Goal: Contribute content: Contribute content

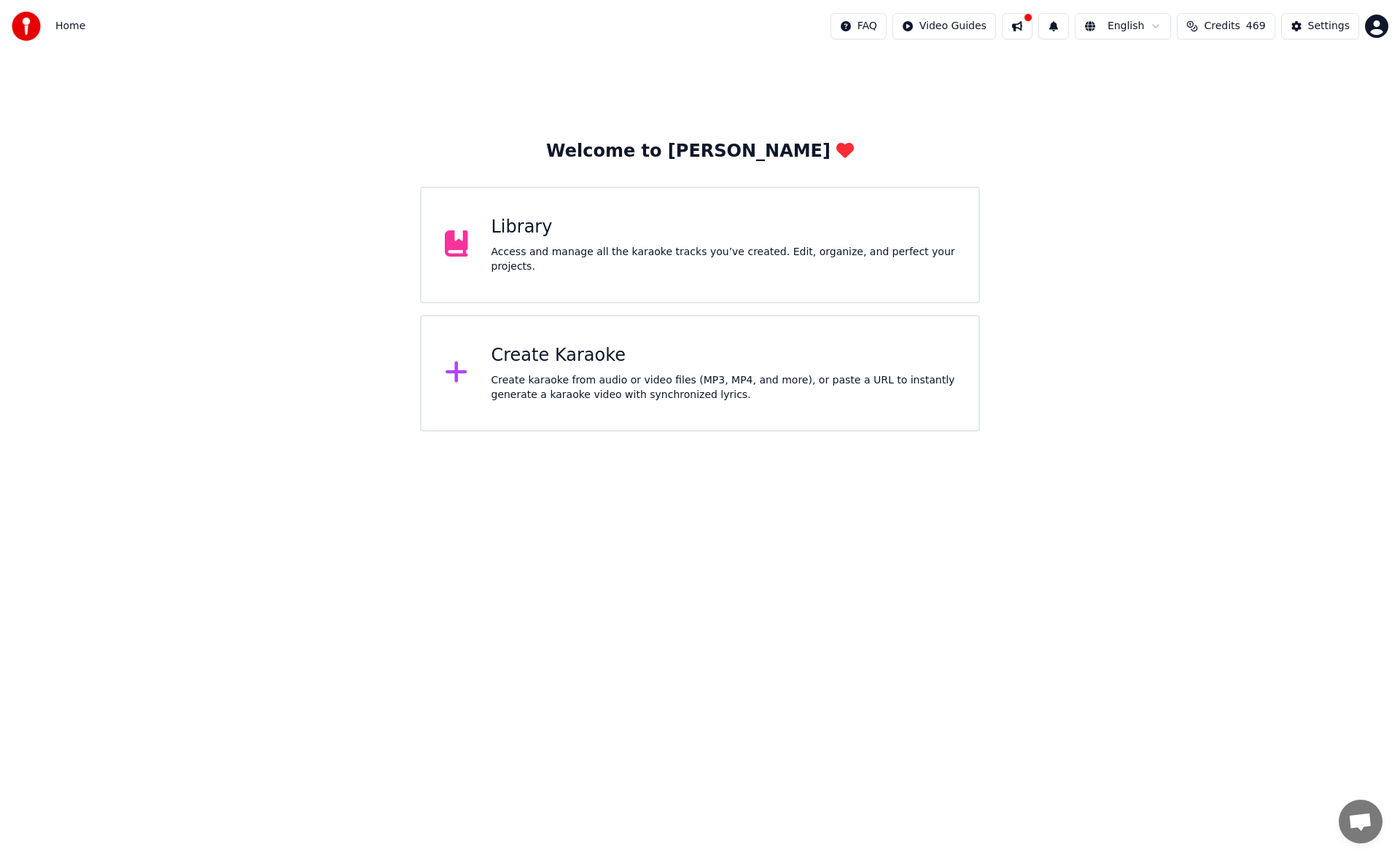
click at [626, 257] on div "Access and manage all the karaoke tracks you’ve created. Edit, organize, and pe…" at bounding box center [723, 260] width 465 height 29
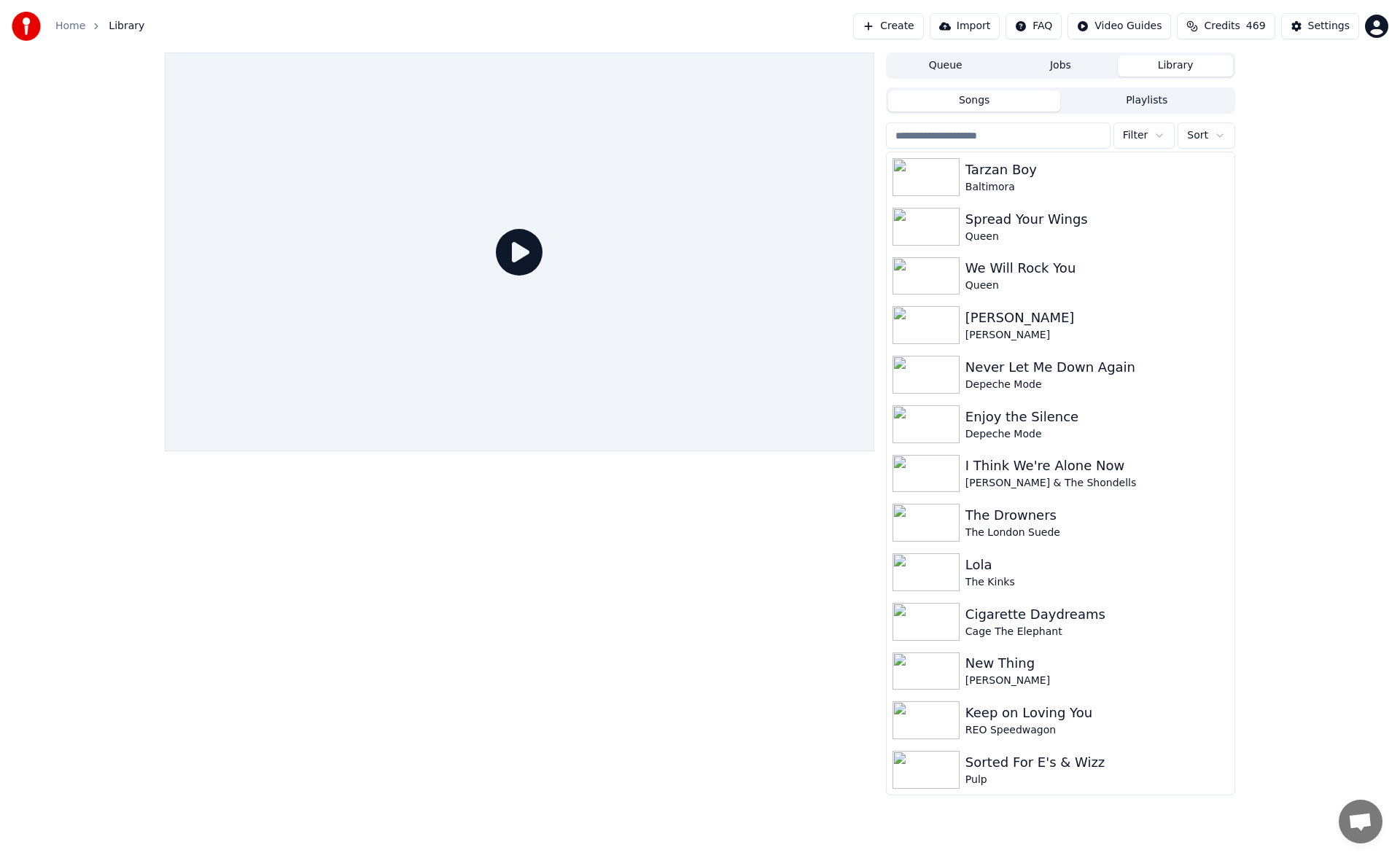
click at [914, 18] on button "Create" at bounding box center [888, 26] width 71 height 26
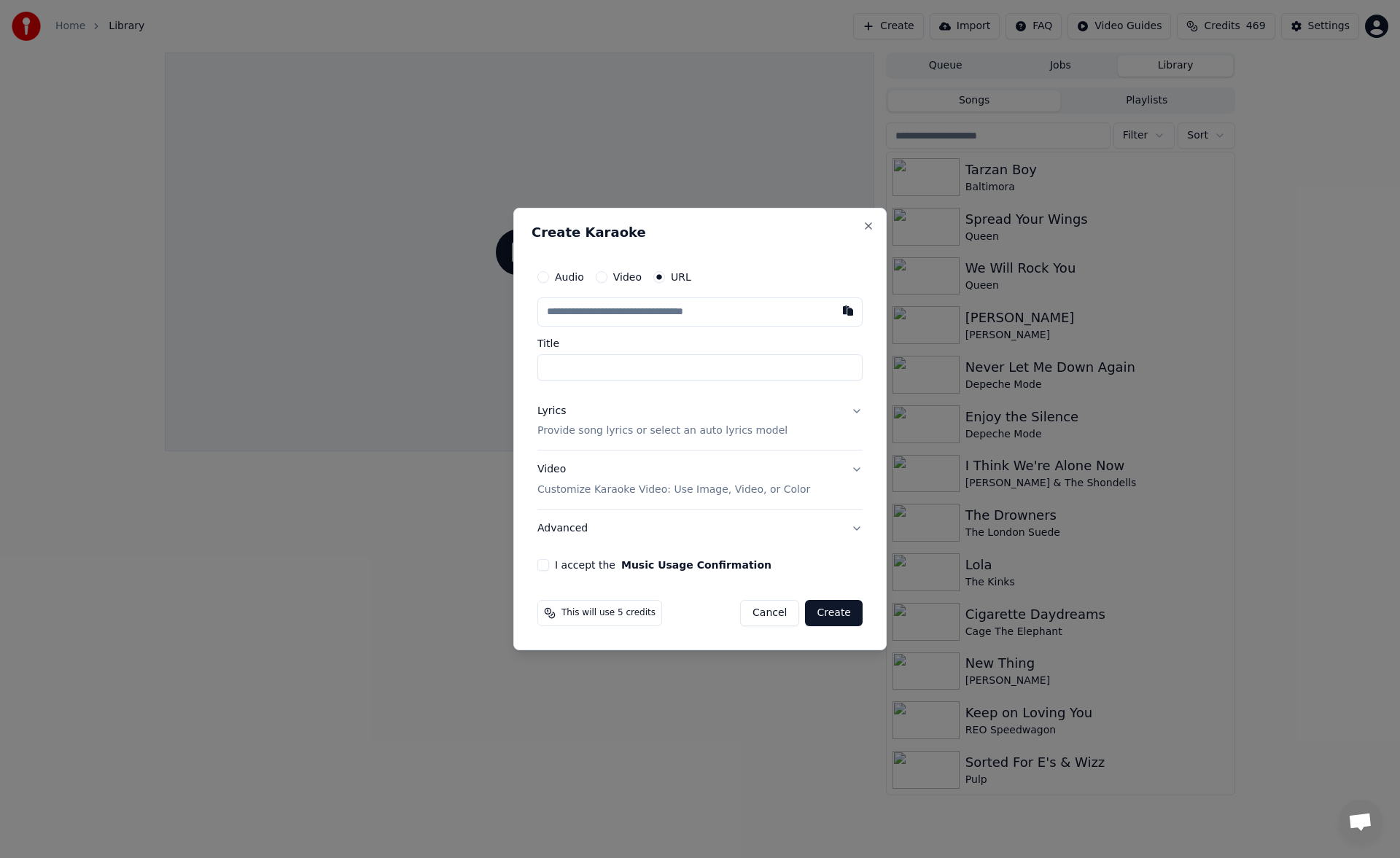
type input "**********"
click at [857, 414] on button "Lyrics Provide song lyrics or select an auto lyrics model" at bounding box center [699, 422] width 325 height 59
type input "**********"
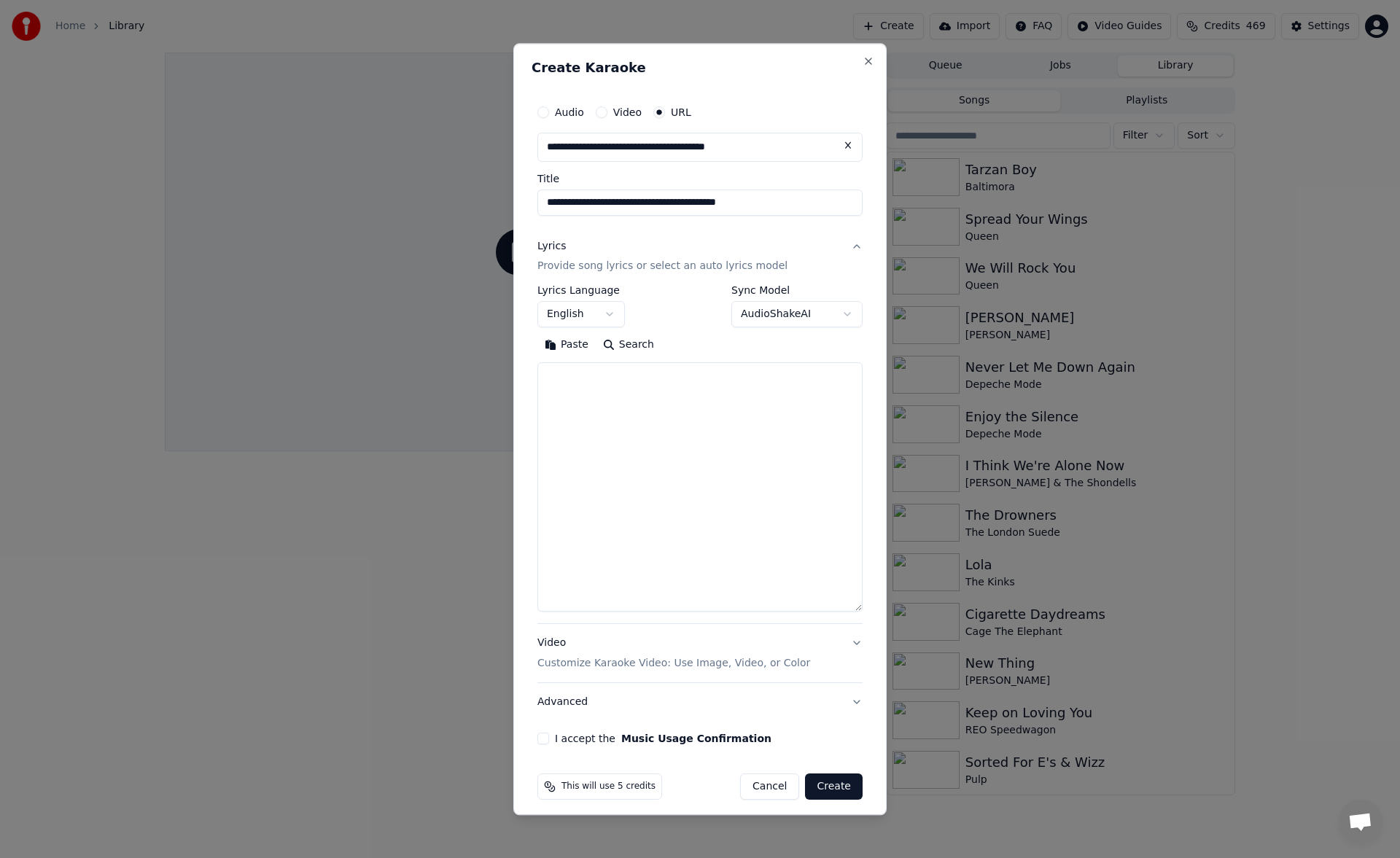
drag, startPoint x: 855, startPoint y: 502, endPoint x: 847, endPoint y: 683, distance: 181.2
click at [847, 612] on textarea at bounding box center [699, 487] width 325 height 249
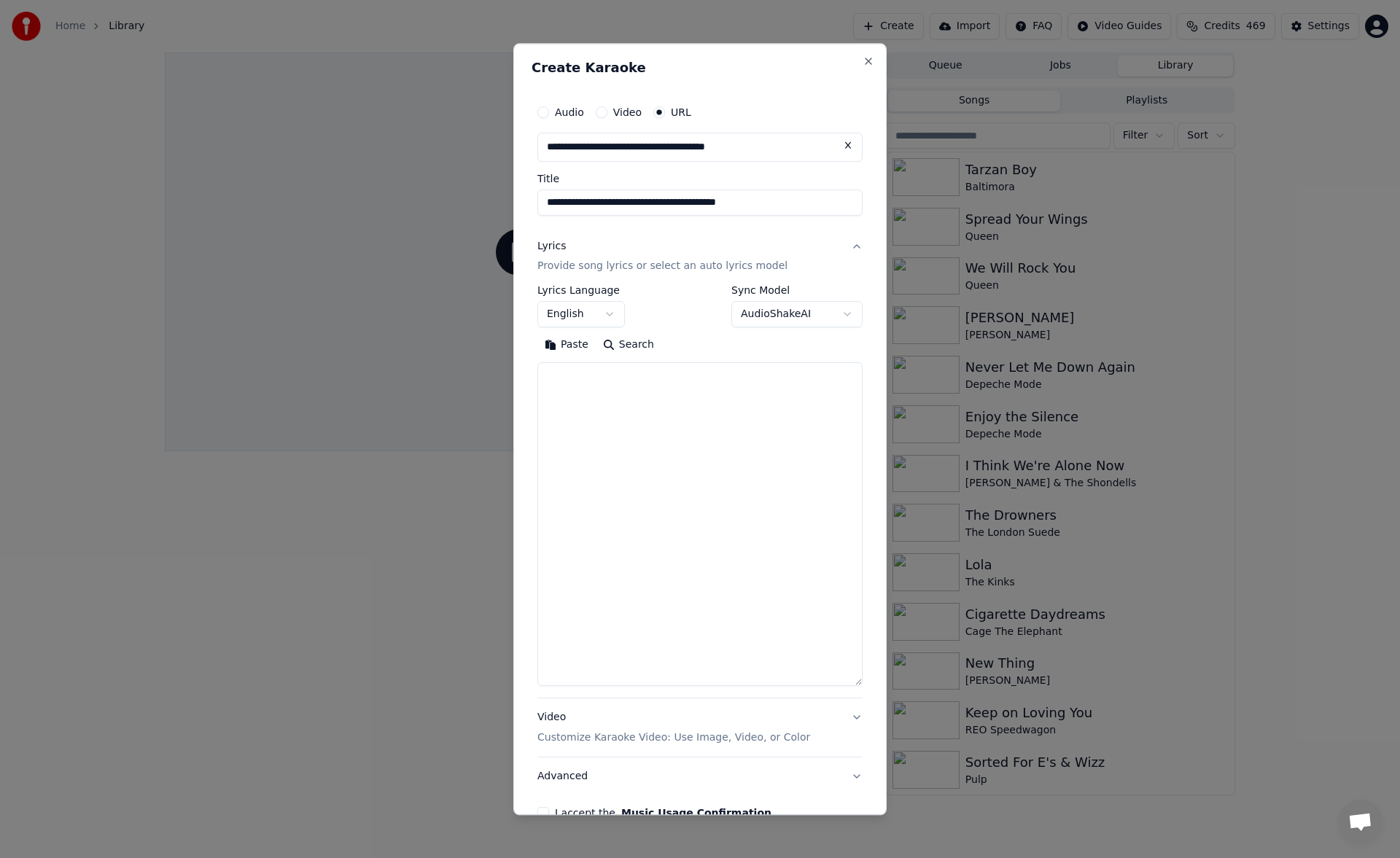
click at [602, 408] on textarea at bounding box center [699, 524] width 325 height 323
paste textarea "**********"
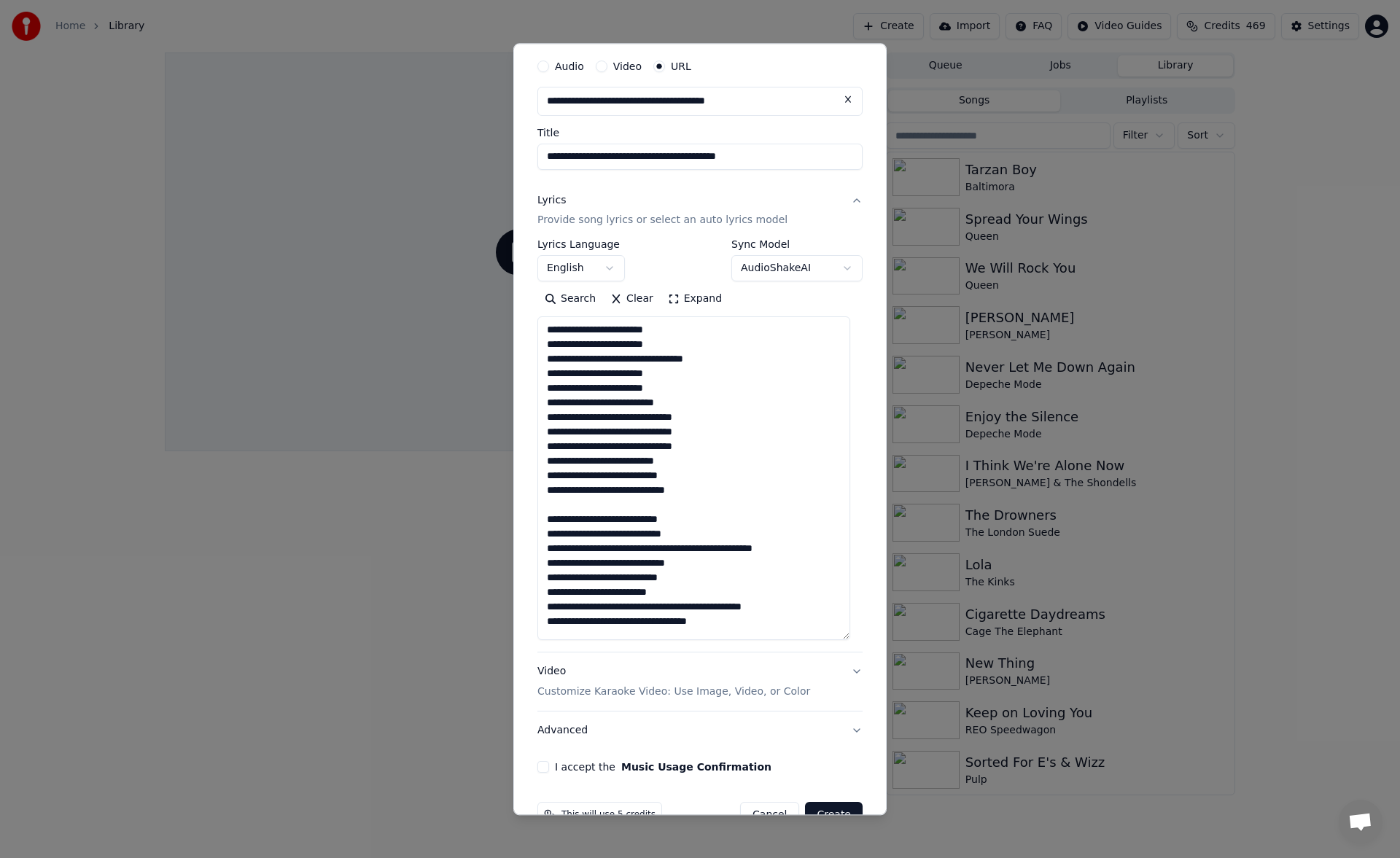
scroll to position [83, 0]
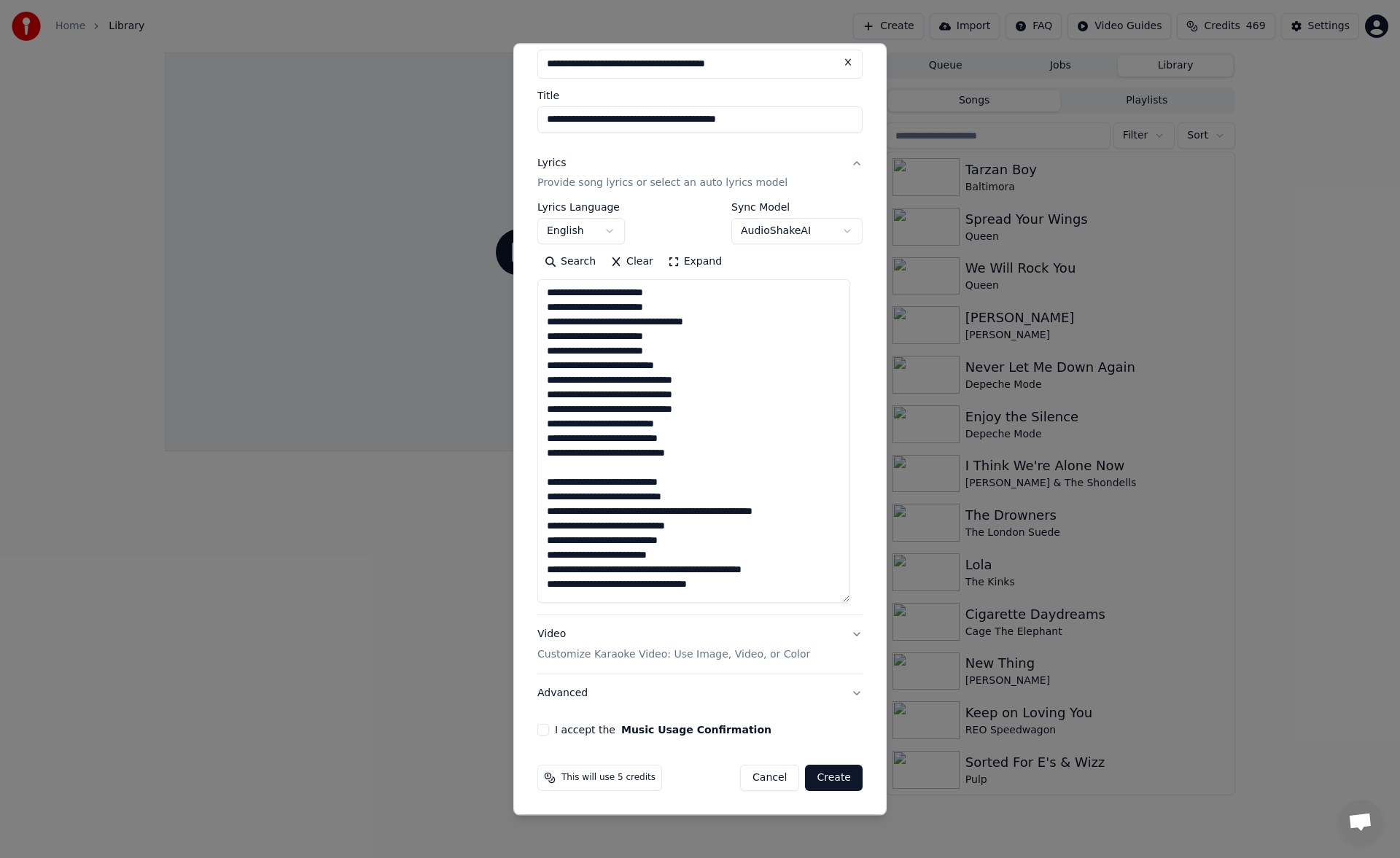
type textarea "**********"
click at [544, 730] on button "I accept the Music Usage Confirmation" at bounding box center [543, 731] width 12 height 12
click at [809, 777] on button "Create" at bounding box center [834, 779] width 58 height 26
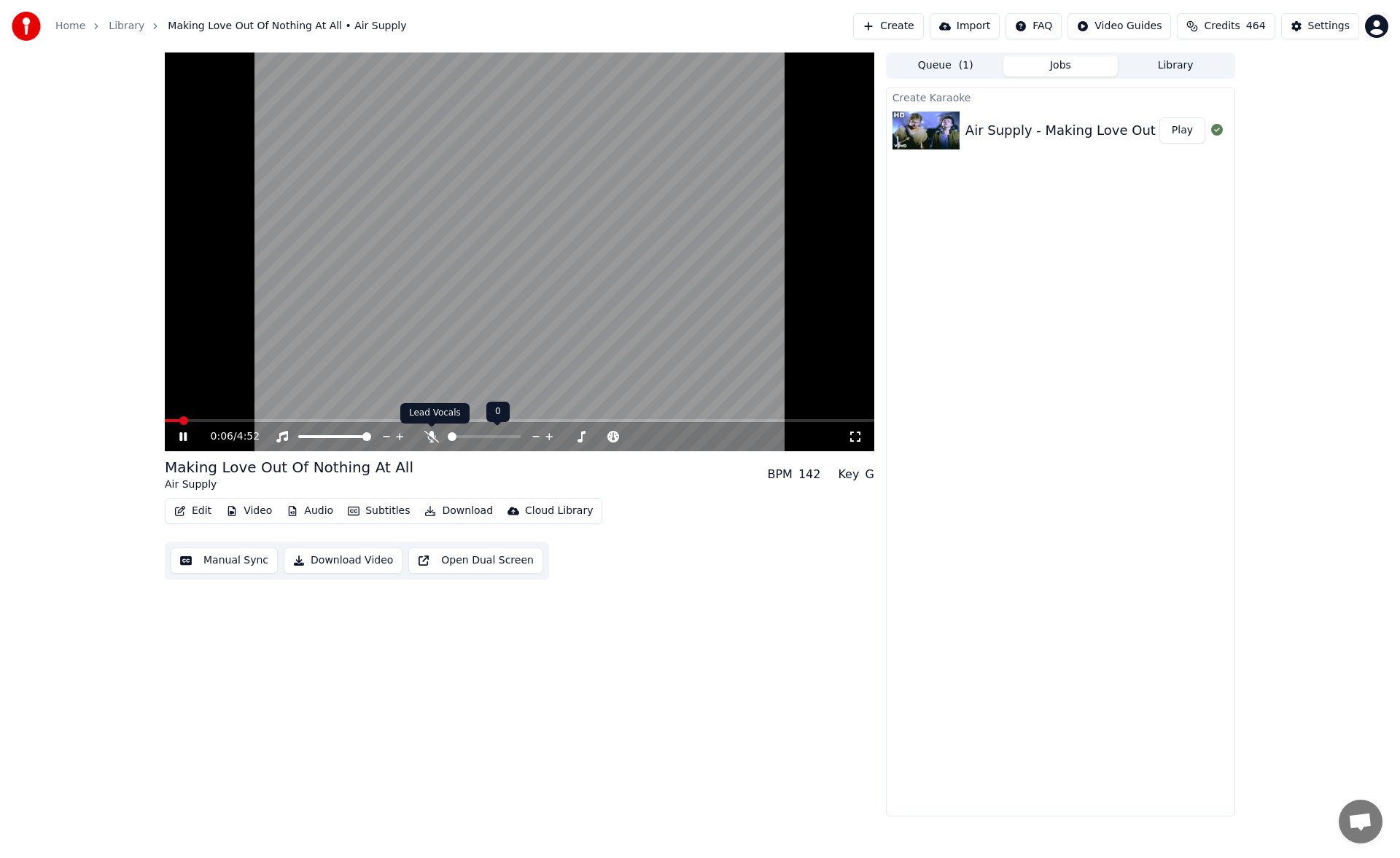
click at [432, 433] on icon at bounding box center [431, 437] width 15 height 12
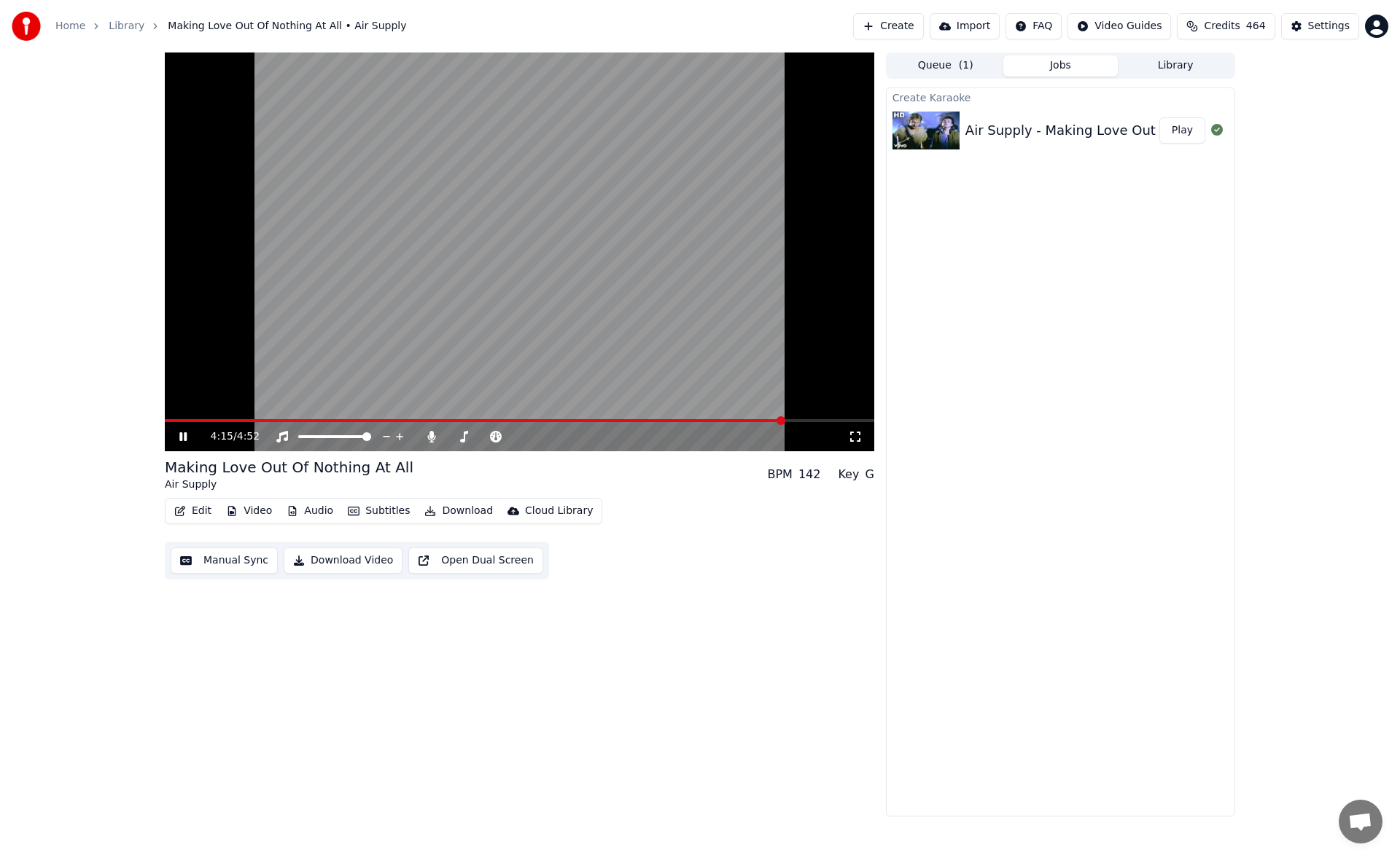
click at [178, 430] on div "4:15 / 4:52" at bounding box center [519, 436] width 697 height 15
click at [185, 442] on icon at bounding box center [183, 436] width 7 height 9
click at [234, 563] on button "Manual Sync" at bounding box center [224, 561] width 107 height 26
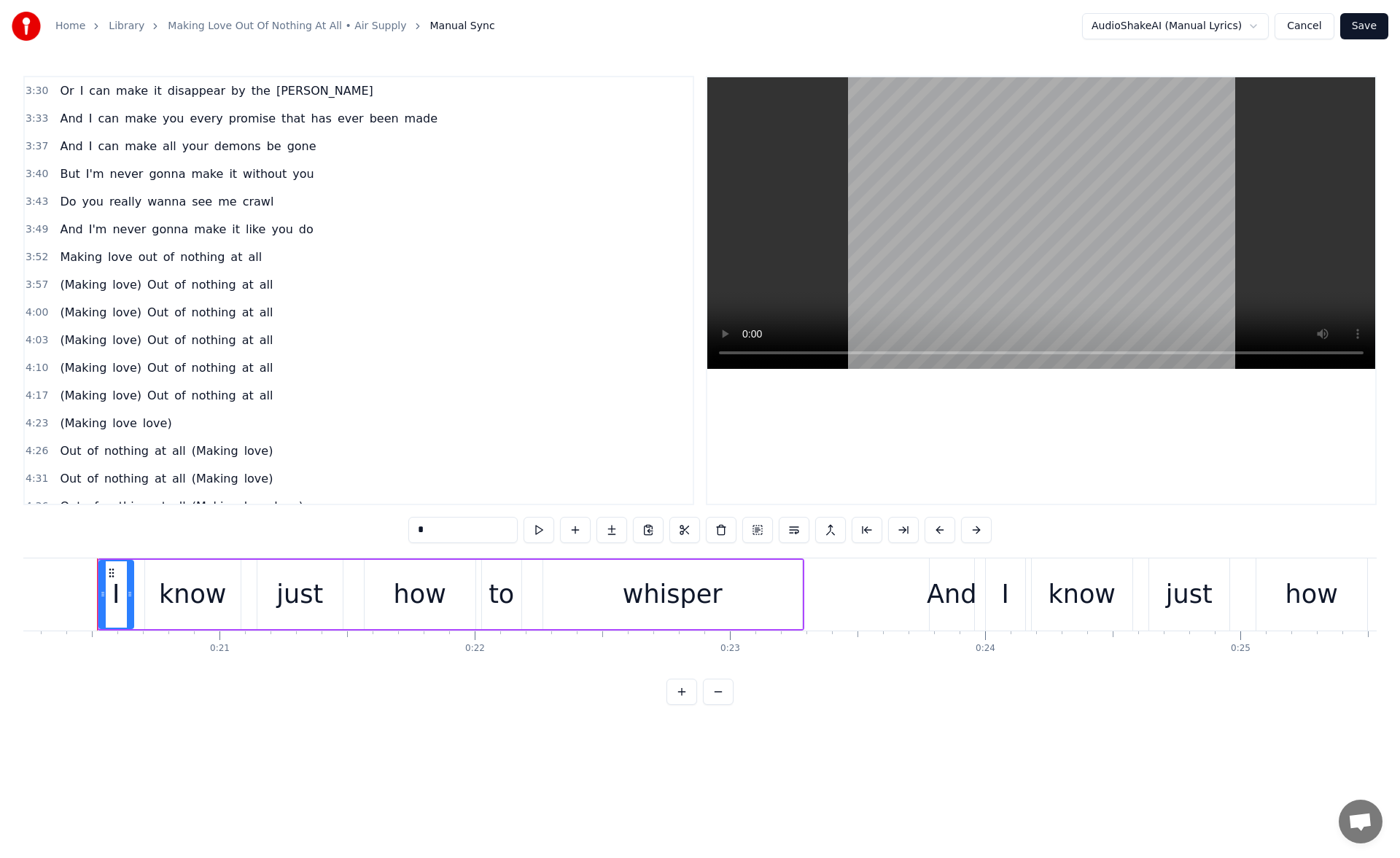
scroll to position [1319, 0]
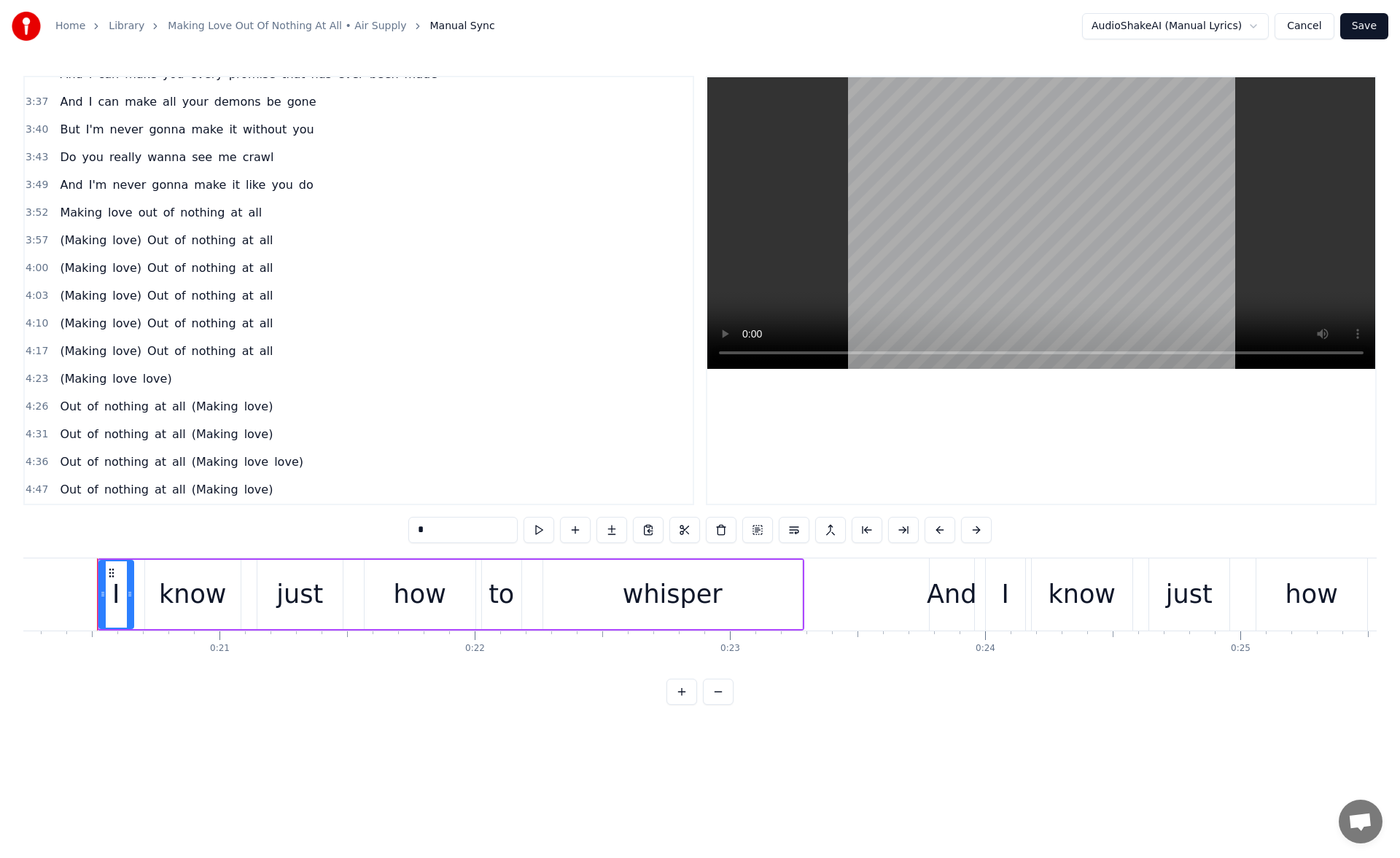
click at [78, 321] on span "(Making" at bounding box center [84, 323] width 50 height 16
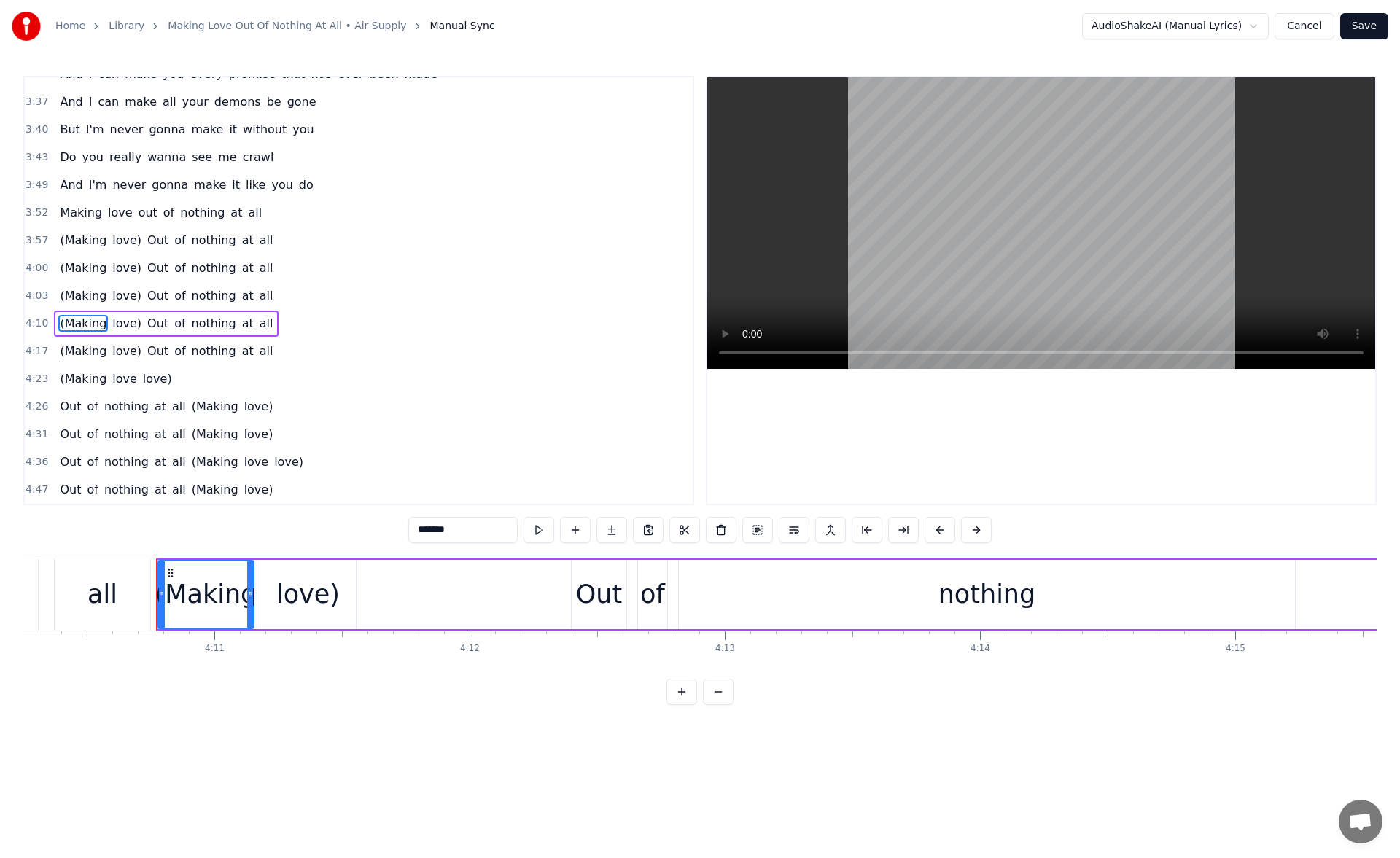
scroll to position [0, 63910]
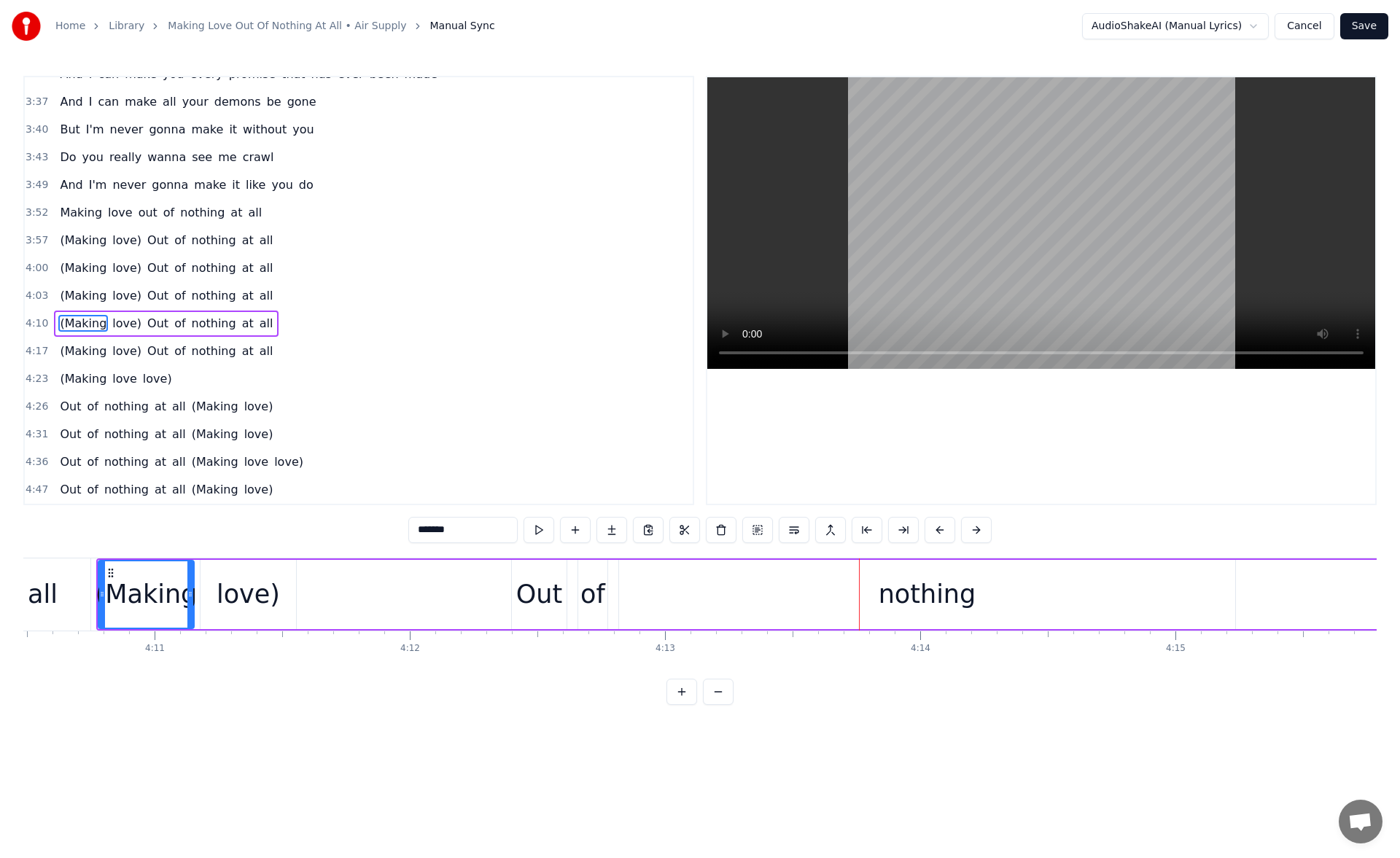
click at [597, 586] on div "of" at bounding box center [592, 594] width 25 height 39
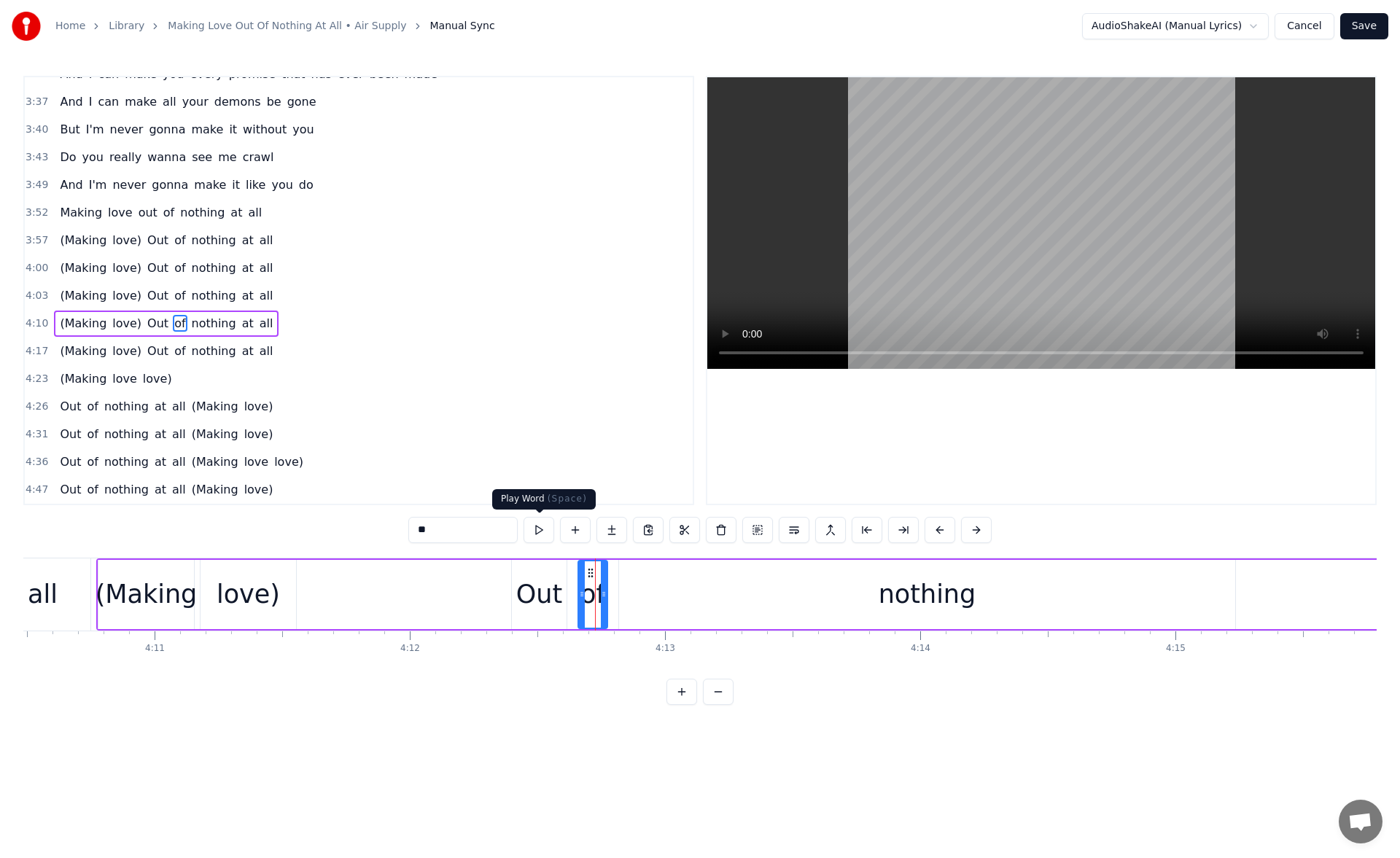
click at [550, 534] on button at bounding box center [539, 530] width 31 height 26
click at [638, 596] on div "nothing" at bounding box center [927, 594] width 616 height 69
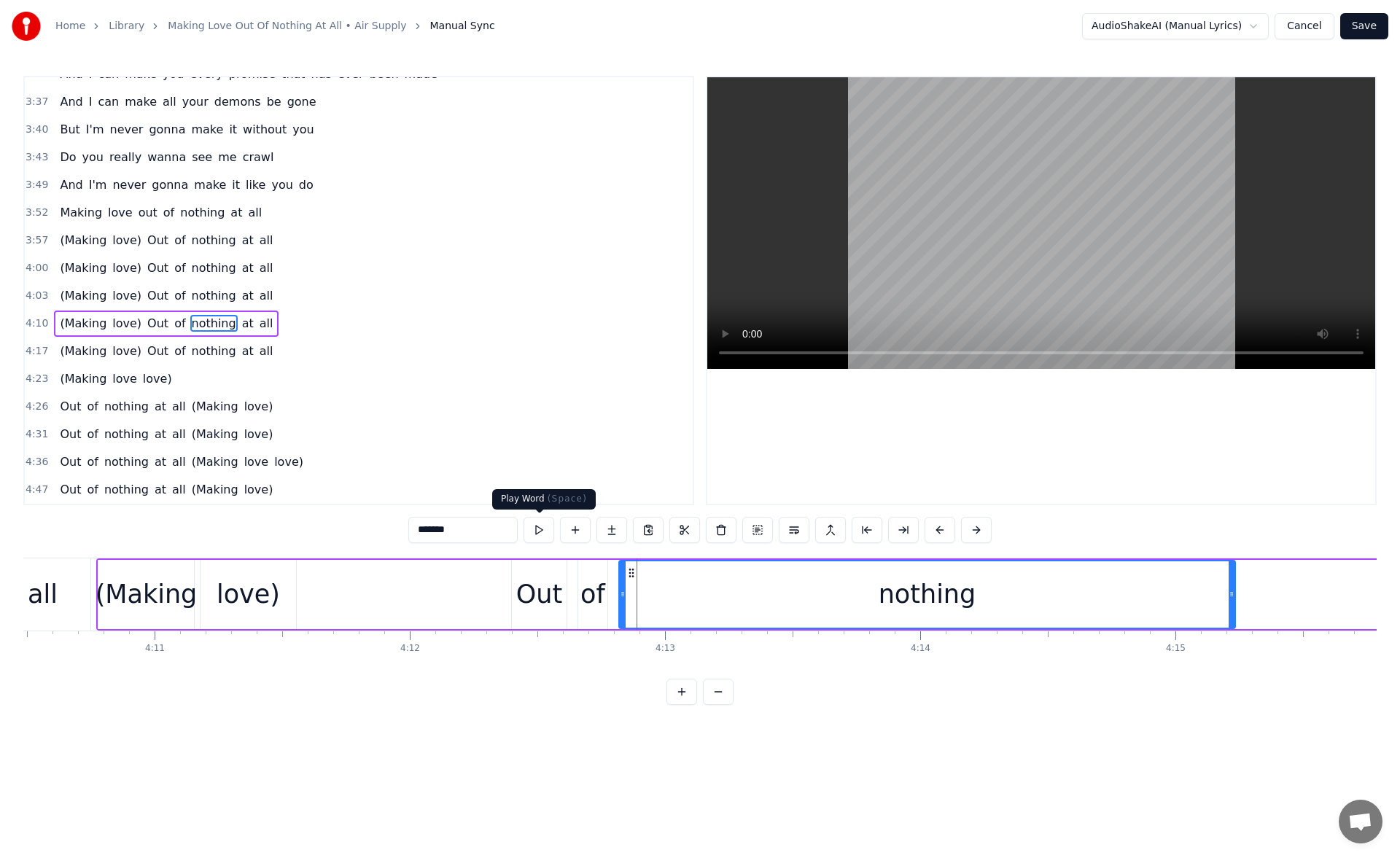
click at [538, 530] on button at bounding box center [539, 530] width 31 height 26
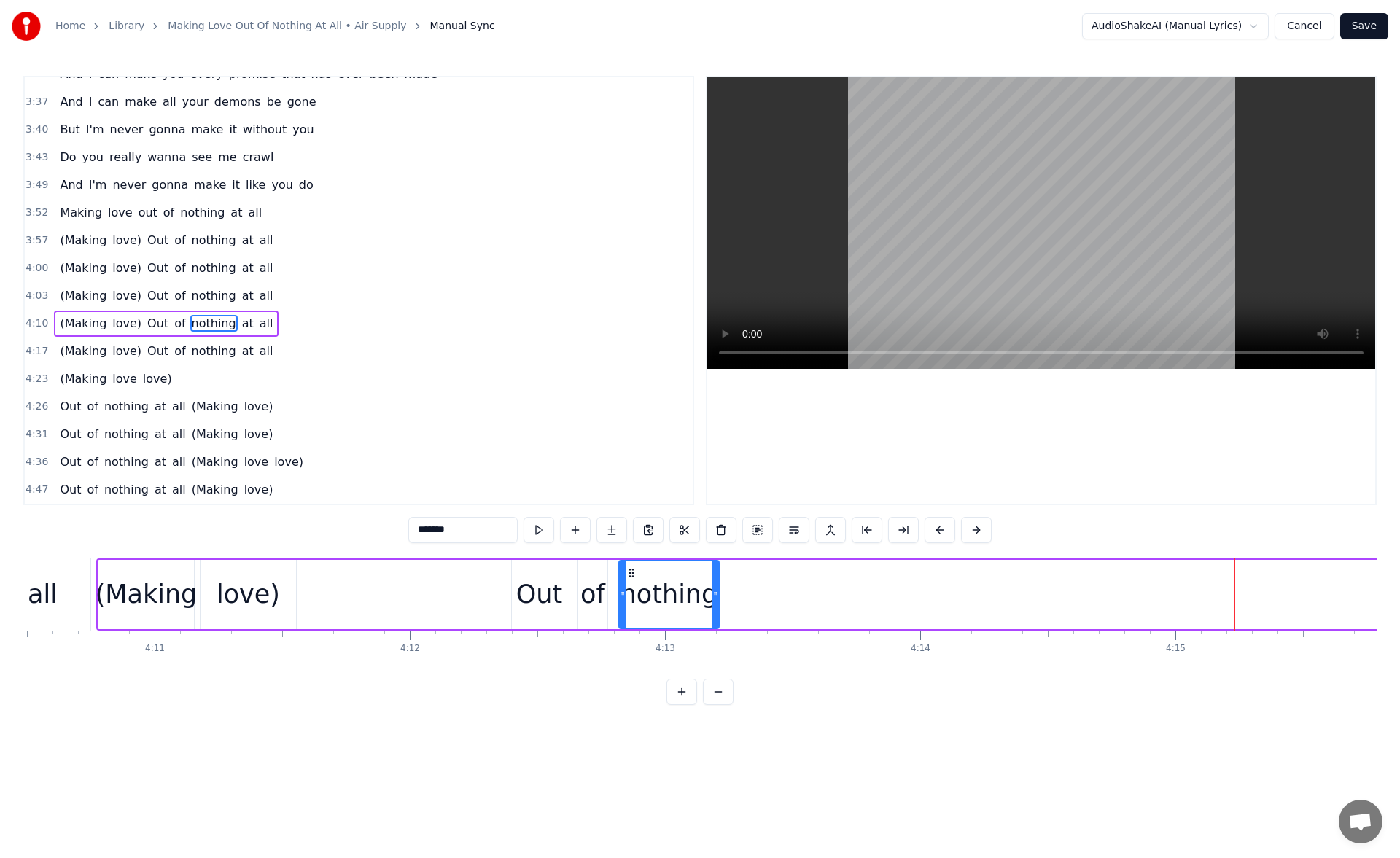
drag, startPoint x: 1230, startPoint y: 593, endPoint x: 714, endPoint y: 621, distance: 516.8
click at [714, 621] on div at bounding box center [715, 594] width 6 height 66
click at [523, 530] on button at bounding box center [521, 530] width 31 height 26
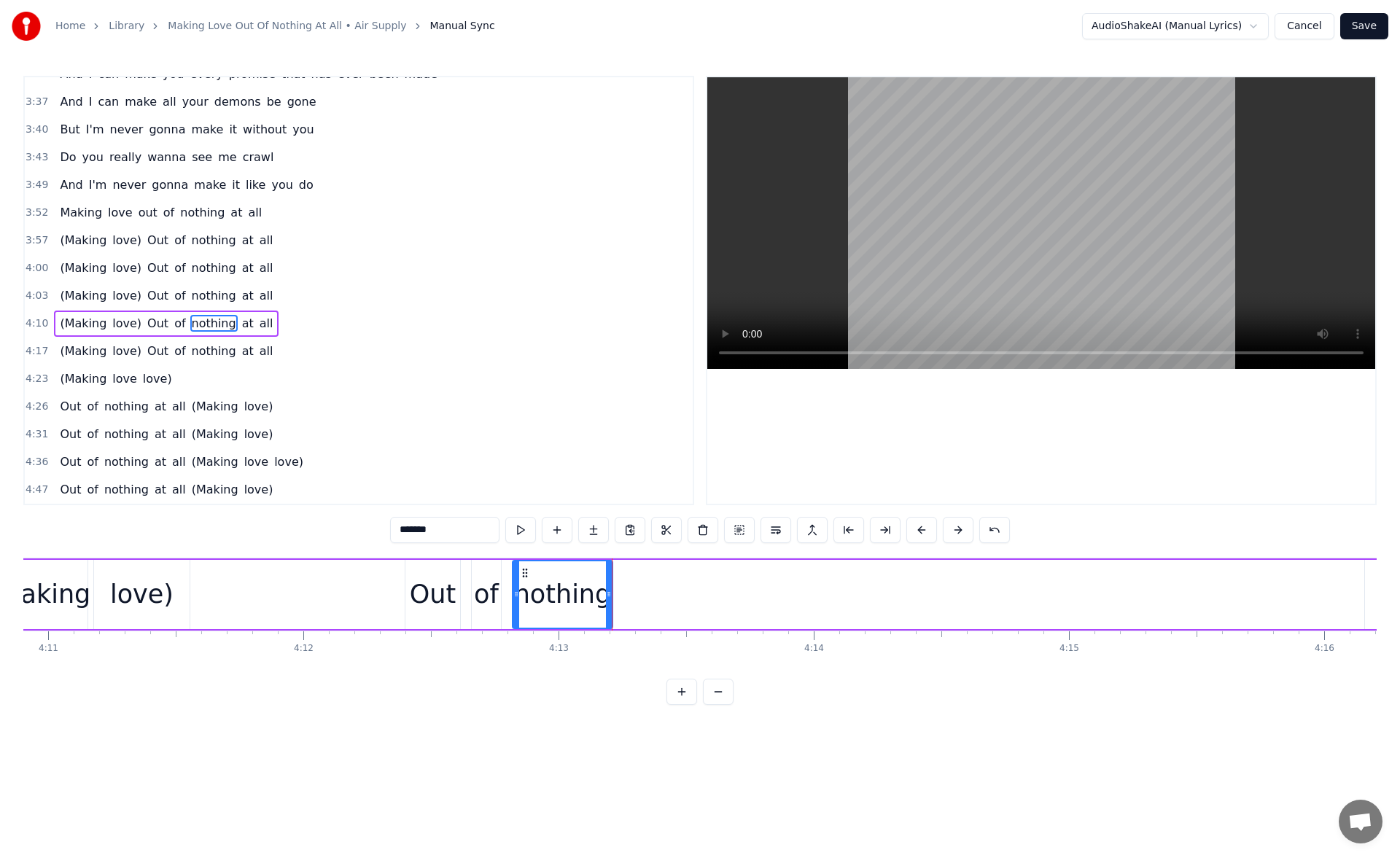
scroll to position [0, 64263]
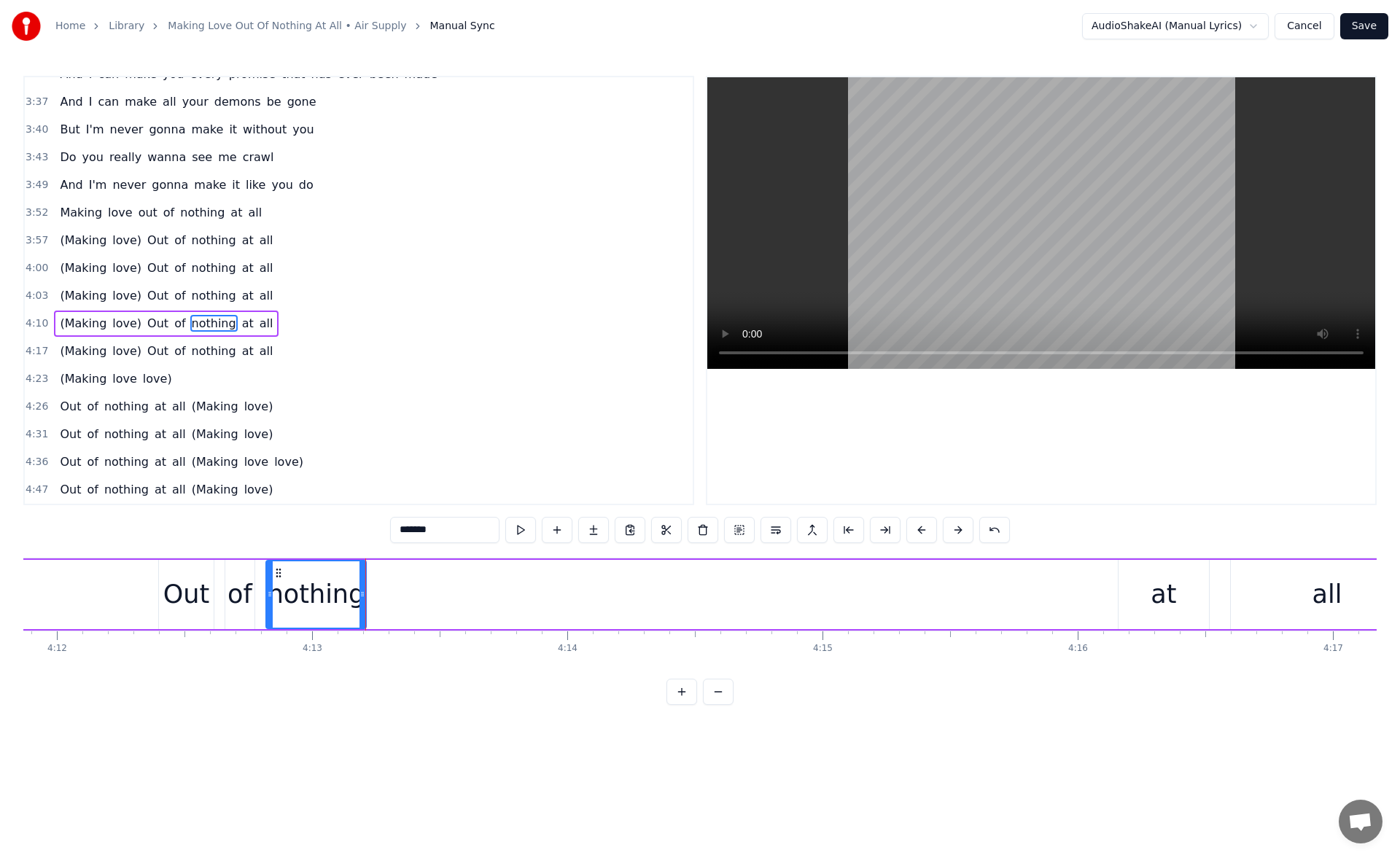
click at [1166, 607] on div "at" at bounding box center [1163, 594] width 26 height 39
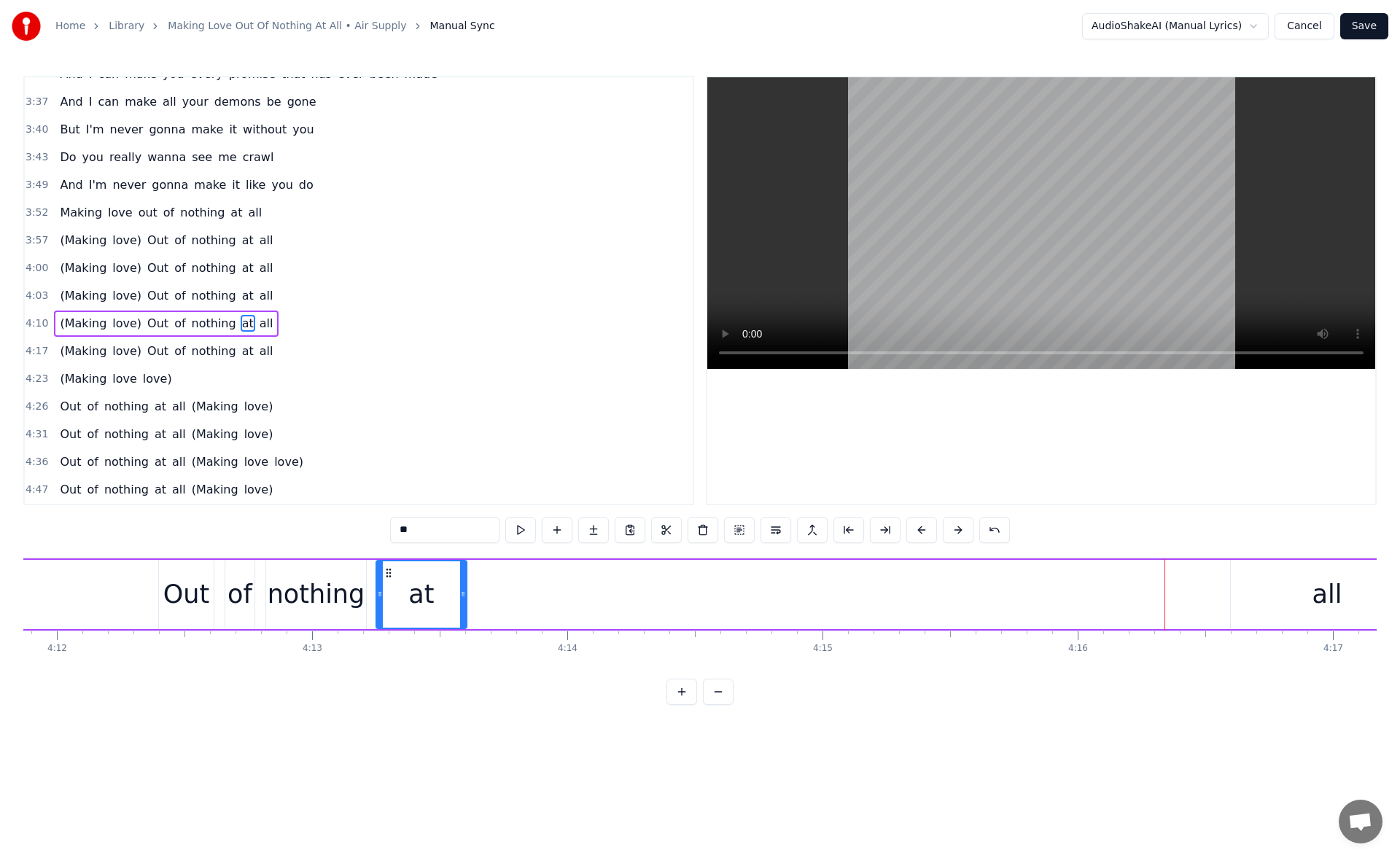
drag, startPoint x: 1133, startPoint y: 569, endPoint x: 391, endPoint y: 598, distance: 742.6
click at [391, 598] on div "at" at bounding box center [421, 594] width 89 height 66
click at [512, 533] on button at bounding box center [521, 530] width 31 height 26
drag, startPoint x: 460, startPoint y: 592, endPoint x: 443, endPoint y: 589, distance: 17.3
click at [455, 589] on icon at bounding box center [458, 594] width 6 height 12
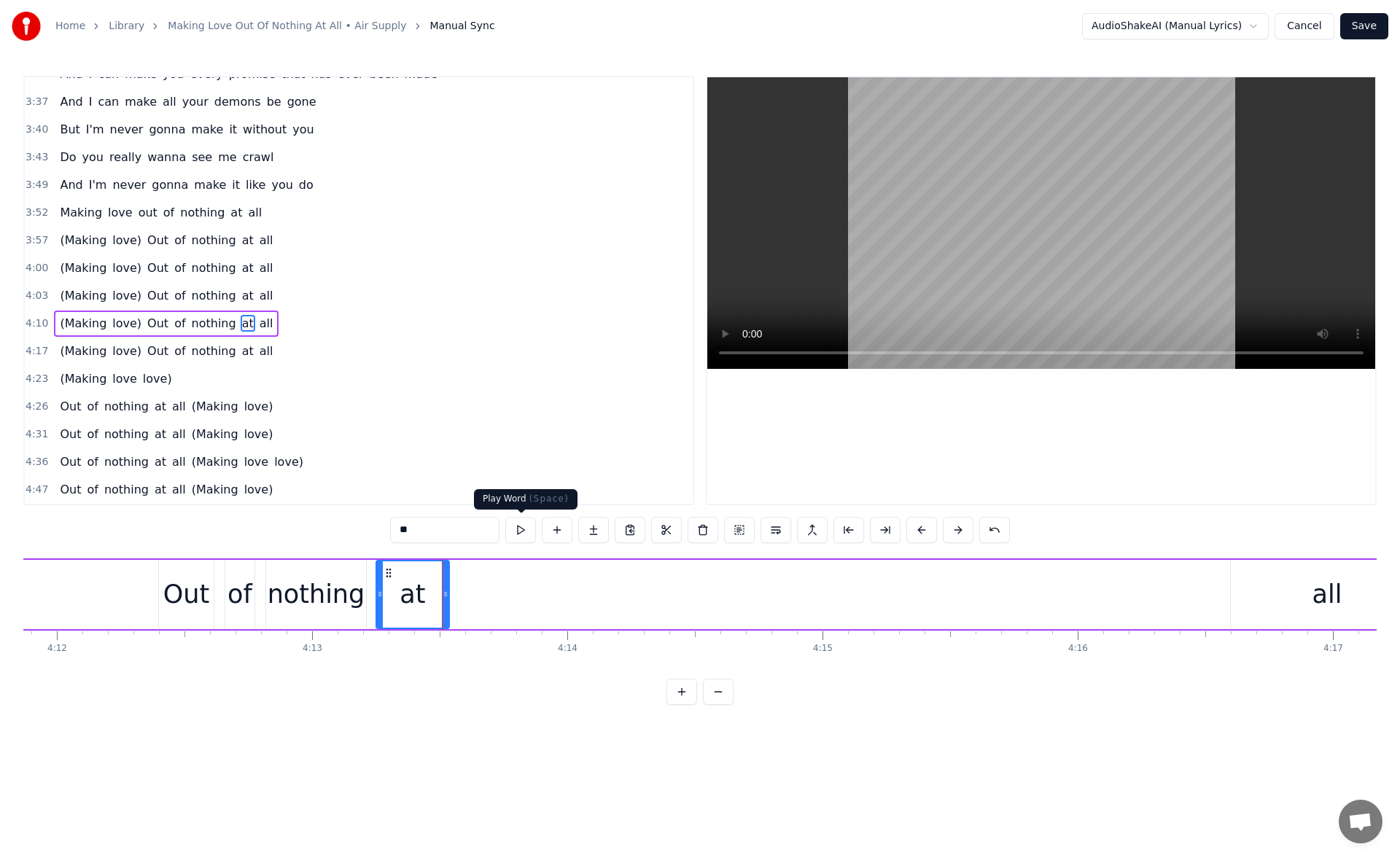
click at [522, 524] on button at bounding box center [521, 530] width 31 height 26
click at [1256, 615] on div "all" at bounding box center [1326, 594] width 192 height 69
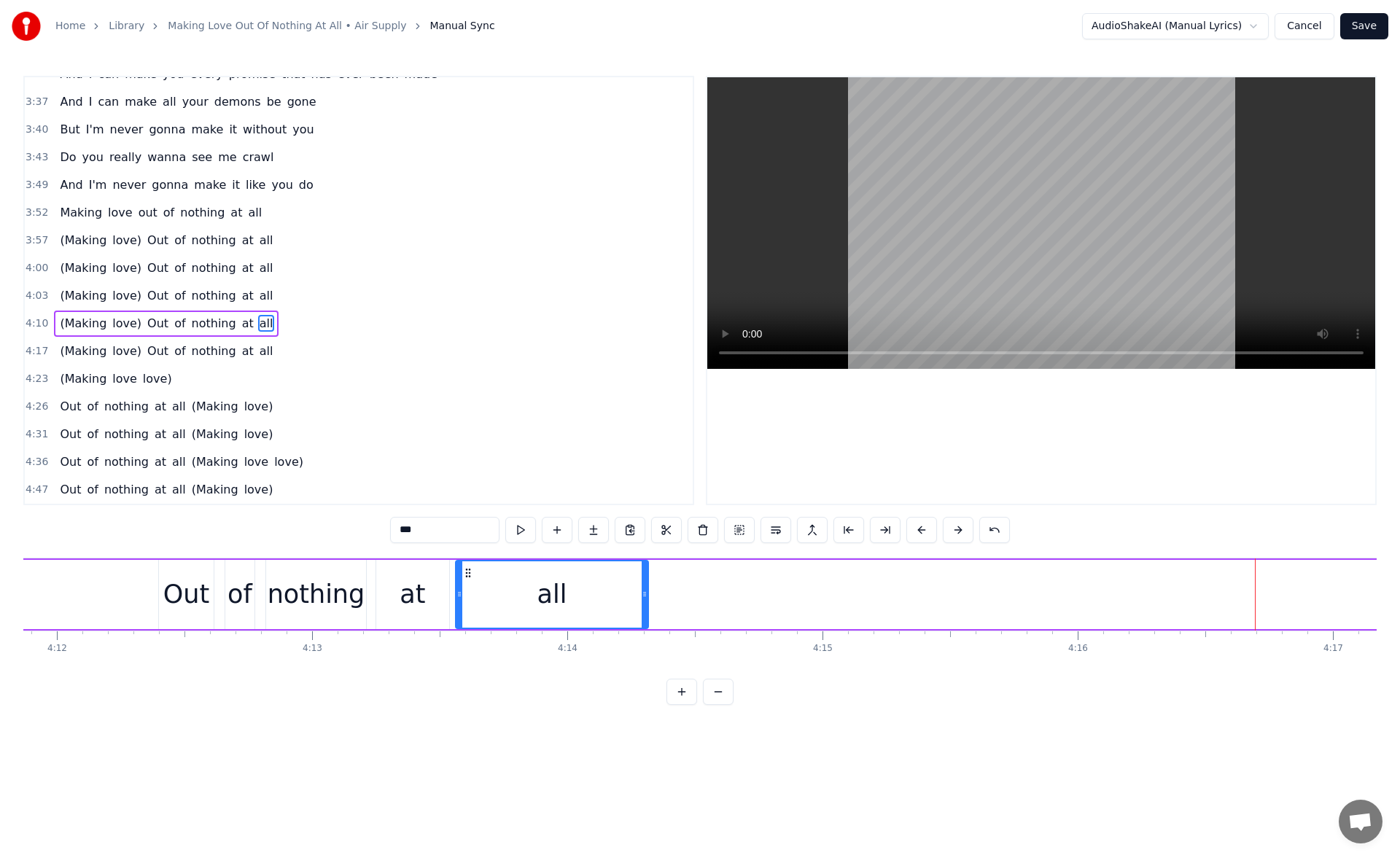
drag, startPoint x: 1240, startPoint y: 573, endPoint x: 466, endPoint y: 678, distance: 781.1
click at [466, 667] on div "I know just how to whisper And I know just how to cry I know just where to find…" at bounding box center [699, 612] width 1353 height 110
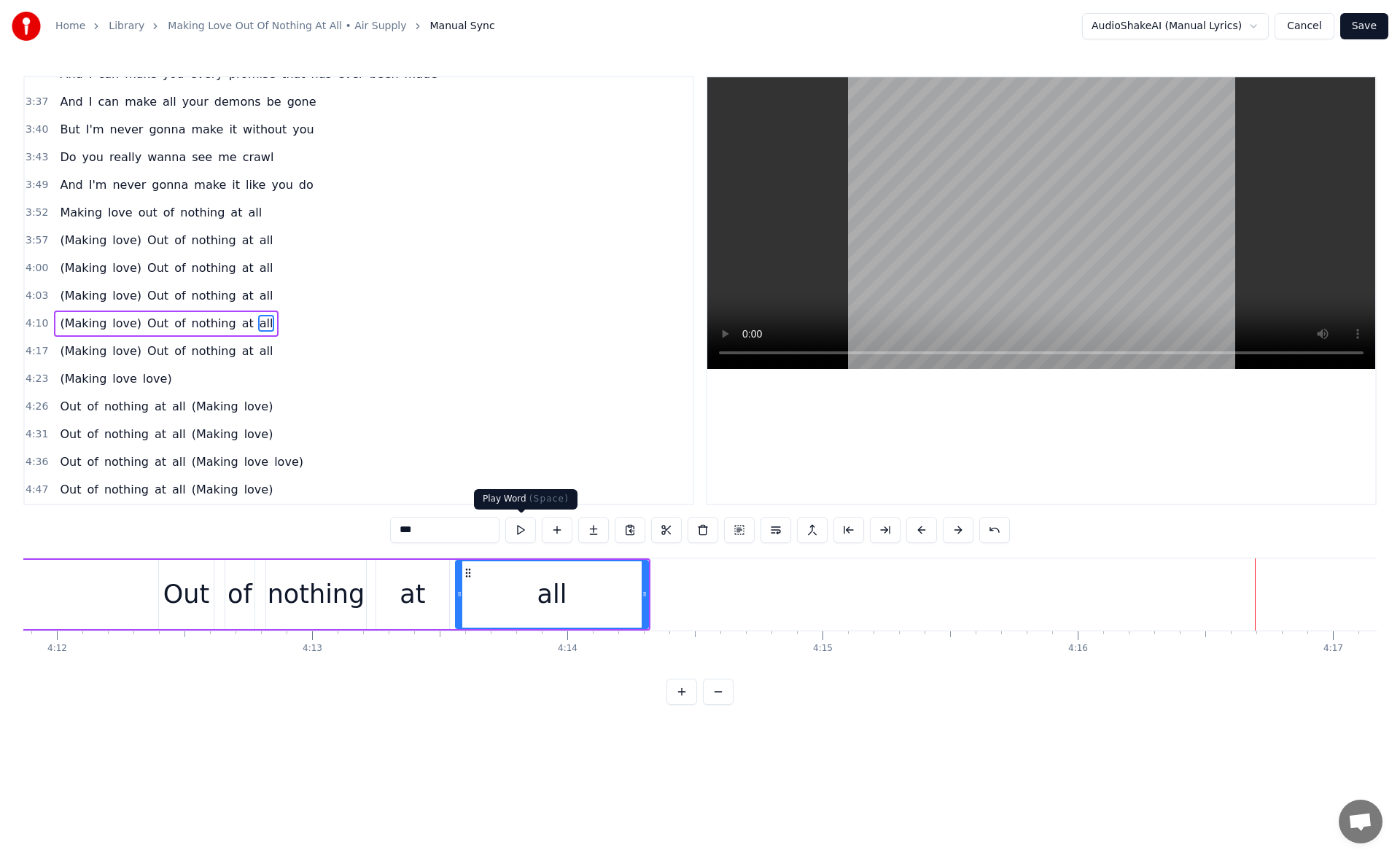
click at [522, 535] on button at bounding box center [521, 530] width 31 height 26
click at [647, 596] on icon at bounding box center [644, 594] width 6 height 12
click at [531, 531] on button at bounding box center [521, 530] width 31 height 26
drag, startPoint x: 649, startPoint y: 593, endPoint x: 682, endPoint y: 595, distance: 33.1
click at [681, 595] on icon at bounding box center [678, 594] width 6 height 12
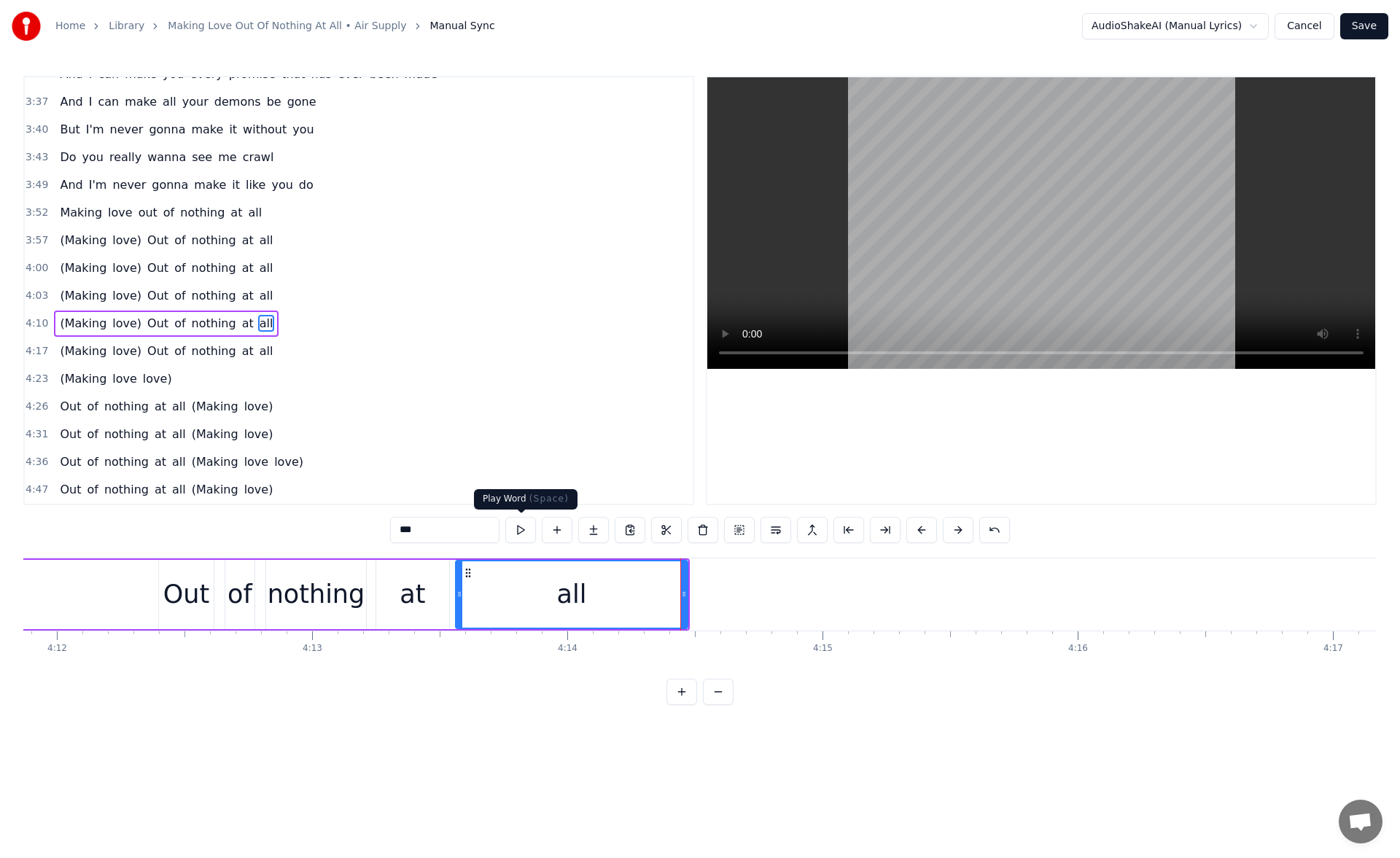
click at [520, 531] on button at bounding box center [521, 530] width 31 height 26
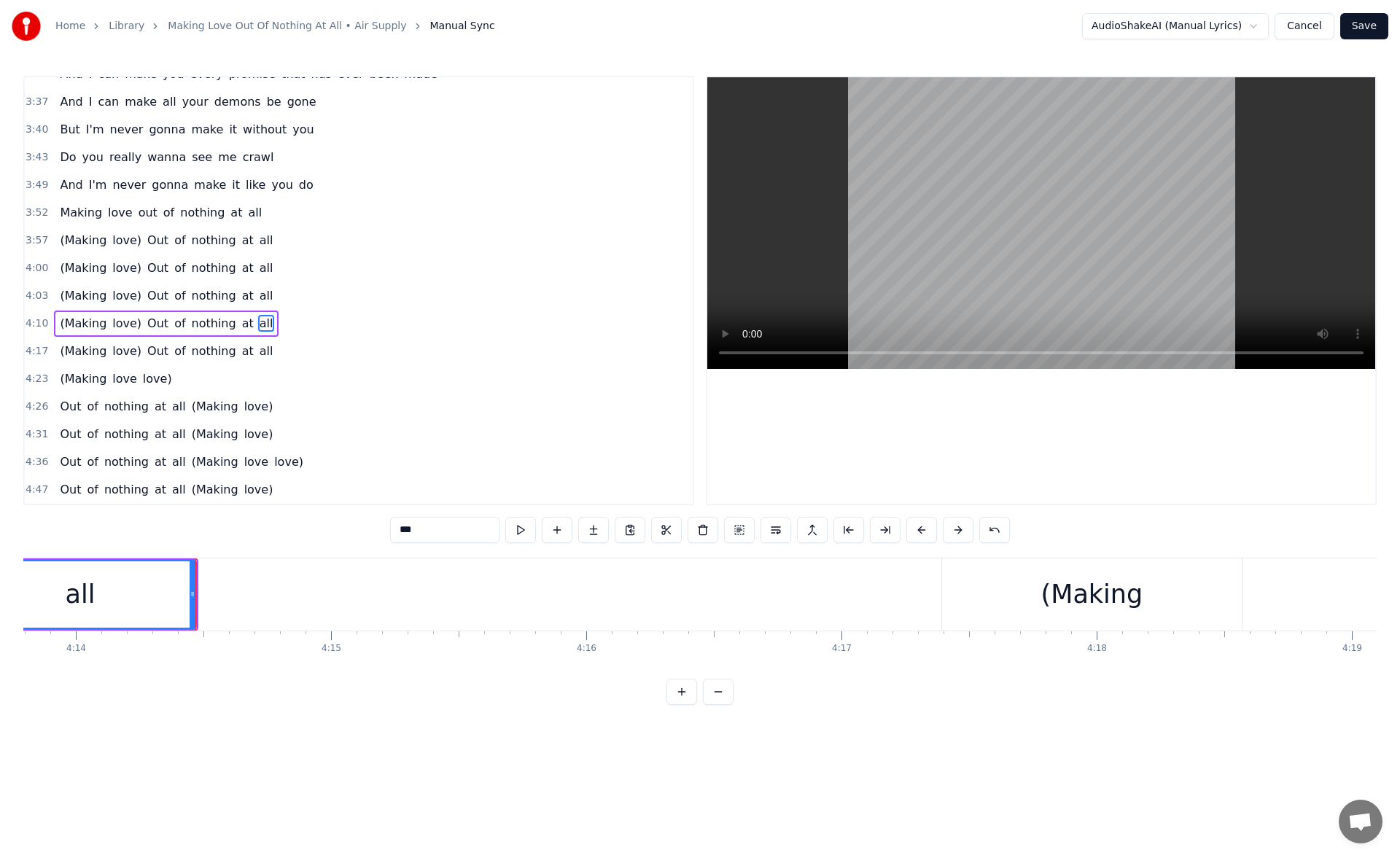
scroll to position [0, 64878]
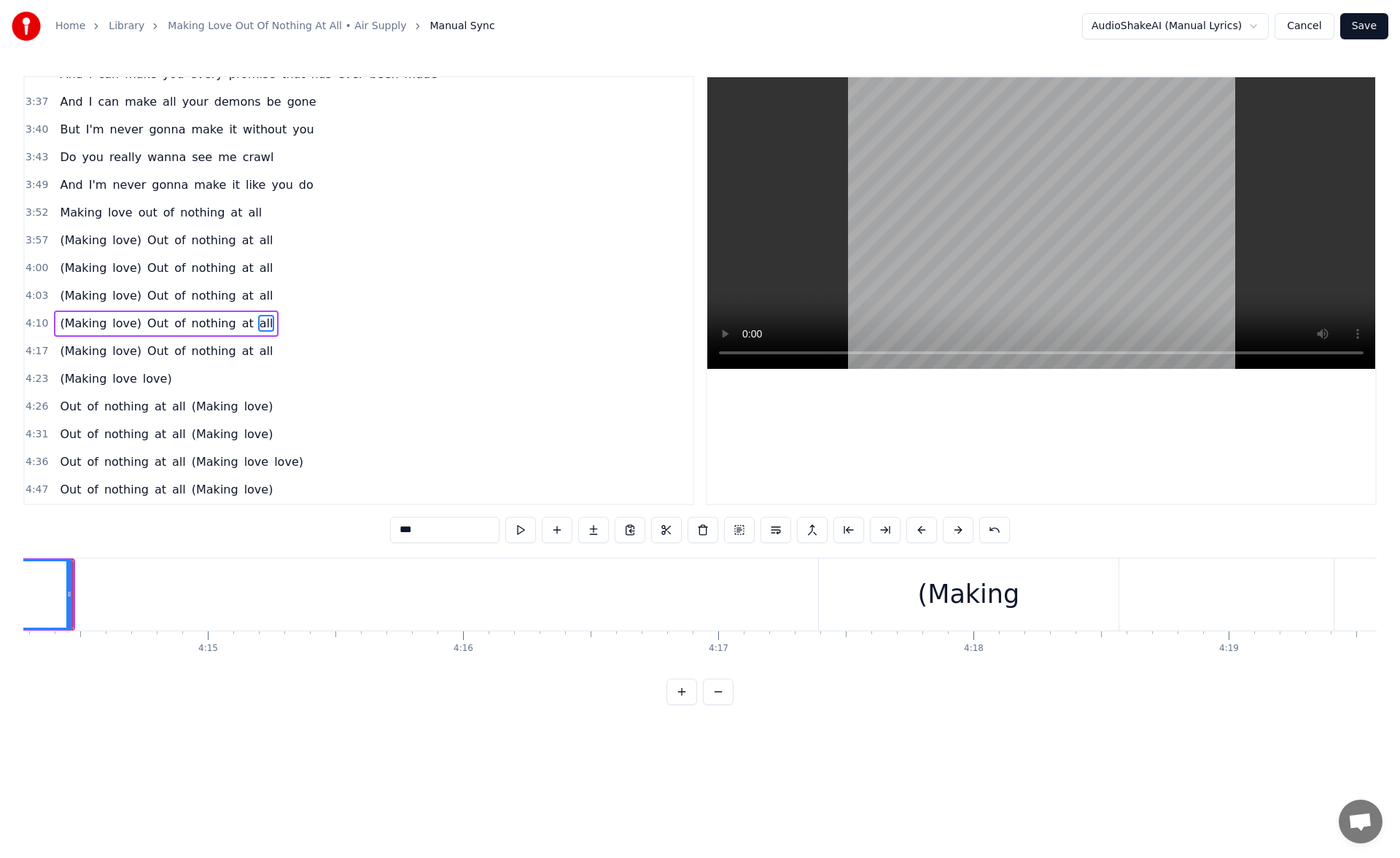
click at [984, 626] on div "(Making" at bounding box center [969, 595] width 300 height 72
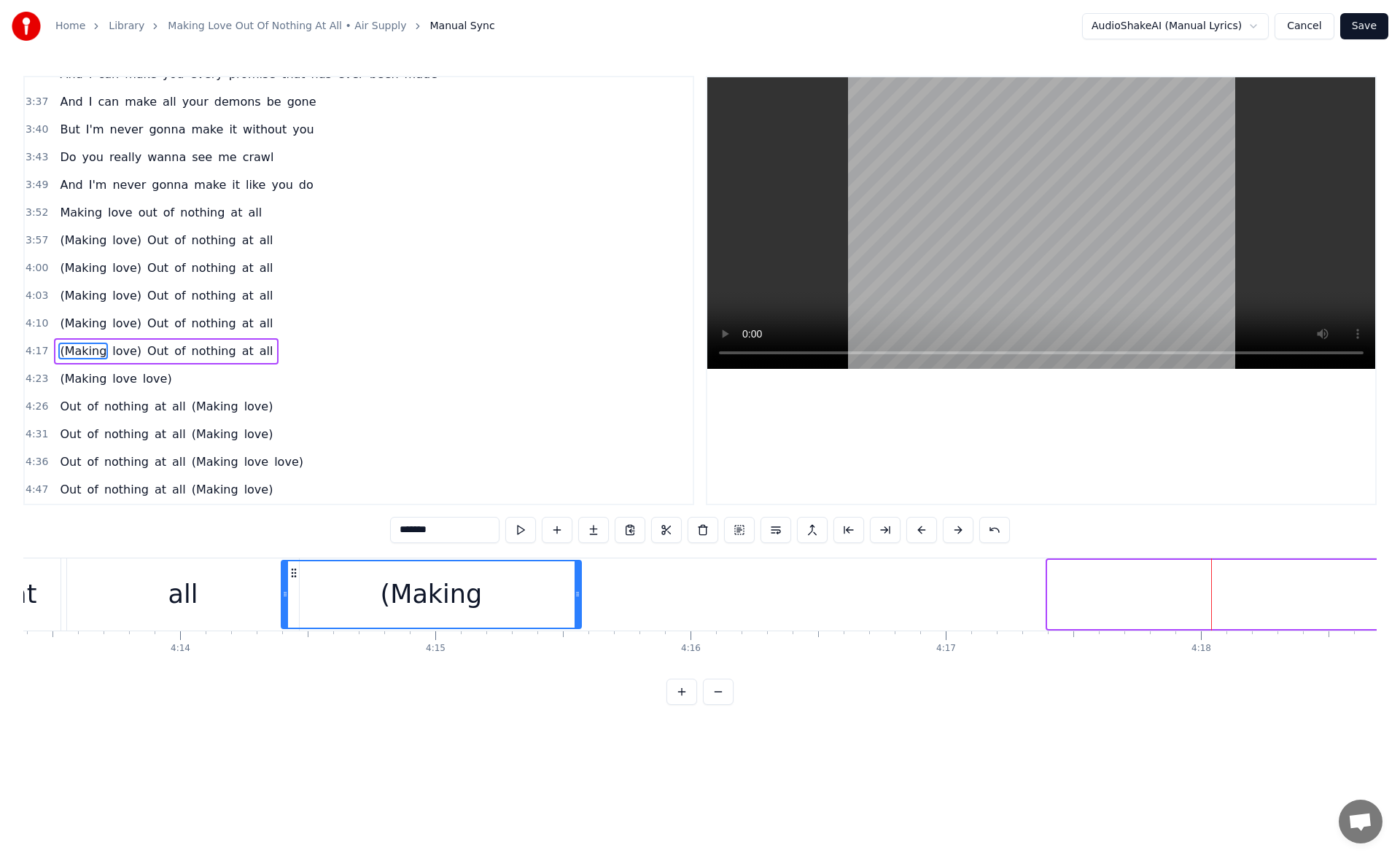
scroll to position [0, 64641]
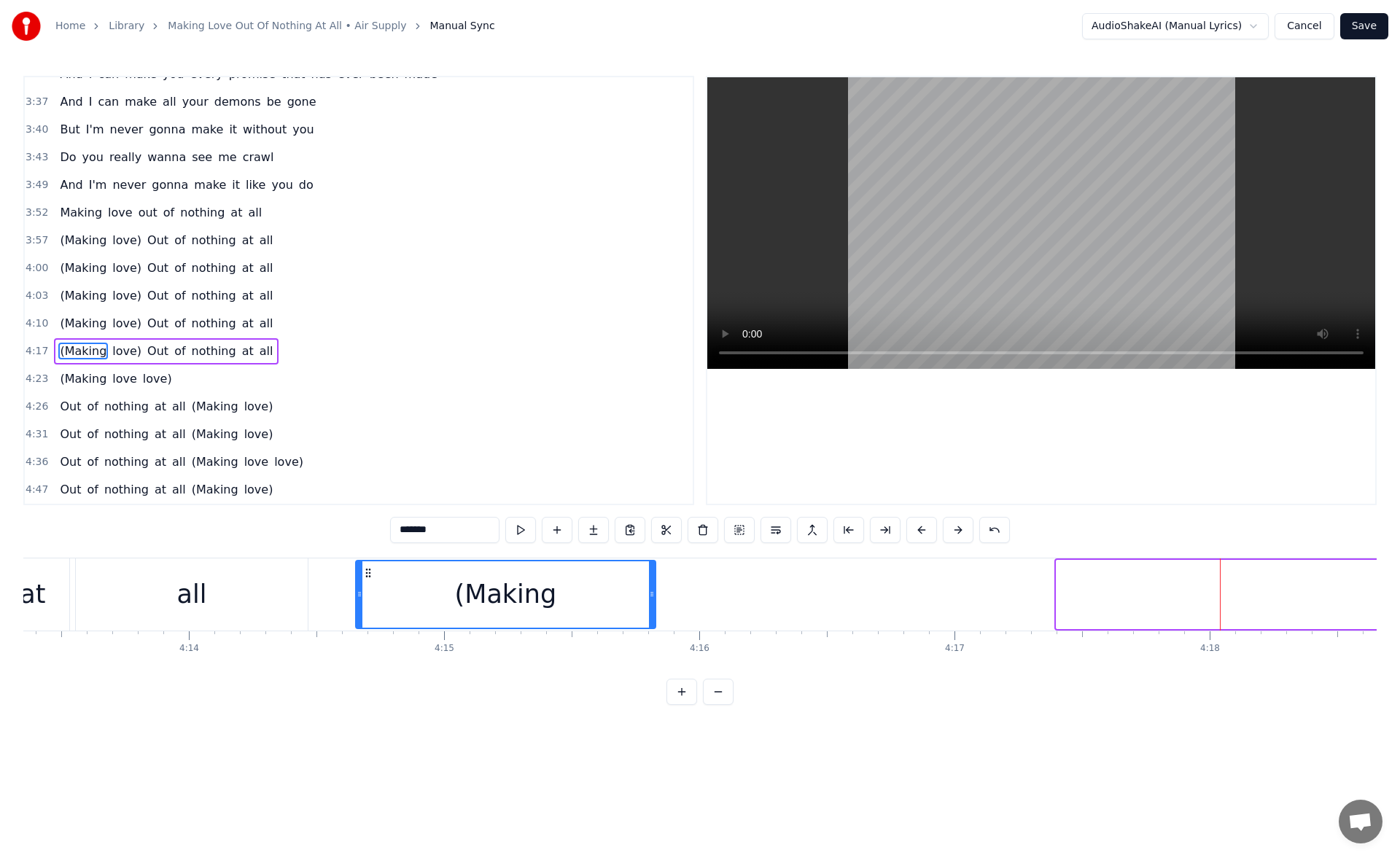
drag, startPoint x: 830, startPoint y: 573, endPoint x: 375, endPoint y: 626, distance: 458.1
click at [364, 638] on div "I know just how to whisper And I know just how to cry I know just where to find…" at bounding box center [699, 612] width 1353 height 110
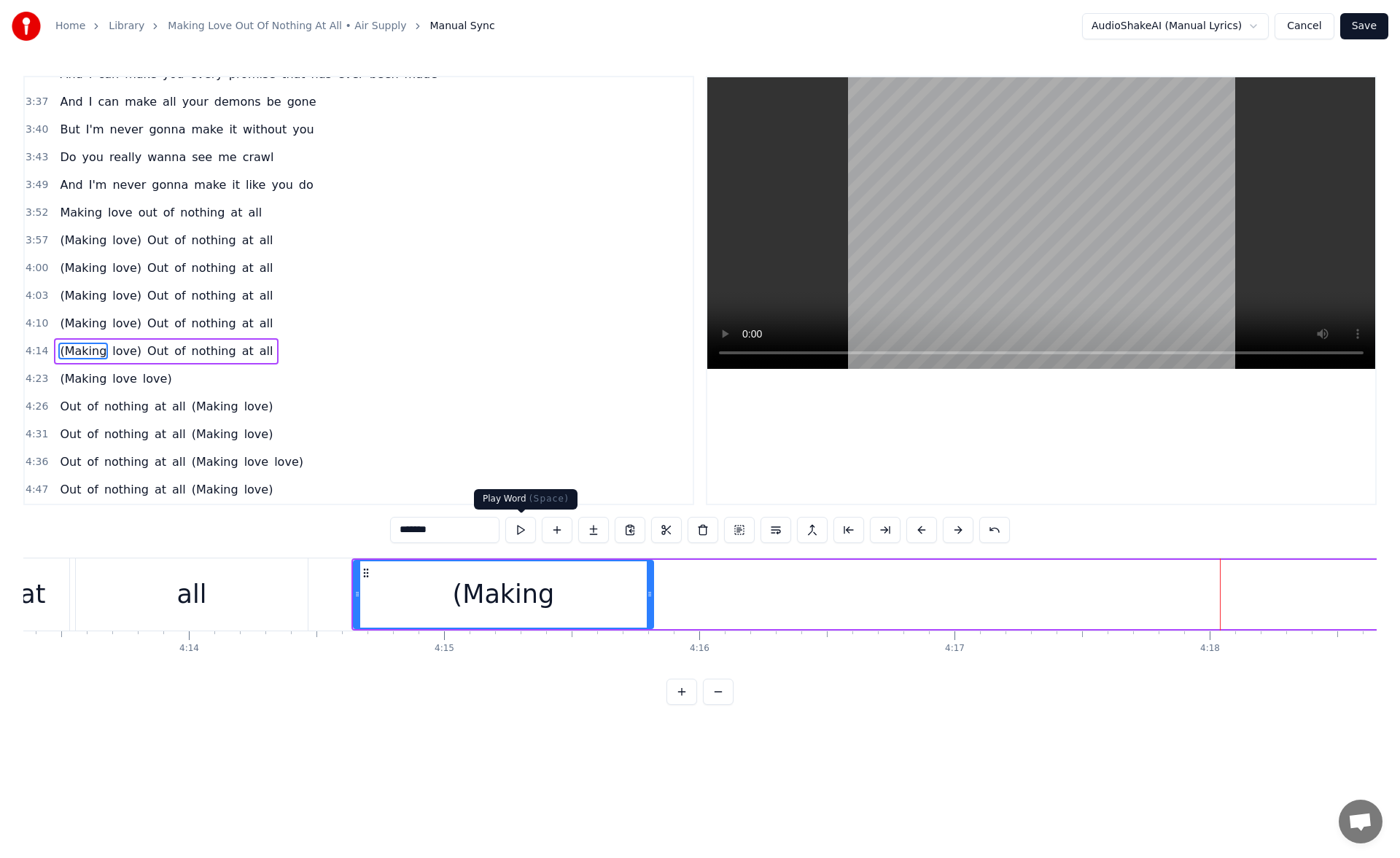
click at [522, 529] on button at bounding box center [521, 530] width 31 height 26
drag, startPoint x: 366, startPoint y: 572, endPoint x: 339, endPoint y: 572, distance: 27.0
click at [339, 572] on icon at bounding box center [339, 573] width 12 height 12
click at [523, 529] on button at bounding box center [521, 530] width 31 height 26
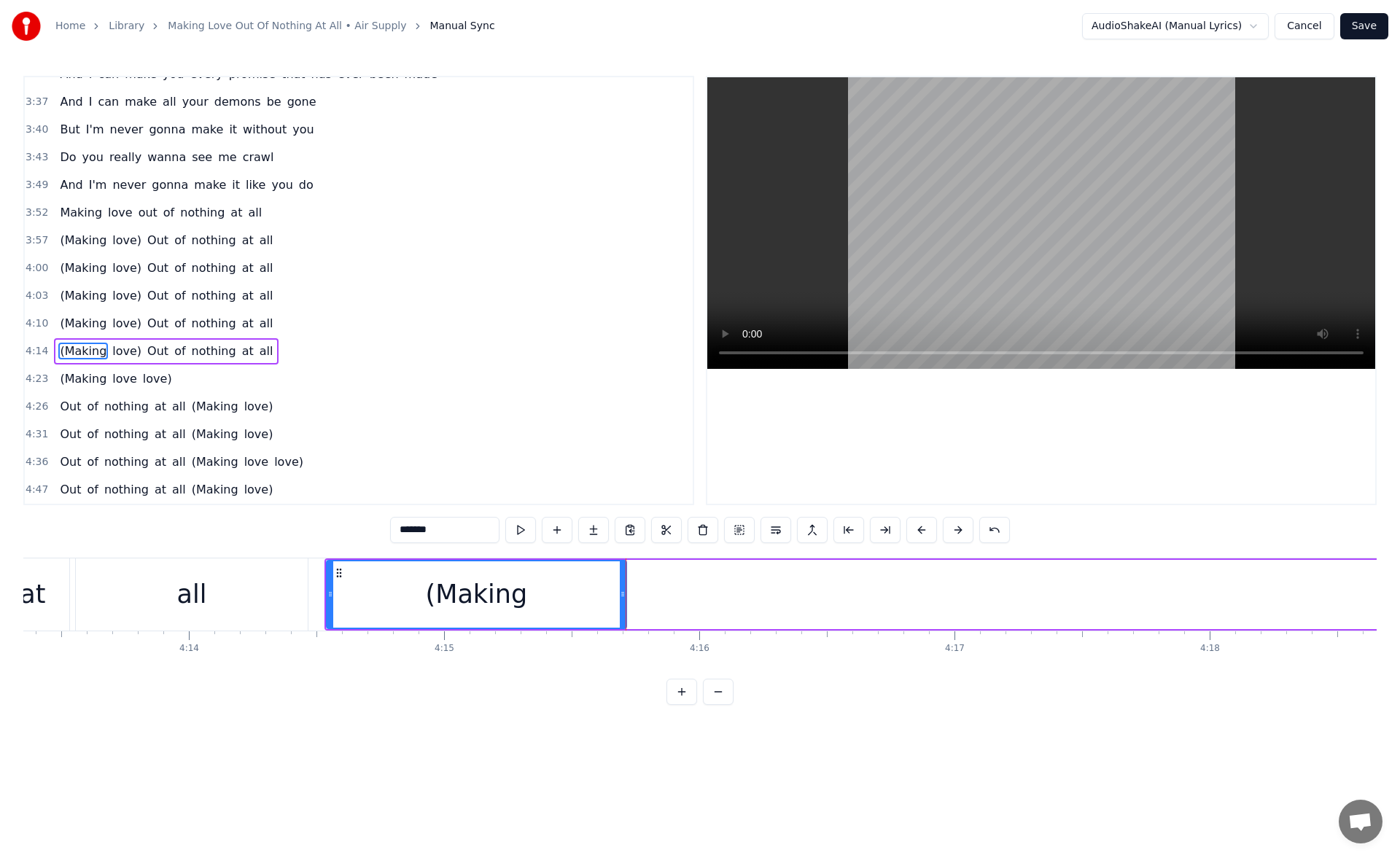
click at [523, 529] on button at bounding box center [521, 530] width 31 height 26
click at [265, 586] on div "all" at bounding box center [191, 595] width 232 height 72
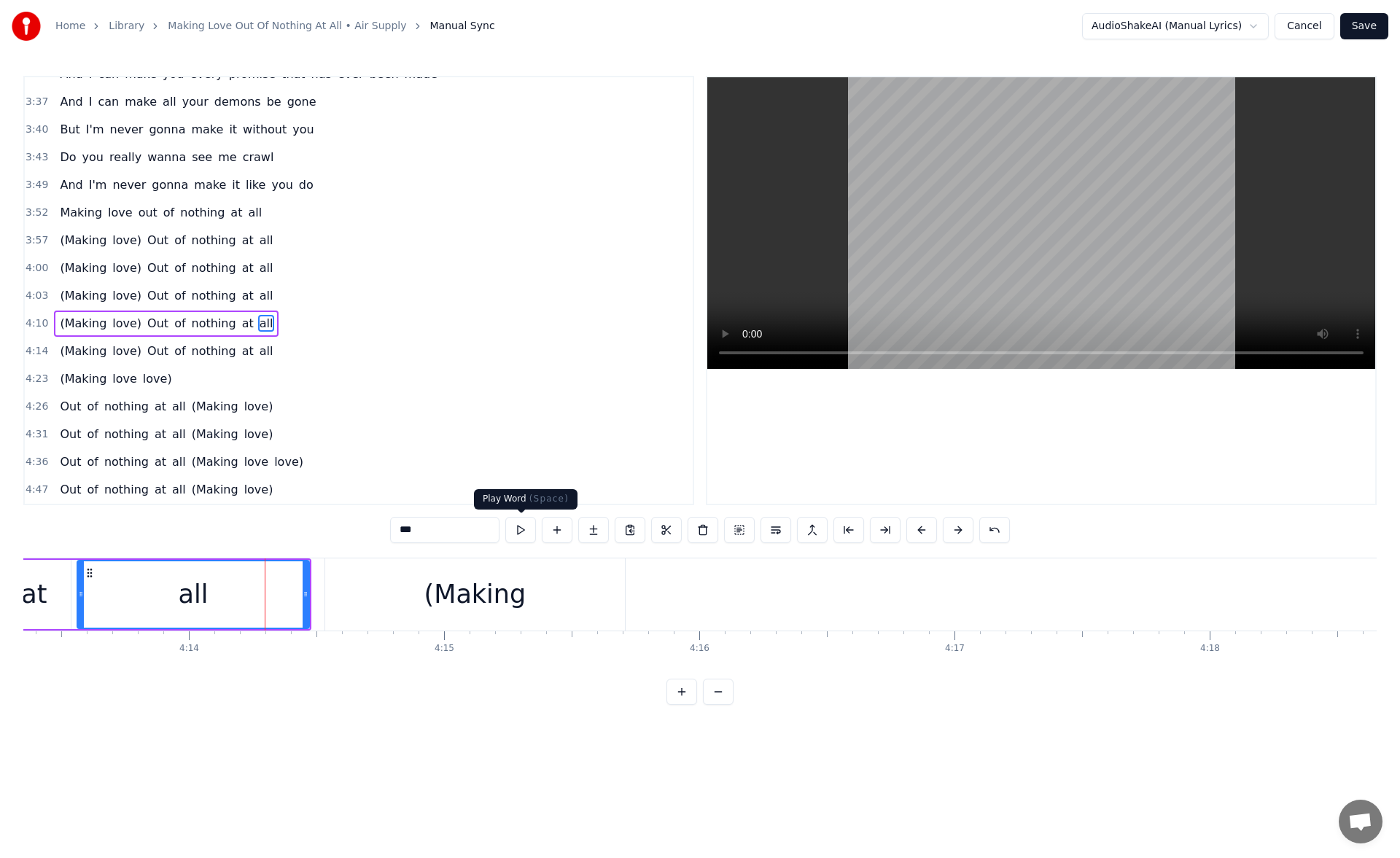
click at [520, 533] on button at bounding box center [521, 530] width 31 height 26
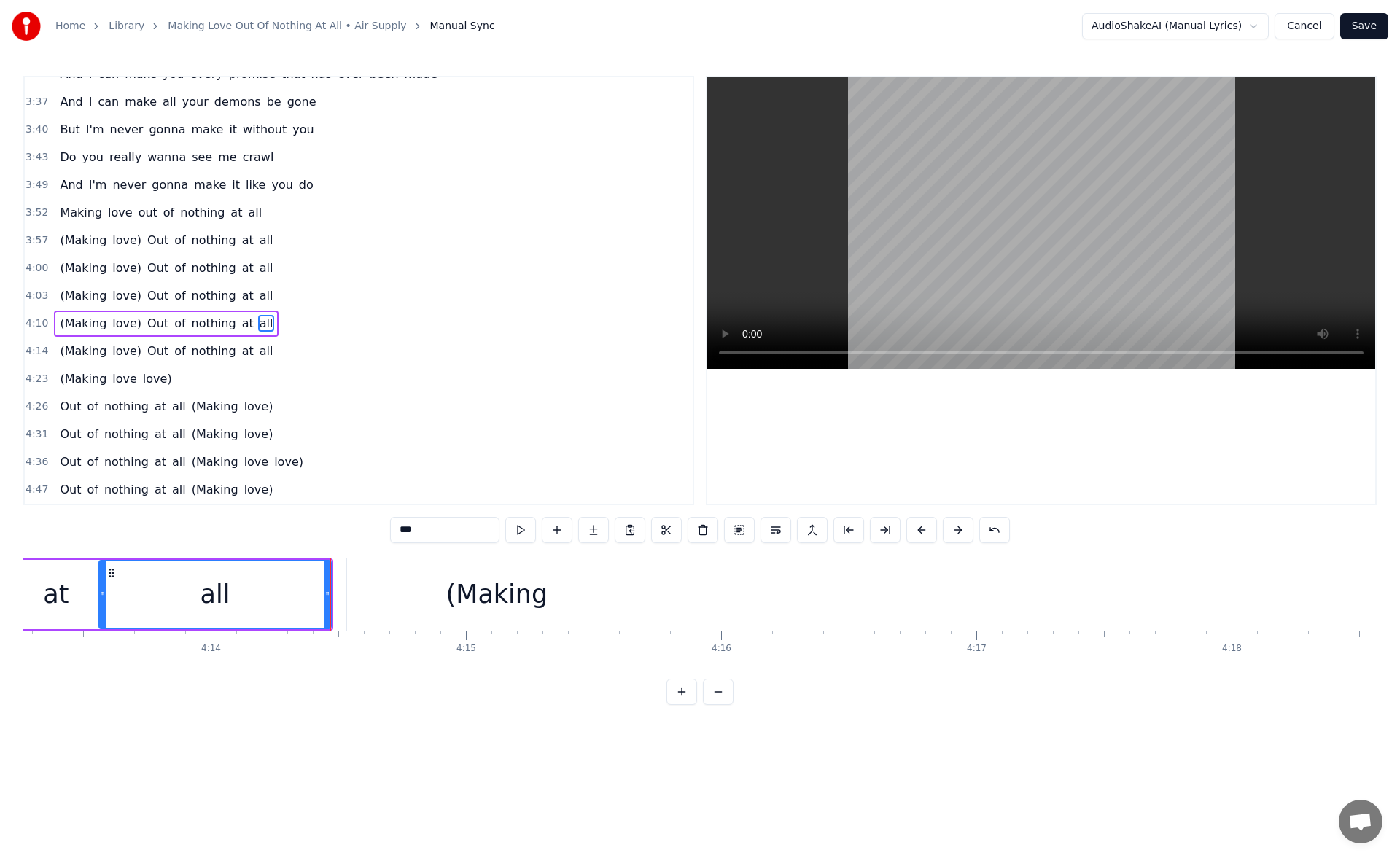
click at [372, 584] on div "(Making" at bounding box center [497, 595] width 300 height 72
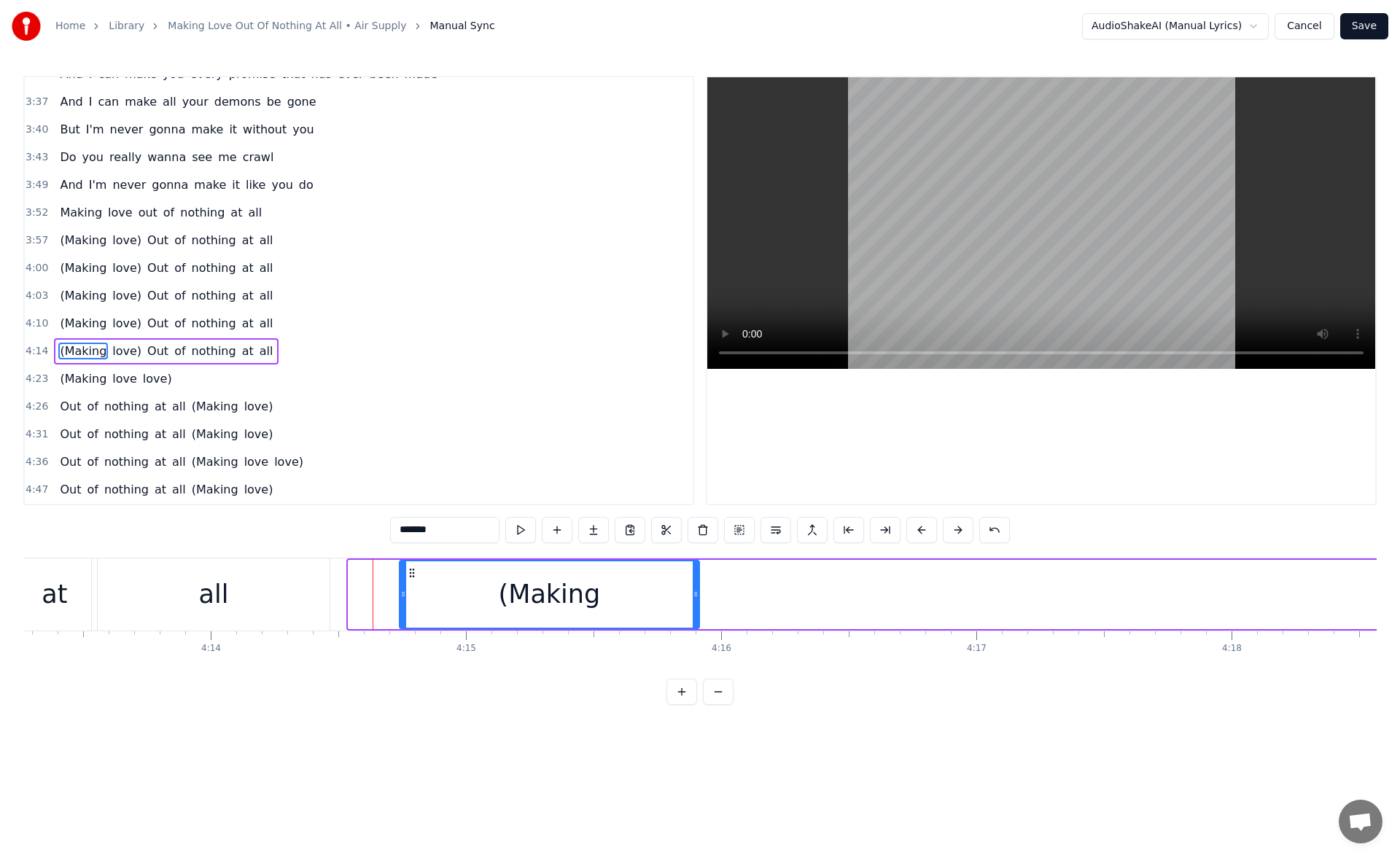
drag, startPoint x: 360, startPoint y: 573, endPoint x: 434, endPoint y: 581, distance: 74.4
click at [434, 581] on div "(Making" at bounding box center [549, 594] width 298 height 66
click at [302, 584] on div "all" at bounding box center [213, 595] width 232 height 72
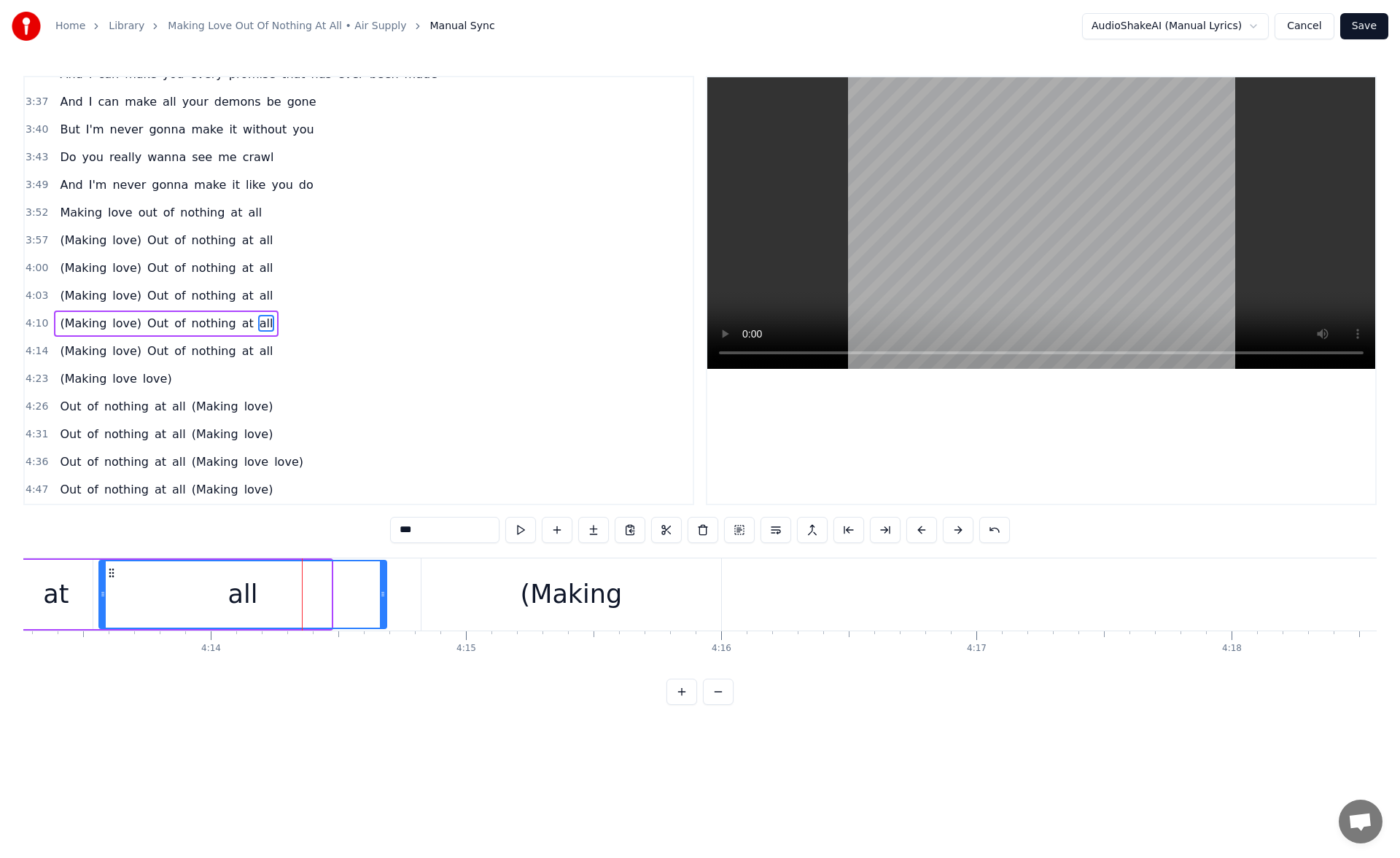
click at [385, 598] on icon at bounding box center [383, 594] width 6 height 12
click at [520, 526] on button at bounding box center [521, 530] width 31 height 26
click at [514, 524] on button at bounding box center [521, 530] width 31 height 26
click at [258, 352] on span "all" at bounding box center [266, 350] width 16 height 16
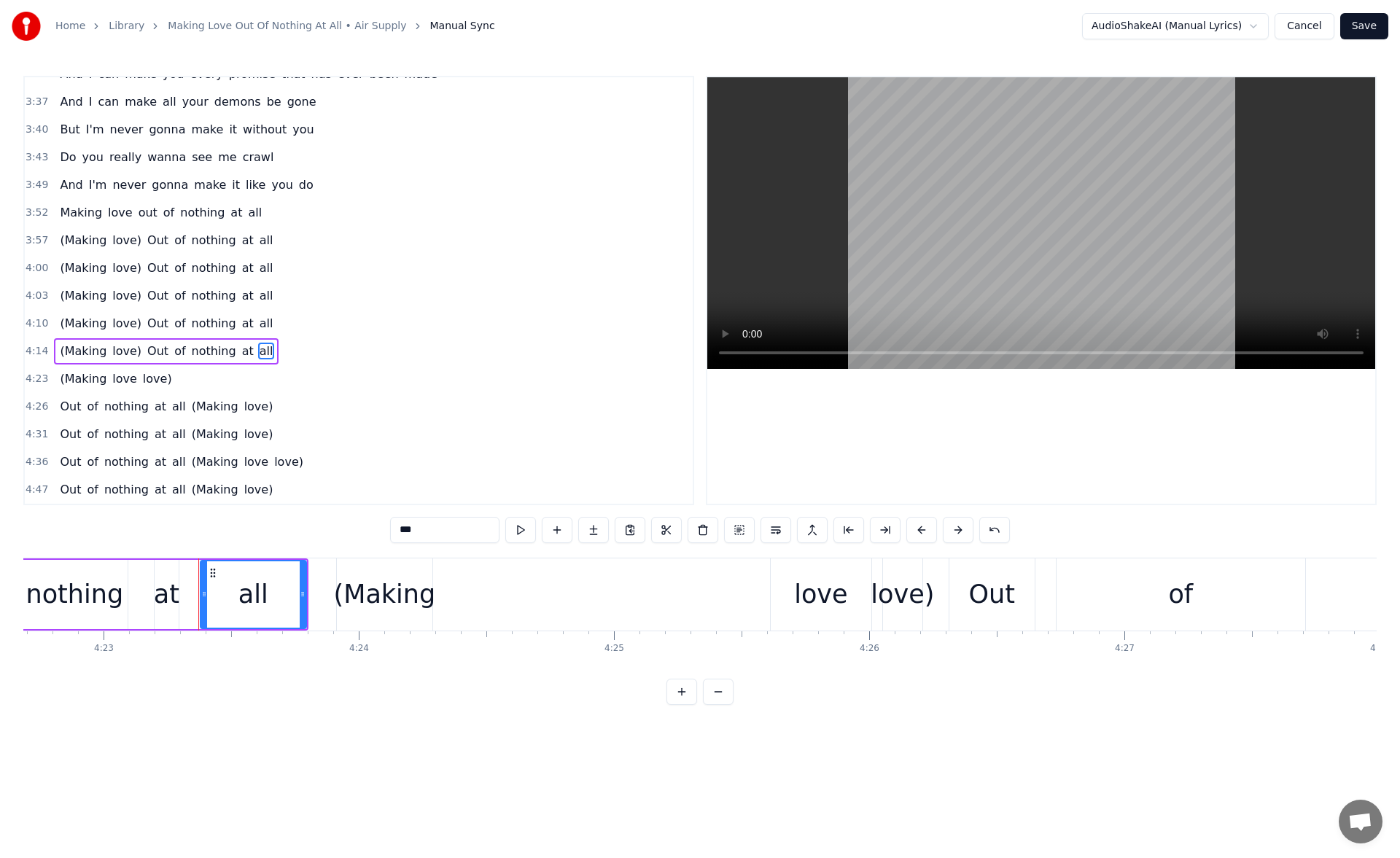
scroll to position [0, 67125]
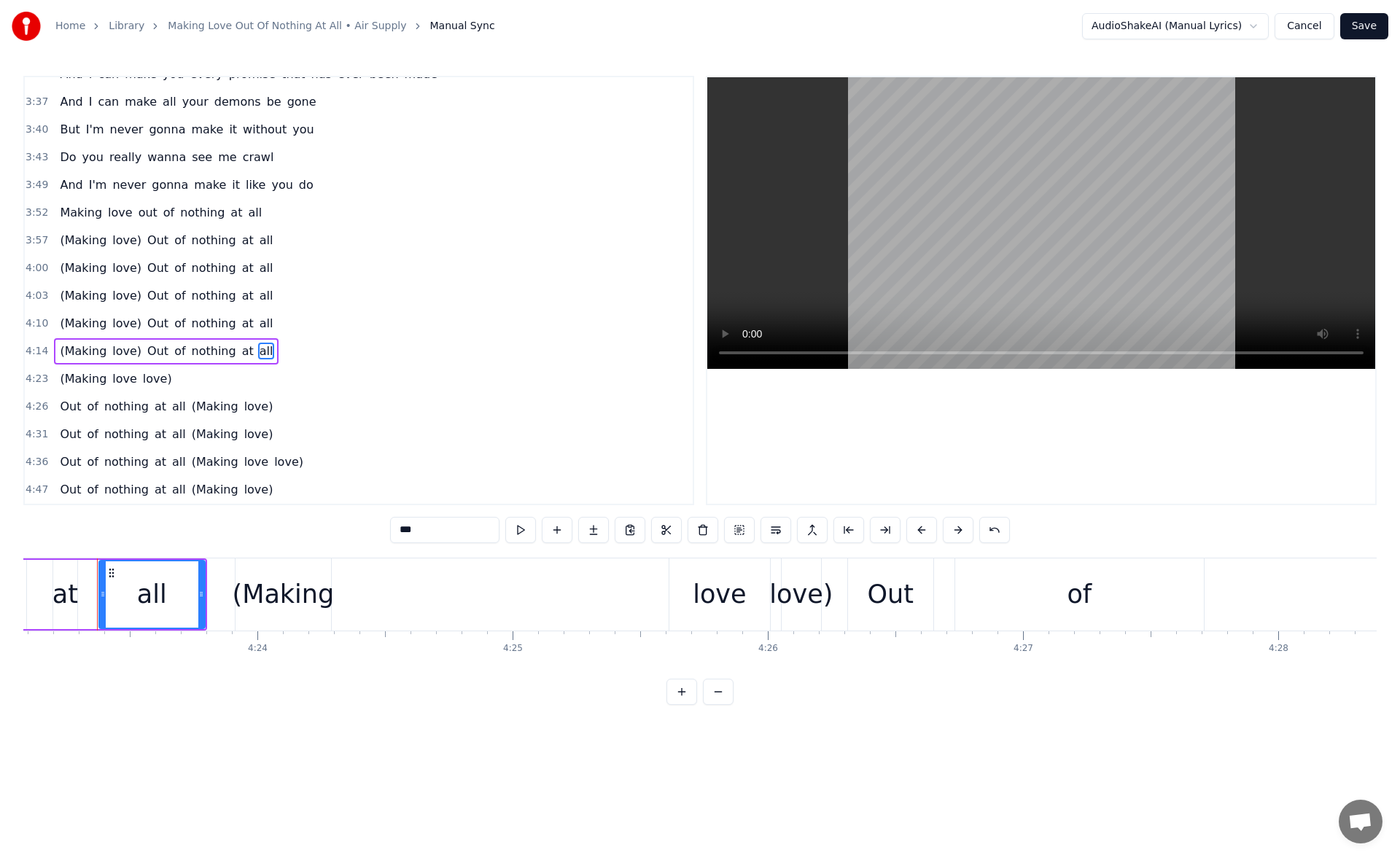
click at [258, 326] on span "all" at bounding box center [266, 323] width 16 height 16
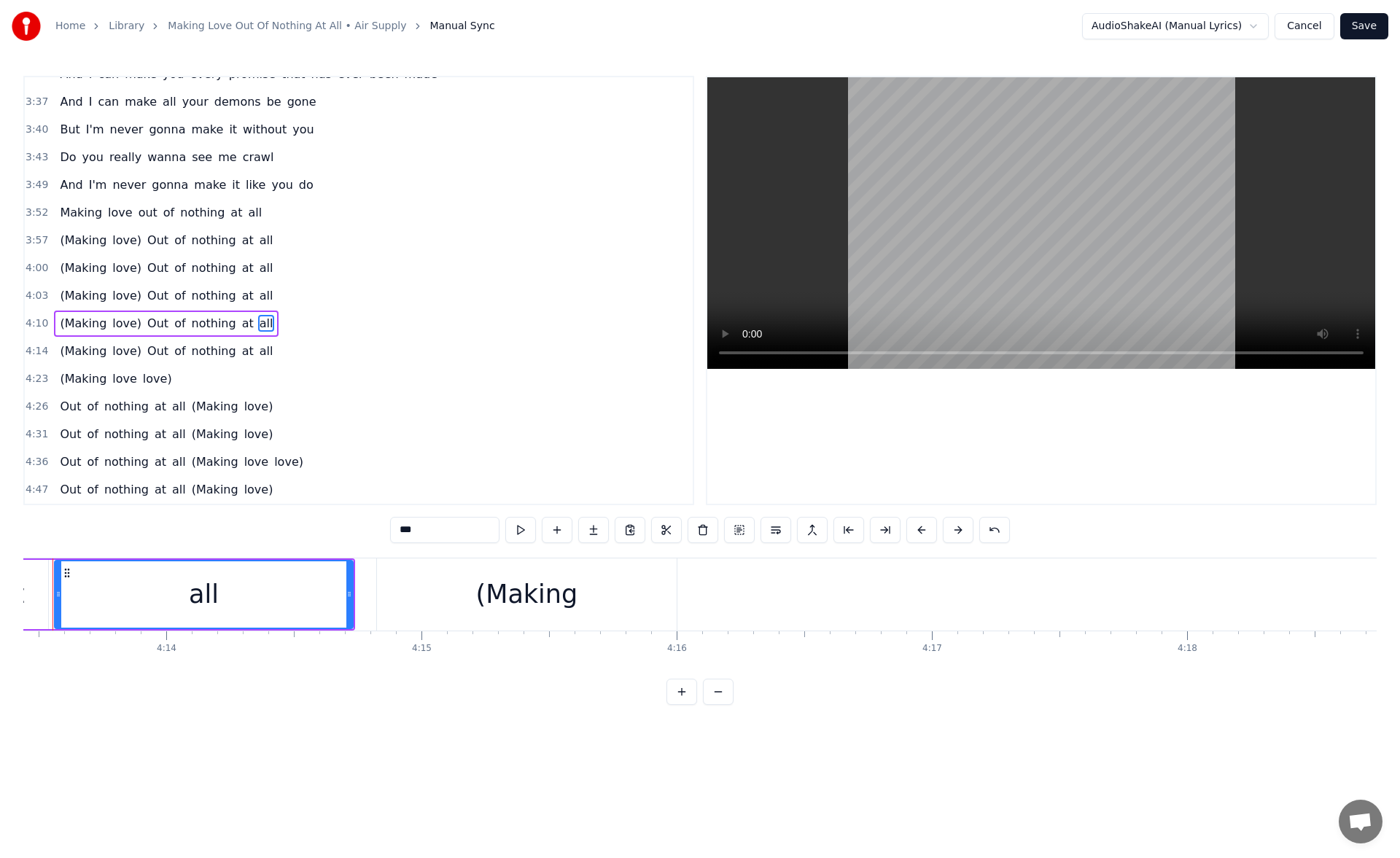
scroll to position [0, 64620]
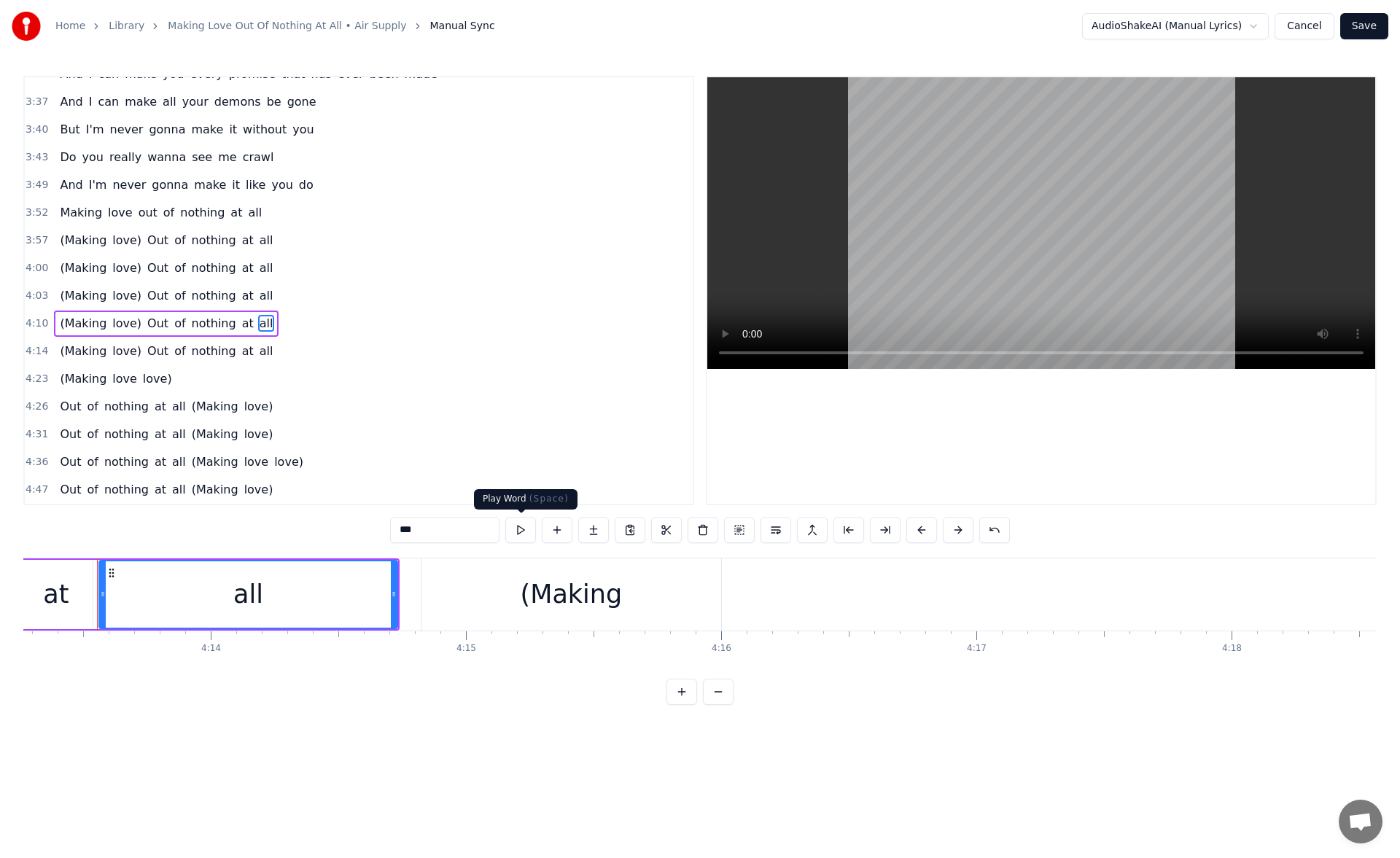
click at [527, 531] on button at bounding box center [521, 530] width 31 height 26
drag, startPoint x: 394, startPoint y: 598, endPoint x: 328, endPoint y: 598, distance: 66.0
click at [357, 598] on icon at bounding box center [359, 594] width 6 height 12
click at [514, 527] on button at bounding box center [521, 530] width 31 height 26
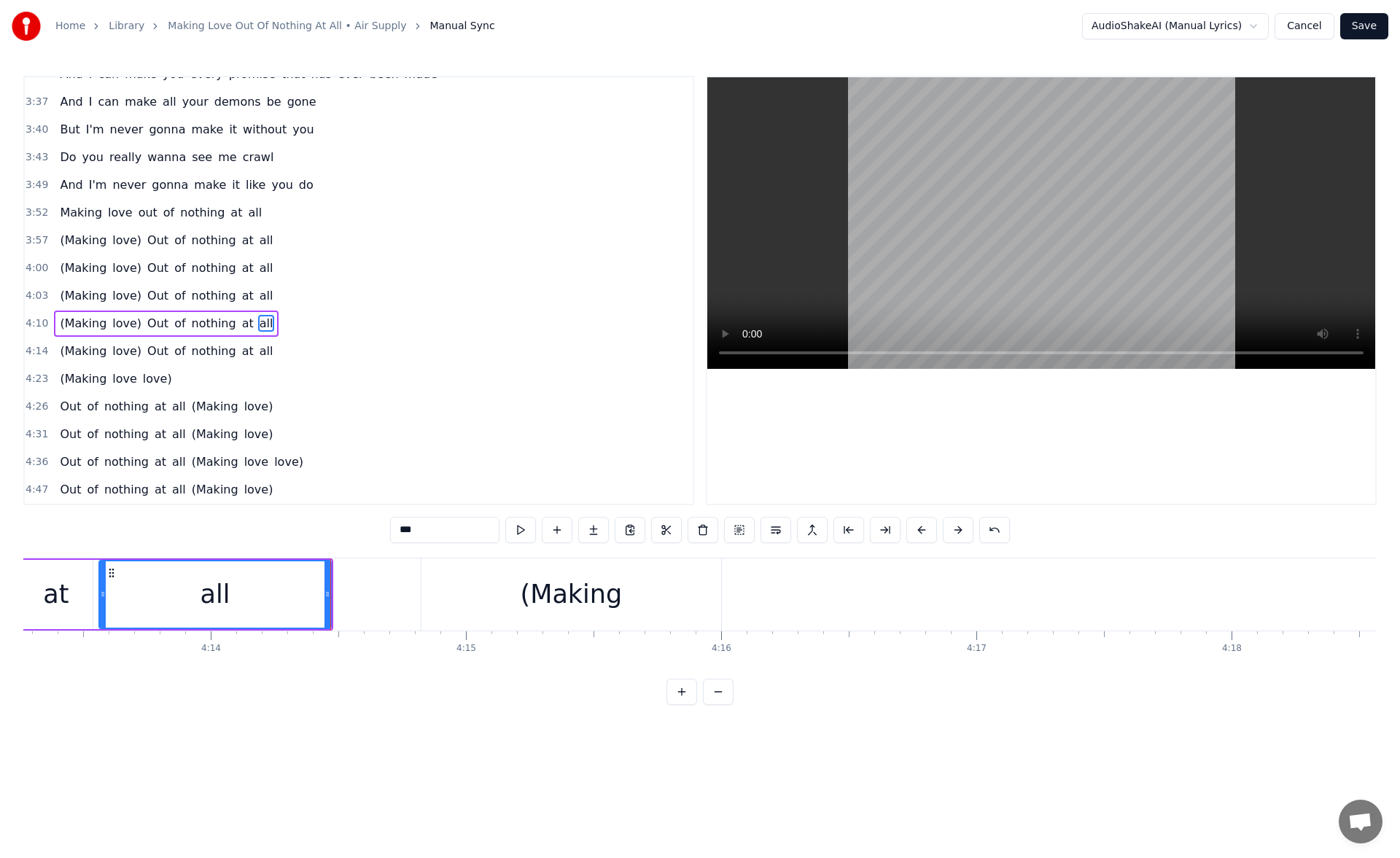
click at [477, 572] on div "(Making" at bounding box center [572, 595] width 300 height 72
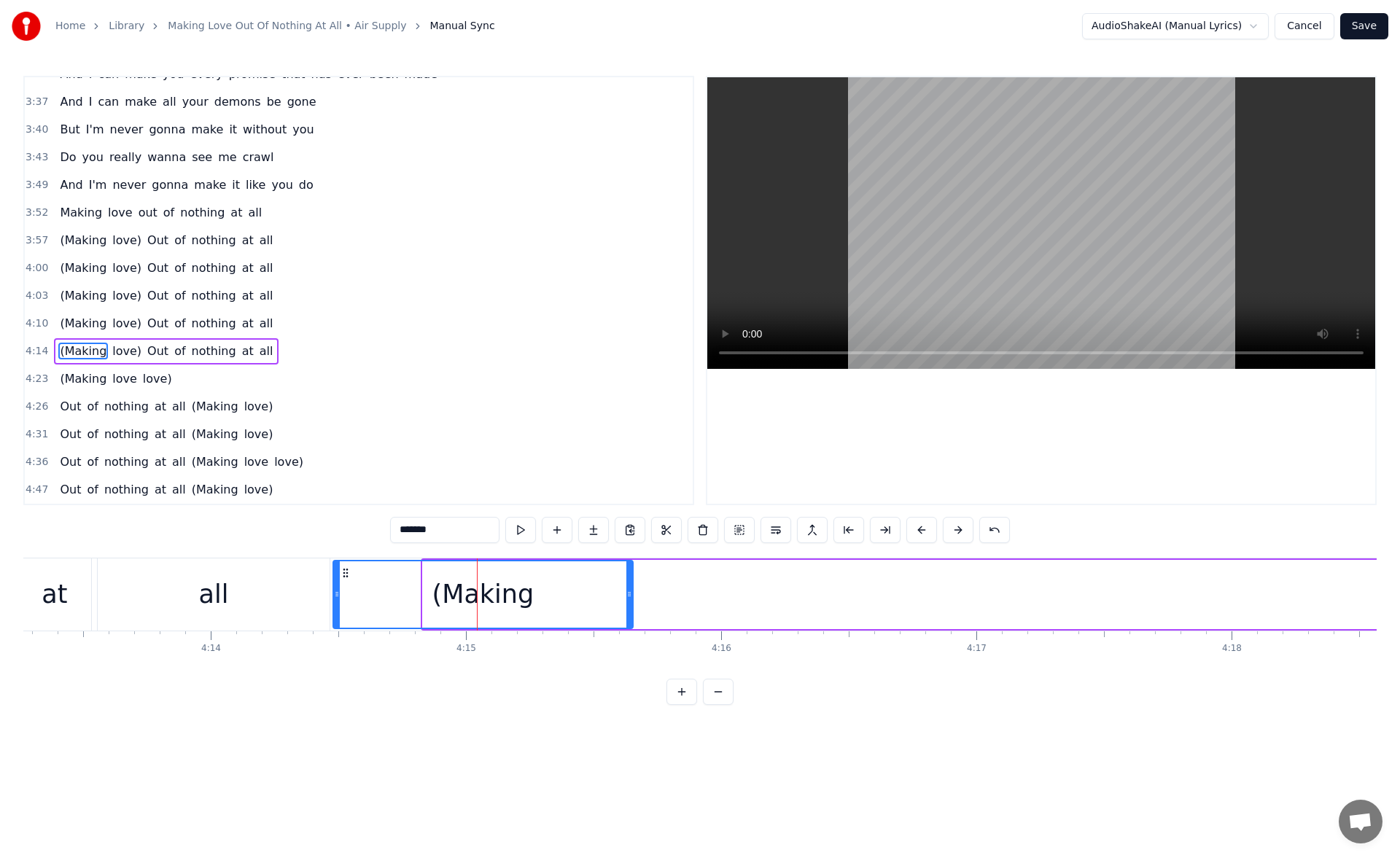
drag, startPoint x: 432, startPoint y: 569, endPoint x: 342, endPoint y: 561, distance: 90.4
click at [342, 561] on div "(Making" at bounding box center [483, 594] width 298 height 66
click at [514, 523] on button at bounding box center [521, 530] width 31 height 26
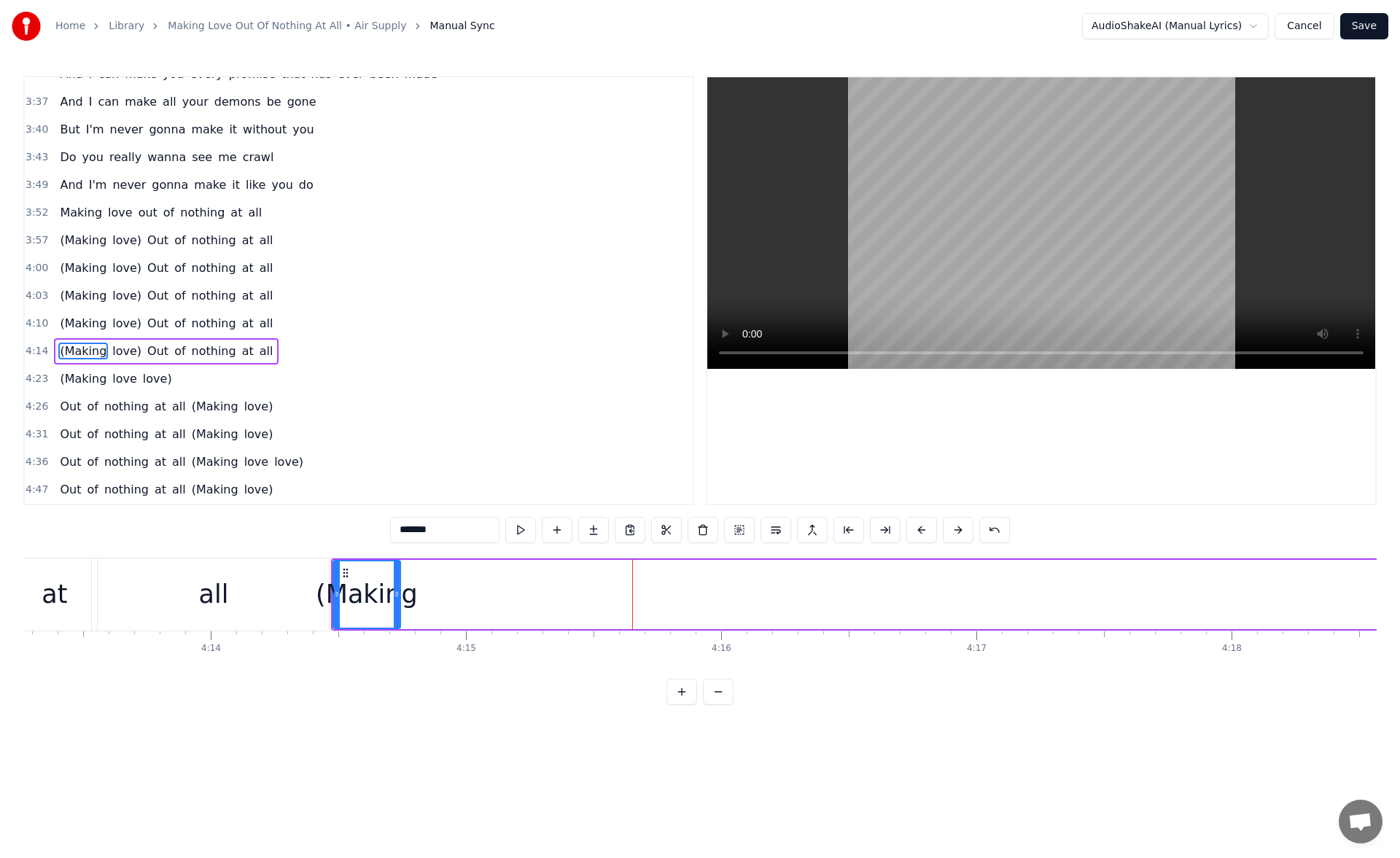
drag, startPoint x: 630, startPoint y: 597, endPoint x: 392, endPoint y: 604, distance: 238.1
click at [394, 604] on div at bounding box center [397, 594] width 6 height 66
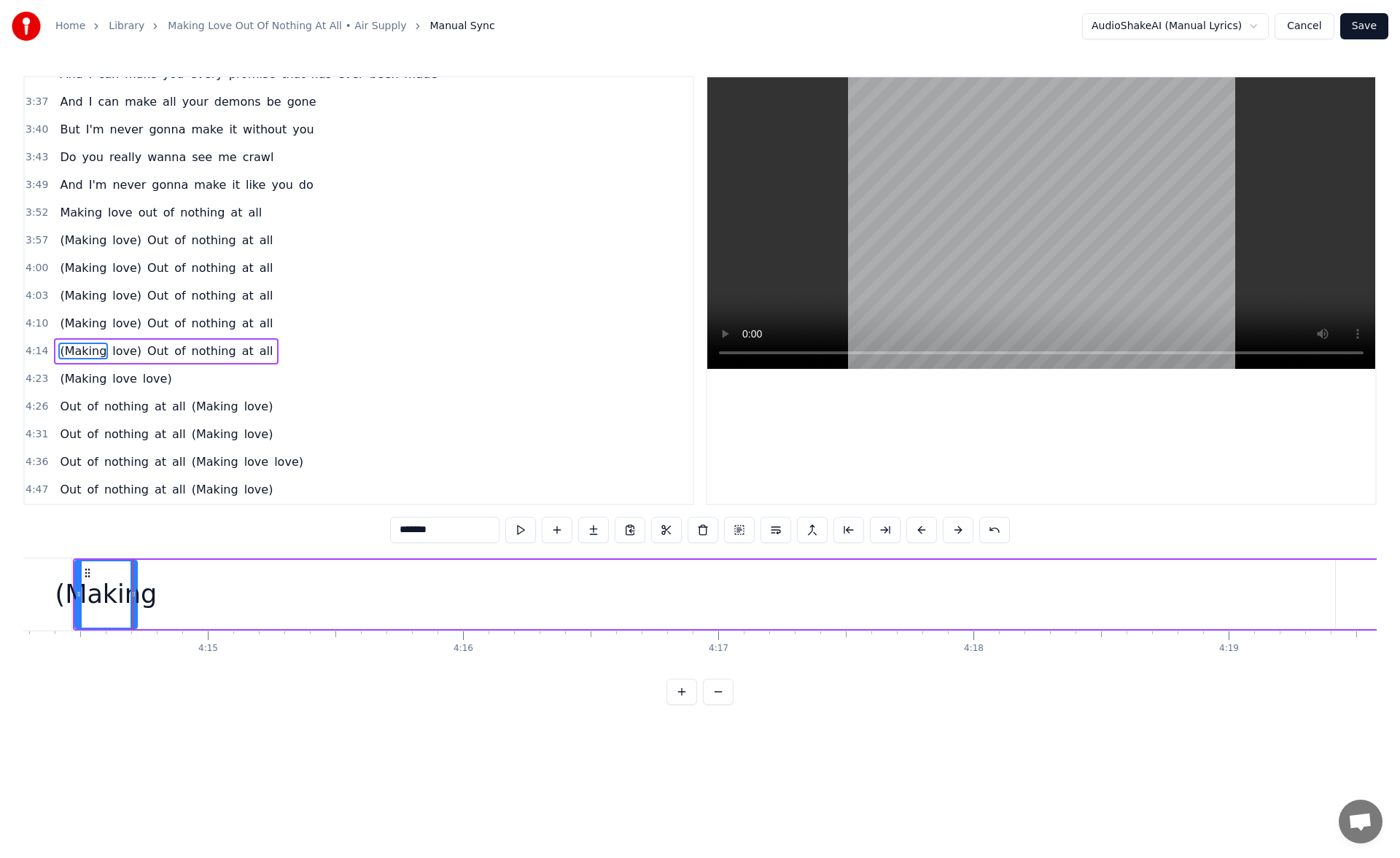
scroll to position [0, 65001]
click at [1250, 600] on div "love)" at bounding box center [1296, 594] width 167 height 69
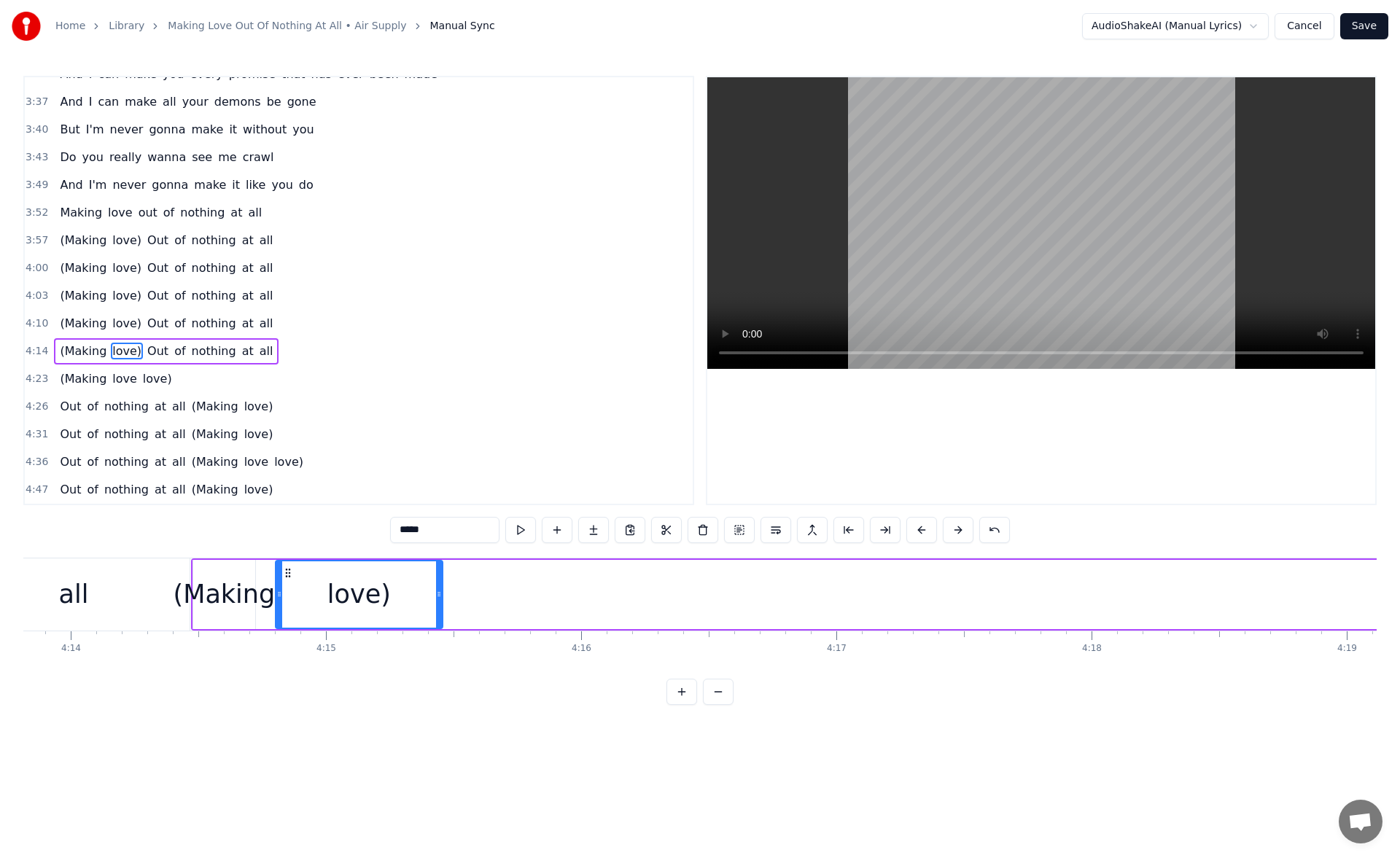
drag, startPoint x: 1225, startPoint y: 573, endPoint x: 290, endPoint y: 629, distance: 936.7
click at [290, 629] on div "love)" at bounding box center [359, 594] width 168 height 69
click at [242, 583] on div "(Making" at bounding box center [230, 594] width 102 height 39
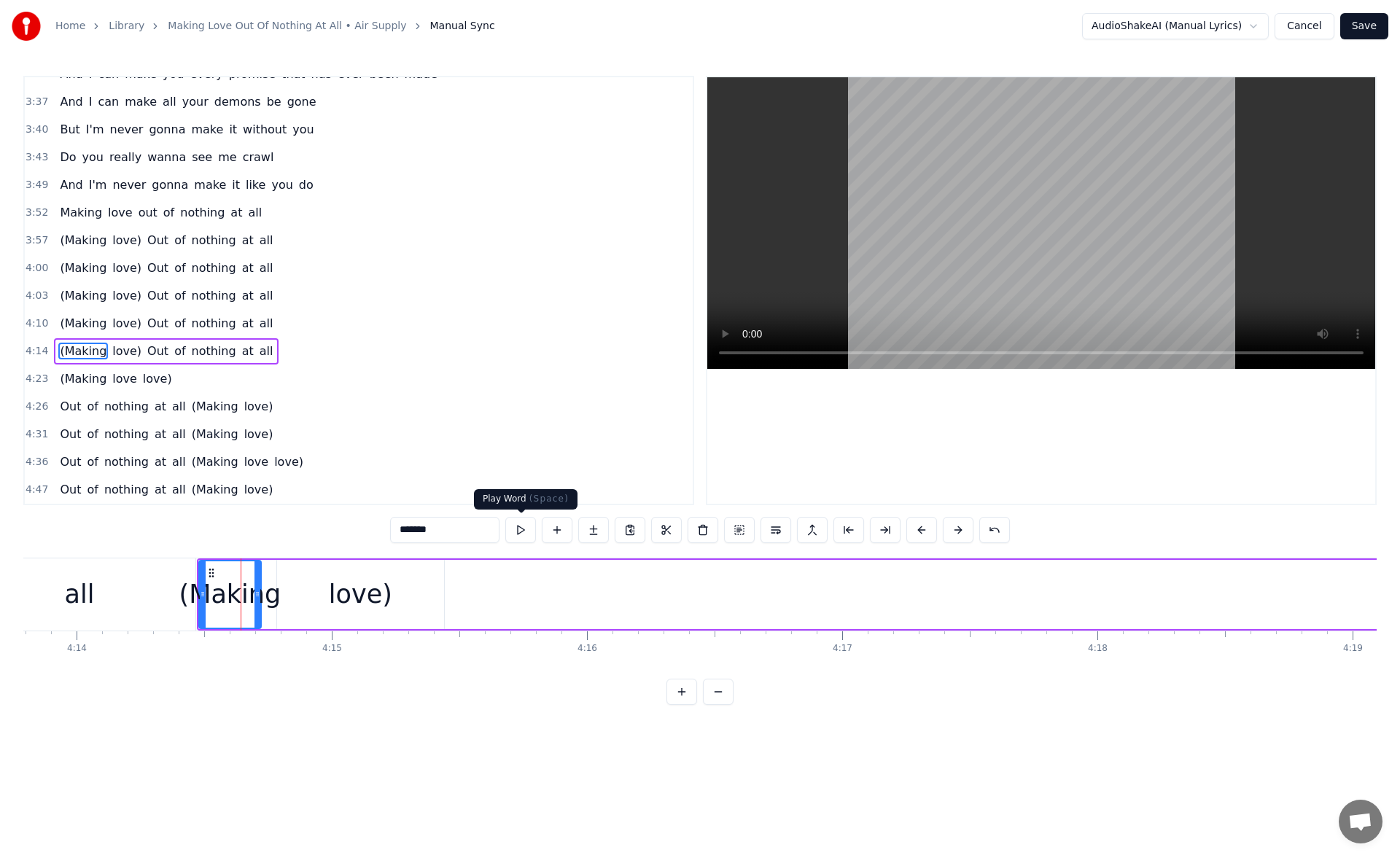
click at [514, 528] on button at bounding box center [521, 530] width 31 height 26
click at [320, 579] on div "love)" at bounding box center [360, 594] width 167 height 69
click at [522, 534] on button at bounding box center [521, 530] width 31 height 26
click at [517, 529] on button at bounding box center [521, 530] width 31 height 26
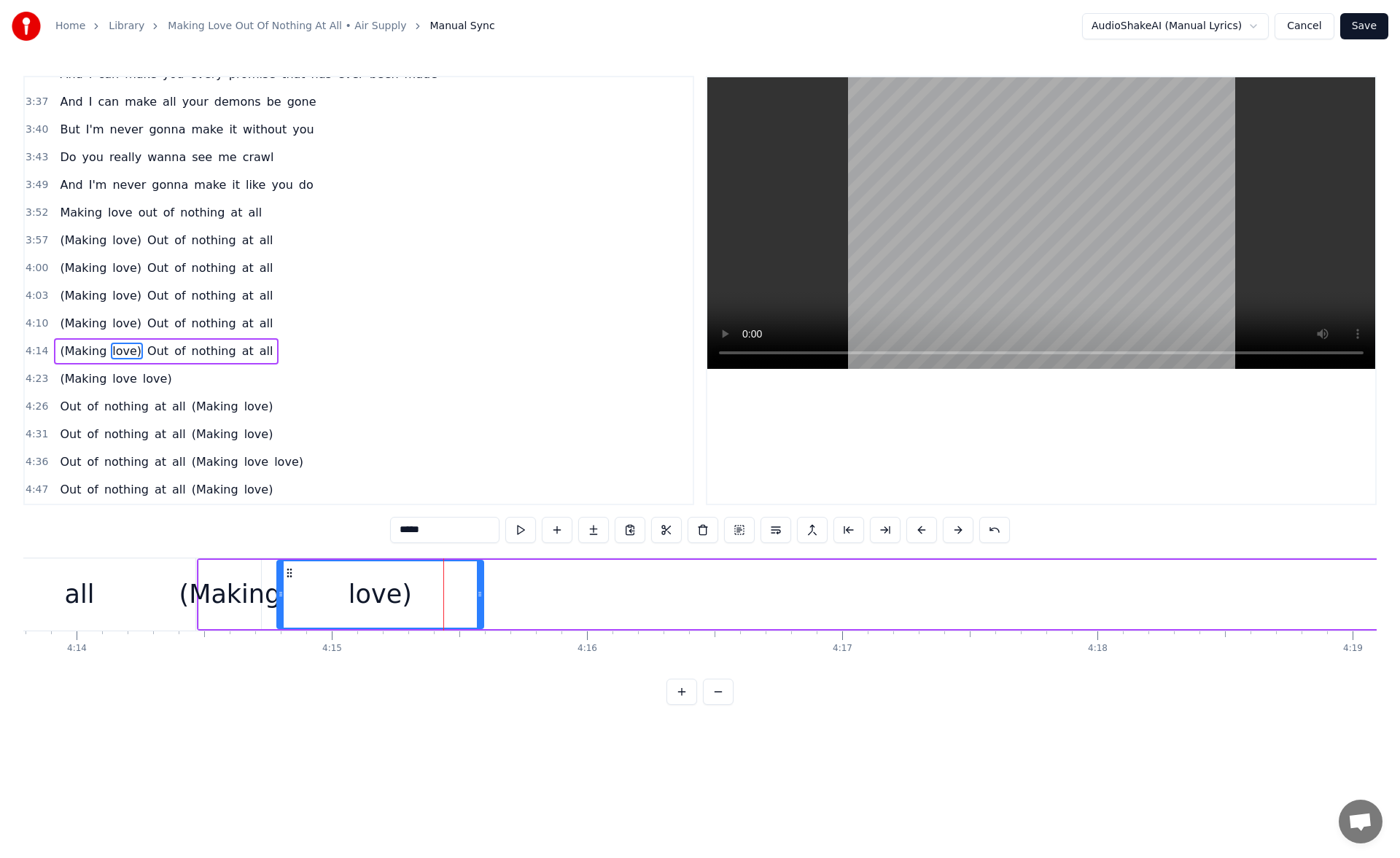
drag, startPoint x: 441, startPoint y: 594, endPoint x: 481, endPoint y: 592, distance: 40.0
click at [481, 592] on icon at bounding box center [479, 594] width 6 height 12
click at [517, 528] on button at bounding box center [521, 530] width 31 height 26
drag, startPoint x: 479, startPoint y: 595, endPoint x: 414, endPoint y: 594, distance: 65.0
click at [414, 594] on icon at bounding box center [414, 594] width 6 height 12
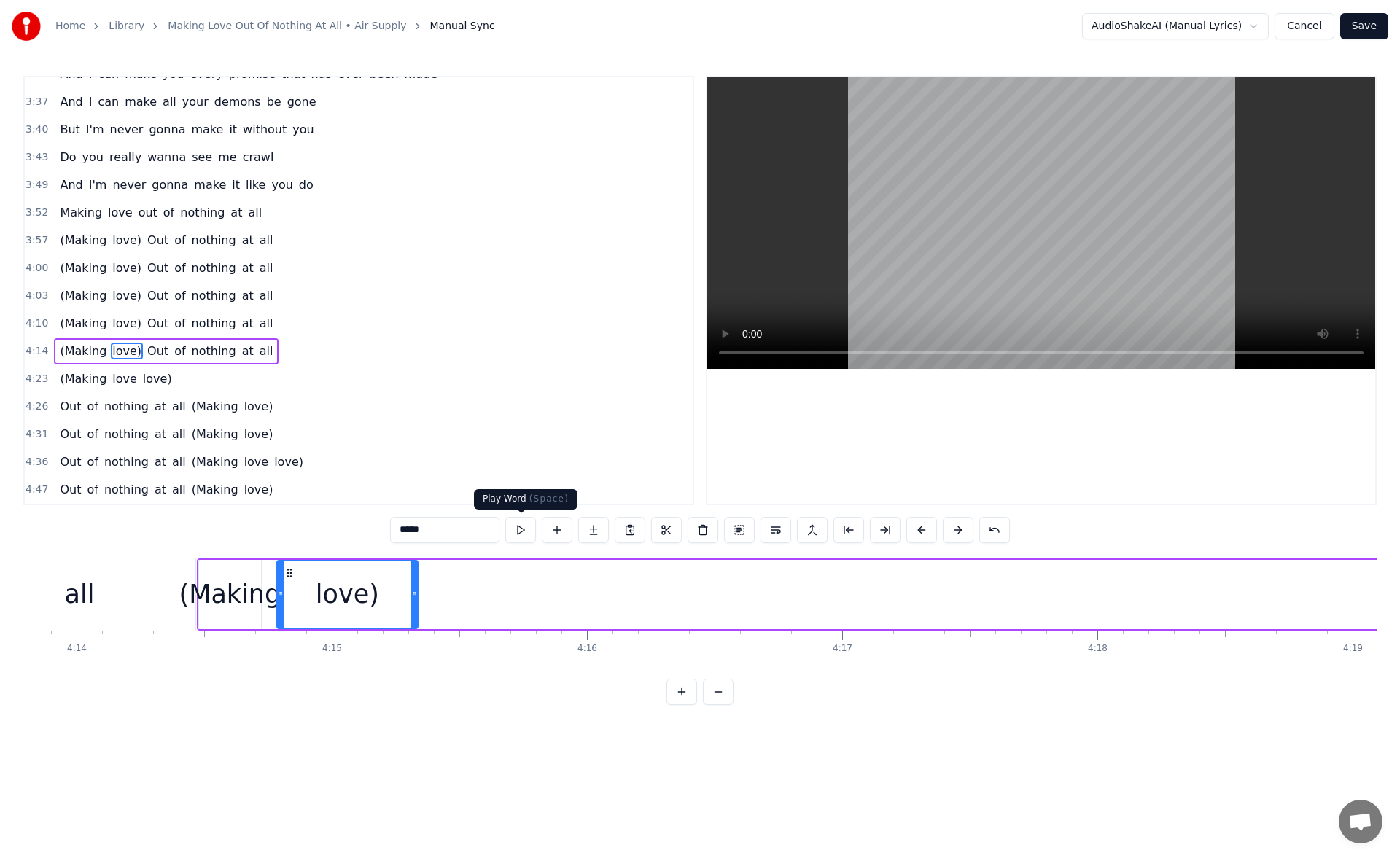
click at [528, 529] on button at bounding box center [521, 530] width 31 height 26
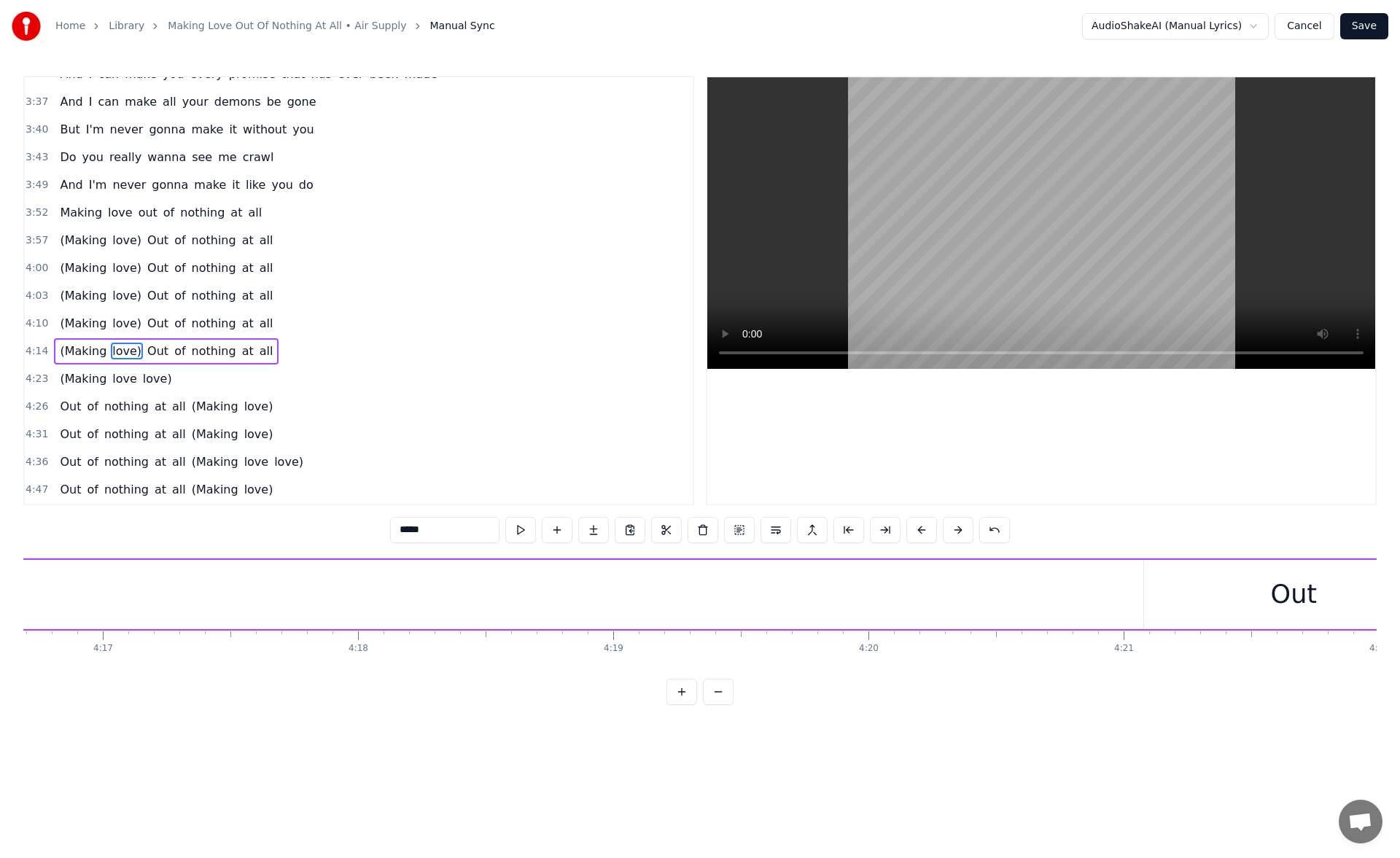
scroll to position [0, 65657]
click at [1132, 603] on div "Out" at bounding box center [1129, 594] width 46 height 39
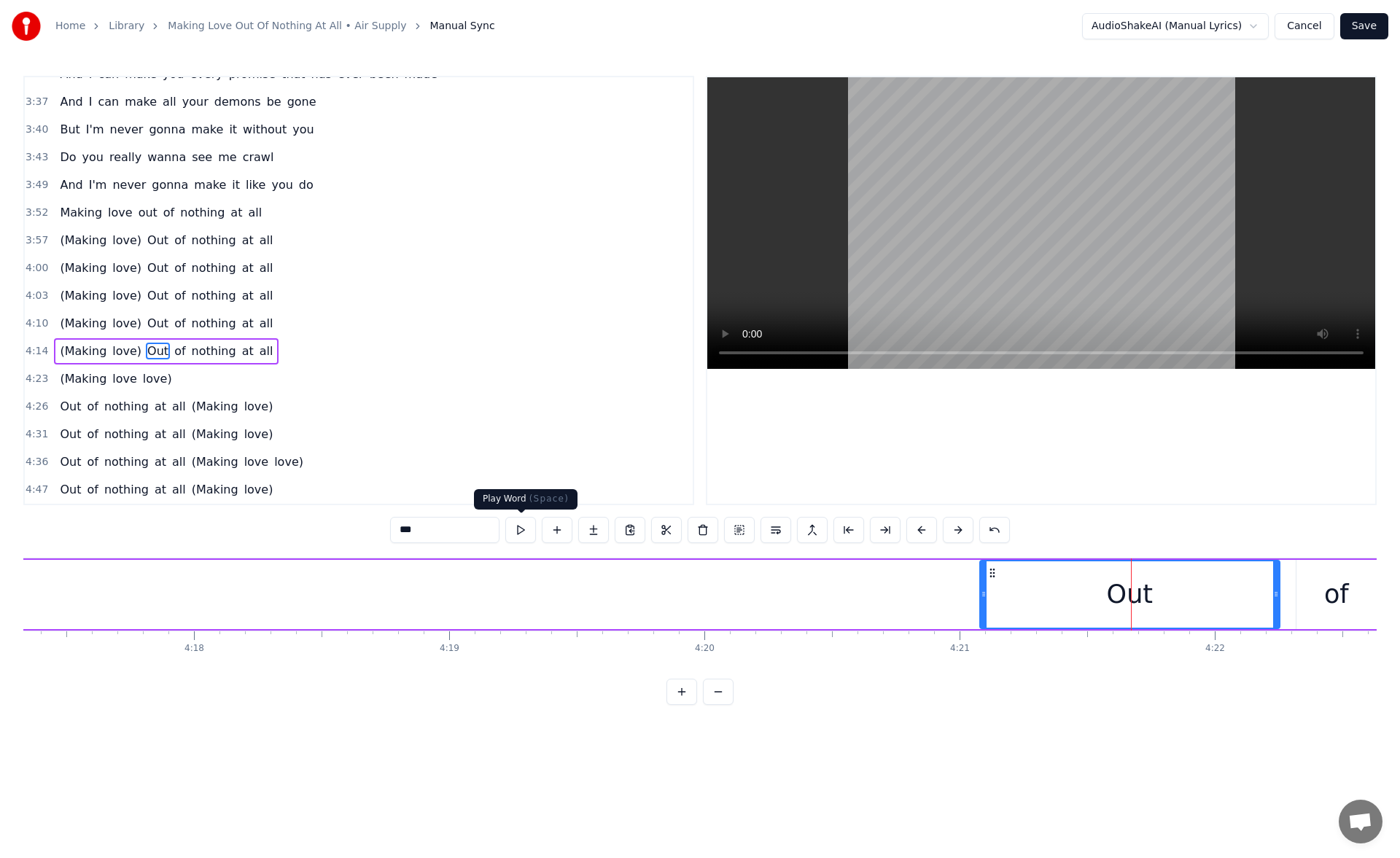
click at [525, 533] on button at bounding box center [521, 530] width 31 height 26
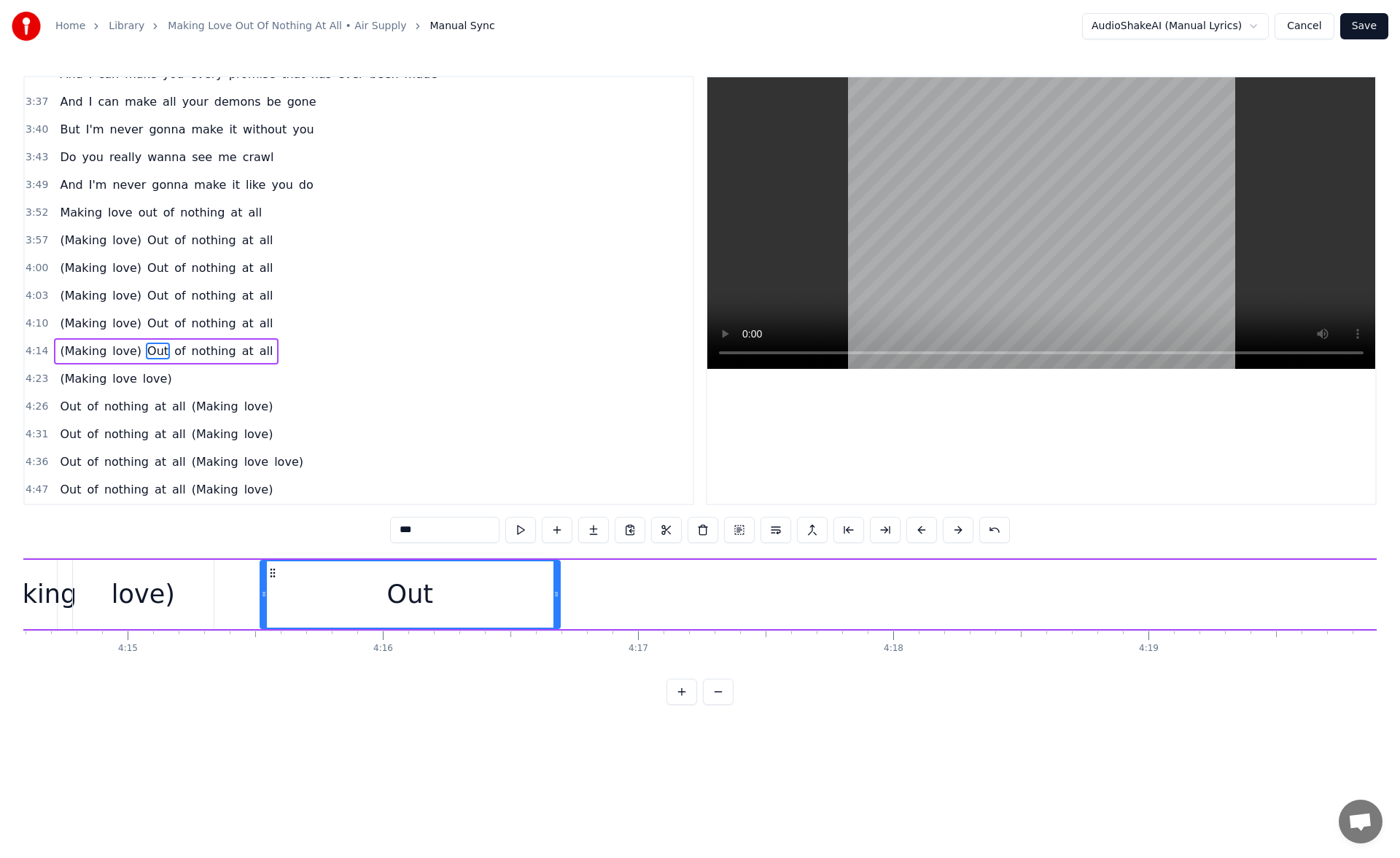
scroll to position [0, 64942]
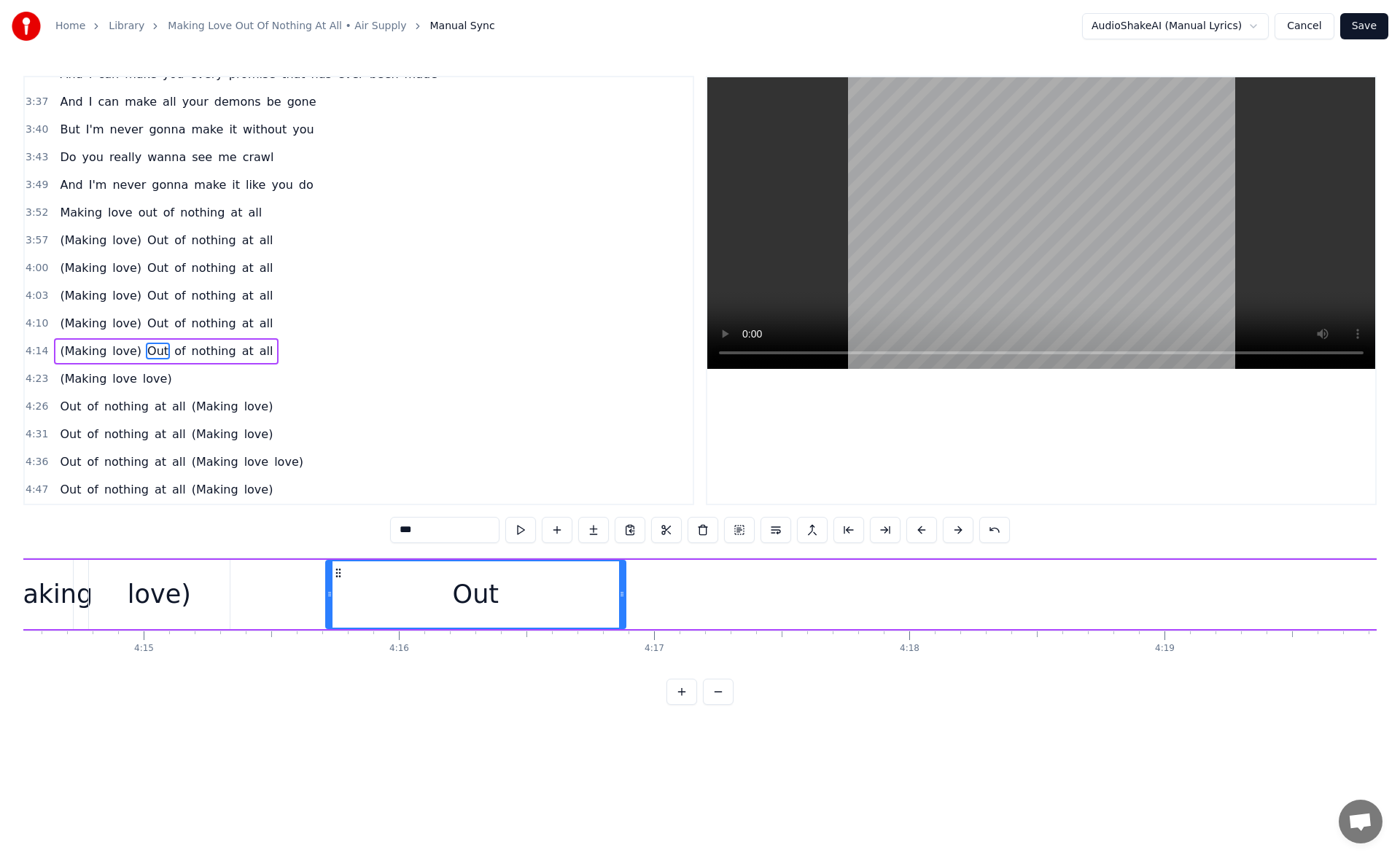
drag, startPoint x: 1196, startPoint y: 573, endPoint x: 335, endPoint y: 638, distance: 863.5
click at [335, 638] on div "I know just how to whisper And I know just how to cry I know just where to find…" at bounding box center [699, 612] width 1353 height 110
click at [521, 527] on button at bounding box center [521, 530] width 31 height 26
drag, startPoint x: 622, startPoint y: 595, endPoint x: 413, endPoint y: 599, distance: 209.0
click at [413, 599] on icon at bounding box center [411, 594] width 6 height 12
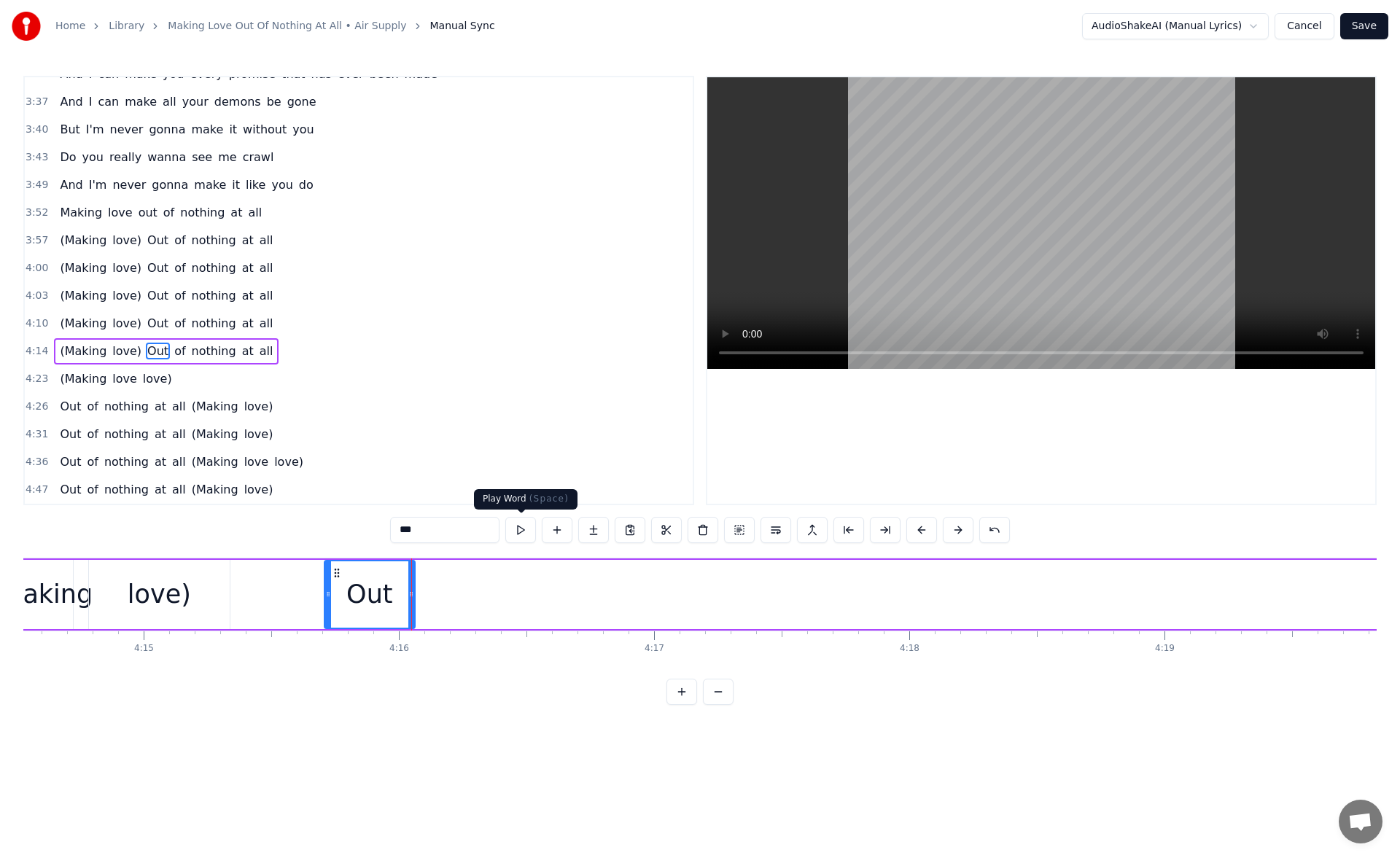
click at [522, 523] on button at bounding box center [521, 530] width 31 height 26
drag, startPoint x: 410, startPoint y: 598, endPoint x: 402, endPoint y: 601, distance: 8.5
click at [402, 601] on div at bounding box center [404, 594] width 6 height 66
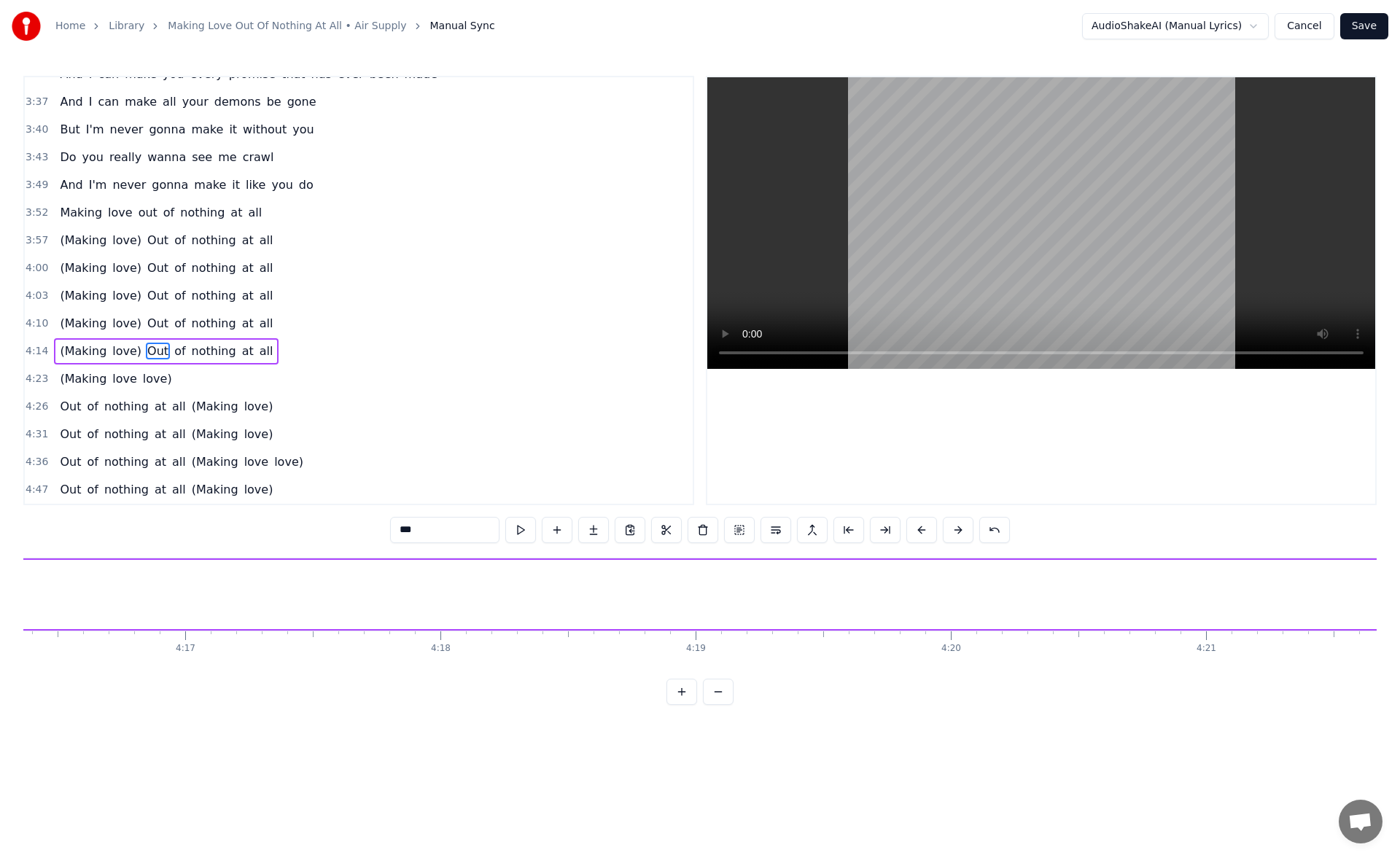
scroll to position [0, 66067]
click at [928, 601] on div "of" at bounding box center [926, 594] width 25 height 39
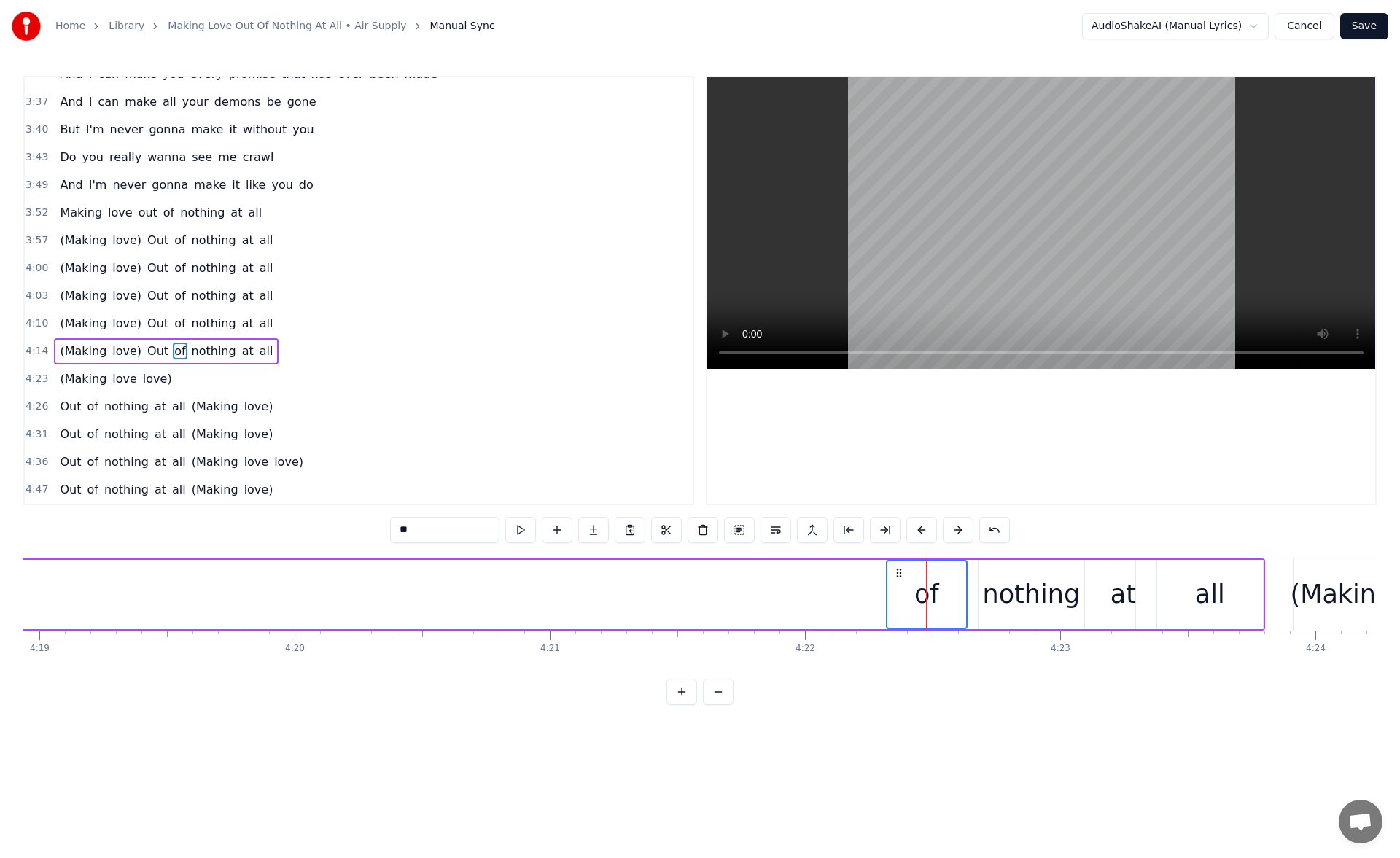
click at [995, 592] on div "nothing" at bounding box center [1031, 594] width 97 height 39
click at [932, 589] on div "of" at bounding box center [926, 594] width 25 height 39
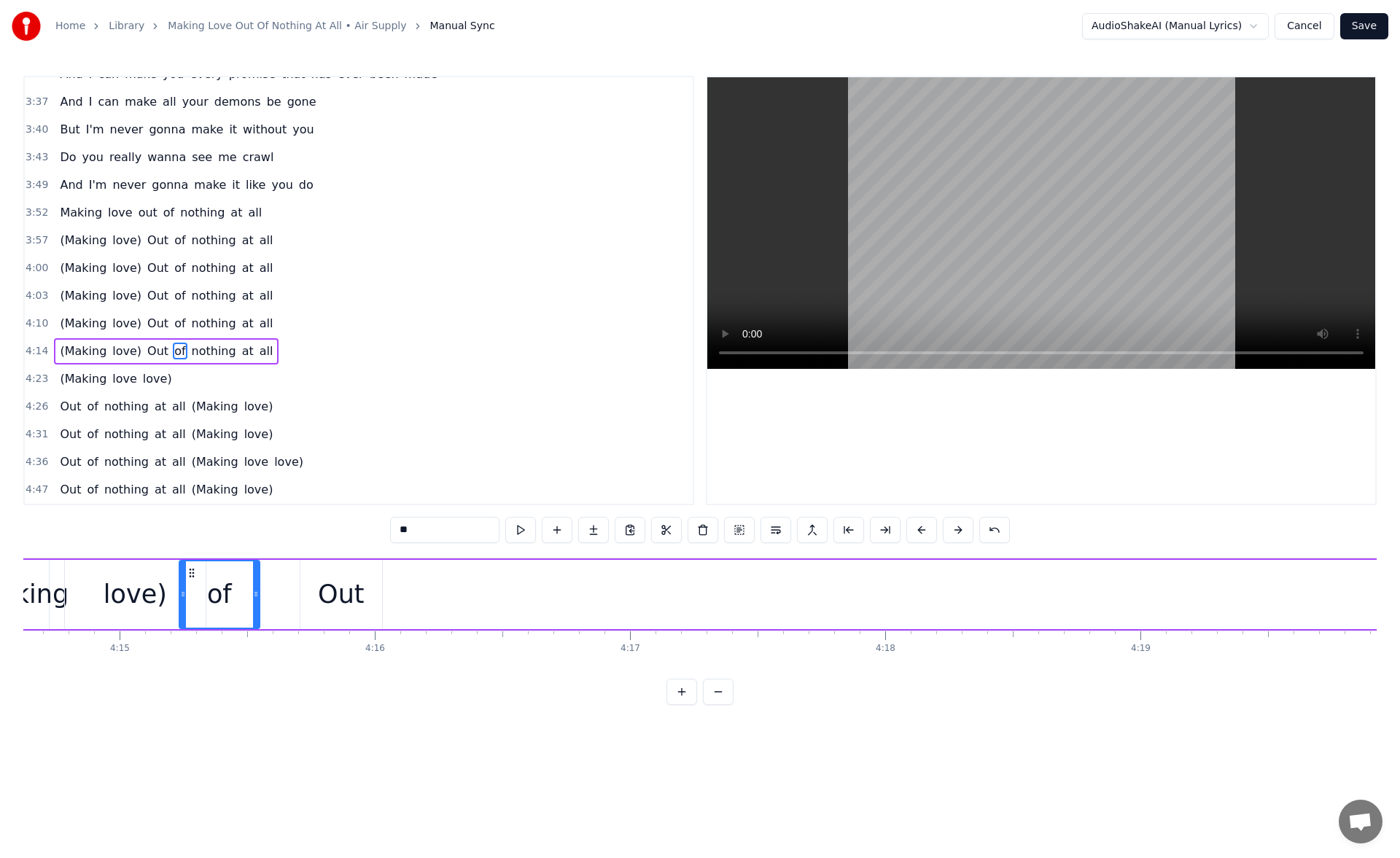
scroll to position [0, 64914]
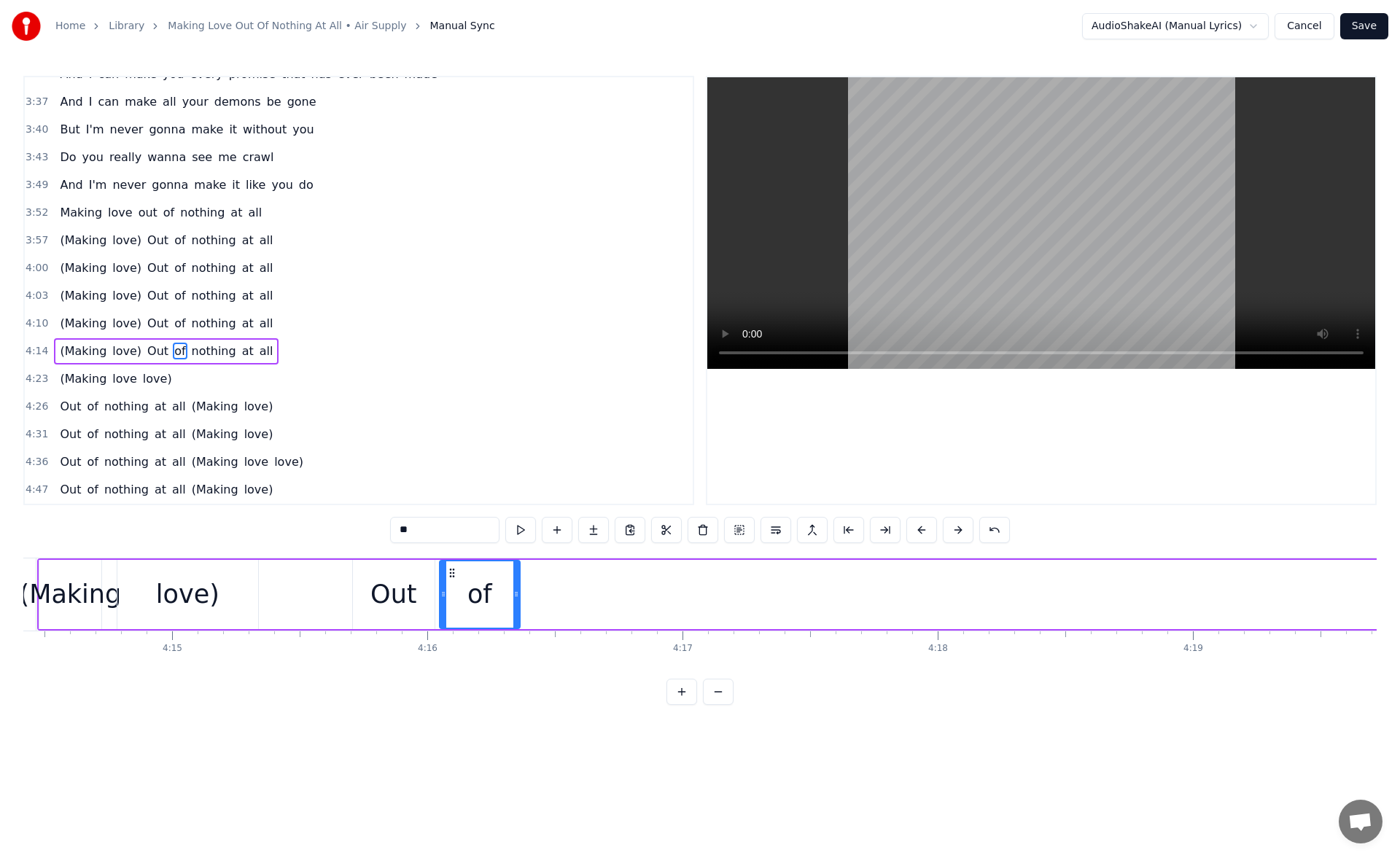
drag, startPoint x: 900, startPoint y: 573, endPoint x: 453, endPoint y: 618, distance: 449.3
click at [453, 618] on div "of" at bounding box center [479, 594] width 78 height 66
click at [524, 524] on button at bounding box center [521, 530] width 31 height 26
drag, startPoint x: 516, startPoint y: 593, endPoint x: 479, endPoint y: 593, distance: 37.0
click at [479, 593] on icon at bounding box center [481, 594] width 6 height 12
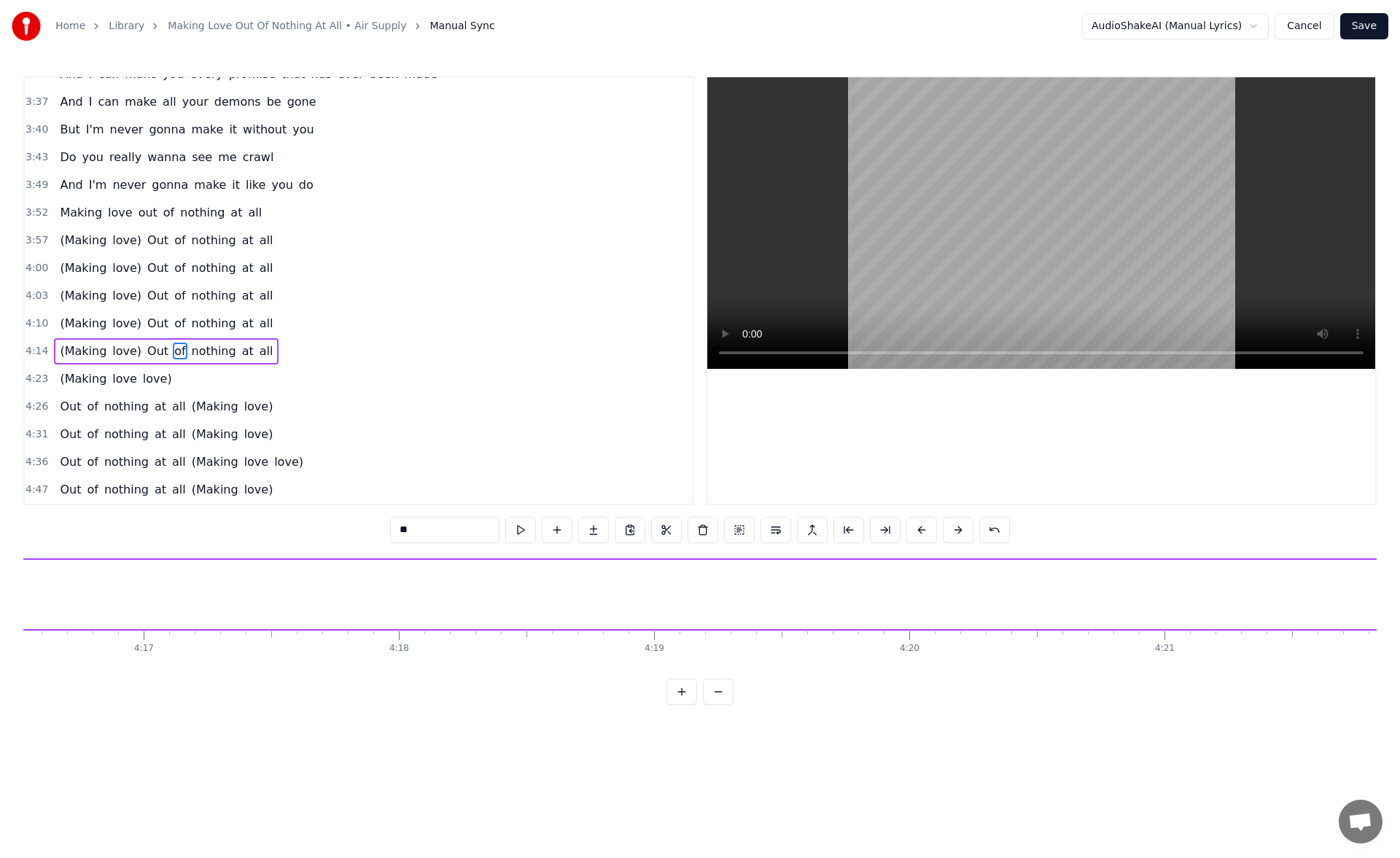
scroll to position [0, 65739]
click at [1322, 607] on div "nothing" at bounding box center [1359, 594] width 97 height 39
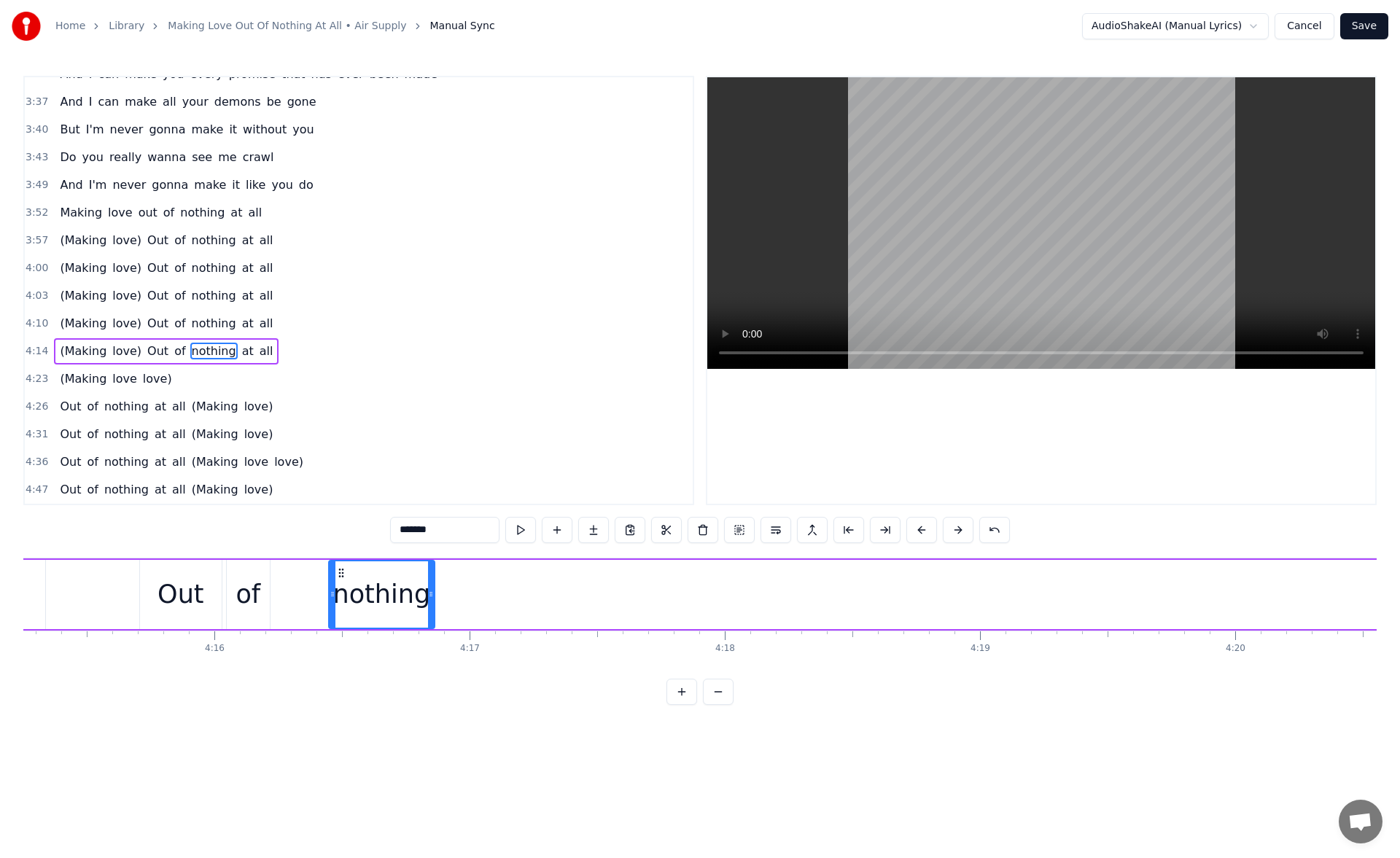
scroll to position [0, 65122]
drag, startPoint x: 94, startPoint y: 572, endPoint x: 294, endPoint y: 624, distance: 206.6
click at [294, 624] on div "nothing" at bounding box center [338, 594] width 104 height 66
drag, startPoint x: 294, startPoint y: 574, endPoint x: 318, endPoint y: 576, distance: 24.1
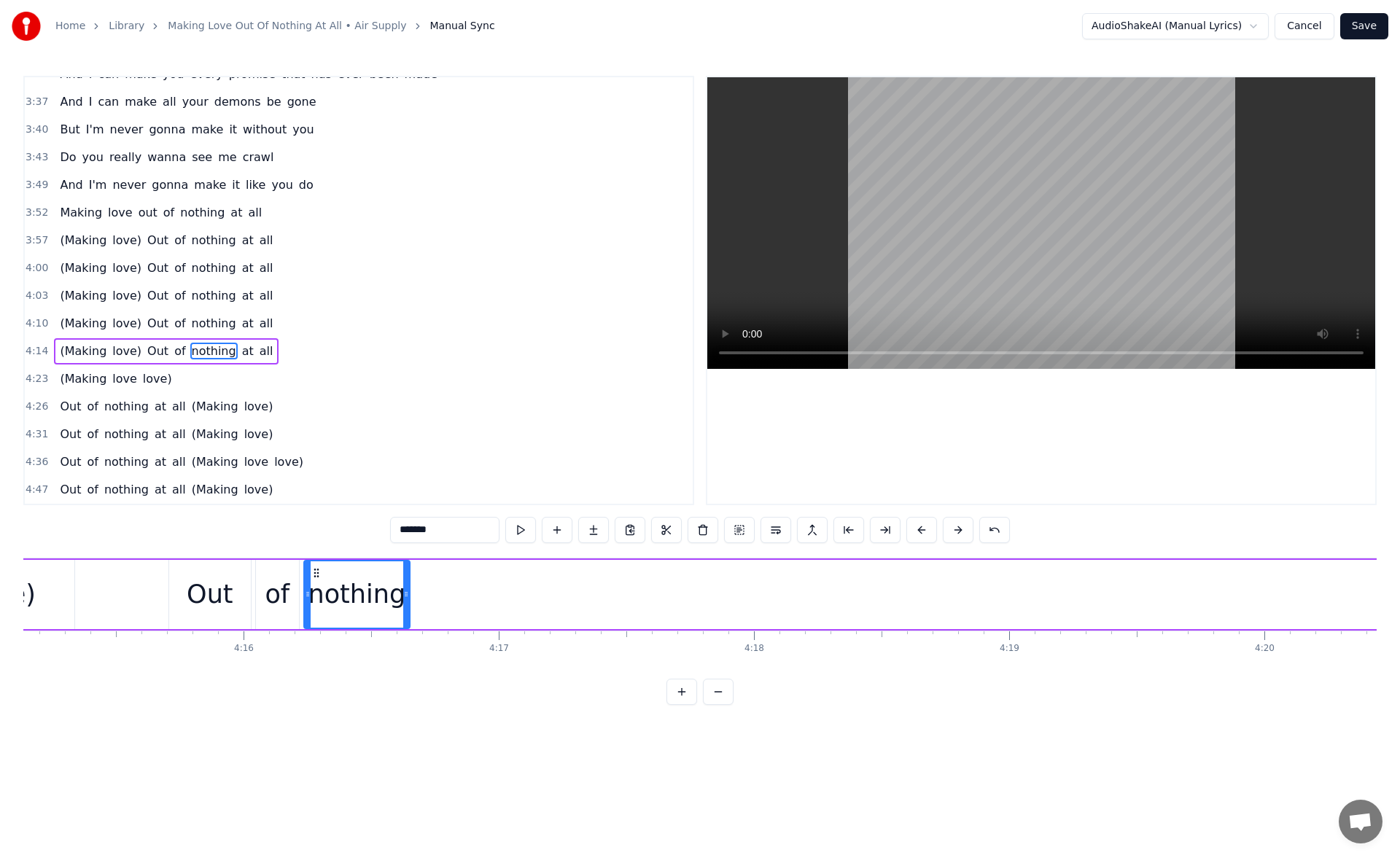
click at [318, 576] on icon at bounding box center [316, 573] width 12 height 12
click at [518, 535] on button at bounding box center [521, 530] width 31 height 26
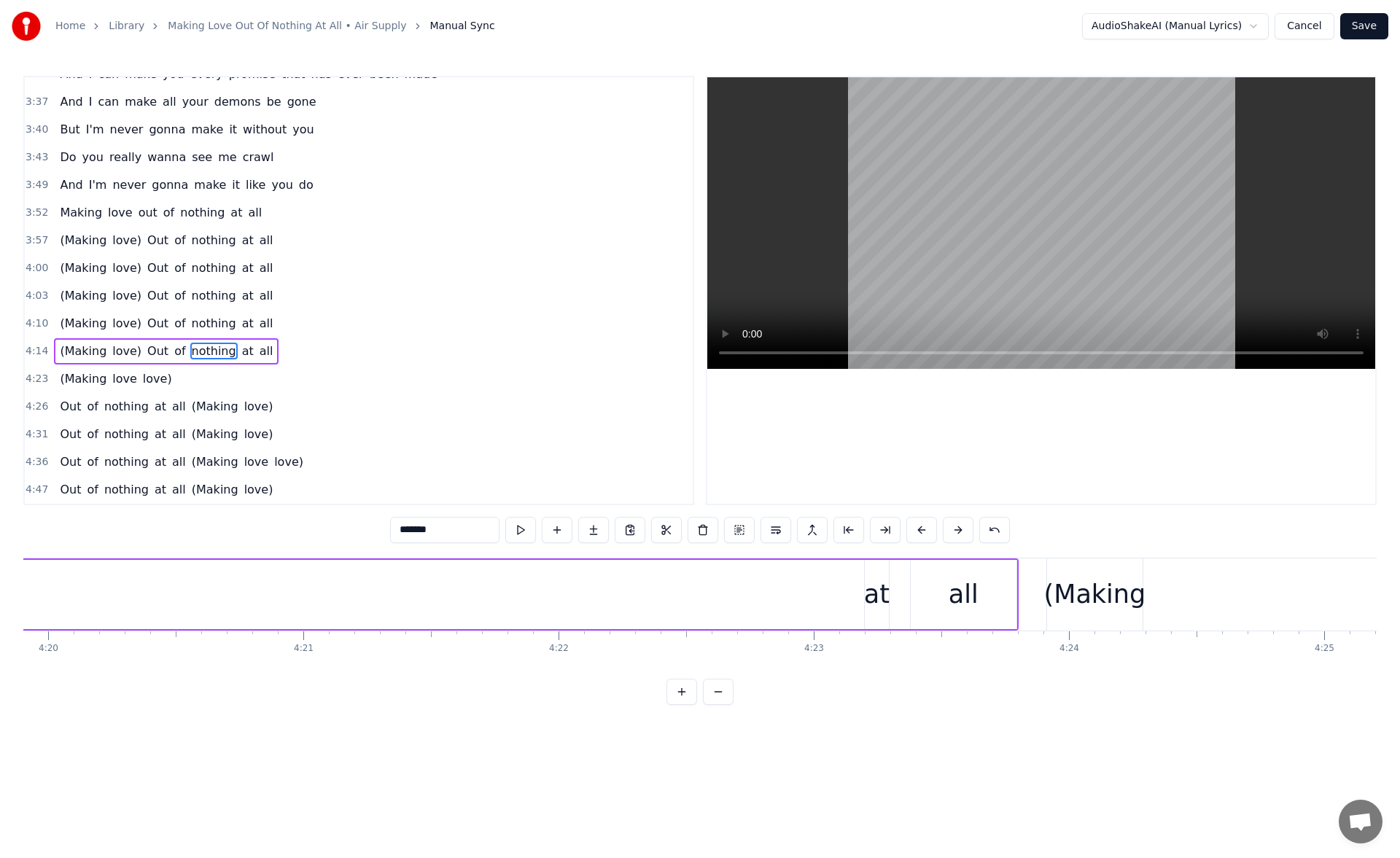
click at [880, 575] on div "at" at bounding box center [877, 594] width 26 height 39
click at [875, 573] on circle at bounding box center [875, 573] width 1 height 1
drag, startPoint x: 871, startPoint y: 593, endPoint x: 858, endPoint y: 592, distance: 13.0
click at [862, 592] on icon at bounding box center [865, 594] width 6 height 12
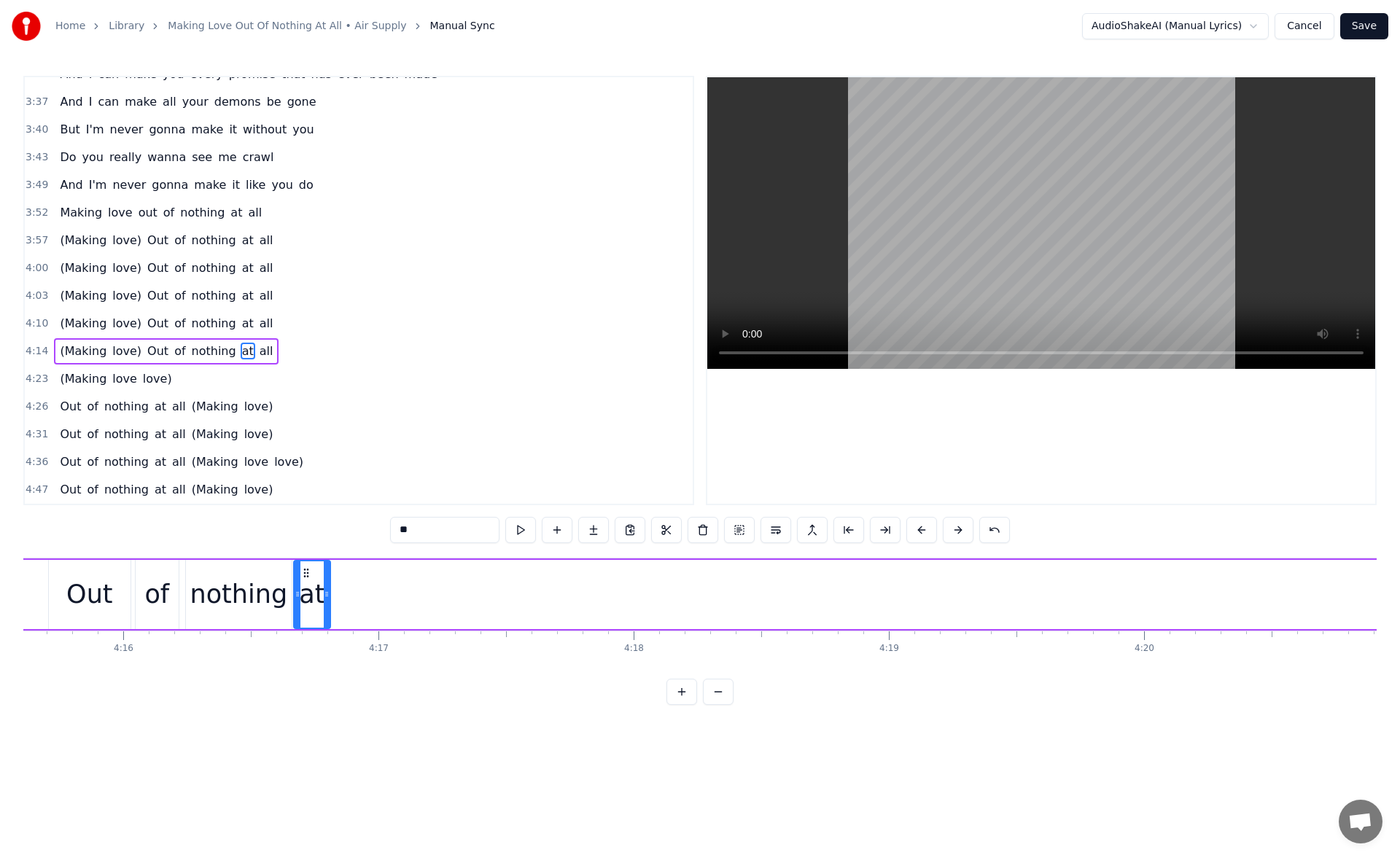
scroll to position [0, 65217]
drag, startPoint x: 863, startPoint y: 569, endPoint x: 309, endPoint y: 580, distance: 554.1
click at [309, 580] on div "at" at bounding box center [317, 594] width 35 height 66
click at [513, 529] on button at bounding box center [521, 530] width 31 height 26
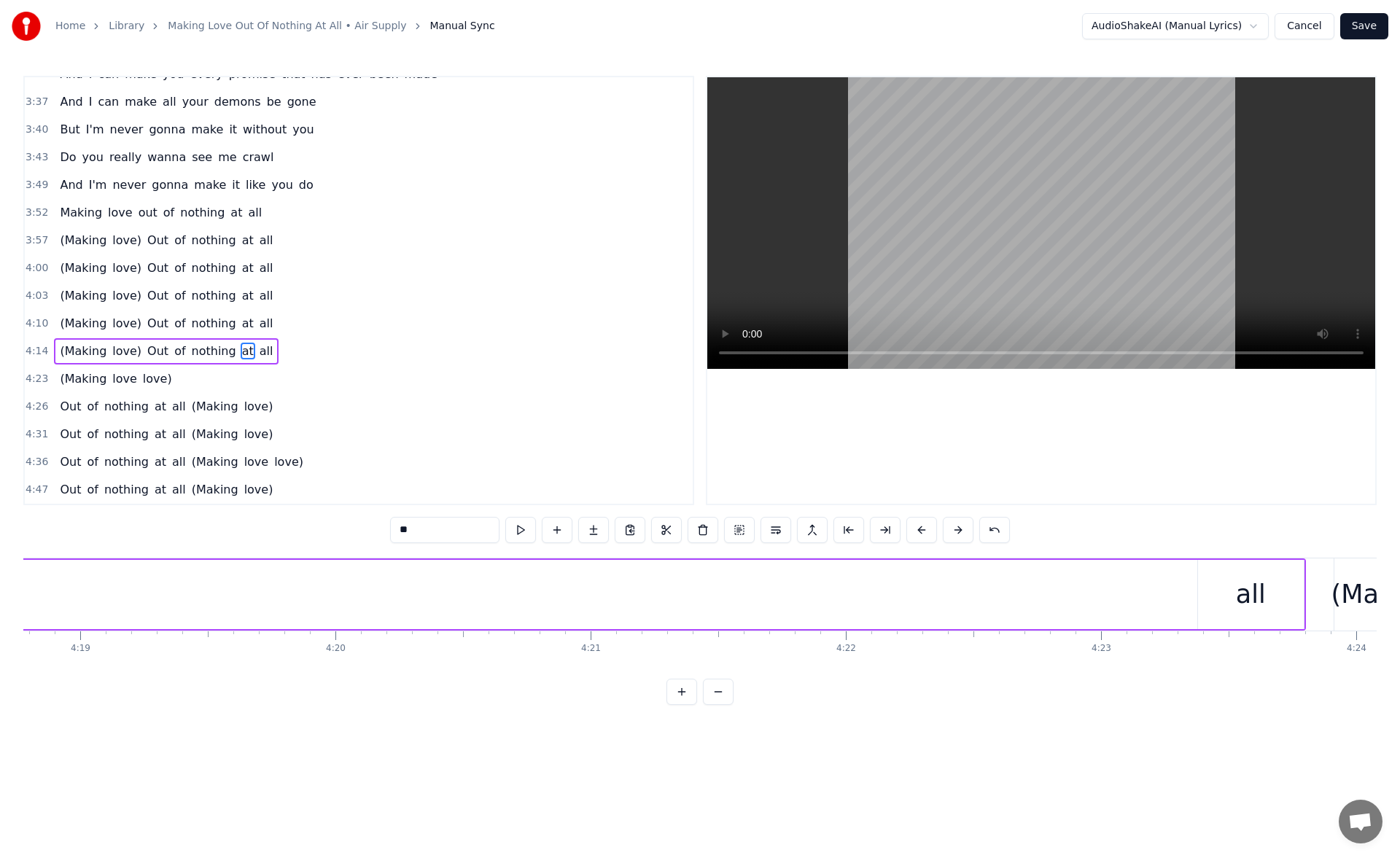
click at [1250, 592] on div "all" at bounding box center [1250, 594] width 30 height 39
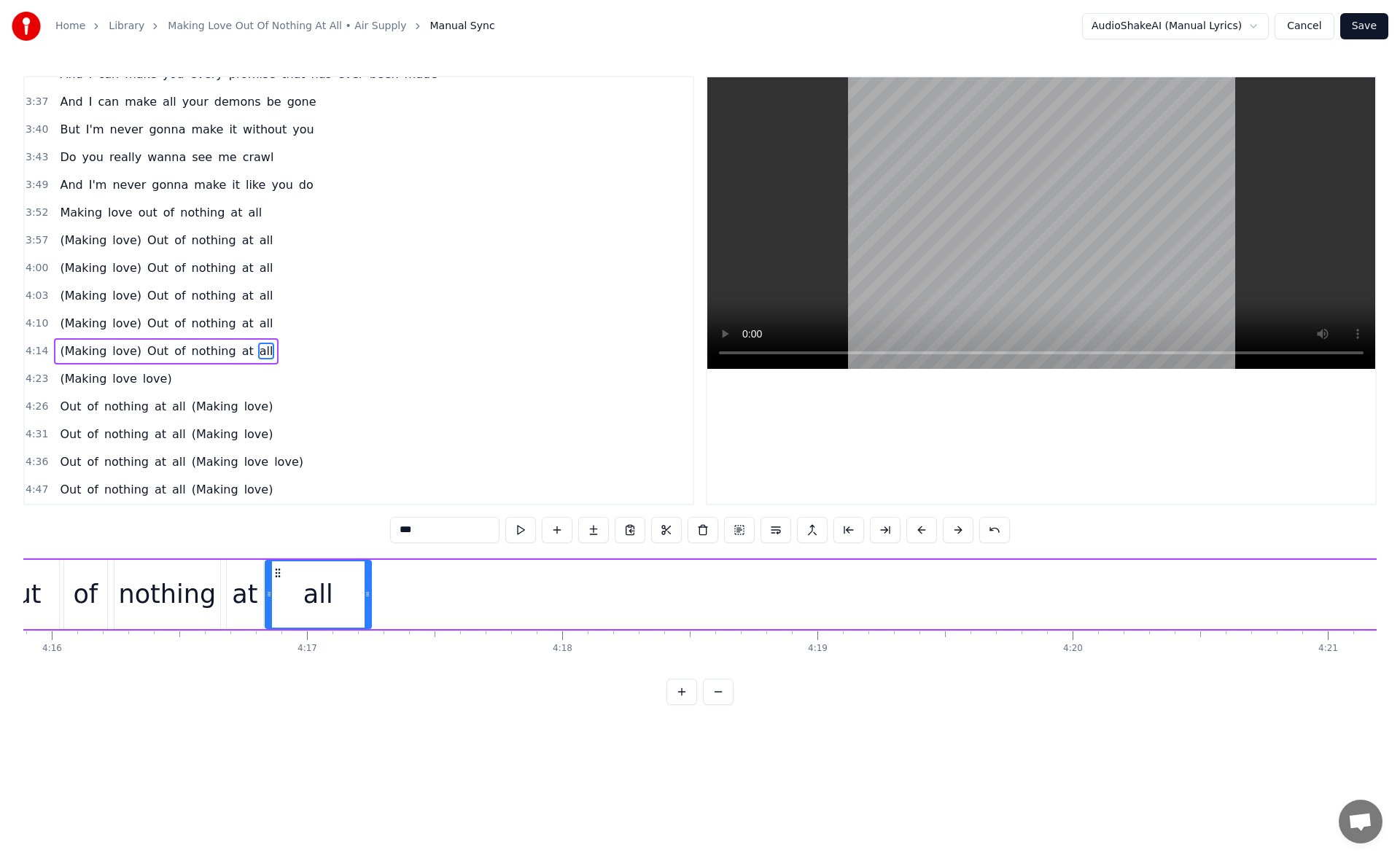
scroll to position [0, 65283]
drag, startPoint x: 1213, startPoint y: 574, endPoint x: 293, endPoint y: 638, distance: 922.2
click at [293, 638] on div "I know just how to whisper And I know just how to cry I know just where to find…" at bounding box center [699, 612] width 1353 height 110
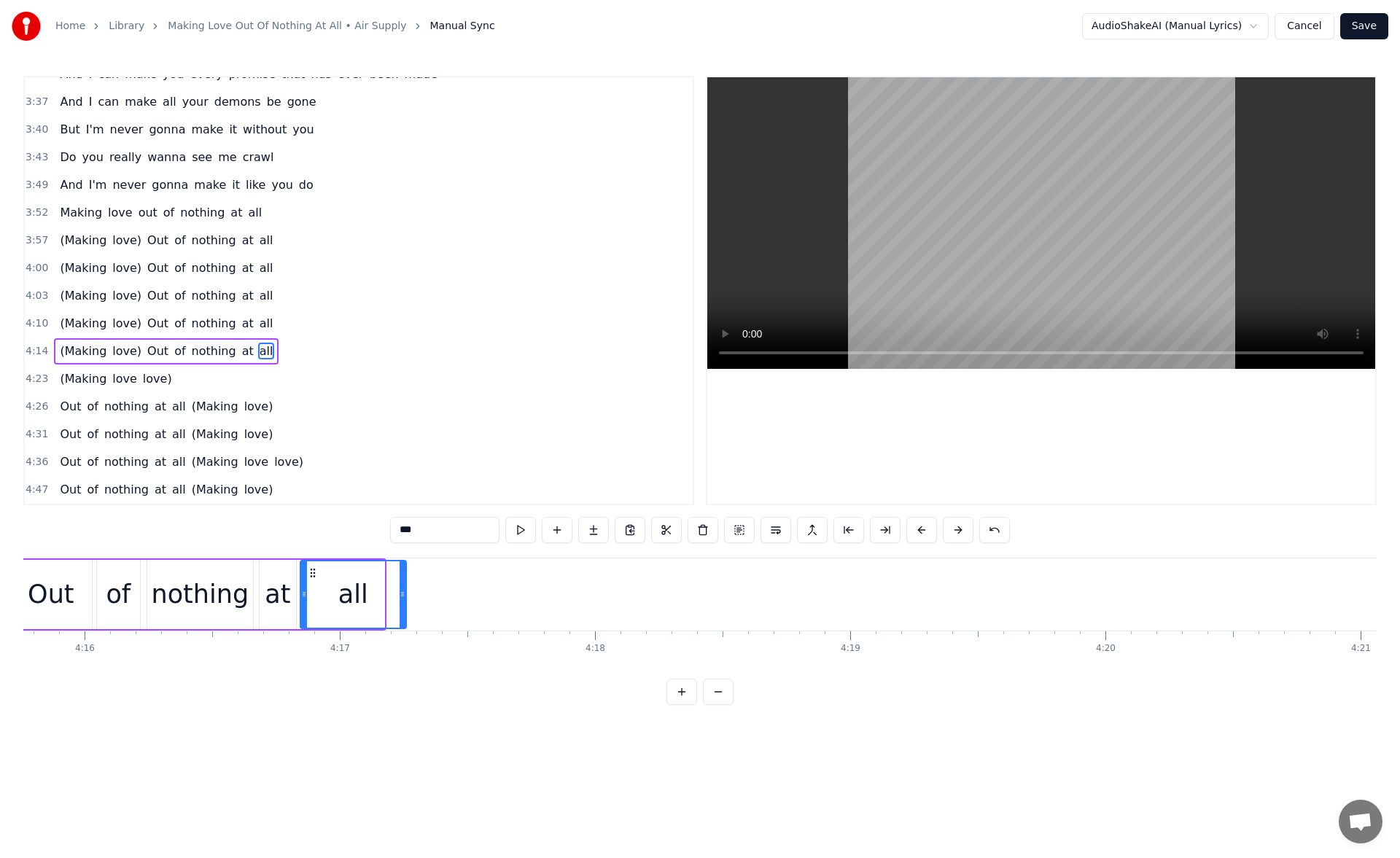
drag, startPoint x: 289, startPoint y: 573, endPoint x: 310, endPoint y: 576, distance: 21.2
click at [310, 576] on icon at bounding box center [313, 573] width 12 height 12
click at [521, 529] on button at bounding box center [521, 530] width 31 height 26
drag, startPoint x: 403, startPoint y: 601, endPoint x: 527, endPoint y: 597, distance: 124.1
click at [527, 597] on div at bounding box center [525, 594] width 6 height 66
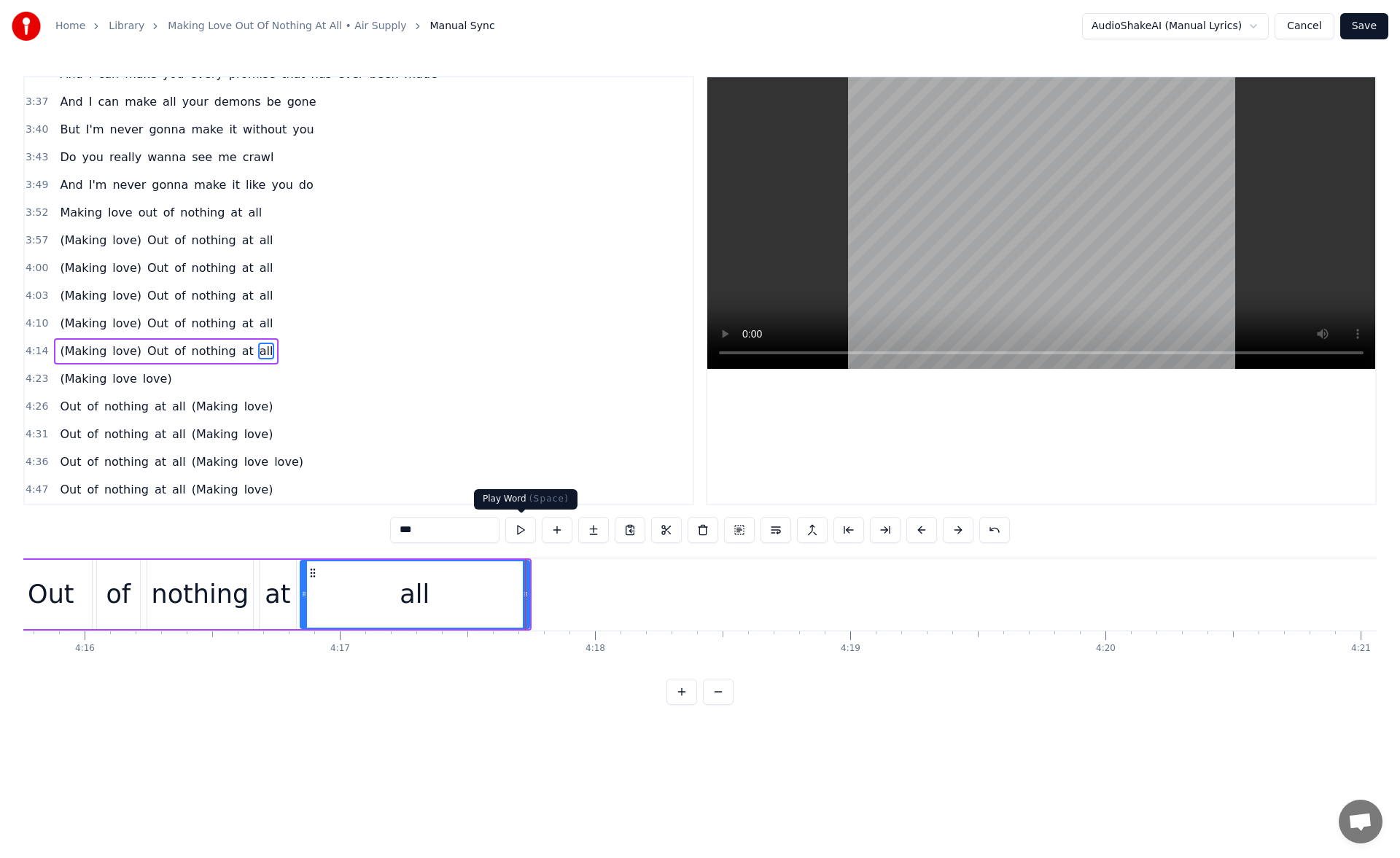
click at [518, 519] on button at bounding box center [521, 530] width 31 height 26
click at [65, 219] on span "Making" at bounding box center [81, 212] width 45 height 16
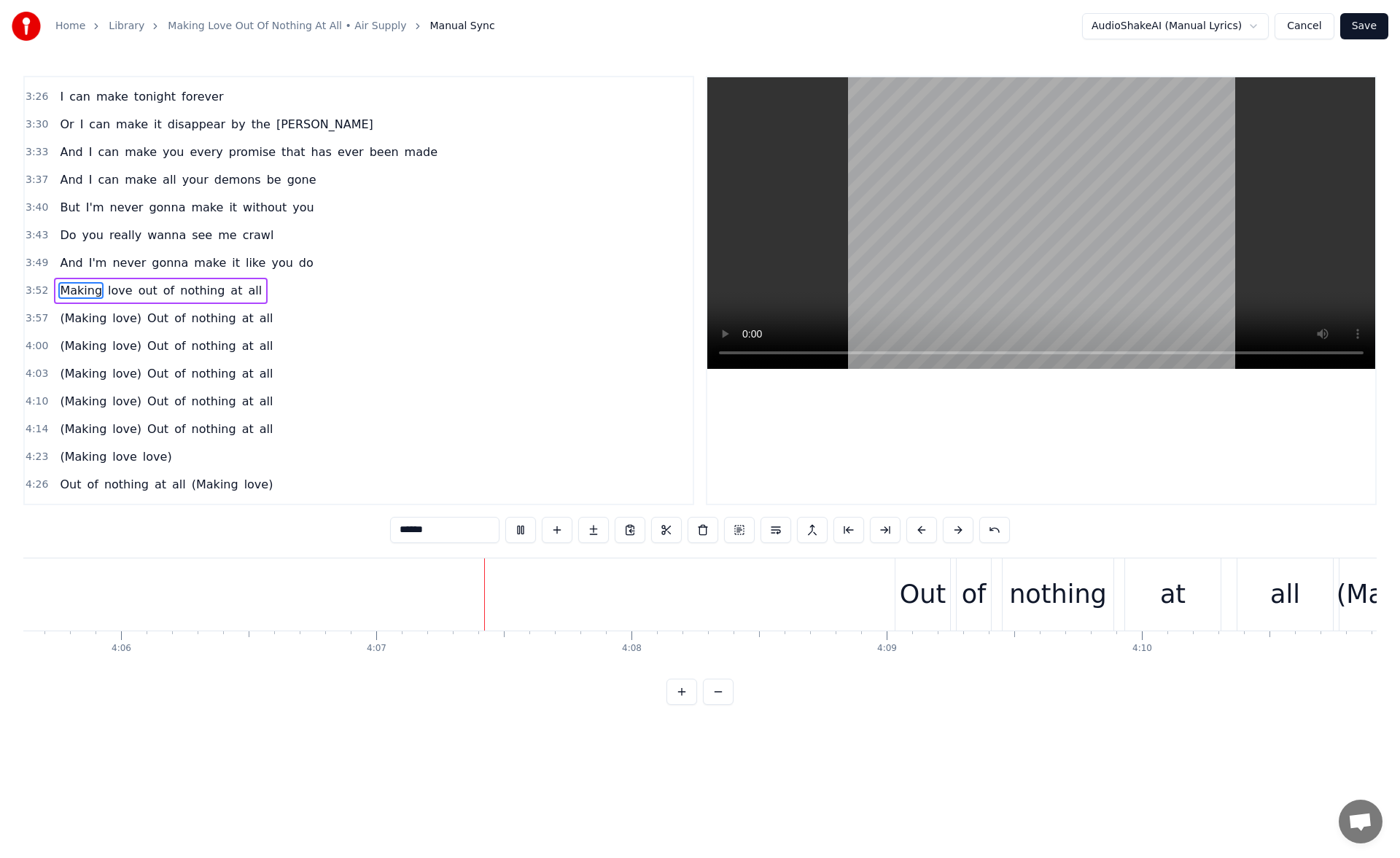
scroll to position [0, 62926]
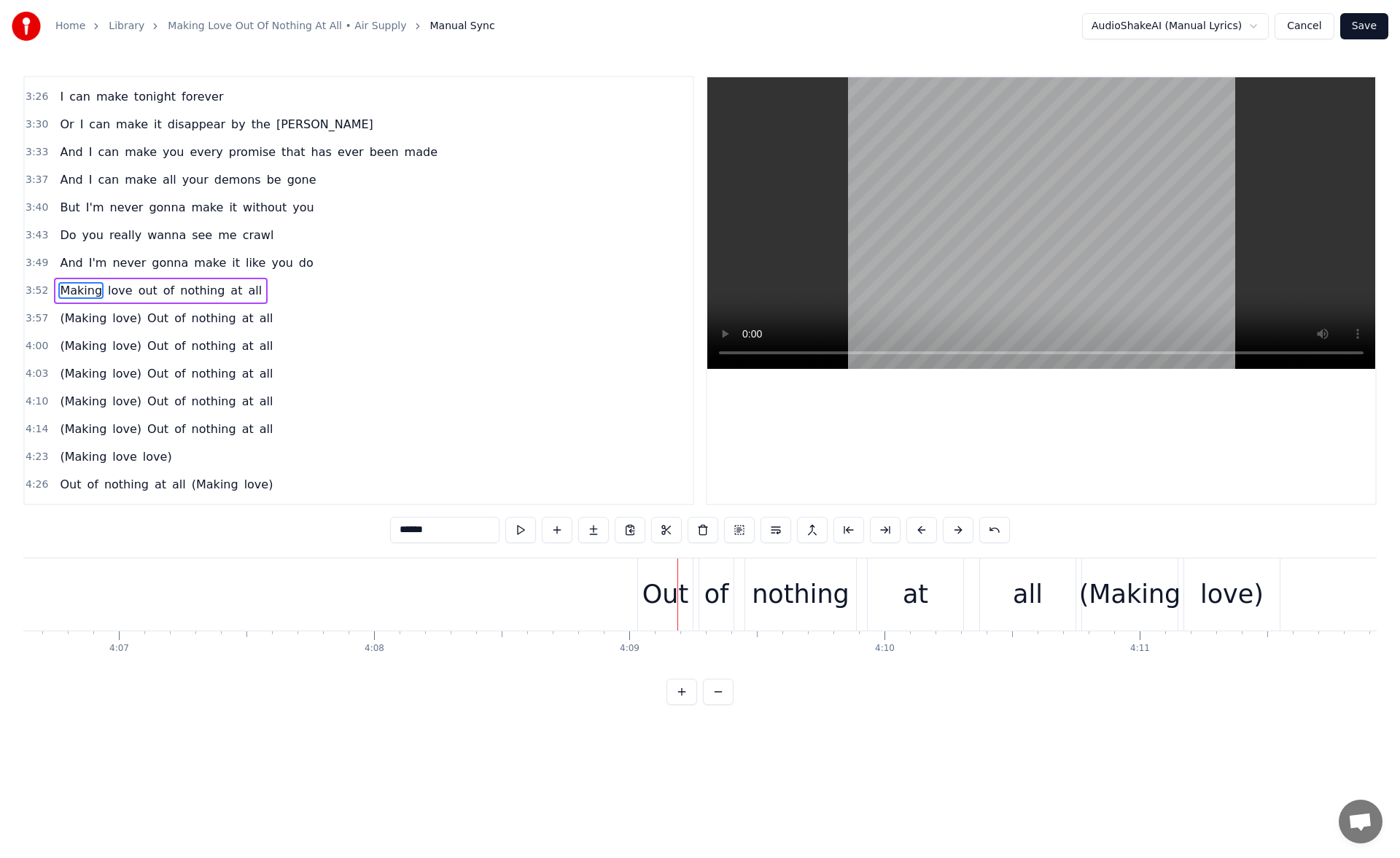
click at [666, 578] on div "Out" at bounding box center [665, 594] width 46 height 39
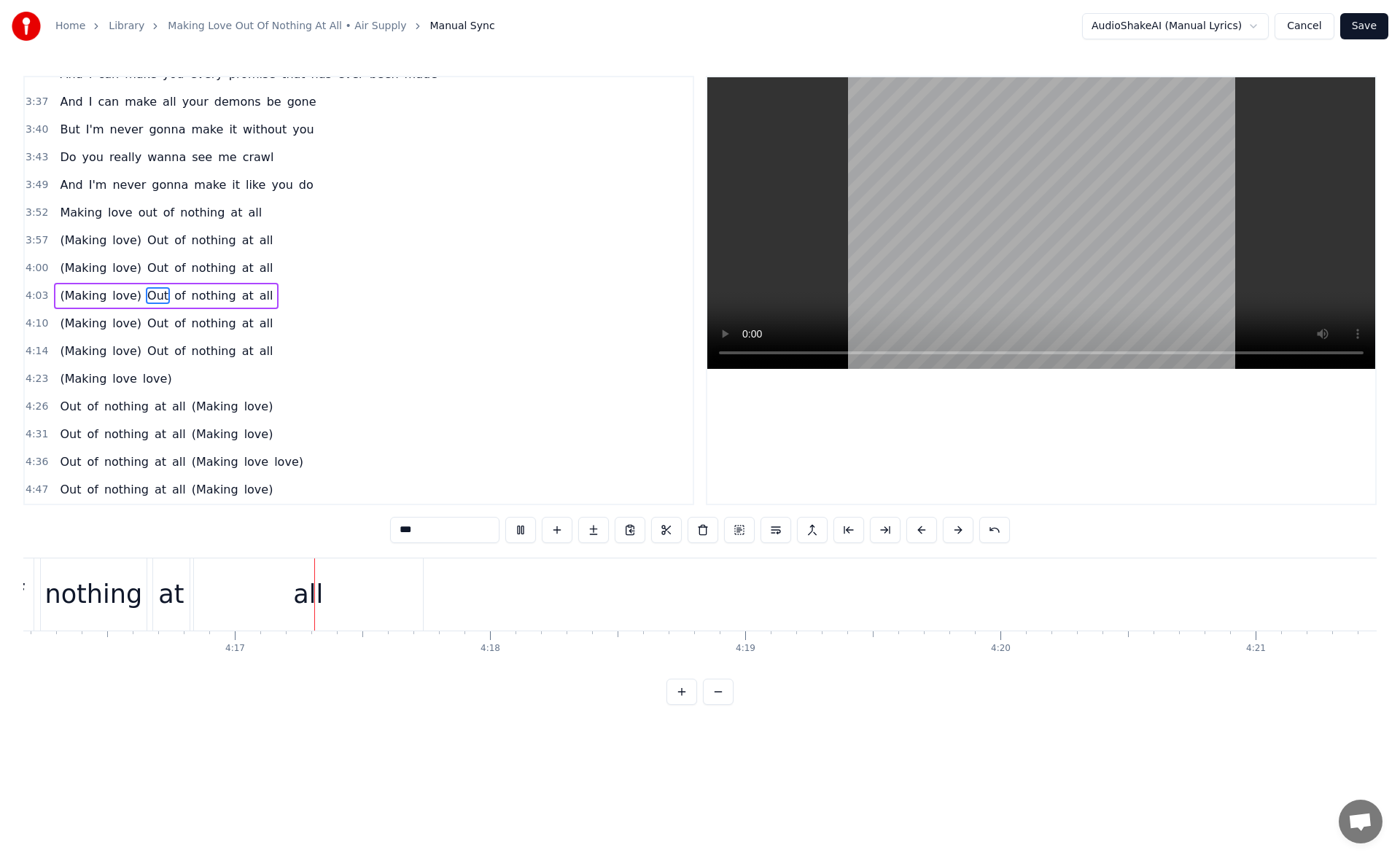
scroll to position [0, 65424]
click at [317, 589] on div "all" at bounding box center [246, 595] width 229 height 72
type input "***"
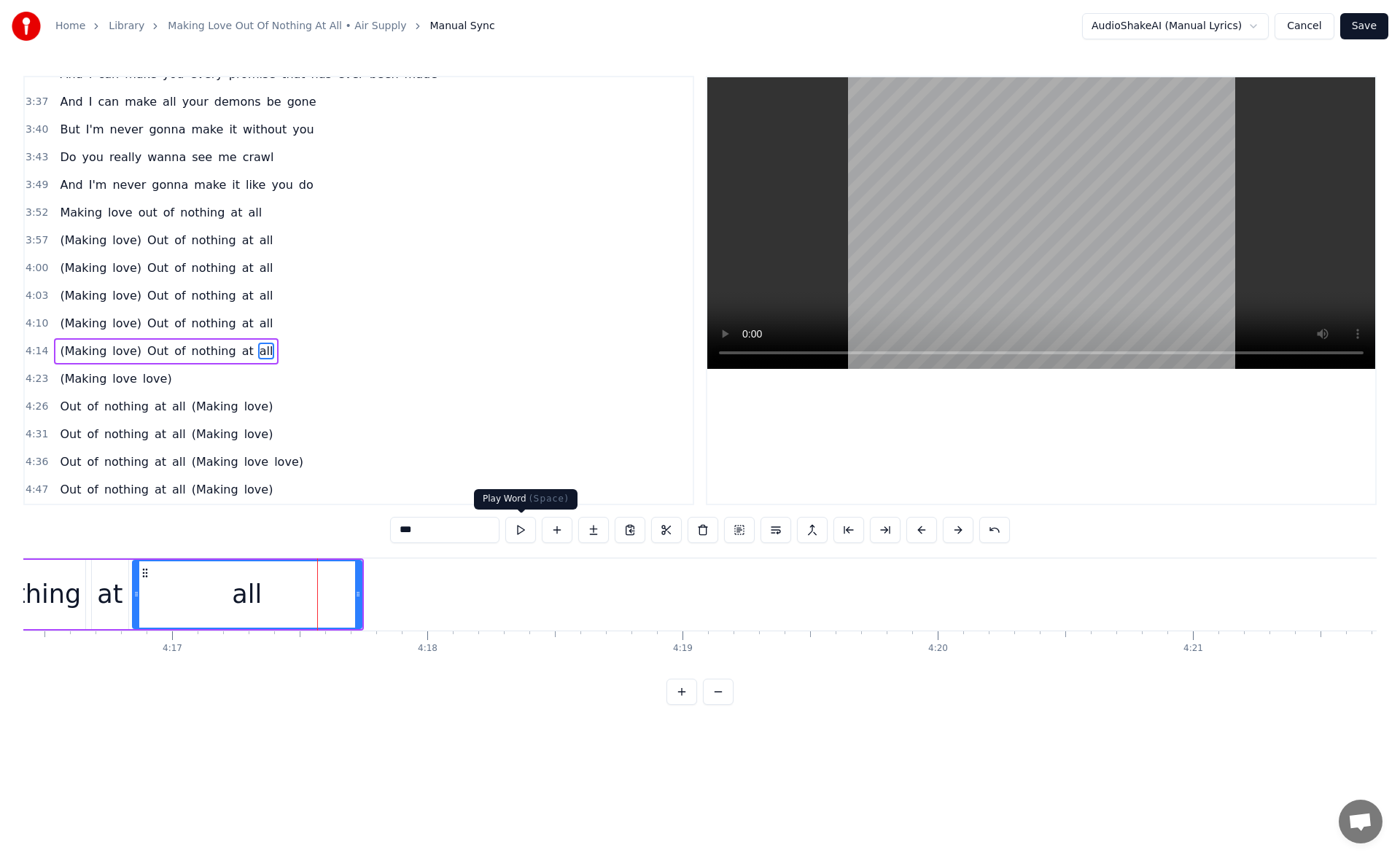
click at [523, 533] on button at bounding box center [521, 530] width 31 height 26
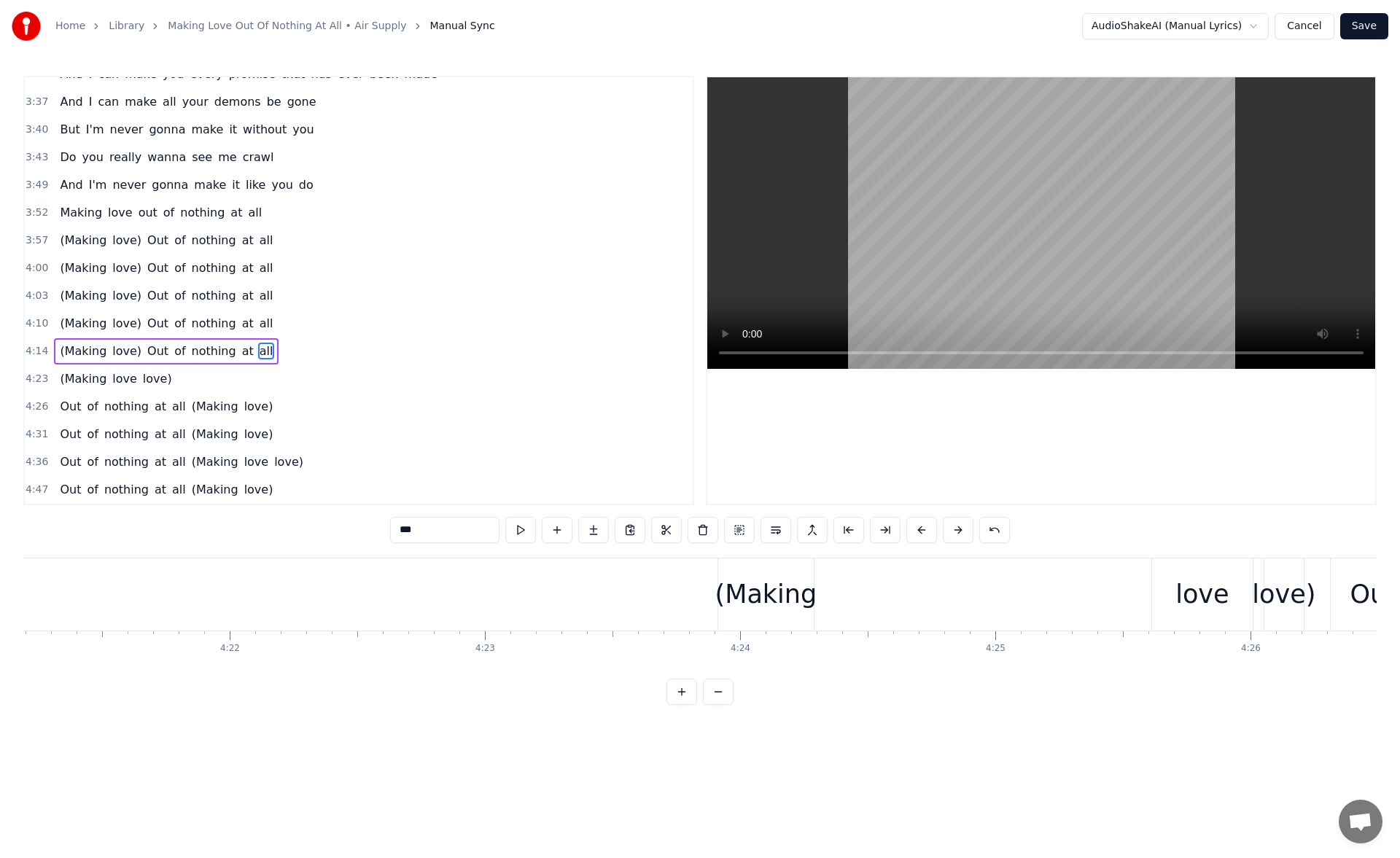
scroll to position [0, 66682]
click at [795, 588] on div "(Making love love)" at bounding box center [972, 595] width 590 height 72
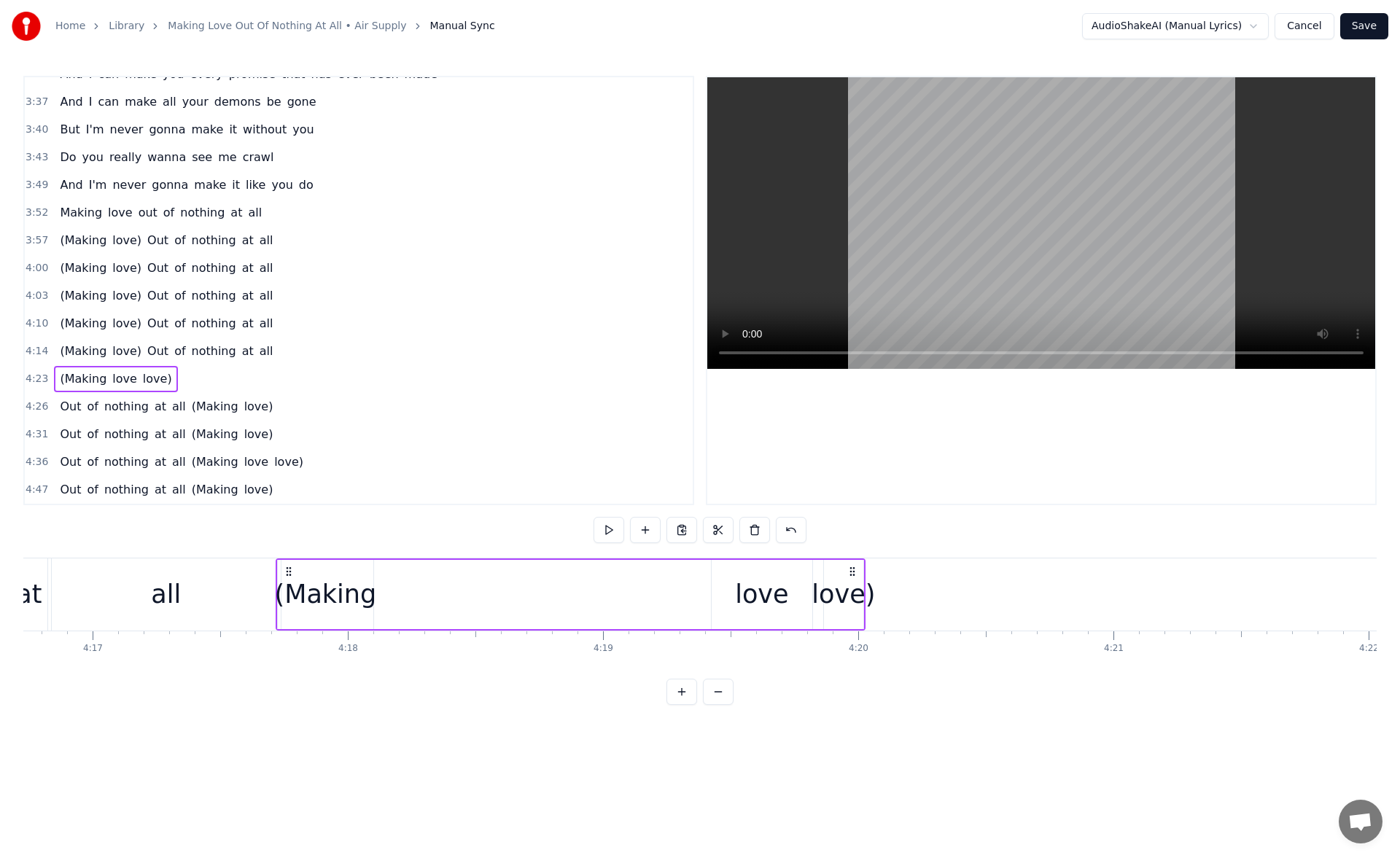
scroll to position [0, 65482]
drag, startPoint x: 691, startPoint y: 569, endPoint x: 347, endPoint y: 603, distance: 345.7
click at [305, 605] on div "(Making love love)" at bounding box center [591, 595] width 590 height 72
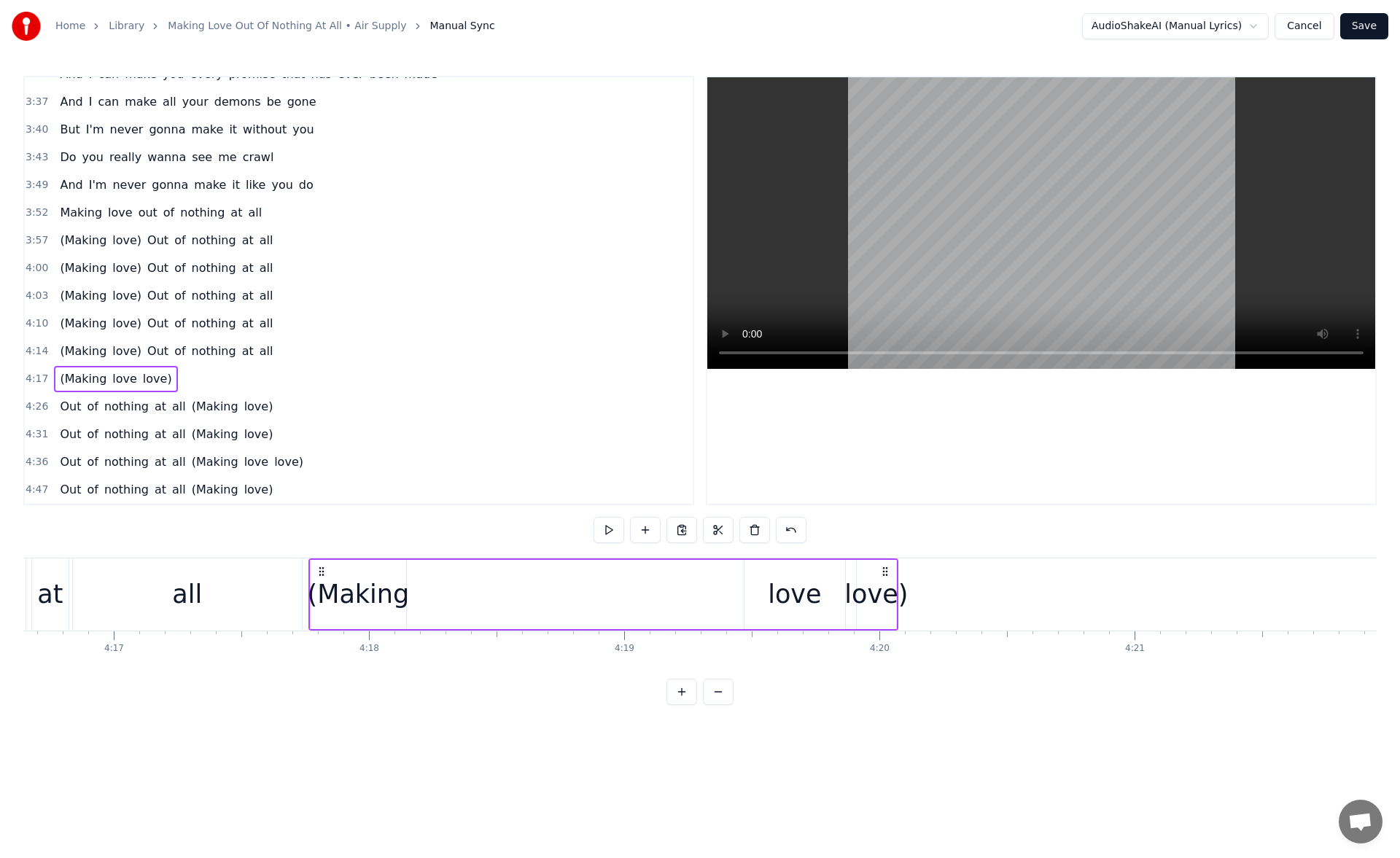
drag, startPoint x: 301, startPoint y: 570, endPoint x: 322, endPoint y: 575, distance: 21.6
click at [322, 575] on icon at bounding box center [322, 572] width 12 height 12
click at [377, 596] on div "(Making" at bounding box center [359, 594] width 102 height 39
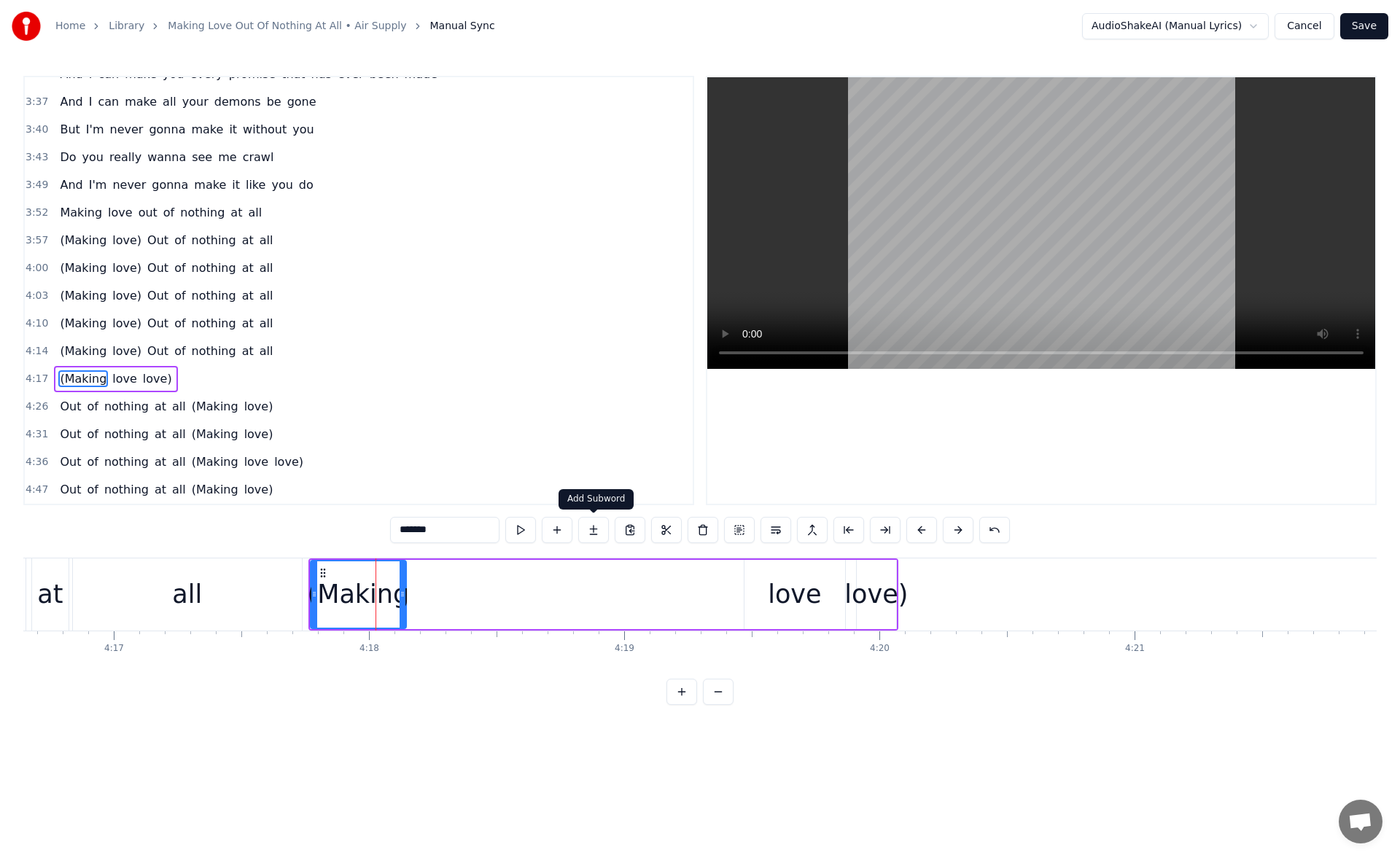
click at [592, 527] on button at bounding box center [594, 530] width 31 height 26
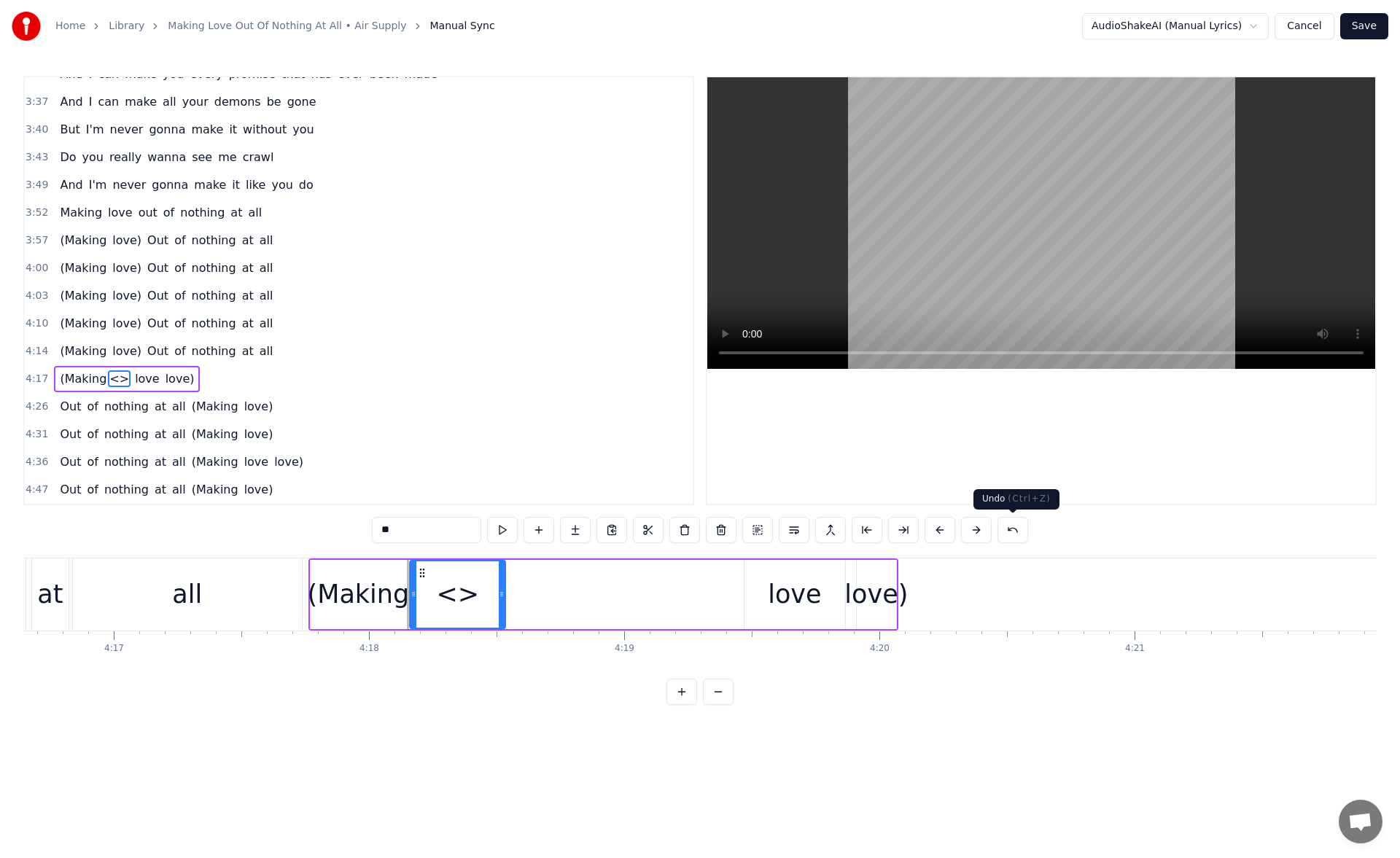
click at [1018, 529] on button at bounding box center [1013, 530] width 31 height 26
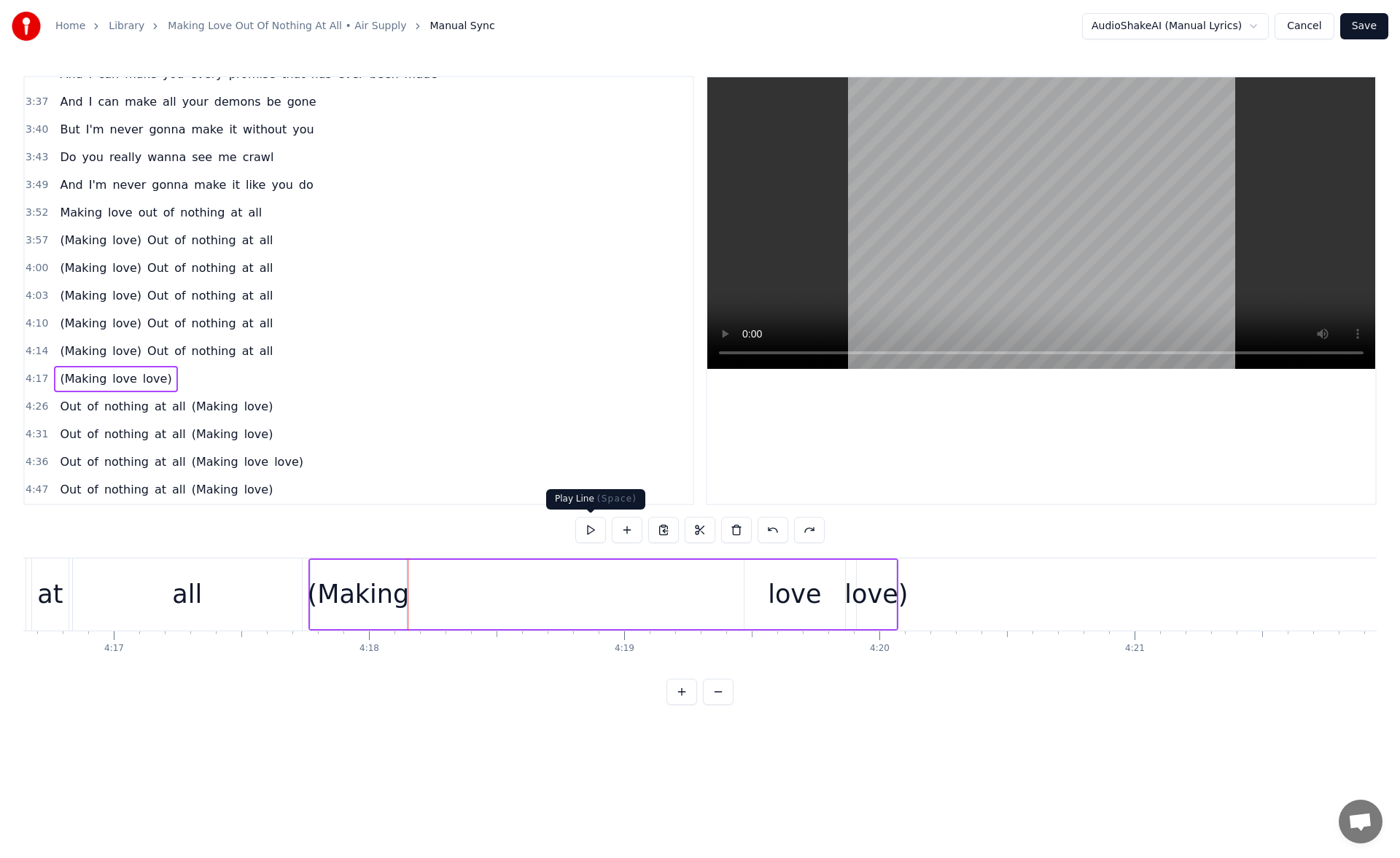
click at [590, 526] on button at bounding box center [591, 530] width 31 height 26
click at [791, 604] on div "love" at bounding box center [794, 594] width 53 height 39
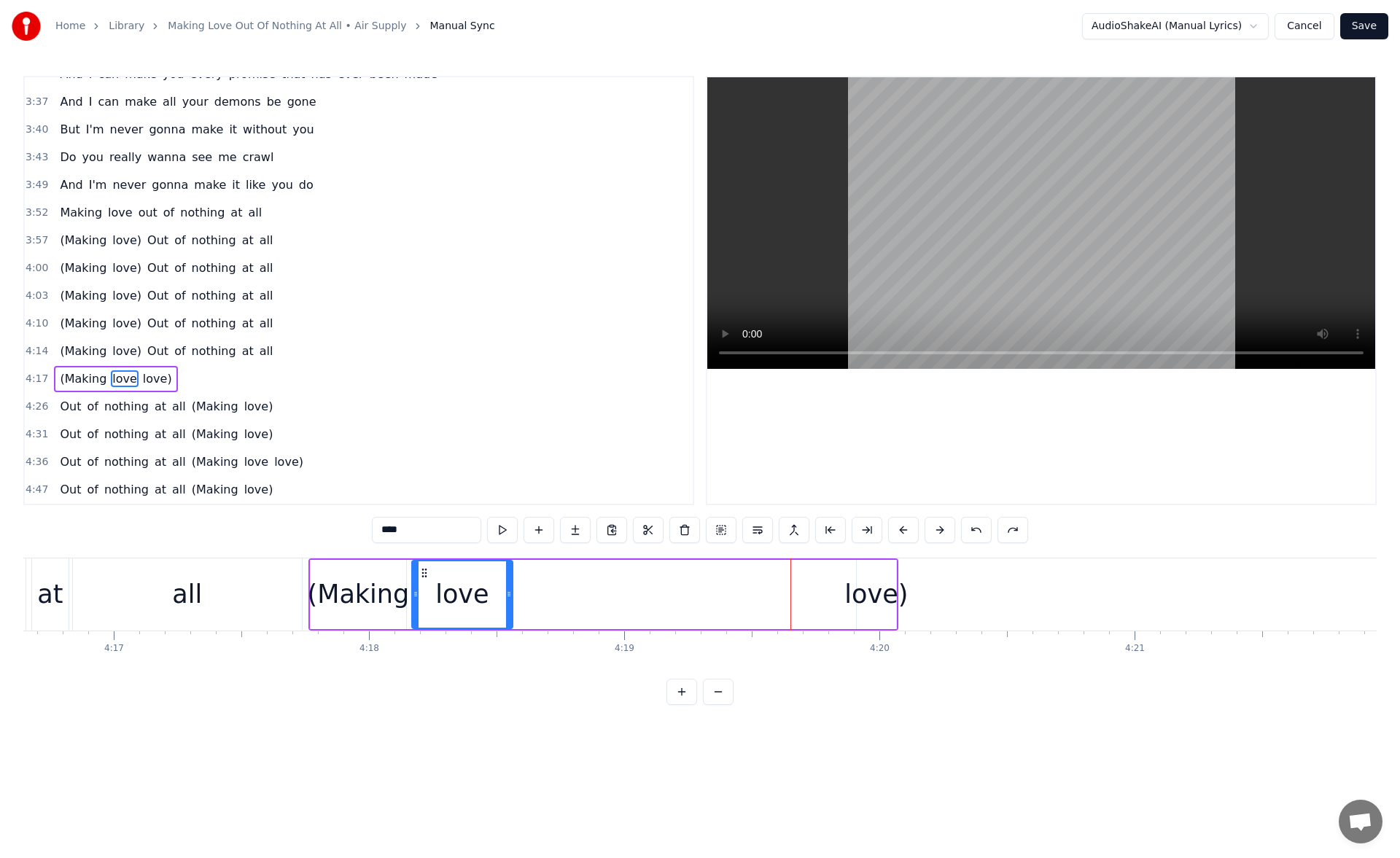
drag, startPoint x: 755, startPoint y: 571, endPoint x: 422, endPoint y: 594, distance: 333.8
click at [422, 594] on div "love" at bounding box center [462, 594] width 99 height 66
click at [522, 533] on button at bounding box center [521, 530] width 31 height 26
click at [383, 575] on div "(Making" at bounding box center [359, 594] width 102 height 39
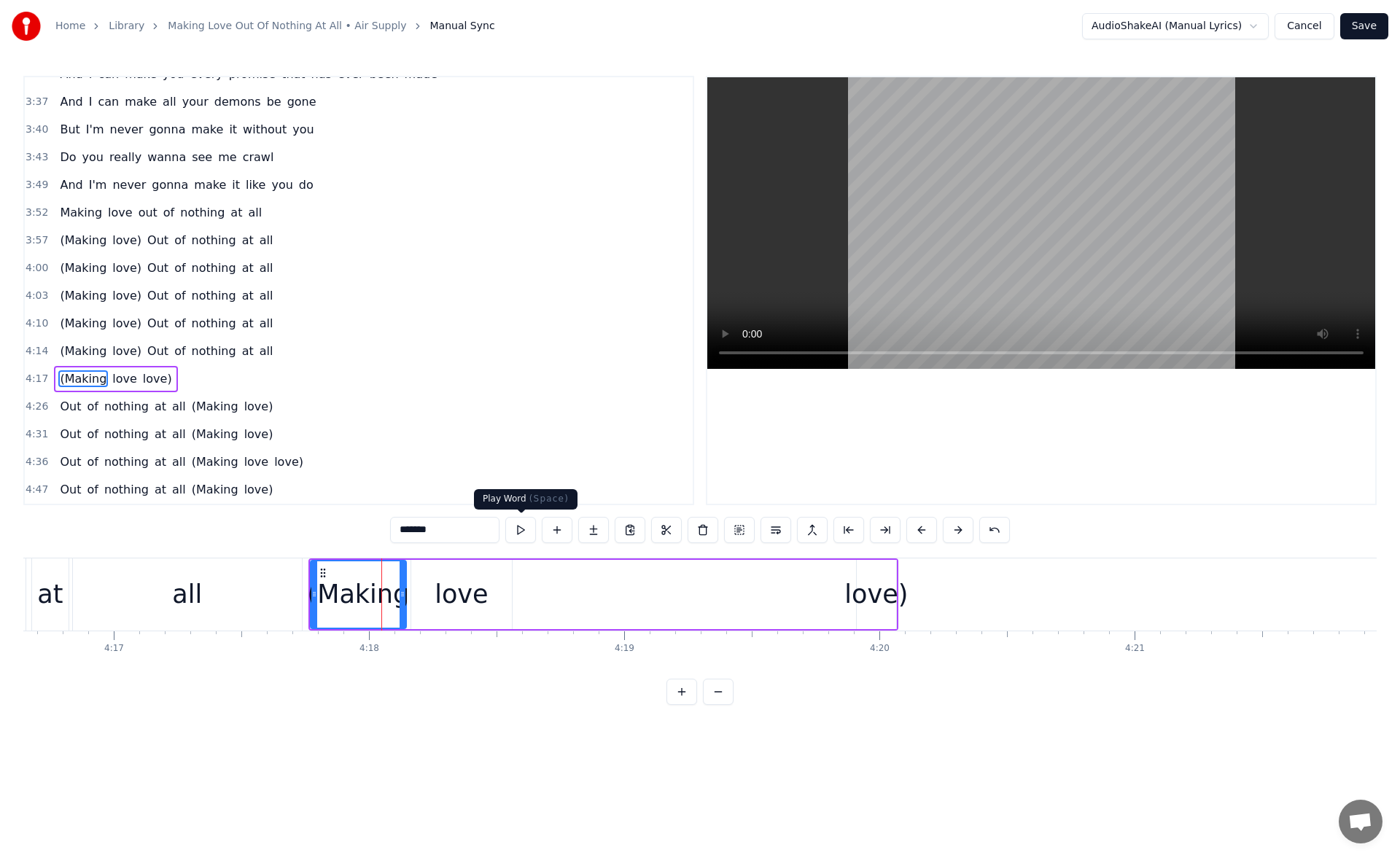
click at [517, 523] on button at bounding box center [521, 530] width 31 height 26
click at [248, 603] on div "all" at bounding box center [188, 595] width 229 height 72
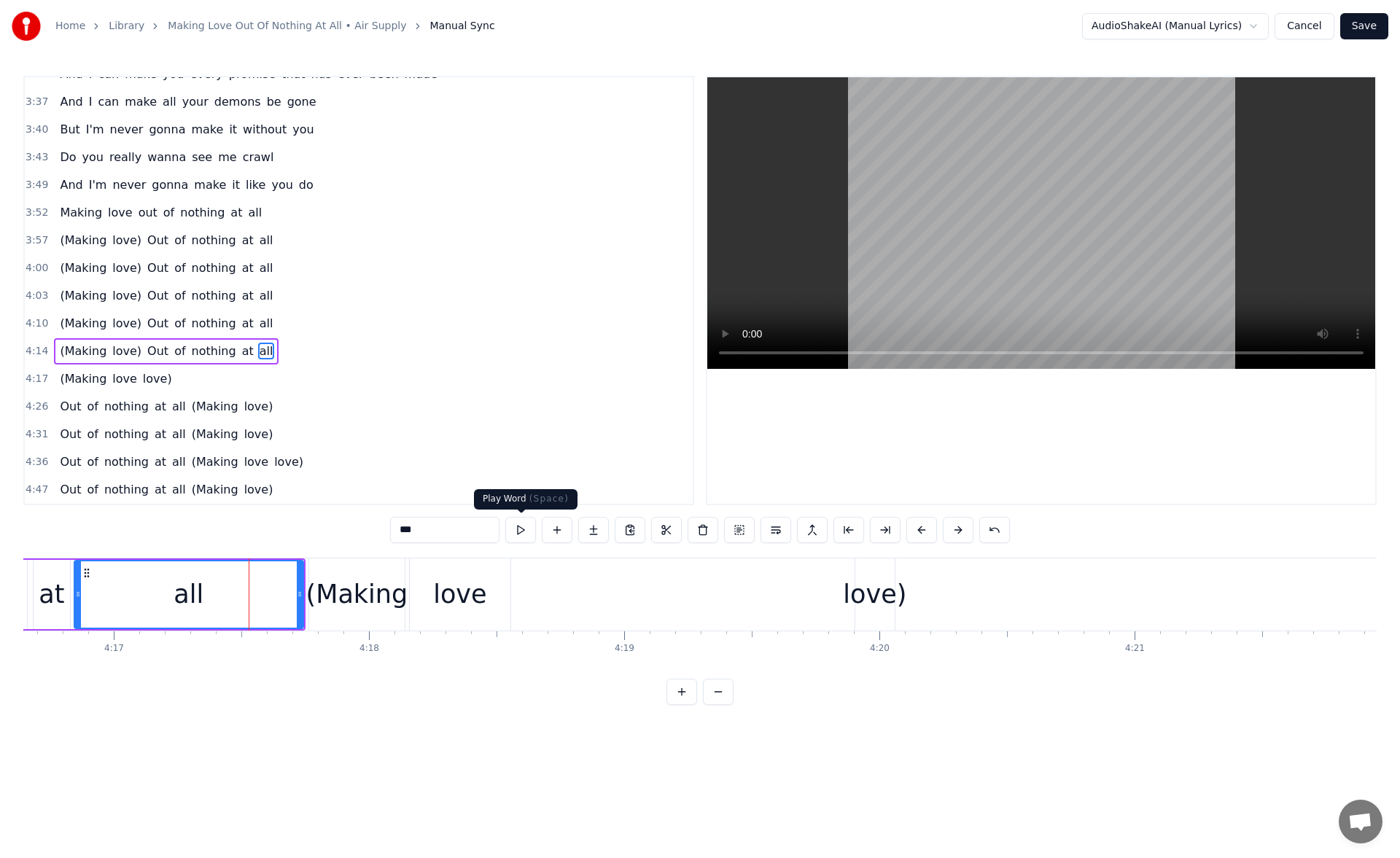
click at [516, 529] on button at bounding box center [521, 530] width 31 height 26
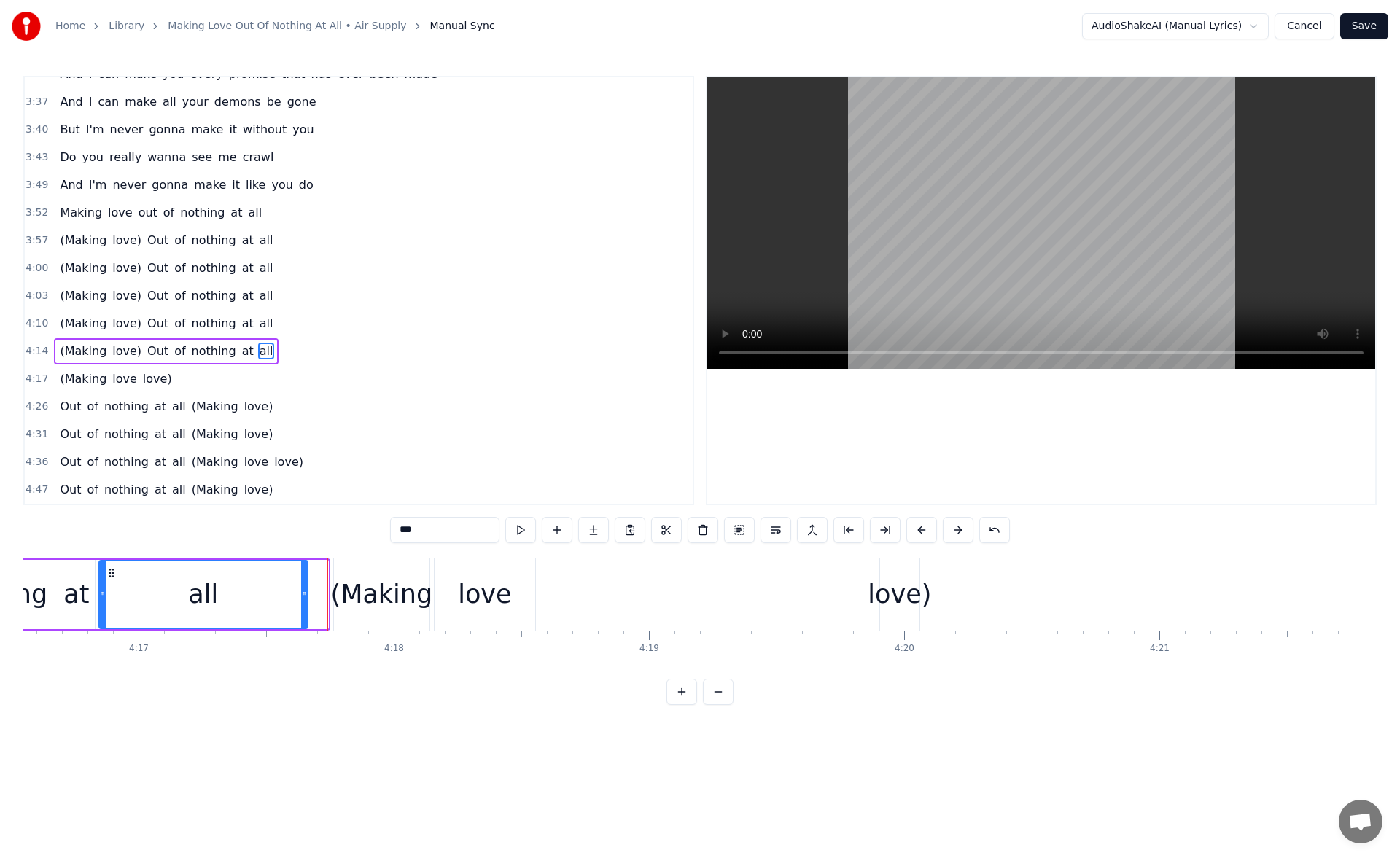
drag, startPoint x: 323, startPoint y: 596, endPoint x: 303, endPoint y: 594, distance: 20.1
click at [303, 594] on icon at bounding box center [303, 594] width 6 height 12
click at [353, 588] on div "(Making" at bounding box center [382, 594] width 102 height 39
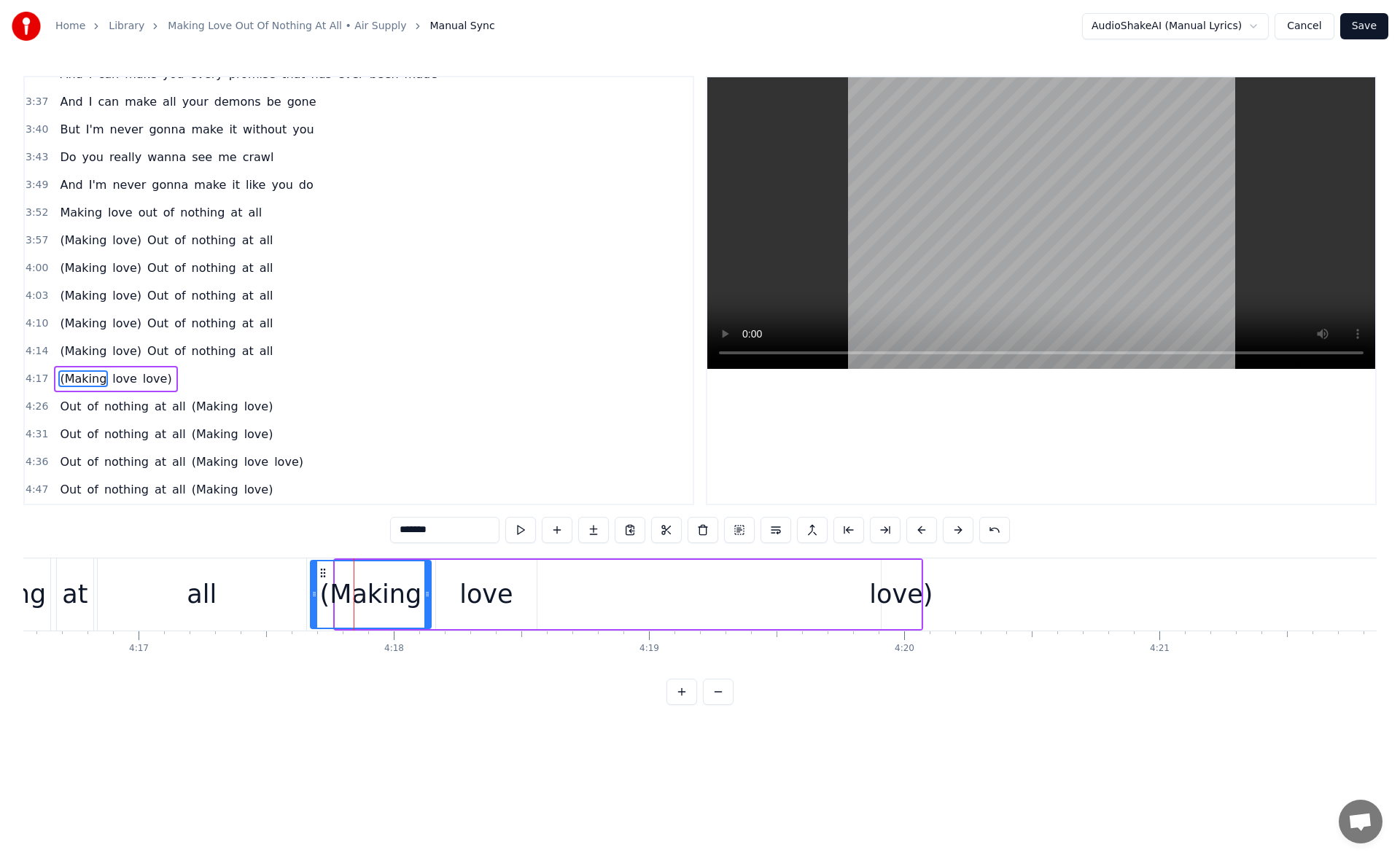
drag, startPoint x: 340, startPoint y: 592, endPoint x: 314, endPoint y: 591, distance: 26.0
click at [314, 591] on icon at bounding box center [314, 594] width 6 height 12
click at [512, 523] on button at bounding box center [521, 530] width 31 height 26
drag, startPoint x: 426, startPoint y: 595, endPoint x: 391, endPoint y: 598, distance: 35.1
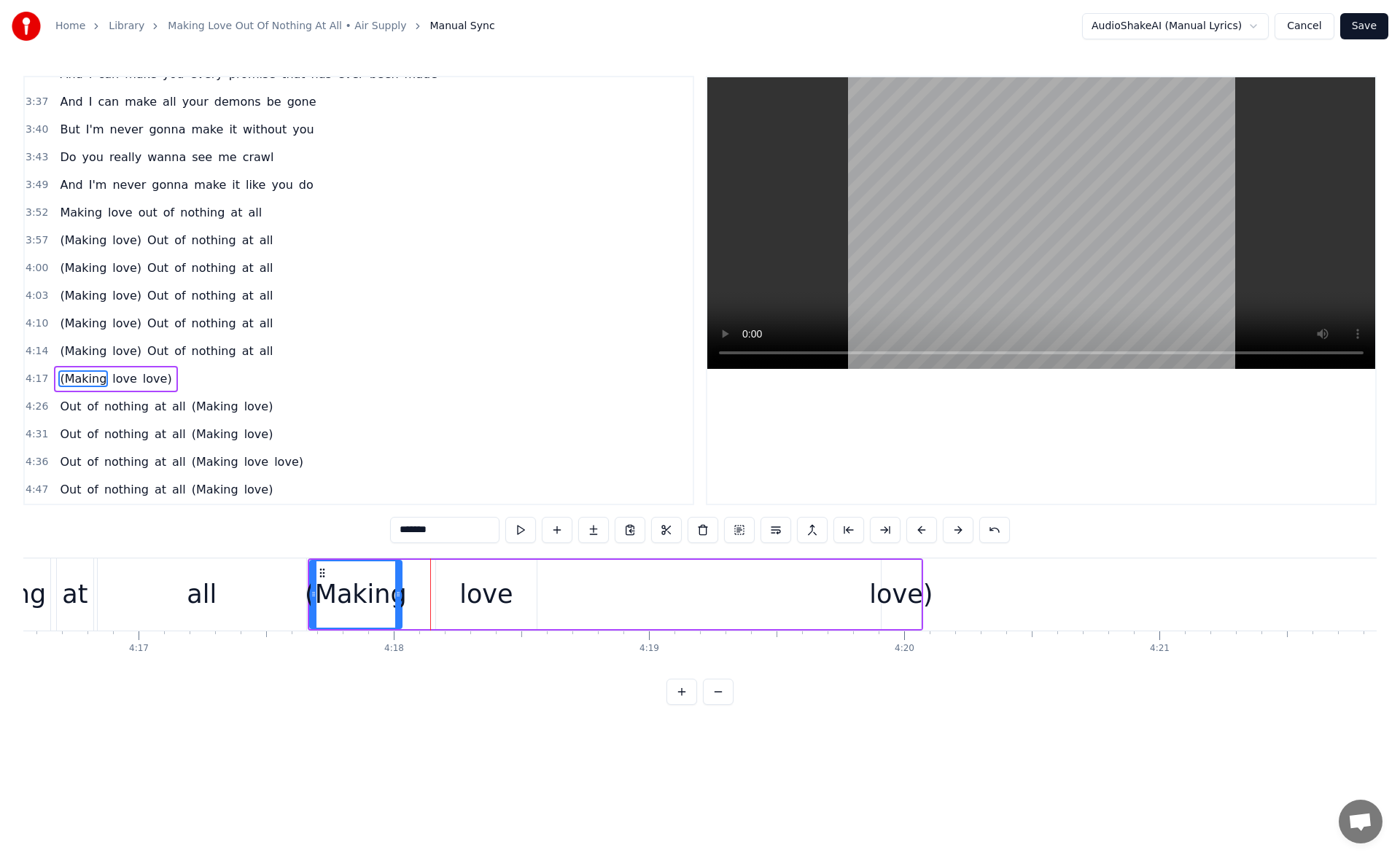
click at [395, 598] on icon at bounding box center [397, 594] width 6 height 12
click at [450, 592] on div "love" at bounding box center [486, 594] width 101 height 69
drag, startPoint x: 447, startPoint y: 567, endPoint x: 409, endPoint y: 565, distance: 38.1
click at [409, 566] on div "love" at bounding box center [449, 594] width 99 height 66
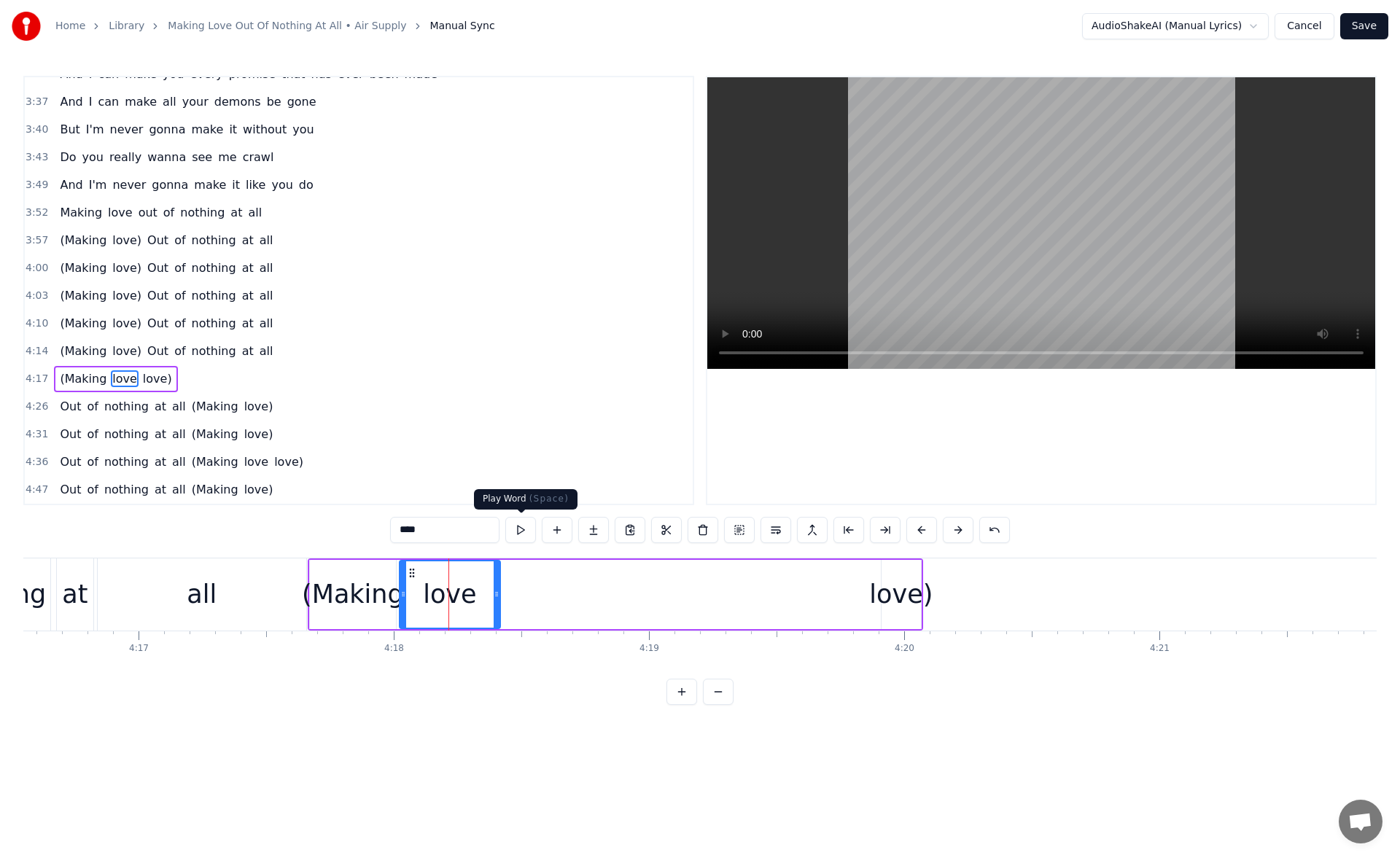
click at [522, 529] on button at bounding box center [521, 530] width 31 height 26
drag, startPoint x: 497, startPoint y: 598, endPoint x: 564, endPoint y: 599, distance: 67.0
click at [536, 599] on icon at bounding box center [533, 594] width 6 height 12
click at [521, 527] on button at bounding box center [521, 530] width 31 height 26
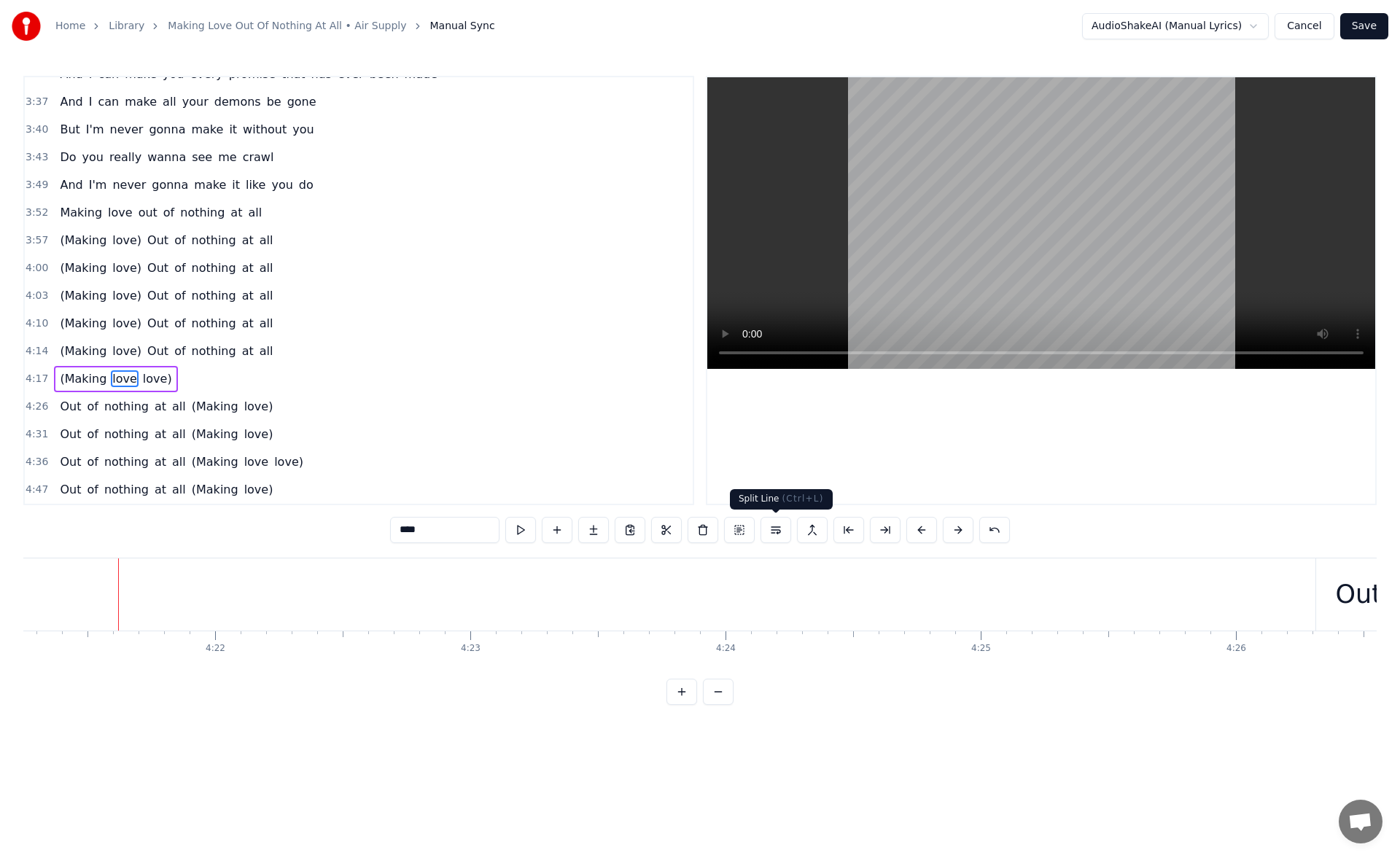
scroll to position [0, 66678]
click at [67, 353] on span "(Making" at bounding box center [84, 350] width 50 height 16
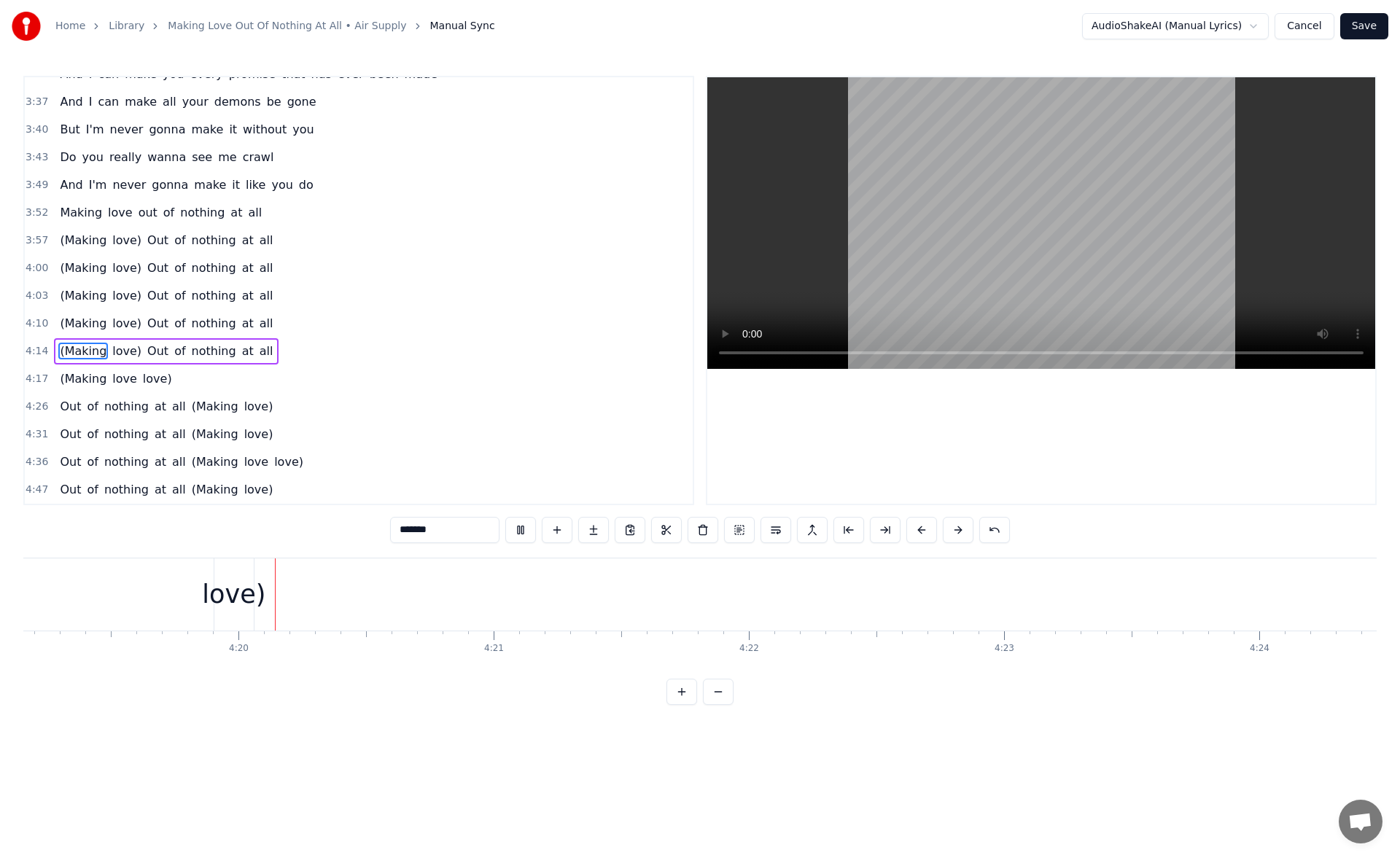
scroll to position [0, 66128]
click at [231, 591] on div "love)" at bounding box center [229, 594] width 64 height 39
type input "*****"
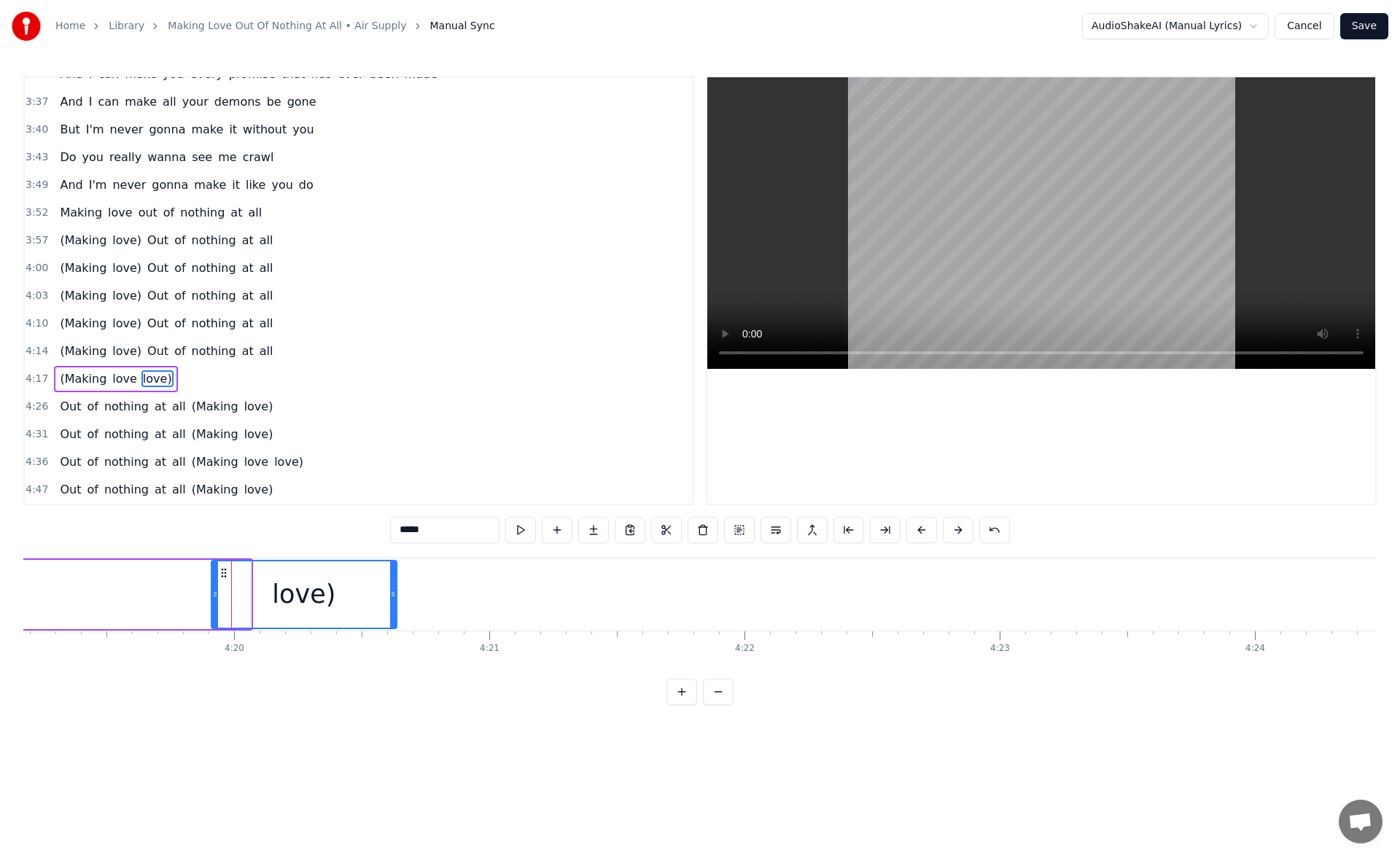
drag, startPoint x: 248, startPoint y: 598, endPoint x: 394, endPoint y: 591, distance: 146.2
click at [394, 591] on icon at bounding box center [392, 594] width 6 height 12
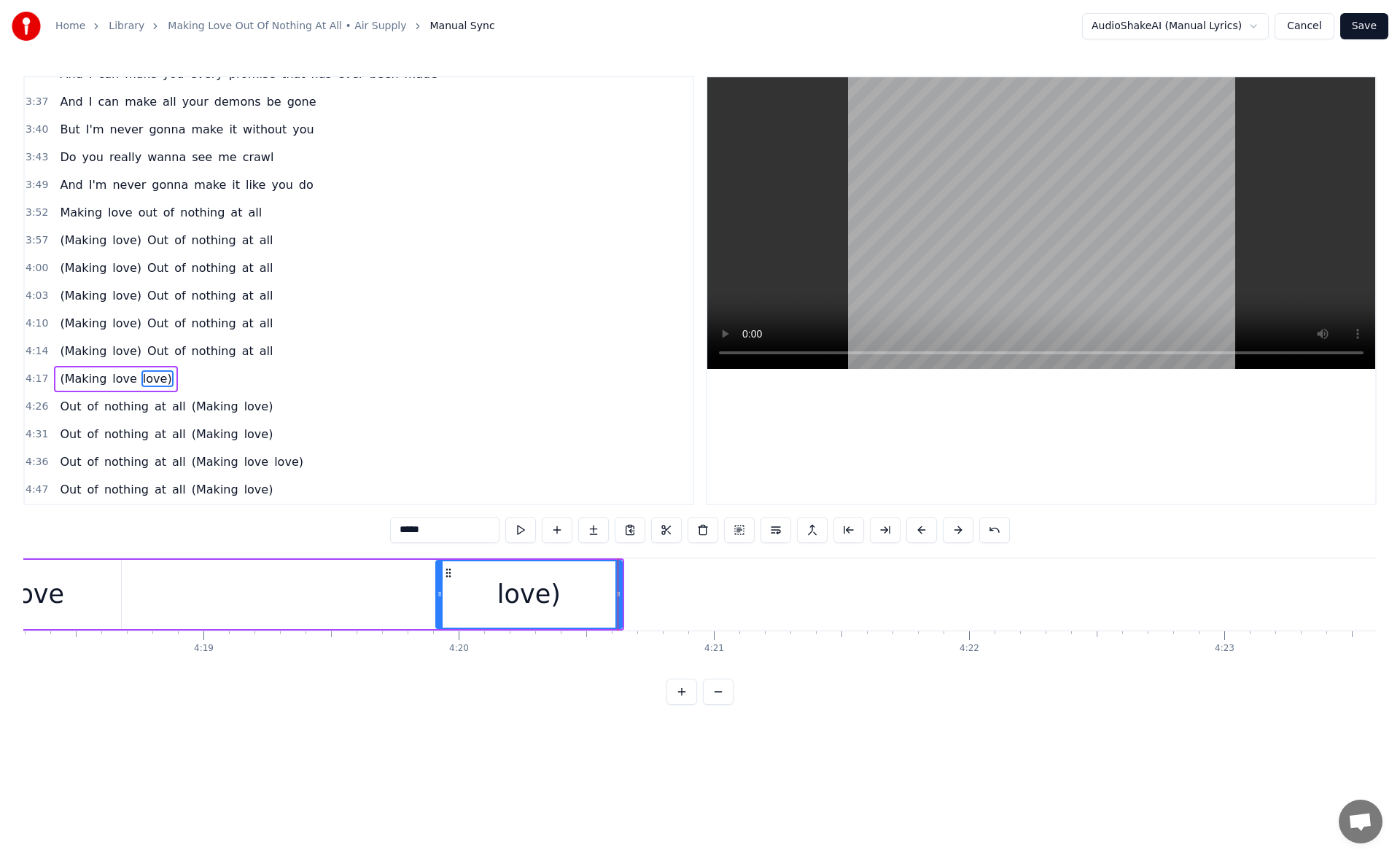
scroll to position [0, 65779]
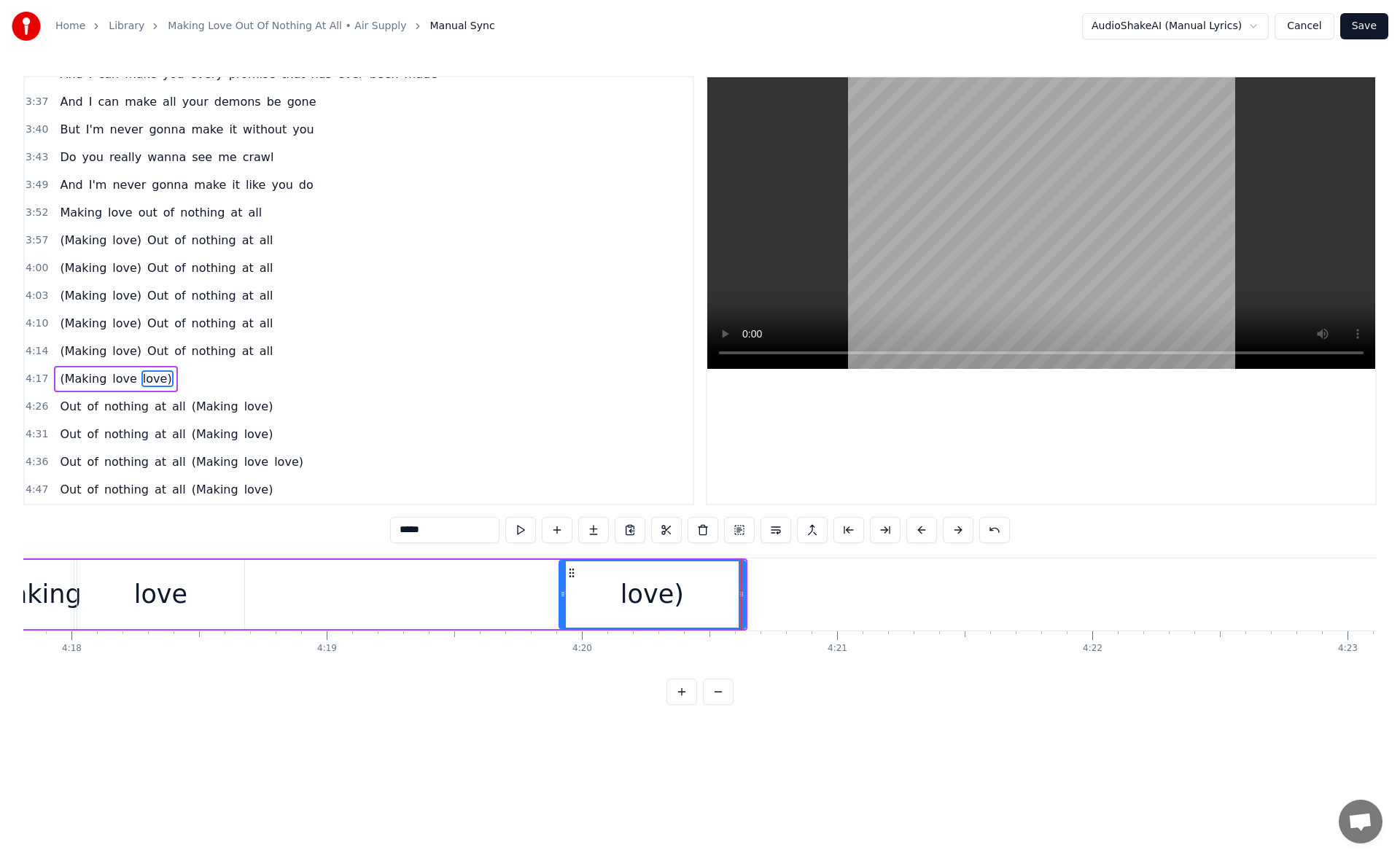
click at [325, 597] on div "(Making love love)" at bounding box center [366, 595] width 762 height 72
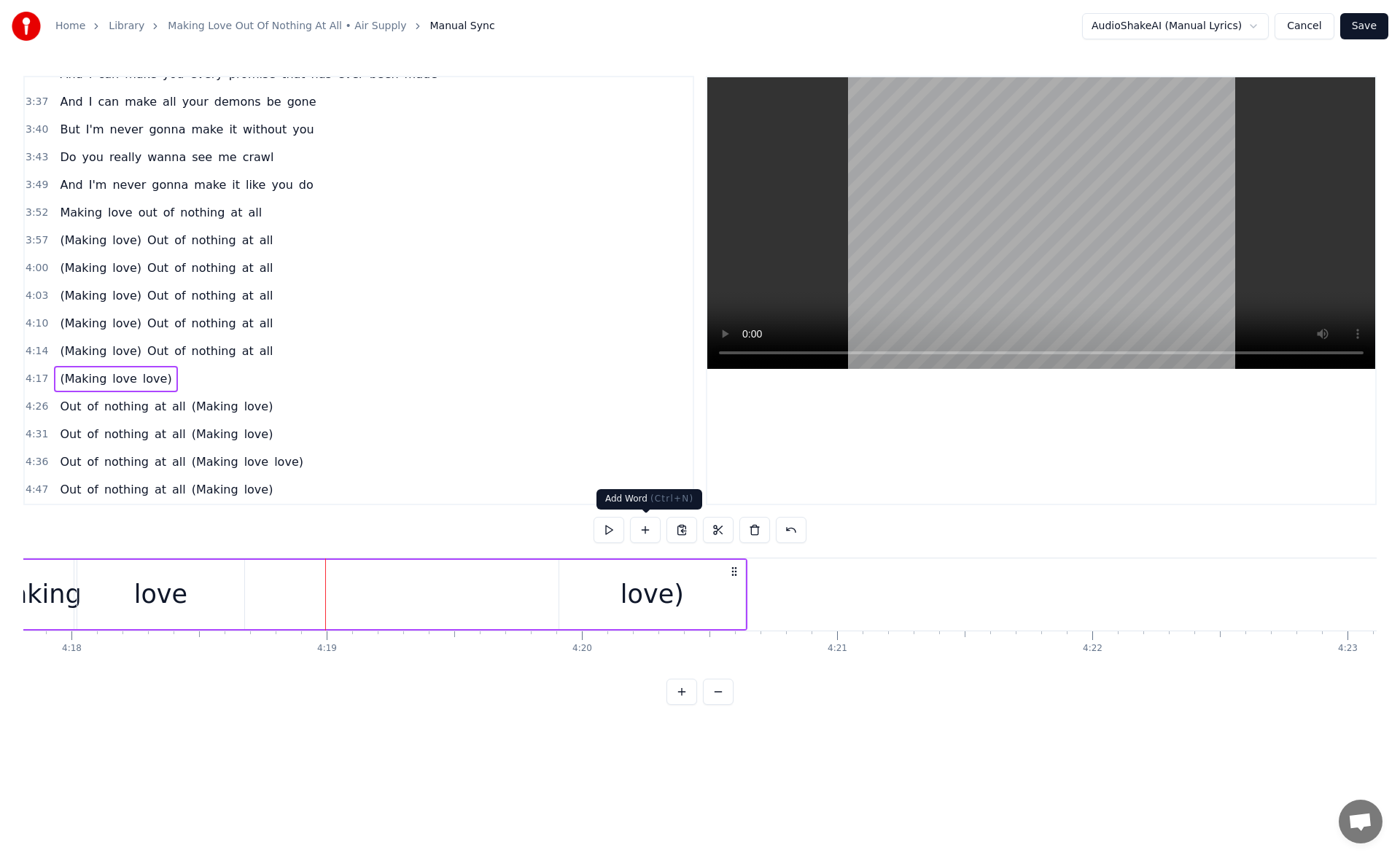
click at [647, 527] on button at bounding box center [646, 530] width 31 height 26
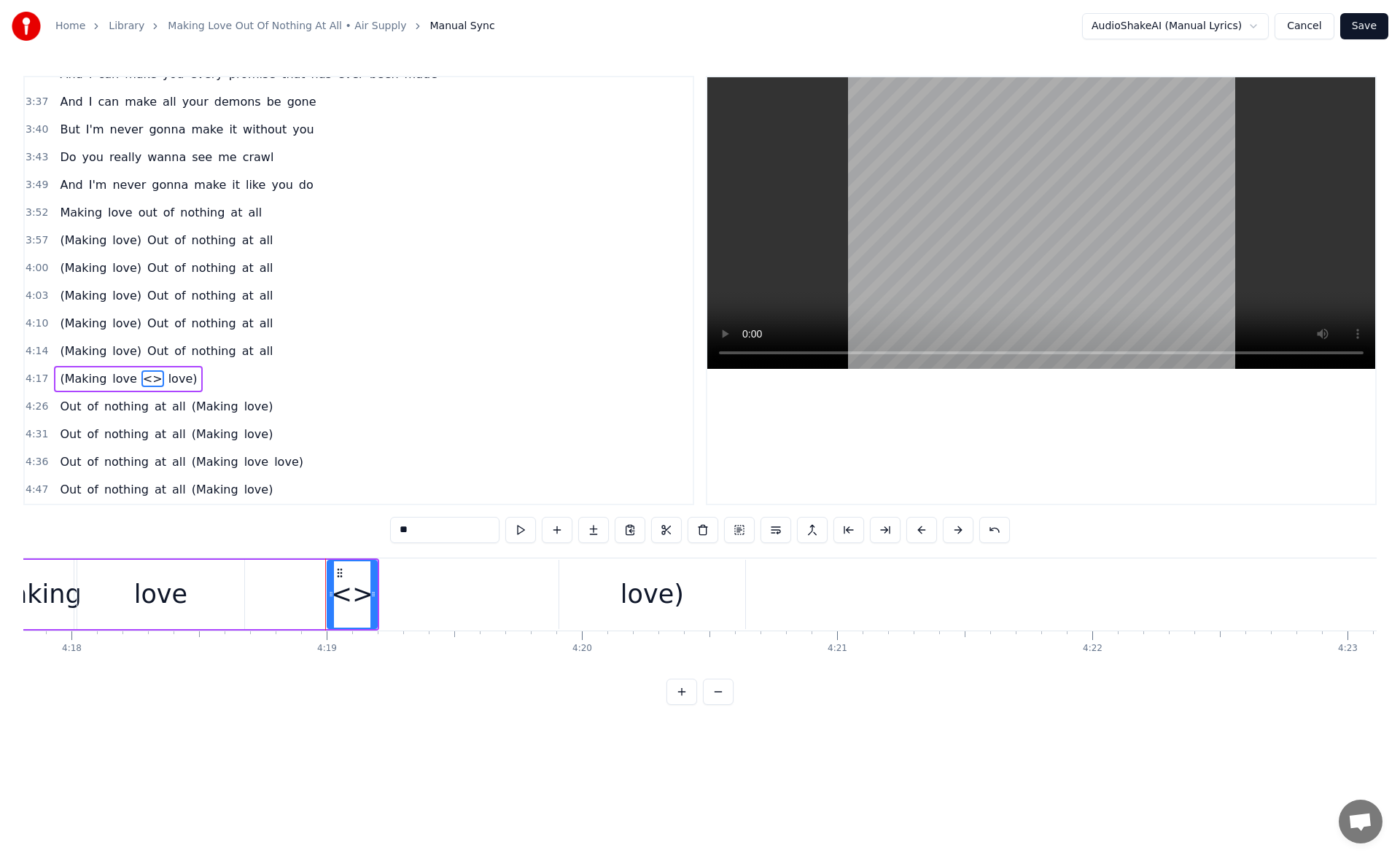
drag, startPoint x: 423, startPoint y: 535, endPoint x: 358, endPoint y: 531, distance: 65.1
click at [358, 531] on div "0:20 I know just how to whisper 0:23 And I know just how to cry 0:27 I know jus…" at bounding box center [699, 391] width 1353 height 629
drag, startPoint x: 375, startPoint y: 598, endPoint x: 505, endPoint y: 617, distance: 131.4
click at [505, 617] on div at bounding box center [503, 594] width 6 height 66
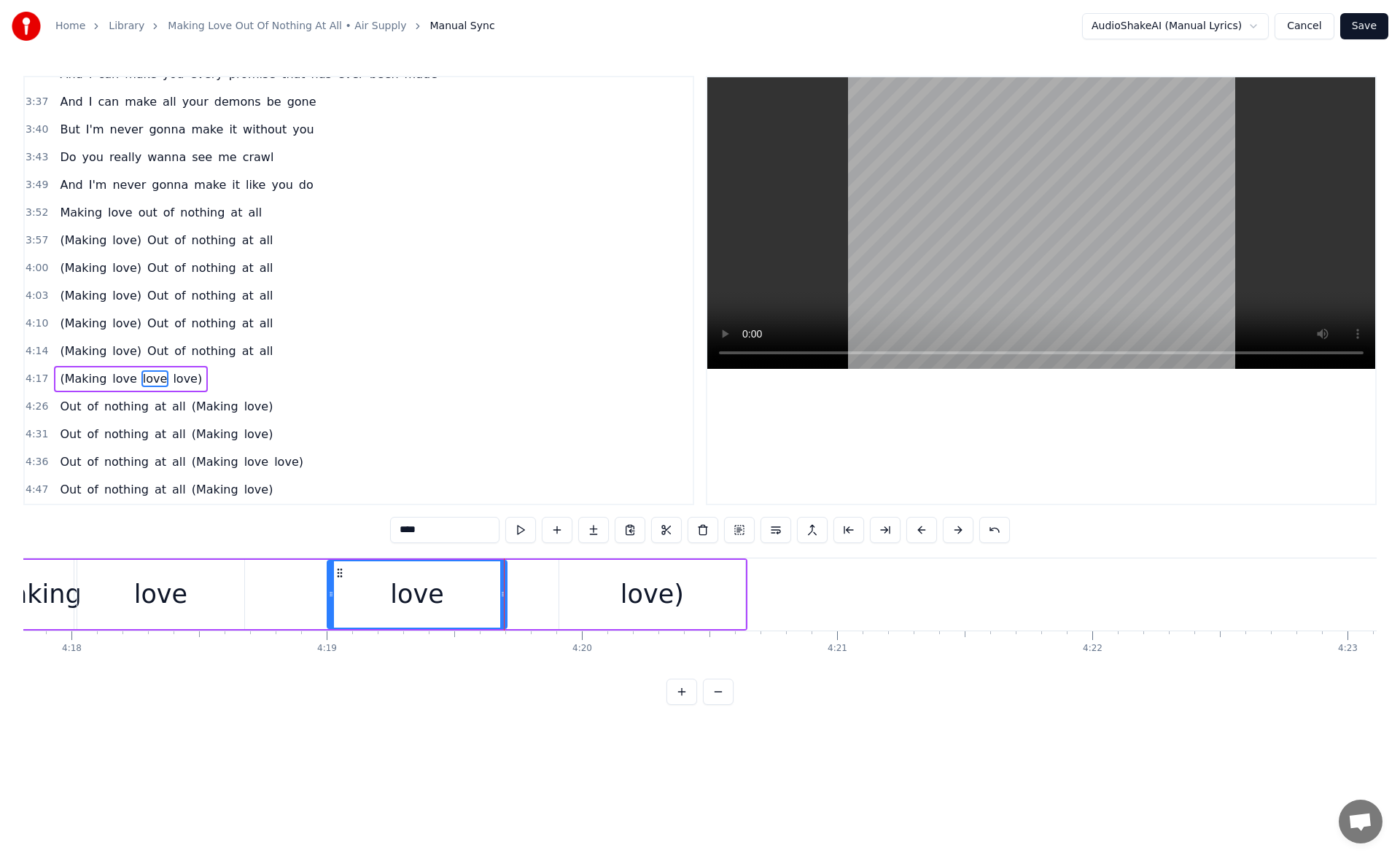
click at [600, 611] on div "love)" at bounding box center [653, 594] width 186 height 69
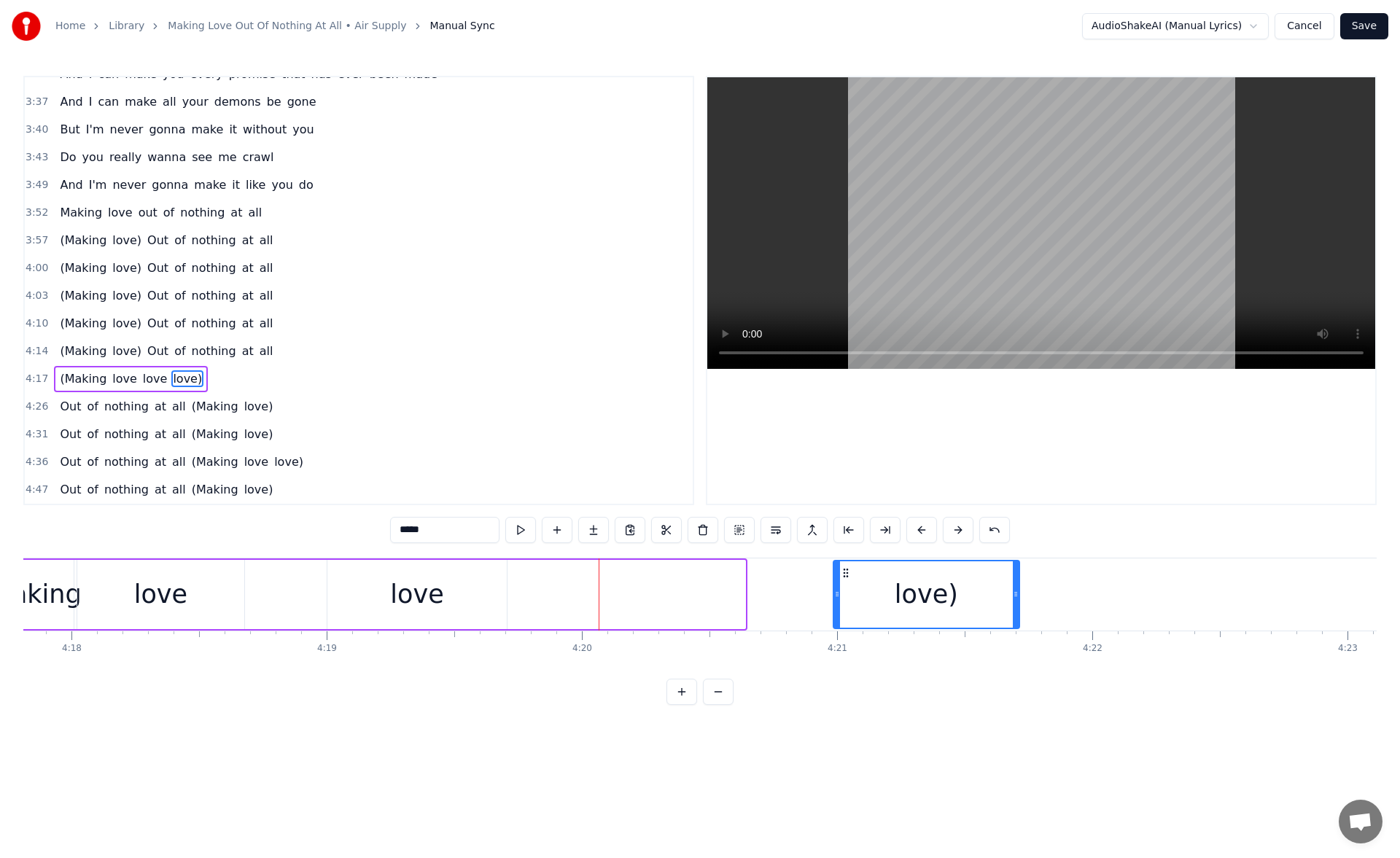
drag, startPoint x: 575, startPoint y: 577, endPoint x: 851, endPoint y: 598, distance: 276.8
click at [851, 598] on div "love)" at bounding box center [926, 594] width 184 height 66
click at [424, 586] on div "love" at bounding box center [416, 594] width 53 height 39
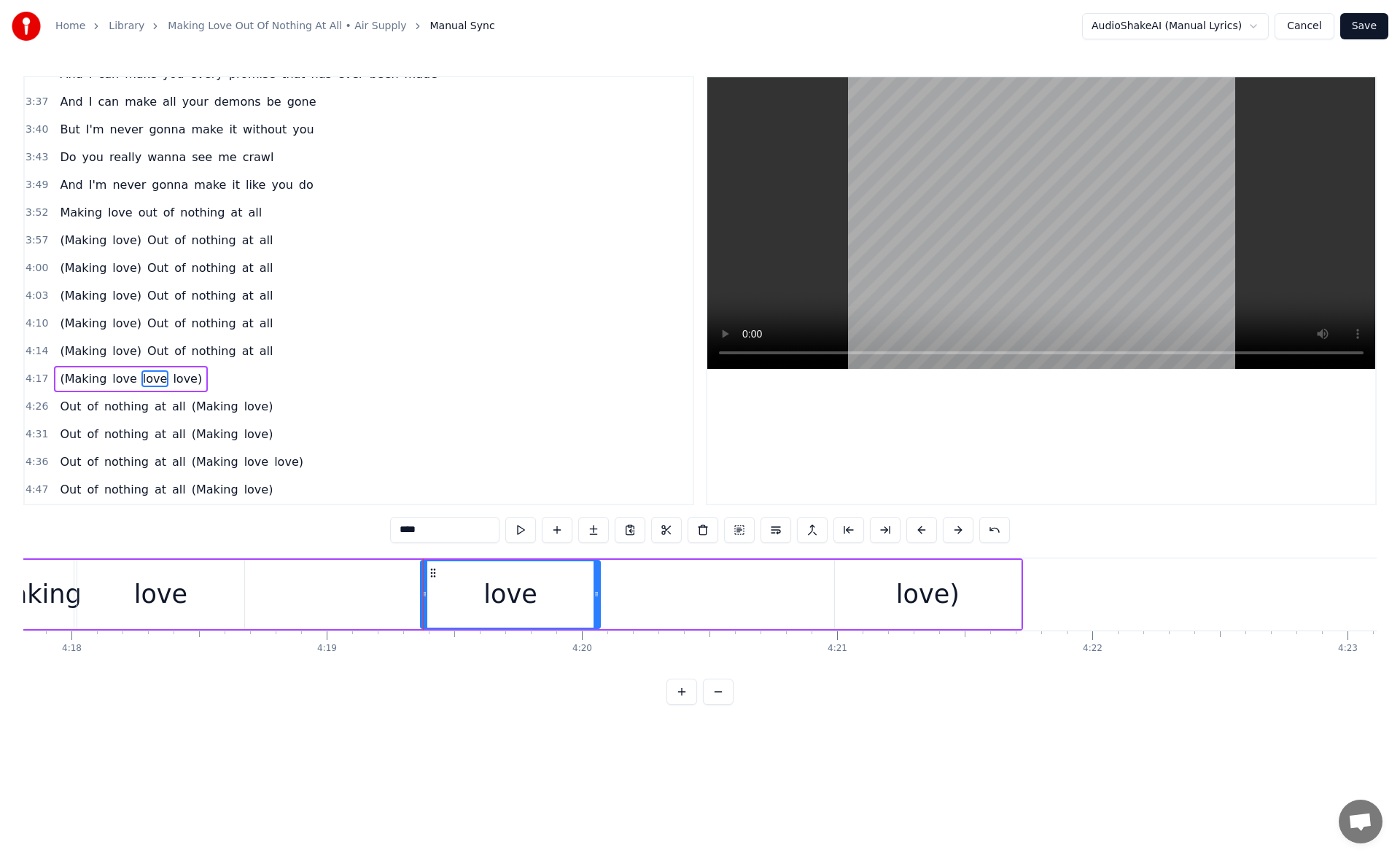
drag, startPoint x: 338, startPoint y: 571, endPoint x: 432, endPoint y: 584, distance: 94.9
click at [432, 584] on div "love" at bounding box center [510, 594] width 178 height 66
click at [515, 530] on button at bounding box center [521, 530] width 31 height 26
click at [901, 604] on div "love)" at bounding box center [928, 594] width 64 height 39
type input "*****"
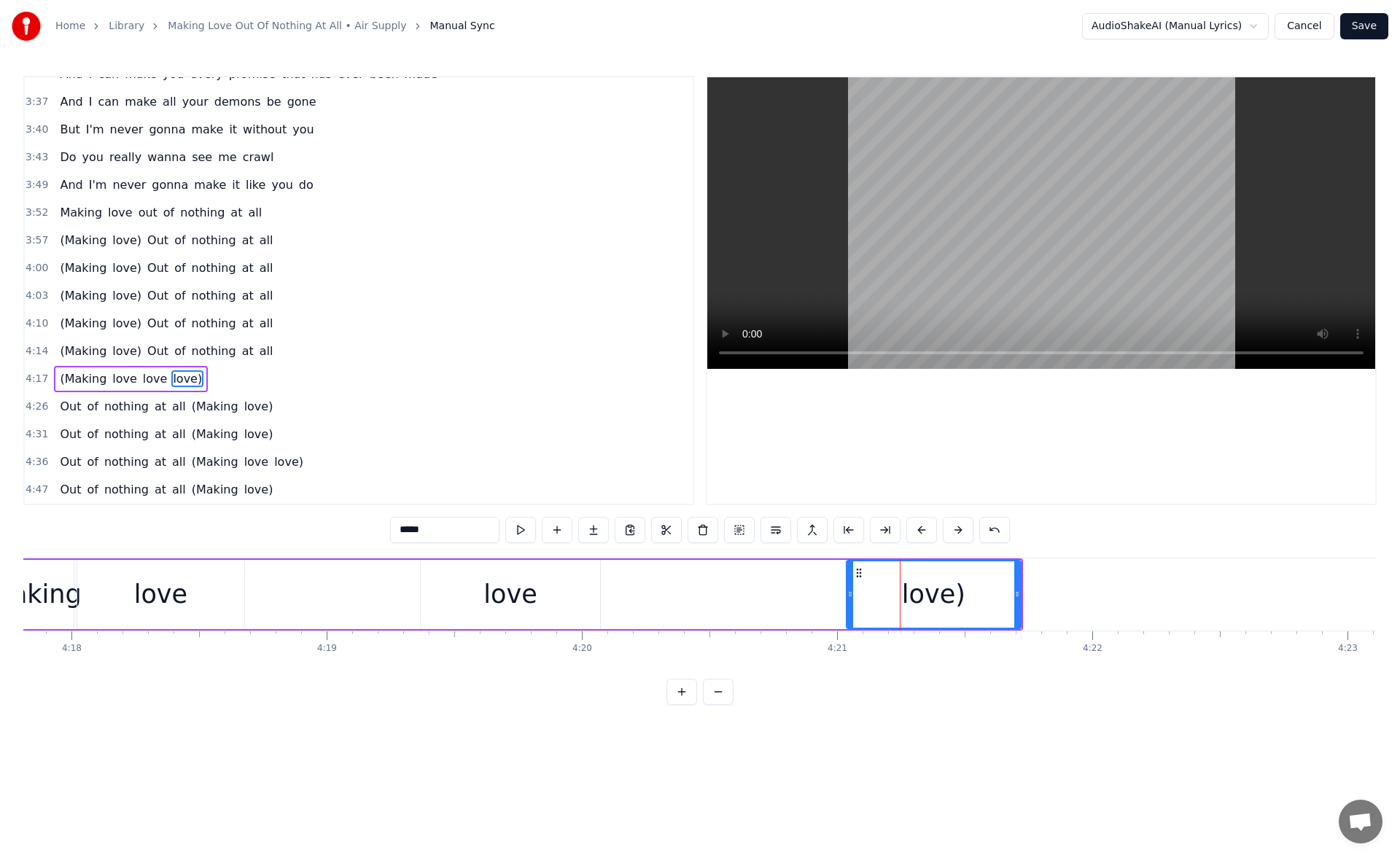
drag, startPoint x: 838, startPoint y: 595, endPoint x: 850, endPoint y: 597, distance: 12.2
click at [850, 597] on icon at bounding box center [850, 594] width 6 height 12
click at [678, 594] on div "(Making love love love)" at bounding box center [503, 595] width 1037 height 72
click at [580, 582] on div "love" at bounding box center [510, 594] width 179 height 69
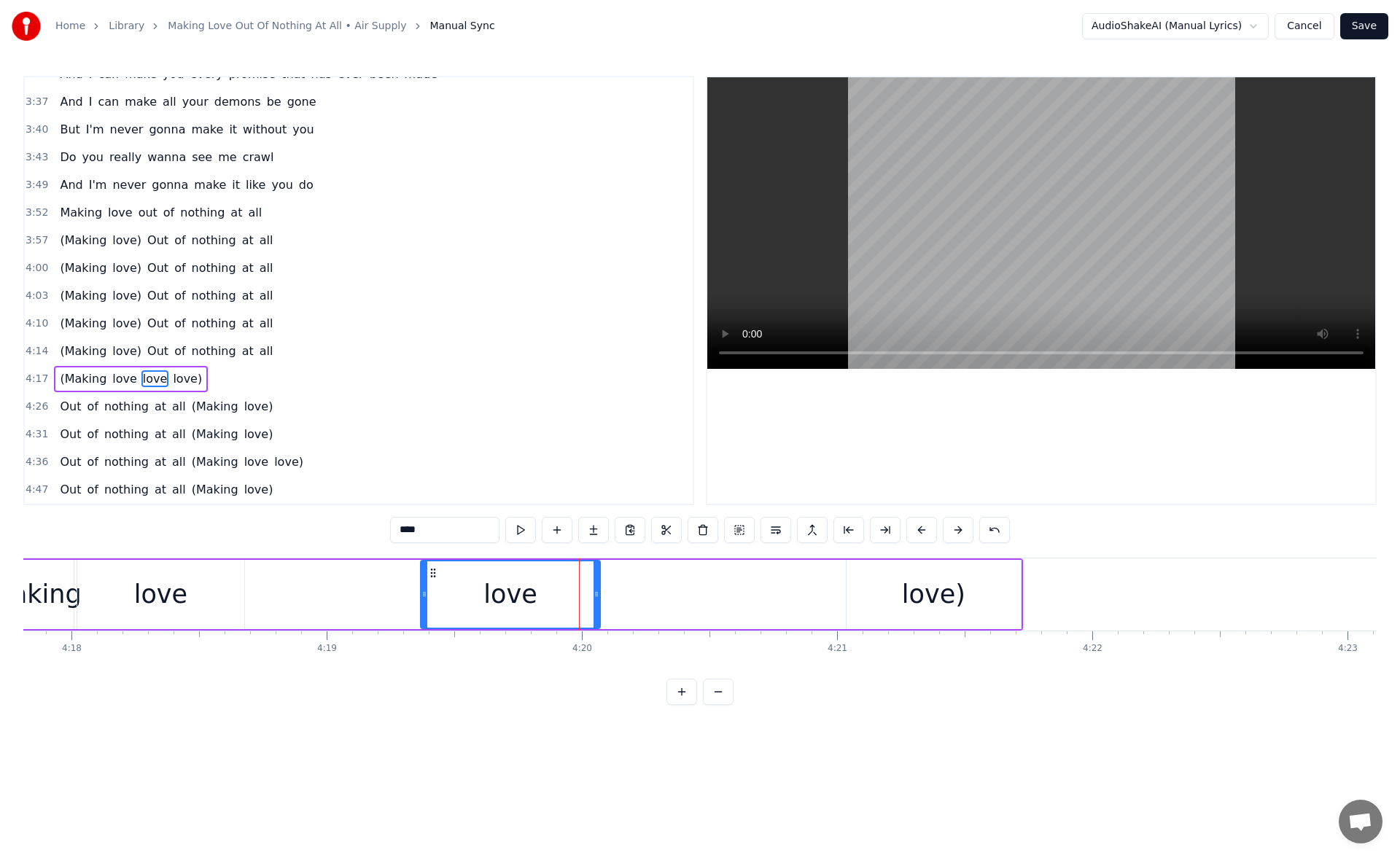
click at [632, 588] on div "(Making love love love)" at bounding box center [503, 595] width 1037 height 72
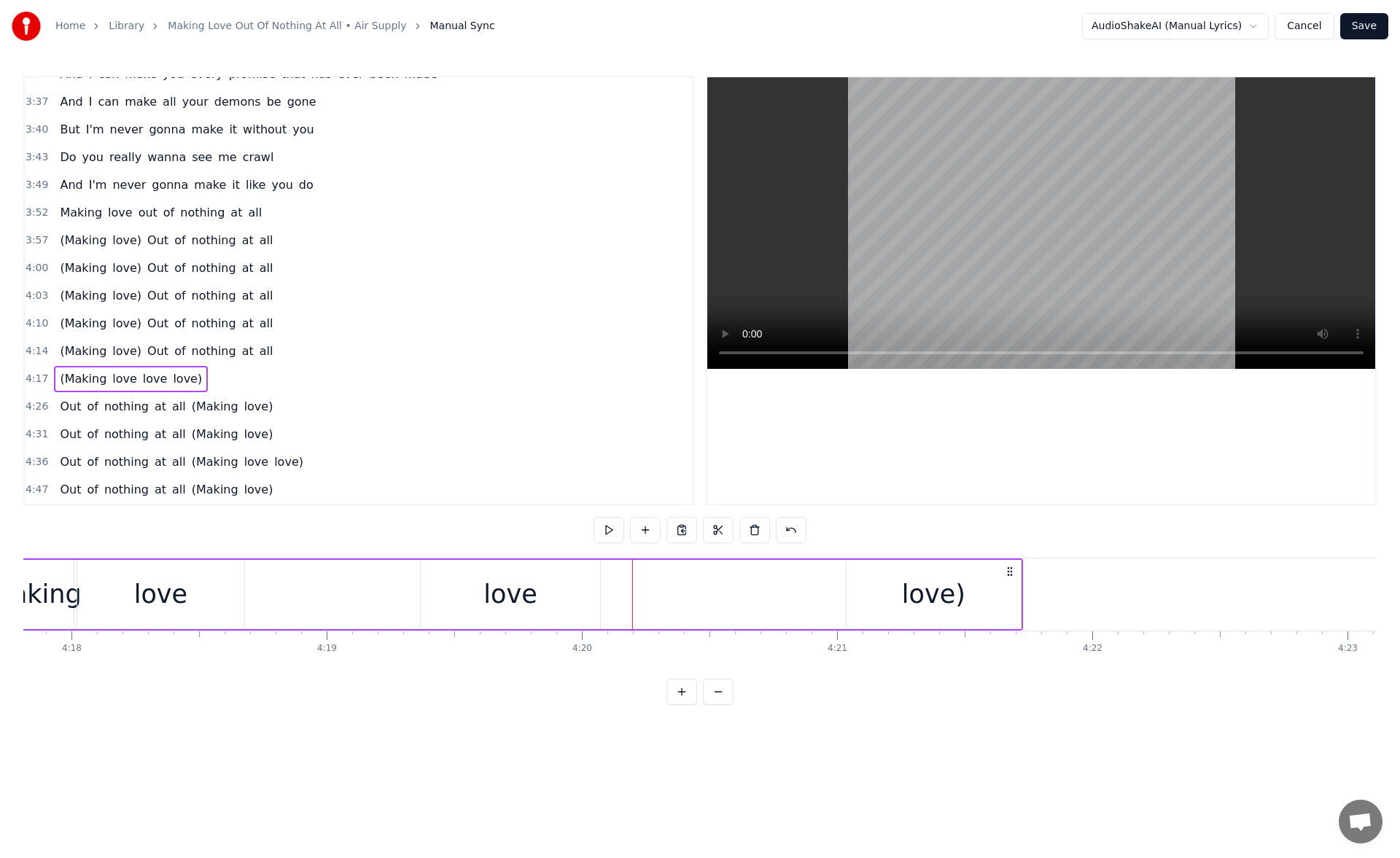
click at [653, 590] on div "(Making love love love)" at bounding box center [503, 595] width 1037 height 72
click at [733, 597] on div "(Making love love love)" at bounding box center [503, 595] width 1037 height 72
click at [579, 590] on div "love" at bounding box center [510, 594] width 179 height 69
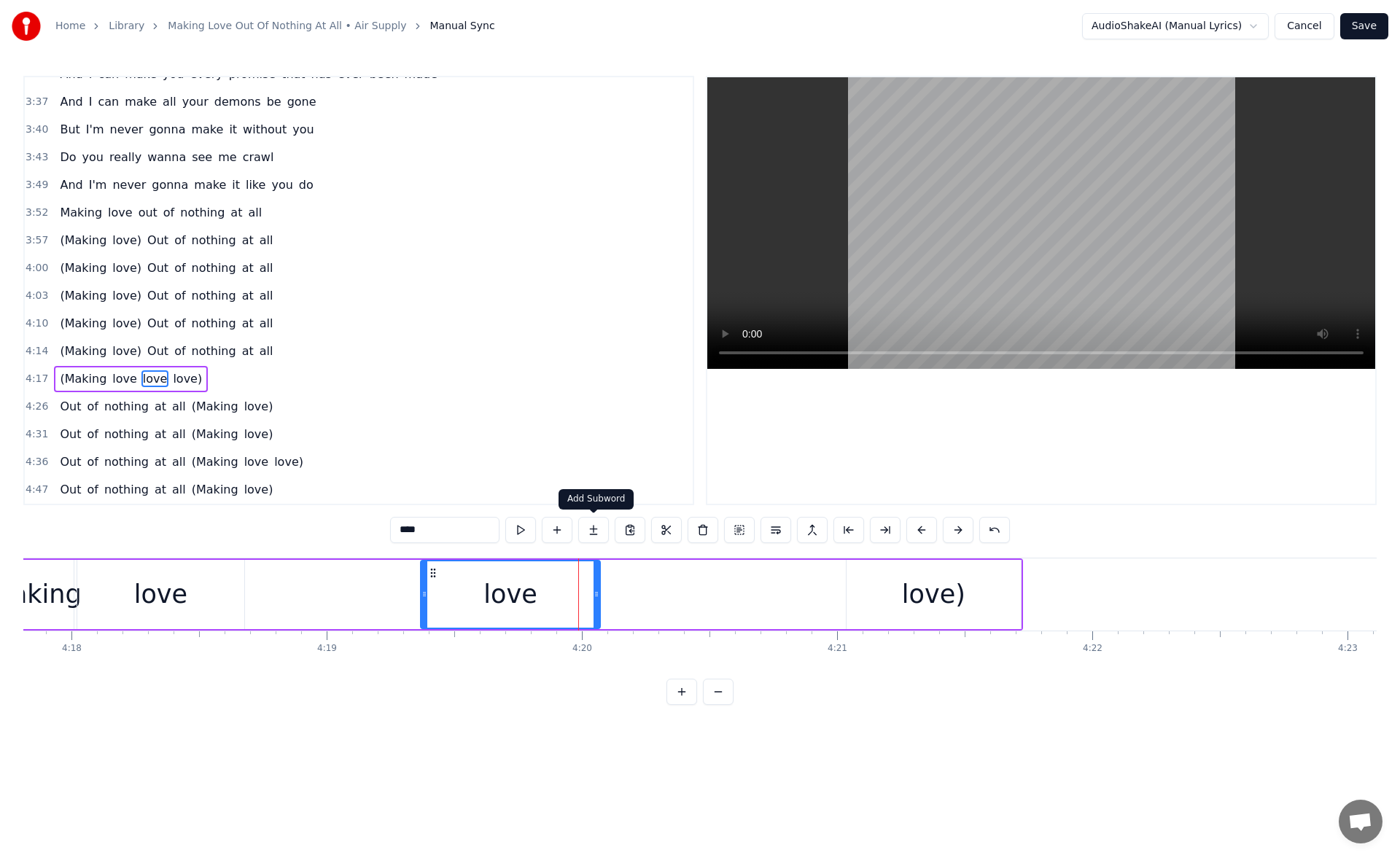
click at [589, 536] on button at bounding box center [594, 530] width 31 height 26
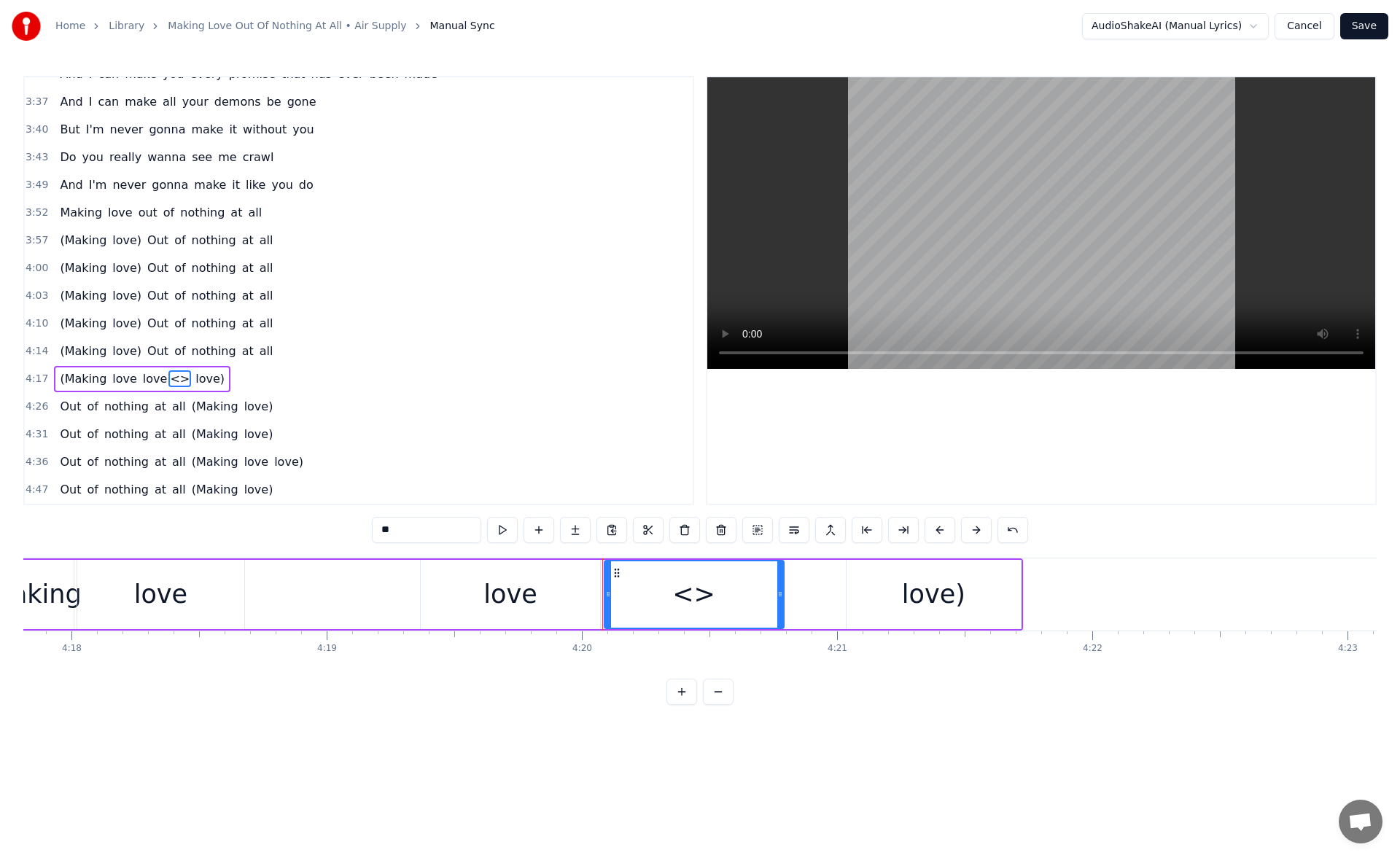
click at [351, 524] on div "0:20 I know just how to whisper 0:23 And I know just how to cry 0:27 I know jus…" at bounding box center [699, 391] width 1353 height 629
click at [863, 592] on div "love)" at bounding box center [934, 594] width 174 height 69
type input "*****"
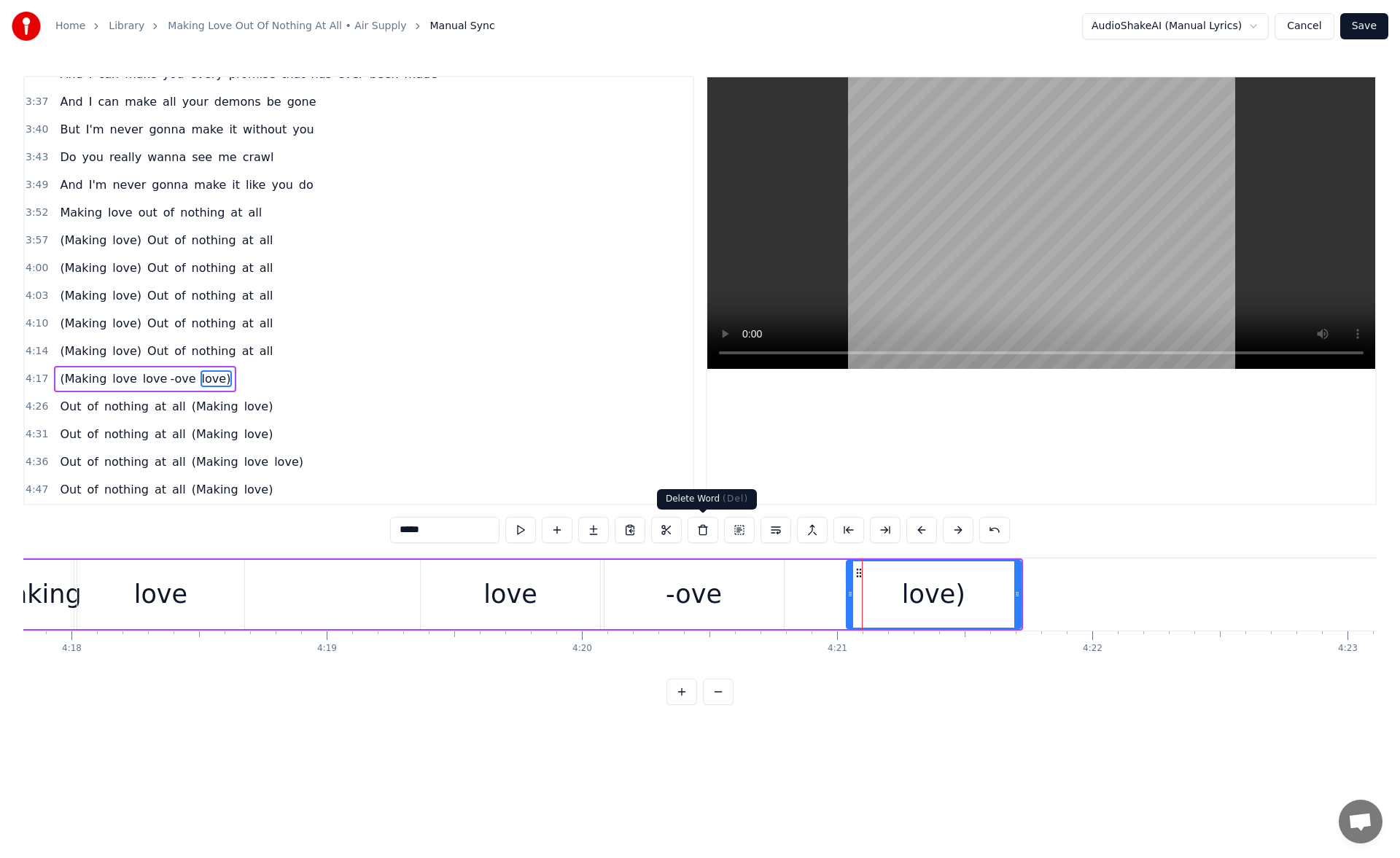
click at [699, 531] on button at bounding box center [703, 530] width 31 height 26
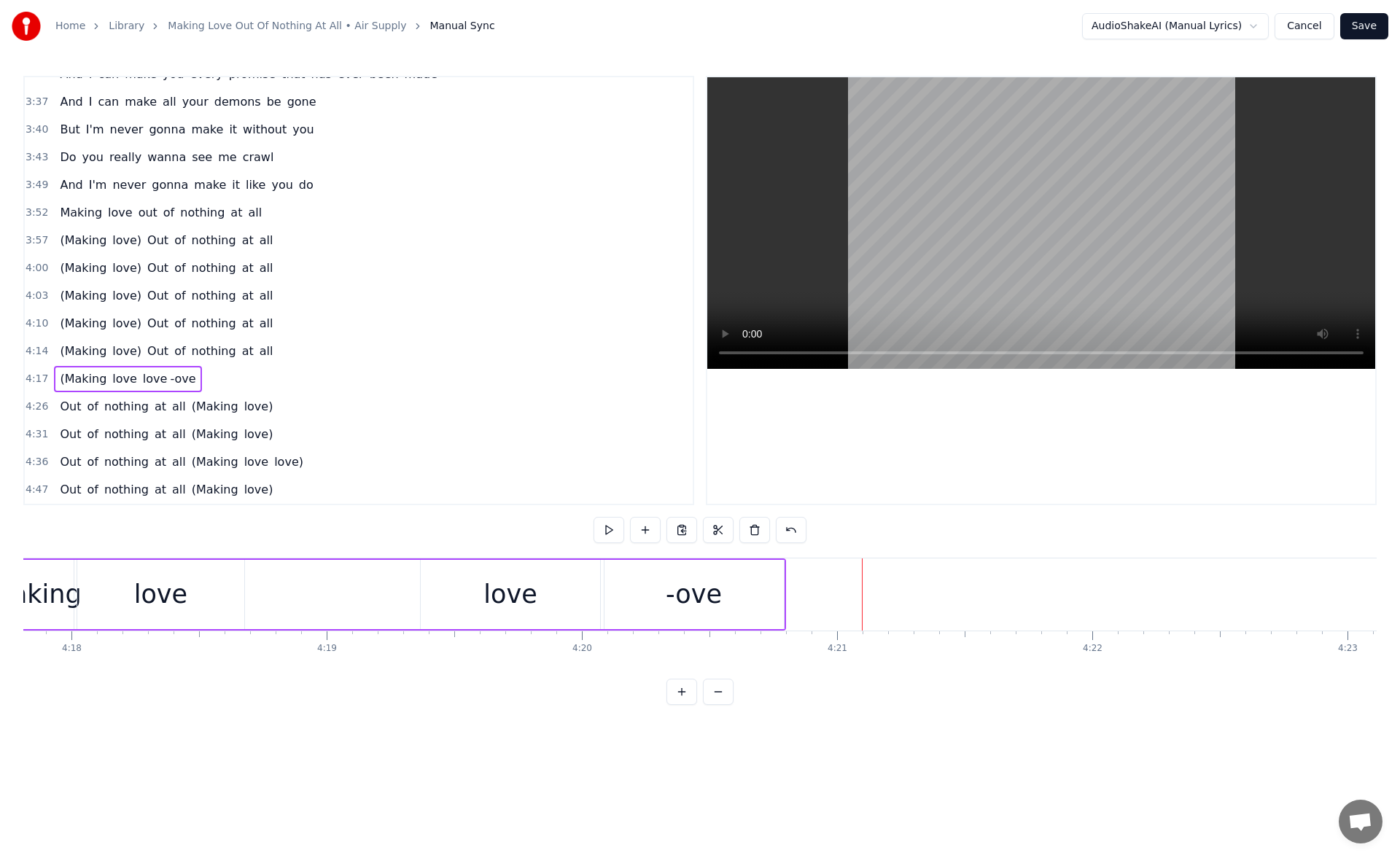
click at [772, 592] on div "-ove" at bounding box center [694, 594] width 179 height 69
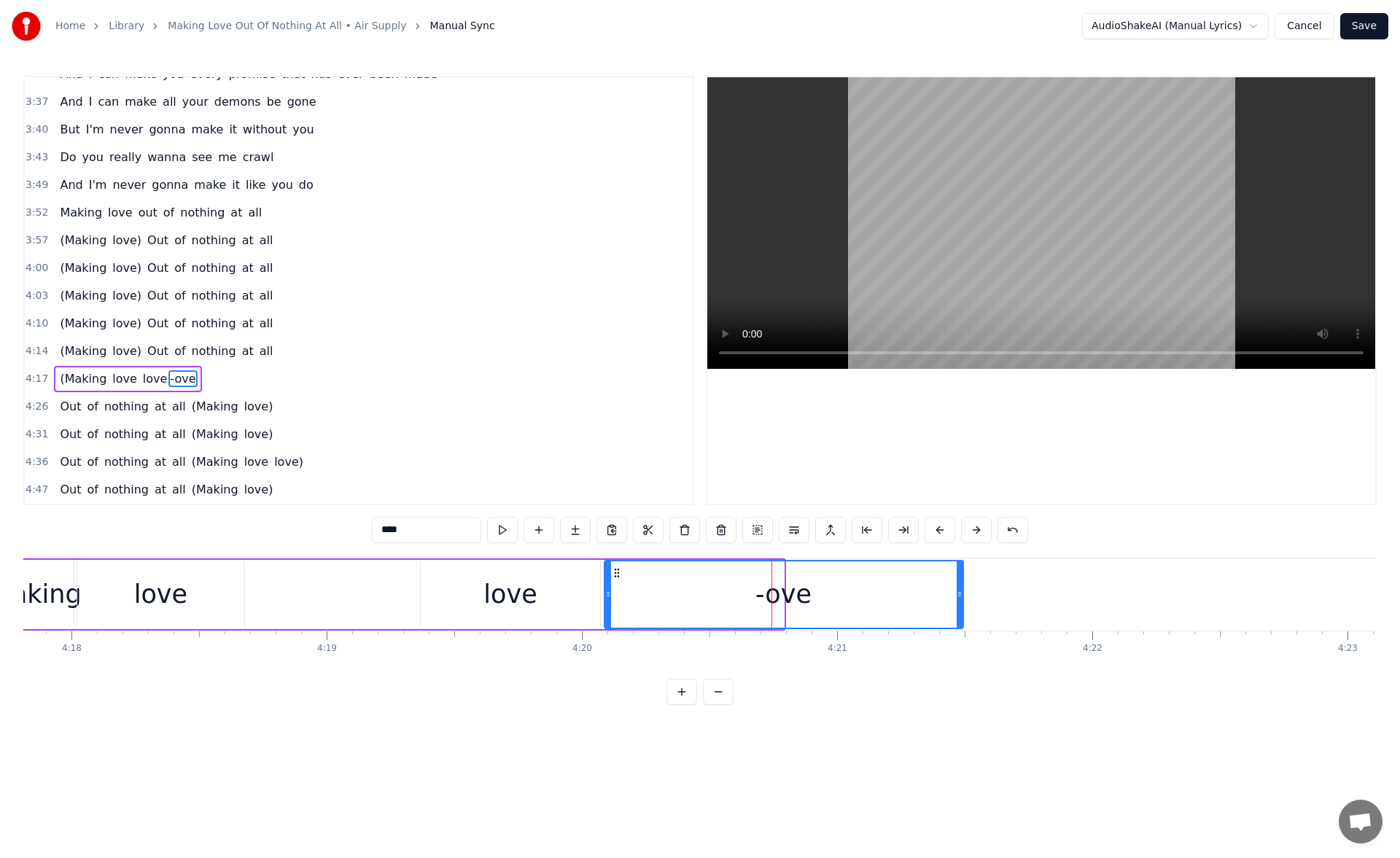
drag, startPoint x: 781, startPoint y: 594, endPoint x: 978, endPoint y: 607, distance: 197.4
click at [962, 607] on div at bounding box center [959, 594] width 6 height 66
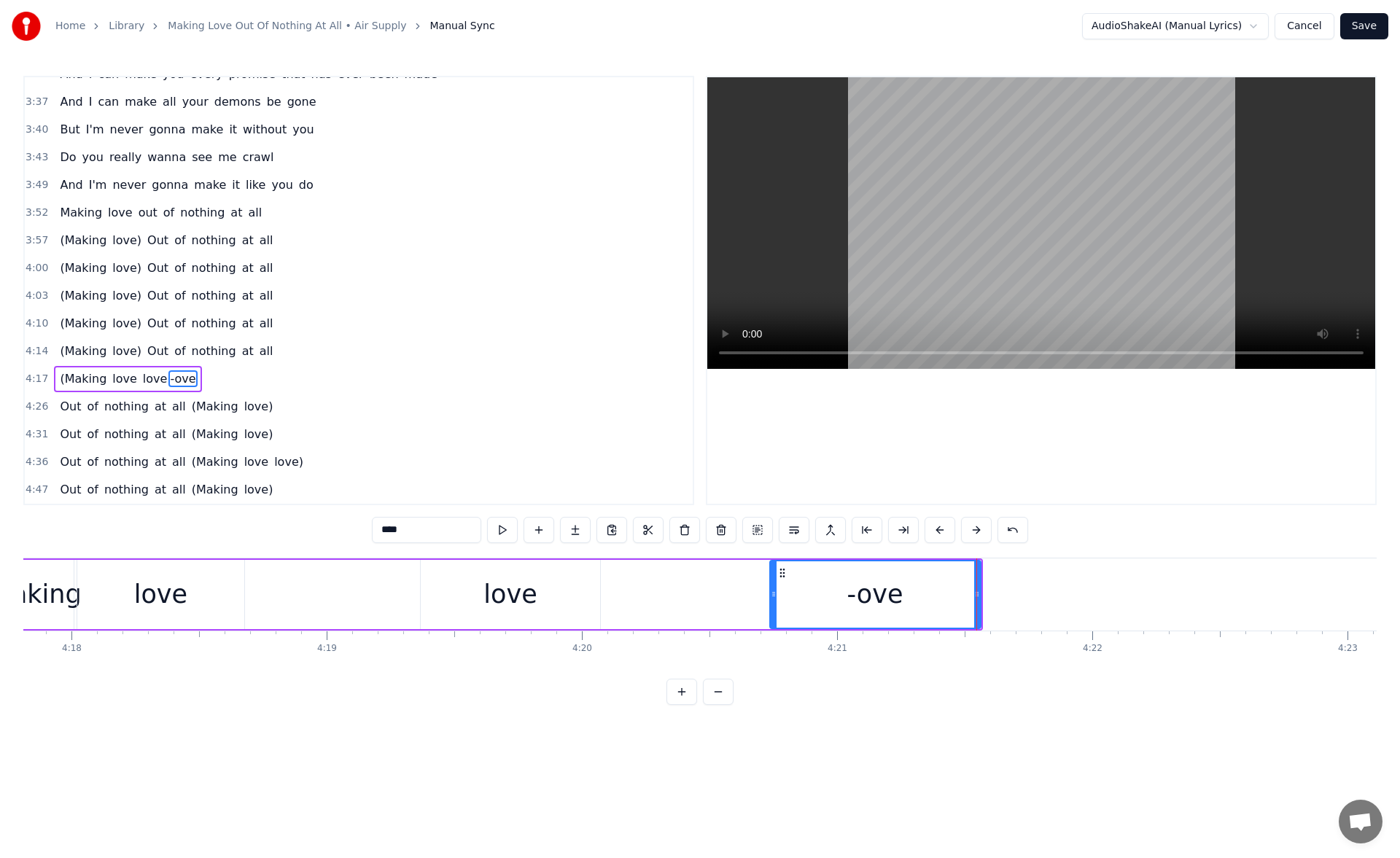
drag, startPoint x: 604, startPoint y: 593, endPoint x: 771, endPoint y: 600, distance: 167.1
click at [771, 600] on div at bounding box center [773, 594] width 6 height 66
click at [500, 526] on button at bounding box center [503, 530] width 31 height 26
drag, startPoint x: 977, startPoint y: 597, endPoint x: 1047, endPoint y: 604, distance: 70.3
click at [980, 604] on div at bounding box center [977, 594] width 6 height 66
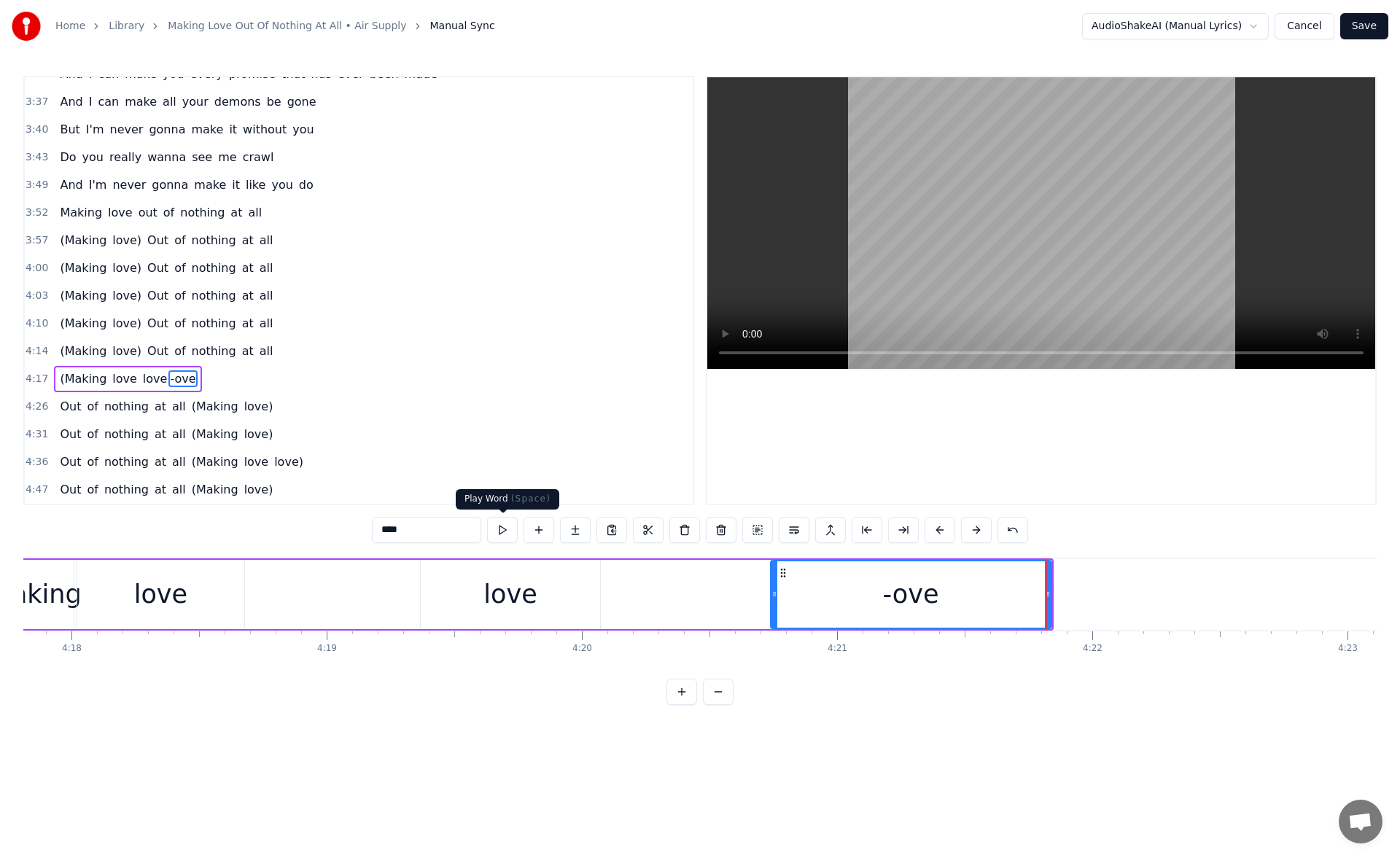
click at [500, 522] on button at bounding box center [503, 530] width 31 height 26
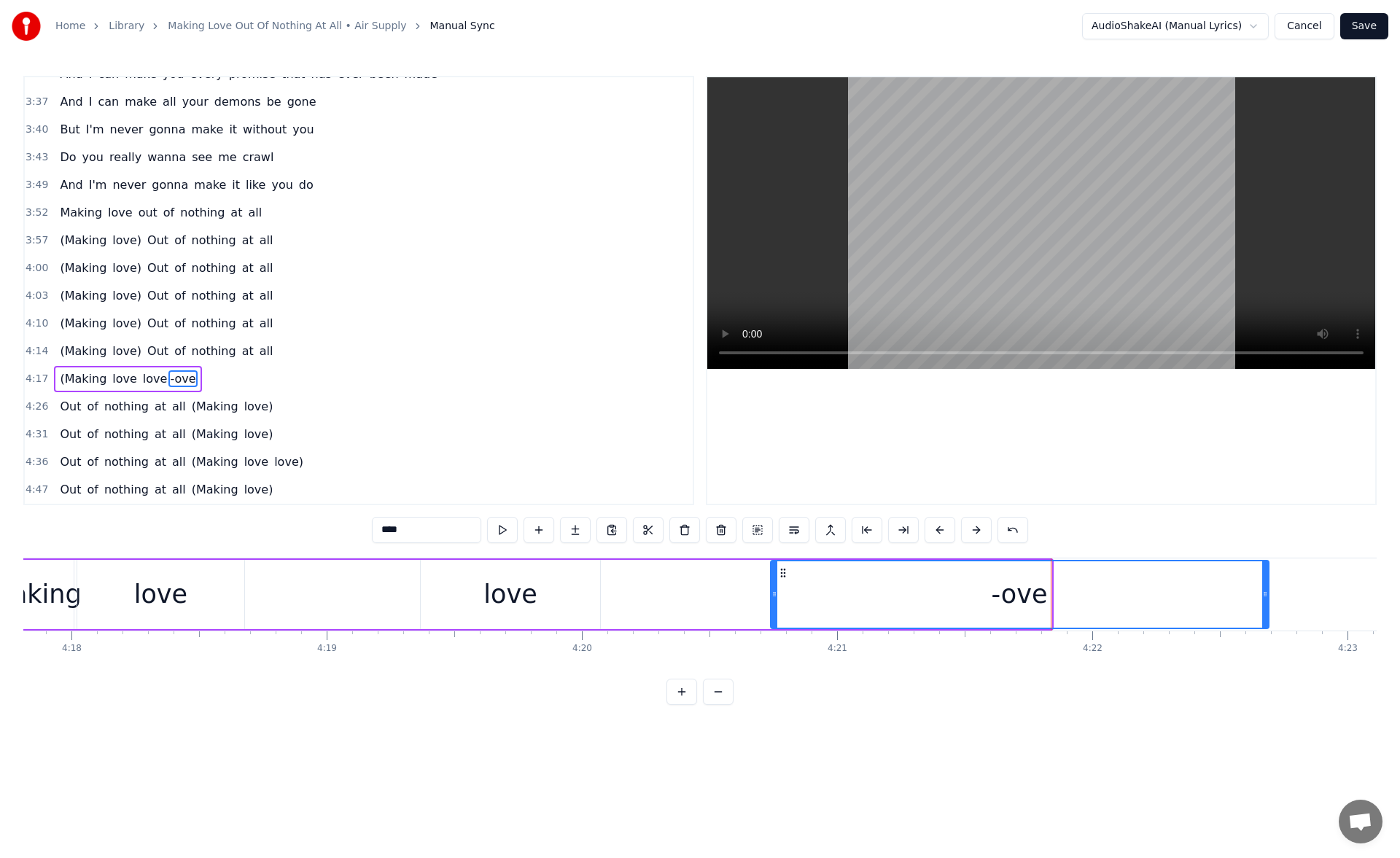
drag, startPoint x: 1046, startPoint y: 599, endPoint x: 1275, endPoint y: 602, distance: 229.0
click at [1268, 602] on div at bounding box center [1265, 594] width 6 height 66
click at [497, 521] on button at bounding box center [503, 530] width 31 height 26
drag, startPoint x: 1273, startPoint y: 596, endPoint x: 1222, endPoint y: 594, distance: 51.0
click at [1257, 594] on icon at bounding box center [1259, 594] width 6 height 12
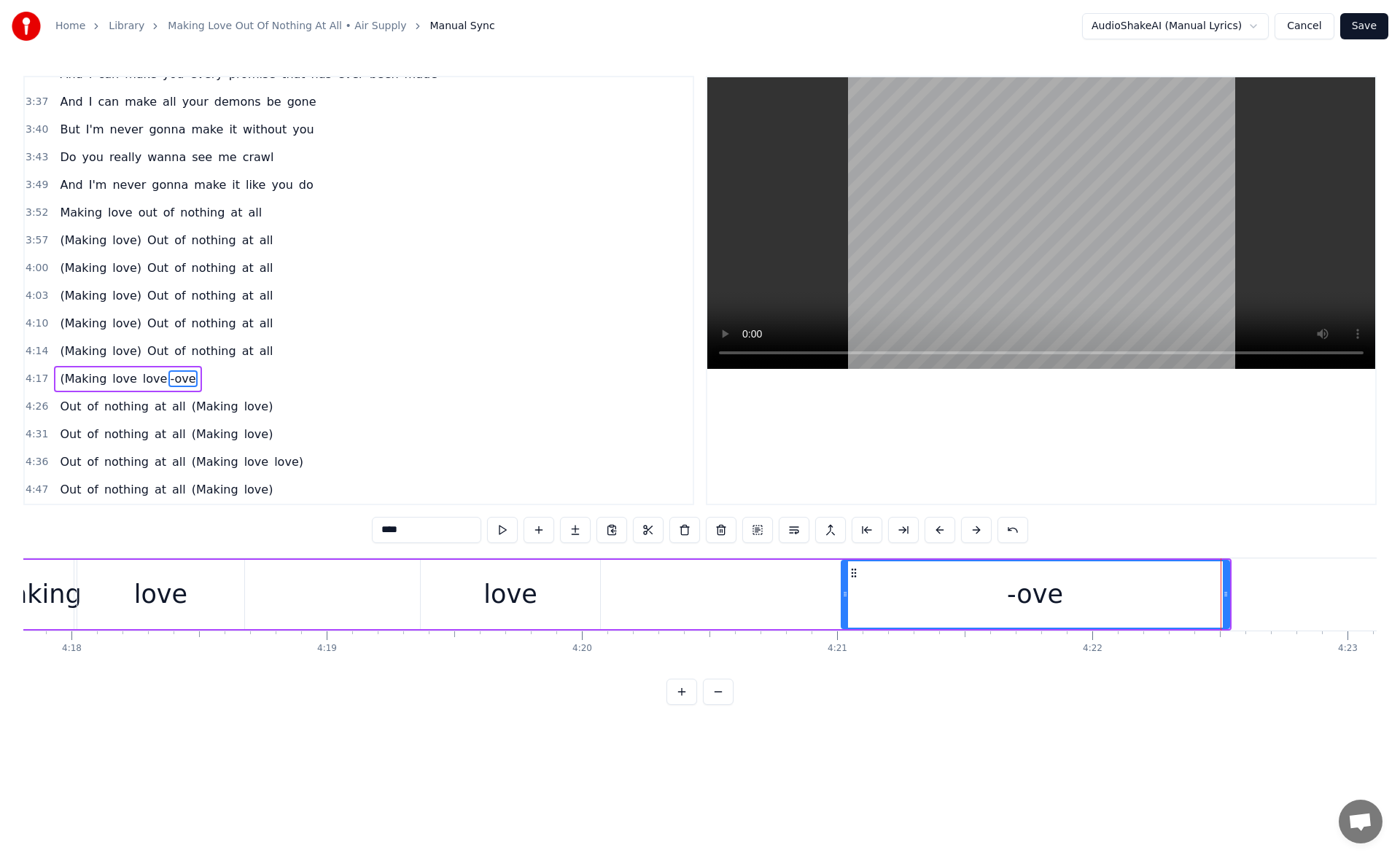
drag, startPoint x: 772, startPoint y: 592, endPoint x: 843, endPoint y: 604, distance: 72.0
click at [843, 604] on div at bounding box center [845, 594] width 6 height 66
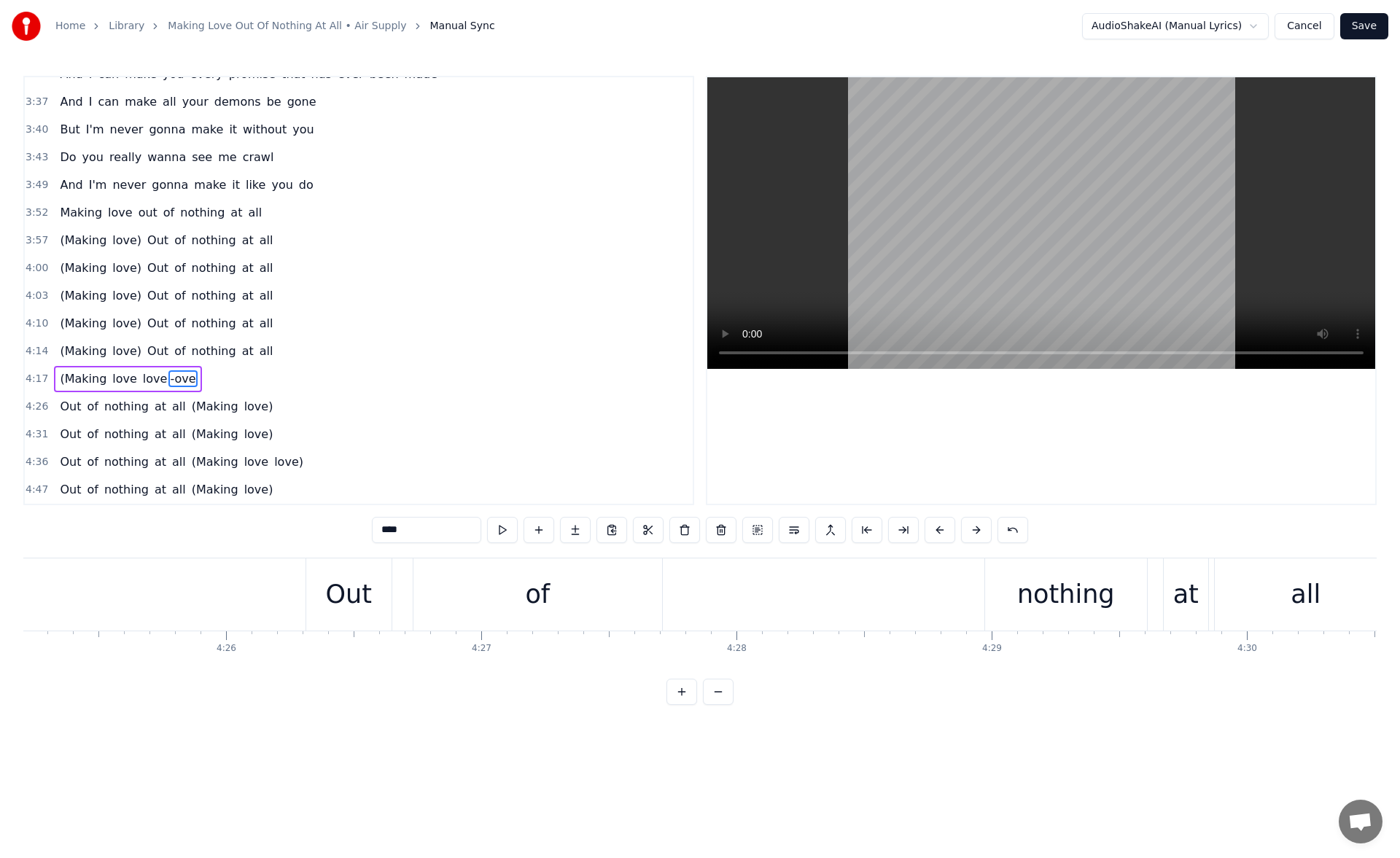
scroll to position [0, 67584]
click at [488, 597] on div "Out of nothing at all (Making love)" at bounding box center [1011, 595] width 1248 height 72
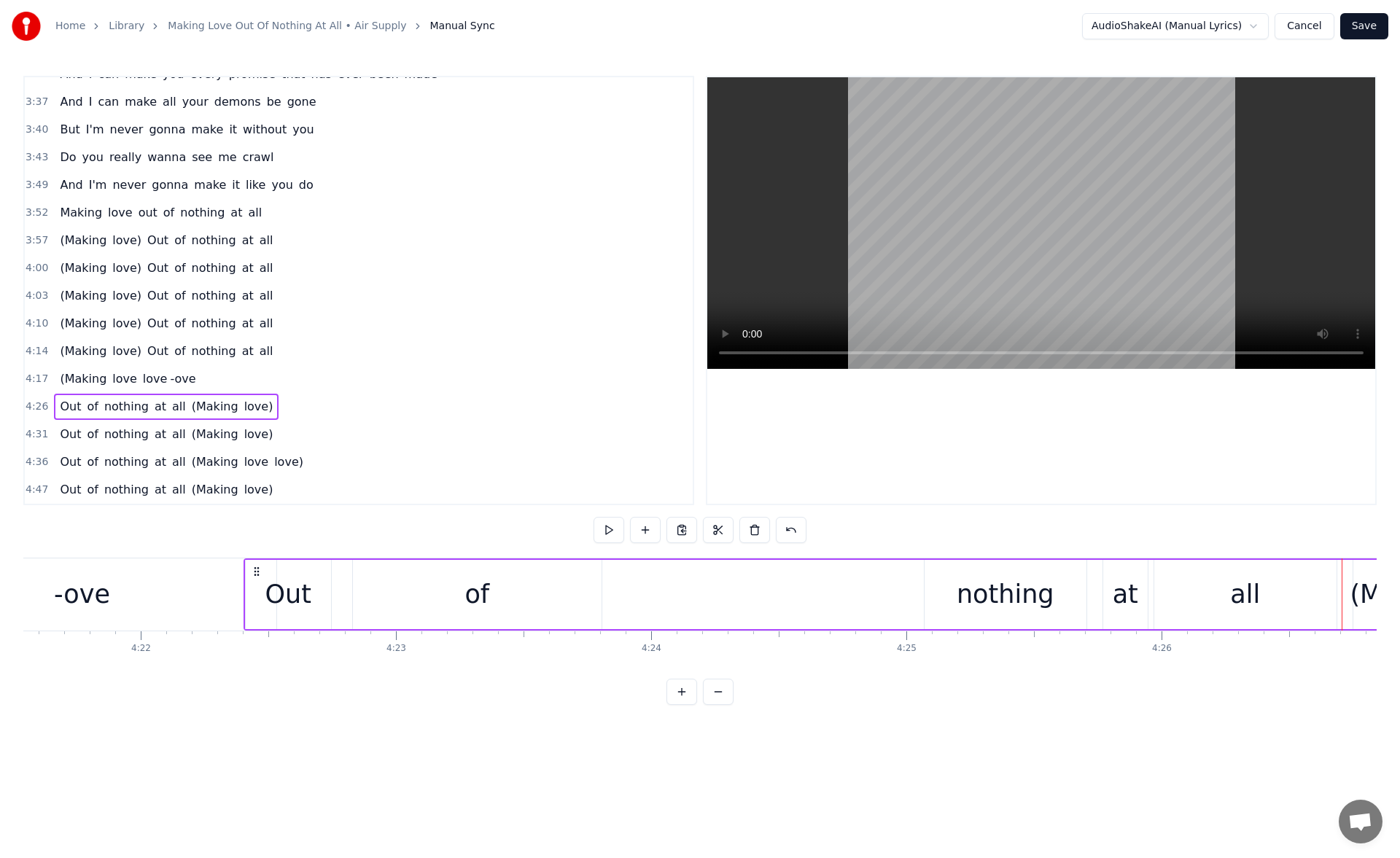
scroll to position [0, 66721]
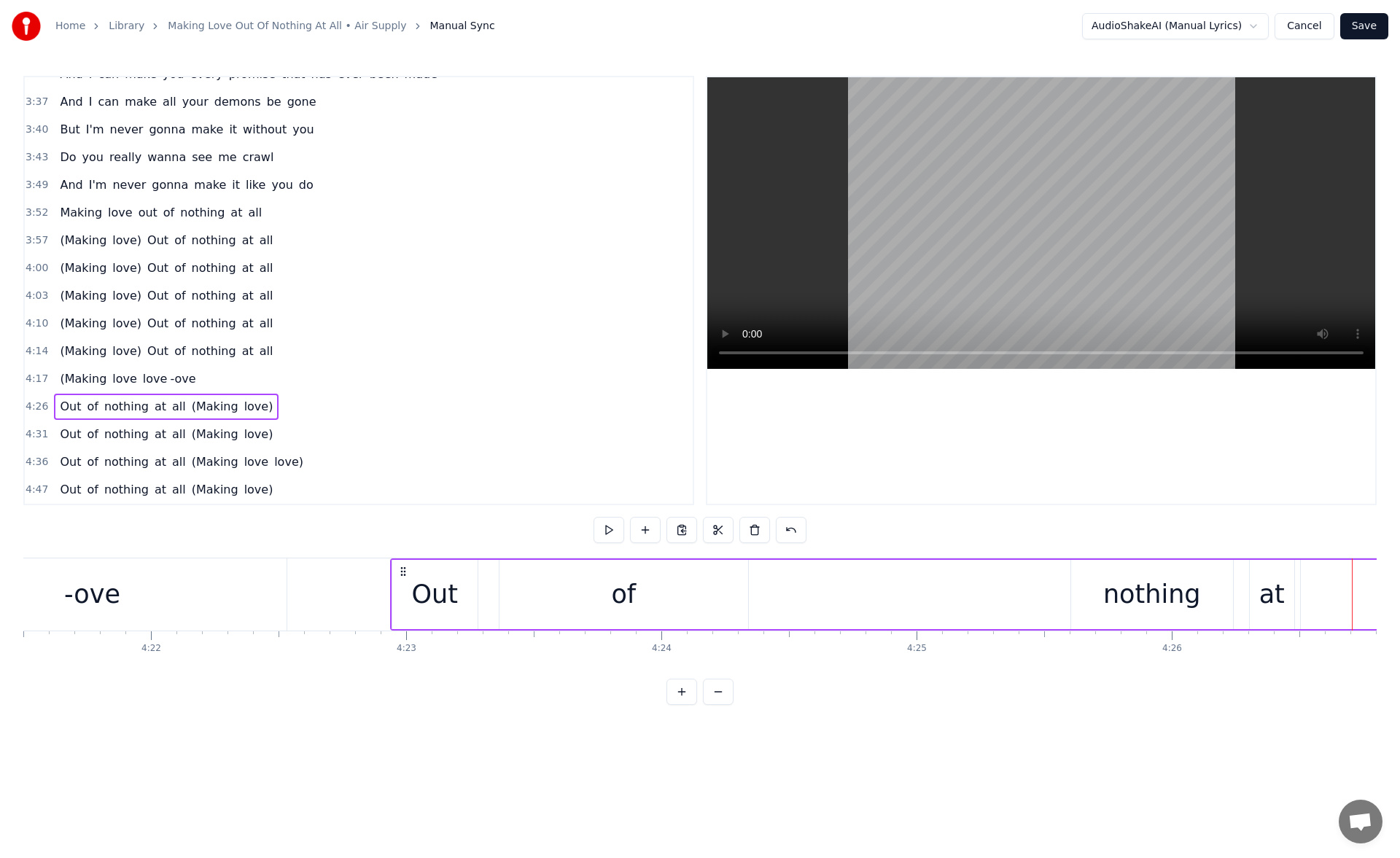
click at [398, 570] on icon at bounding box center [403, 572] width 12 height 12
drag, startPoint x: 400, startPoint y: 571, endPoint x: 304, endPoint y: 568, distance: 96.0
click at [304, 568] on icon at bounding box center [307, 572] width 12 height 12
click at [300, 569] on icon at bounding box center [303, 572] width 12 height 12
click at [243, 574] on div "-ove" at bounding box center [92, 595] width 388 height 72
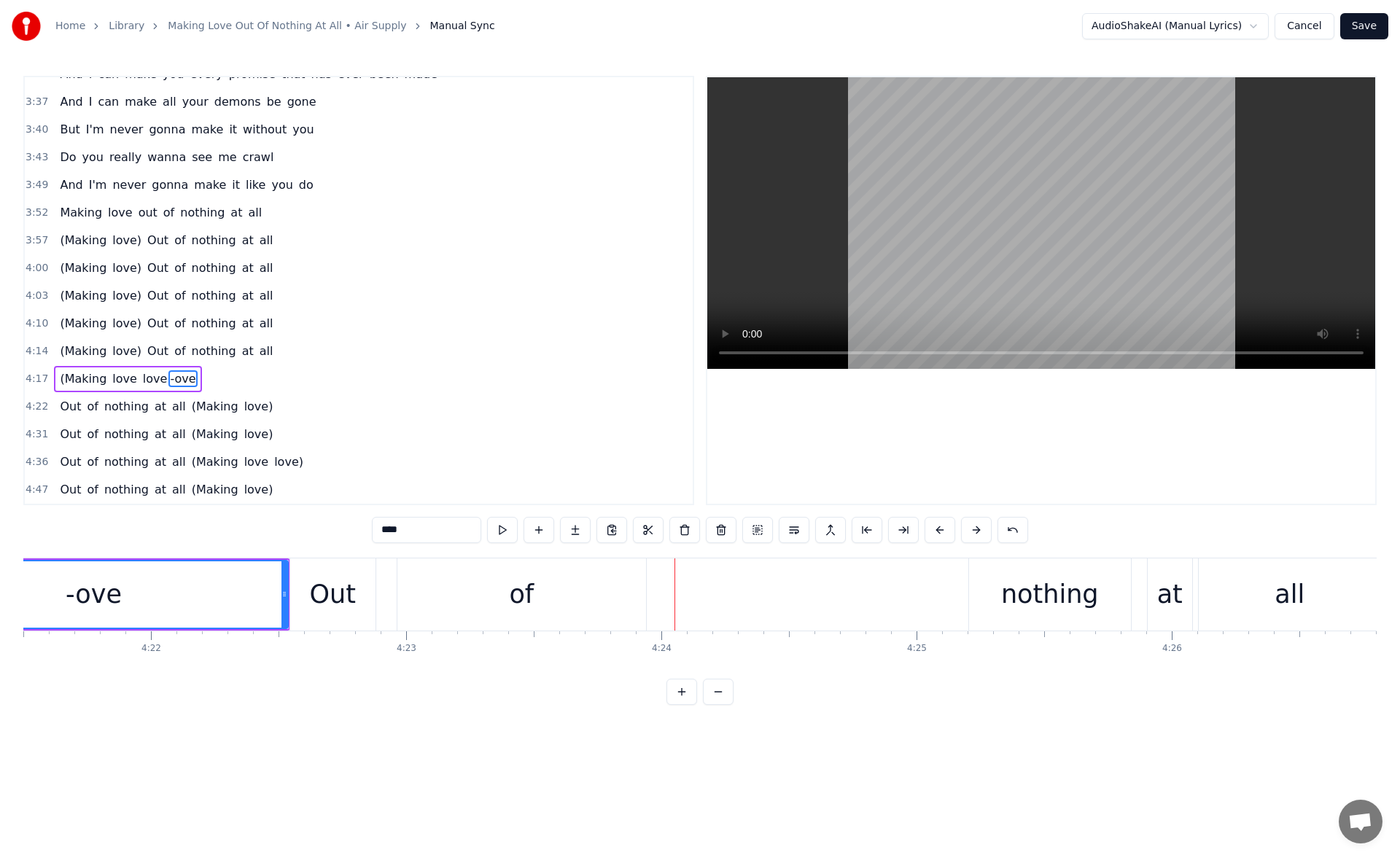
click at [361, 601] on div "Out" at bounding box center [333, 595] width 85 height 72
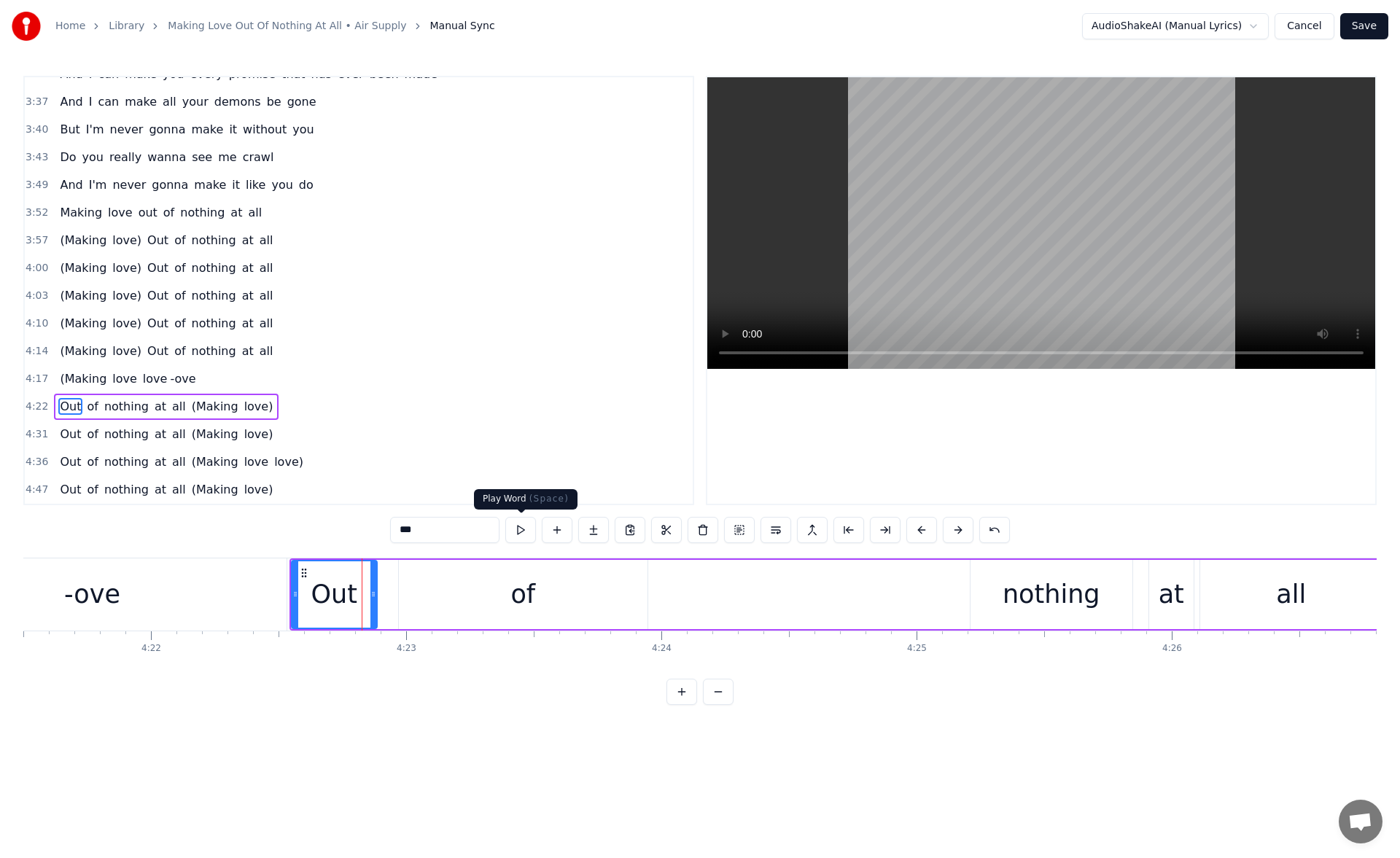
click at [517, 525] on button at bounding box center [521, 530] width 31 height 26
drag, startPoint x: 373, startPoint y: 594, endPoint x: 341, endPoint y: 592, distance: 32.1
click at [341, 592] on icon at bounding box center [341, 594] width 6 height 12
click at [455, 598] on div "of" at bounding box center [523, 594] width 248 height 69
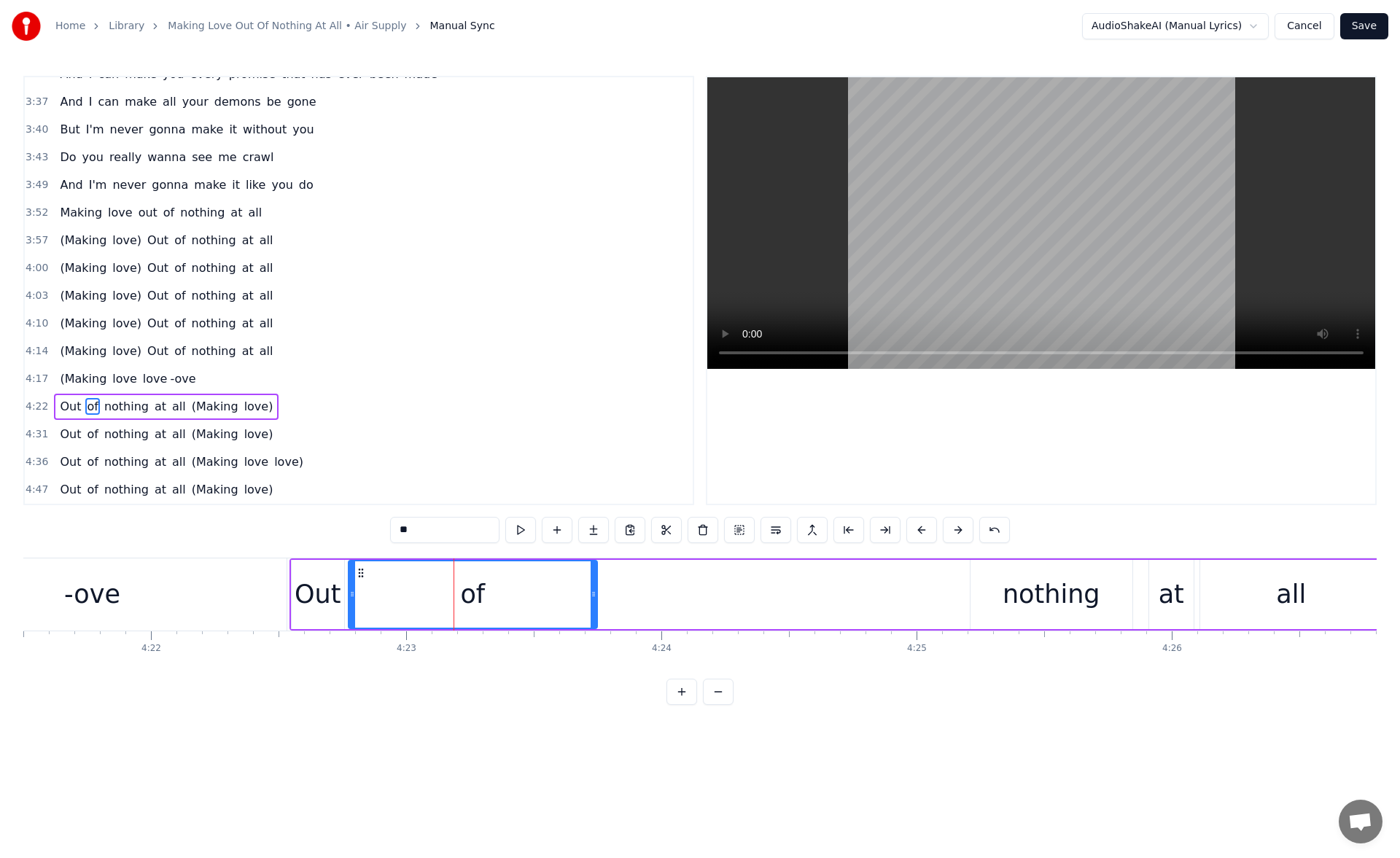
drag, startPoint x: 409, startPoint y: 572, endPoint x: 359, endPoint y: 573, distance: 50.0
click at [359, 573] on icon at bounding box center [361, 573] width 12 height 12
drag, startPoint x: 589, startPoint y: 596, endPoint x: 397, endPoint y: 607, distance: 192.3
click at [397, 607] on div at bounding box center [396, 594] width 6 height 66
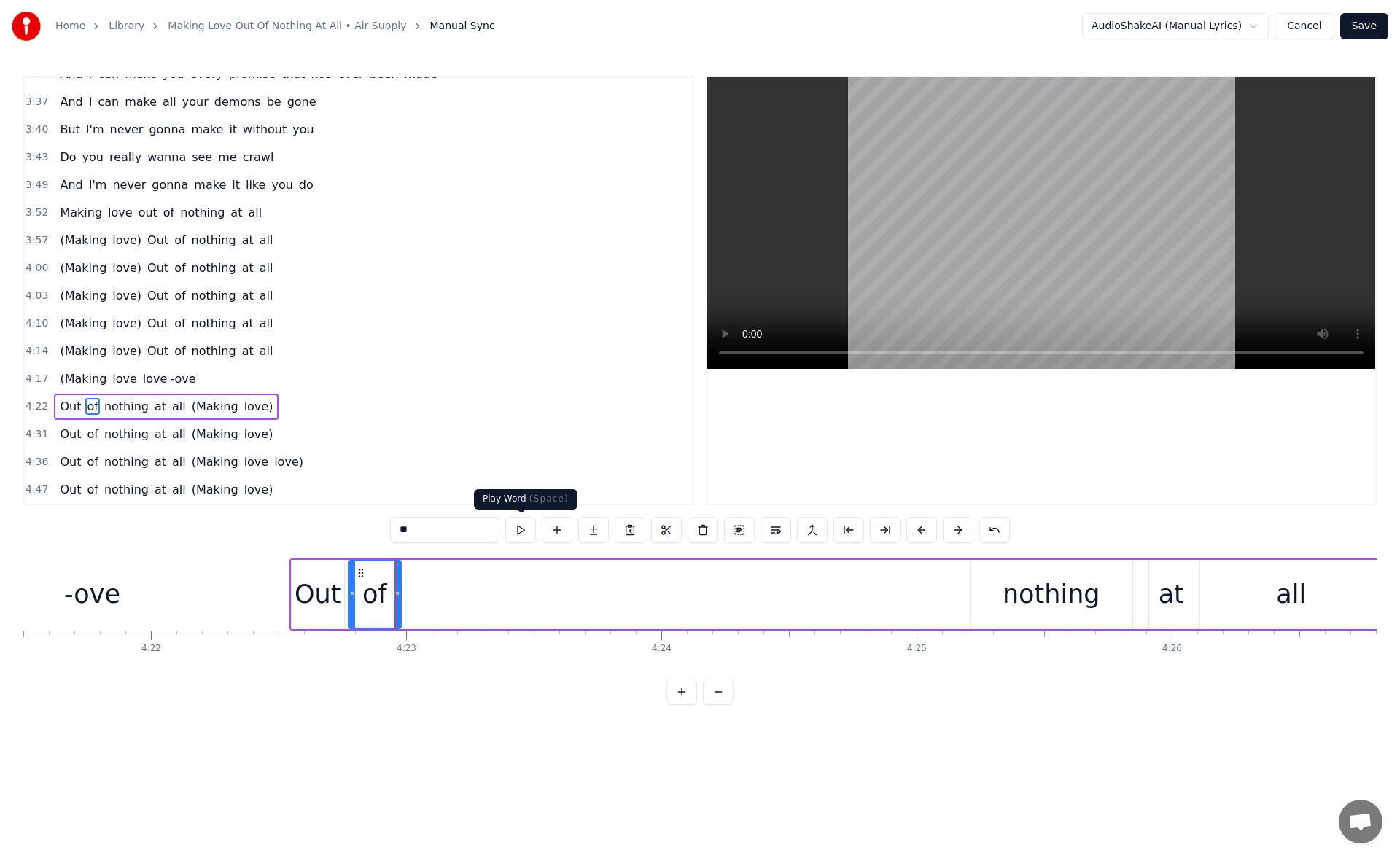
click at [526, 528] on button at bounding box center [521, 530] width 31 height 26
drag, startPoint x: 399, startPoint y: 596, endPoint x: 432, endPoint y: 596, distance: 33.0
click at [403, 596] on icon at bounding box center [399, 594] width 6 height 12
click at [513, 528] on button at bounding box center [521, 530] width 31 height 26
click at [1017, 611] on div "nothing" at bounding box center [1051, 594] width 97 height 39
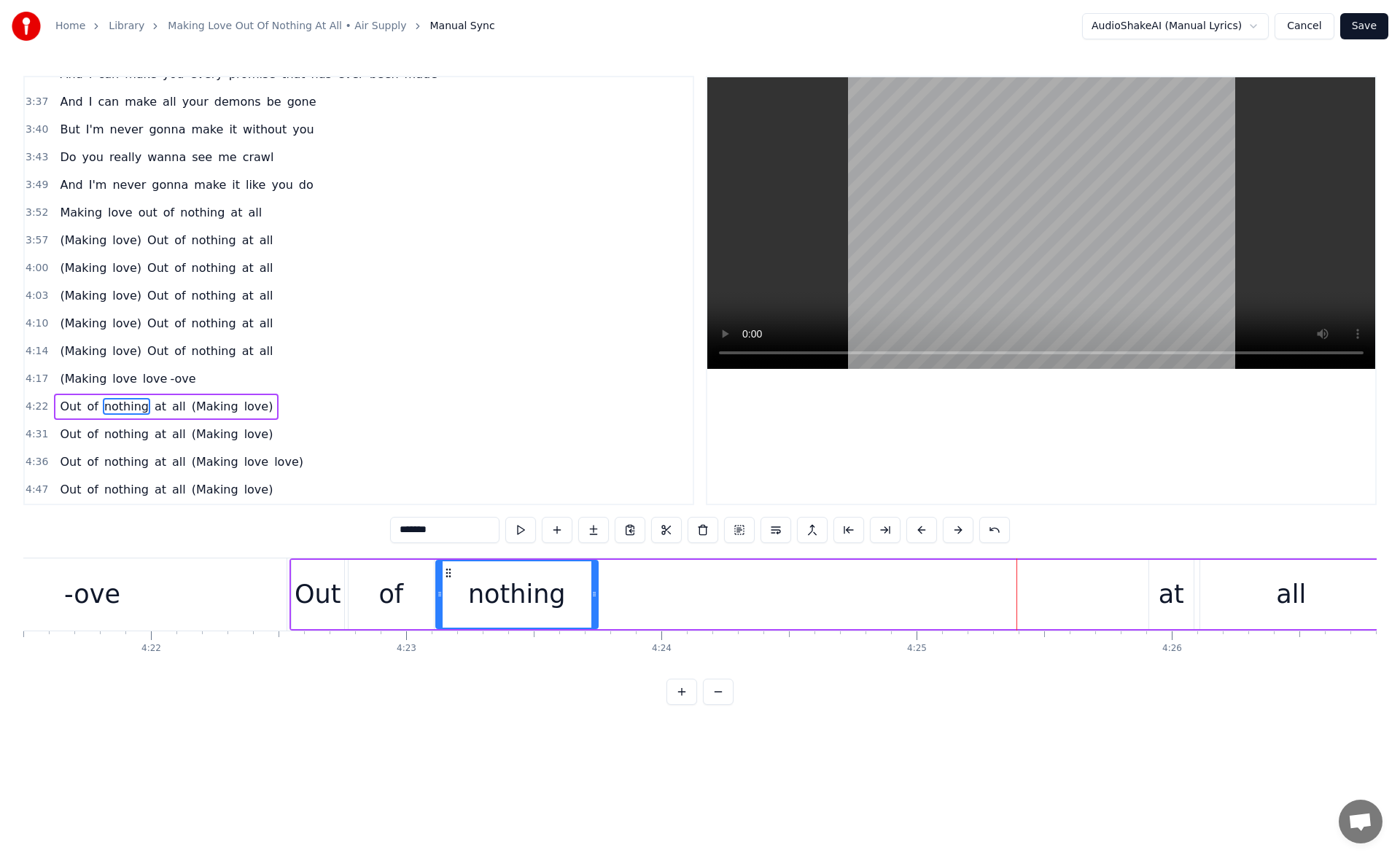
drag, startPoint x: 983, startPoint y: 575, endPoint x: 448, endPoint y: 567, distance: 535.1
click at [448, 567] on icon at bounding box center [448, 573] width 12 height 12
click at [522, 529] on button at bounding box center [521, 530] width 31 height 26
click at [417, 575] on div "of" at bounding box center [391, 594] width 85 height 69
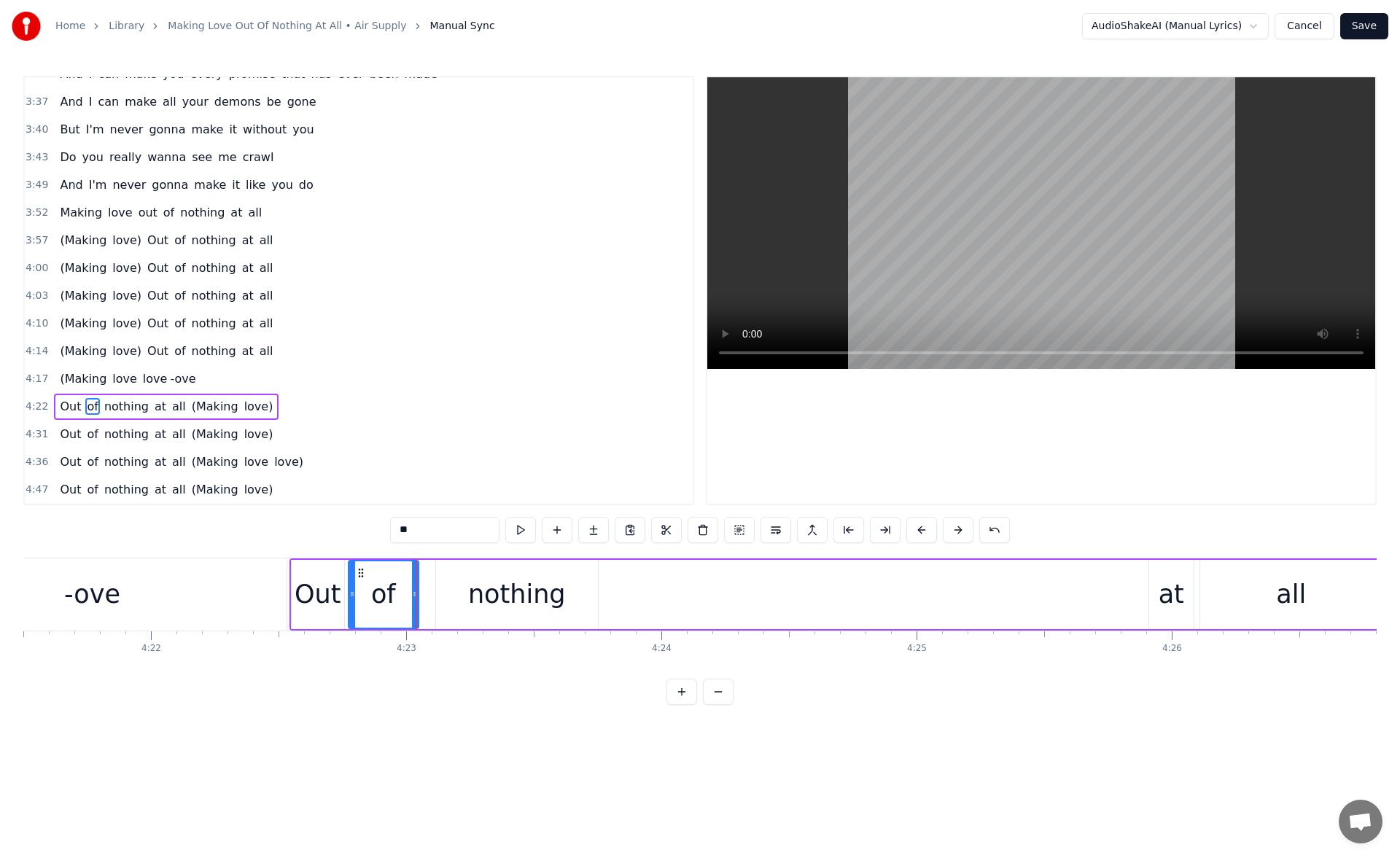
drag, startPoint x: 428, startPoint y: 591, endPoint x: 413, endPoint y: 588, distance: 15.3
click at [413, 588] on icon at bounding box center [415, 594] width 6 height 12
click at [522, 524] on button at bounding box center [521, 530] width 31 height 26
drag, startPoint x: 415, startPoint y: 591, endPoint x: 398, endPoint y: 591, distance: 17.0
click at [398, 591] on icon at bounding box center [397, 594] width 6 height 12
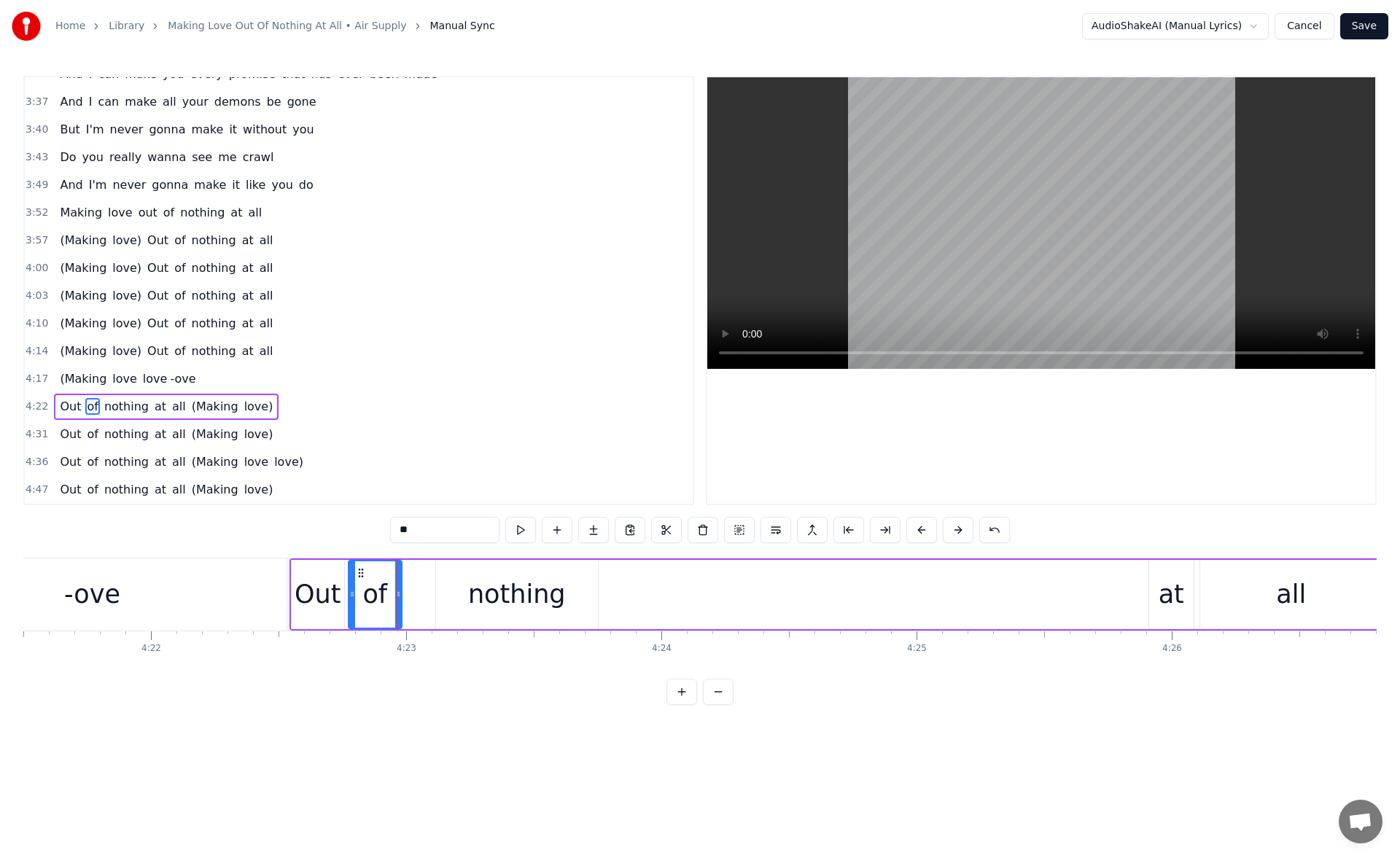
click at [466, 586] on div "nothing" at bounding box center [517, 594] width 162 height 69
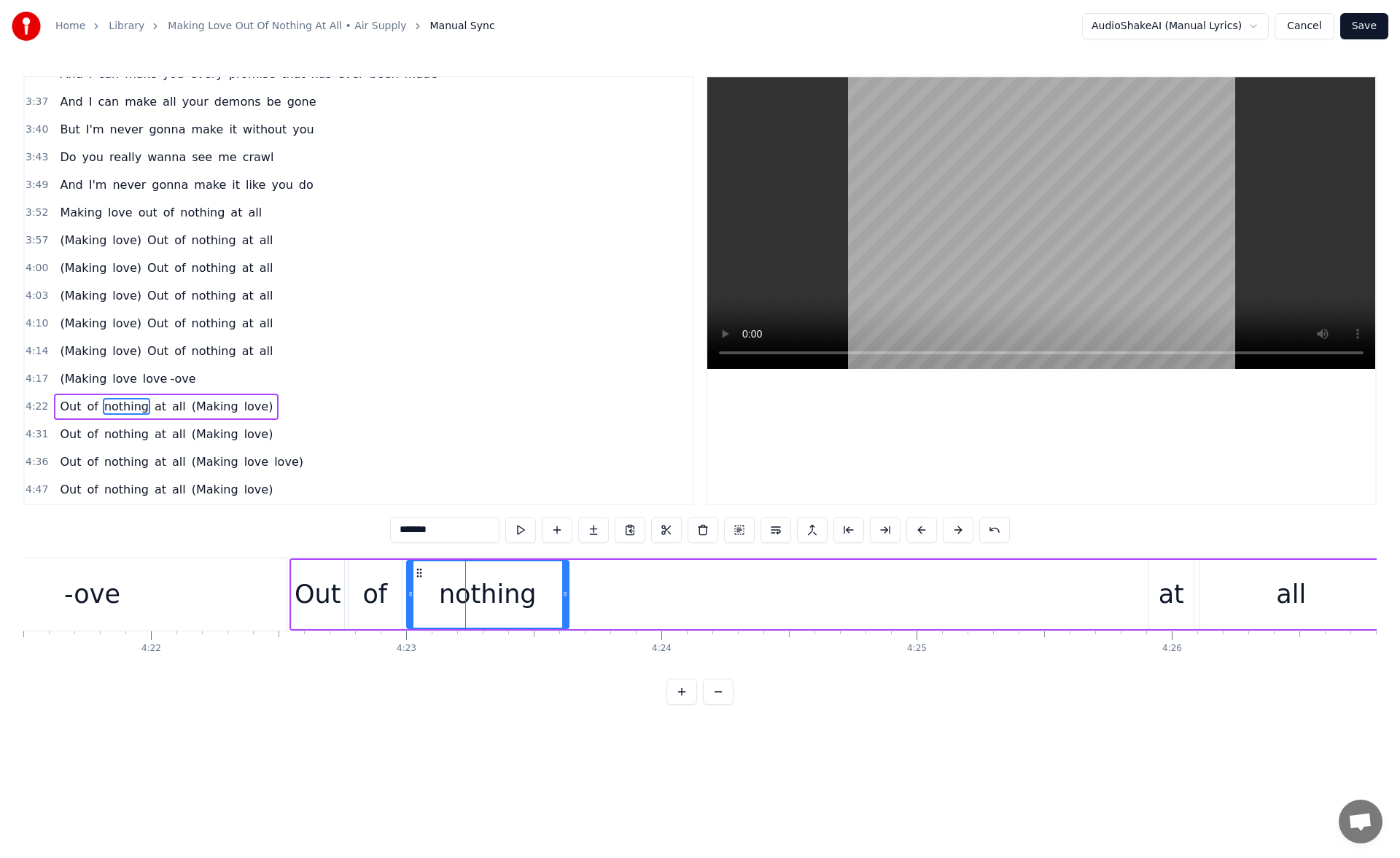
drag, startPoint x: 439, startPoint y: 570, endPoint x: 419, endPoint y: 572, distance: 20.1
click at [419, 572] on icon at bounding box center [419, 573] width 12 height 12
click at [522, 527] on button at bounding box center [521, 530] width 31 height 26
drag, startPoint x: 558, startPoint y: 598, endPoint x: 528, endPoint y: 601, distance: 30.1
click at [528, 601] on div at bounding box center [529, 594] width 6 height 66
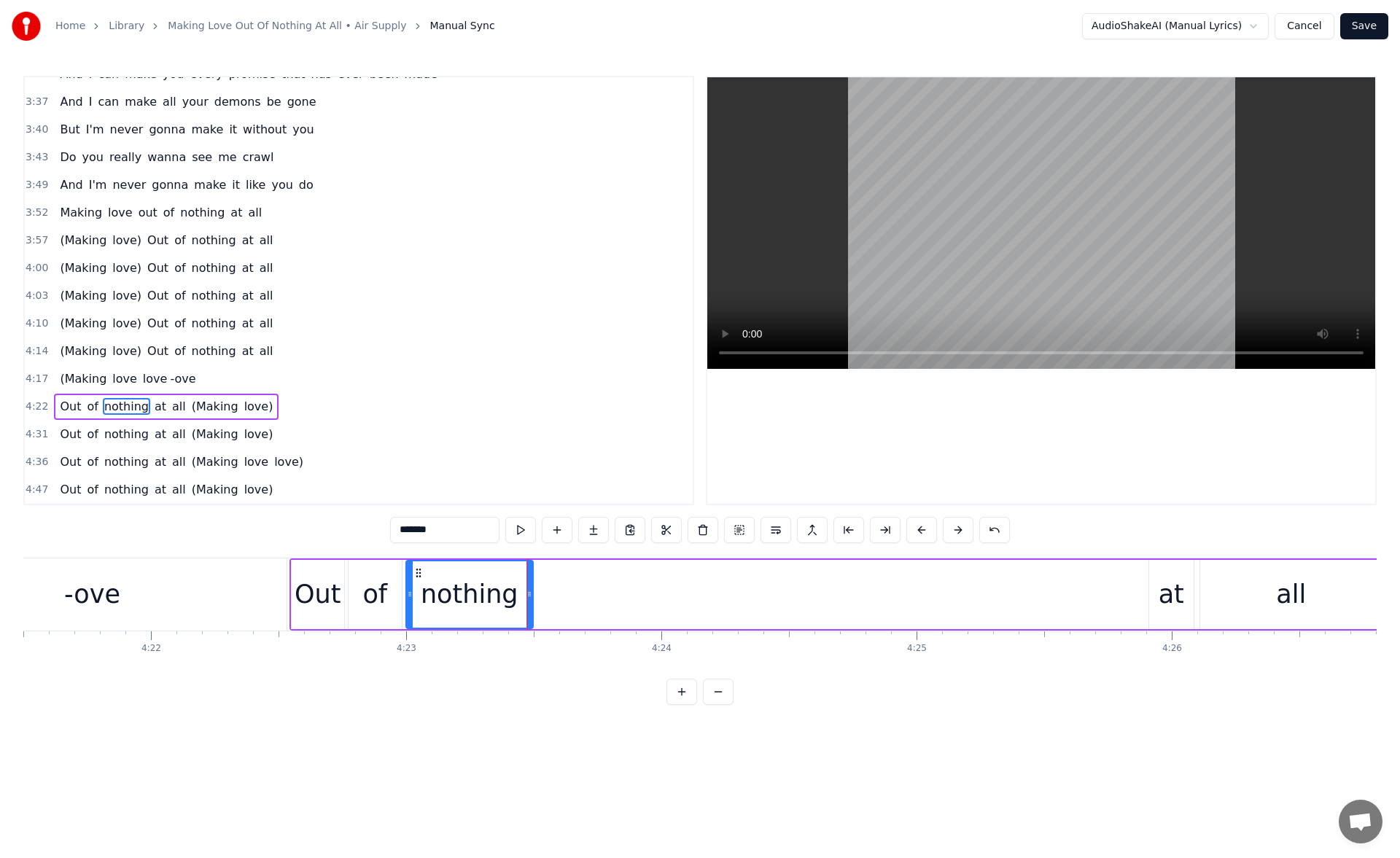
click at [1162, 592] on div "at" at bounding box center [1172, 594] width 26 height 39
type input "**"
drag, startPoint x: 1161, startPoint y: 570, endPoint x: 702, endPoint y: 579, distance: 459.1
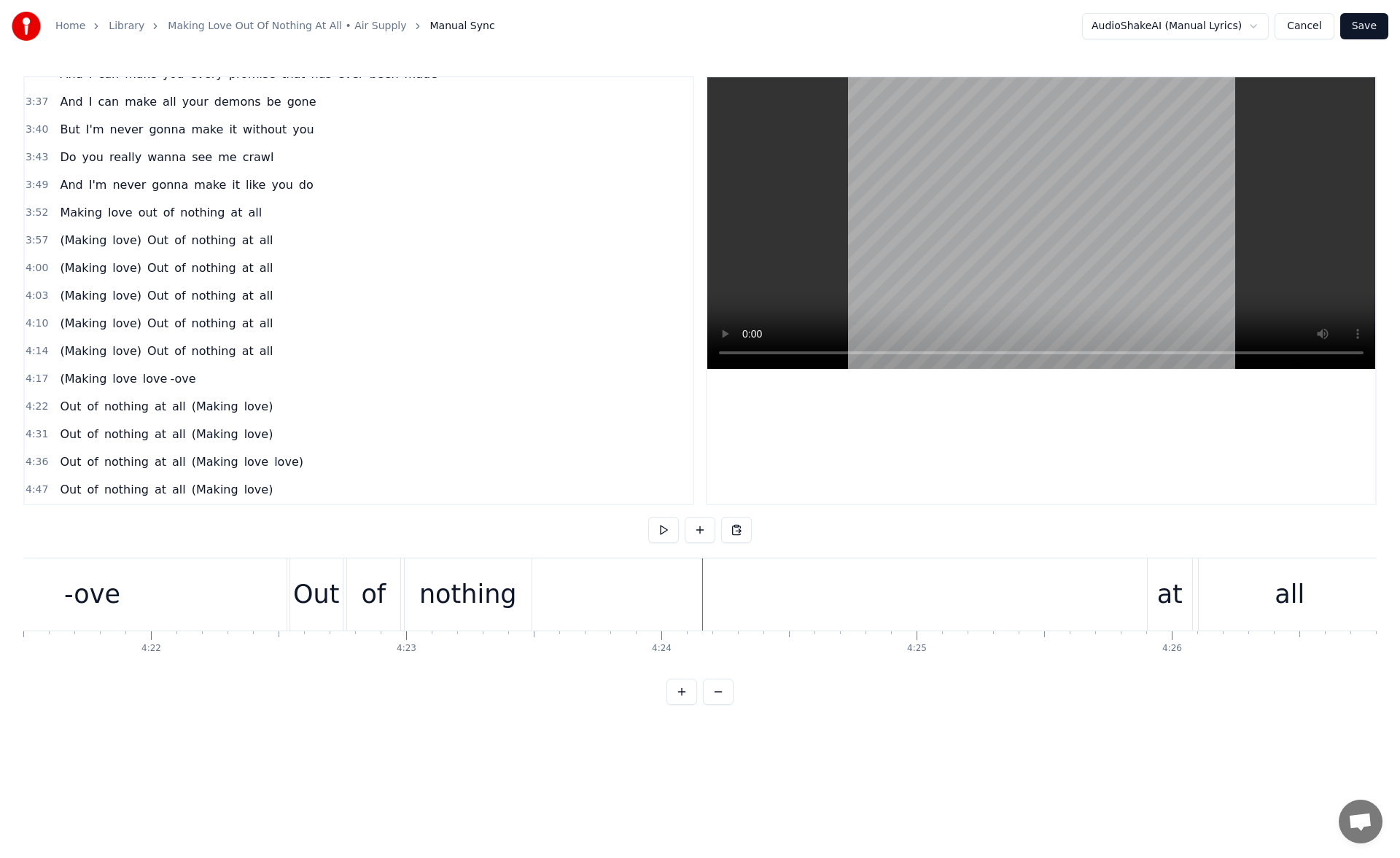
click at [1155, 587] on div "at" at bounding box center [1170, 595] width 45 height 72
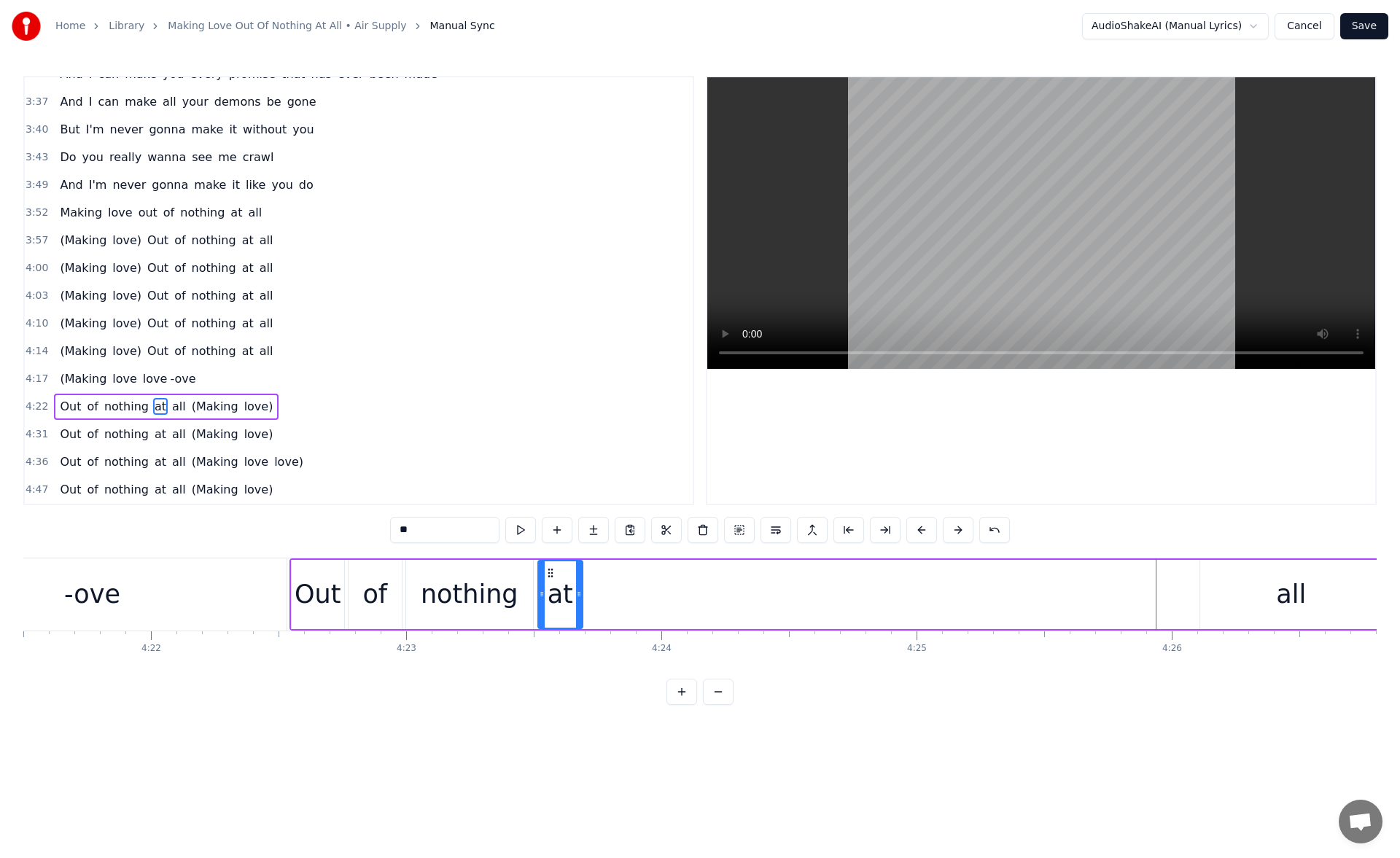
drag, startPoint x: 1161, startPoint y: 568, endPoint x: 550, endPoint y: 592, distance: 611.5
click at [550, 592] on div "at" at bounding box center [560, 594] width 43 height 66
click at [517, 528] on button at bounding box center [521, 530] width 31 height 26
click at [517, 582] on div "nothing" at bounding box center [469, 594] width 127 height 69
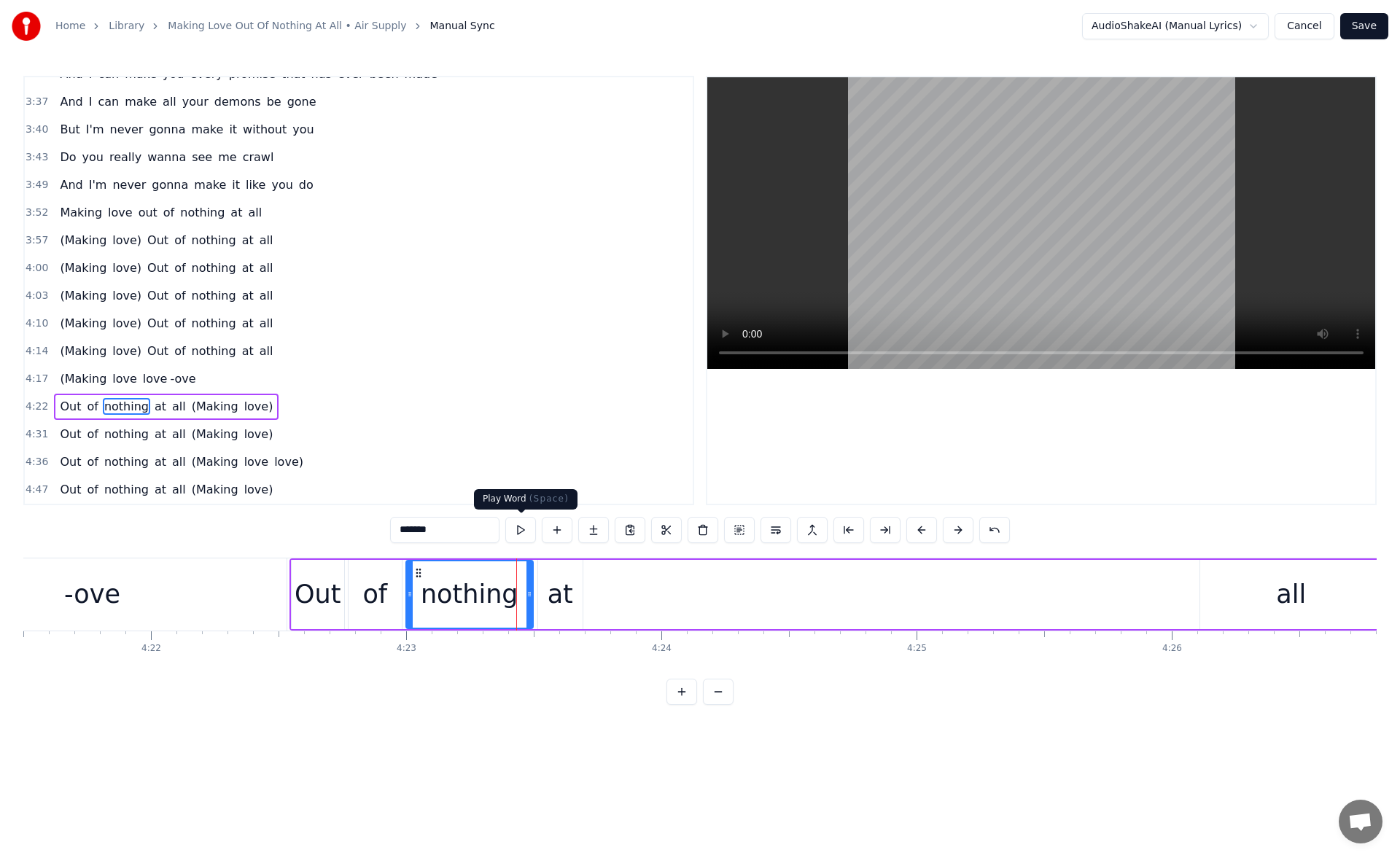
click at [527, 523] on button at bounding box center [521, 530] width 31 height 26
drag, startPoint x: 527, startPoint y: 590, endPoint x: 496, endPoint y: 588, distance: 31.1
click at [496, 588] on div at bounding box center [498, 594] width 6 height 66
click at [548, 584] on div "at" at bounding box center [560, 594] width 45 height 69
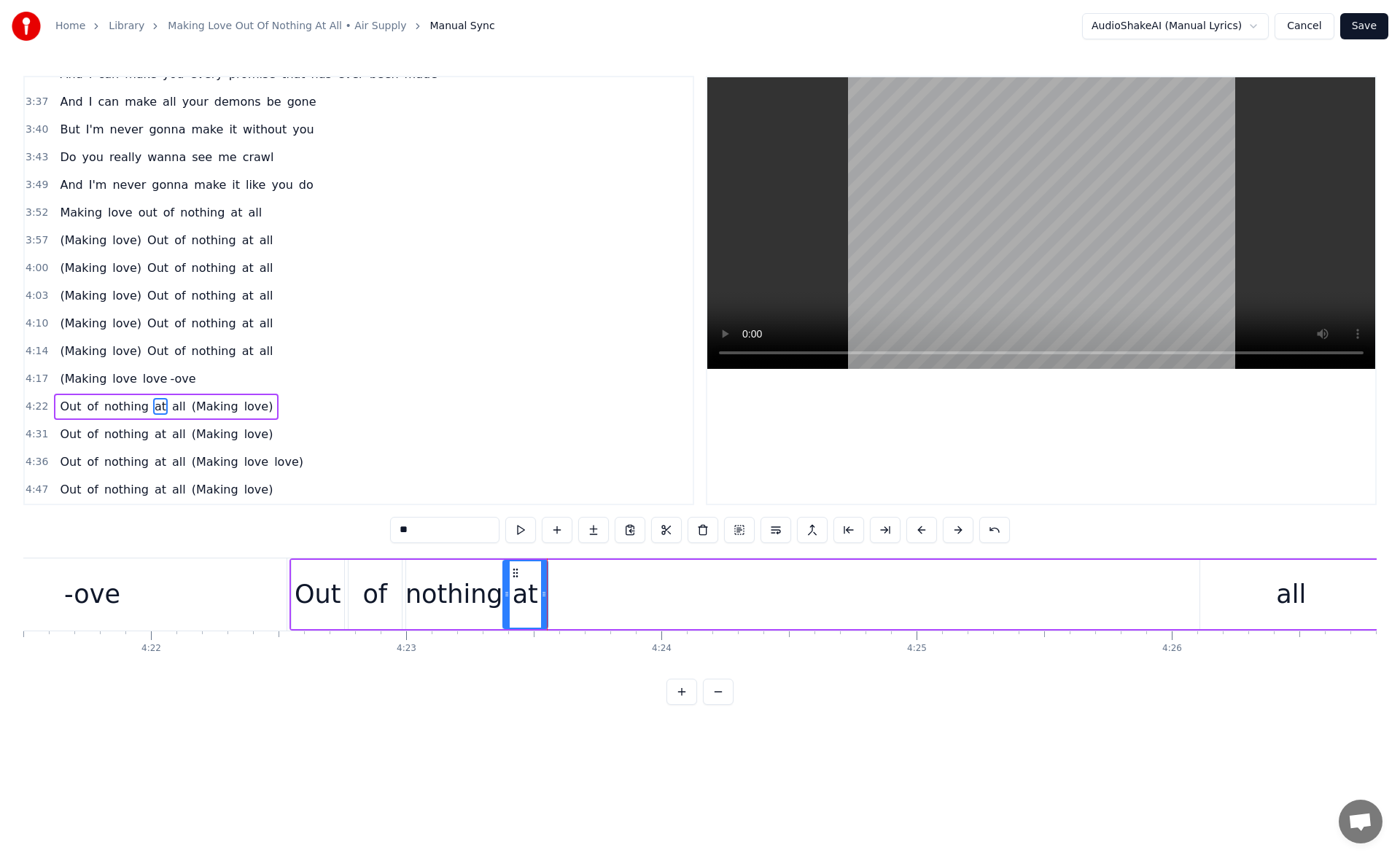
drag, startPoint x: 550, startPoint y: 571, endPoint x: 515, endPoint y: 569, distance: 35.1
click at [515, 569] on icon at bounding box center [516, 573] width 12 height 12
click at [527, 529] on button at bounding box center [521, 530] width 31 height 26
click at [482, 582] on div "nothing" at bounding box center [453, 594] width 97 height 39
drag, startPoint x: 497, startPoint y: 593, endPoint x: 475, endPoint y: 592, distance: 22.0
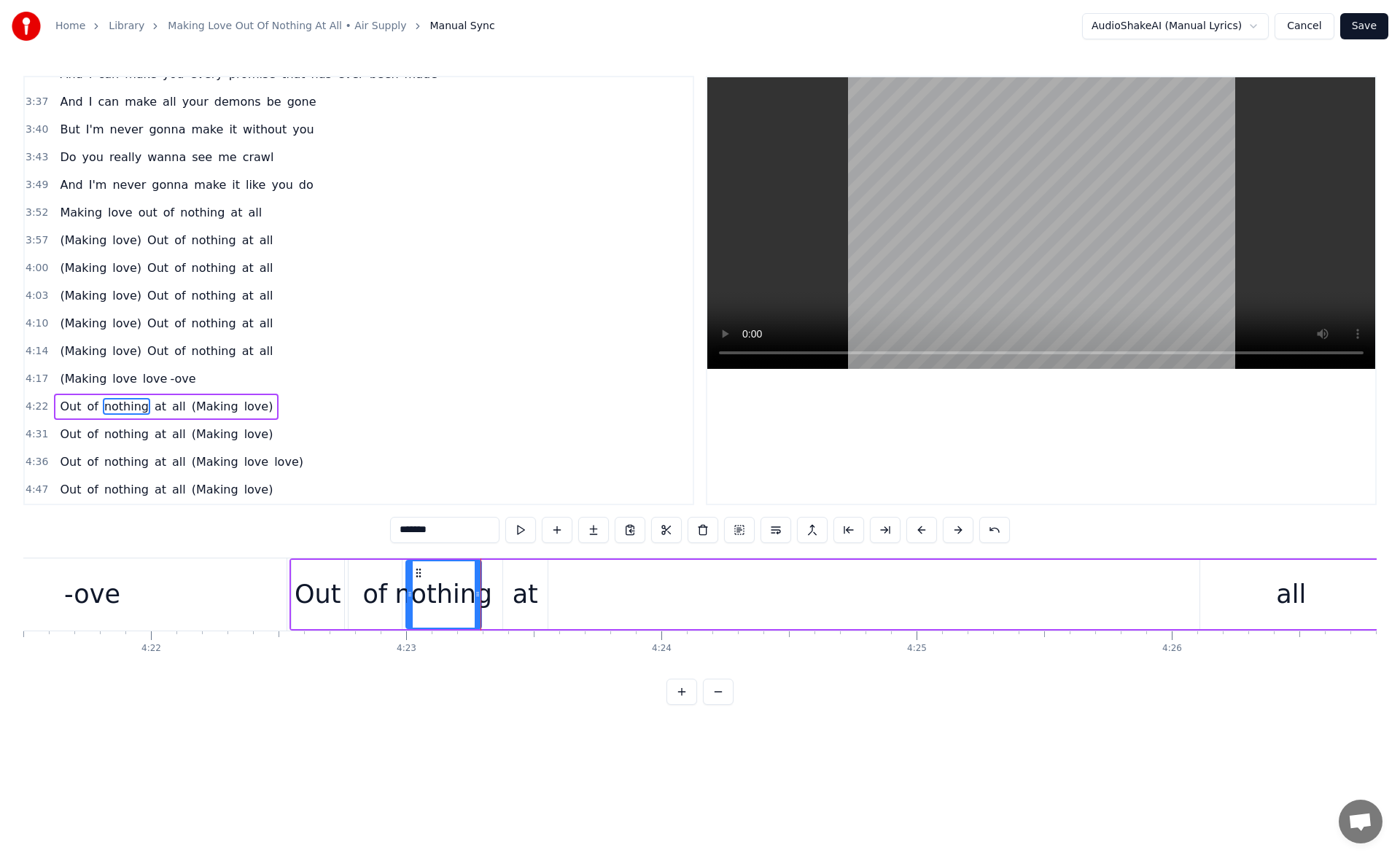
click at [475, 592] on icon at bounding box center [478, 594] width 6 height 12
click at [522, 529] on button at bounding box center [521, 530] width 31 height 26
click at [517, 579] on div "at" at bounding box center [525, 594] width 26 height 39
drag, startPoint x: 503, startPoint y: 571, endPoint x: 492, endPoint y: 569, distance: 11.2
click at [492, 569] on icon at bounding box center [496, 573] width 12 height 12
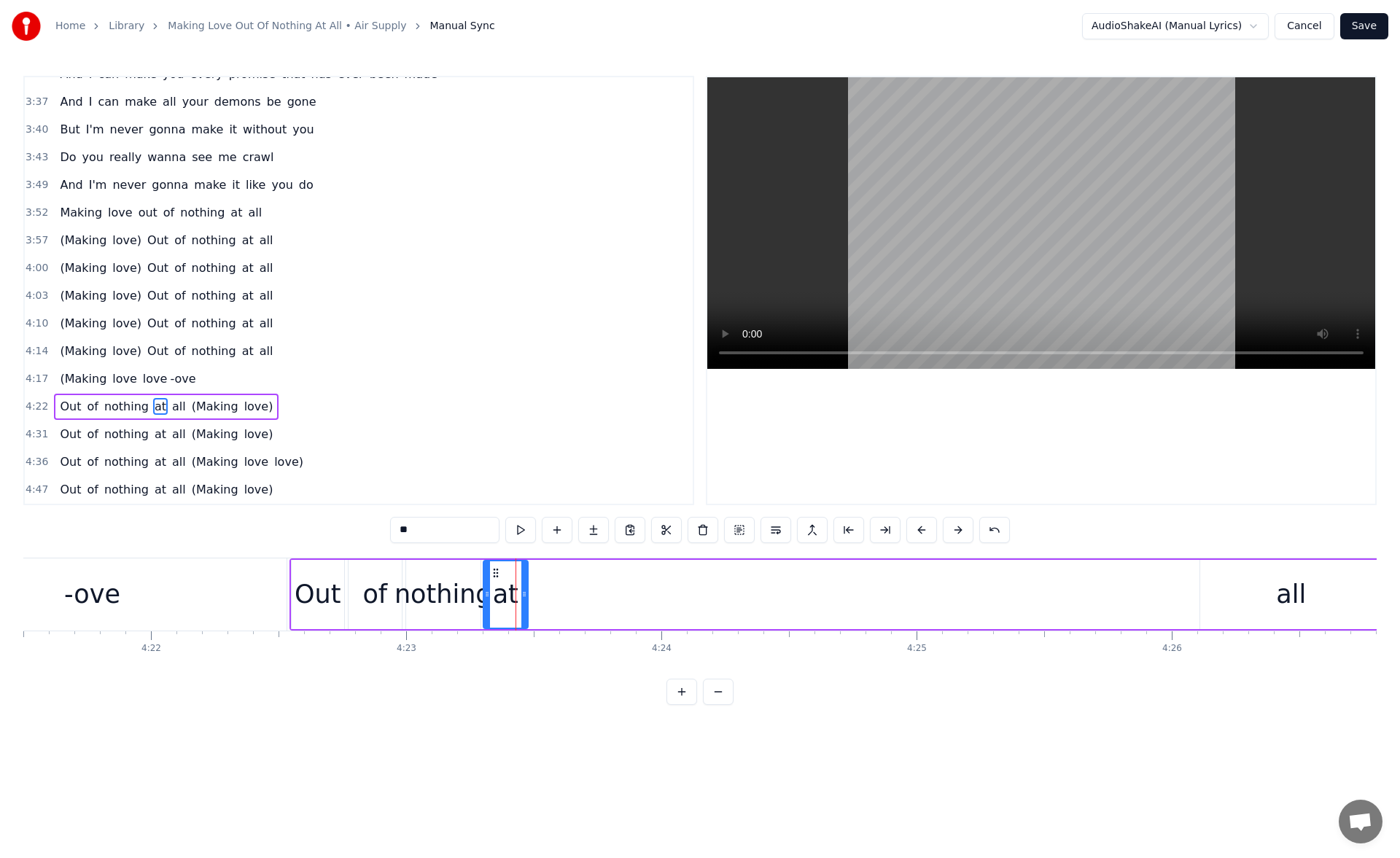
click at [1222, 602] on div "all" at bounding box center [1291, 594] width 182 height 69
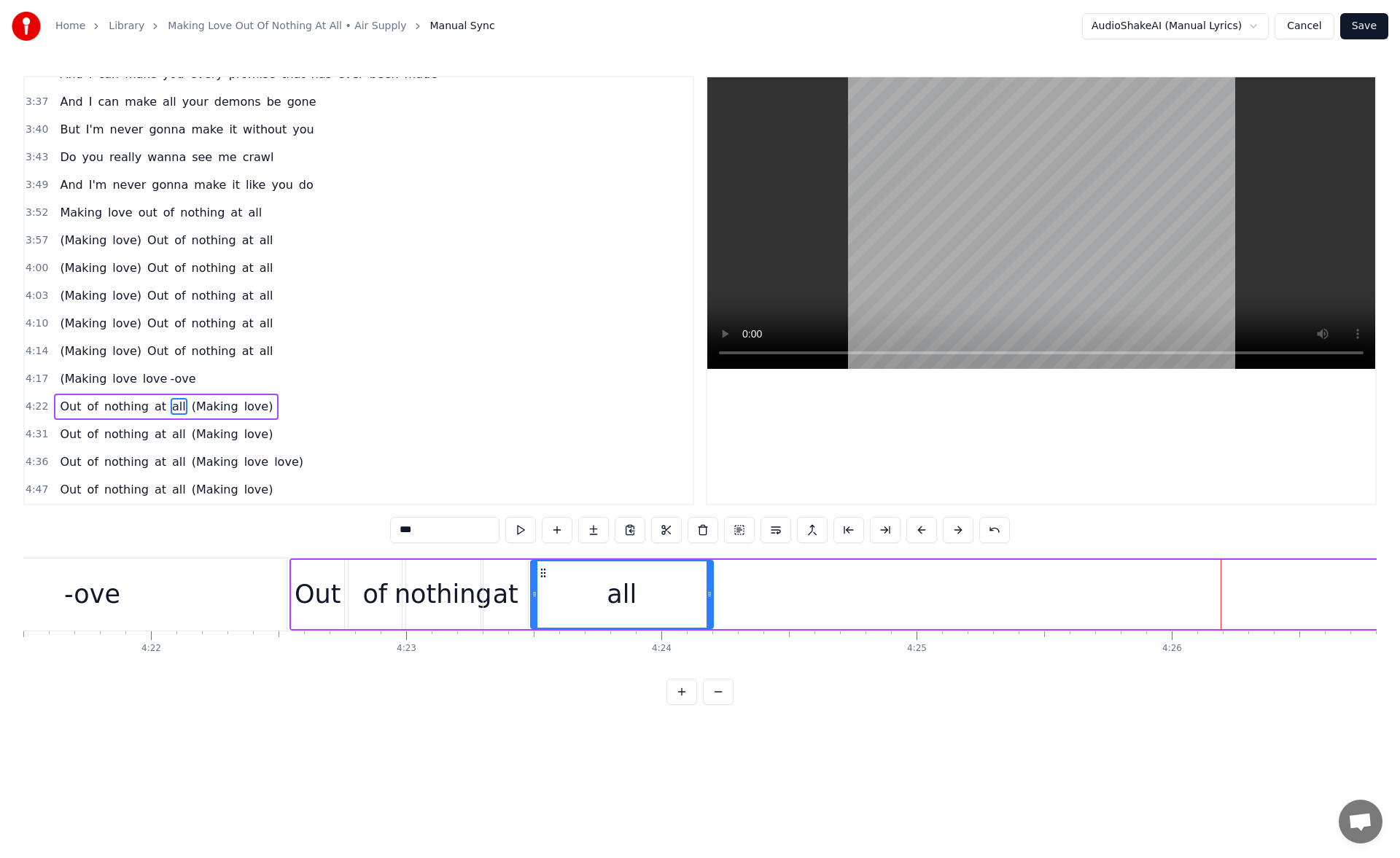
drag, startPoint x: 1214, startPoint y: 573, endPoint x: 545, endPoint y: 620, distance: 670.6
click at [545, 620] on div "all" at bounding box center [622, 594] width 181 height 66
click at [517, 522] on button at bounding box center [521, 530] width 31 height 26
drag, startPoint x: 697, startPoint y: 598, endPoint x: 595, endPoint y: 592, distance: 102.2
click at [595, 592] on icon at bounding box center [596, 594] width 6 height 12
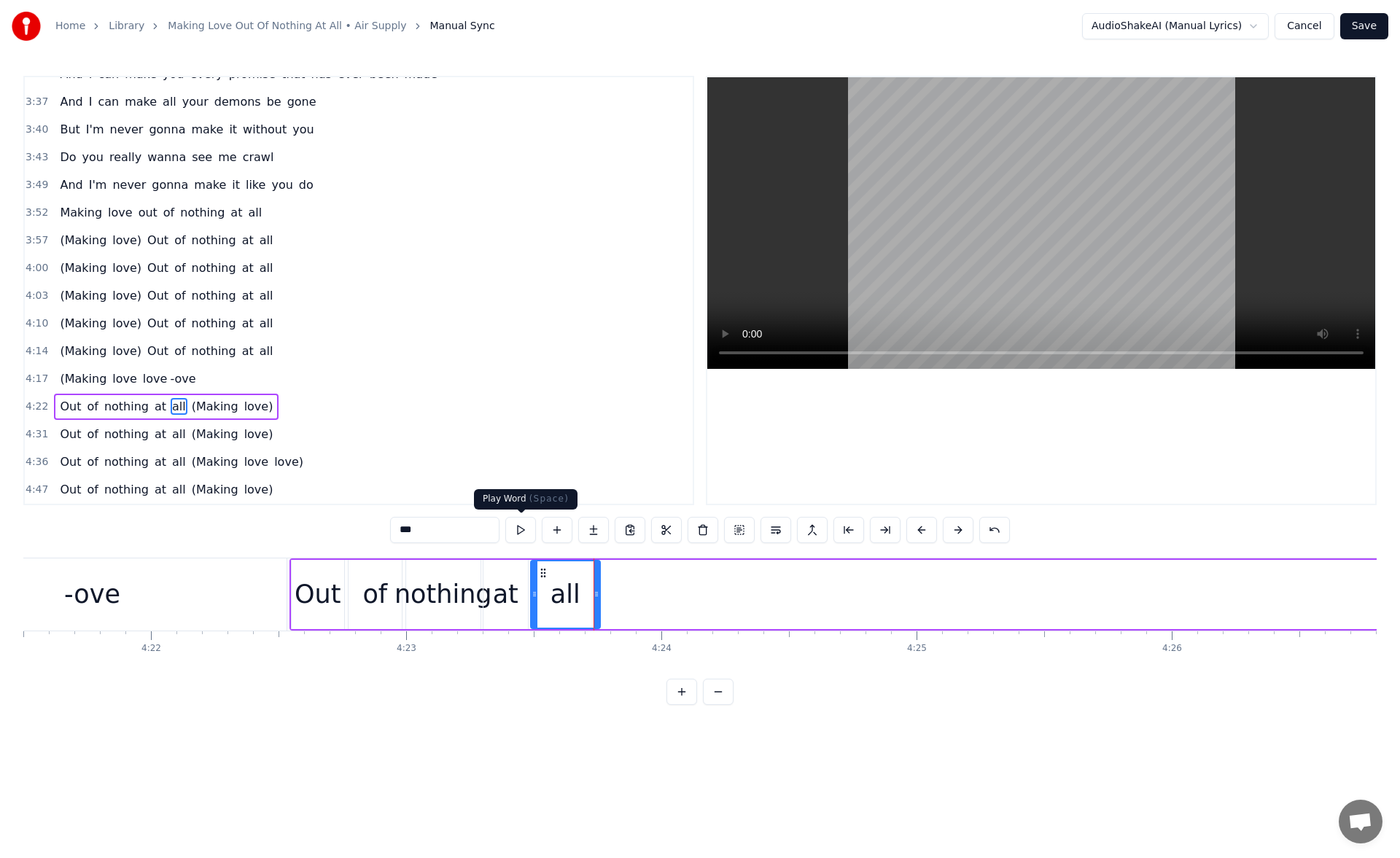
click at [527, 526] on button at bounding box center [521, 530] width 31 height 26
drag, startPoint x: 595, startPoint y: 598, endPoint x: 614, endPoint y: 600, distance: 19.1
click at [599, 600] on div at bounding box center [596, 594] width 6 height 66
click at [522, 531] on button at bounding box center [521, 530] width 31 height 26
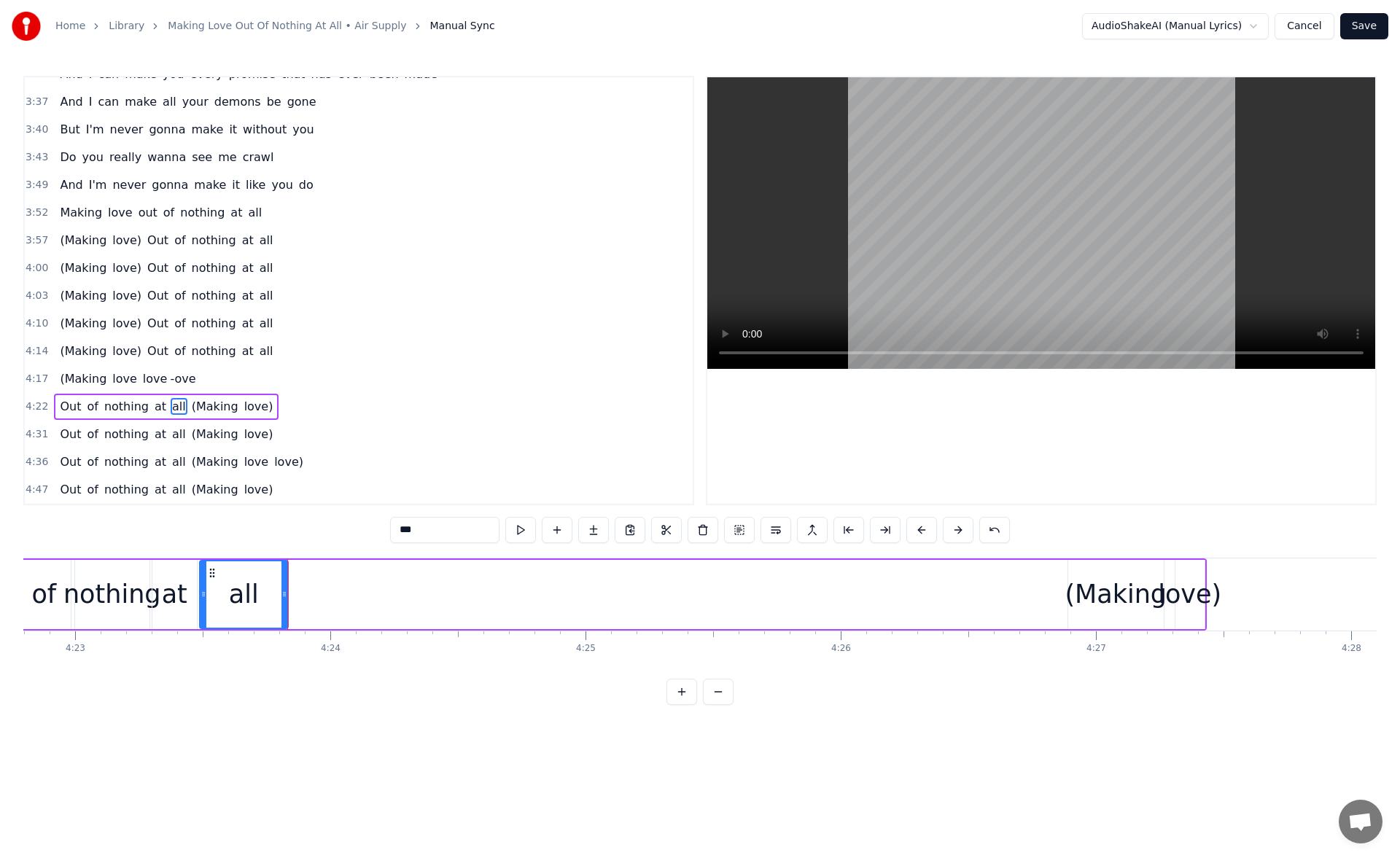
scroll to position [0, 67091]
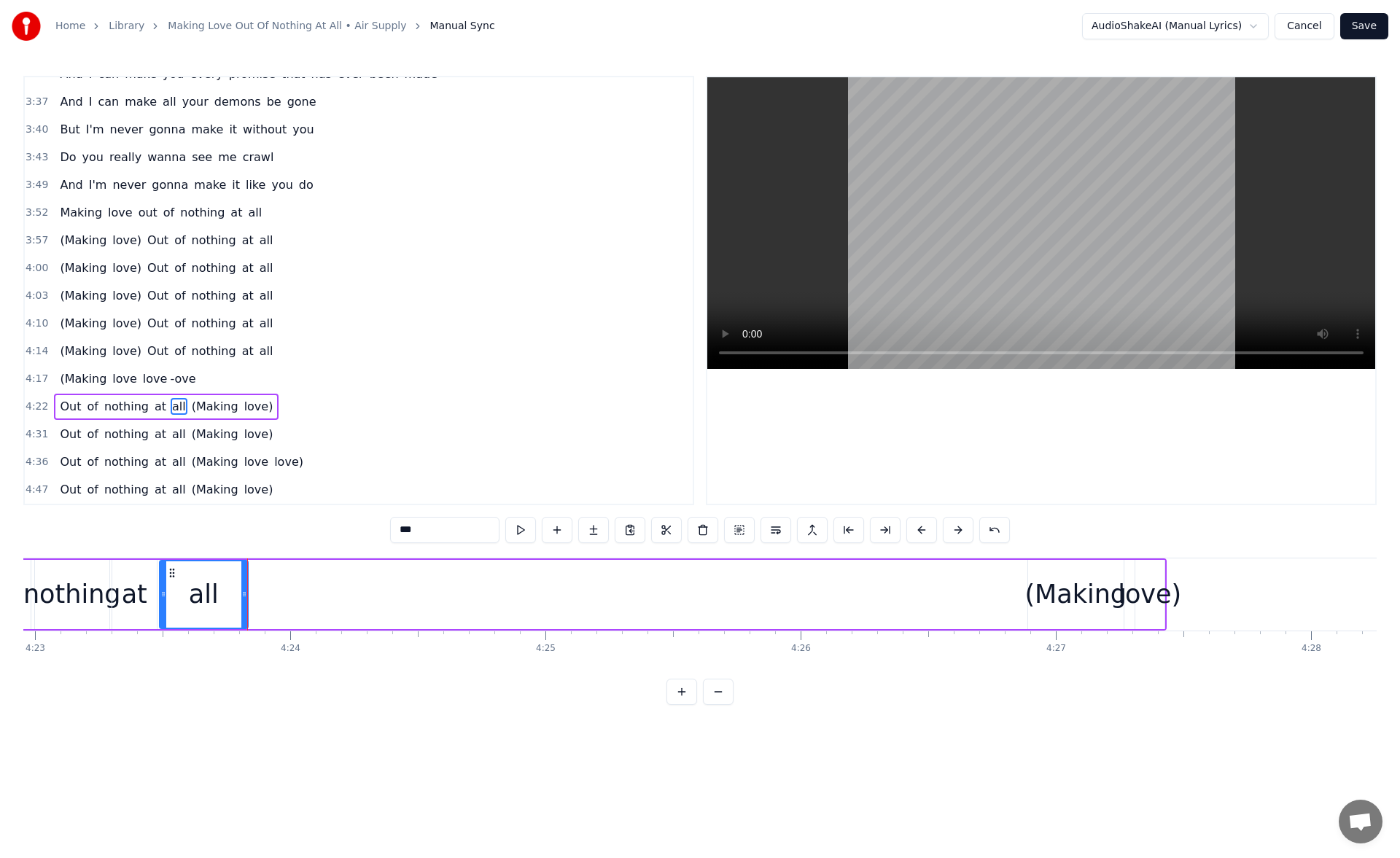
click at [1041, 576] on div "(Making" at bounding box center [1075, 594] width 102 height 39
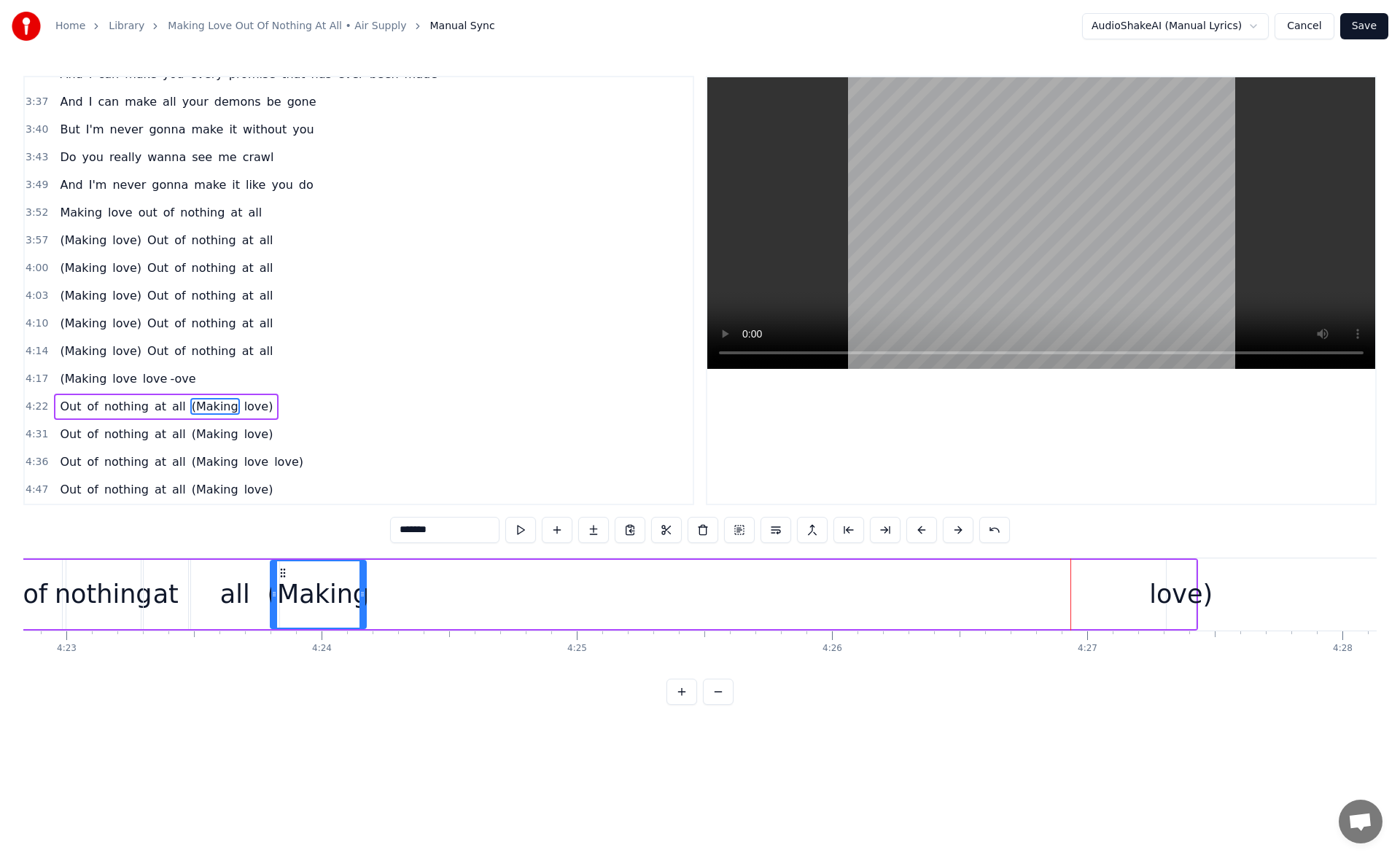
scroll to position [0, 67054]
drag, startPoint x: 1041, startPoint y: 571, endPoint x: 304, endPoint y: 619, distance: 738.6
click at [304, 619] on div "(Making" at bounding box center [339, 594] width 94 height 66
click at [522, 534] on button at bounding box center [521, 530] width 31 height 26
drag, startPoint x: 381, startPoint y: 597, endPoint x: 429, endPoint y: 592, distance: 48.3
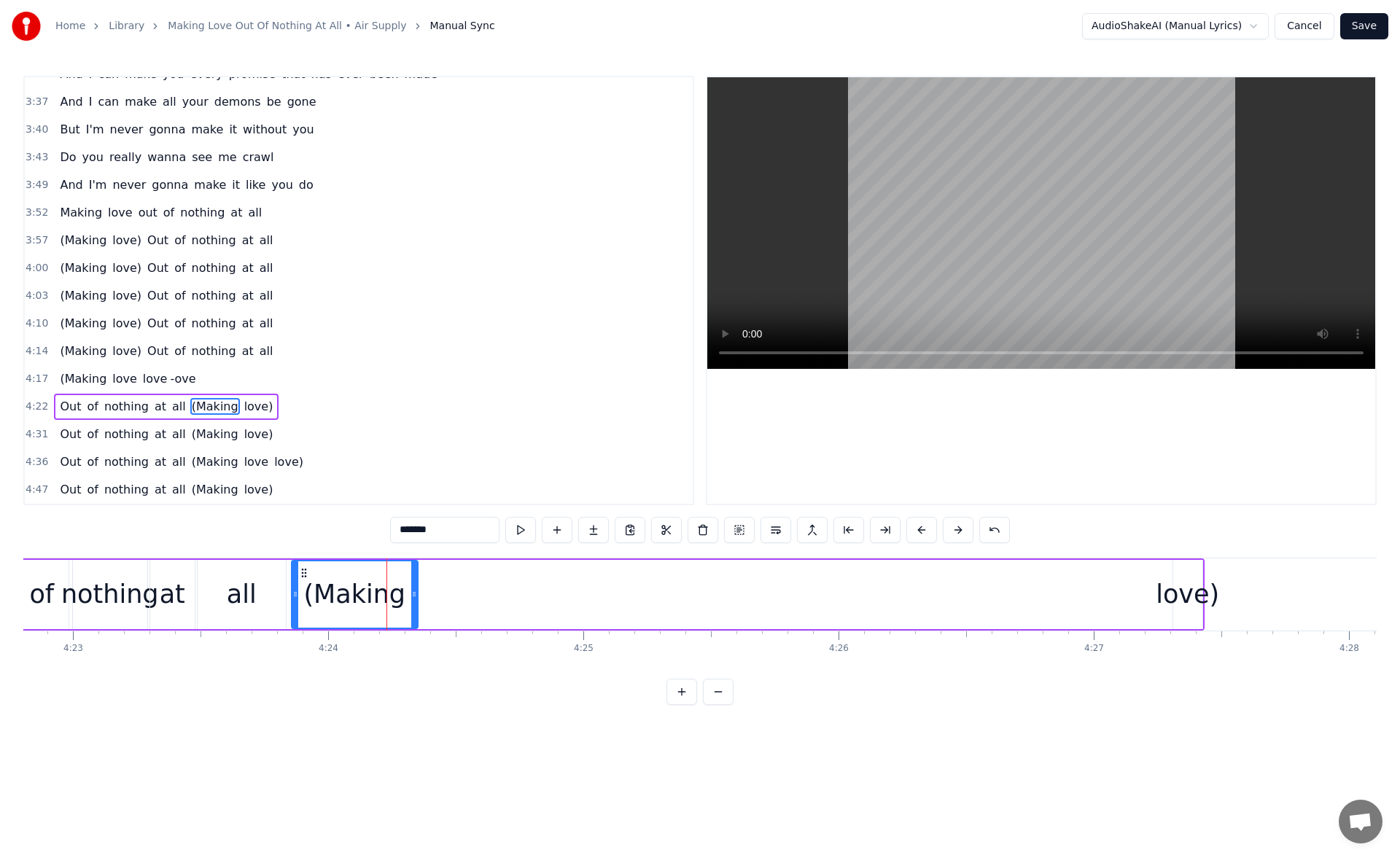
click at [417, 592] on icon at bounding box center [414, 594] width 6 height 12
click at [517, 531] on button at bounding box center [521, 530] width 31 height 26
click at [1181, 602] on div "love)" at bounding box center [1187, 594] width 64 height 39
type input "*****"
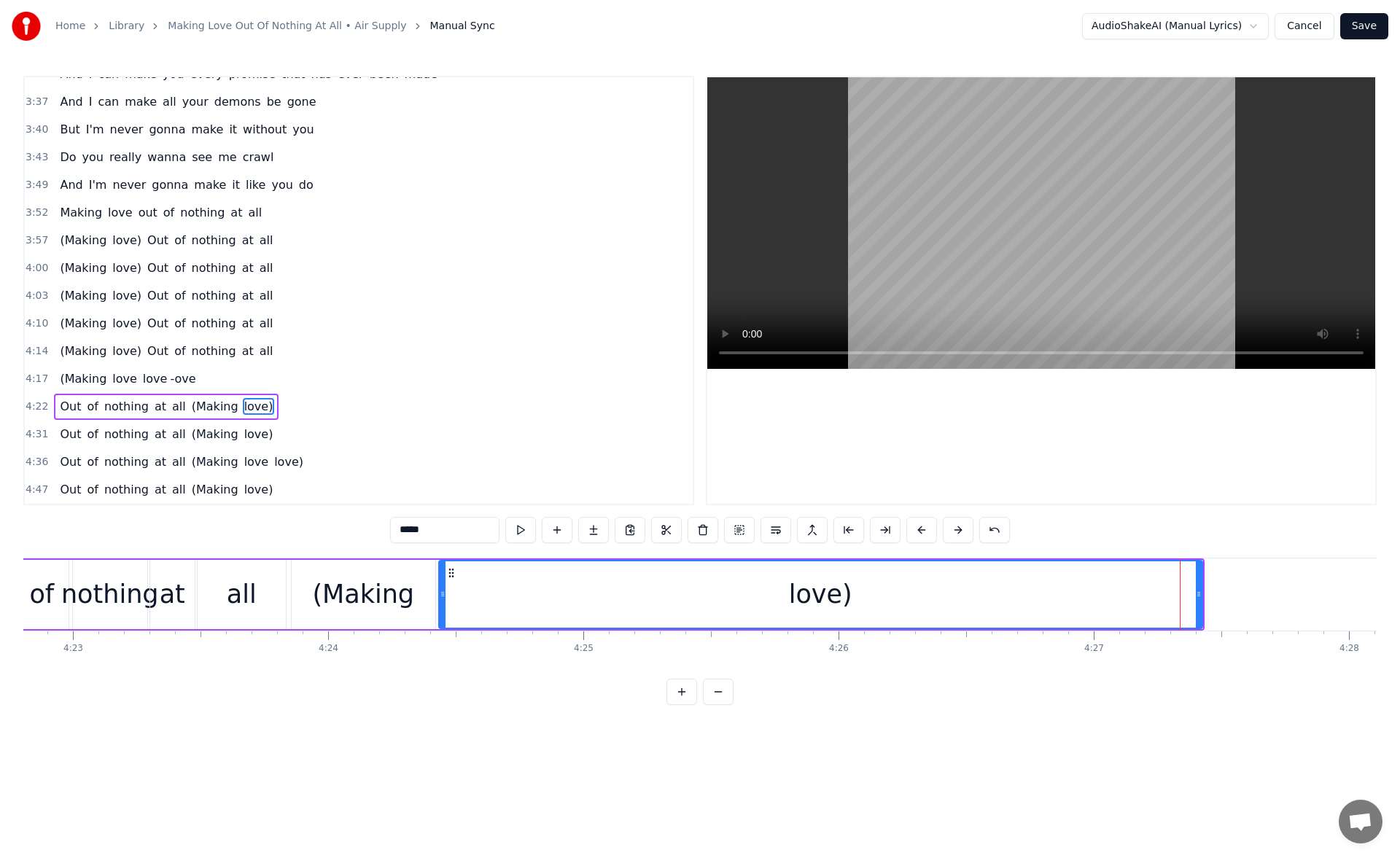
drag, startPoint x: 1177, startPoint y: 600, endPoint x: 442, endPoint y: 596, distance: 735.0
click at [442, 596] on div at bounding box center [442, 594] width 6 height 66
click at [519, 526] on button at bounding box center [521, 530] width 31 height 26
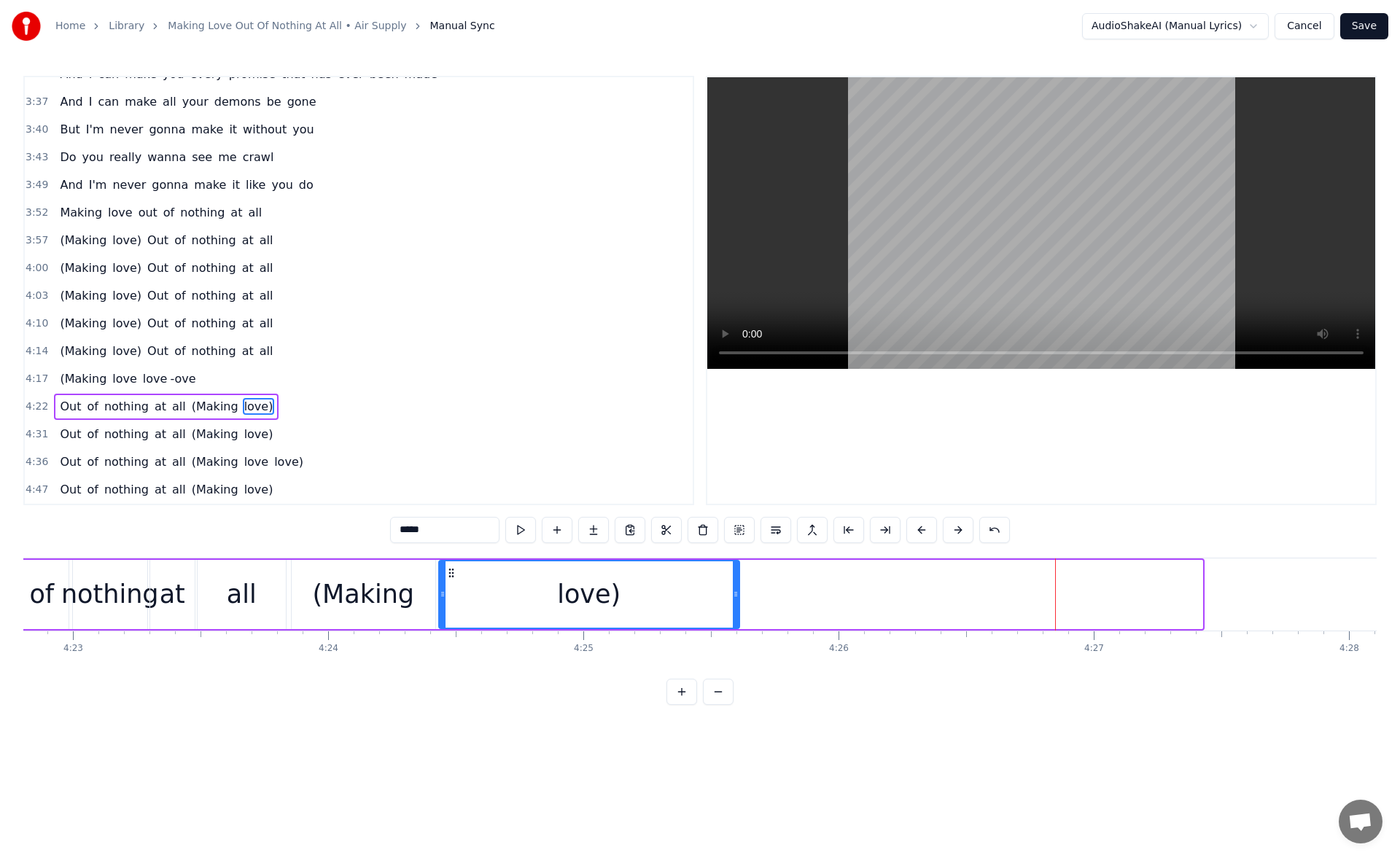
drag, startPoint x: 1197, startPoint y: 602, endPoint x: 734, endPoint y: 621, distance: 463.4
click at [734, 621] on div at bounding box center [735, 594] width 6 height 66
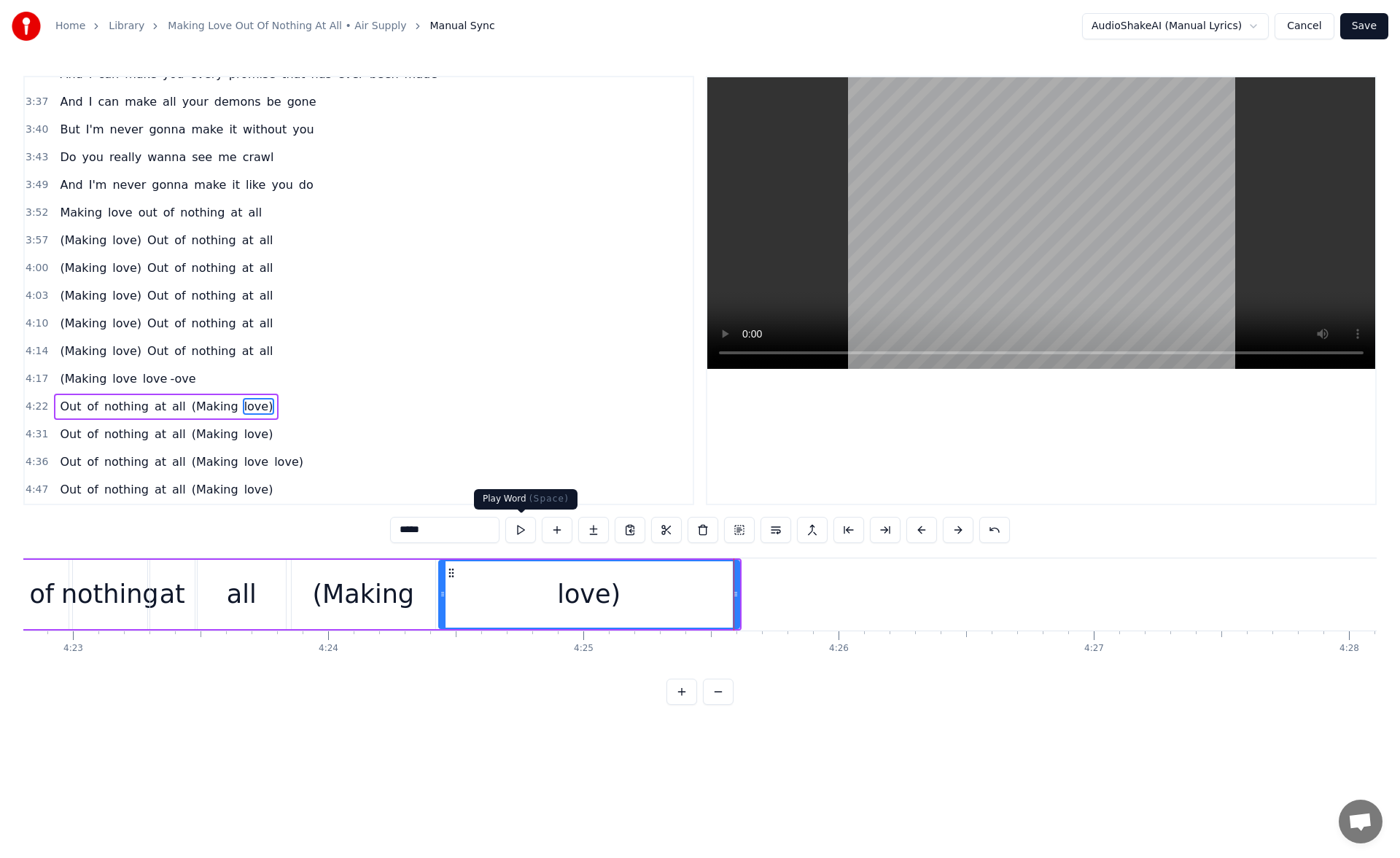
click at [527, 531] on button at bounding box center [521, 530] width 31 height 26
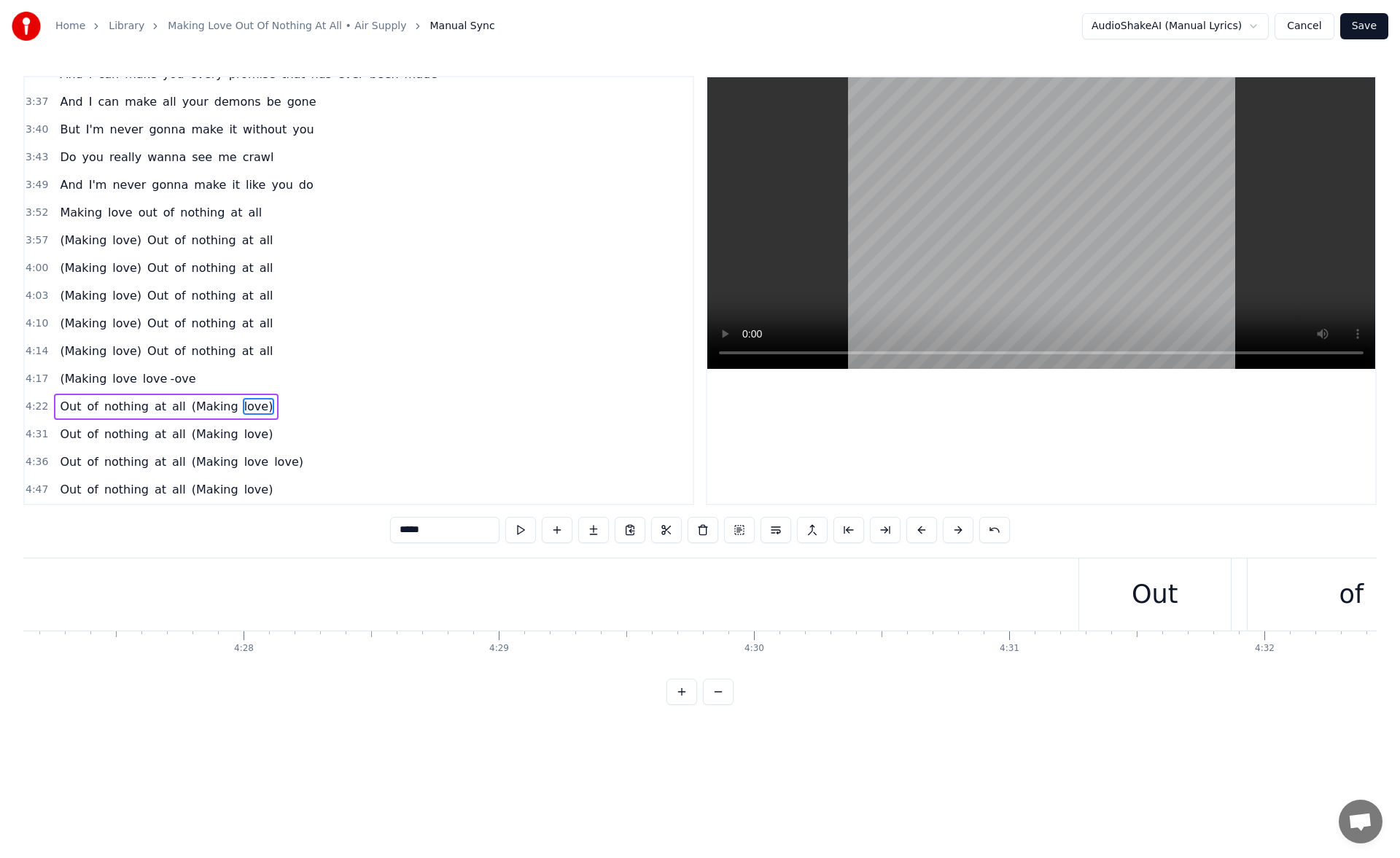
scroll to position [0, 68364]
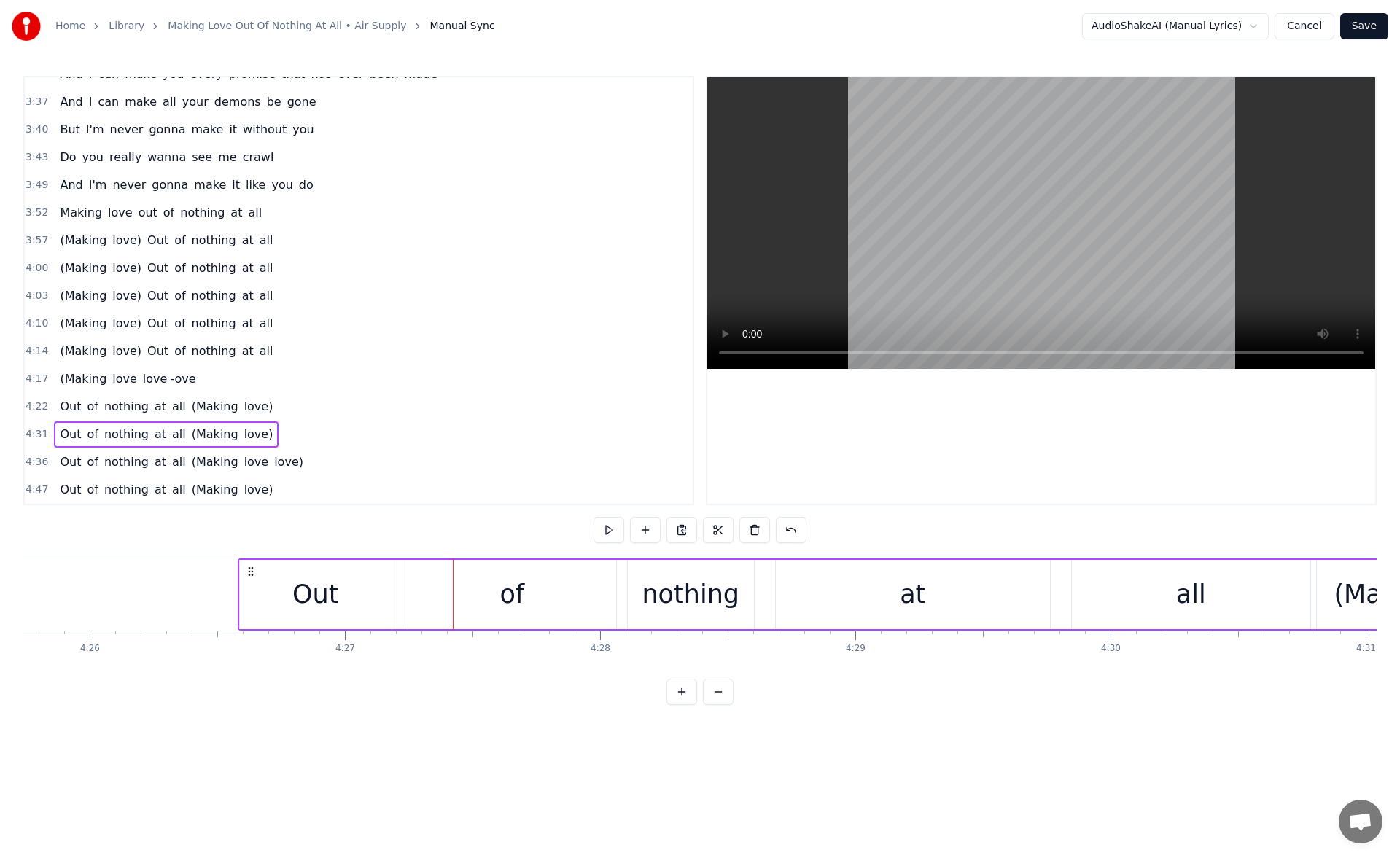
scroll to position [0, 67791]
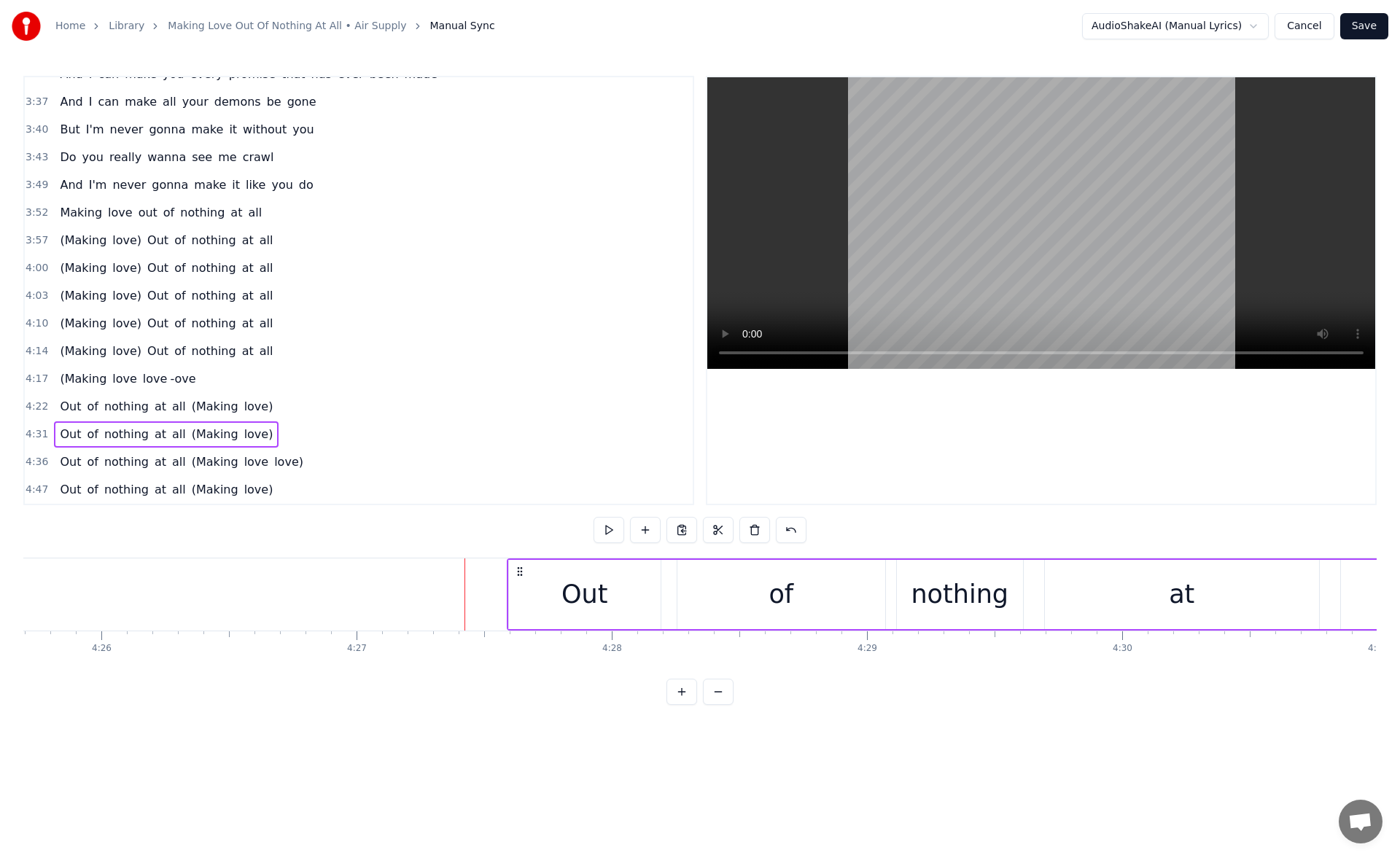
drag, startPoint x: 1092, startPoint y: 570, endPoint x: 518, endPoint y: 618, distance: 576.0
click at [518, 618] on div "Out of nothing at all (Making love)" at bounding box center [1146, 595] width 1278 height 72
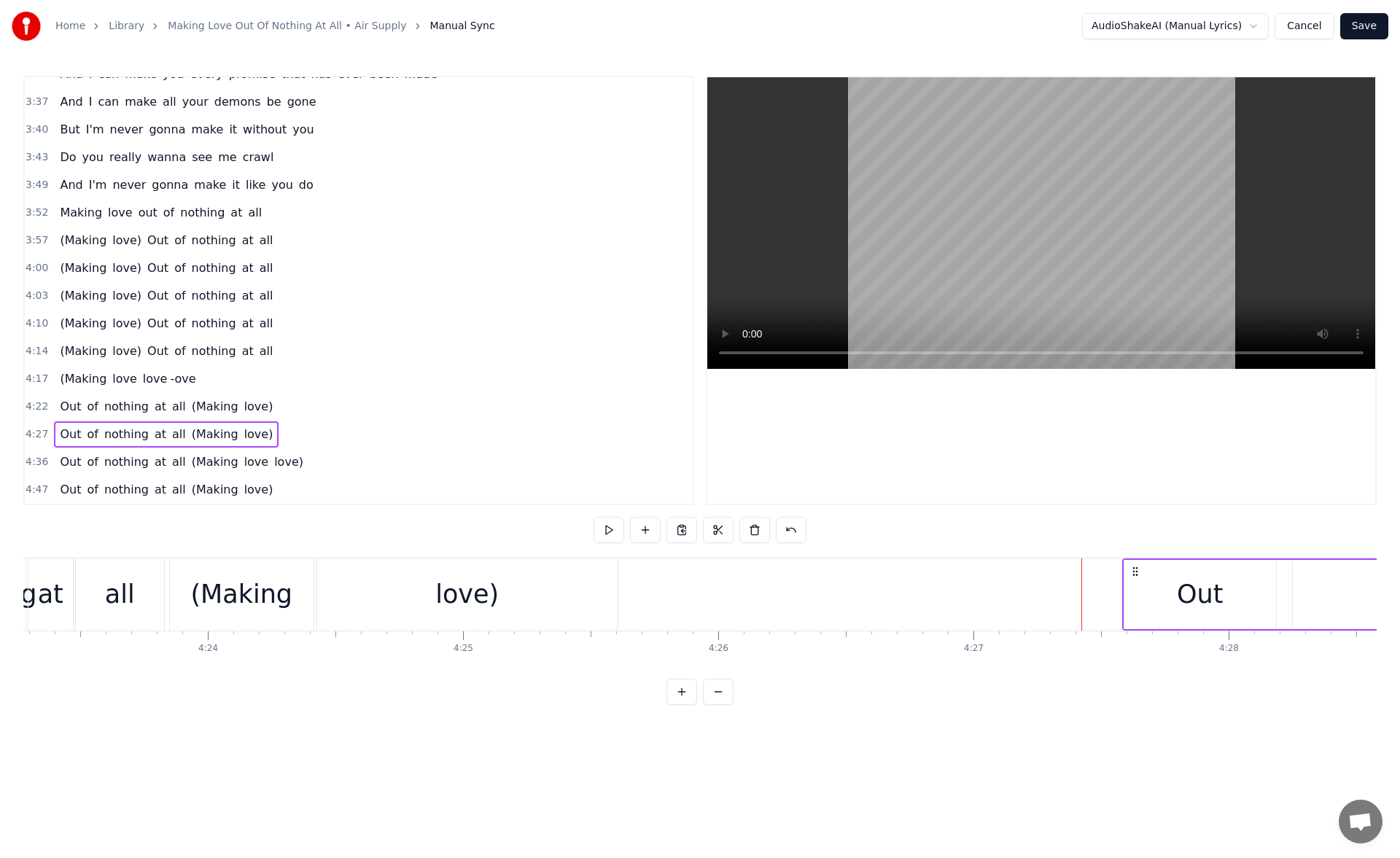
scroll to position [0, 67175]
click at [1144, 597] on div "Out" at bounding box center [1199, 594] width 152 height 69
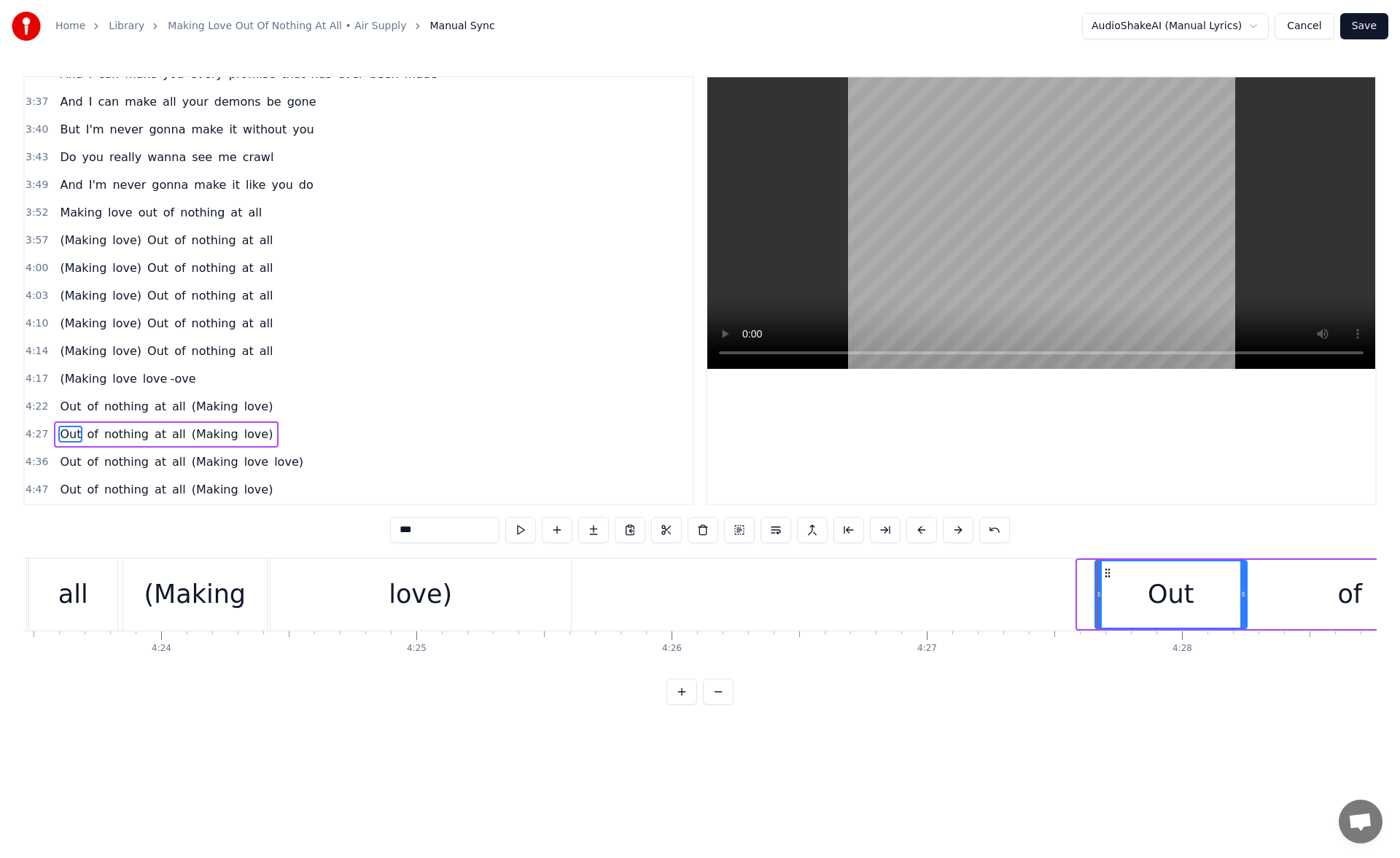
scroll to position [0, 67221]
drag, startPoint x: 1136, startPoint y: 569, endPoint x: 1097, endPoint y: 599, distance: 49.2
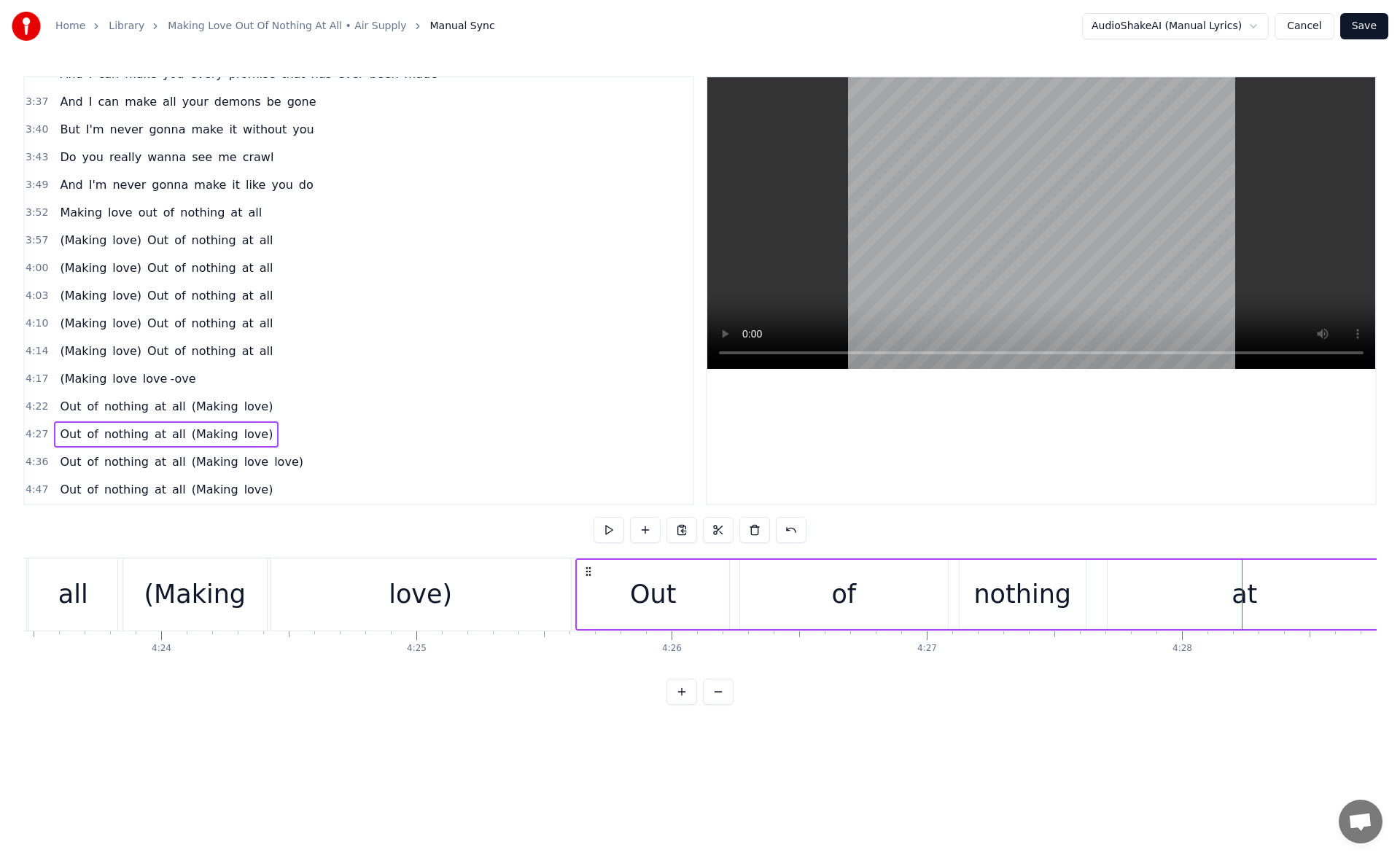
drag, startPoint x: 1093, startPoint y: 568, endPoint x: 588, endPoint y: 588, distance: 505.4
click at [588, 588] on div "Out of nothing at all (Making love)" at bounding box center [1211, 595] width 1272 height 72
click at [603, 535] on button at bounding box center [609, 530] width 31 height 26
click at [614, 527] on button at bounding box center [609, 530] width 31 height 26
click at [673, 589] on div "Out" at bounding box center [653, 594] width 46 height 39
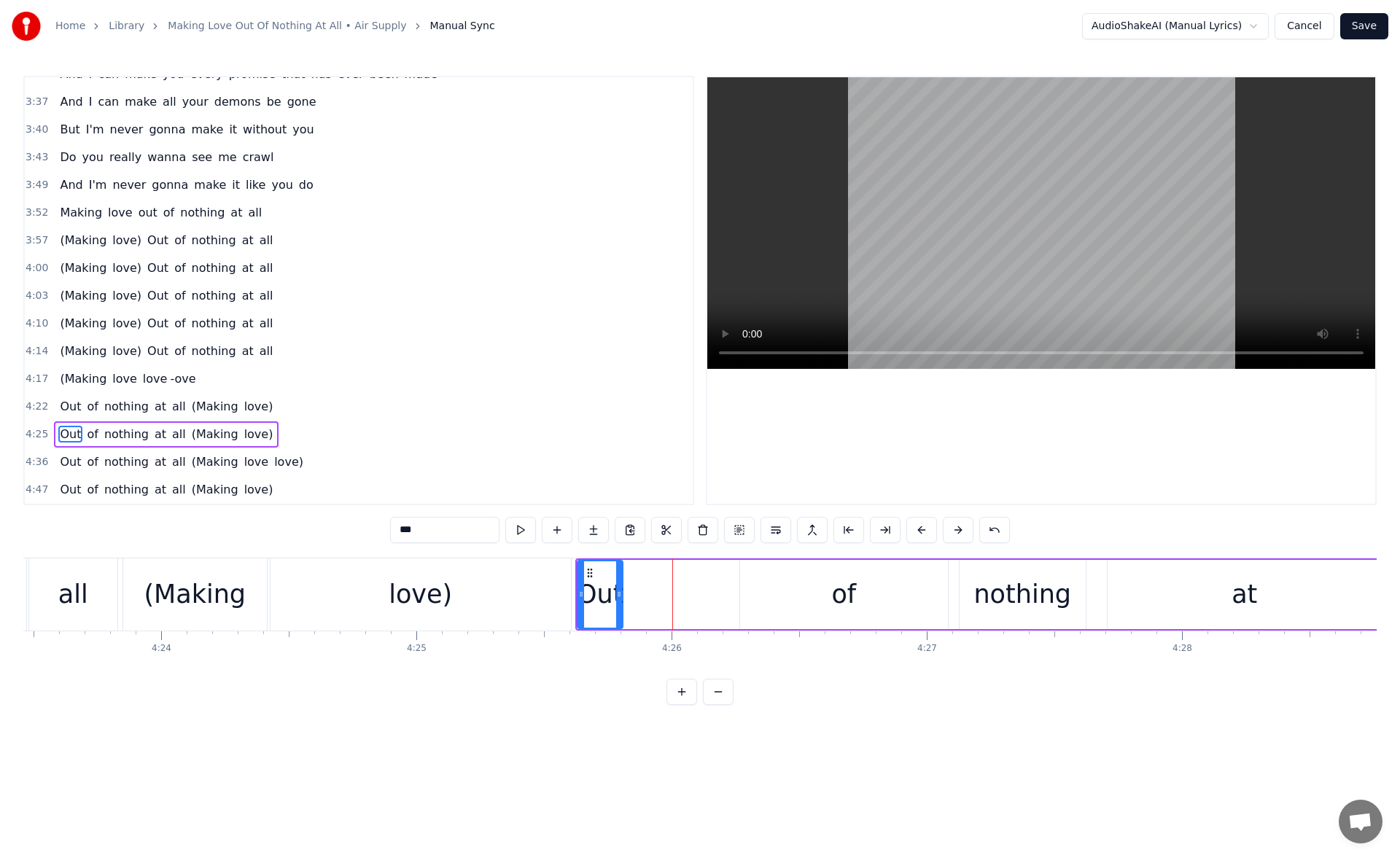
drag, startPoint x: 724, startPoint y: 597, endPoint x: 616, endPoint y: 592, distance: 108.1
click at [616, 592] on icon at bounding box center [619, 594] width 6 height 12
click at [776, 593] on div "of" at bounding box center [843, 594] width 208 height 69
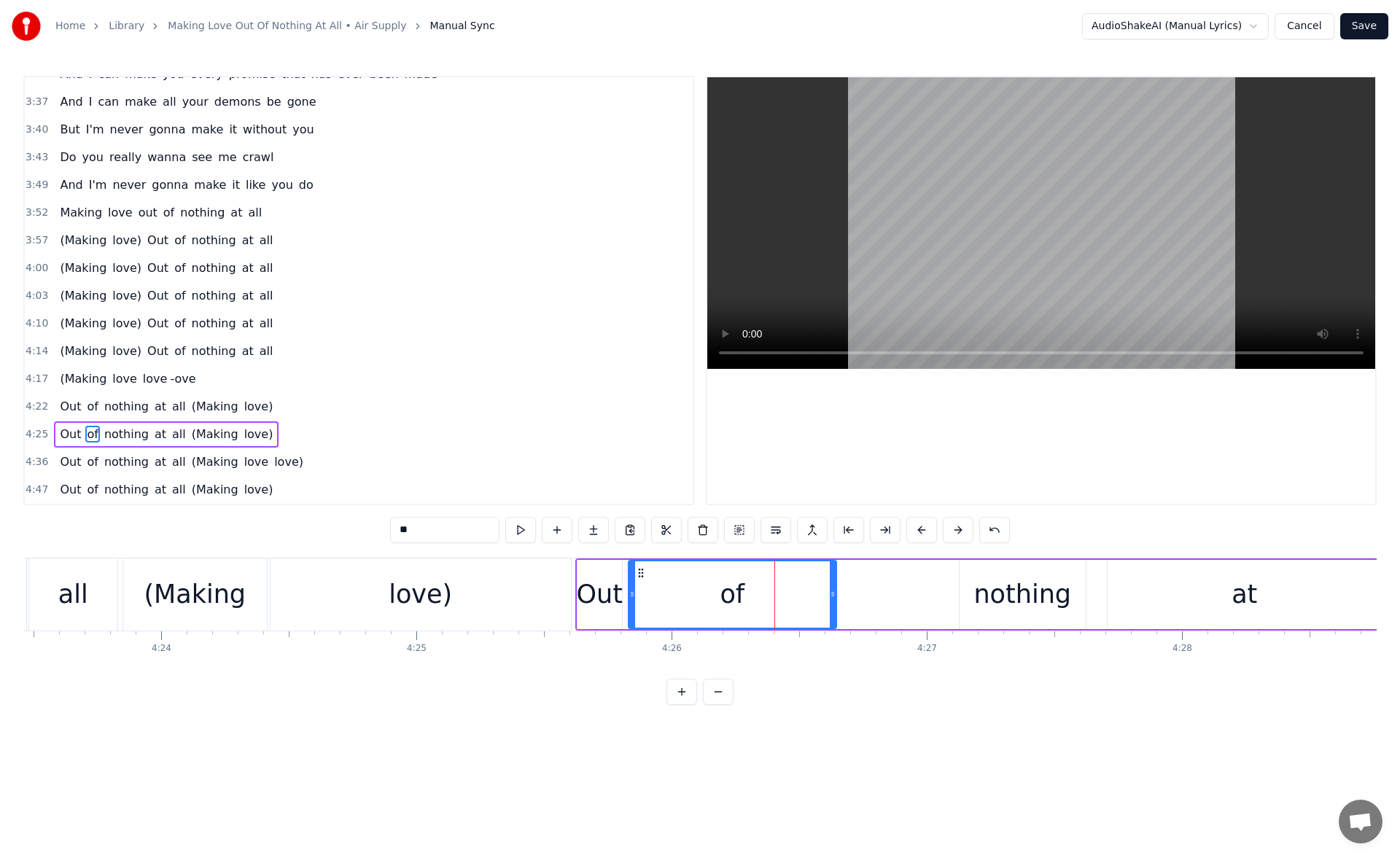
drag, startPoint x: 751, startPoint y: 571, endPoint x: 640, endPoint y: 571, distance: 111.0
click at [640, 571] on icon at bounding box center [641, 573] width 12 height 12
click at [602, 570] on div "Out" at bounding box center [600, 594] width 45 height 69
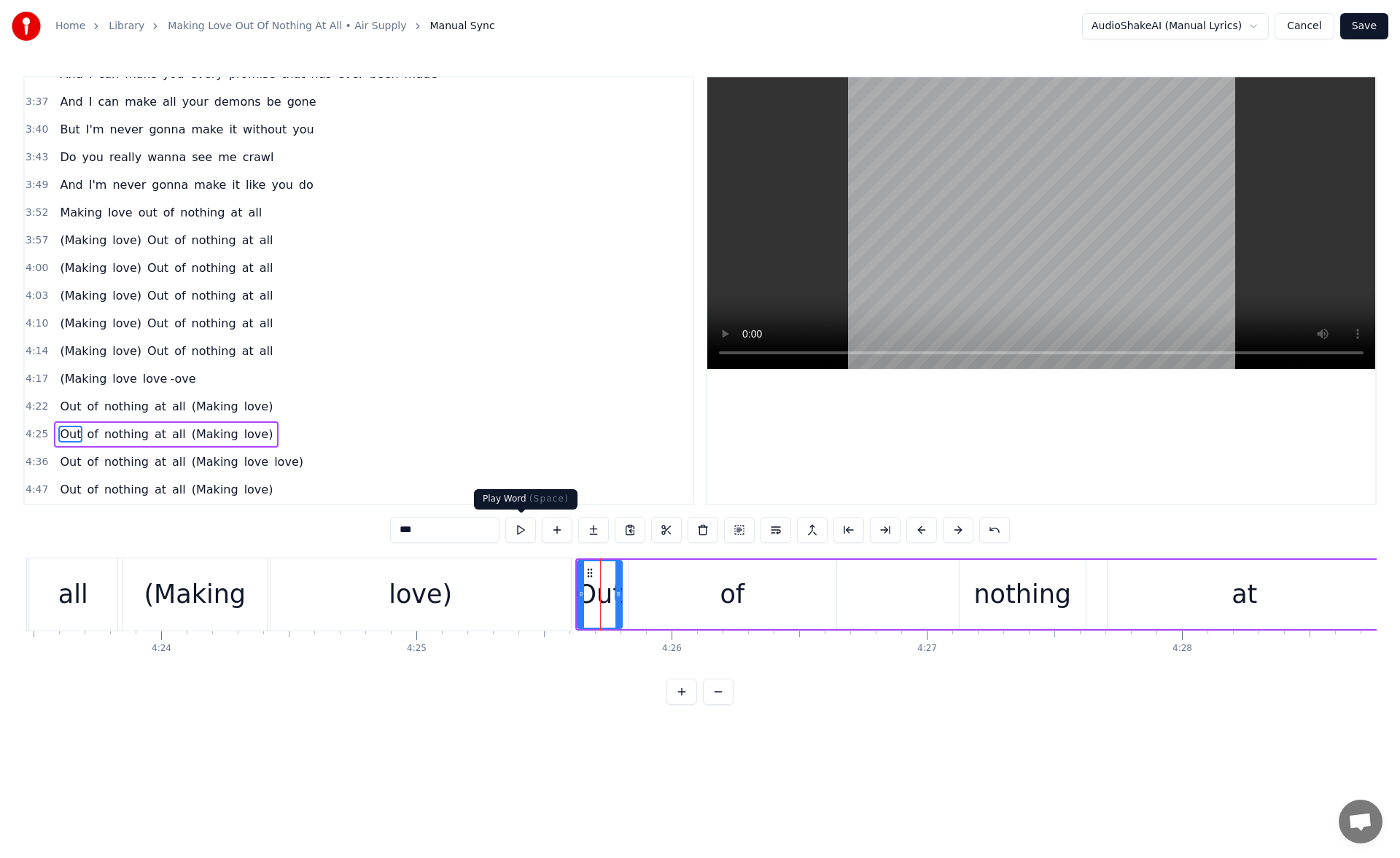
click at [524, 523] on button at bounding box center [521, 530] width 31 height 26
click at [797, 597] on div "of" at bounding box center [732, 594] width 208 height 69
drag, startPoint x: 834, startPoint y: 595, endPoint x: 659, endPoint y: 591, distance: 175.0
click at [659, 591] on icon at bounding box center [658, 594] width 6 height 12
click at [531, 530] on button at bounding box center [521, 530] width 31 height 26
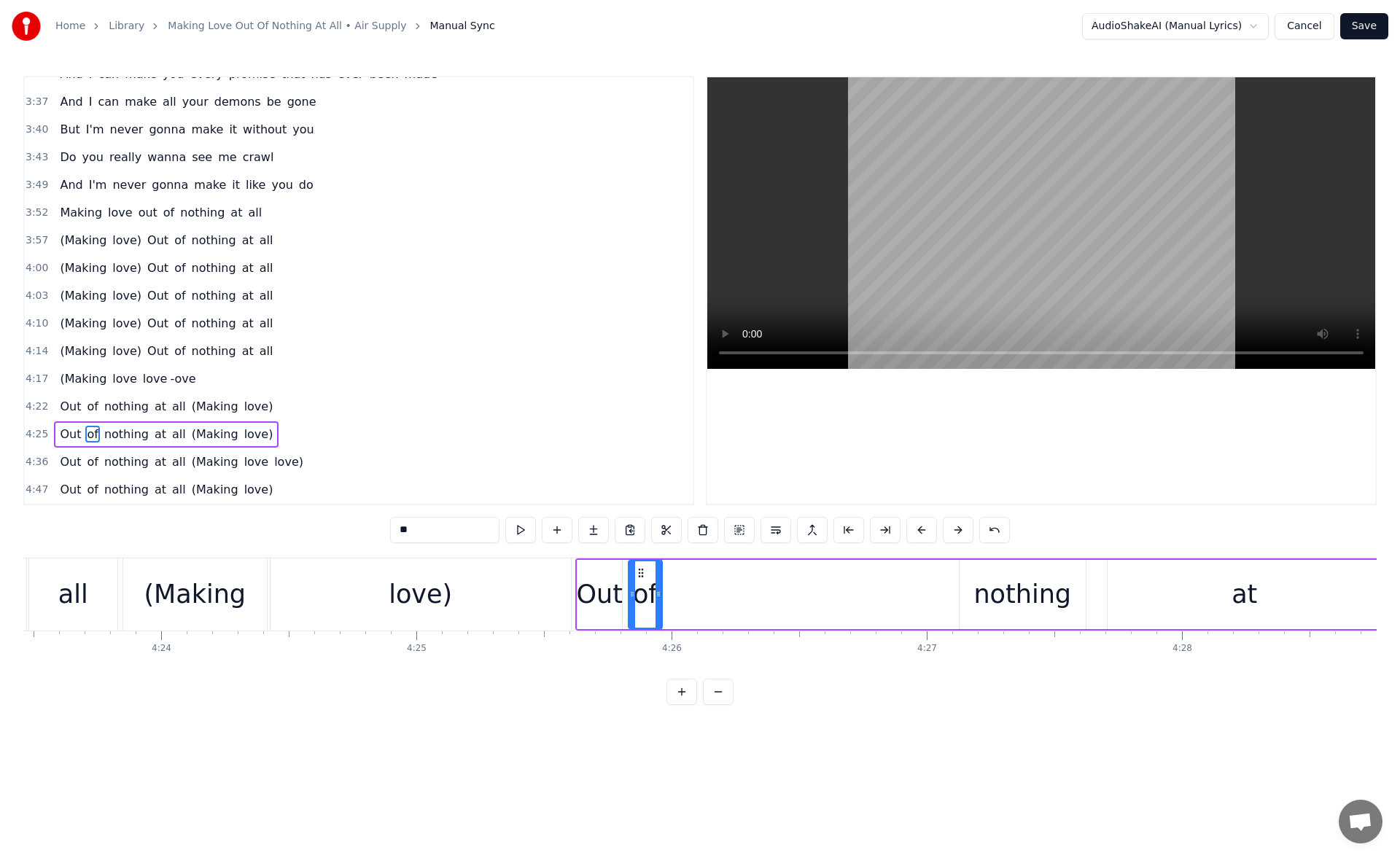
click at [972, 594] on div "nothing" at bounding box center [1022, 594] width 126 height 69
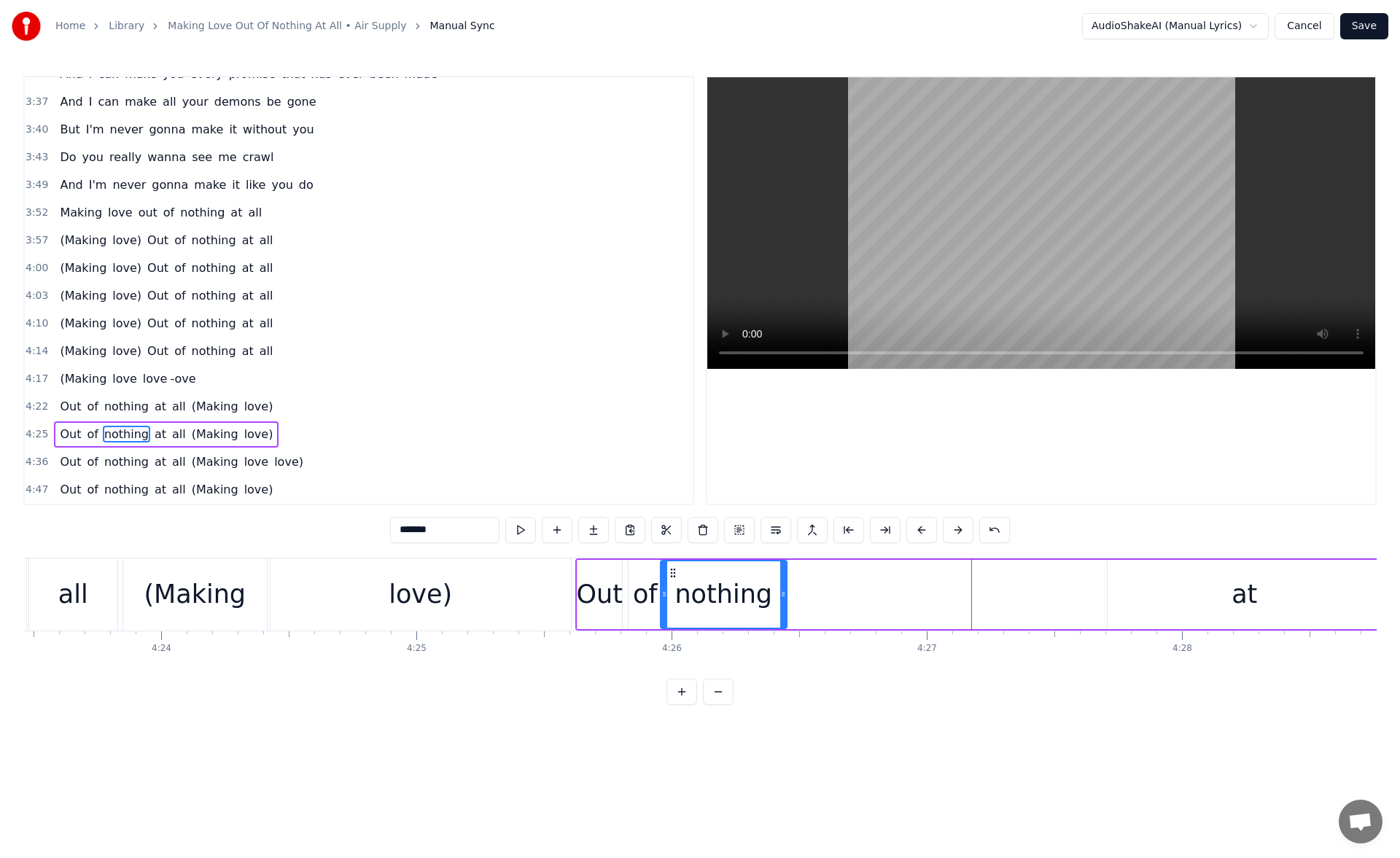
drag, startPoint x: 972, startPoint y: 574, endPoint x: 673, endPoint y: 604, distance: 300.5
click at [673, 604] on div "nothing" at bounding box center [723, 594] width 125 height 66
click at [676, 573] on icon at bounding box center [675, 573] width 12 height 12
click at [522, 532] on button at bounding box center [521, 530] width 31 height 26
drag, startPoint x: 784, startPoint y: 601, endPoint x: 772, endPoint y: 599, distance: 12.2
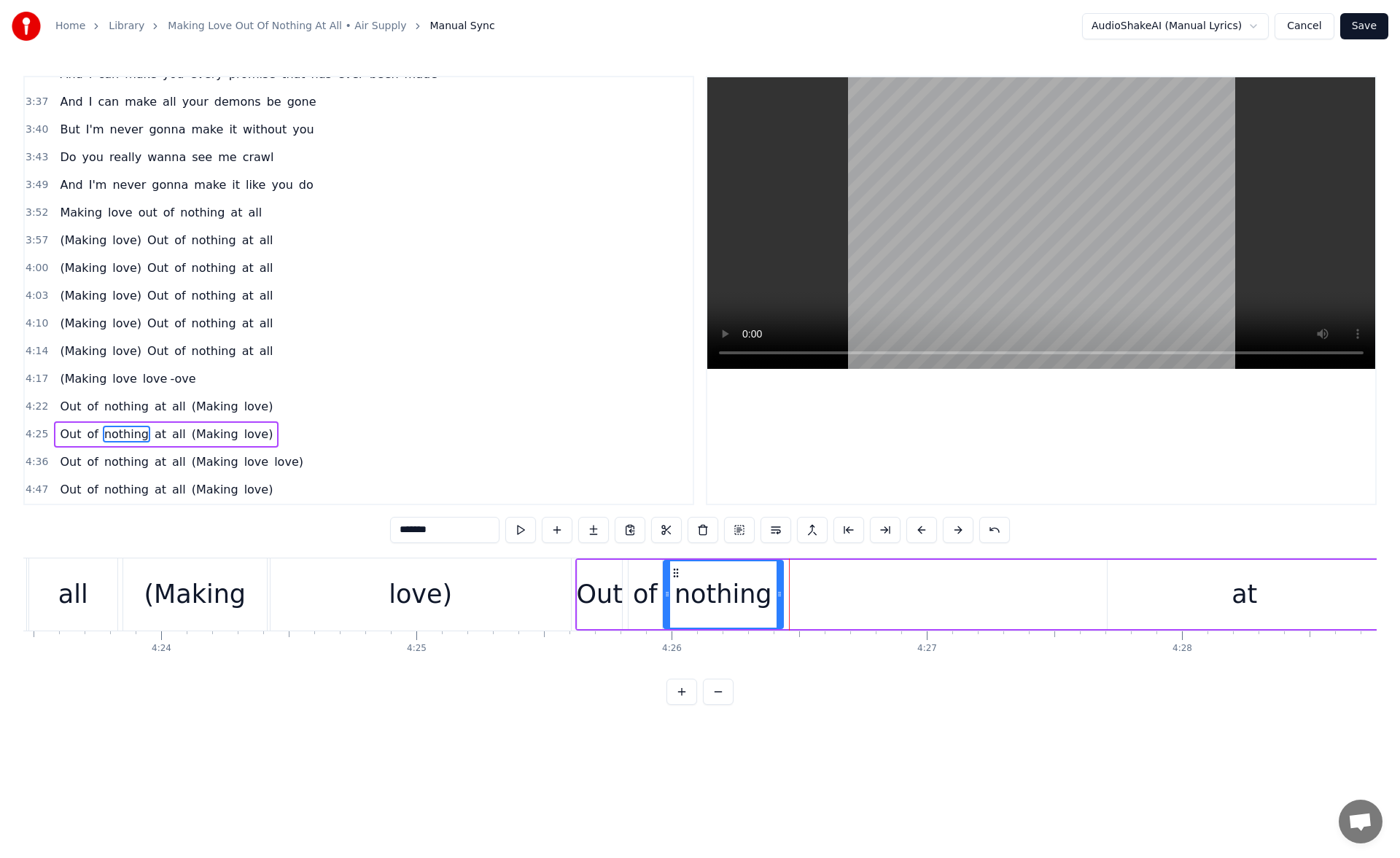
click at [777, 599] on div at bounding box center [779, 594] width 6 height 66
click at [1201, 608] on div "at" at bounding box center [1245, 594] width 274 height 69
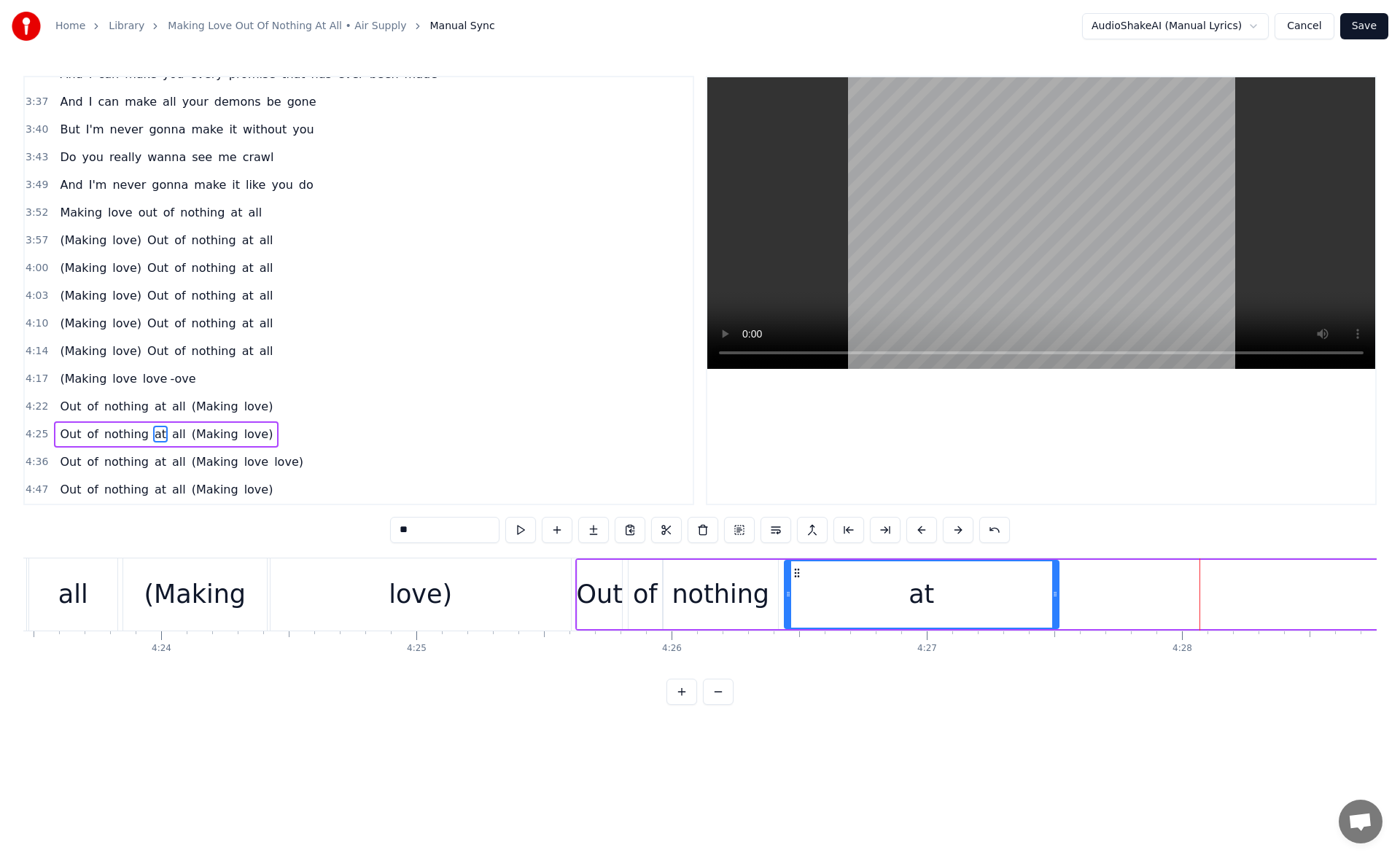
drag, startPoint x: 1119, startPoint y: 573, endPoint x: 796, endPoint y: 617, distance: 326.0
click at [796, 617] on div "at" at bounding box center [922, 594] width 272 height 66
click at [517, 524] on button at bounding box center [521, 530] width 31 height 26
drag, startPoint x: 1053, startPoint y: 595, endPoint x: 835, endPoint y: 597, distance: 218.0
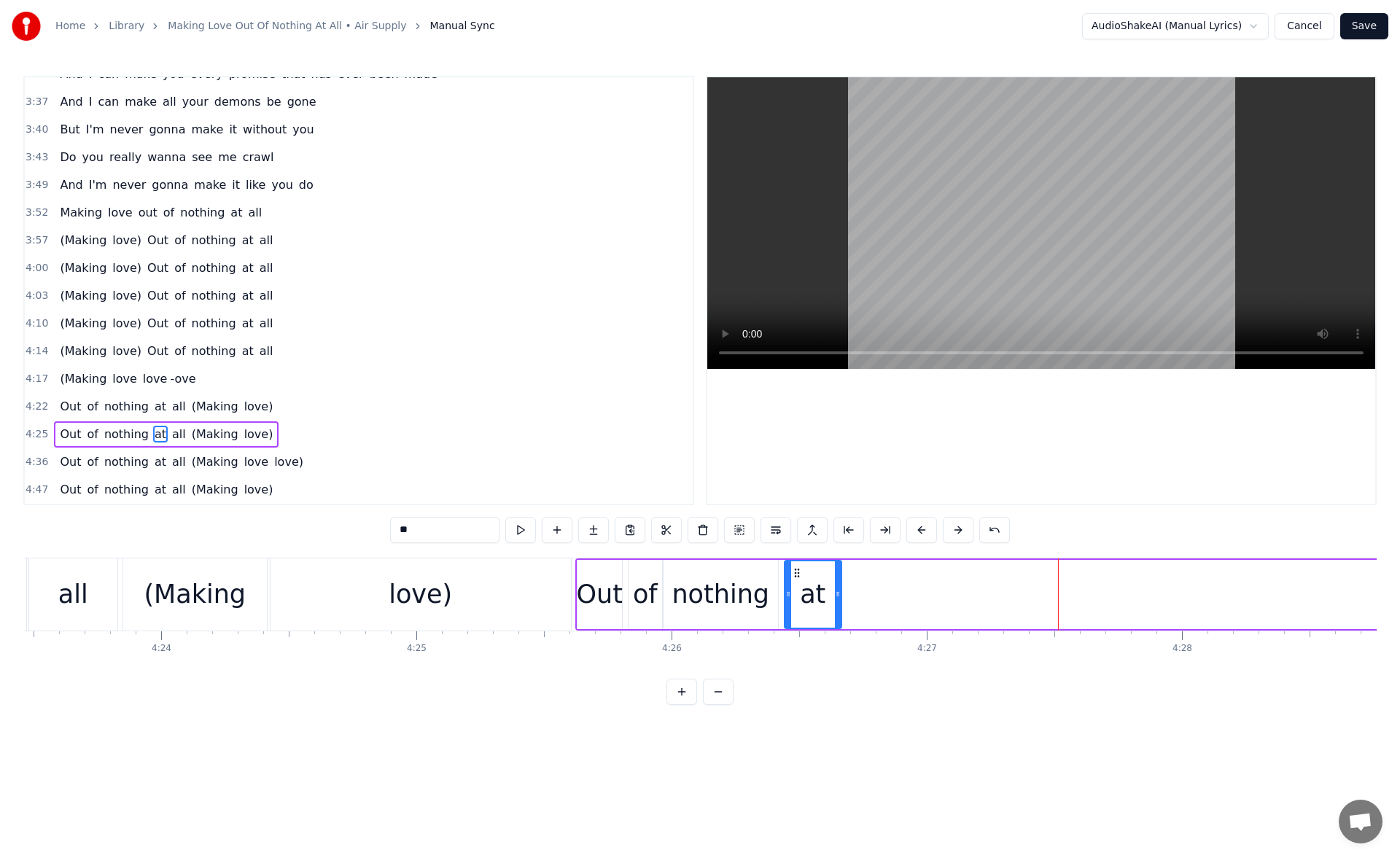
click at [835, 597] on icon at bounding box center [837, 594] width 6 height 12
click at [520, 528] on button at bounding box center [521, 530] width 31 height 26
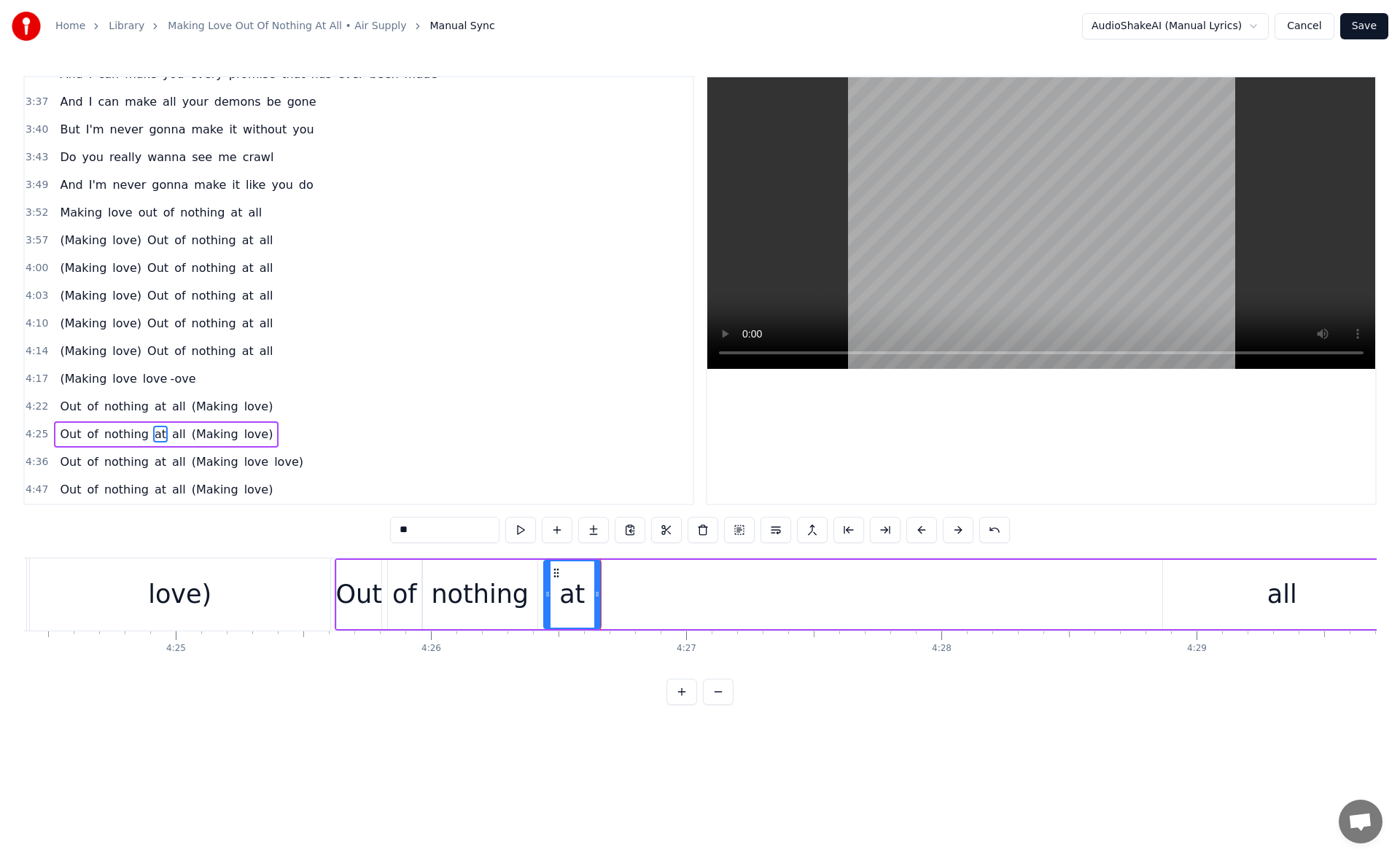
scroll to position [0, 67503]
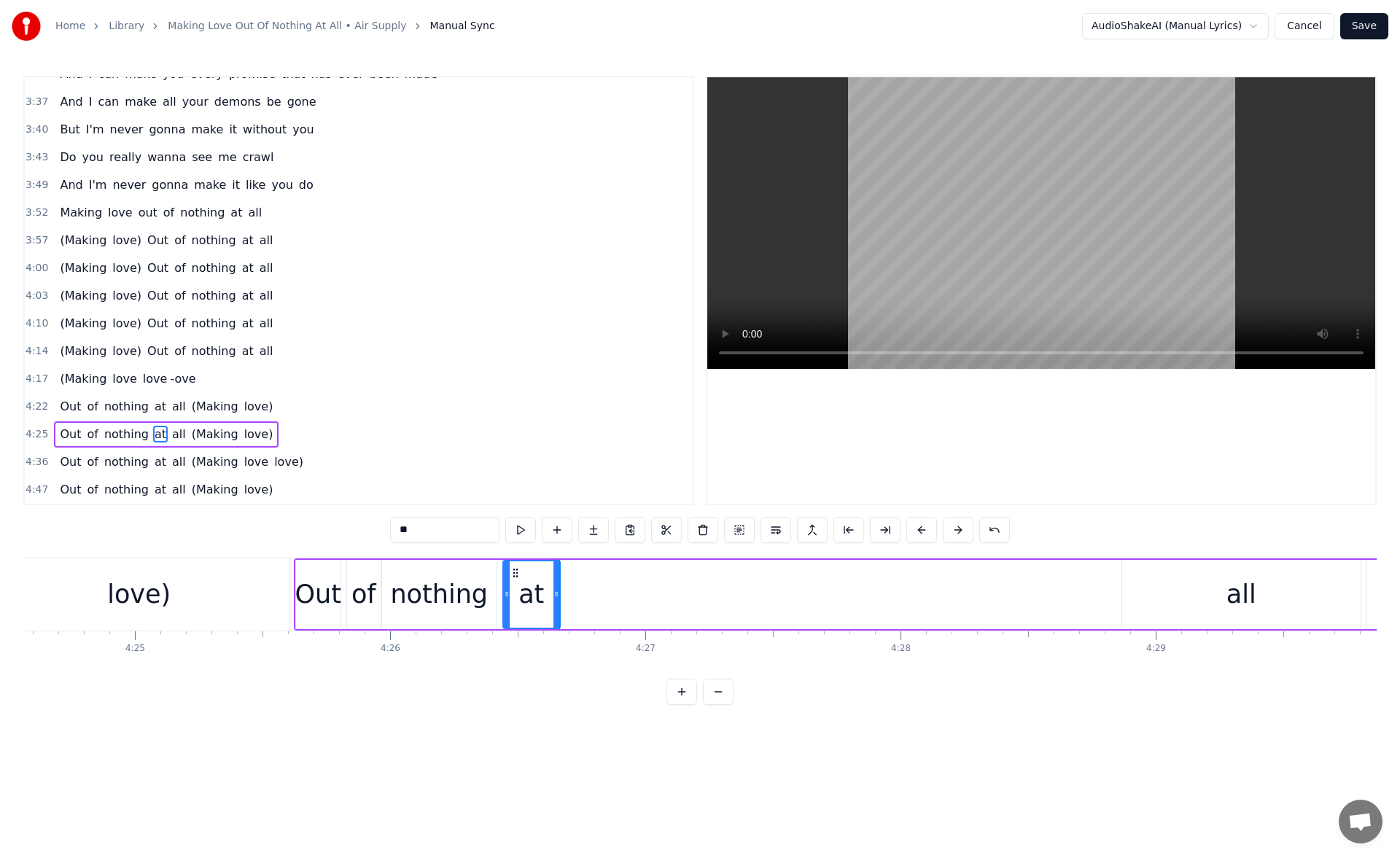
click at [1203, 609] on div "all" at bounding box center [1241, 594] width 239 height 69
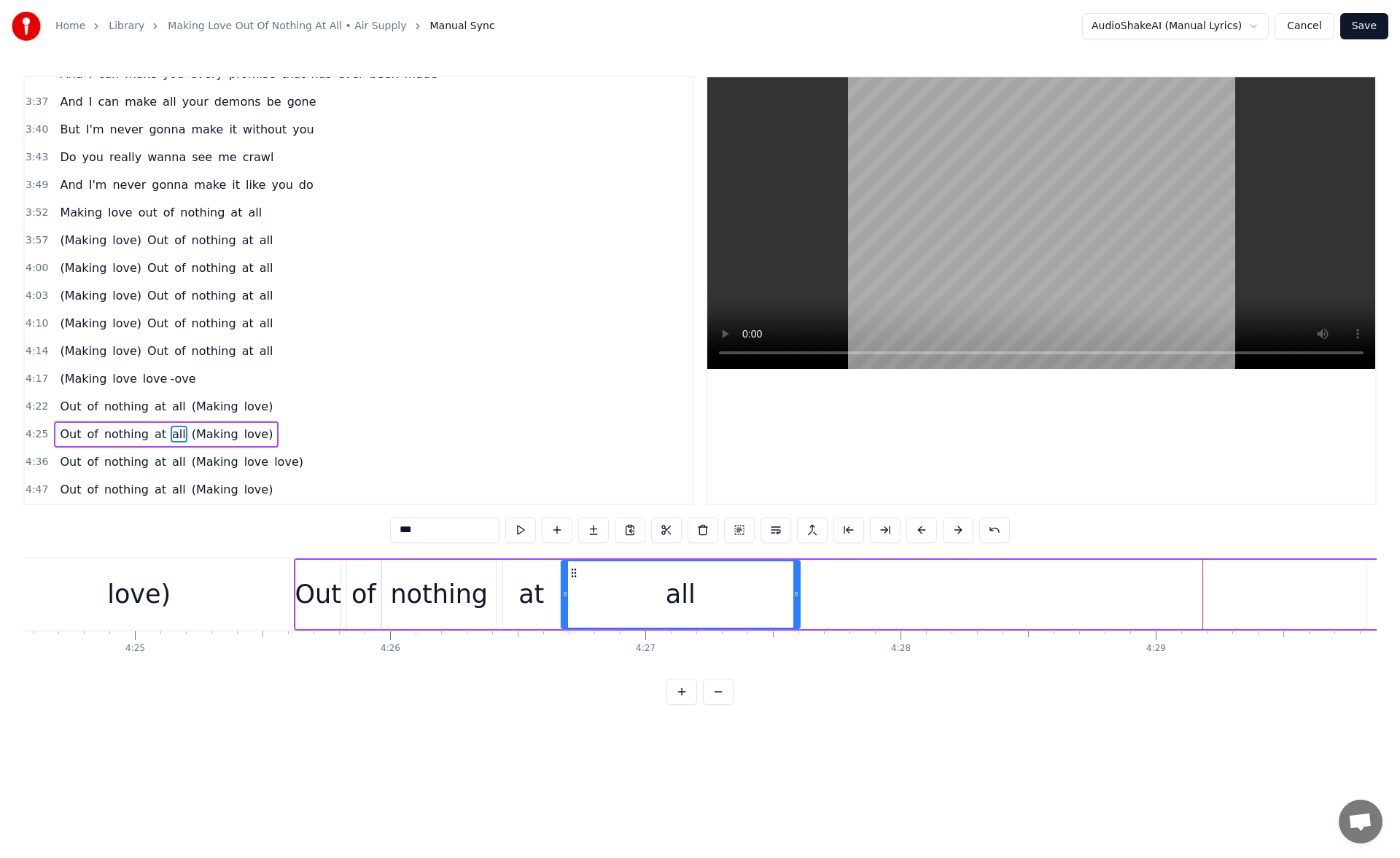
drag, startPoint x: 1134, startPoint y: 574, endPoint x: 574, endPoint y: 577, distance: 560.0
click at [574, 577] on icon at bounding box center [574, 573] width 12 height 12
click at [517, 530] on button at bounding box center [521, 530] width 31 height 26
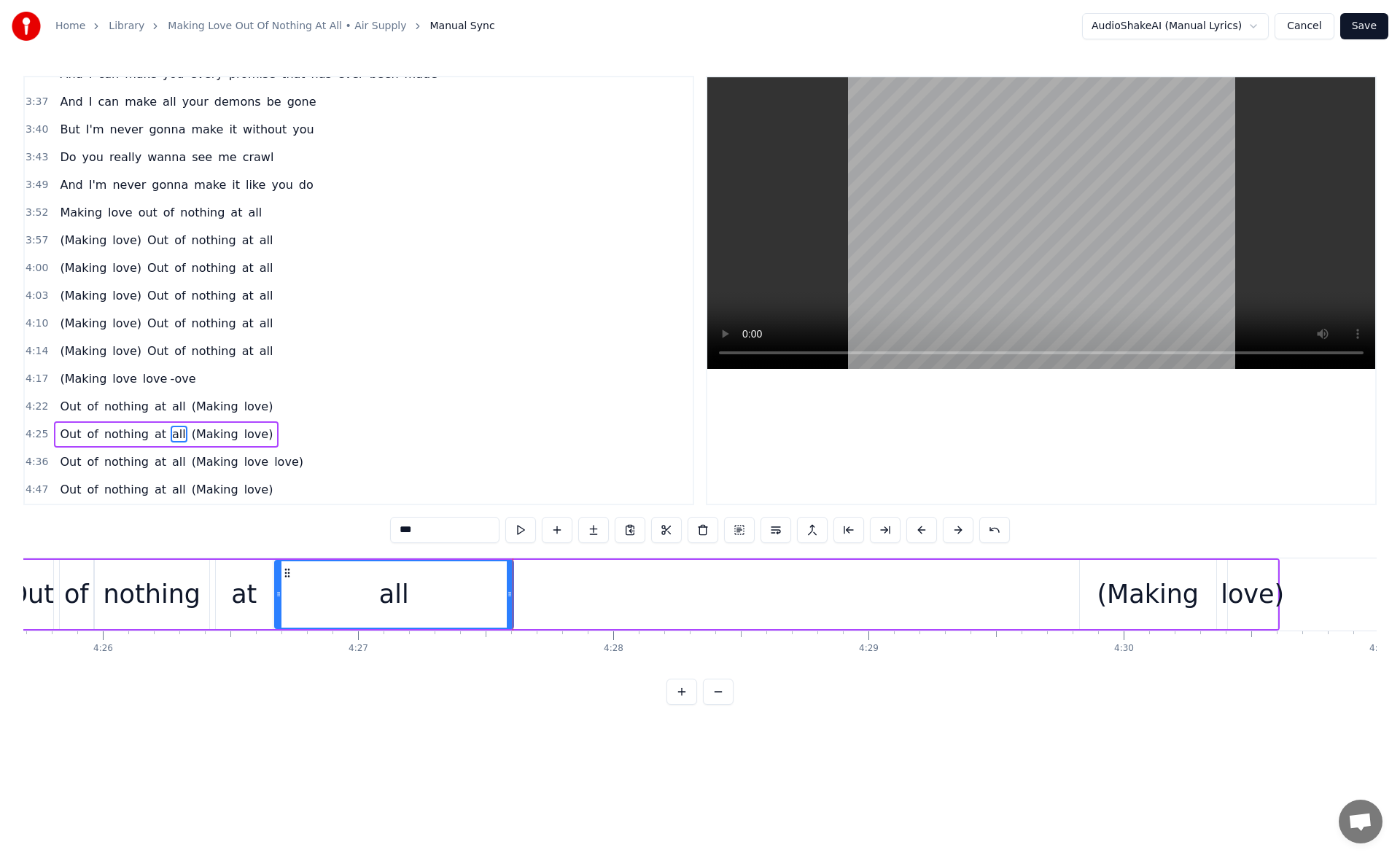
scroll to position [0, 67831]
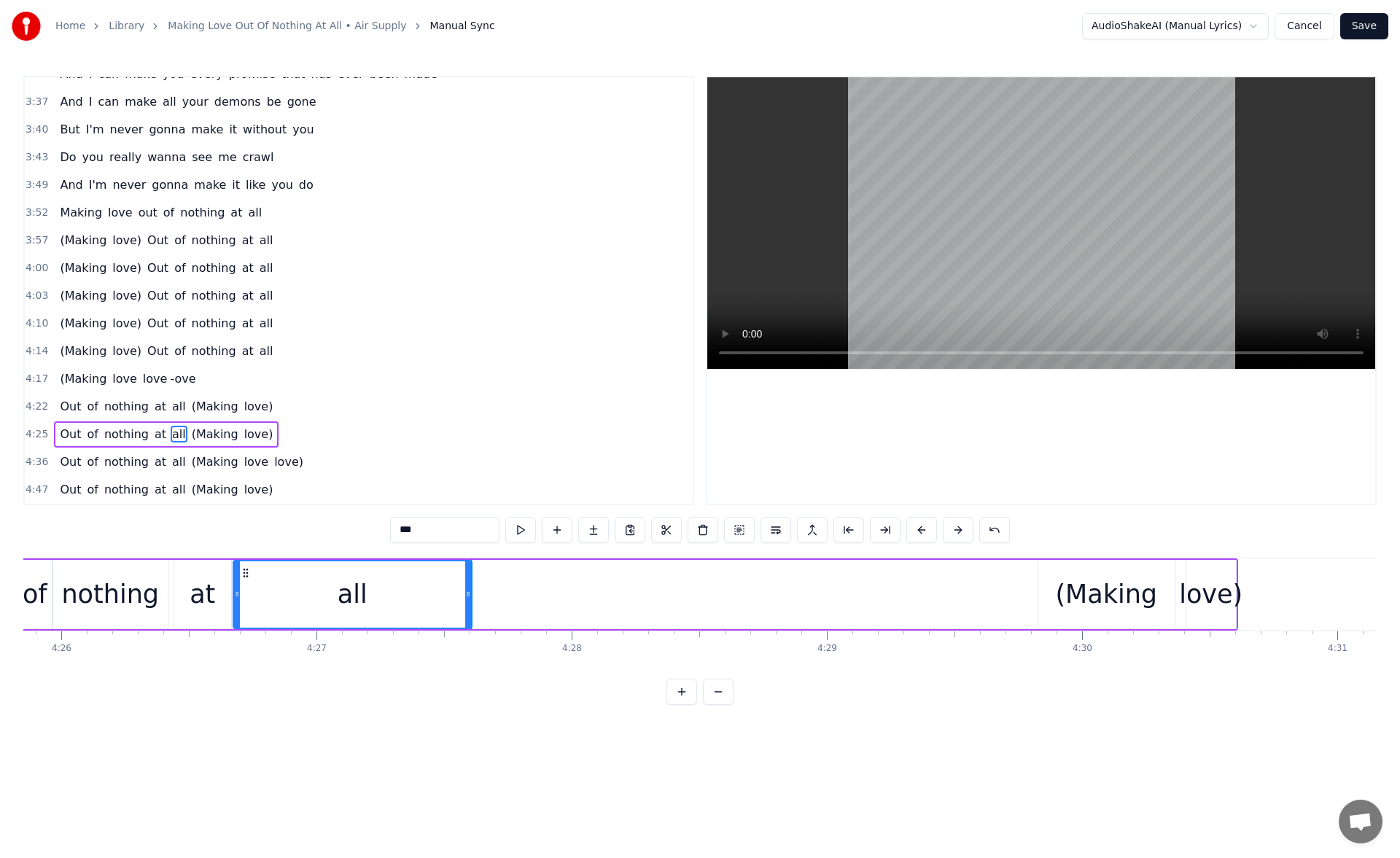
click at [1102, 581] on div "(Making" at bounding box center [1106, 594] width 102 height 39
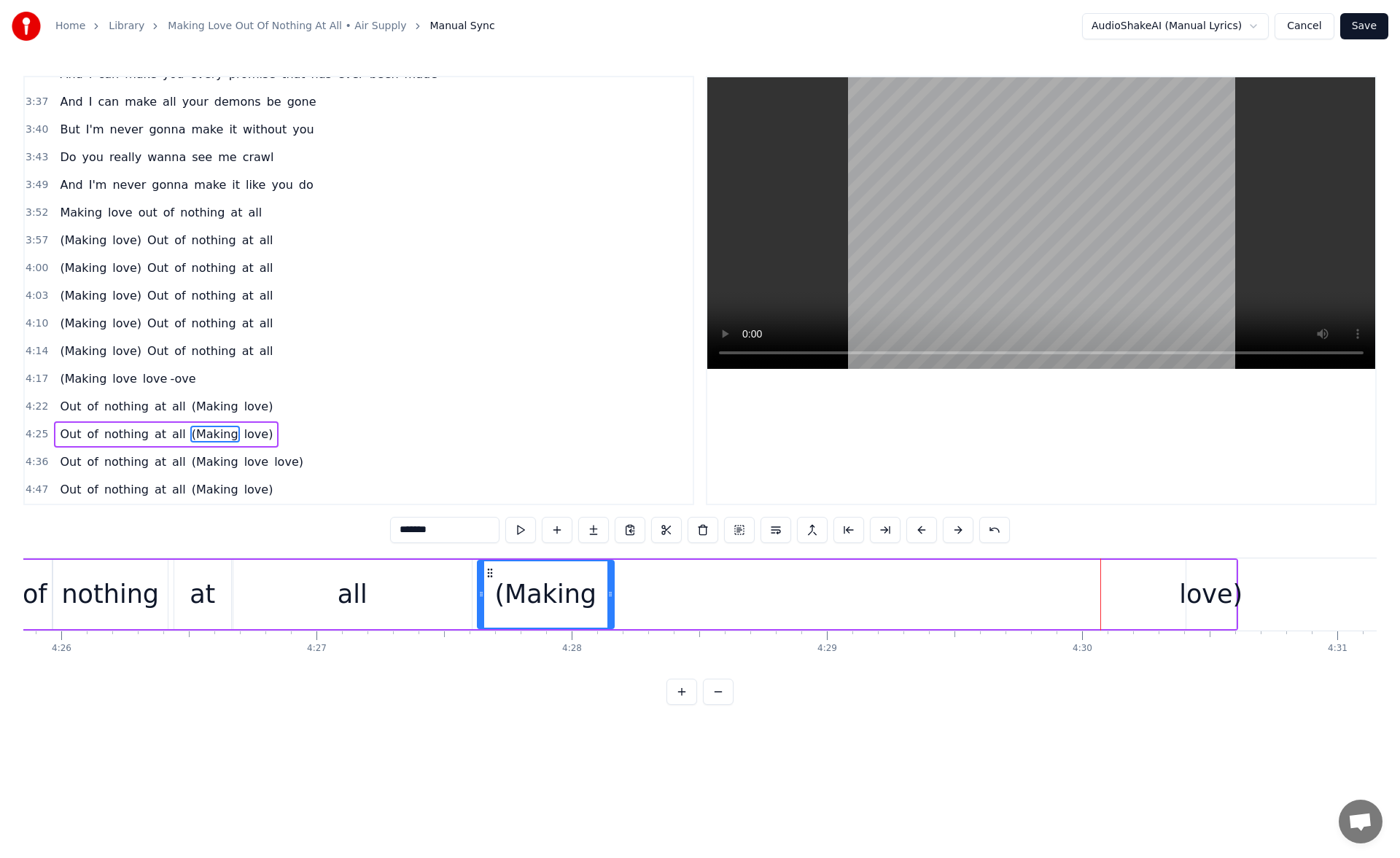
drag, startPoint x: 1050, startPoint y: 573, endPoint x: 489, endPoint y: 570, distance: 561.0
click at [489, 570] on icon at bounding box center [490, 573] width 12 height 12
click at [517, 524] on button at bounding box center [521, 530] width 31 height 26
click at [1203, 588] on div "love)" at bounding box center [1210, 594] width 64 height 39
type input "*****"
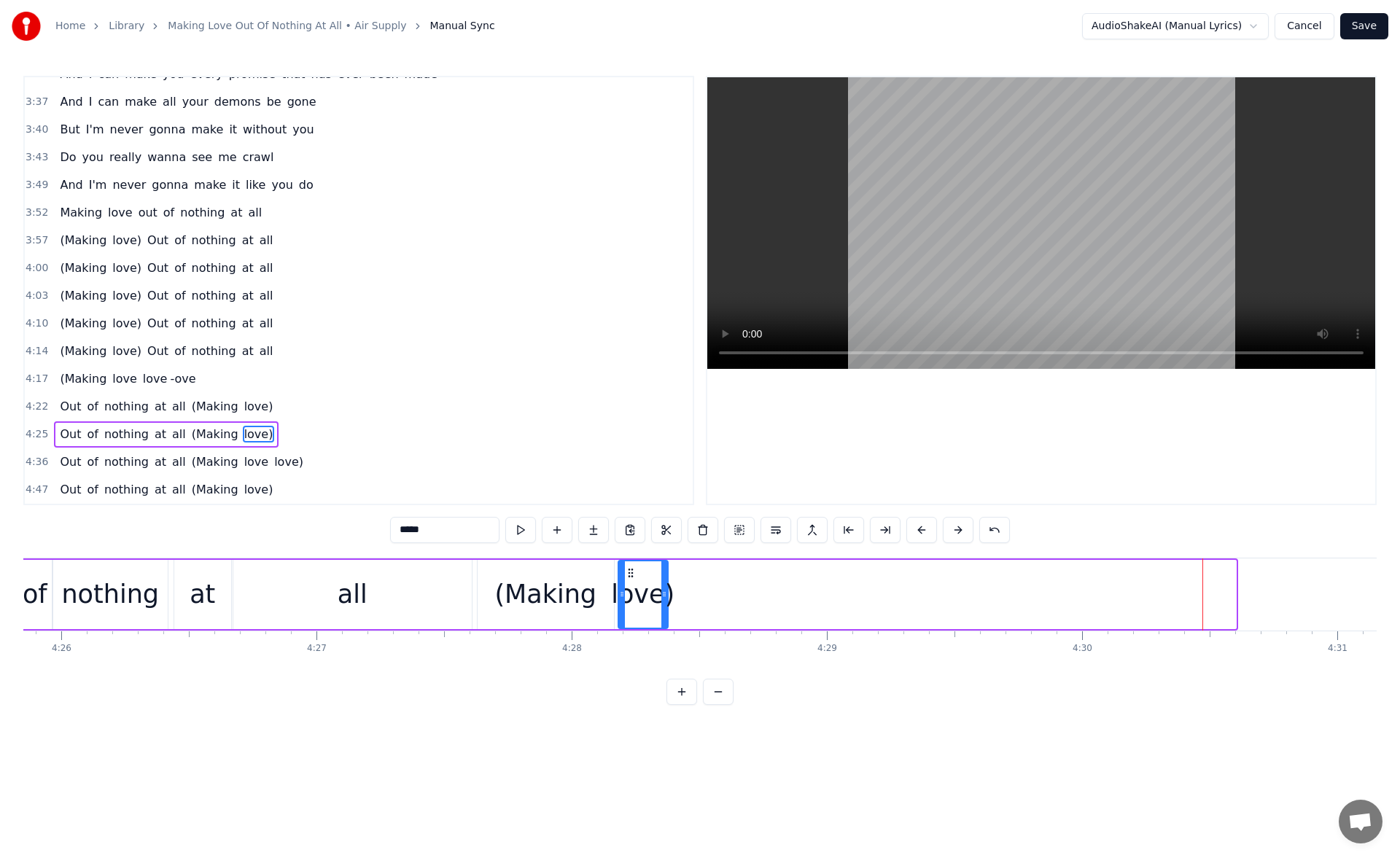
drag, startPoint x: 1197, startPoint y: 569, endPoint x: 630, endPoint y: 614, distance: 568.8
click at [630, 614] on div "love)" at bounding box center [643, 594] width 48 height 66
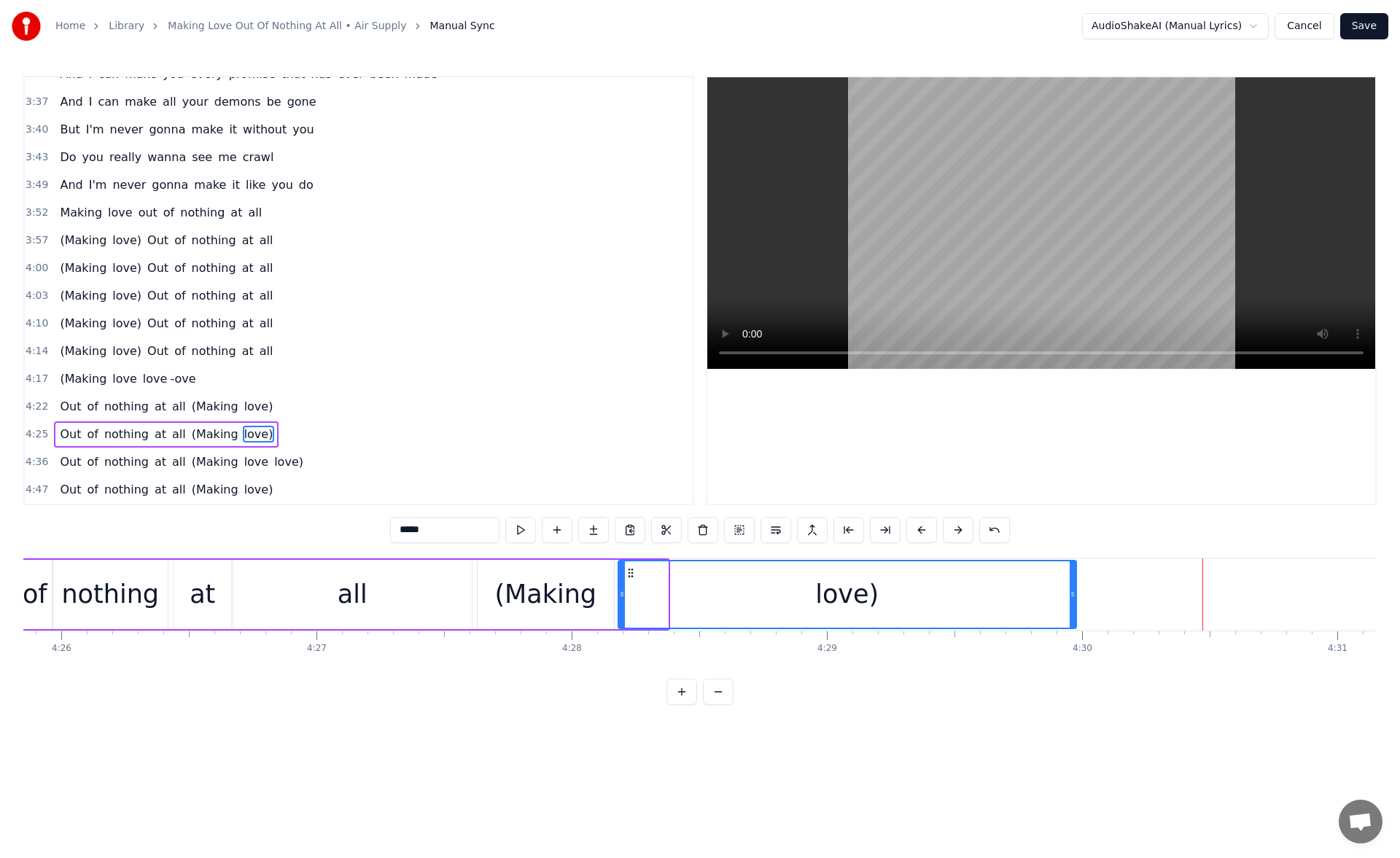
drag, startPoint x: 664, startPoint y: 602, endPoint x: 1072, endPoint y: 591, distance: 408.1
click at [1072, 591] on div at bounding box center [1072, 594] width 6 height 66
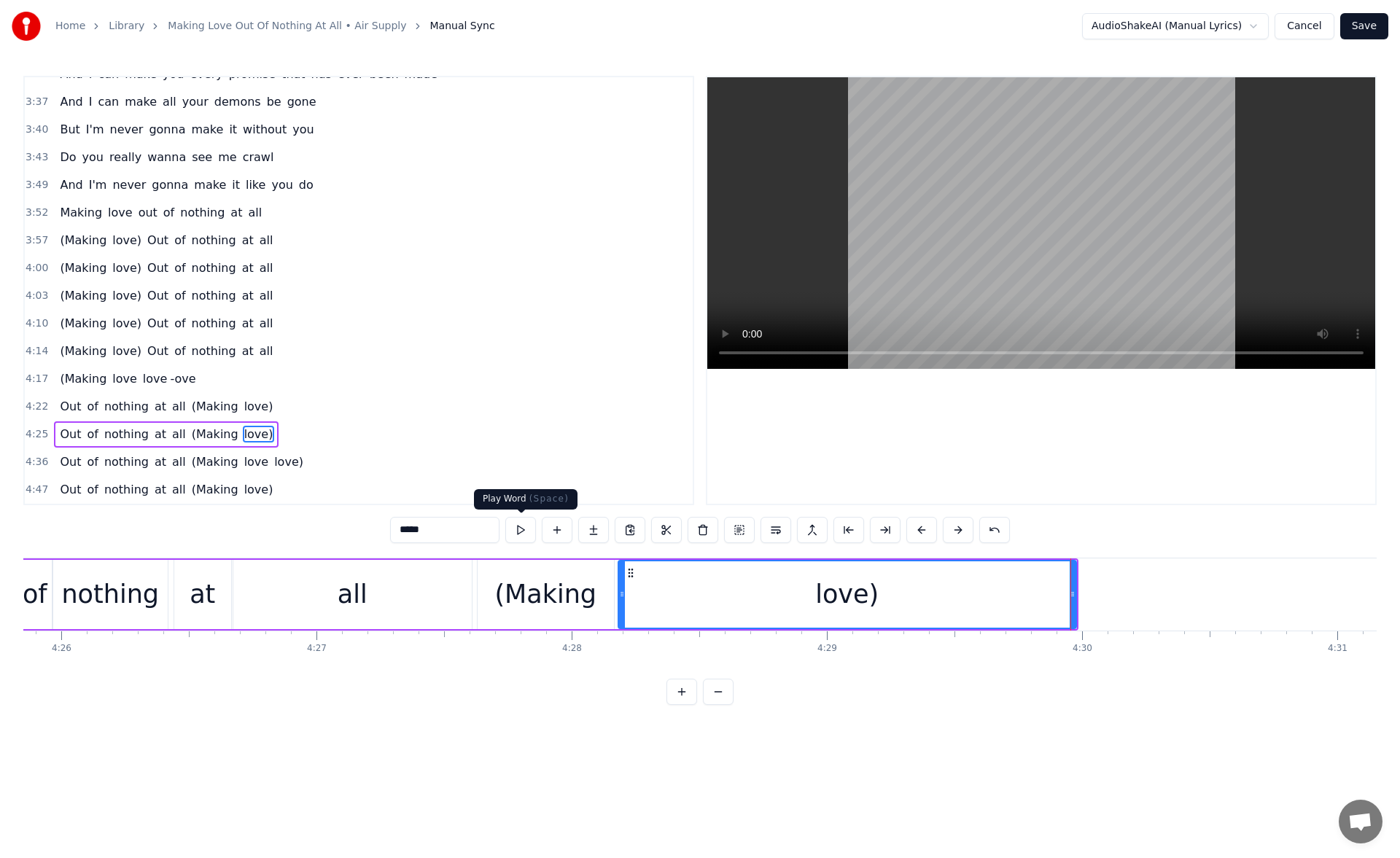
click at [522, 529] on button at bounding box center [521, 530] width 31 height 26
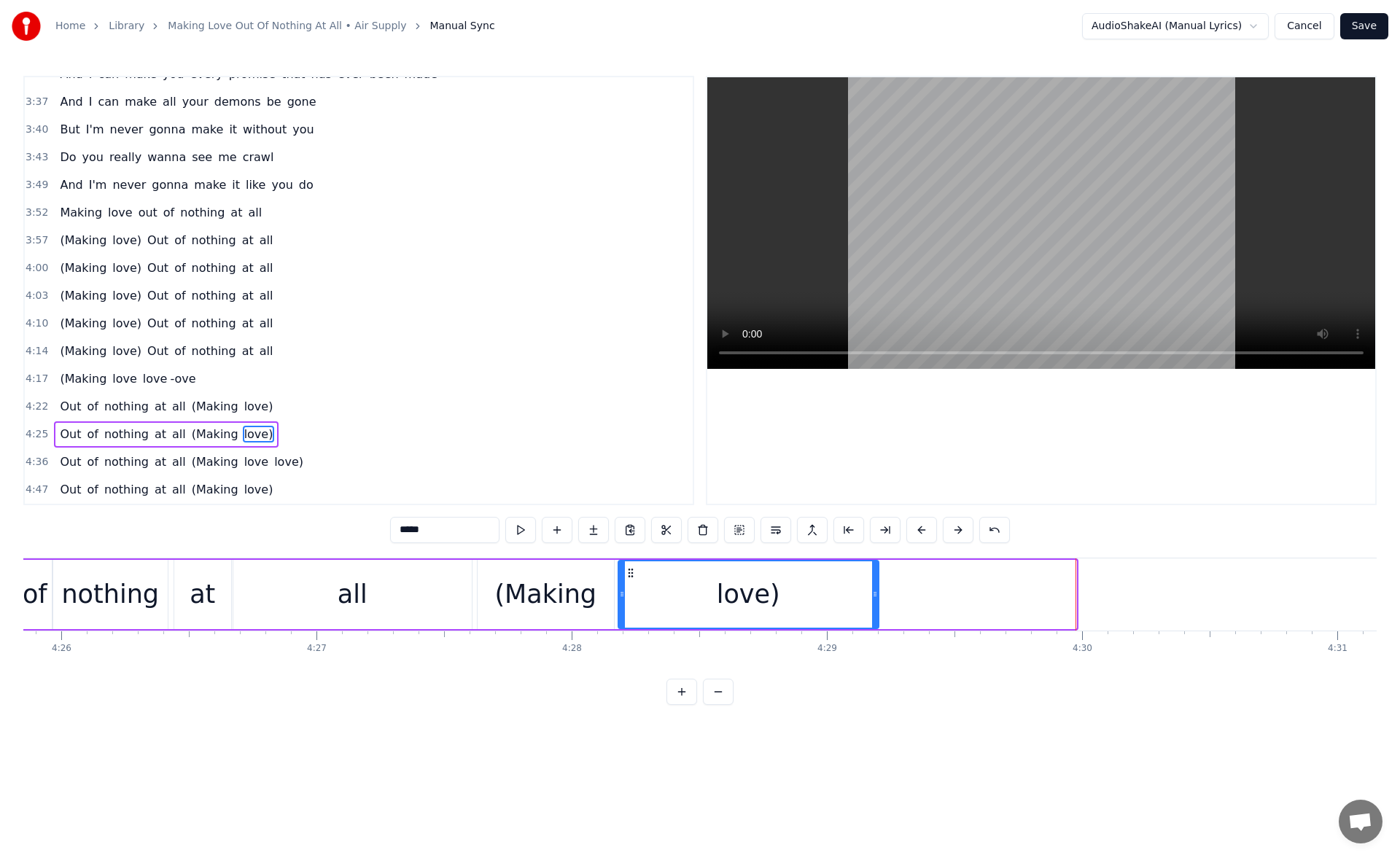
drag, startPoint x: 1073, startPoint y: 598, endPoint x: 859, endPoint y: 598, distance: 214.0
click at [872, 598] on icon at bounding box center [874, 594] width 6 height 12
click at [530, 527] on button at bounding box center [521, 530] width 31 height 26
drag, startPoint x: 858, startPoint y: 588, endPoint x: 834, endPoint y: 585, distance: 24.2
click at [834, 585] on div at bounding box center [834, 594] width 6 height 66
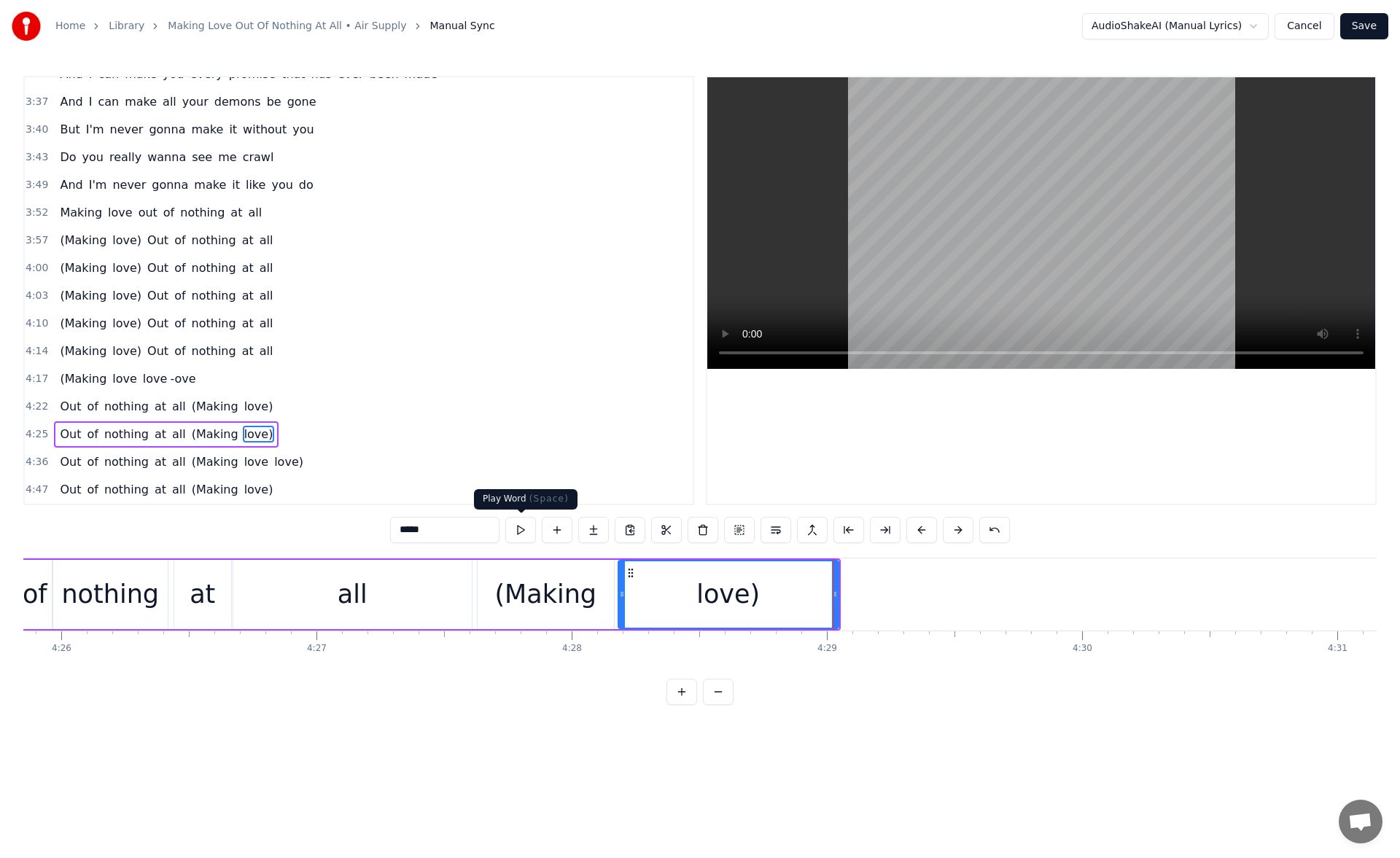
click at [523, 525] on button at bounding box center [521, 530] width 31 height 26
drag, startPoint x: 834, startPoint y: 592, endPoint x: 823, endPoint y: 592, distance: 11.0
click at [823, 592] on icon at bounding box center [824, 594] width 6 height 12
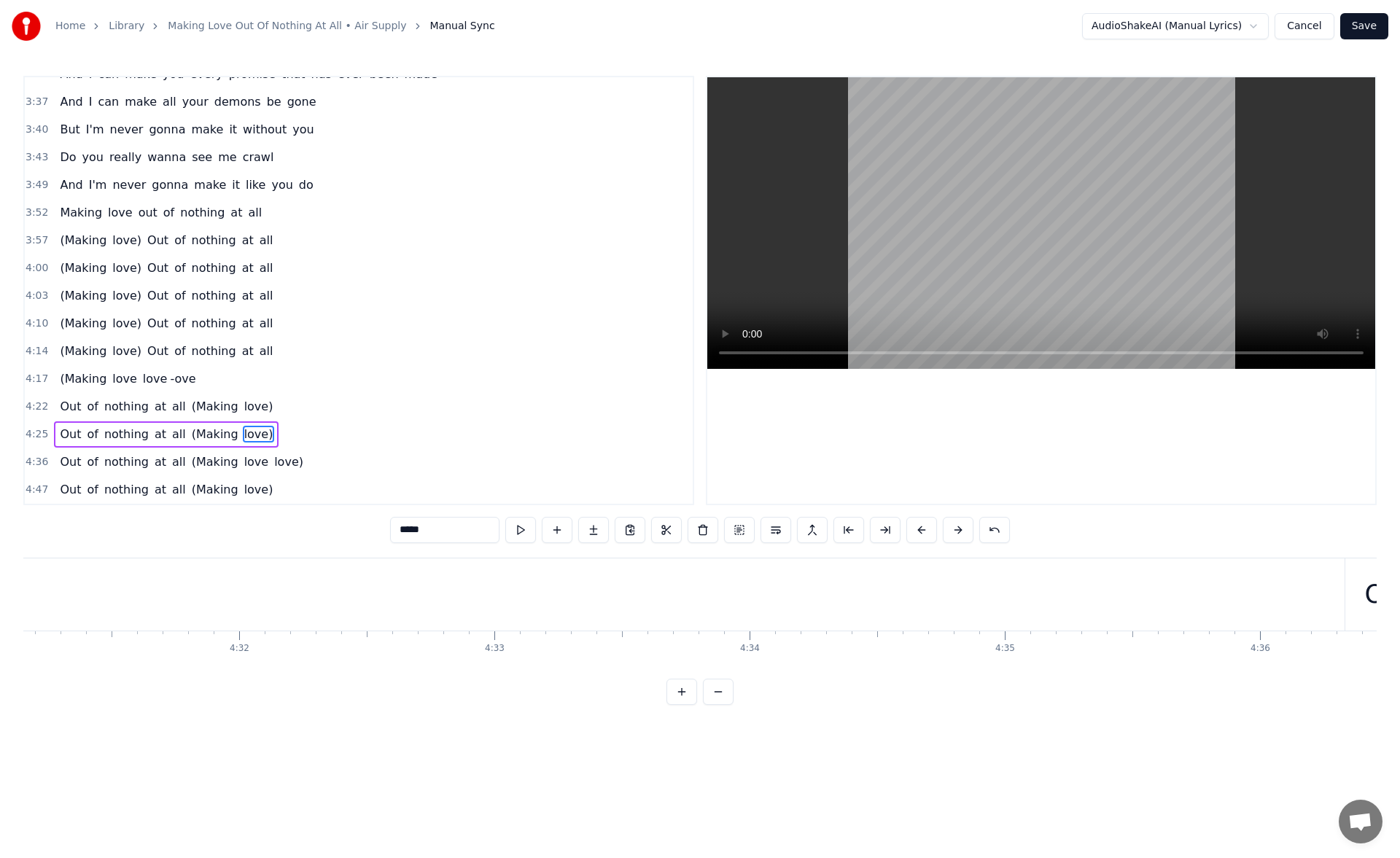
scroll to position [0, 69472]
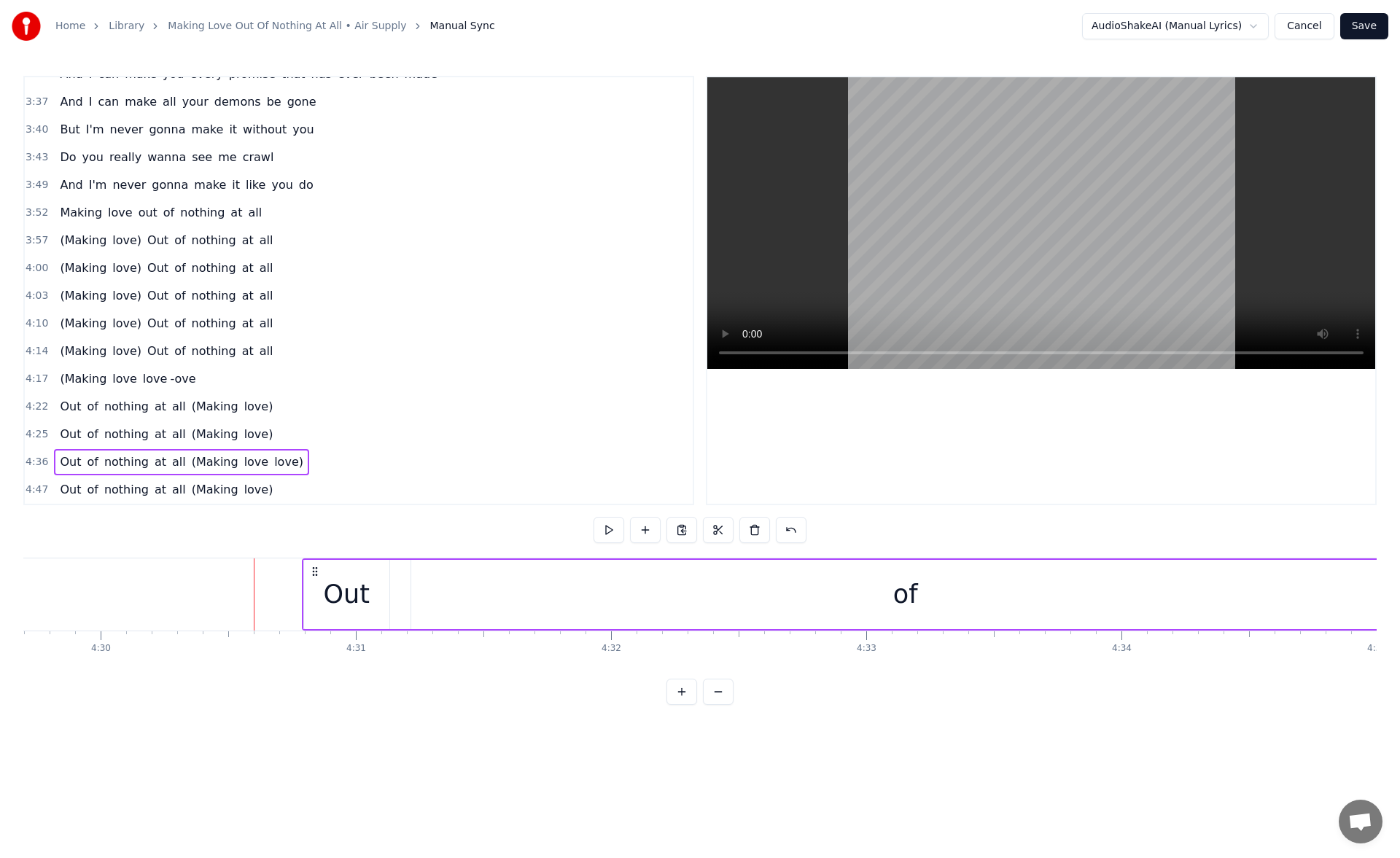
scroll to position [0, 68797]
drag, startPoint x: 1153, startPoint y: 569, endPoint x: 365, endPoint y: 551, distance: 788.2
click at [365, 551] on div "0:20 I know just how to whisper 0:23 And I know just how to cry 0:27 I know jus…" at bounding box center [699, 391] width 1353 height 629
drag, startPoint x: 836, startPoint y: 569, endPoint x: 349, endPoint y: 588, distance: 487.4
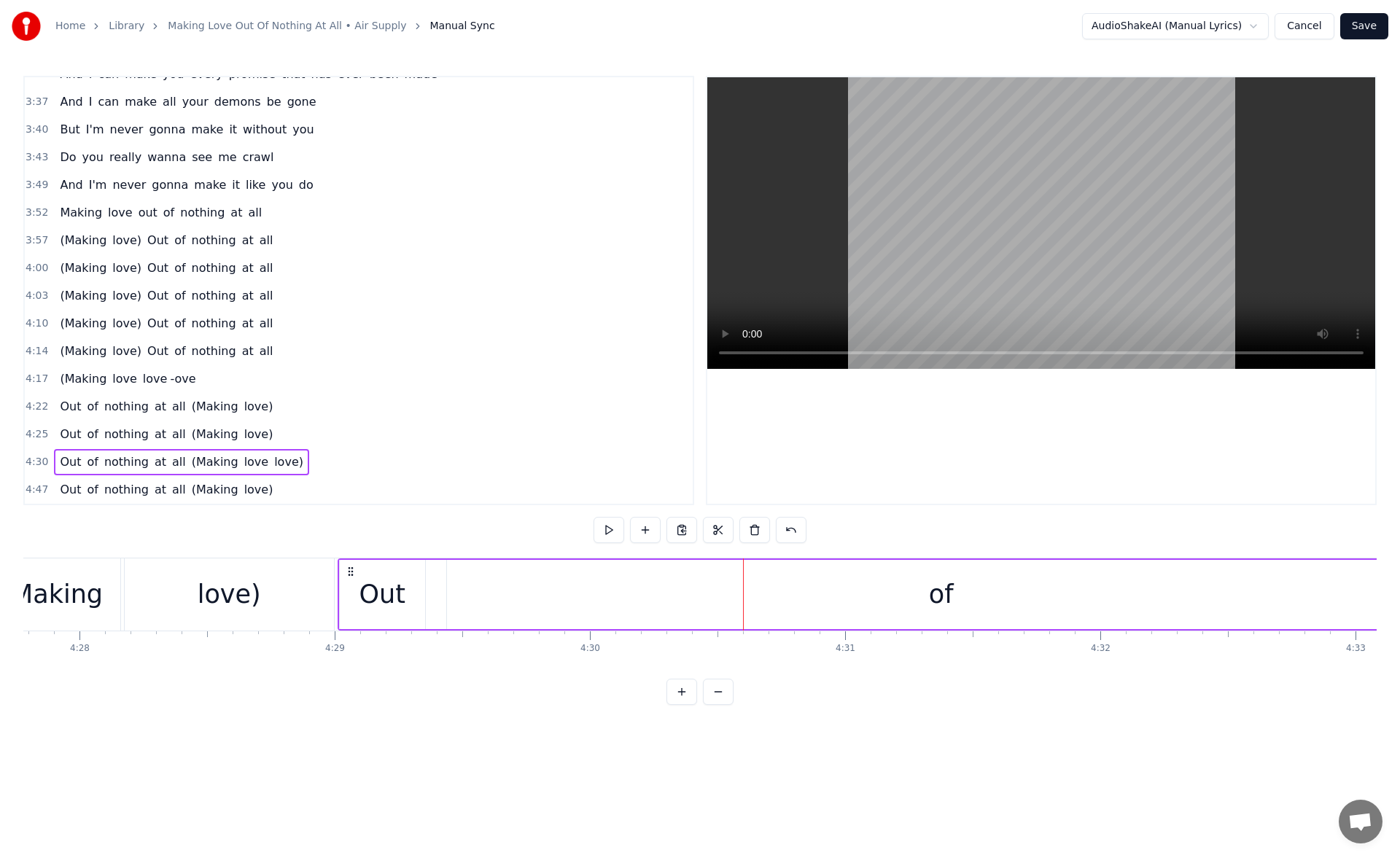
click at [394, 568] on div "Out" at bounding box center [382, 594] width 85 height 69
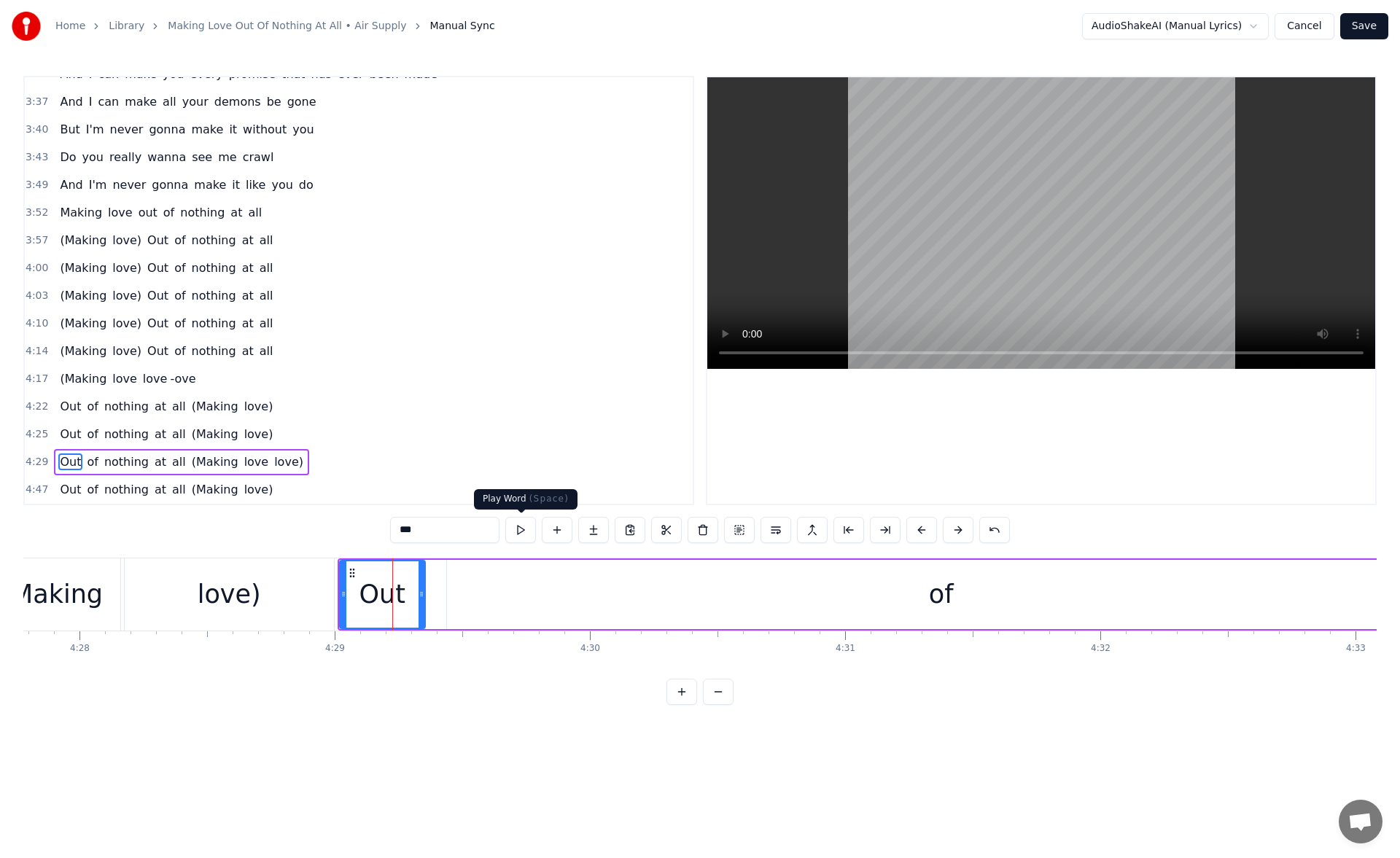
click at [521, 528] on button at bounding box center [521, 530] width 31 height 26
drag, startPoint x: 420, startPoint y: 594, endPoint x: 408, endPoint y: 593, distance: 12.0
click at [408, 593] on icon at bounding box center [409, 594] width 6 height 12
click at [948, 597] on div "of" at bounding box center [941, 594] width 25 height 39
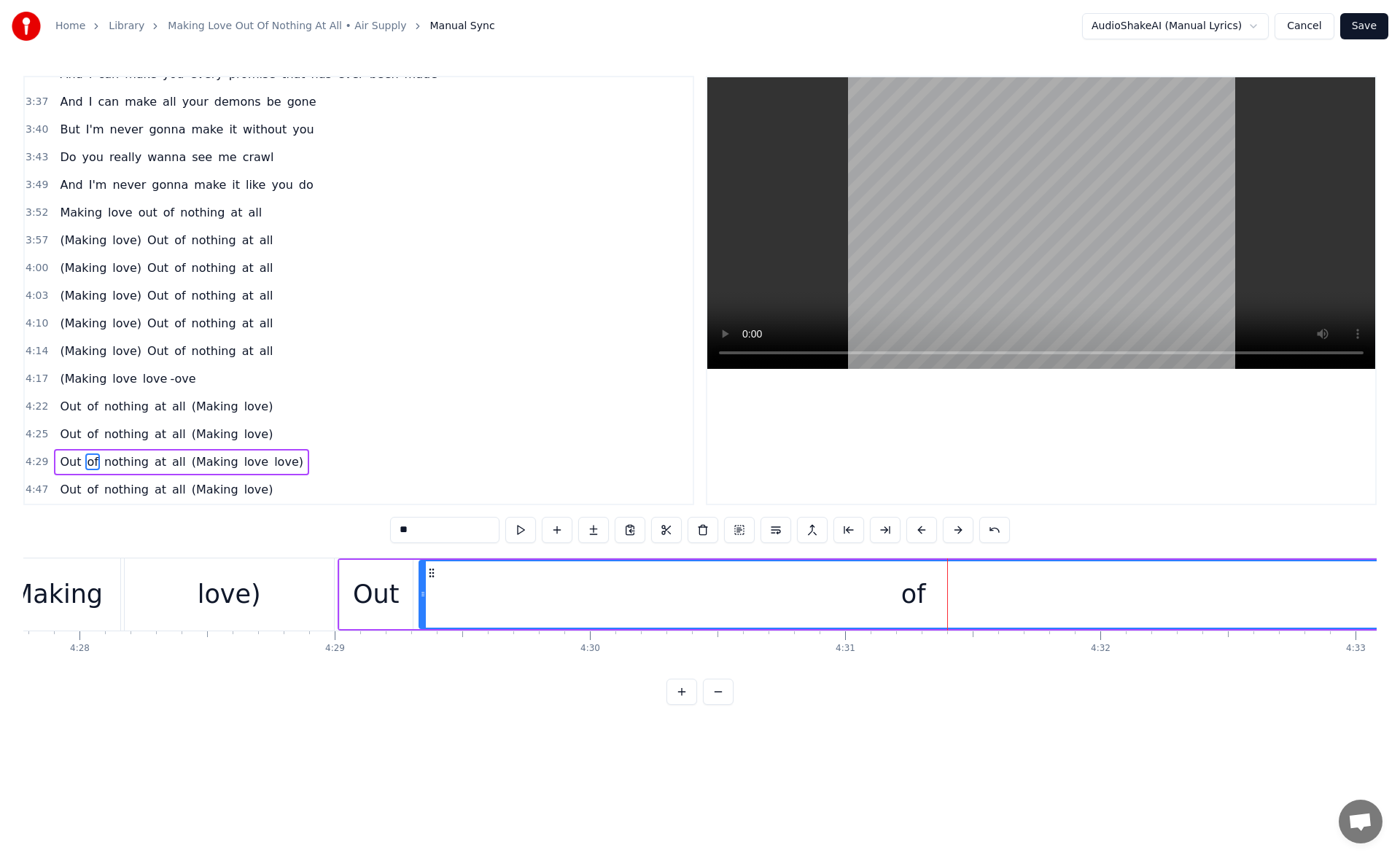
drag, startPoint x: 450, startPoint y: 572, endPoint x: 430, endPoint y: 569, distance: 20.2
click at [430, 569] on icon at bounding box center [432, 573] width 12 height 12
click at [884, 528] on button at bounding box center [885, 530] width 31 height 26
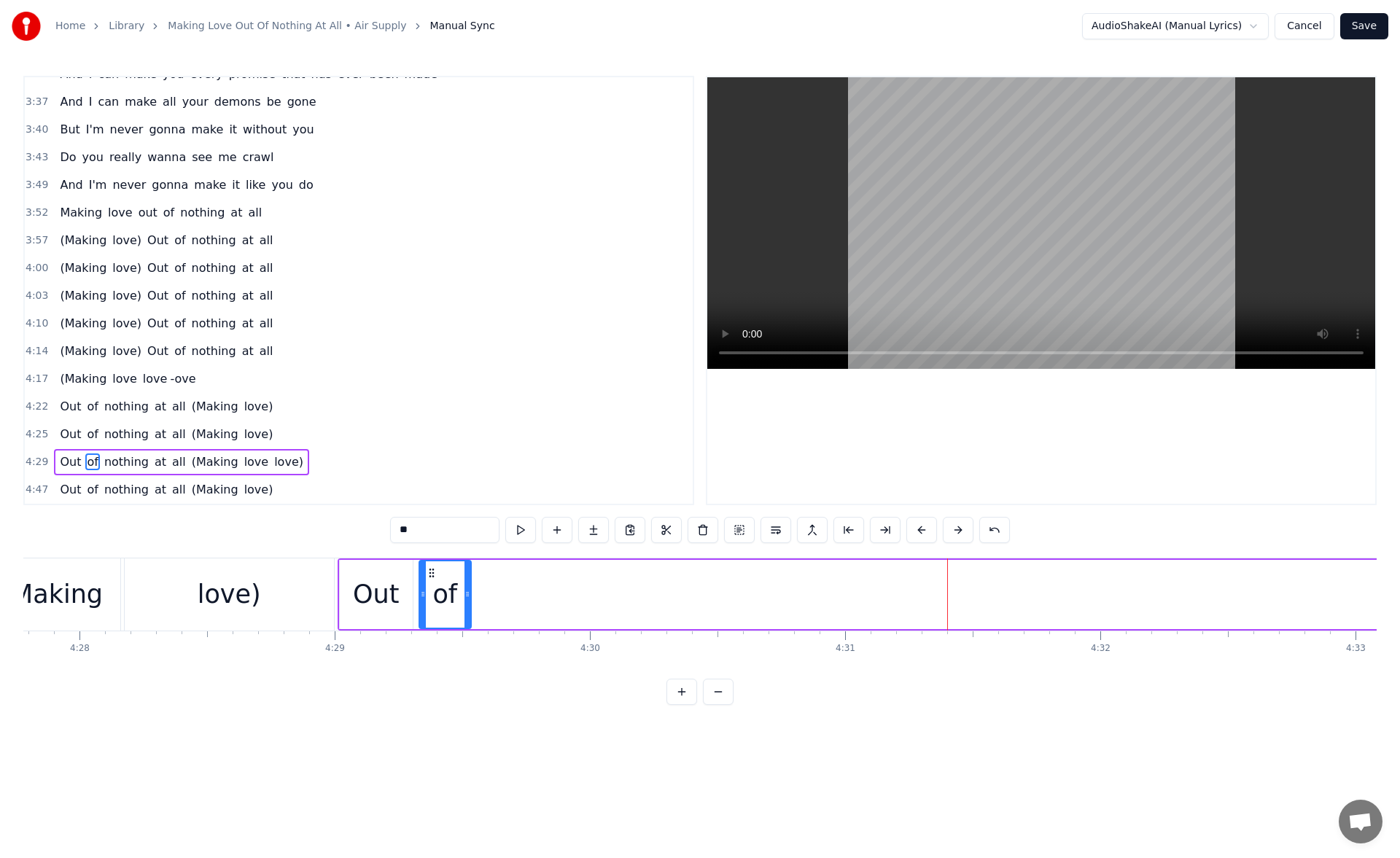
drag, startPoint x: 941, startPoint y: 596, endPoint x: 465, endPoint y: 607, distance: 476.1
click at [465, 607] on div at bounding box center [467, 594] width 6 height 66
click at [522, 525] on button at bounding box center [521, 530] width 31 height 26
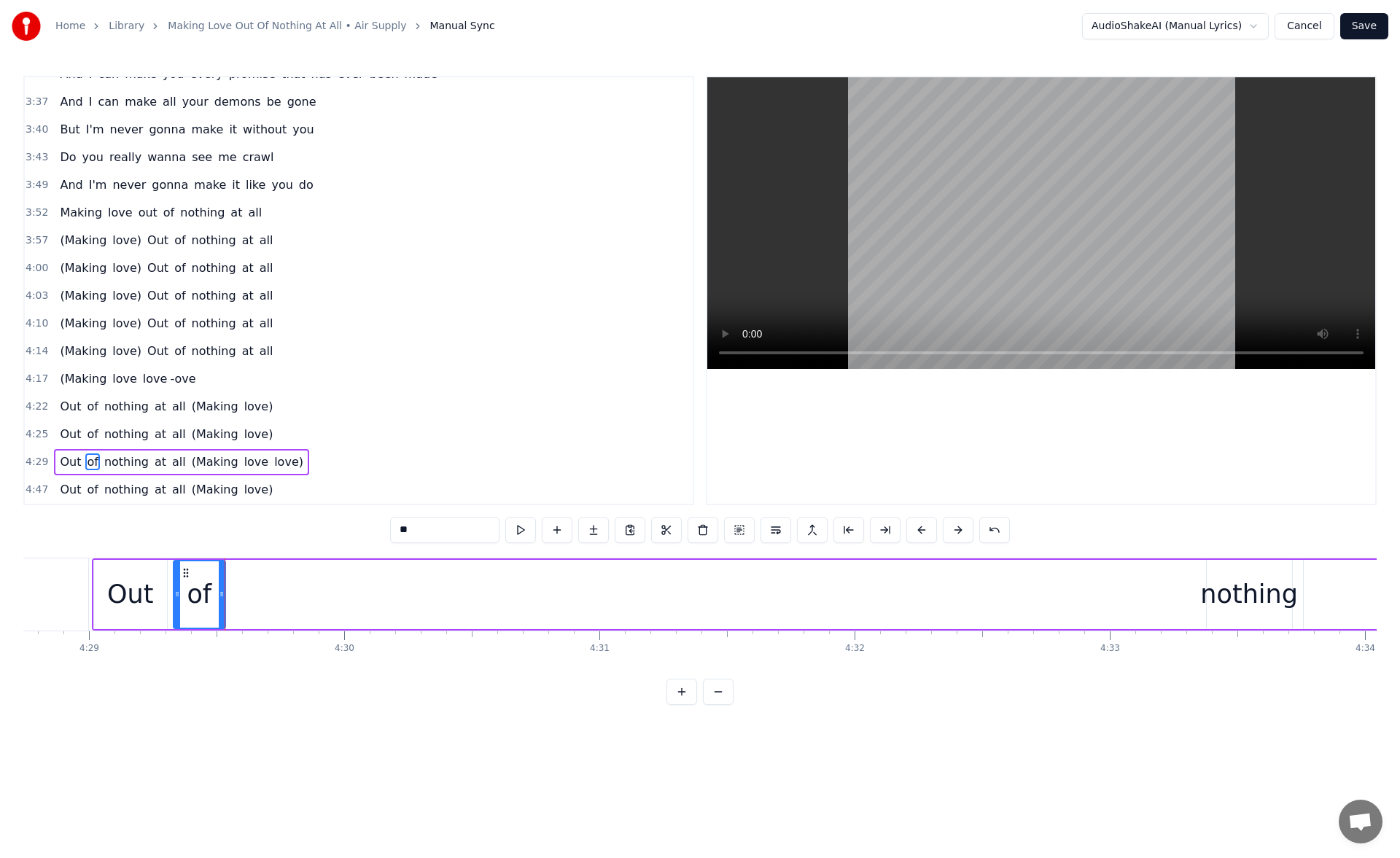
scroll to position [0, 68610]
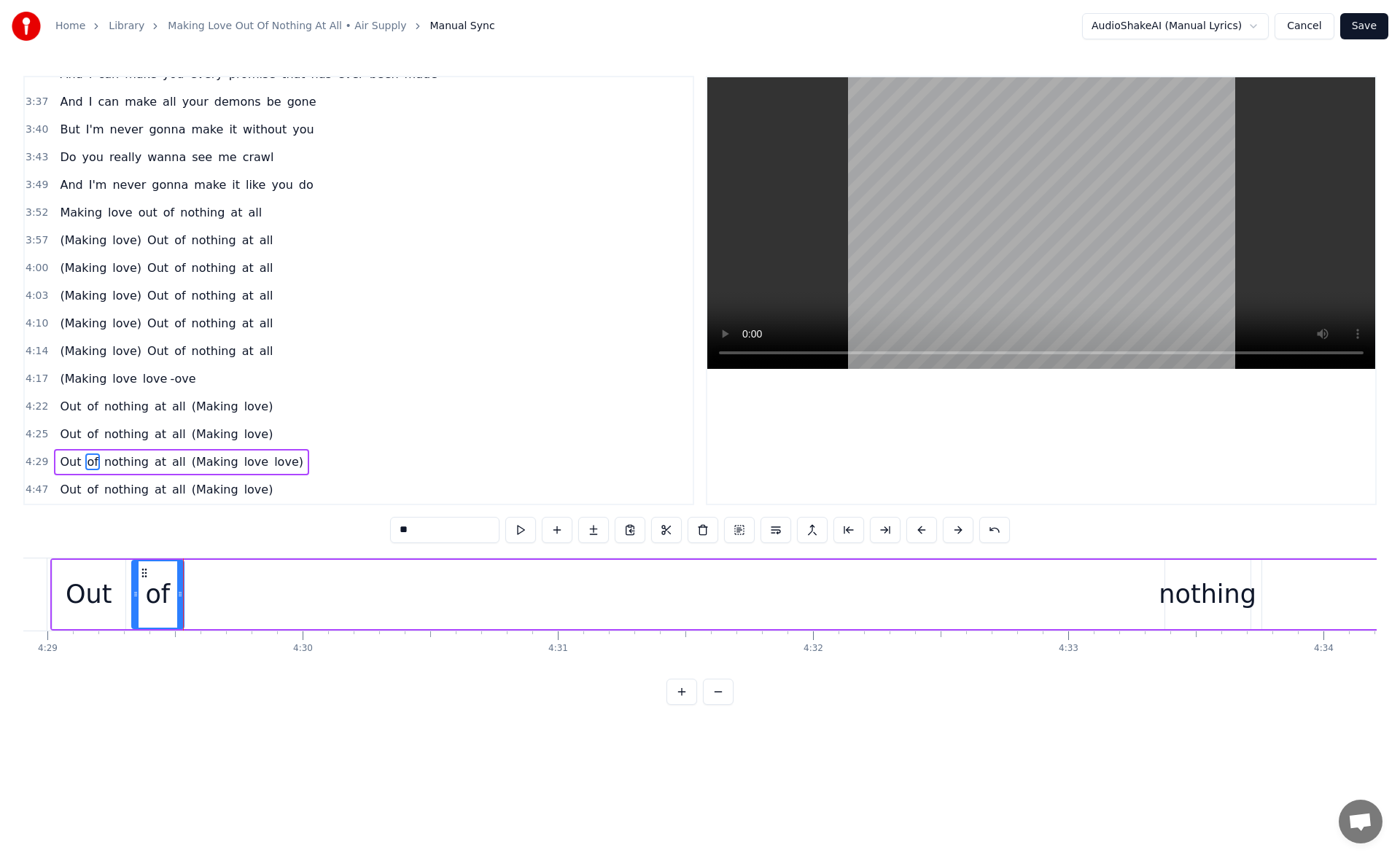
click at [1197, 617] on div "nothing" at bounding box center [1207, 594] width 85 height 69
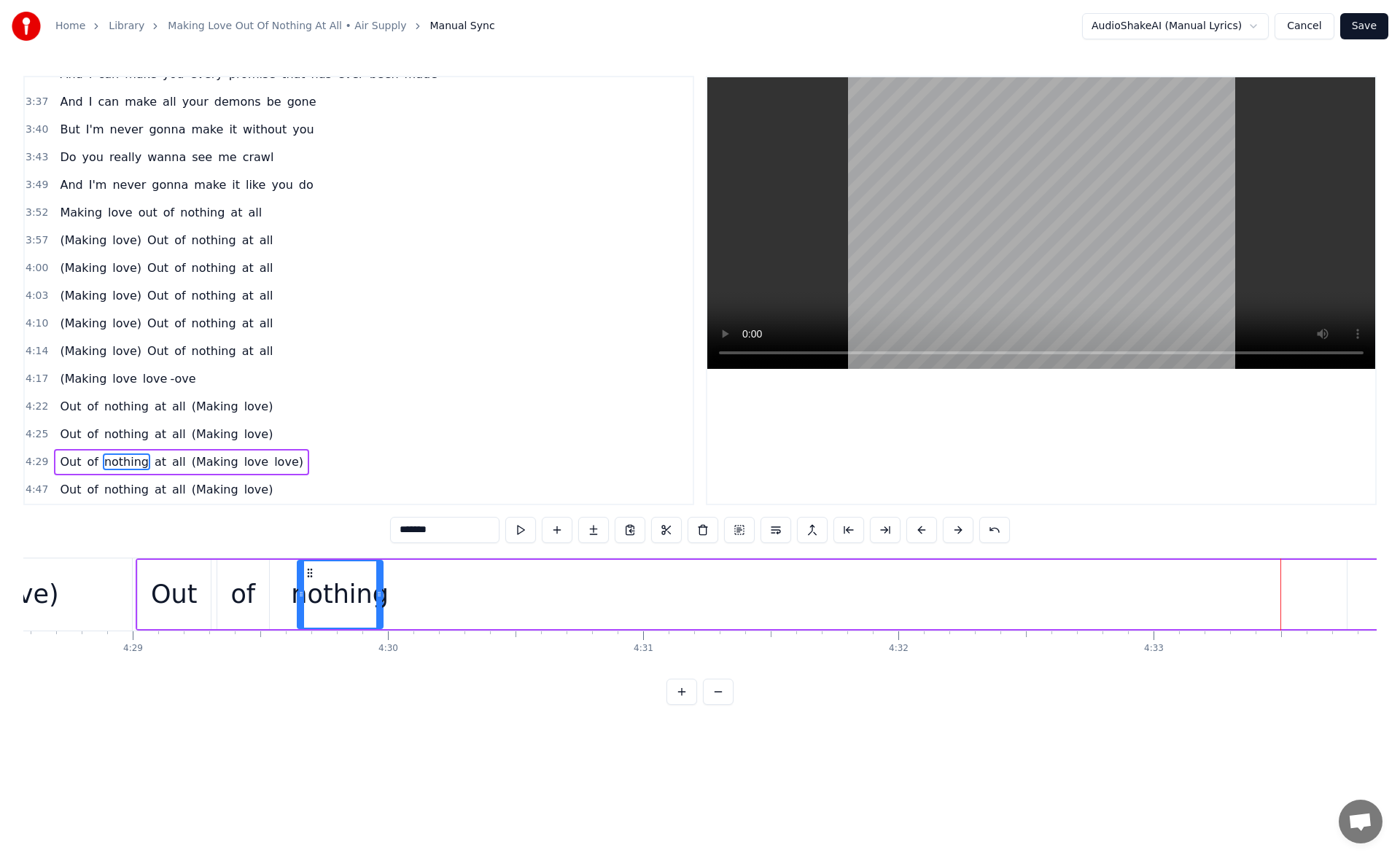
scroll to position [0, 68516]
drag, startPoint x: 1177, startPoint y: 573, endPoint x: 296, endPoint y: 608, distance: 881.7
click at [296, 608] on div "nothing" at bounding box center [327, 594] width 84 height 66
click at [516, 525] on button at bounding box center [521, 530] width 31 height 26
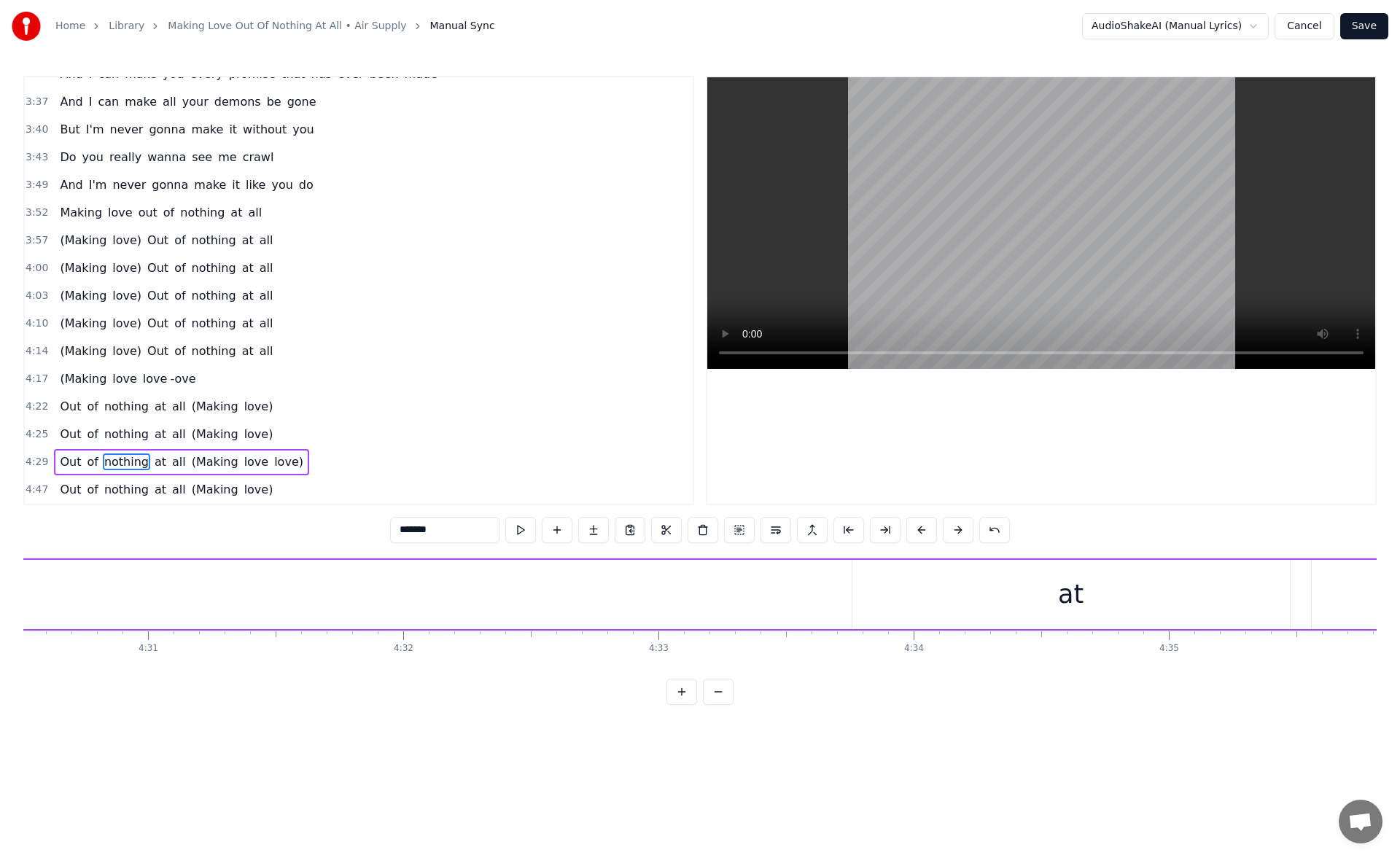
scroll to position [0, 69061]
click at [1035, 607] on div "at" at bounding box center [1030, 594] width 26 height 39
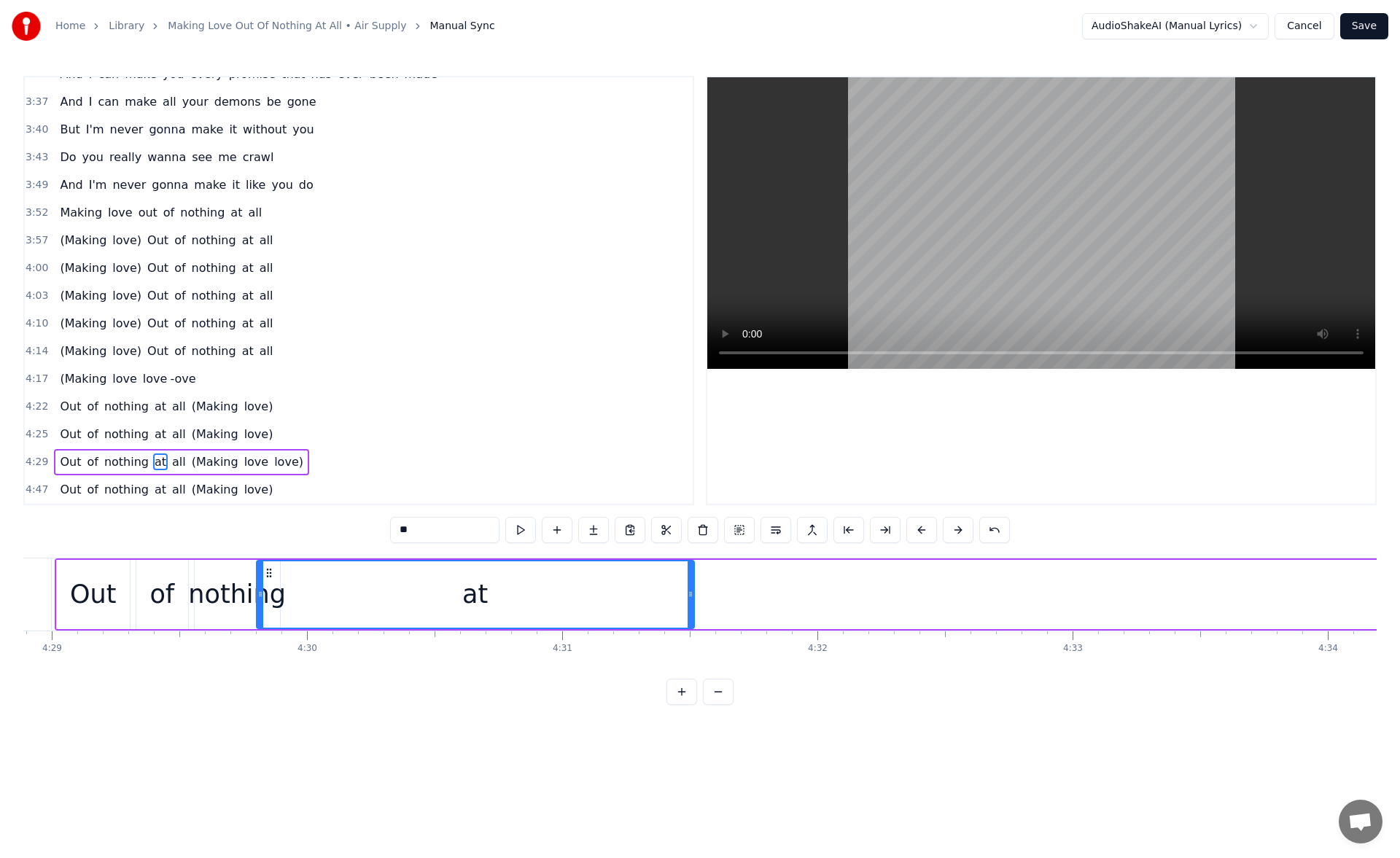
scroll to position [0, 68598]
drag, startPoint x: 824, startPoint y: 570, endPoint x: 308, endPoint y: 590, distance: 516.4
click at [308, 590] on div "at" at bounding box center [514, 594] width 436 height 66
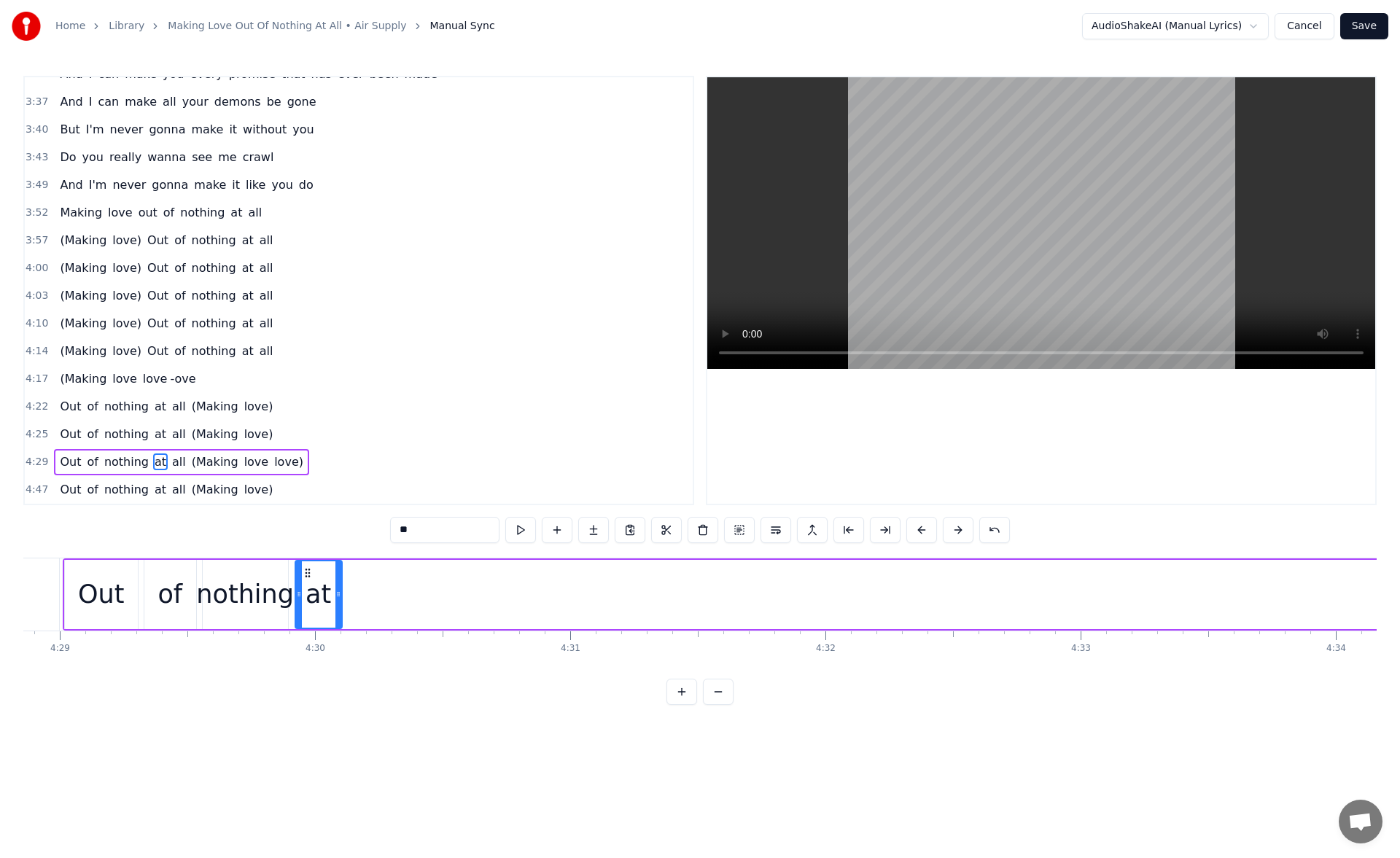
drag, startPoint x: 729, startPoint y: 593, endPoint x: 339, endPoint y: 591, distance: 390.0
click at [339, 591] on icon at bounding box center [338, 594] width 6 height 12
click at [515, 526] on button at bounding box center [521, 530] width 31 height 26
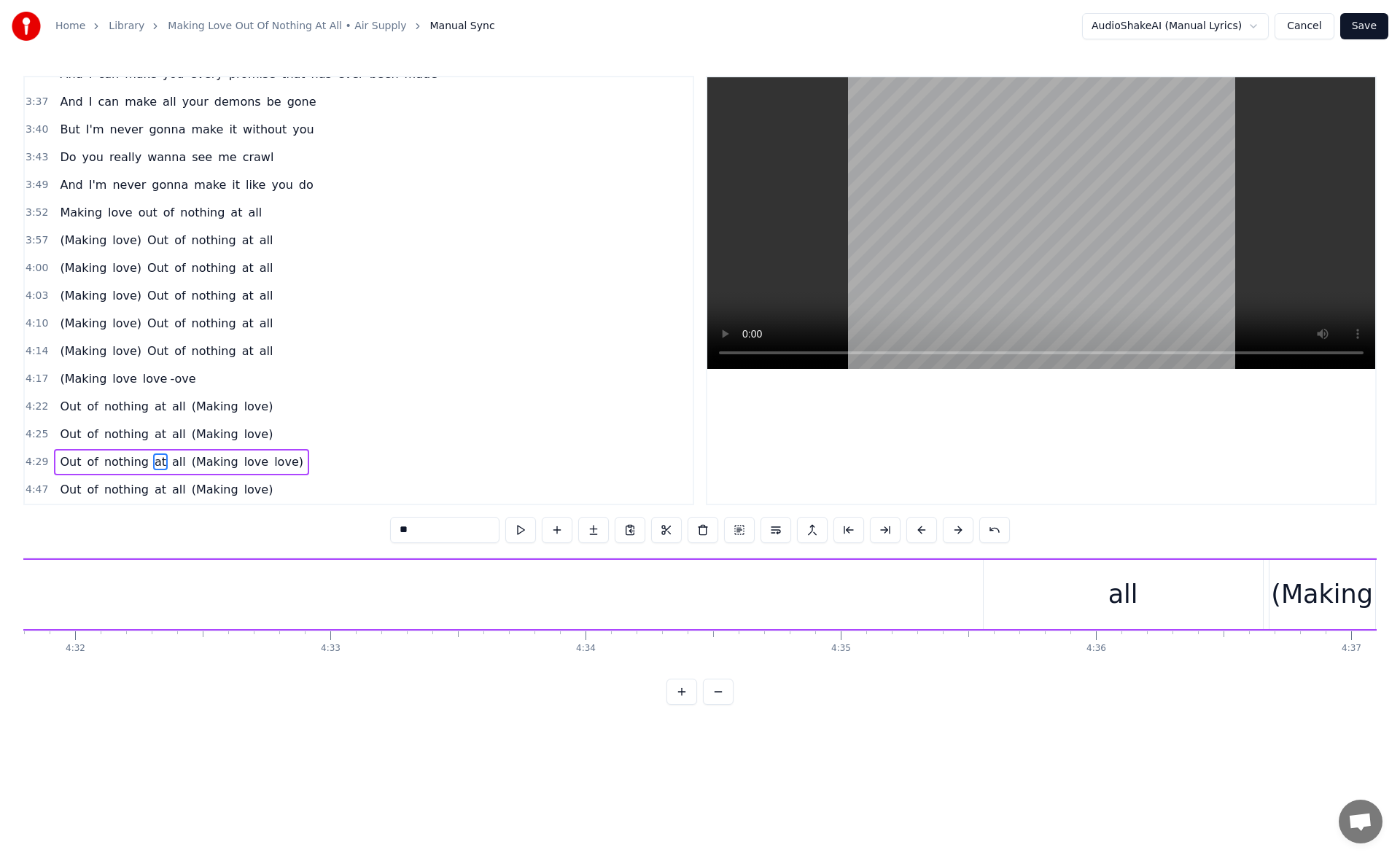
scroll to position [0, 69512]
click at [971, 613] on div "all" at bounding box center [959, 594] width 30 height 39
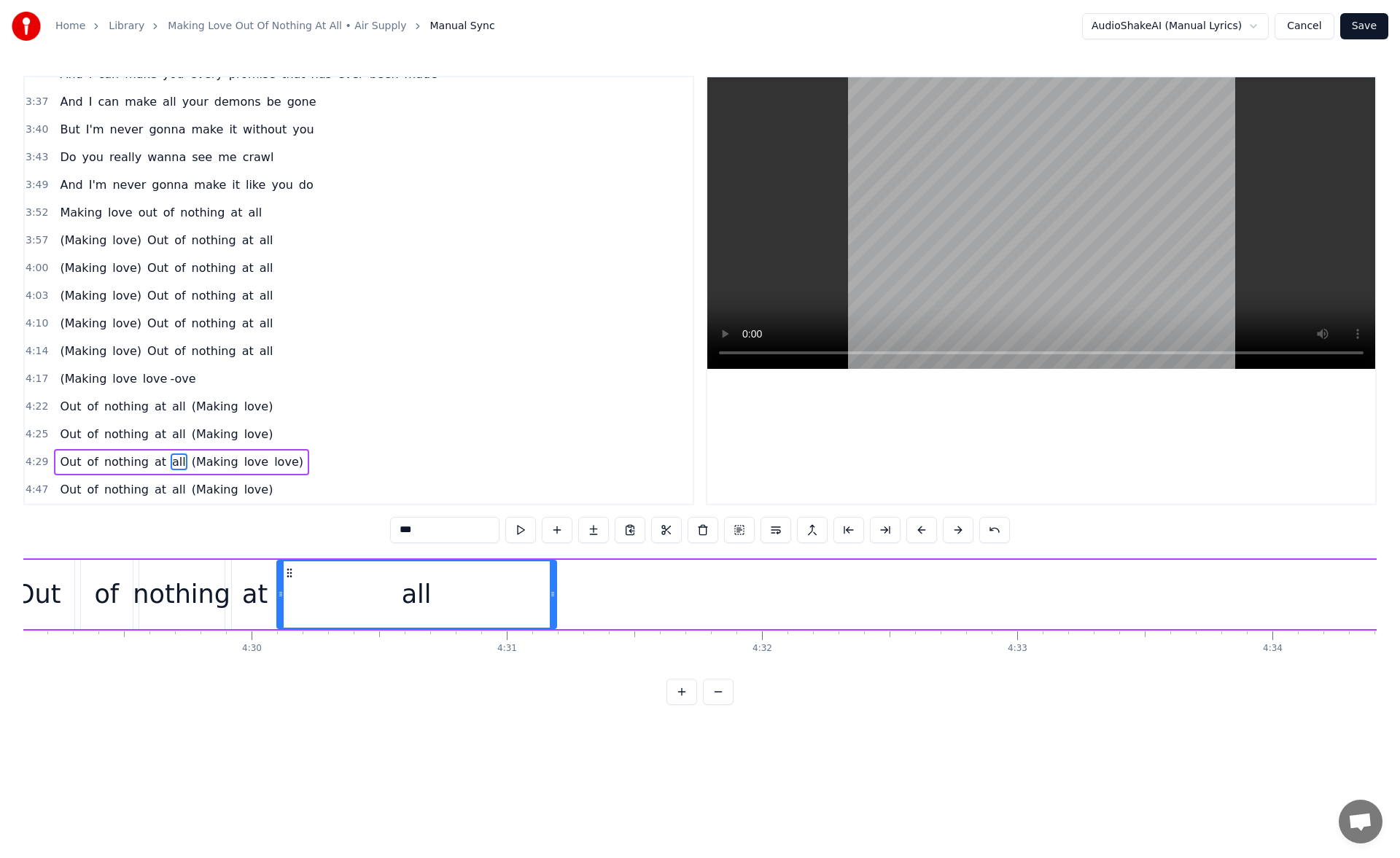
scroll to position [0, 68661]
drag, startPoint x: 831, startPoint y: 573, endPoint x: 298, endPoint y: 579, distance: 533.0
click at [298, 579] on div "all" at bounding box center [426, 594] width 278 height 66
click at [516, 523] on button at bounding box center [521, 530] width 31 height 26
drag, startPoint x: 560, startPoint y: 592, endPoint x: 422, endPoint y: 582, distance: 138.4
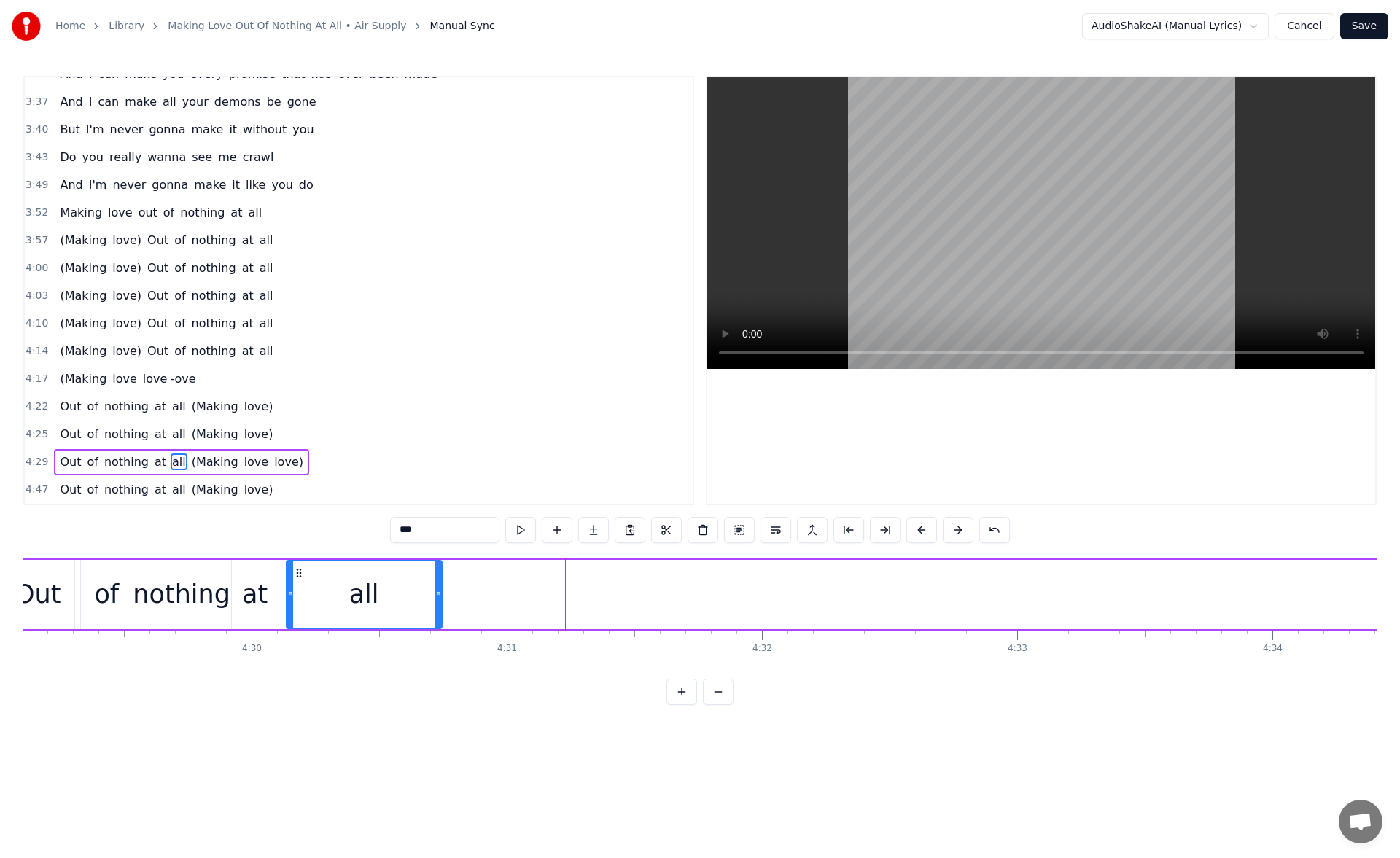
click at [435, 582] on div at bounding box center [438, 594] width 6 height 66
click at [522, 521] on button at bounding box center [521, 530] width 31 height 26
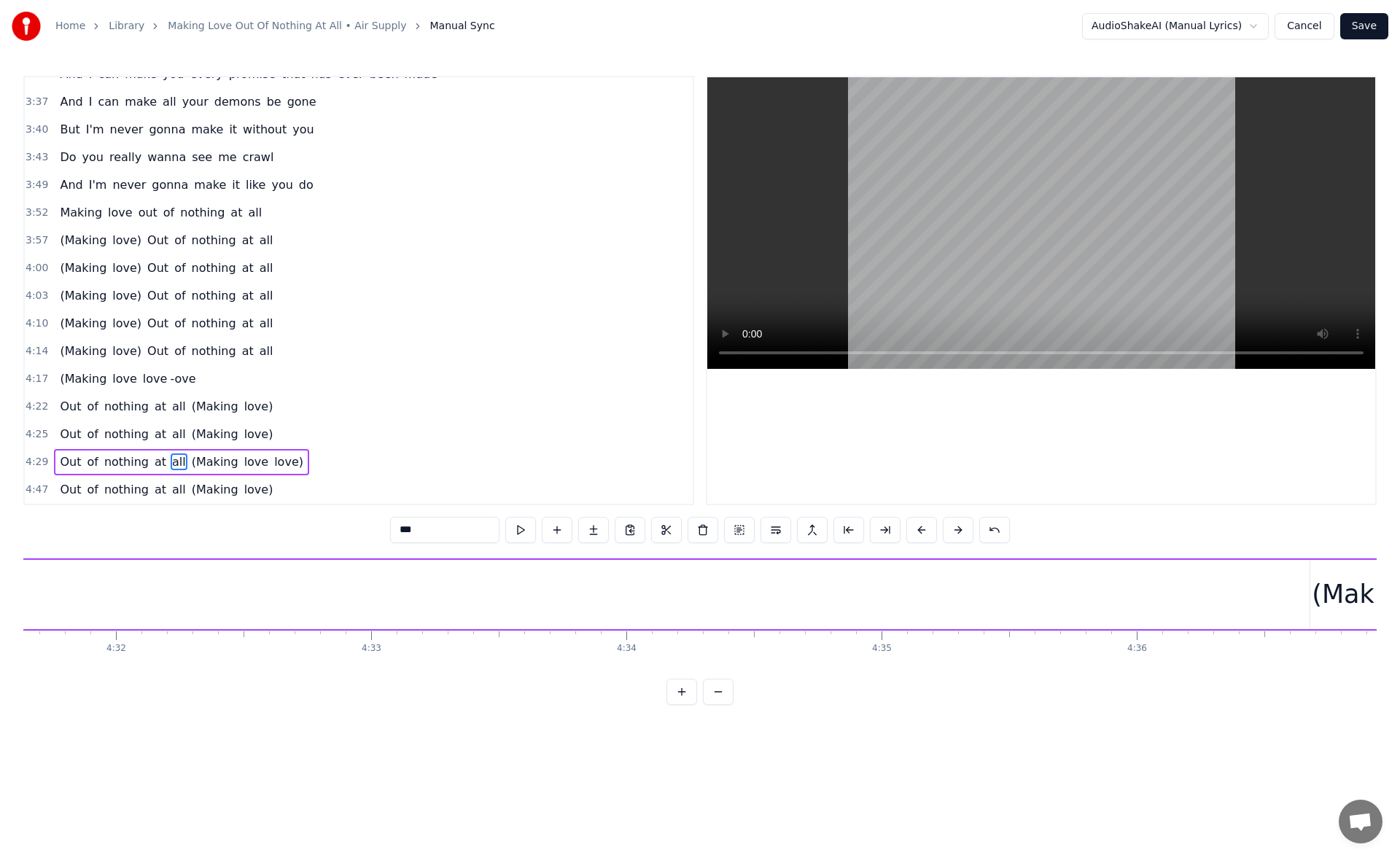
scroll to position [0, 69512]
click at [1173, 592] on div "(Making" at bounding box center [1158, 594] width 102 height 39
type input "*******"
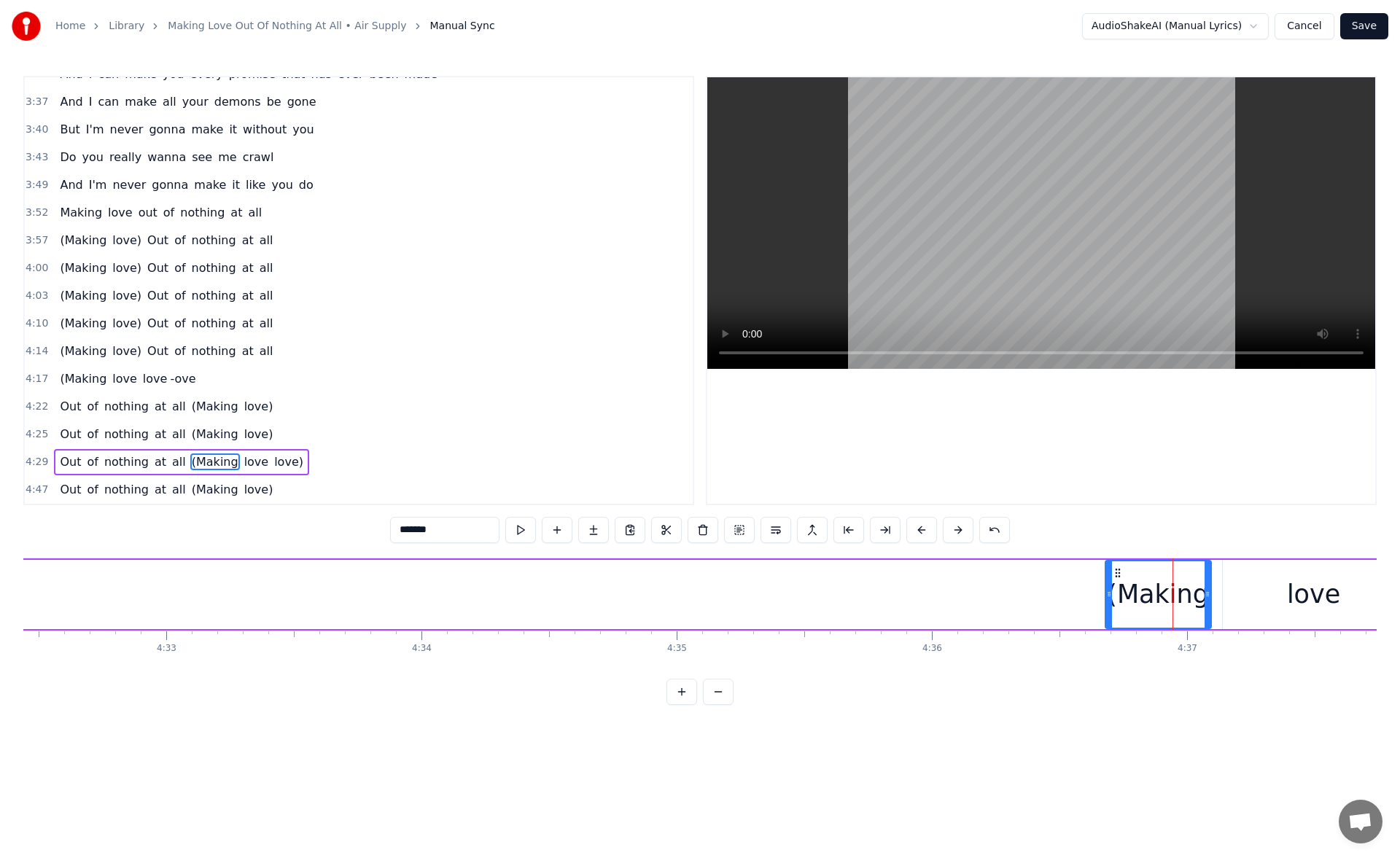
click at [1217, 577] on div "Out of nothing at all (Making love love)" at bounding box center [573, 595] width 2850 height 72
click at [1215, 572] on div "Out of nothing at all (Making love love)" at bounding box center [573, 595] width 2850 height 72
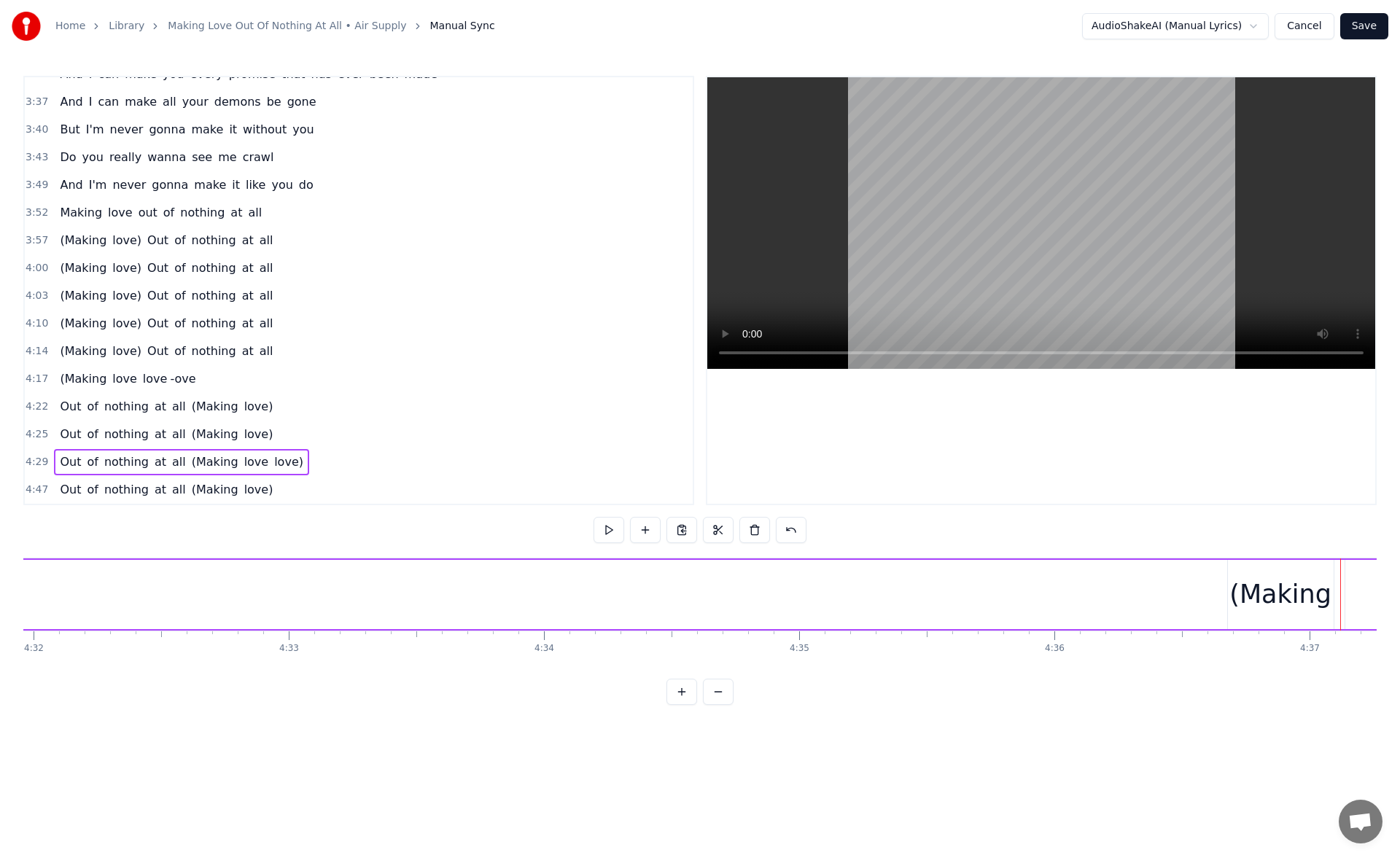
scroll to position [0, 69472]
click at [1223, 586] on div "(Making" at bounding box center [1198, 594] width 102 height 39
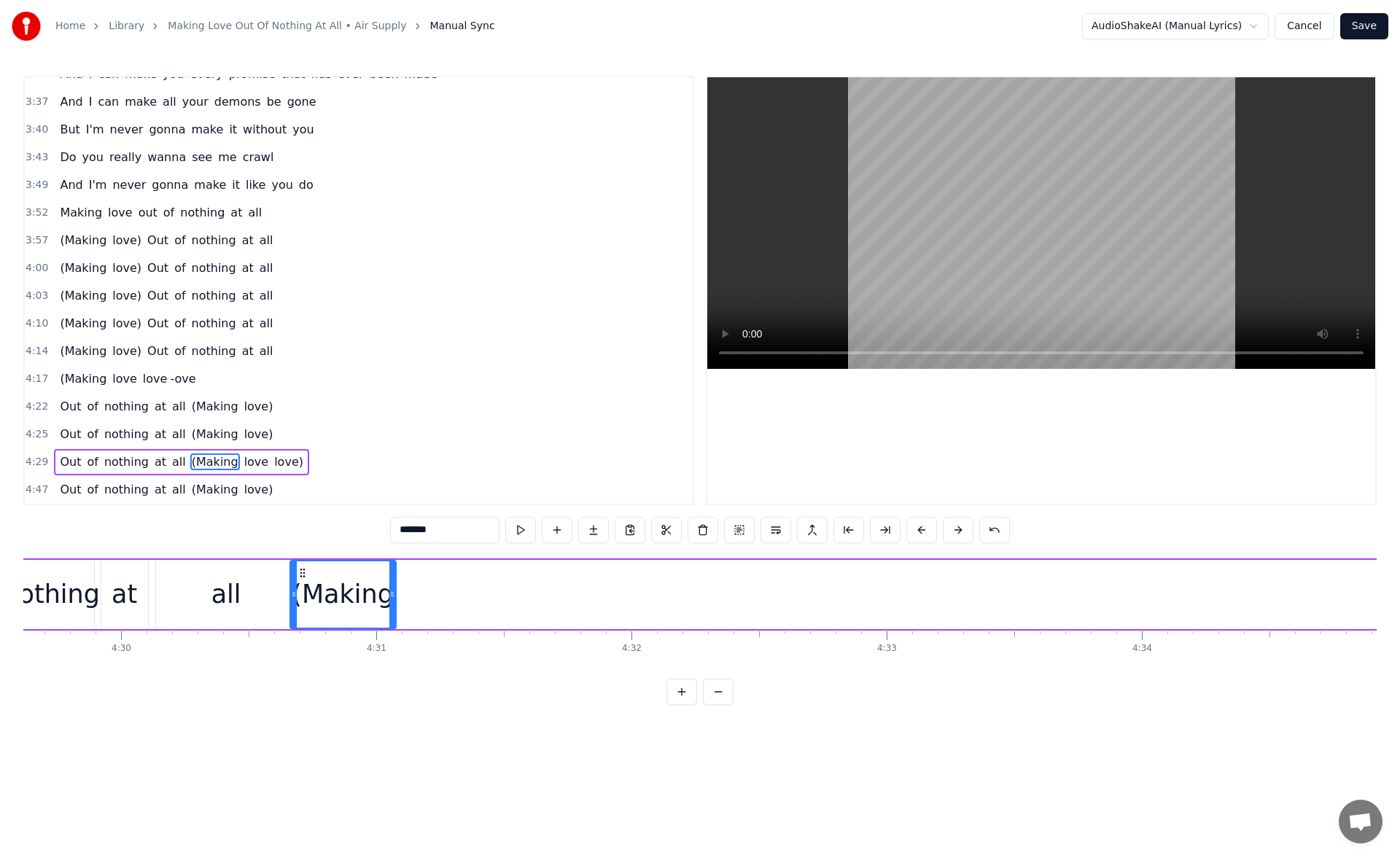
scroll to position [0, 68791]
drag, startPoint x: 1157, startPoint y: 574, endPoint x: 311, endPoint y: 592, distance: 846.2
click at [311, 592] on div "(Making" at bounding box center [353, 594] width 104 height 66
click at [517, 536] on button at bounding box center [521, 530] width 31 height 26
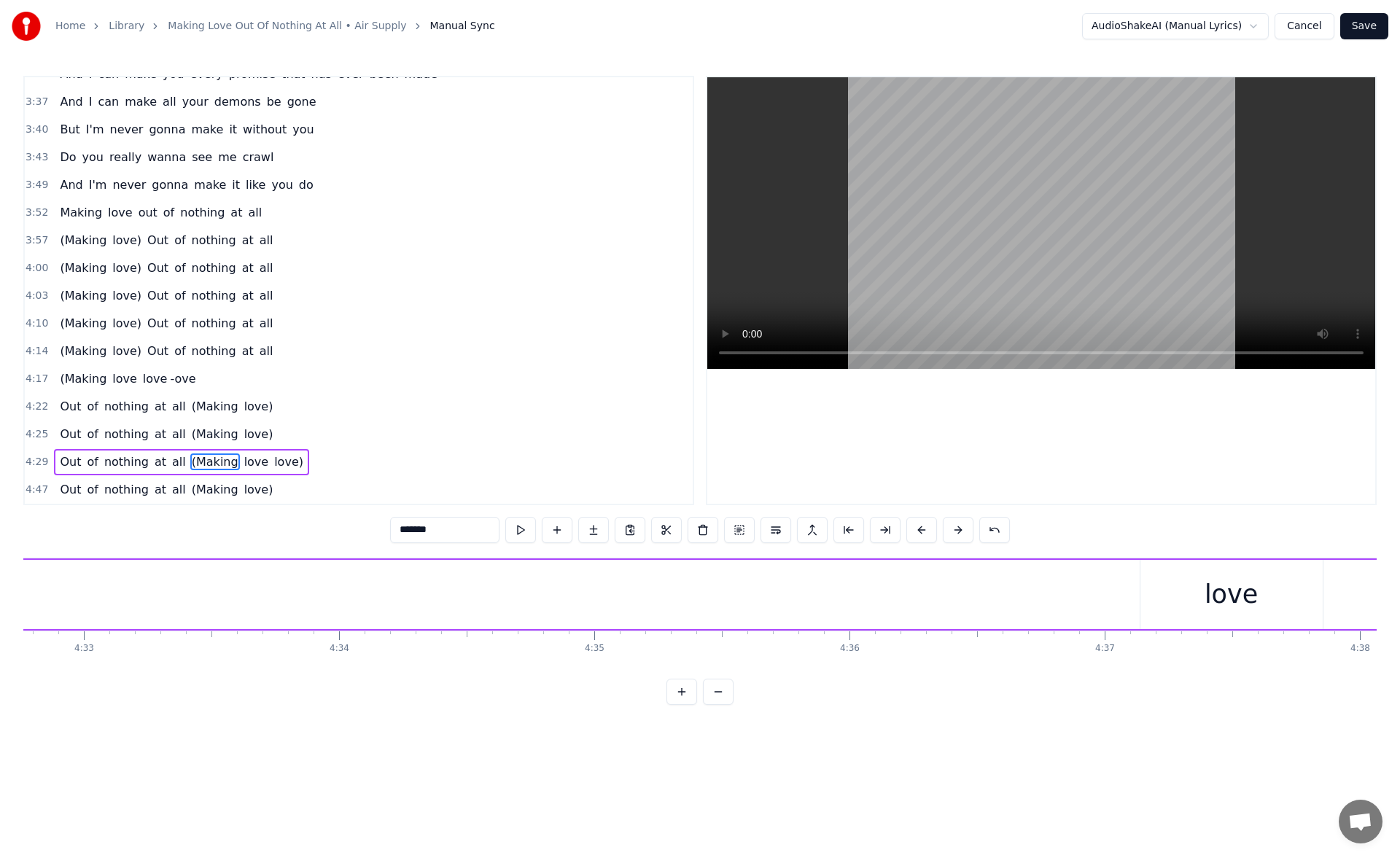
click at [1227, 616] on div "love" at bounding box center [1231, 594] width 182 height 69
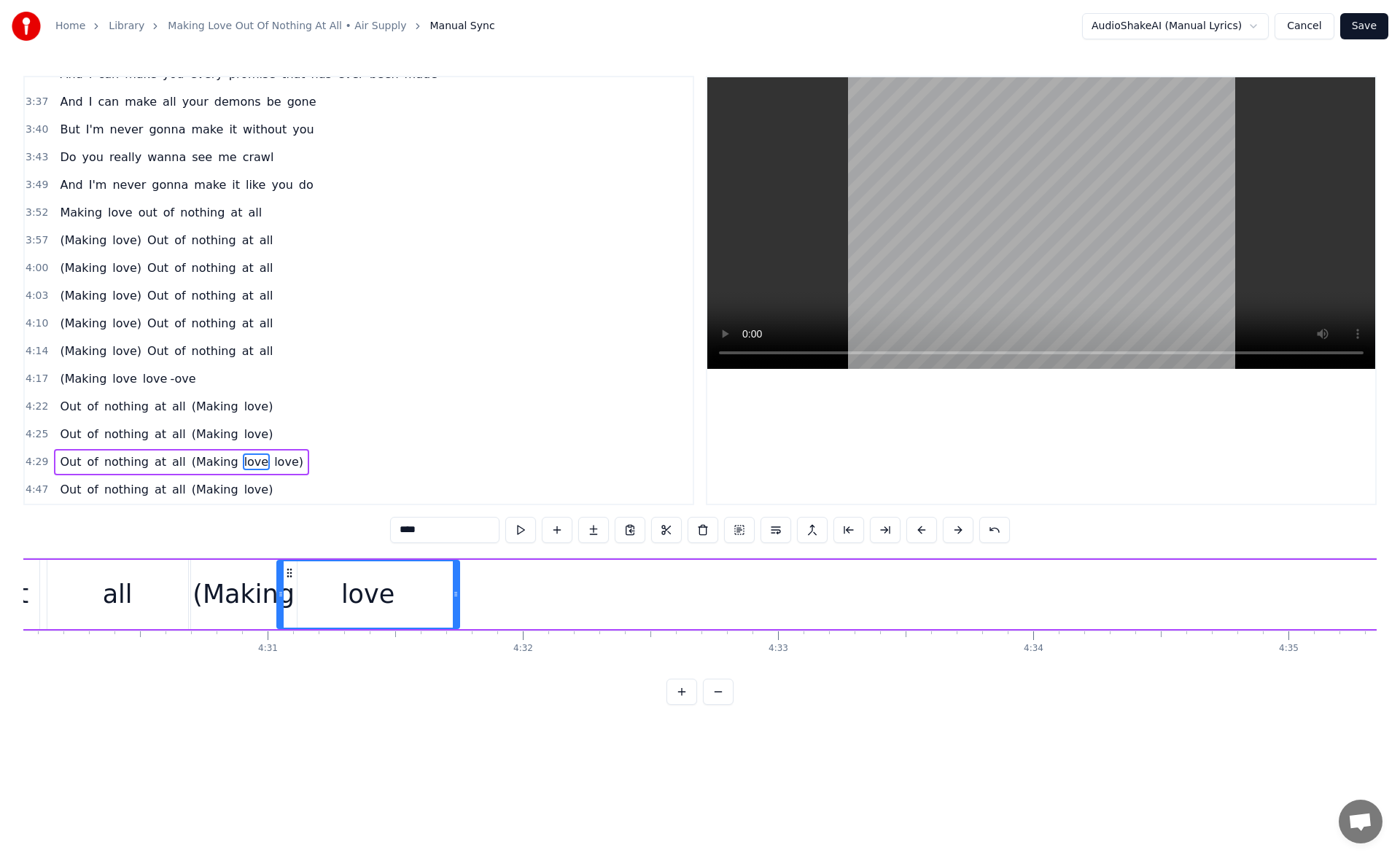
scroll to position [0, 68900]
drag, startPoint x: 1150, startPoint y: 574, endPoint x: 309, endPoint y: 607, distance: 841.6
click at [309, 607] on div "love" at bounding box center [391, 594] width 181 height 66
click at [528, 531] on button at bounding box center [521, 530] width 31 height 26
drag, startPoint x: 479, startPoint y: 598, endPoint x: 521, endPoint y: 598, distance: 42.0
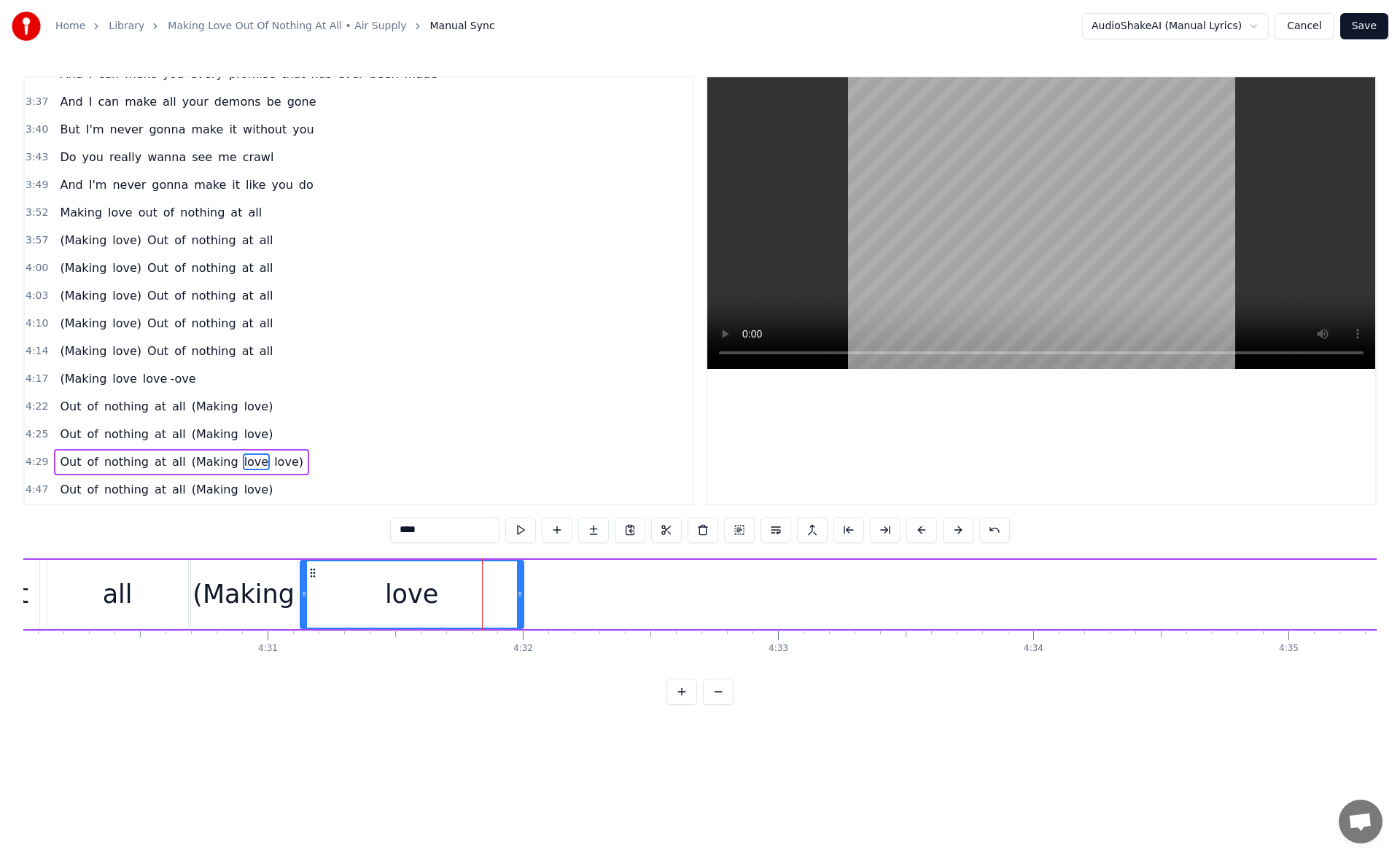
click at [521, 598] on icon at bounding box center [520, 594] width 6 height 12
click at [521, 532] on button at bounding box center [521, 530] width 31 height 26
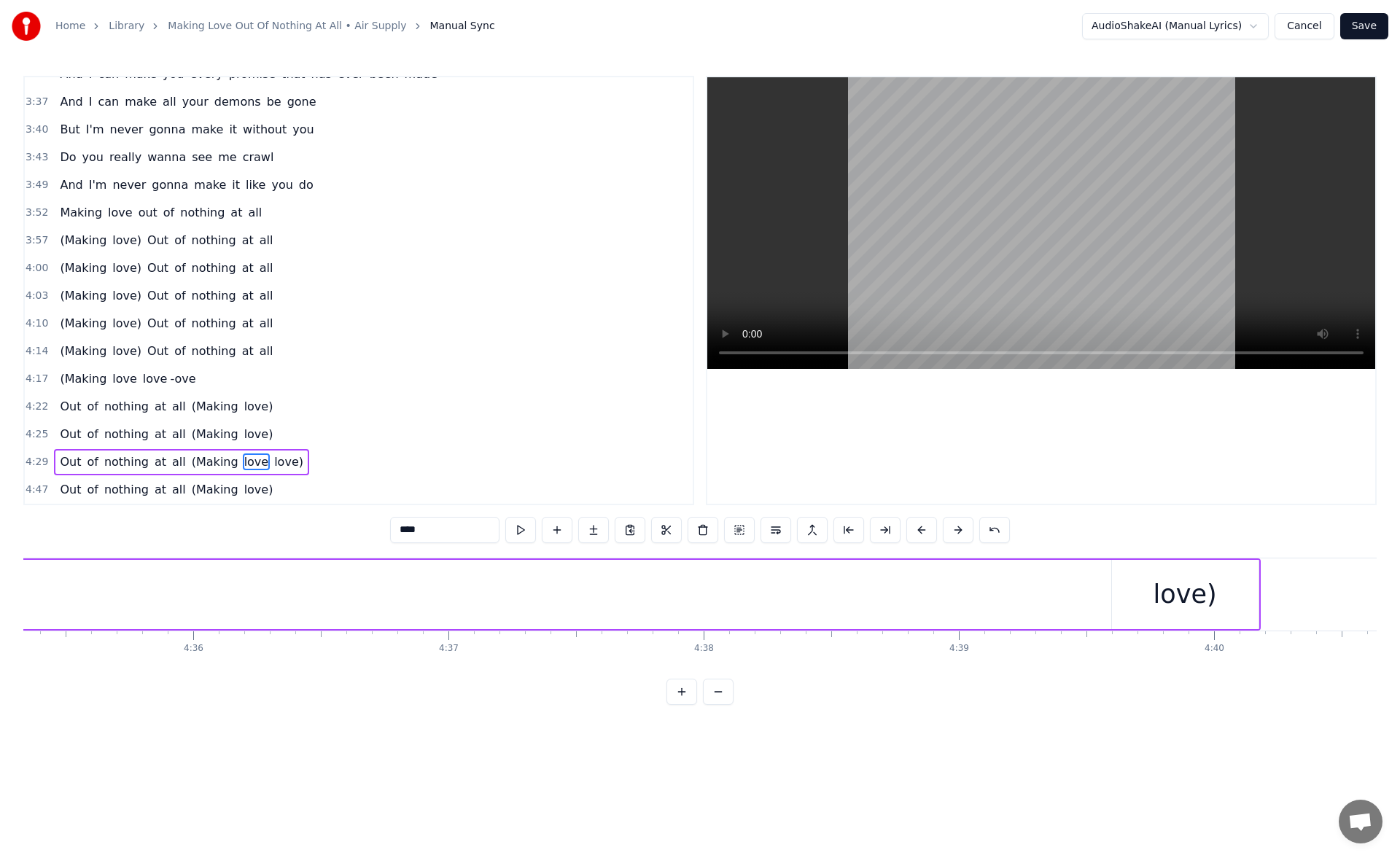
scroll to position [0, 70250]
click at [1177, 603] on div "love)" at bounding box center [1186, 594] width 64 height 39
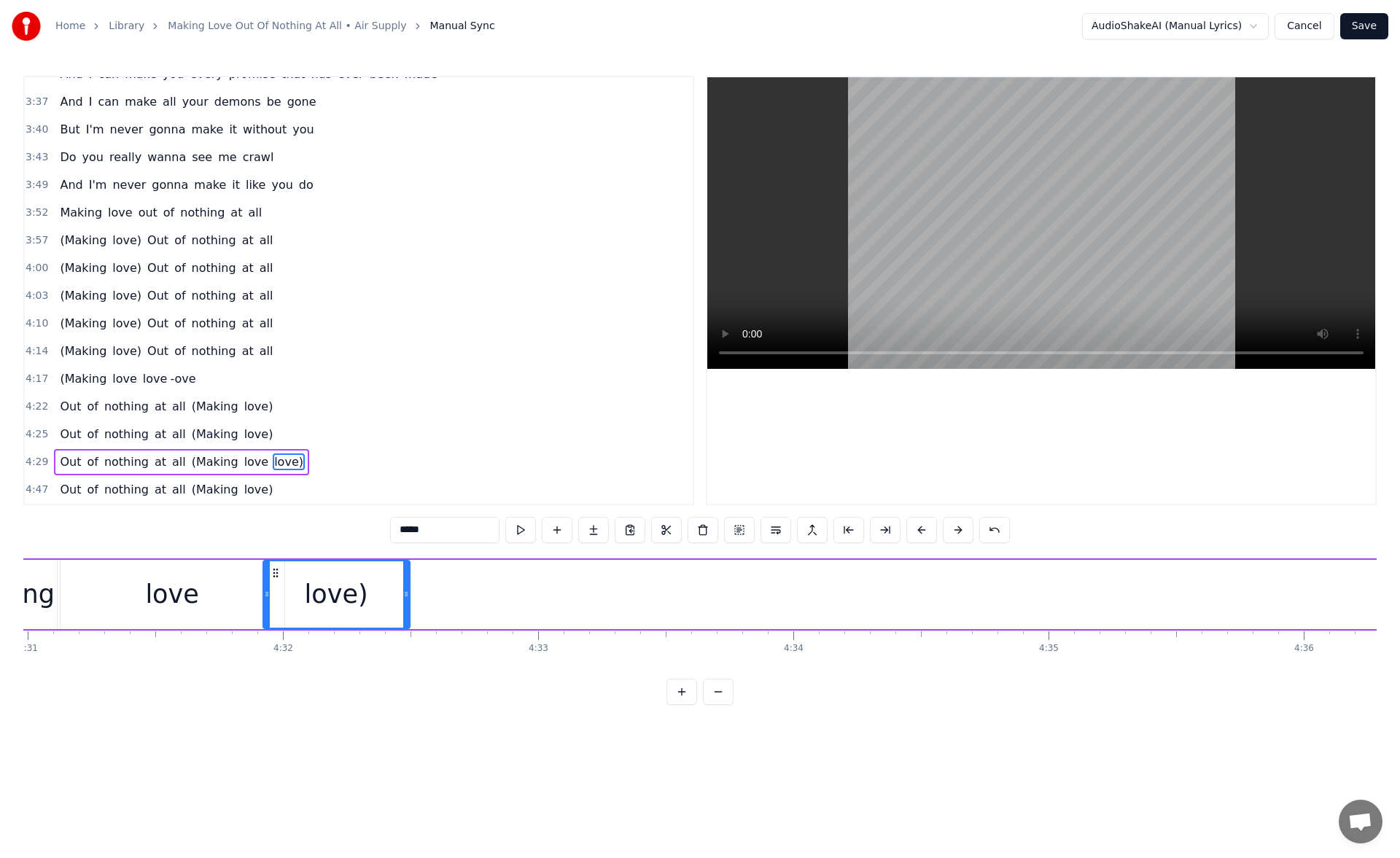
scroll to position [0, 69132]
drag, startPoint x: 1126, startPoint y: 573, endPoint x: 311, endPoint y: 611, distance: 815.9
click at [311, 611] on div "love)" at bounding box center [372, 594] width 145 height 66
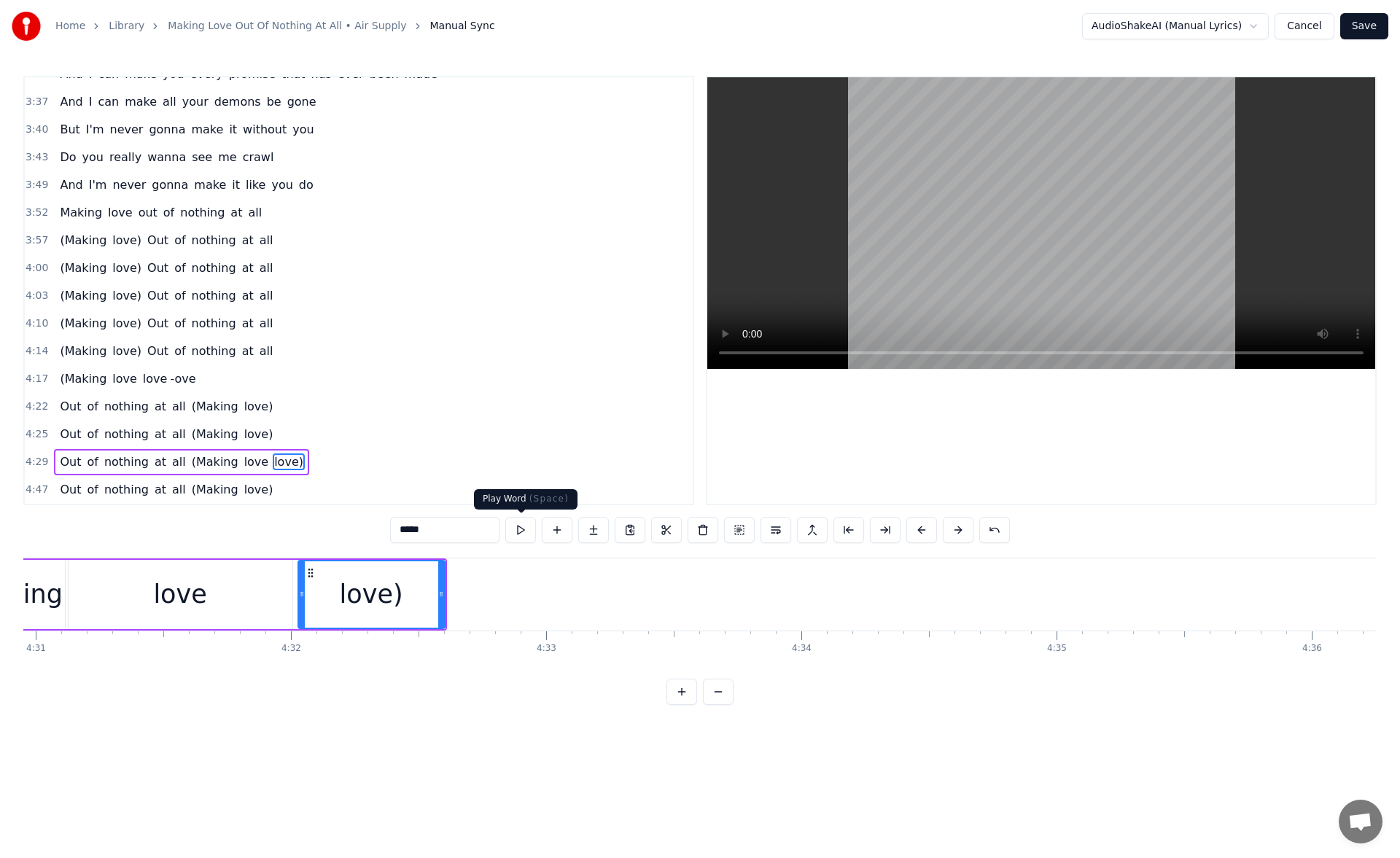
click at [517, 527] on button at bounding box center [521, 530] width 31 height 26
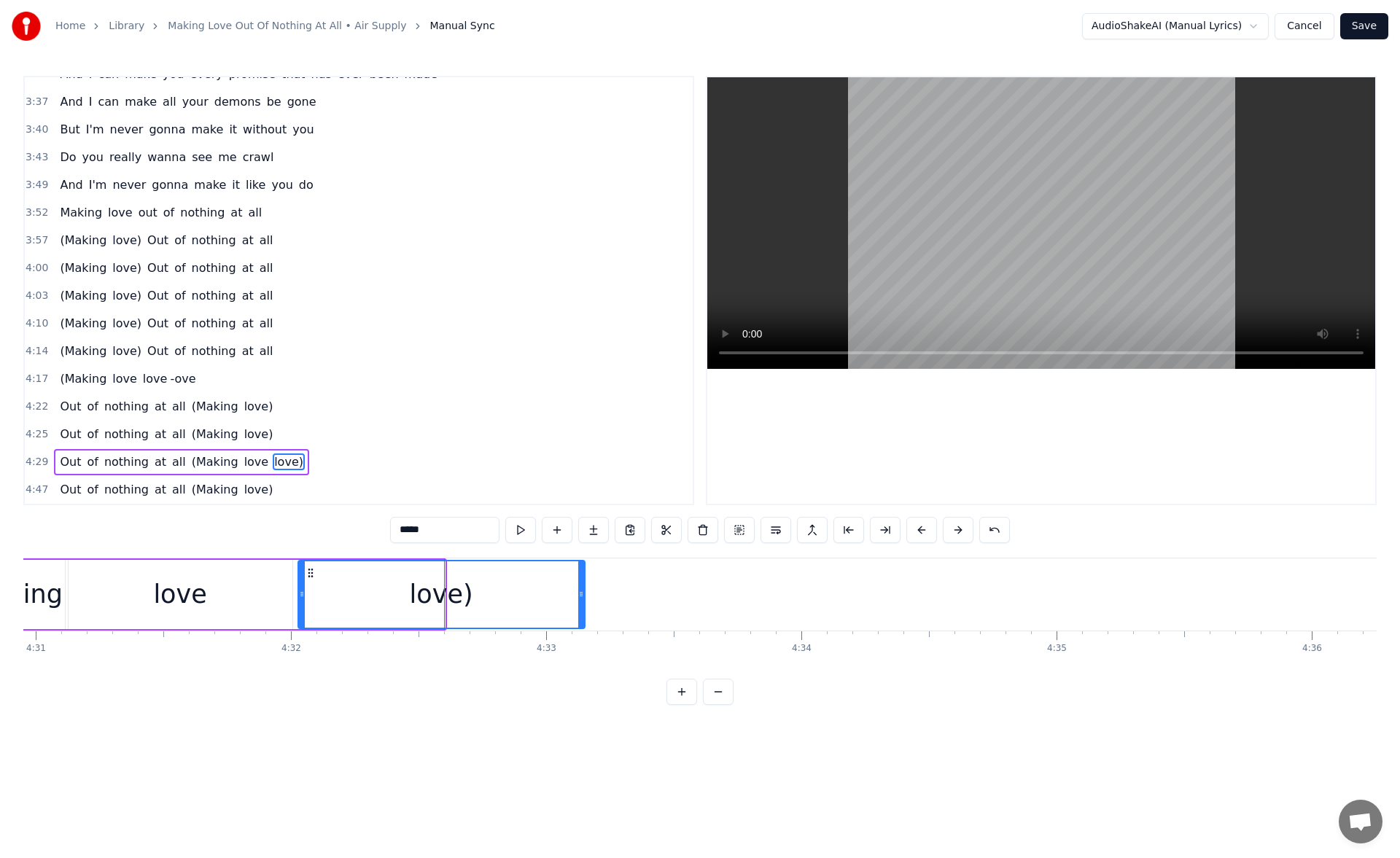
drag, startPoint x: 442, startPoint y: 596, endPoint x: 725, endPoint y: 607, distance: 283.2
click at [584, 607] on div at bounding box center [581, 594] width 6 height 66
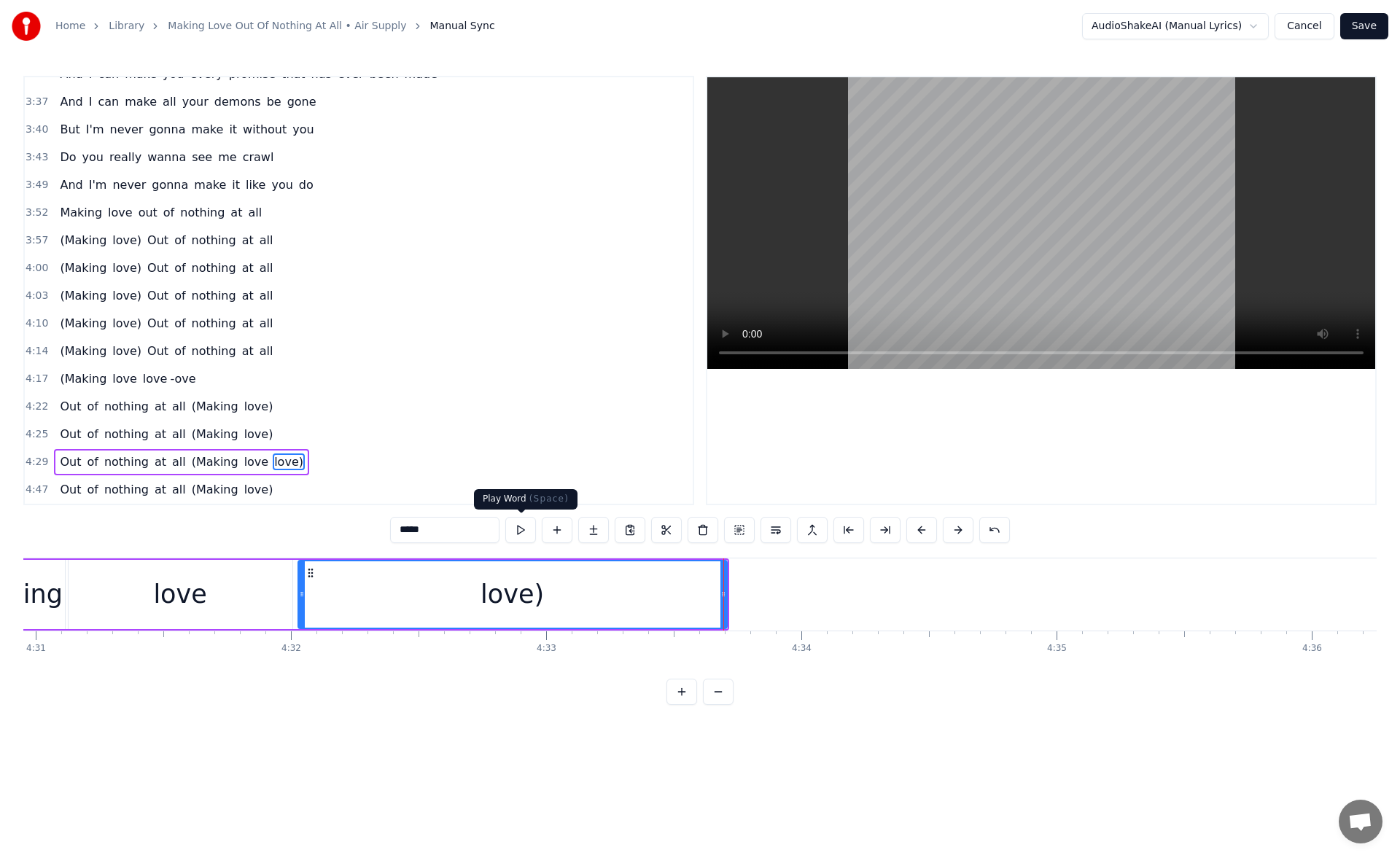
click at [516, 529] on button at bounding box center [521, 530] width 31 height 26
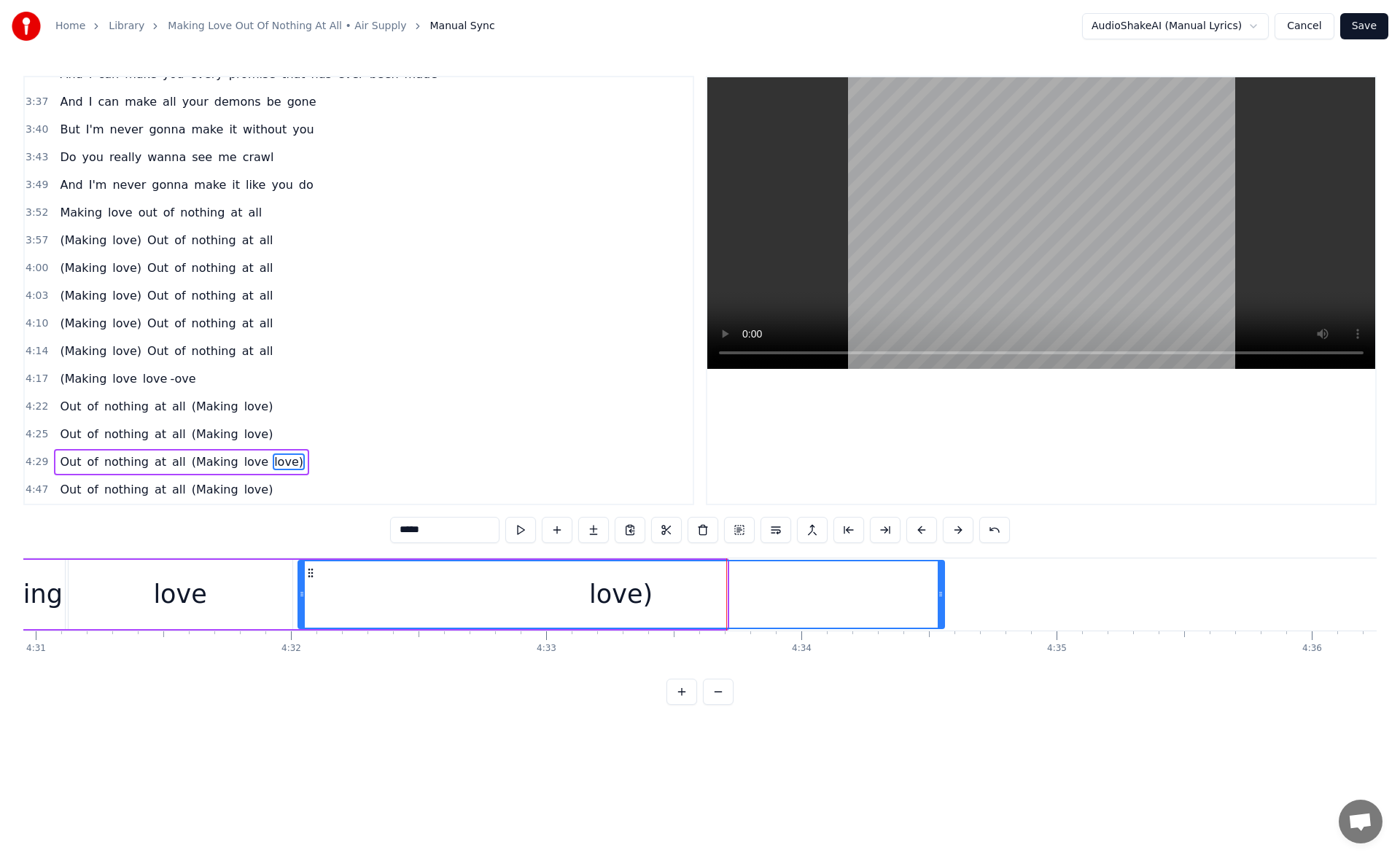
drag, startPoint x: 722, startPoint y: 598, endPoint x: 1056, endPoint y: 613, distance: 334.3
click at [943, 612] on div at bounding box center [940, 594] width 6 height 66
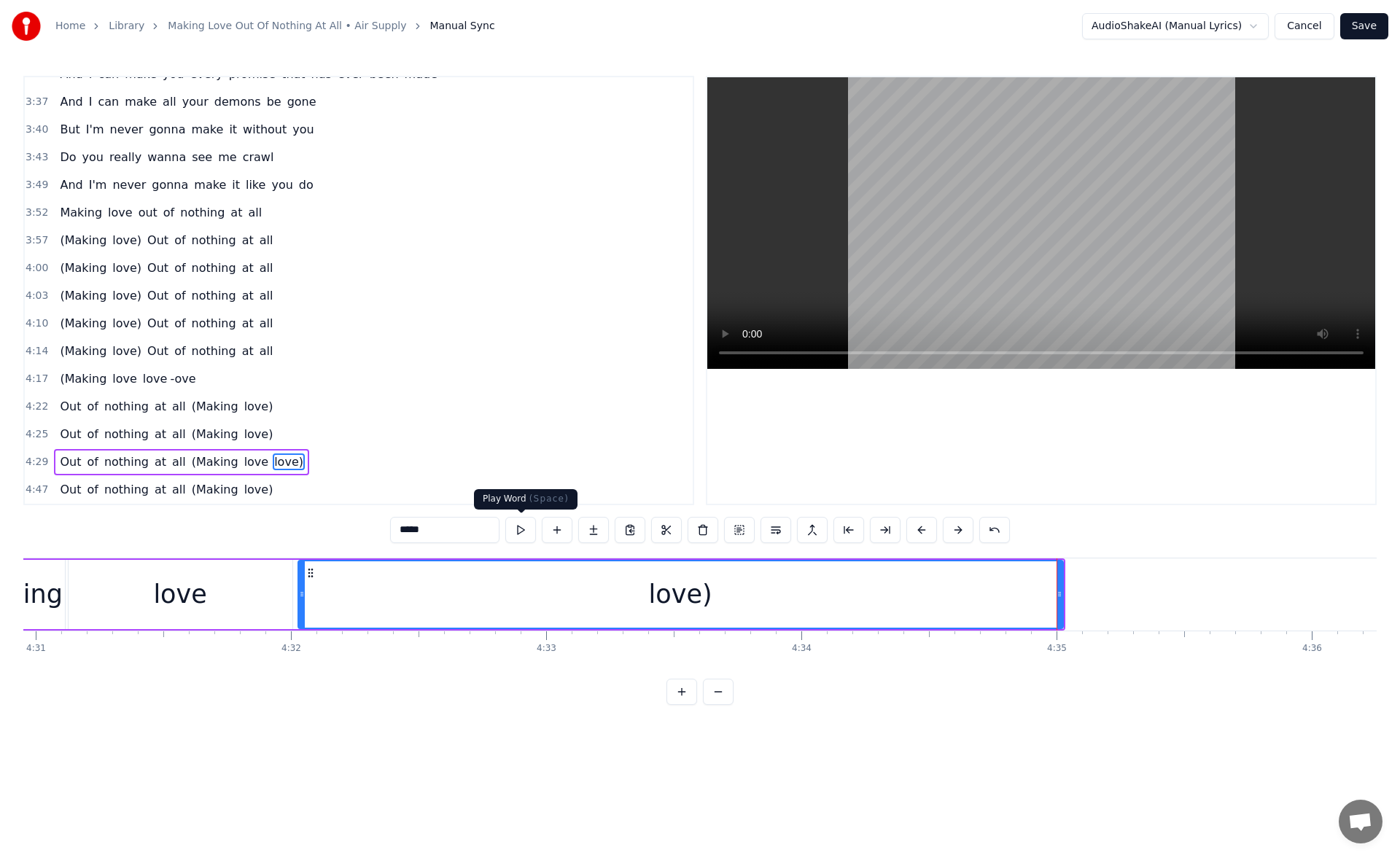
click at [525, 530] on button at bounding box center [521, 530] width 31 height 26
drag, startPoint x: 1059, startPoint y: 596, endPoint x: 1192, endPoint y: 606, distance: 133.4
click at [1137, 606] on div at bounding box center [1134, 594] width 6 height 66
click at [518, 524] on button at bounding box center [521, 530] width 31 height 26
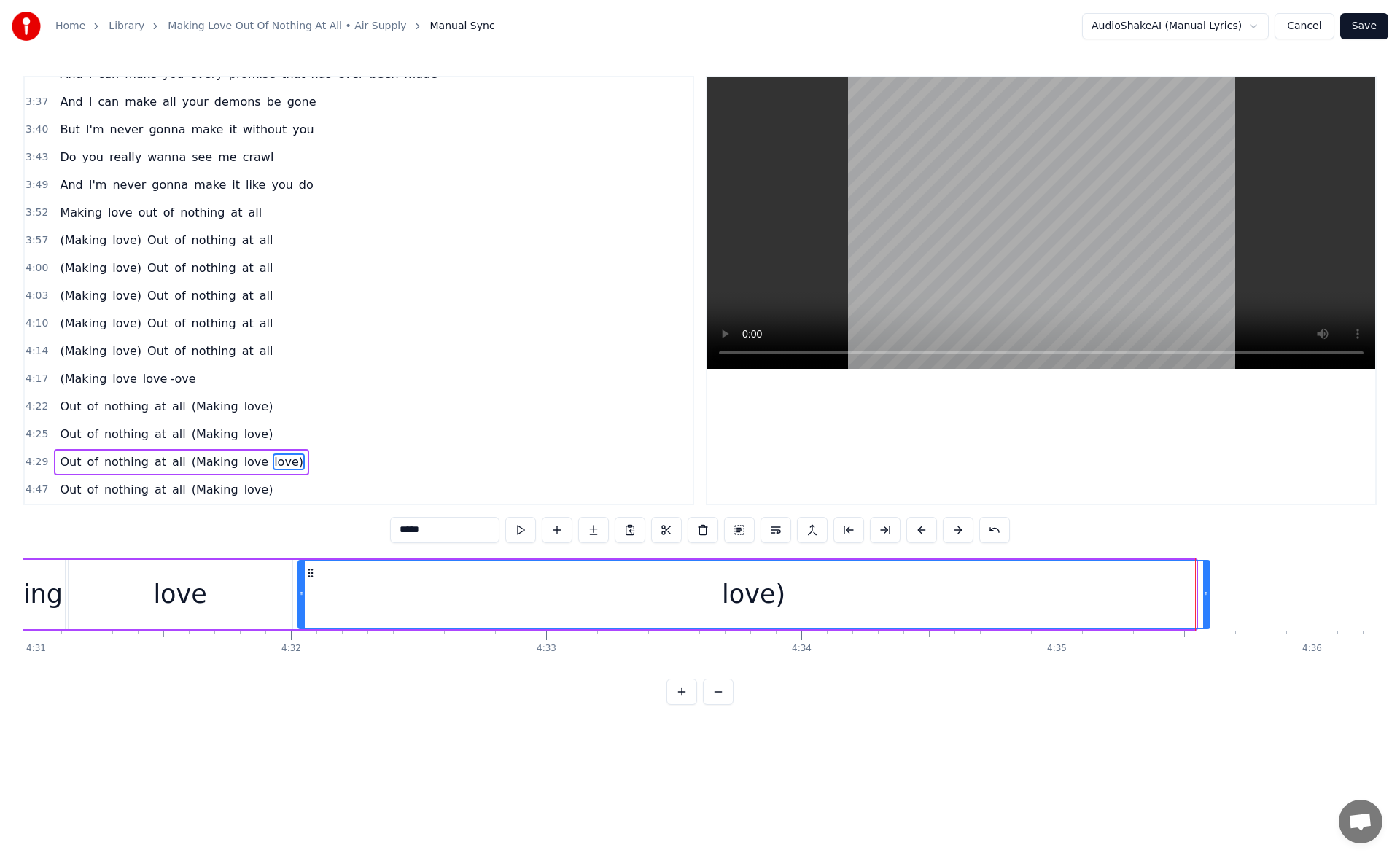
drag, startPoint x: 1192, startPoint y: 595, endPoint x: 1216, endPoint y: 598, distance: 24.2
click at [1209, 598] on icon at bounding box center [1205, 594] width 6 height 12
click at [525, 527] on button at bounding box center [521, 530] width 31 height 26
drag, startPoint x: 1218, startPoint y: 593, endPoint x: 1296, endPoint y: 598, distance: 78.2
click at [1256, 598] on icon at bounding box center [1253, 594] width 6 height 12
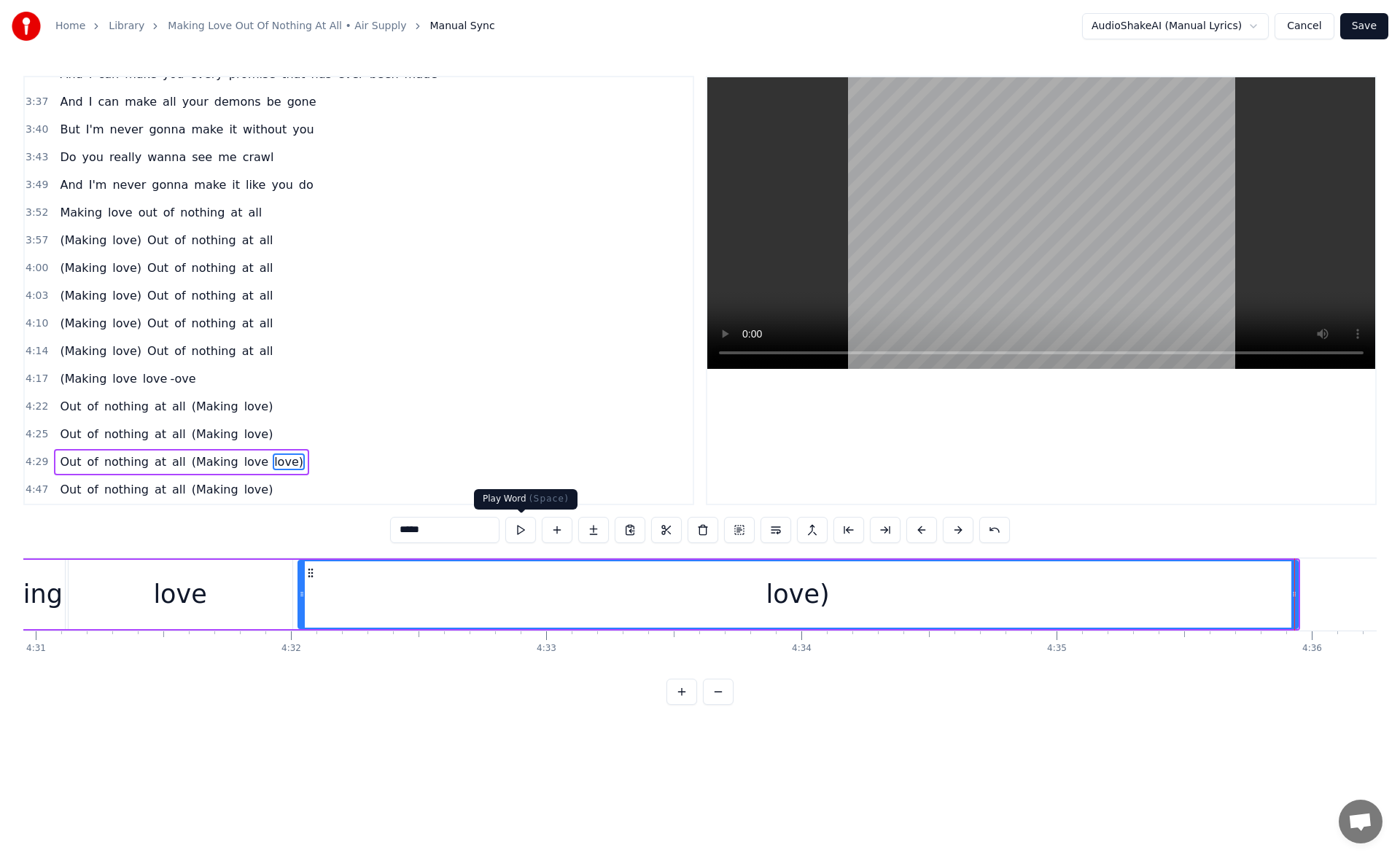
click at [513, 530] on button at bounding box center [521, 530] width 31 height 26
drag, startPoint x: 1293, startPoint y: 592, endPoint x: 1259, endPoint y: 592, distance: 34.0
click at [1259, 592] on icon at bounding box center [1259, 594] width 6 height 12
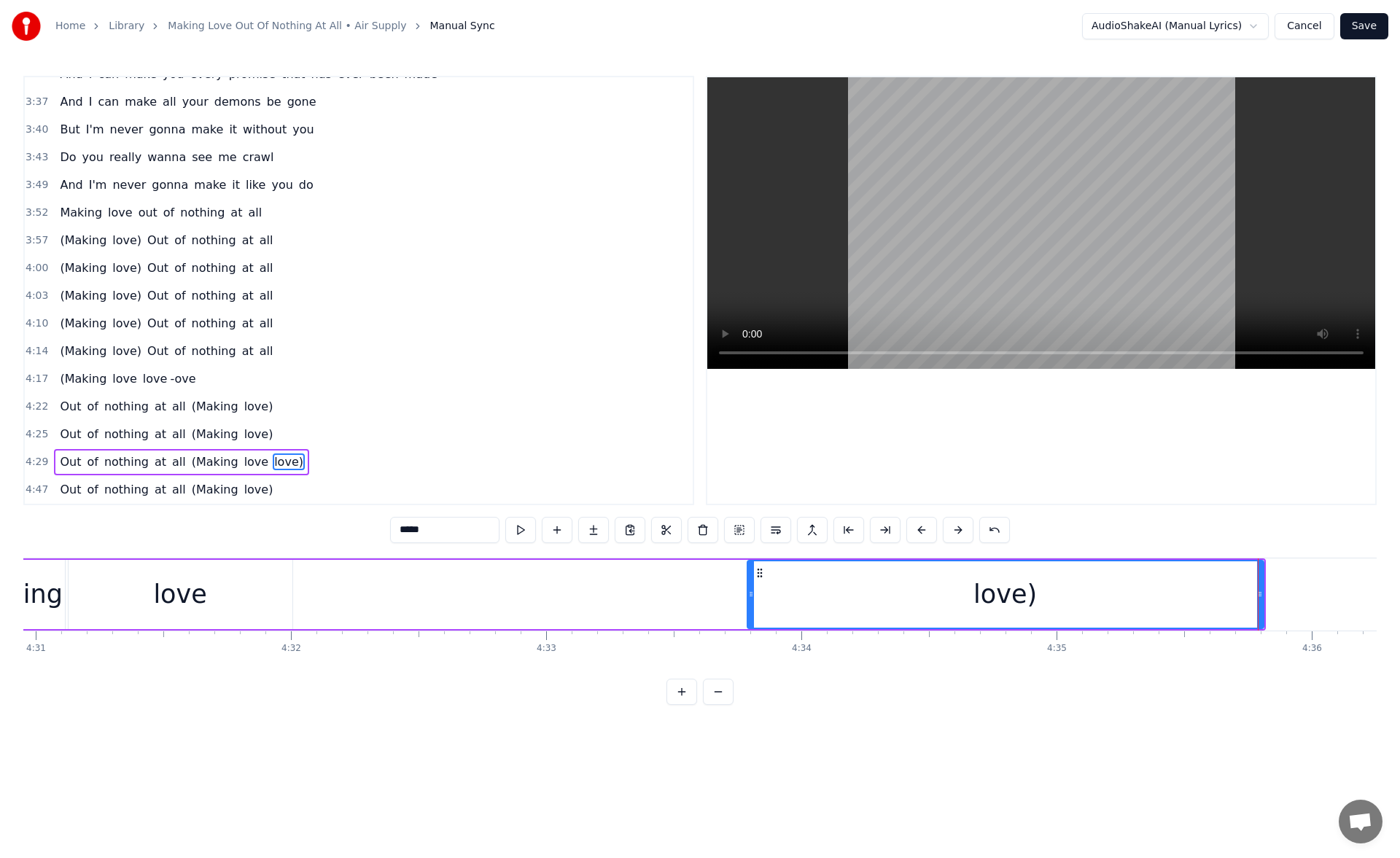
drag, startPoint x: 302, startPoint y: 598, endPoint x: 751, endPoint y: 636, distance: 450.6
click at [751, 636] on div "I know just how to whisper And I know just how to cry I know just where to find…" at bounding box center [699, 612] width 1353 height 110
click at [241, 580] on div "love" at bounding box center [180, 594] width 224 height 69
type input "****"
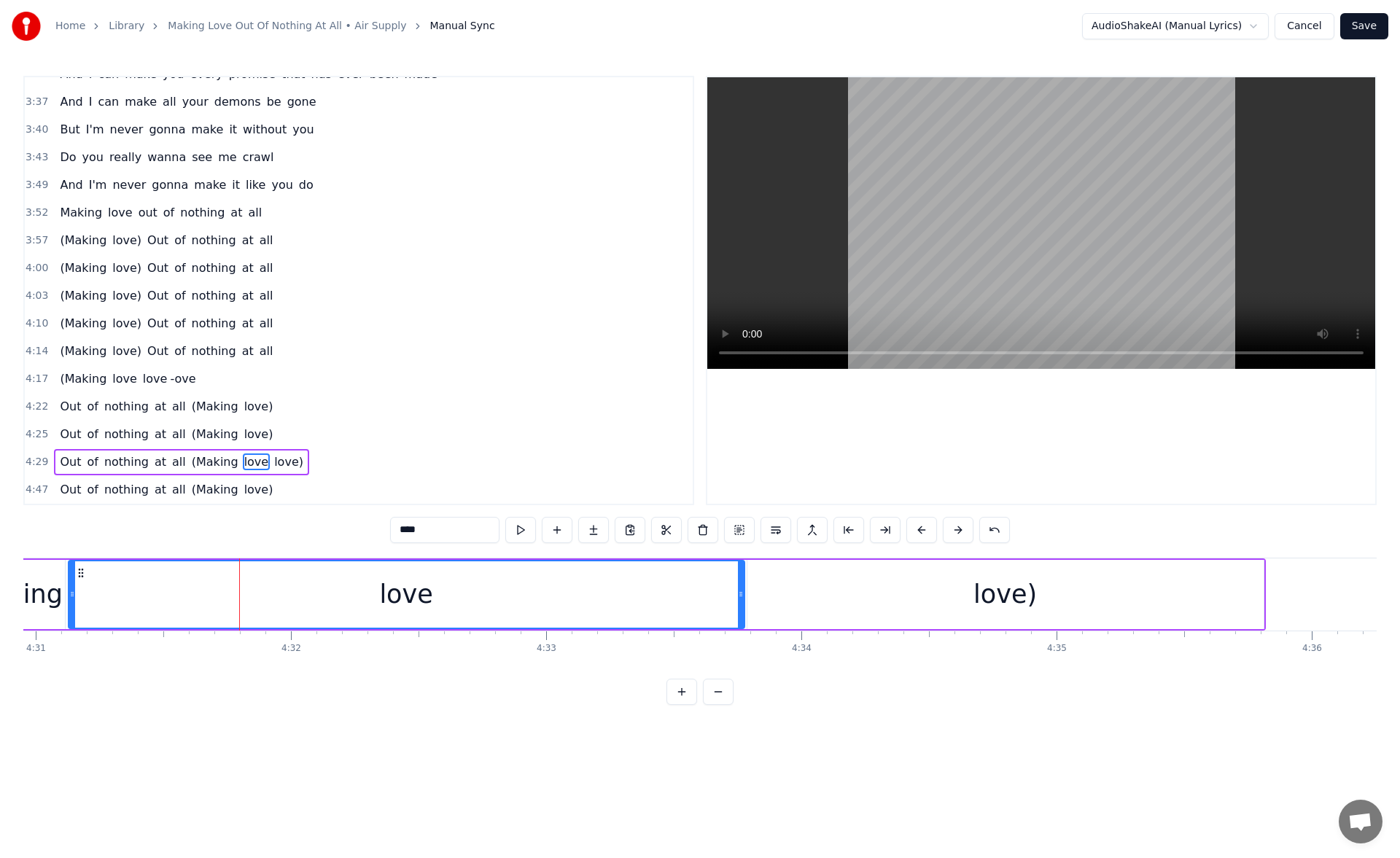
drag, startPoint x: 290, startPoint y: 594, endPoint x: 741, endPoint y: 627, distance: 452.2
click at [741, 627] on div at bounding box center [741, 594] width 6 height 66
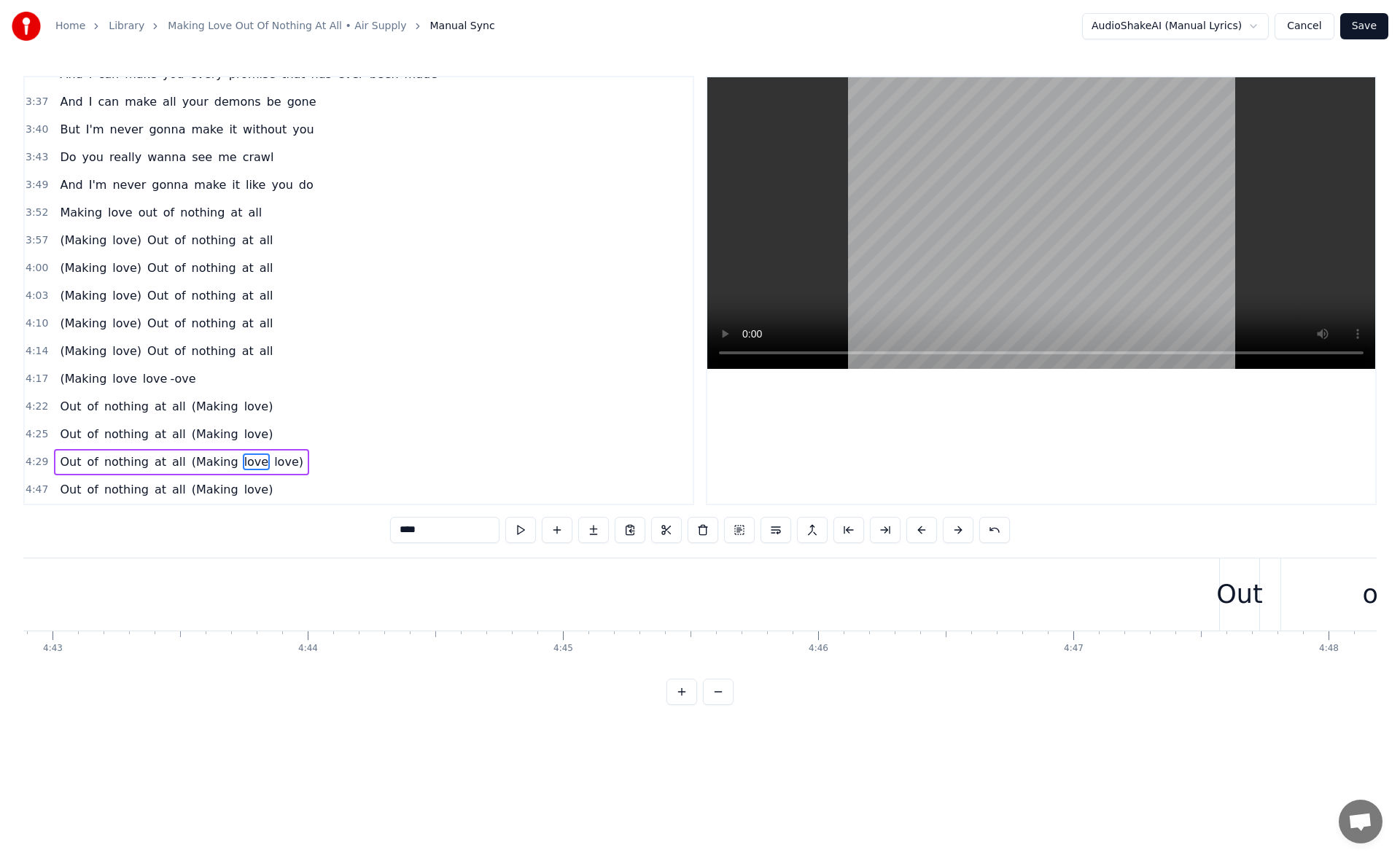
scroll to position [0, 72259]
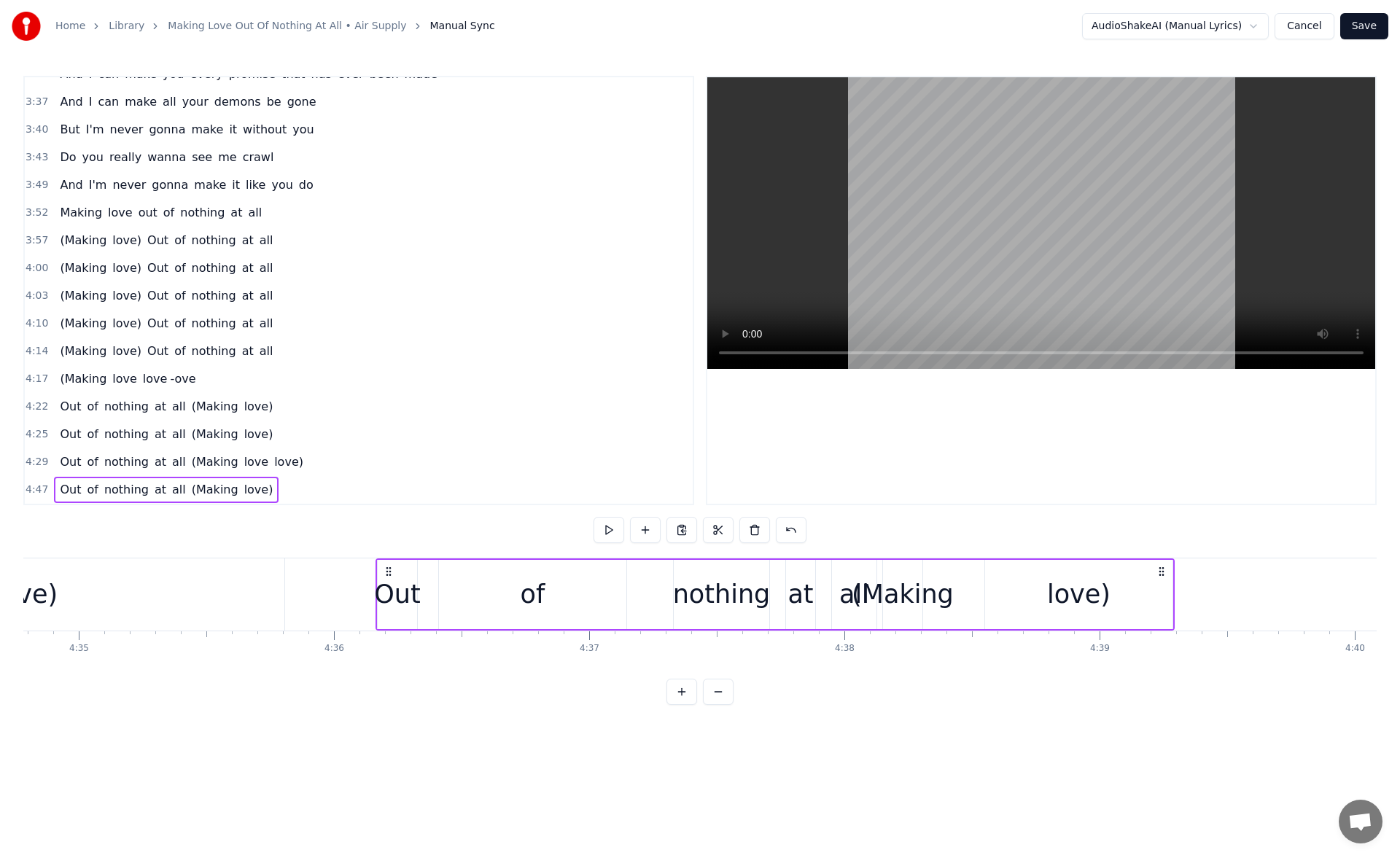
scroll to position [0, 70104]
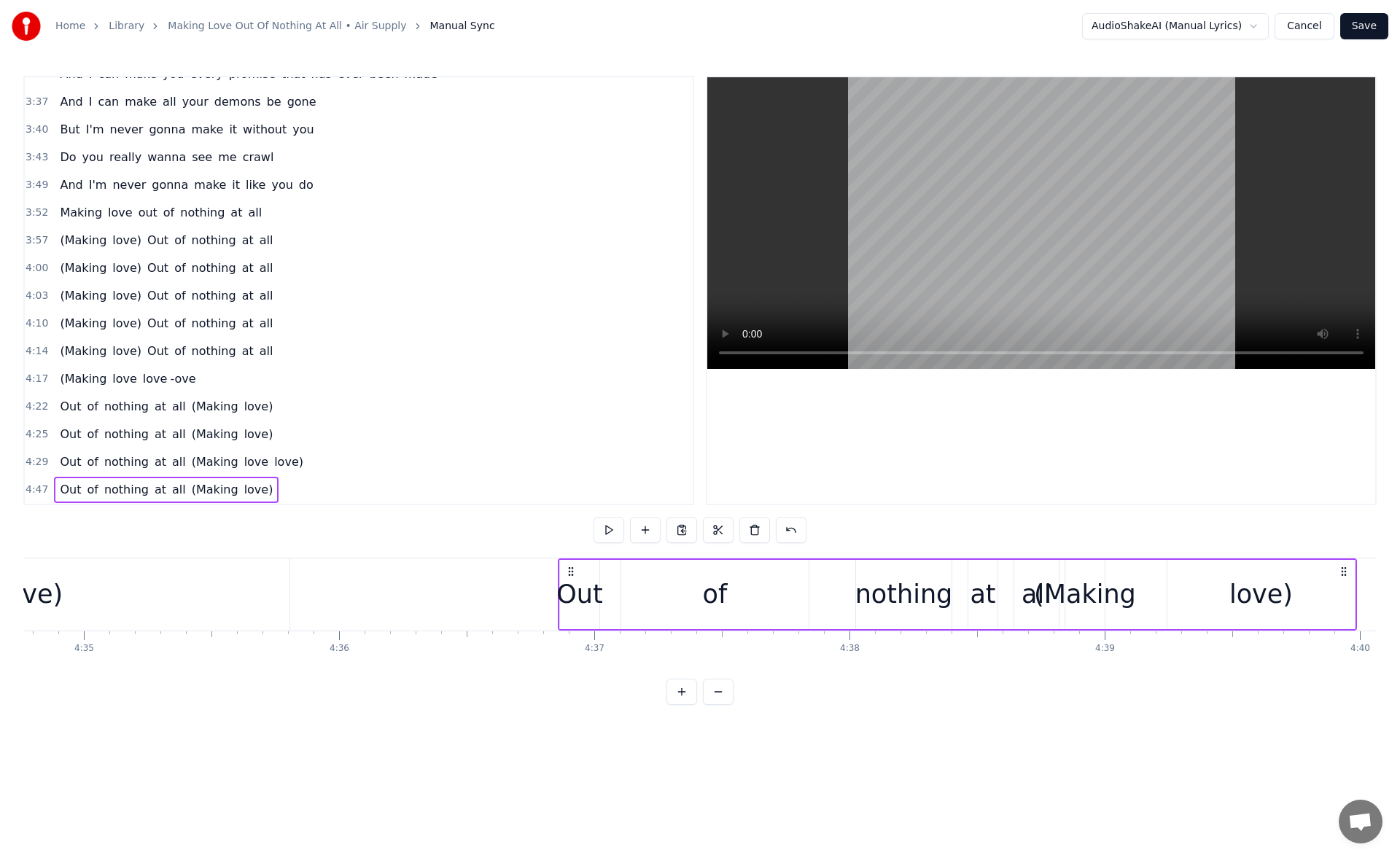
drag, startPoint x: 1149, startPoint y: 569, endPoint x: 570, endPoint y: 623, distance: 581.5
click at [570, 623] on div "Out of nothing at all (Making love)" at bounding box center [957, 595] width 799 height 72
click at [253, 582] on div "love)" at bounding box center [31, 595] width 516 height 72
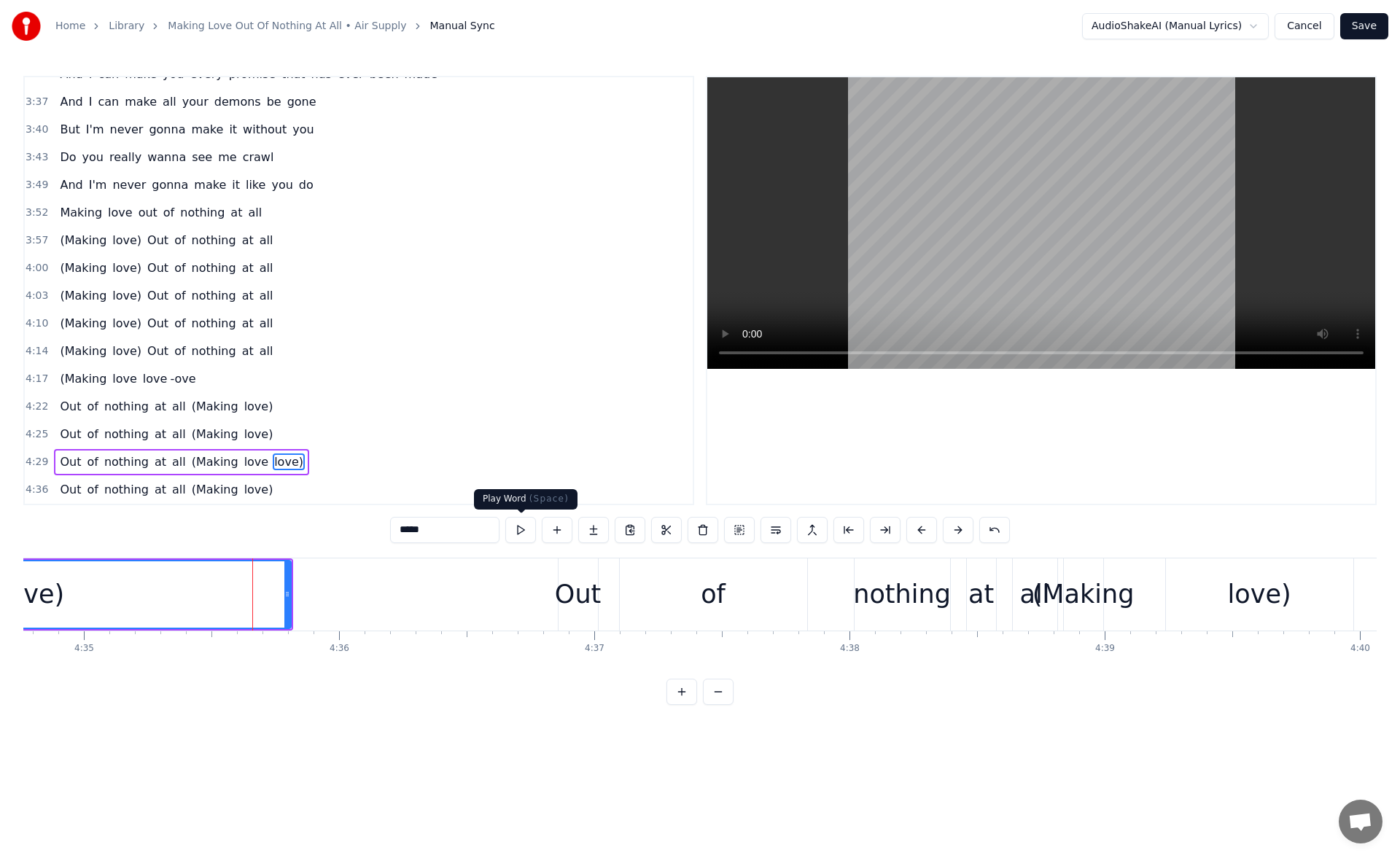
click at [522, 527] on button at bounding box center [521, 530] width 31 height 26
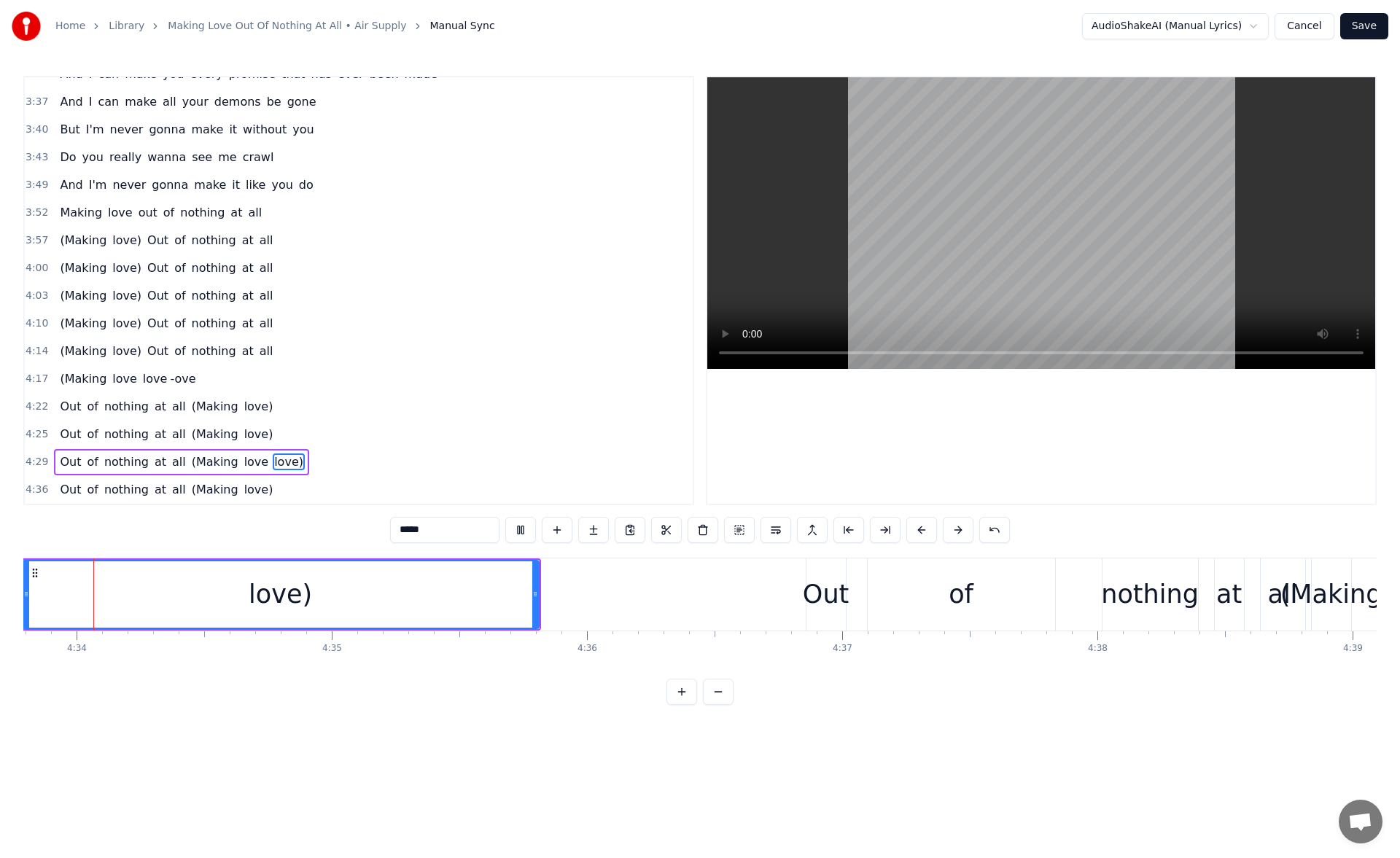
scroll to position [0, 69829]
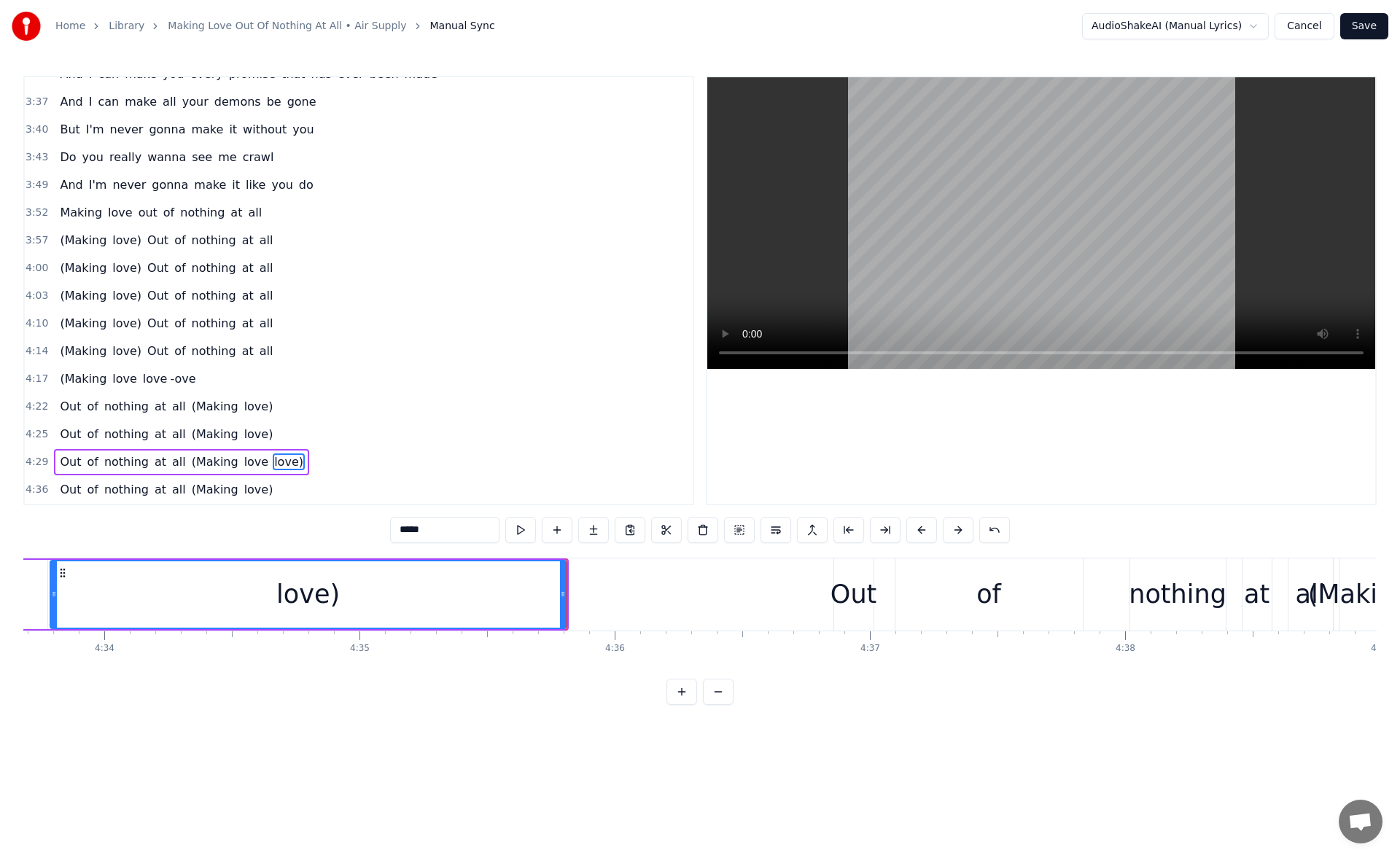
click at [881, 579] on div "Out of nothing at all (Making love)" at bounding box center [1233, 595] width 799 height 72
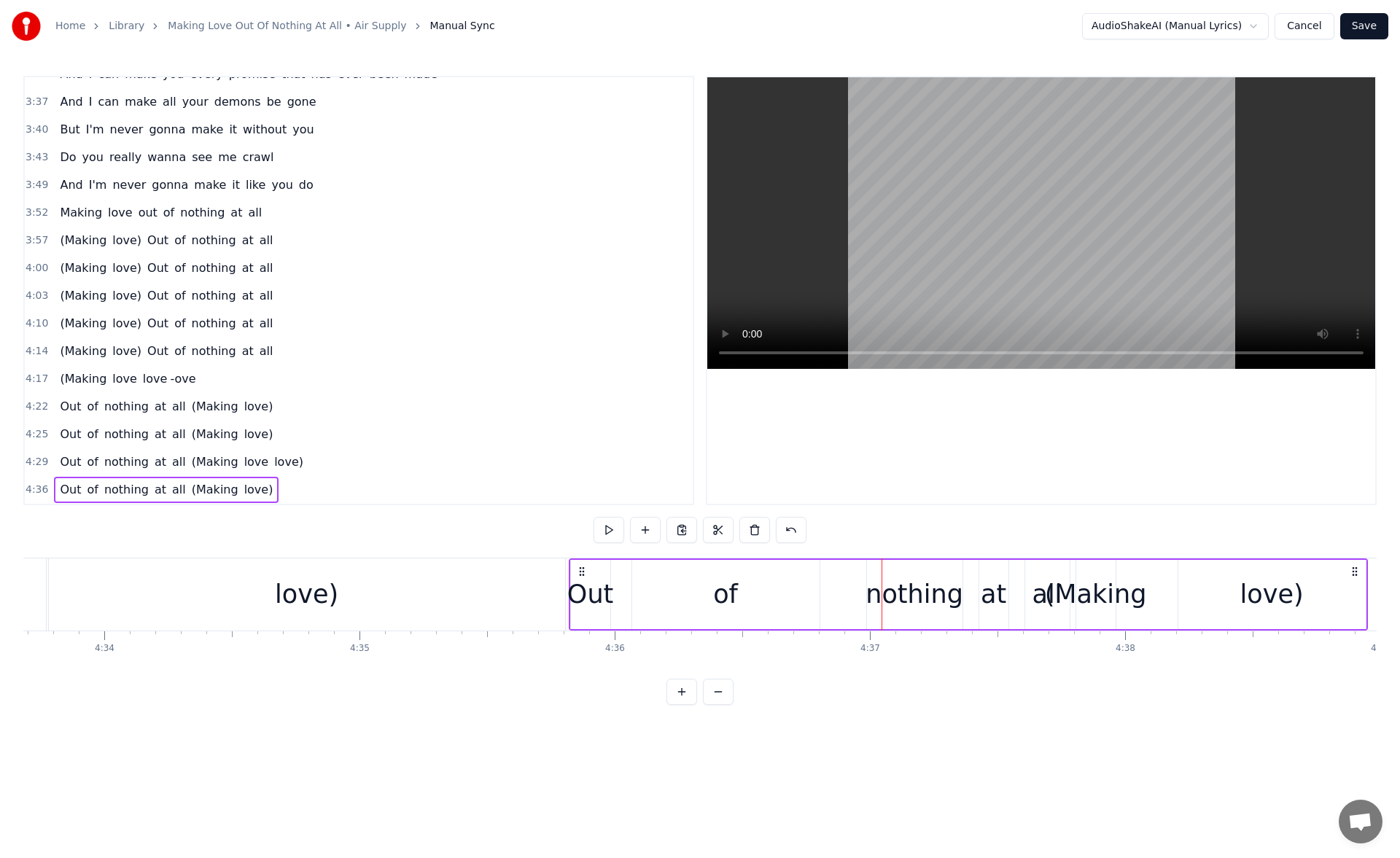
drag, startPoint x: 847, startPoint y: 571, endPoint x: 582, endPoint y: 573, distance: 265.0
click at [582, 573] on icon at bounding box center [582, 572] width 12 height 12
click at [668, 579] on div "of" at bounding box center [725, 594] width 187 height 69
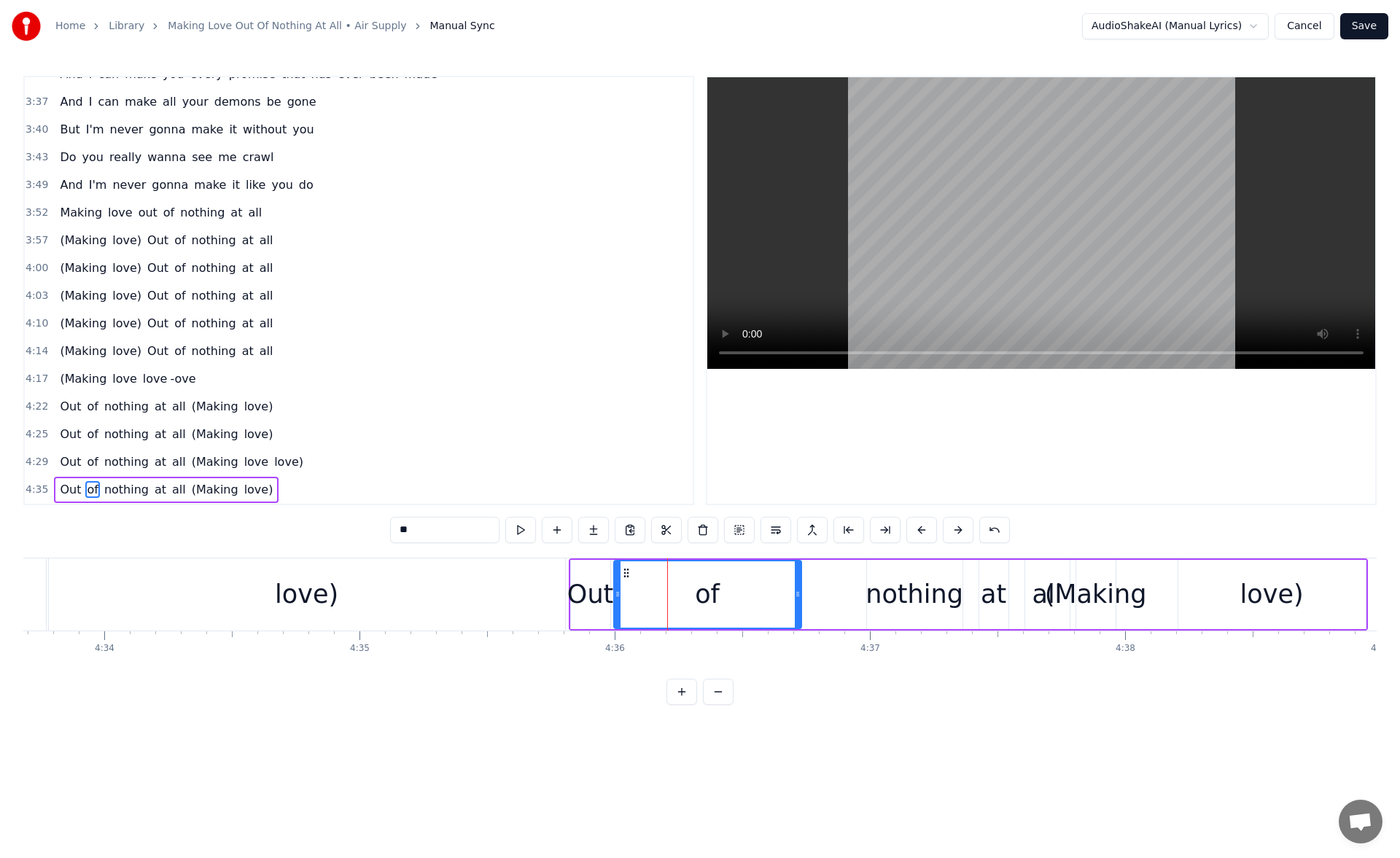
drag, startPoint x: 645, startPoint y: 573, endPoint x: 626, endPoint y: 573, distance: 19.0
click at [626, 573] on icon at bounding box center [627, 573] width 12 height 12
click at [530, 530] on button at bounding box center [521, 530] width 31 height 26
drag, startPoint x: 797, startPoint y: 592, endPoint x: 657, endPoint y: 598, distance: 140.1
click at [663, 598] on icon at bounding box center [666, 594] width 6 height 12
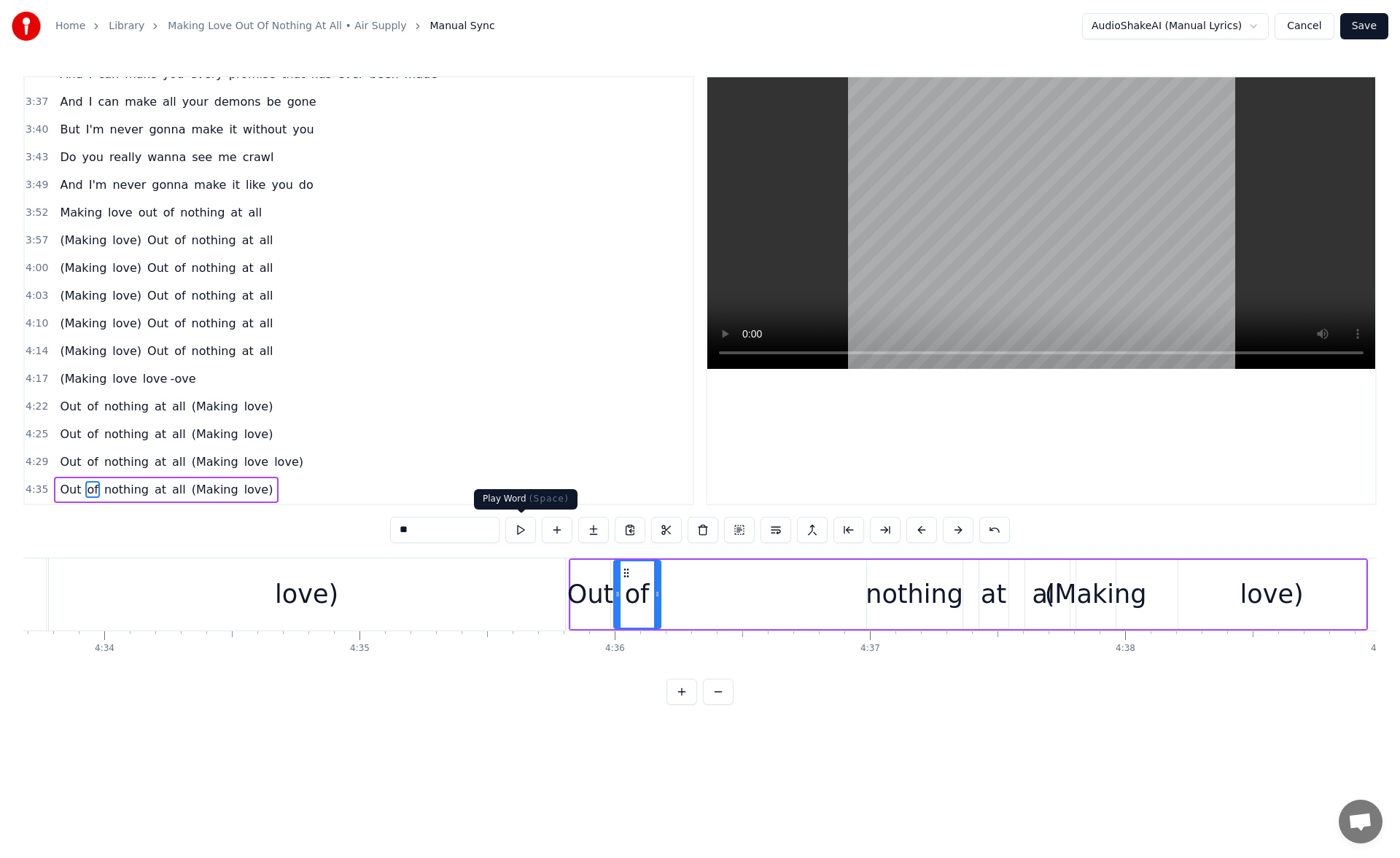
click at [526, 527] on button at bounding box center [521, 530] width 31 height 26
click at [888, 574] on div "nothing" at bounding box center [914, 594] width 96 height 69
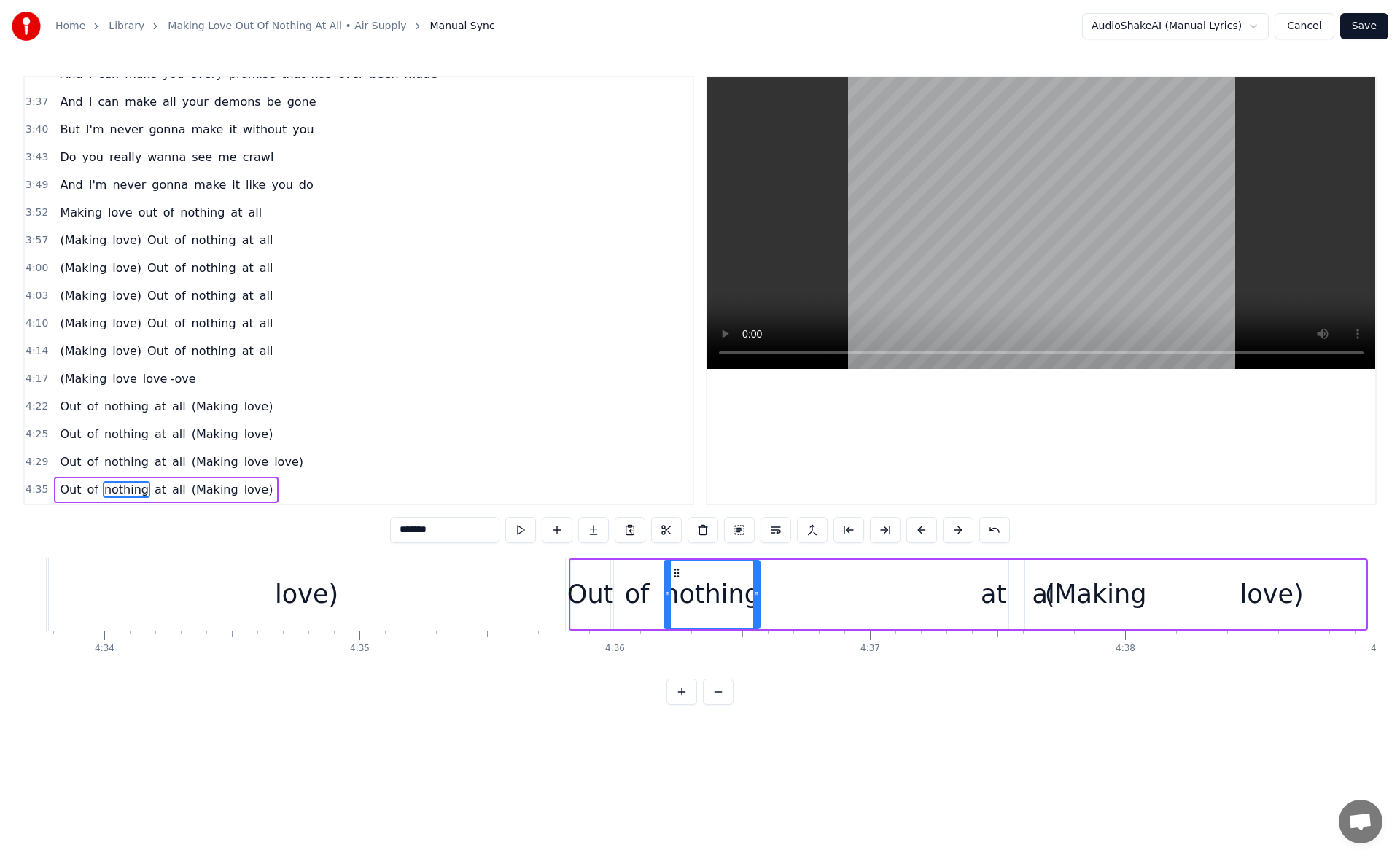
drag, startPoint x: 881, startPoint y: 574, endPoint x: 678, endPoint y: 594, distance: 204.0
click at [678, 594] on div "nothing" at bounding box center [711, 594] width 94 height 66
click at [527, 529] on button at bounding box center [521, 530] width 31 height 26
click at [995, 587] on div "at" at bounding box center [993, 594] width 26 height 39
drag, startPoint x: 991, startPoint y: 571, endPoint x: 774, endPoint y: 596, distance: 218.4
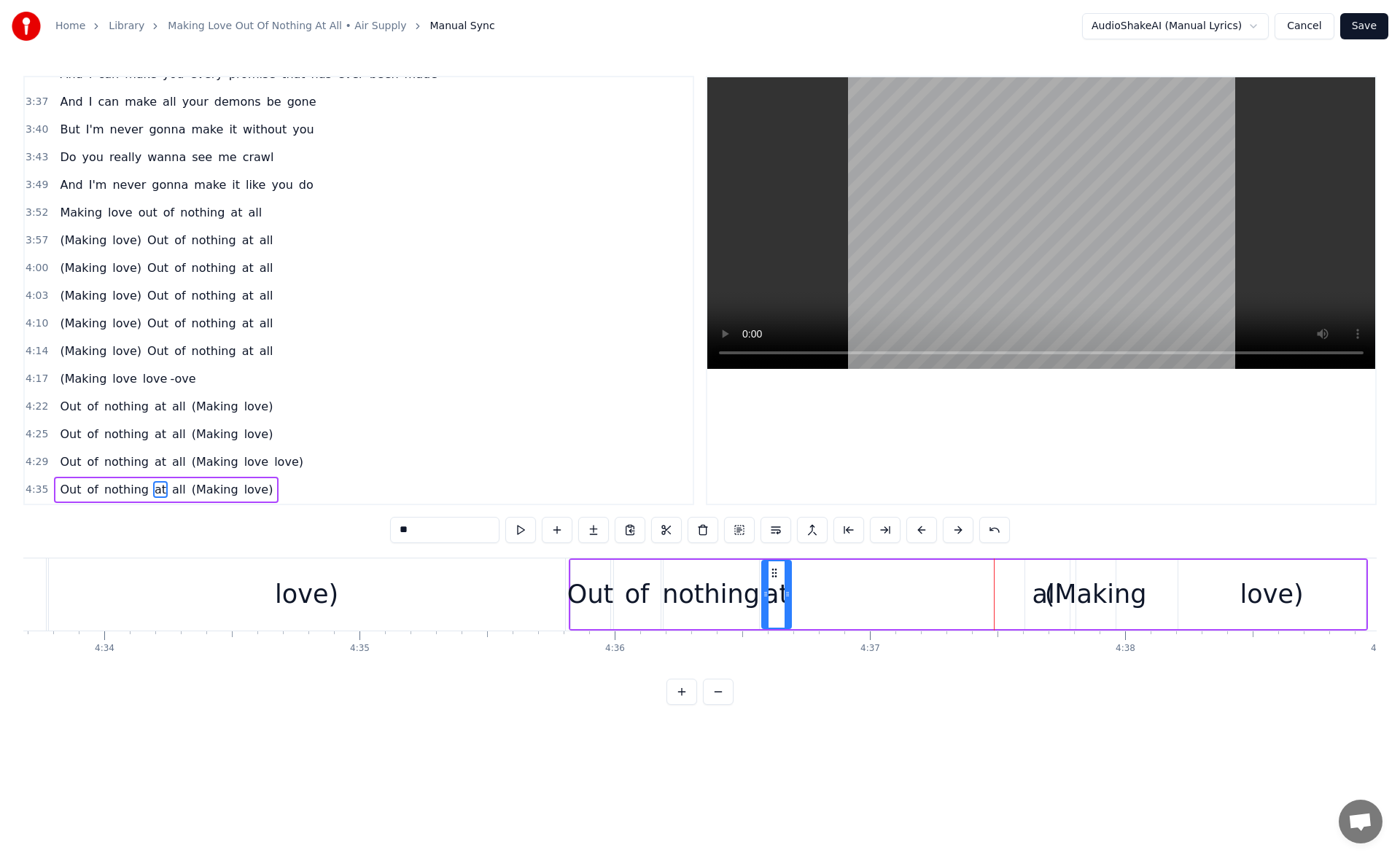
click at [774, 596] on div "at" at bounding box center [777, 594] width 28 height 66
click at [517, 530] on button at bounding box center [521, 530] width 31 height 26
click at [1052, 575] on div "(Making" at bounding box center [1096, 594] width 102 height 39
click at [1046, 579] on div "all" at bounding box center [1047, 594] width 30 height 39
drag, startPoint x: 1037, startPoint y: 573, endPoint x: 807, endPoint y: 599, distance: 231.5
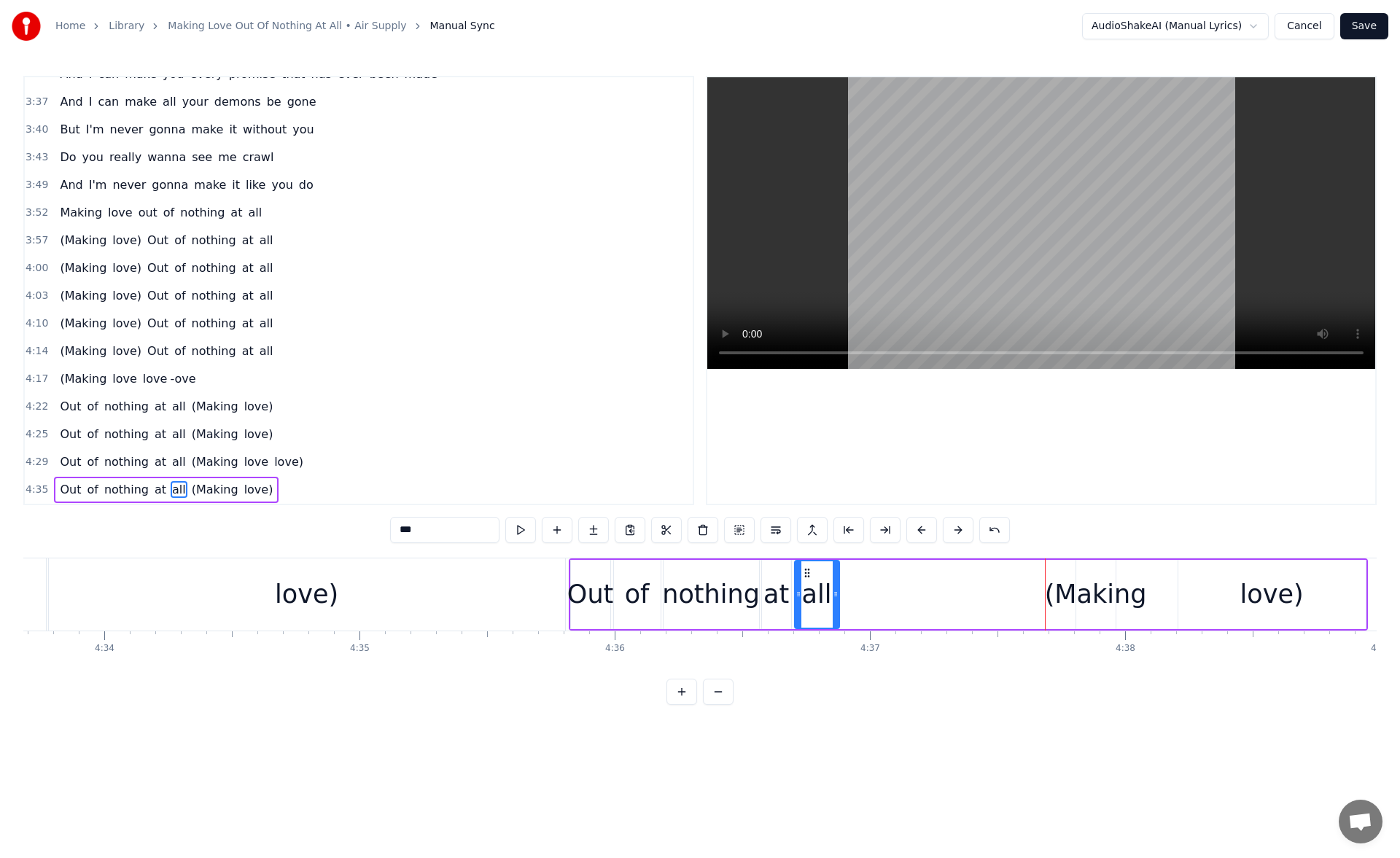
click at [807, 599] on div "all" at bounding box center [817, 594] width 43 height 66
click at [522, 531] on button at bounding box center [521, 530] width 31 height 26
drag, startPoint x: 836, startPoint y: 595, endPoint x: 980, endPoint y: 611, distance: 144.9
click at [978, 611] on div at bounding box center [974, 594] width 6 height 66
click at [1086, 602] on div "(Making" at bounding box center [1096, 594] width 102 height 39
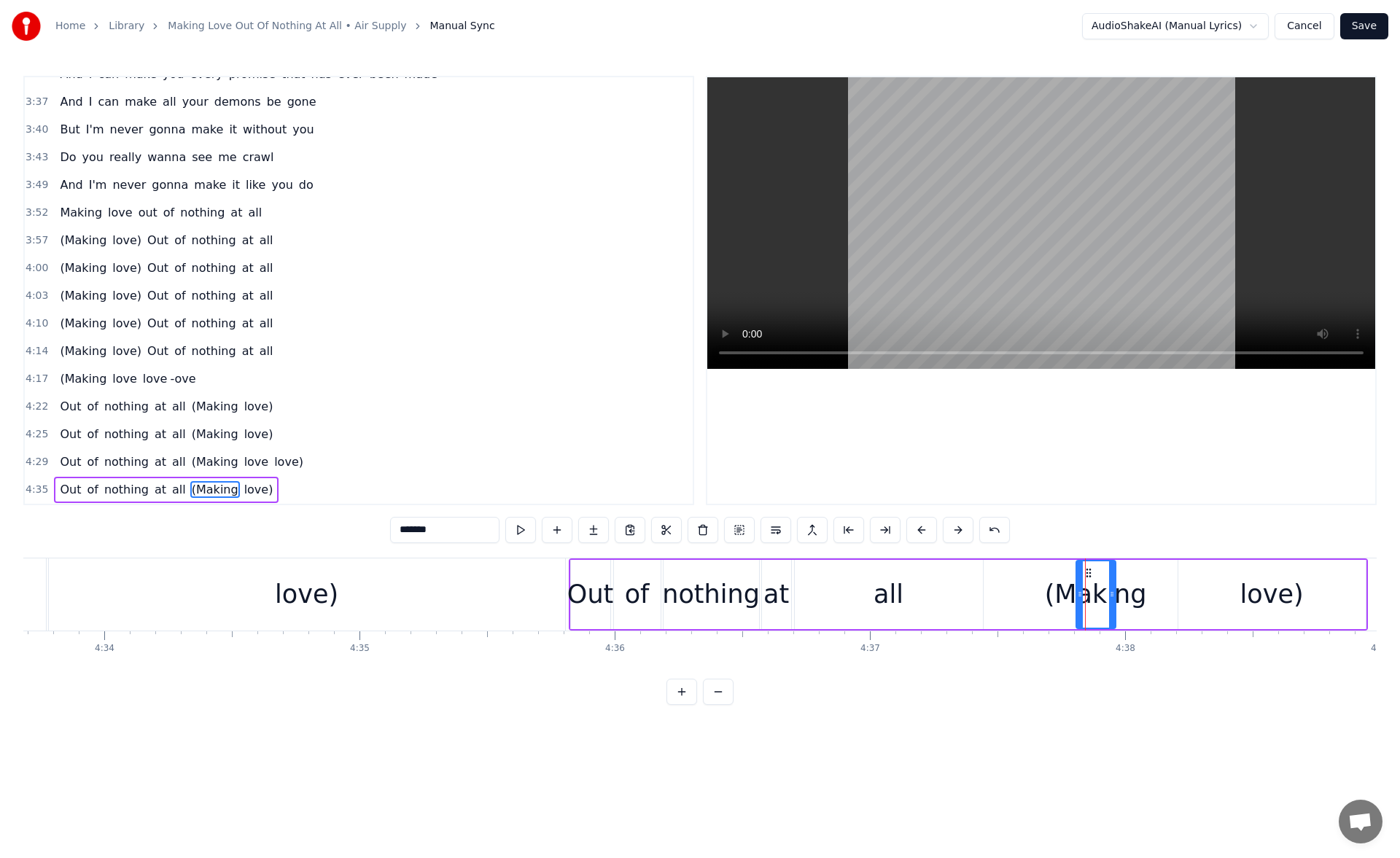
click at [966, 610] on div "all" at bounding box center [889, 594] width 188 height 69
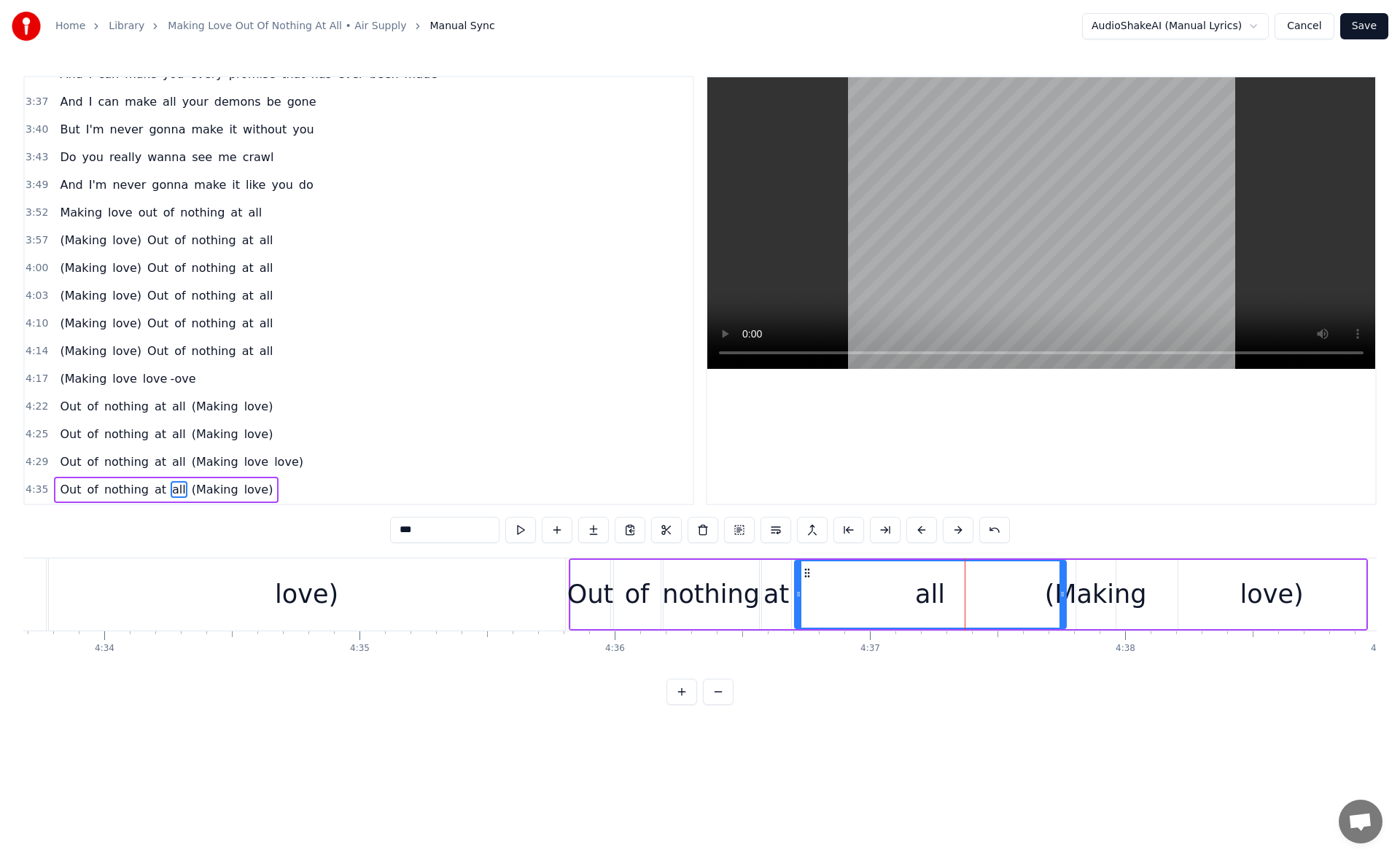
drag, startPoint x: 978, startPoint y: 600, endPoint x: 1060, endPoint y: 599, distance: 82.0
click at [1060, 599] on div at bounding box center [1062, 594] width 6 height 66
click at [528, 529] on button at bounding box center [521, 530] width 31 height 26
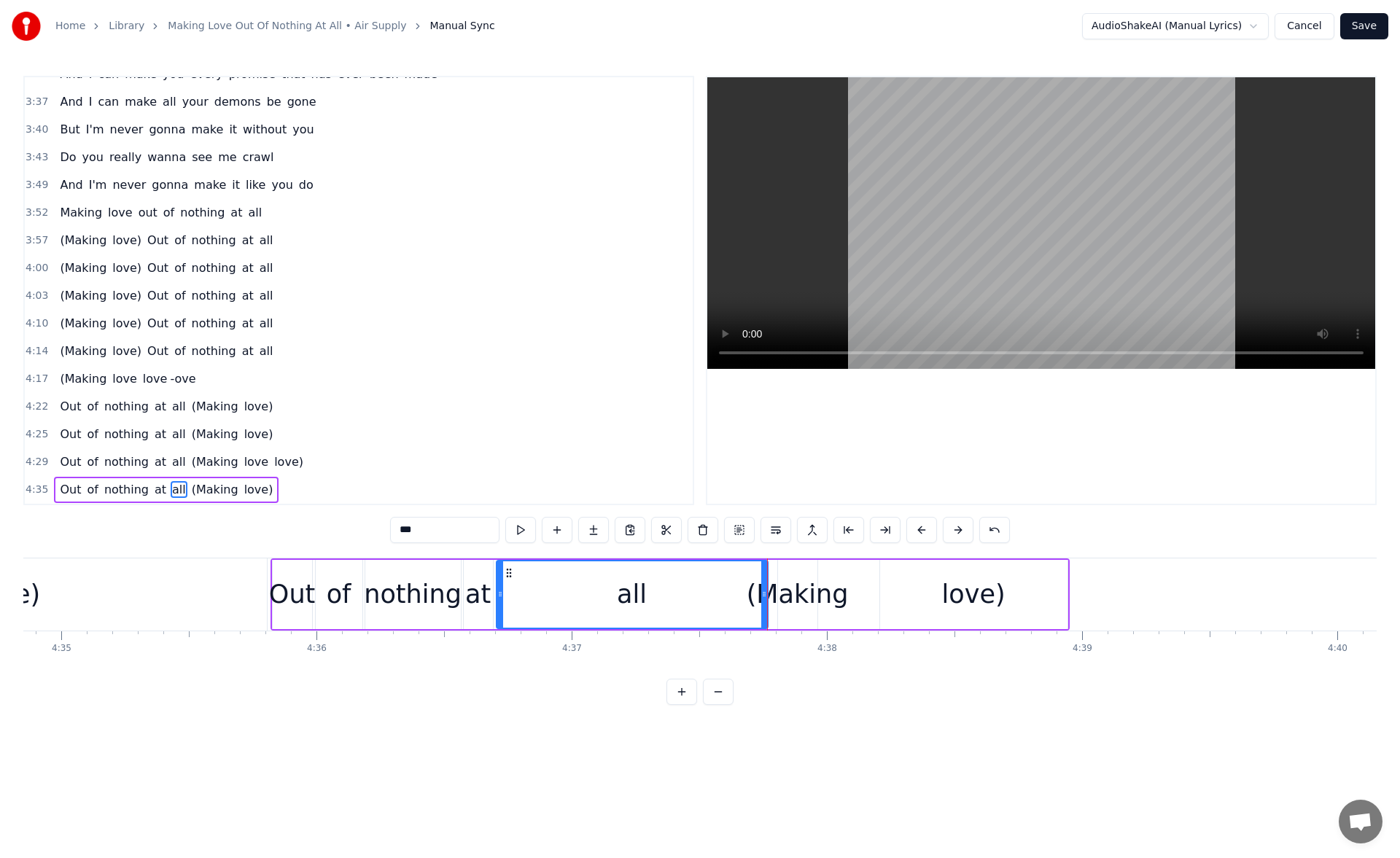
scroll to position [0, 70251]
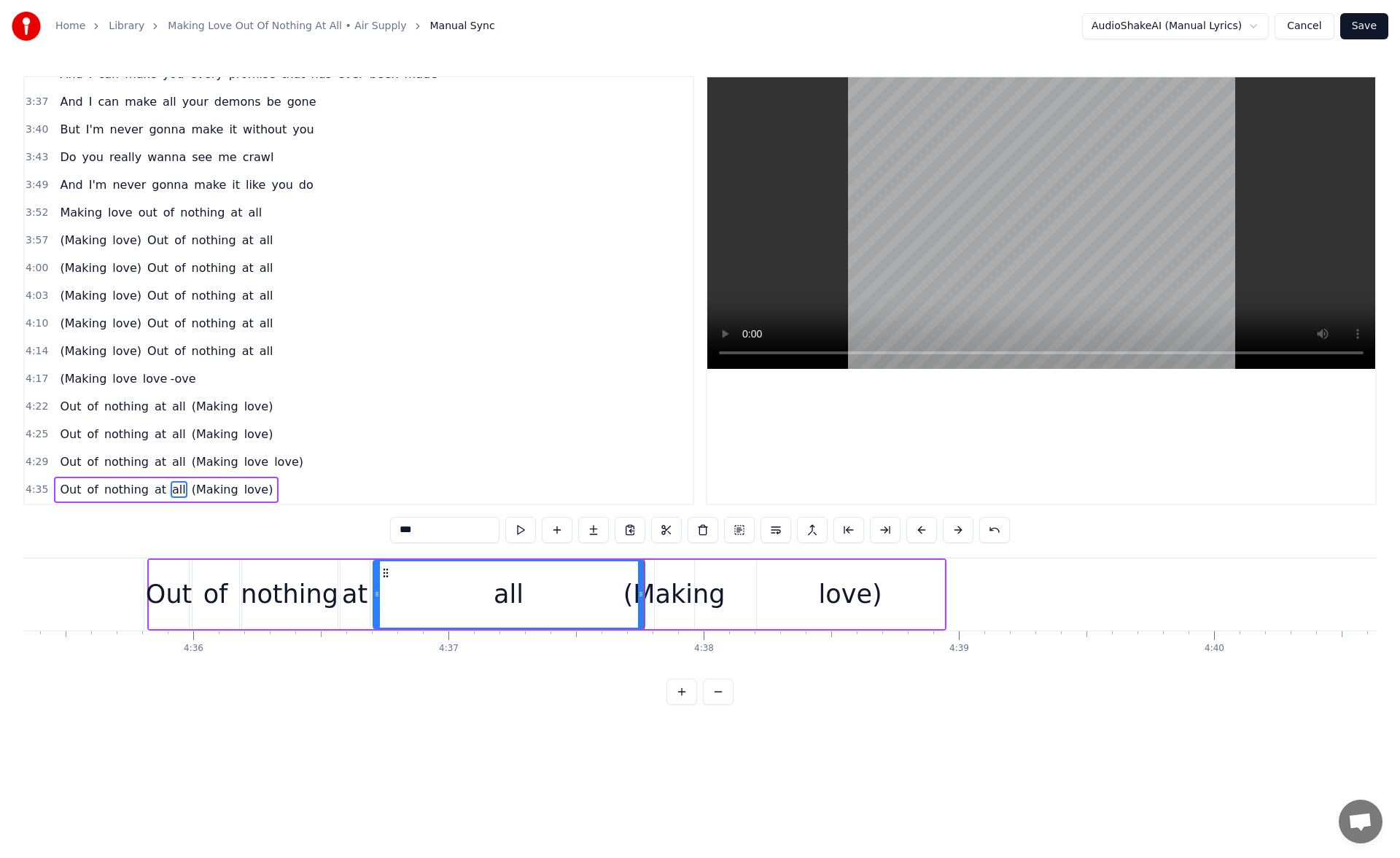
click at [928, 598] on div "love)" at bounding box center [850, 594] width 187 height 69
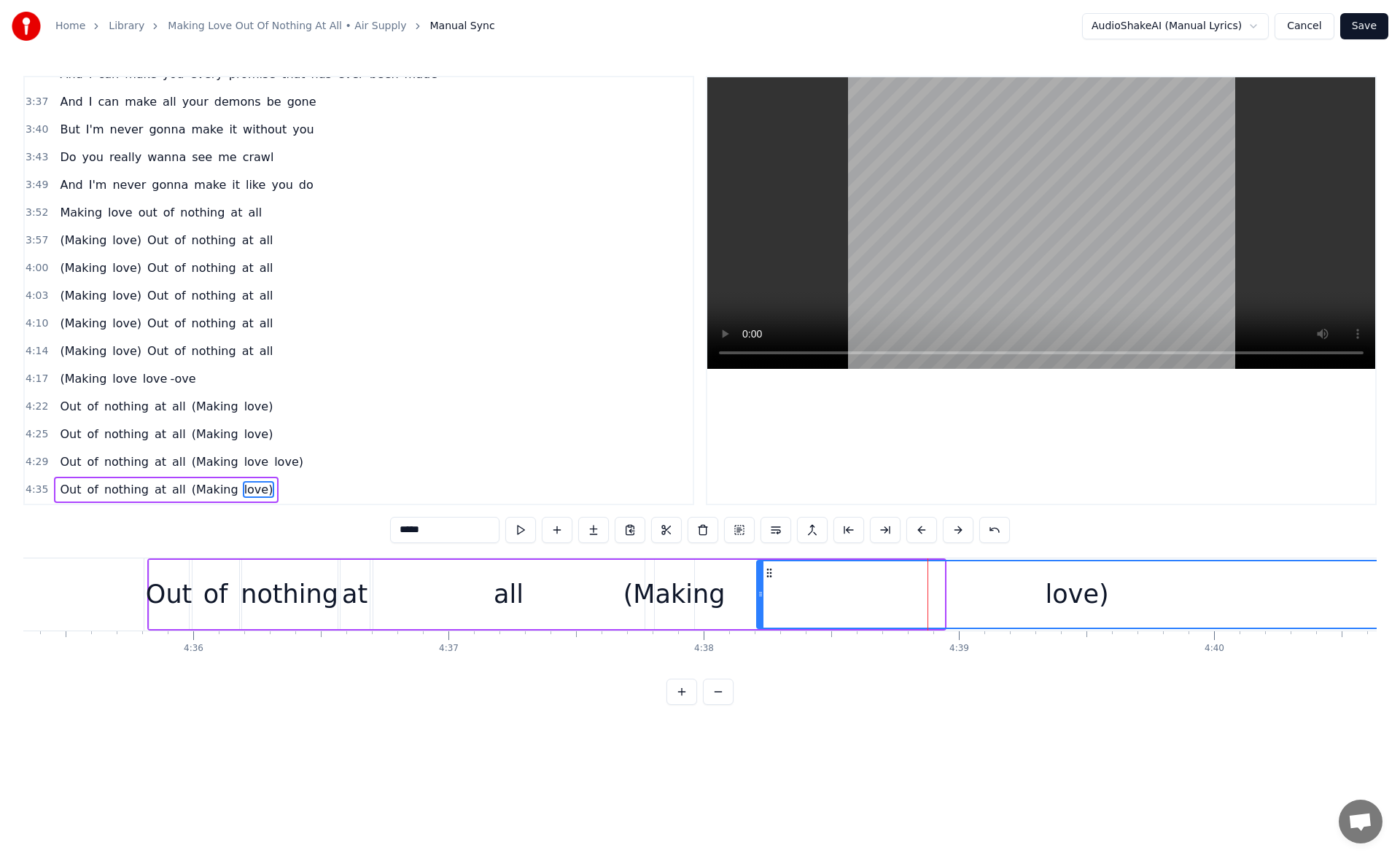
drag, startPoint x: 941, startPoint y: 598, endPoint x: 1390, endPoint y: 645, distance: 451.5
click at [1390, 645] on div "Home Library Making Love Out Of Nothing At All • Air Supply Manual Sync AudioSh…" at bounding box center [700, 353] width 1400 height 705
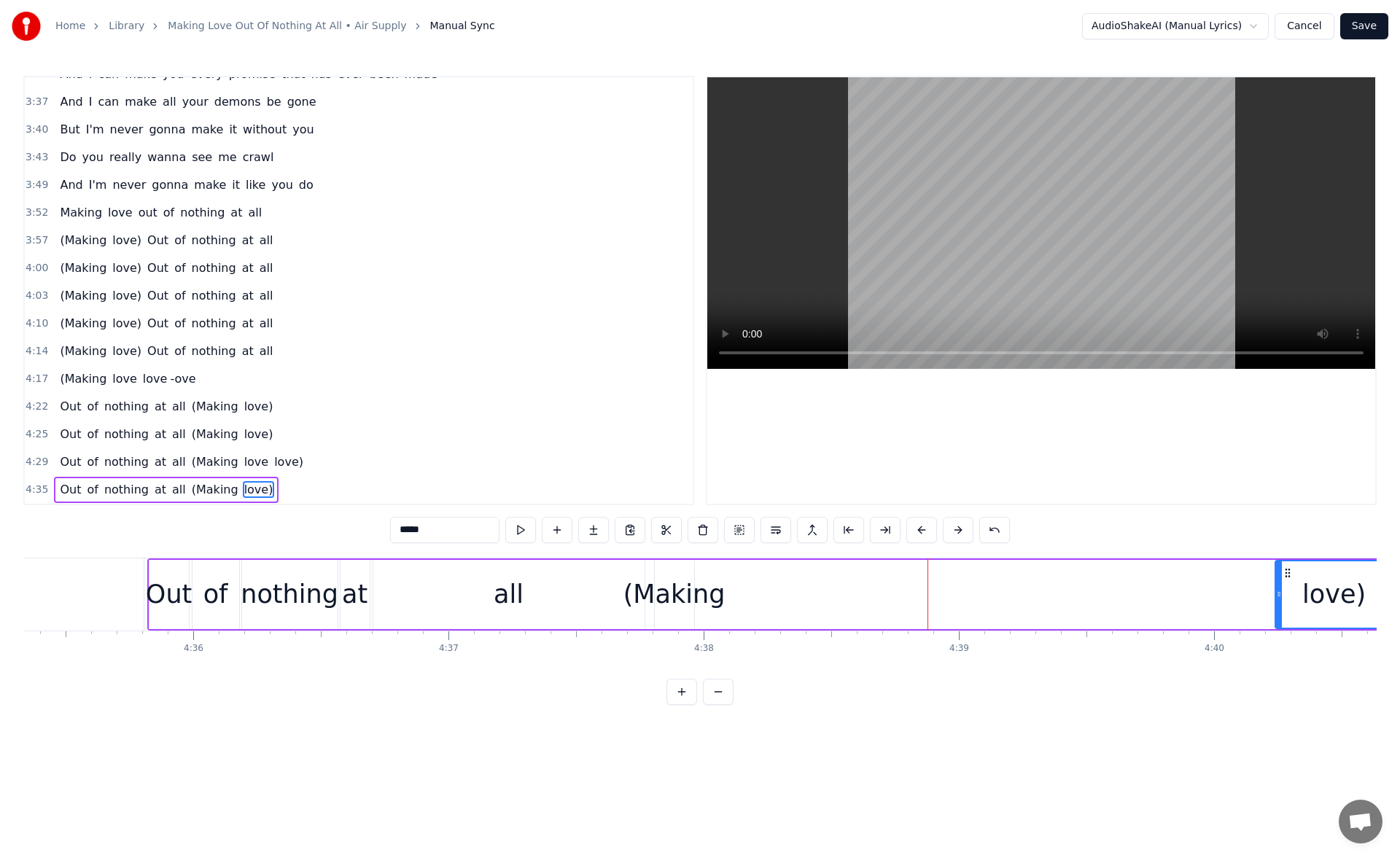
drag, startPoint x: 763, startPoint y: 597, endPoint x: 1305, endPoint y: 601, distance: 542.0
click at [1282, 601] on div at bounding box center [1278, 594] width 6 height 66
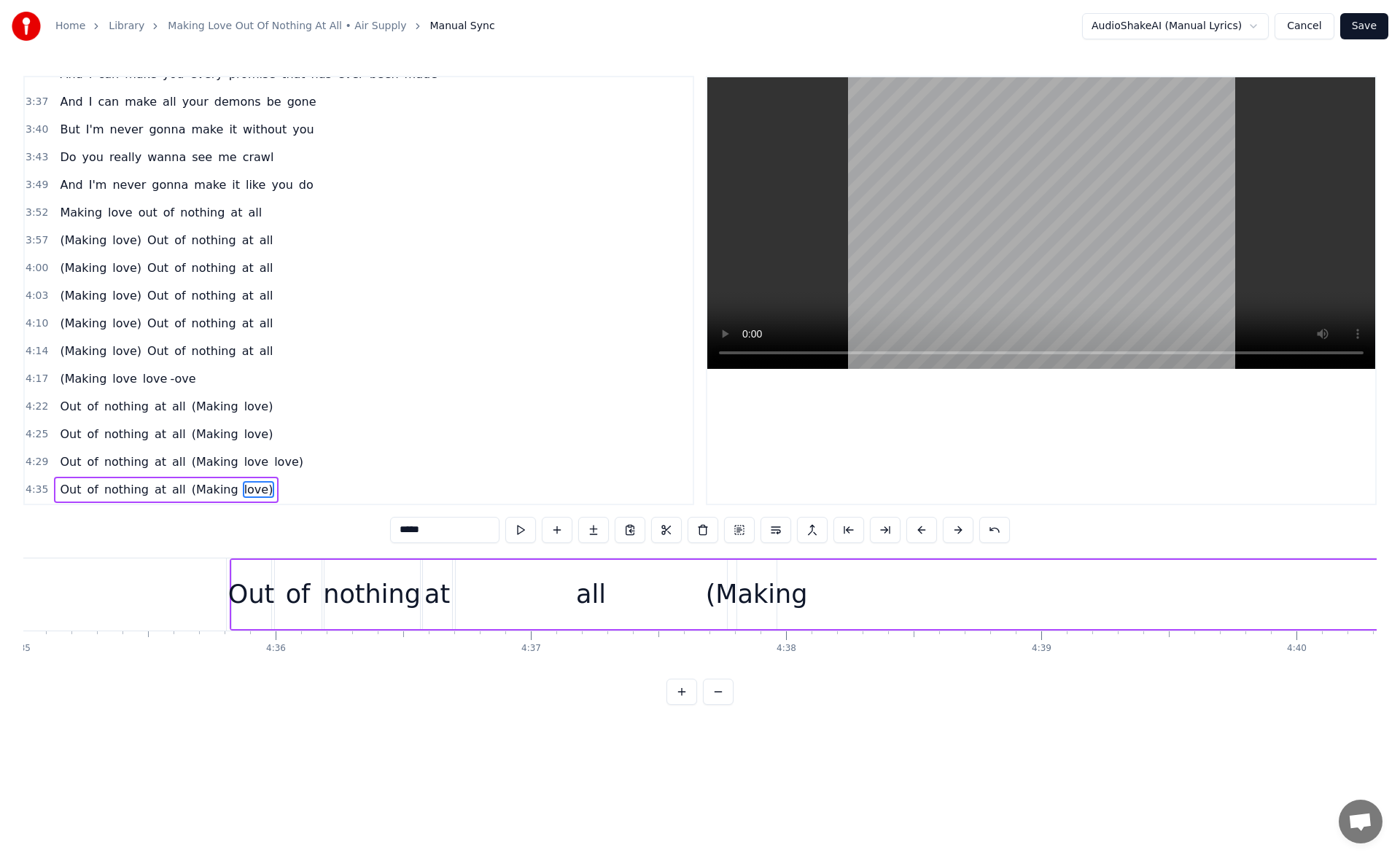
click at [758, 593] on div "(Making" at bounding box center [757, 594] width 102 height 39
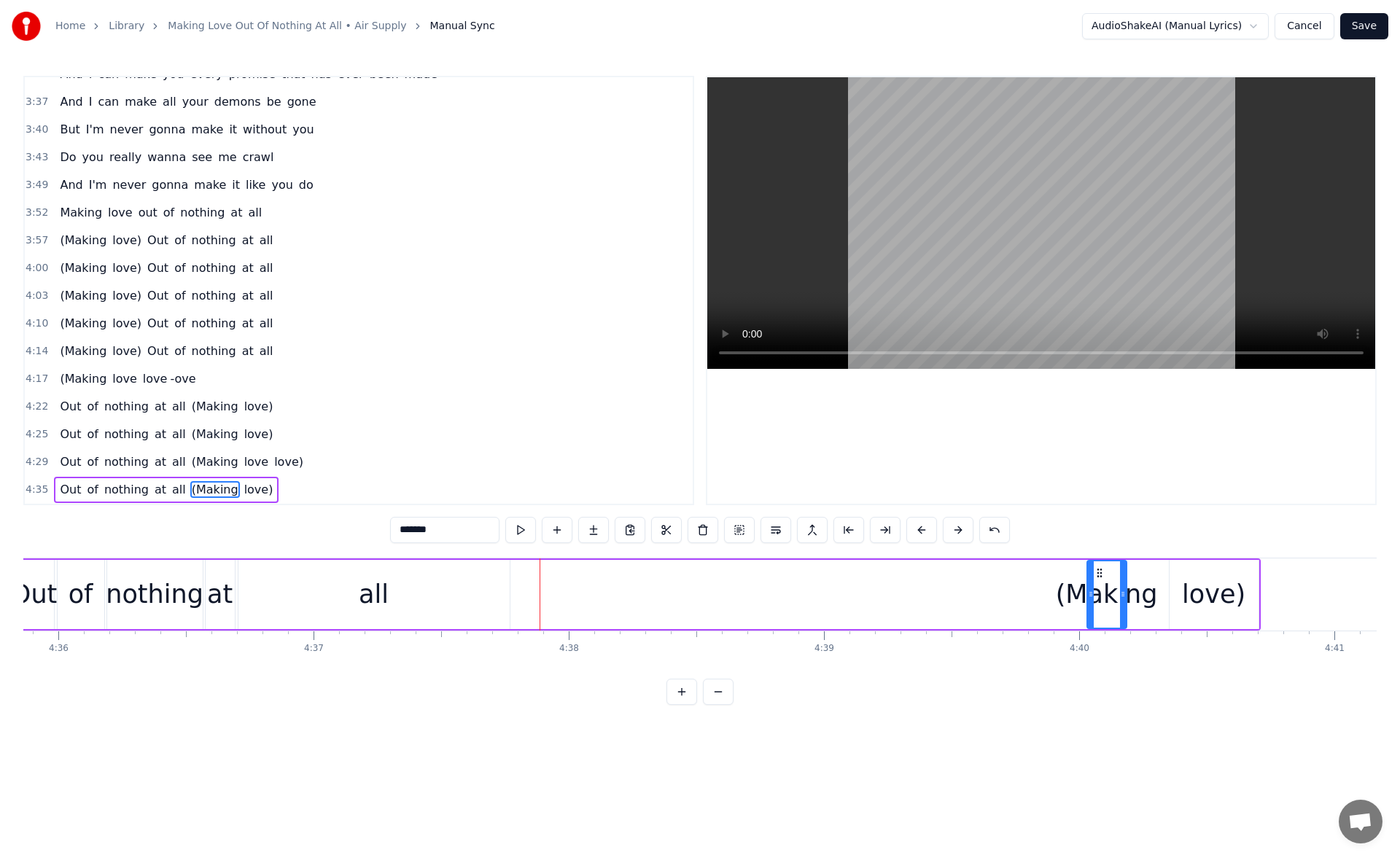
scroll to position [0, 70387]
drag, startPoint x: 749, startPoint y: 574, endPoint x: 1114, endPoint y: 597, distance: 365.7
click at [1114, 597] on div "(Making" at bounding box center [1119, 594] width 38 height 66
click at [477, 588] on div "all" at bounding box center [372, 594] width 272 height 69
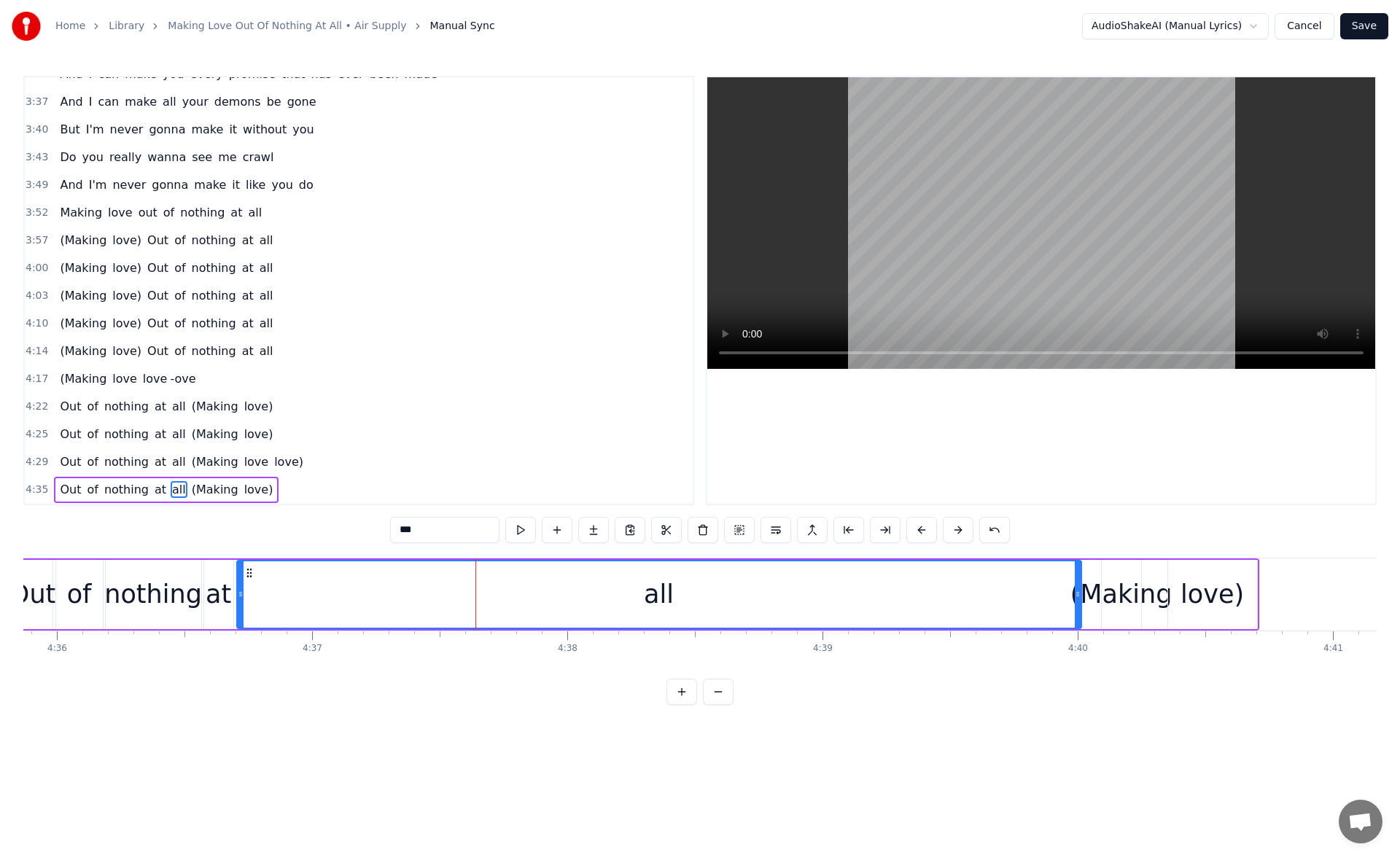
drag, startPoint x: 504, startPoint y: 596, endPoint x: 1078, endPoint y: 612, distance: 574.2
click at [1078, 612] on div at bounding box center [1077, 594] width 6 height 66
click at [1112, 577] on div "(Making" at bounding box center [1121, 594] width 102 height 39
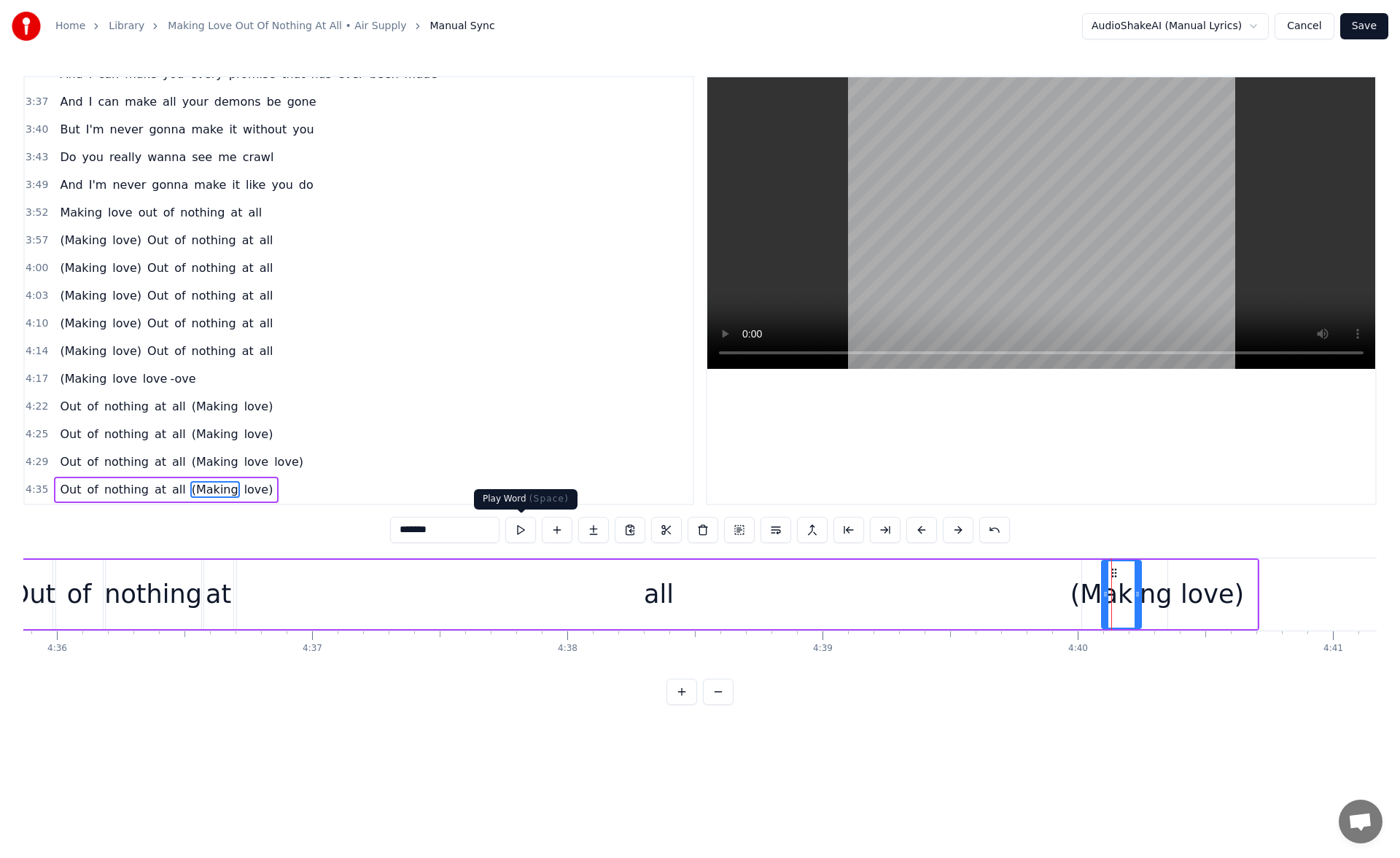
click at [526, 526] on button at bounding box center [521, 530] width 31 height 26
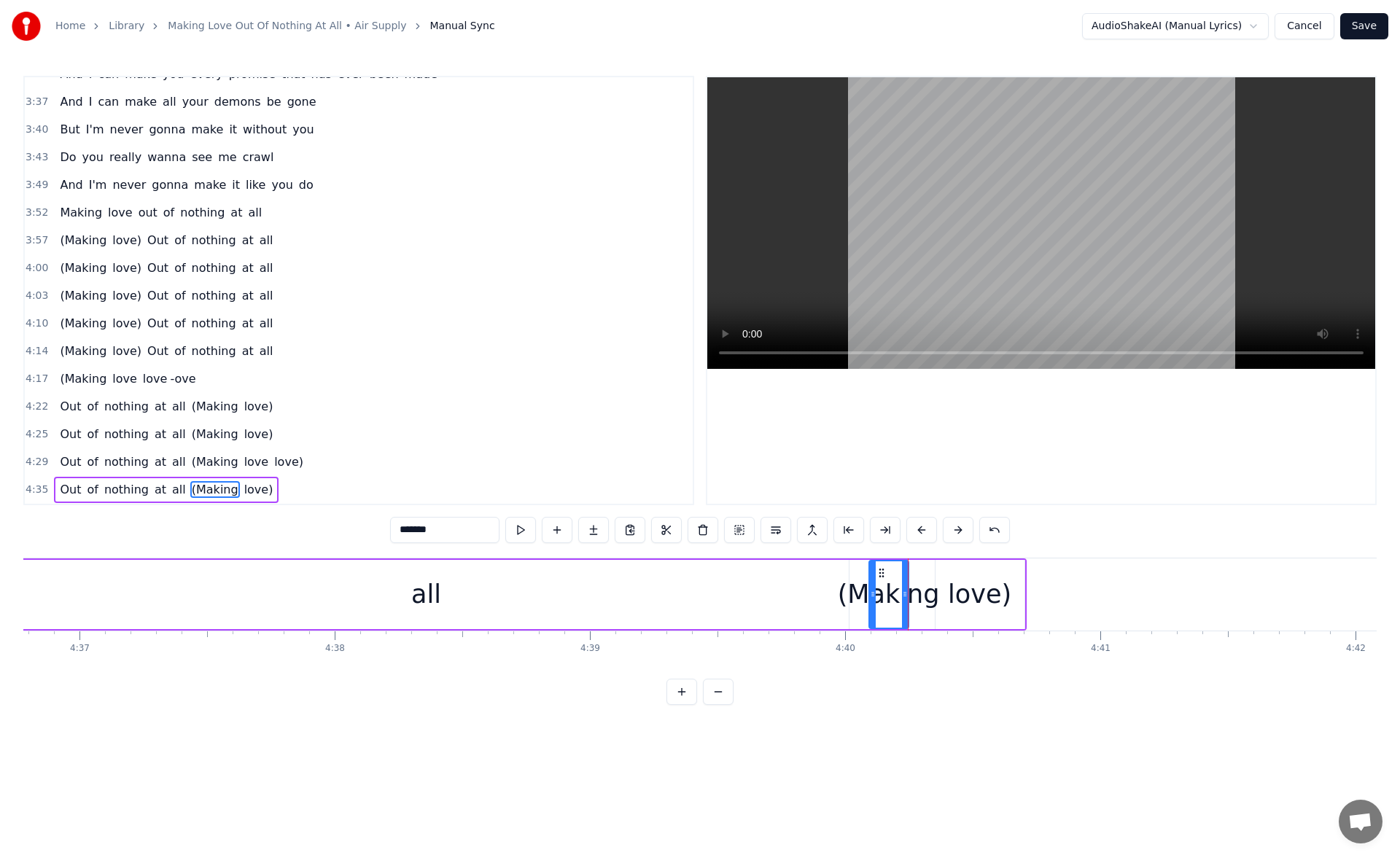
scroll to position [0, 70784]
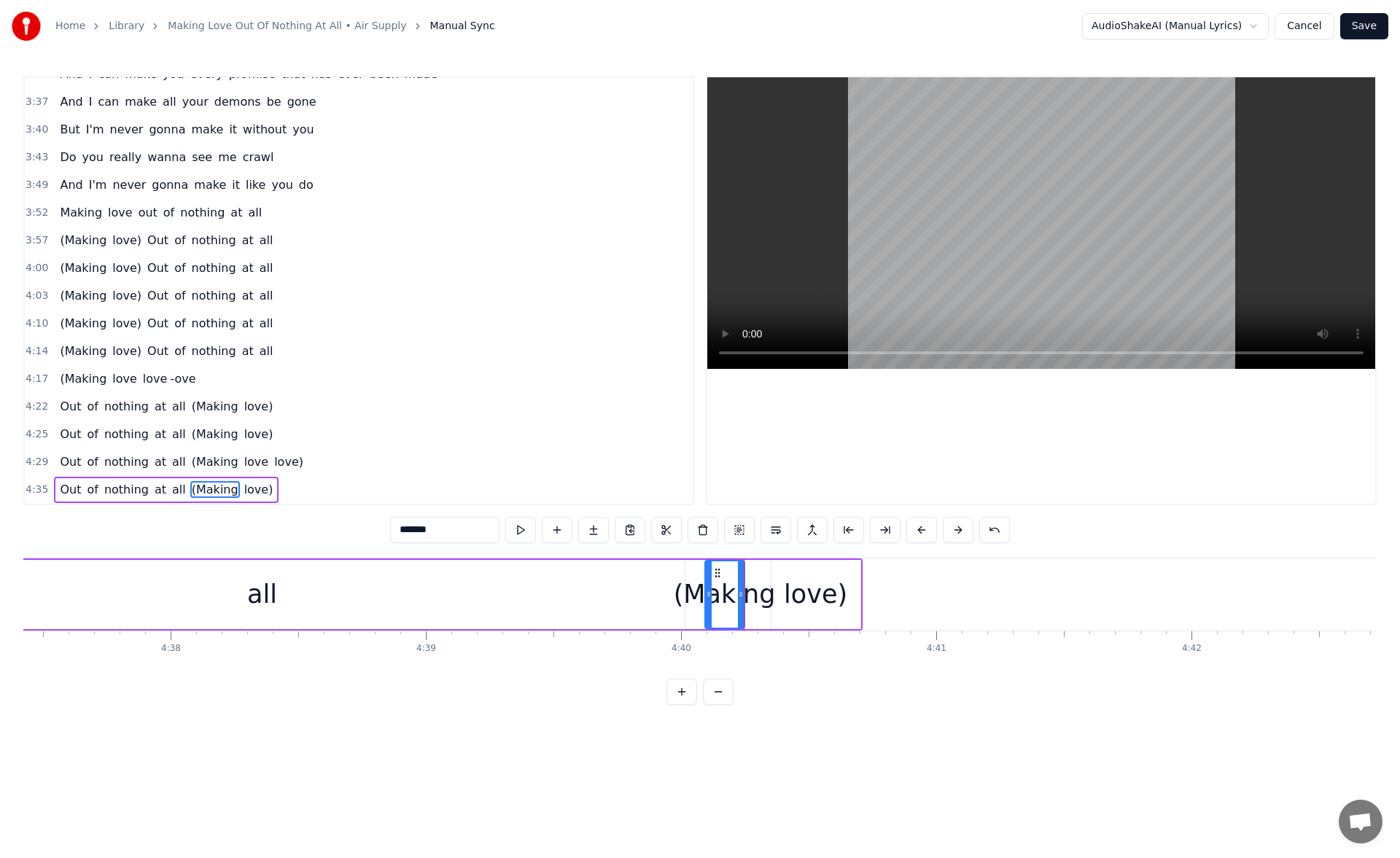
click at [837, 595] on div "love)" at bounding box center [816, 594] width 64 height 39
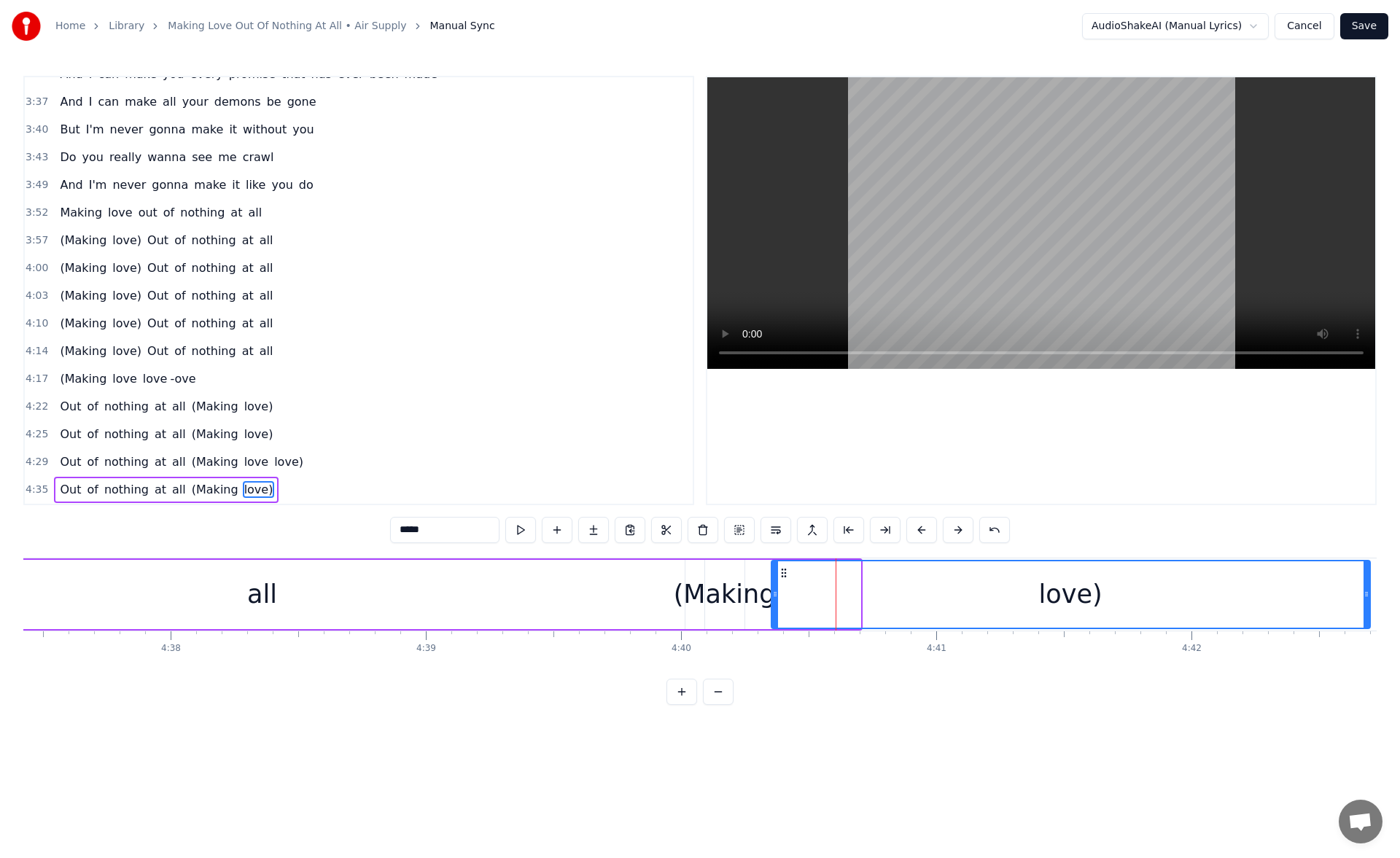
drag, startPoint x: 858, startPoint y: 592, endPoint x: 1367, endPoint y: 607, distance: 509.2
click at [1367, 607] on div at bounding box center [1366, 594] width 6 height 66
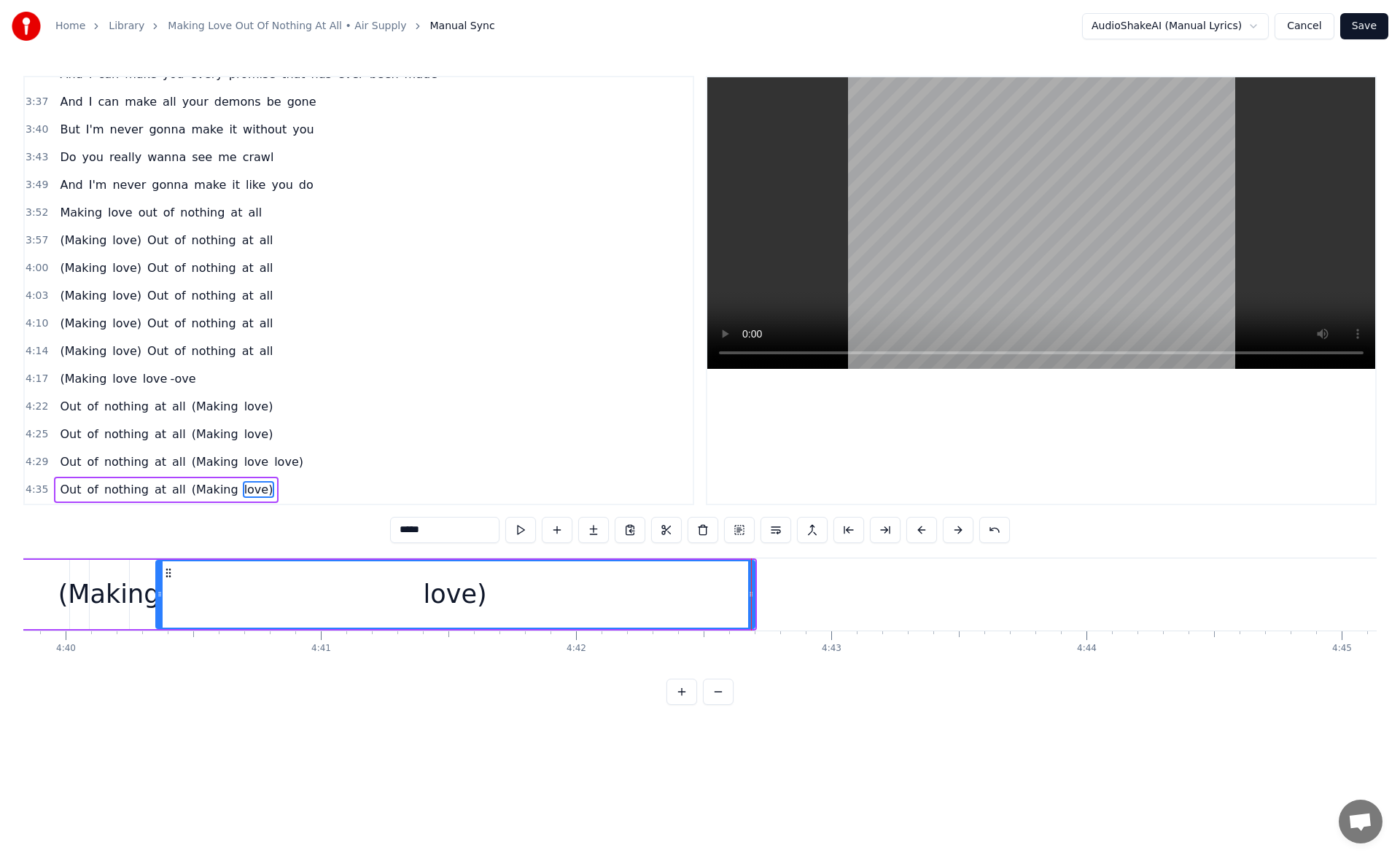
scroll to position [0, 71193]
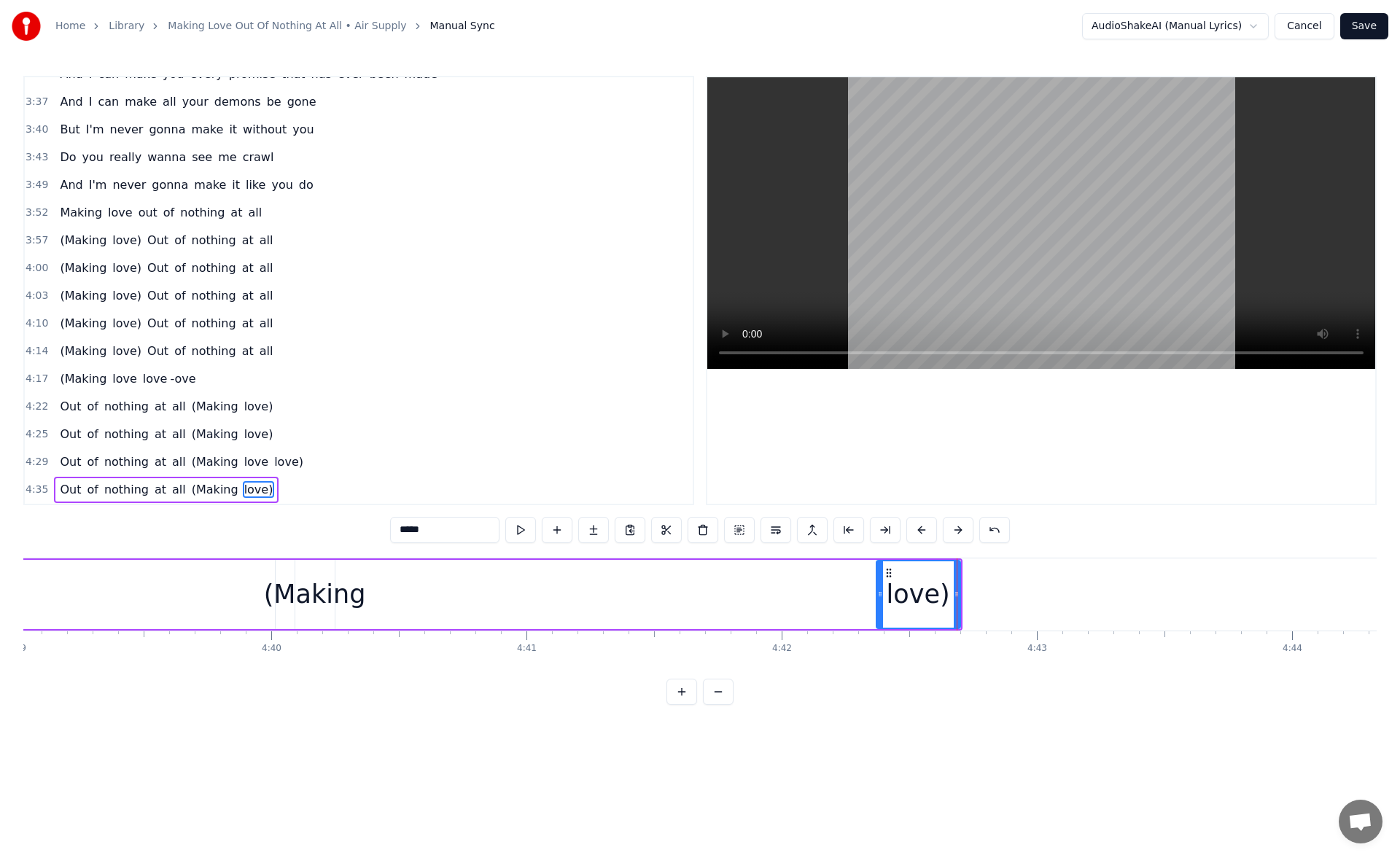
drag, startPoint x: 422, startPoint y: 598, endPoint x: 881, endPoint y: 611, distance: 459.2
click at [881, 611] on div at bounding box center [879, 594] width 6 height 66
click at [329, 597] on div "(Making" at bounding box center [315, 594] width 102 height 39
drag, startPoint x: 304, startPoint y: 573, endPoint x: 841, endPoint y: 630, distance: 540.0
click at [841, 630] on div "I know just how to whisper And I know just how to cry I know just where to find…" at bounding box center [699, 612] width 1353 height 110
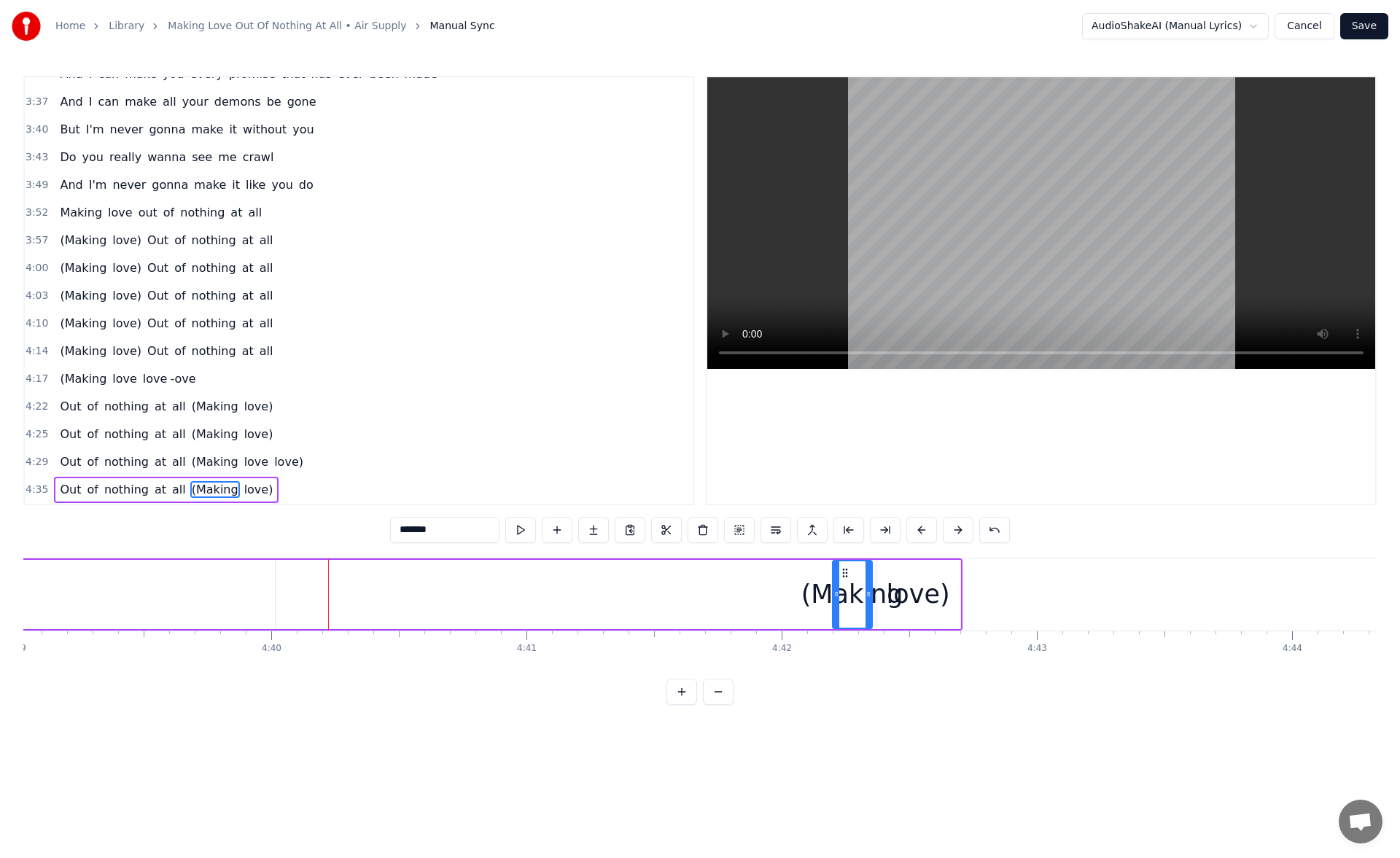
scroll to position [0, 69758]
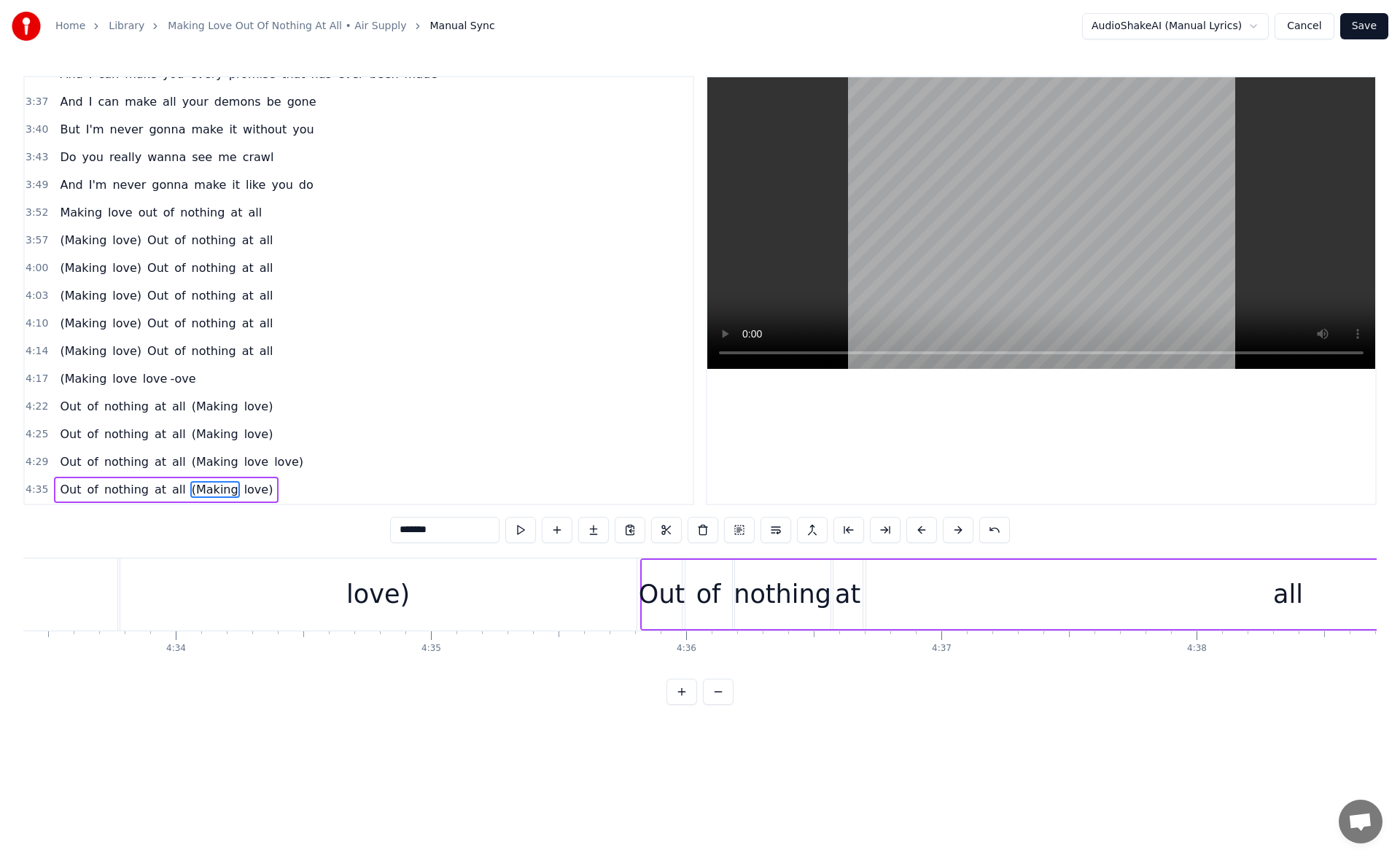
click at [1150, 606] on div "all" at bounding box center [1288, 594] width 844 height 69
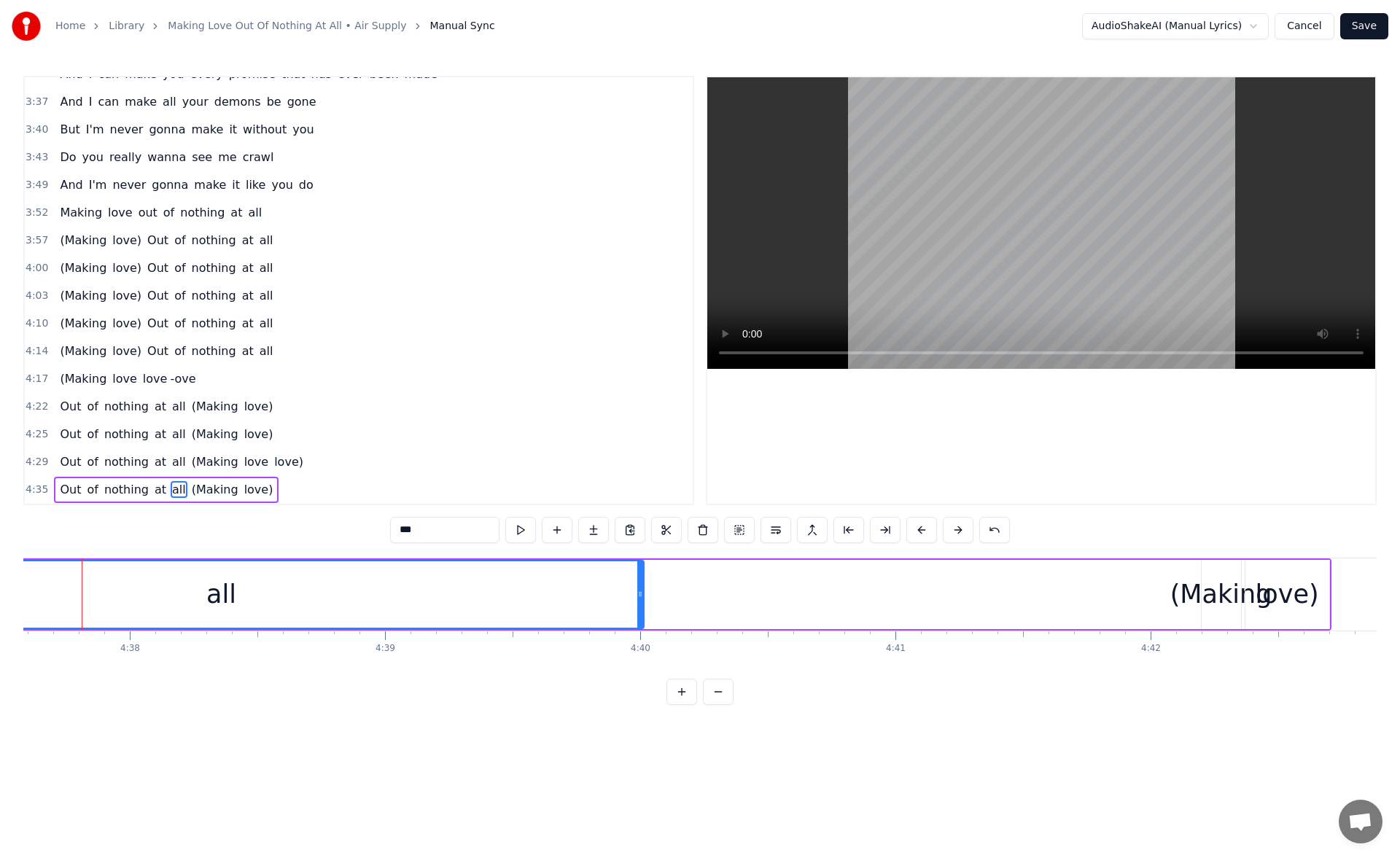
scroll to position [0, 70866]
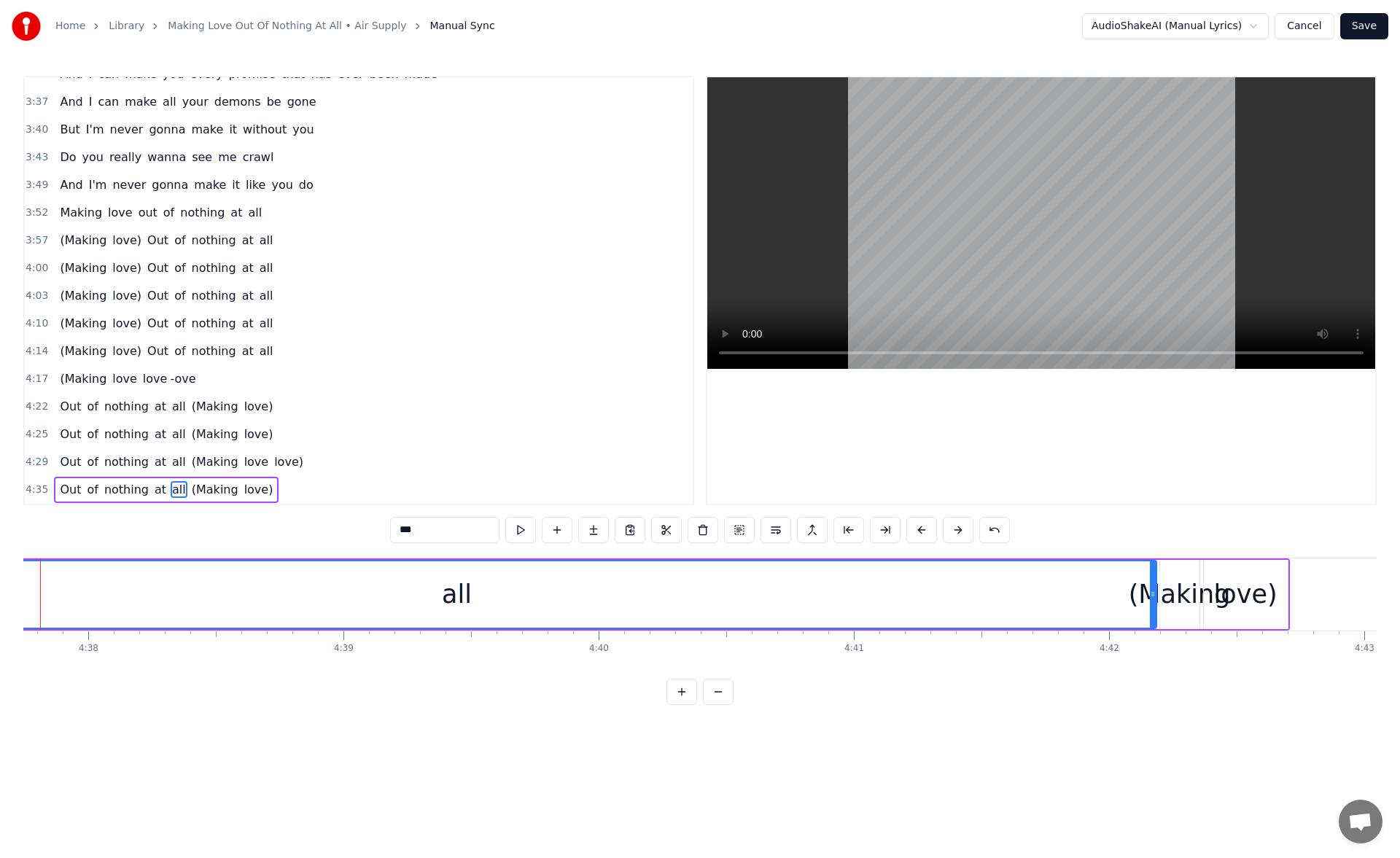
drag, startPoint x: 597, startPoint y: 589, endPoint x: 1152, endPoint y: 620, distance: 555.9
click at [1152, 620] on div at bounding box center [1153, 594] width 6 height 66
click at [517, 527] on button at bounding box center [521, 530] width 31 height 26
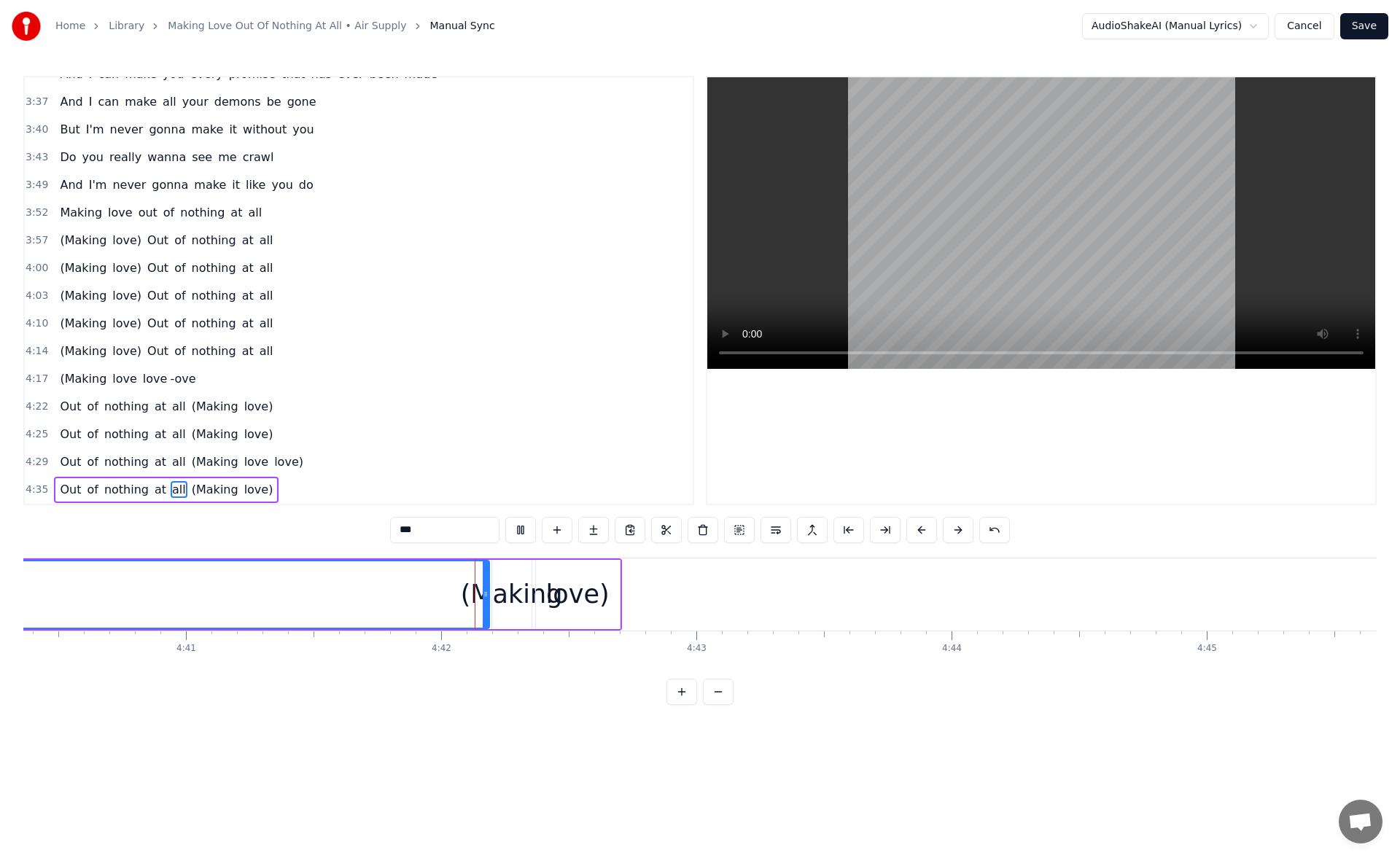
scroll to position [0, 71785]
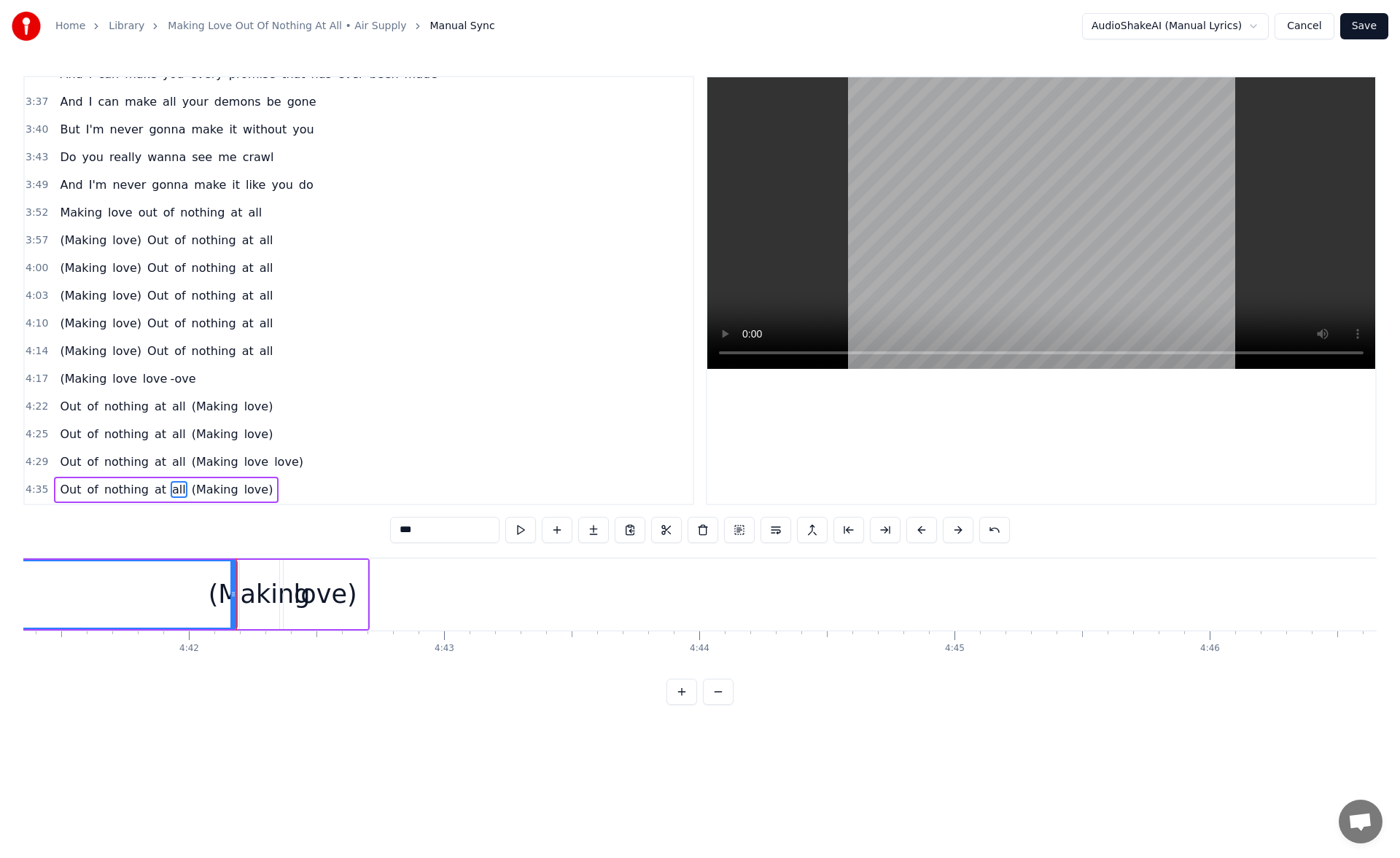
click at [332, 577] on div "love)" at bounding box center [326, 594] width 64 height 39
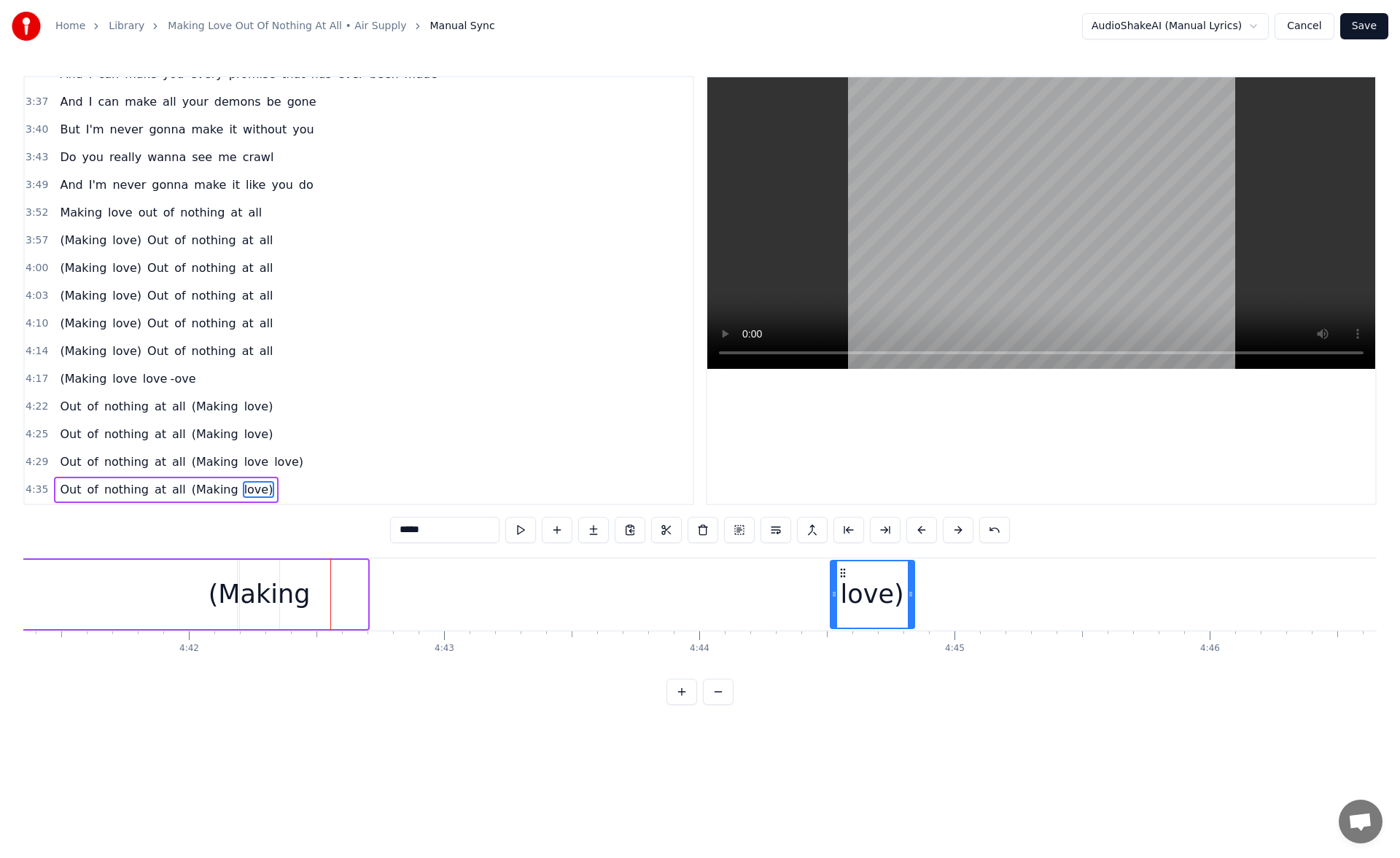
drag, startPoint x: 294, startPoint y: 572, endPoint x: 889, endPoint y: 623, distance: 597.2
click at [889, 623] on div "love)" at bounding box center [872, 594] width 83 height 66
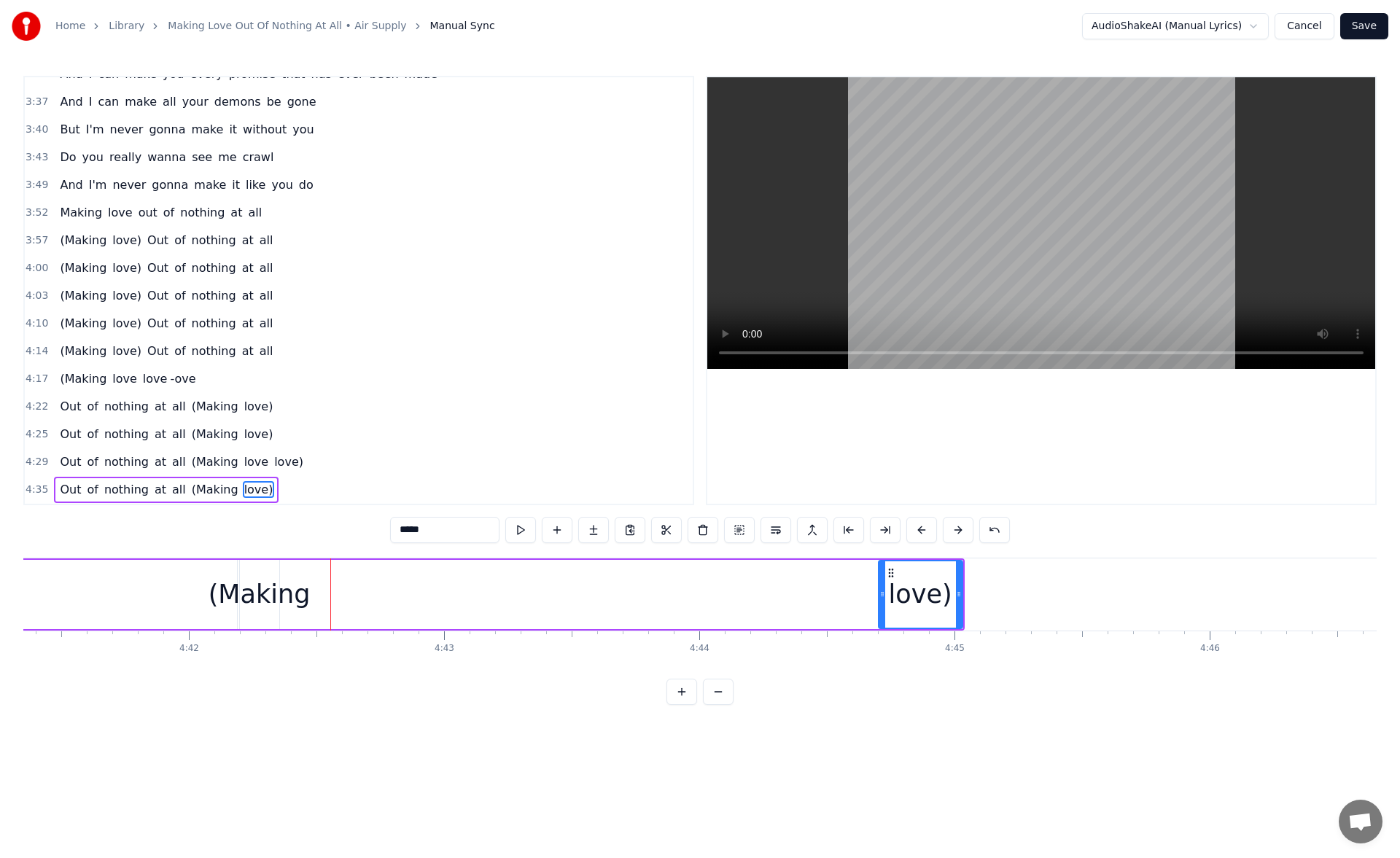
click at [264, 579] on div "(Making" at bounding box center [259, 594] width 102 height 39
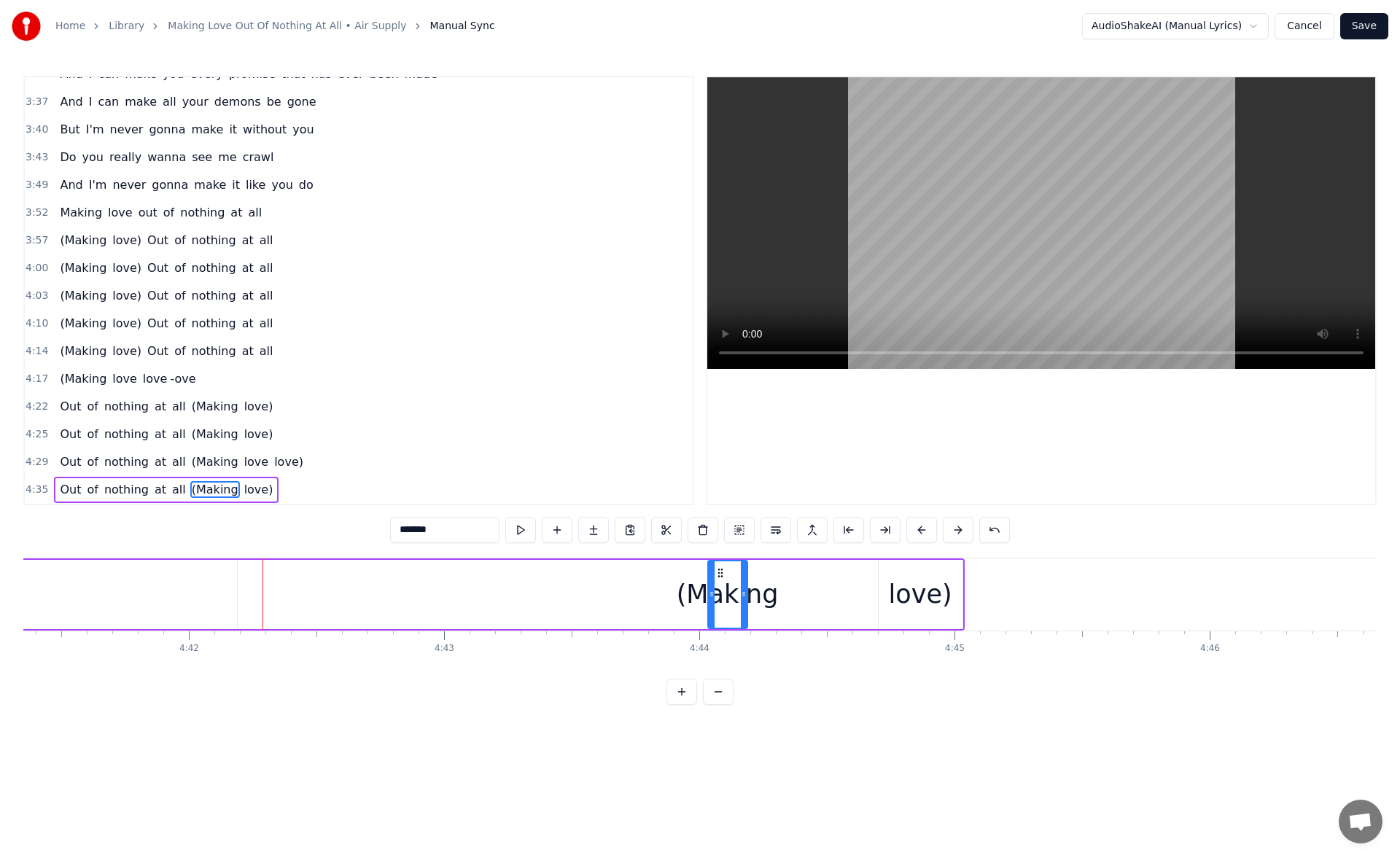
drag, startPoint x: 251, startPoint y: 573, endPoint x: 720, endPoint y: 640, distance: 473.8
click at [720, 640] on div "I know just how to whisper And I know just how to cry I know just where to find…" at bounding box center [699, 612] width 1353 height 110
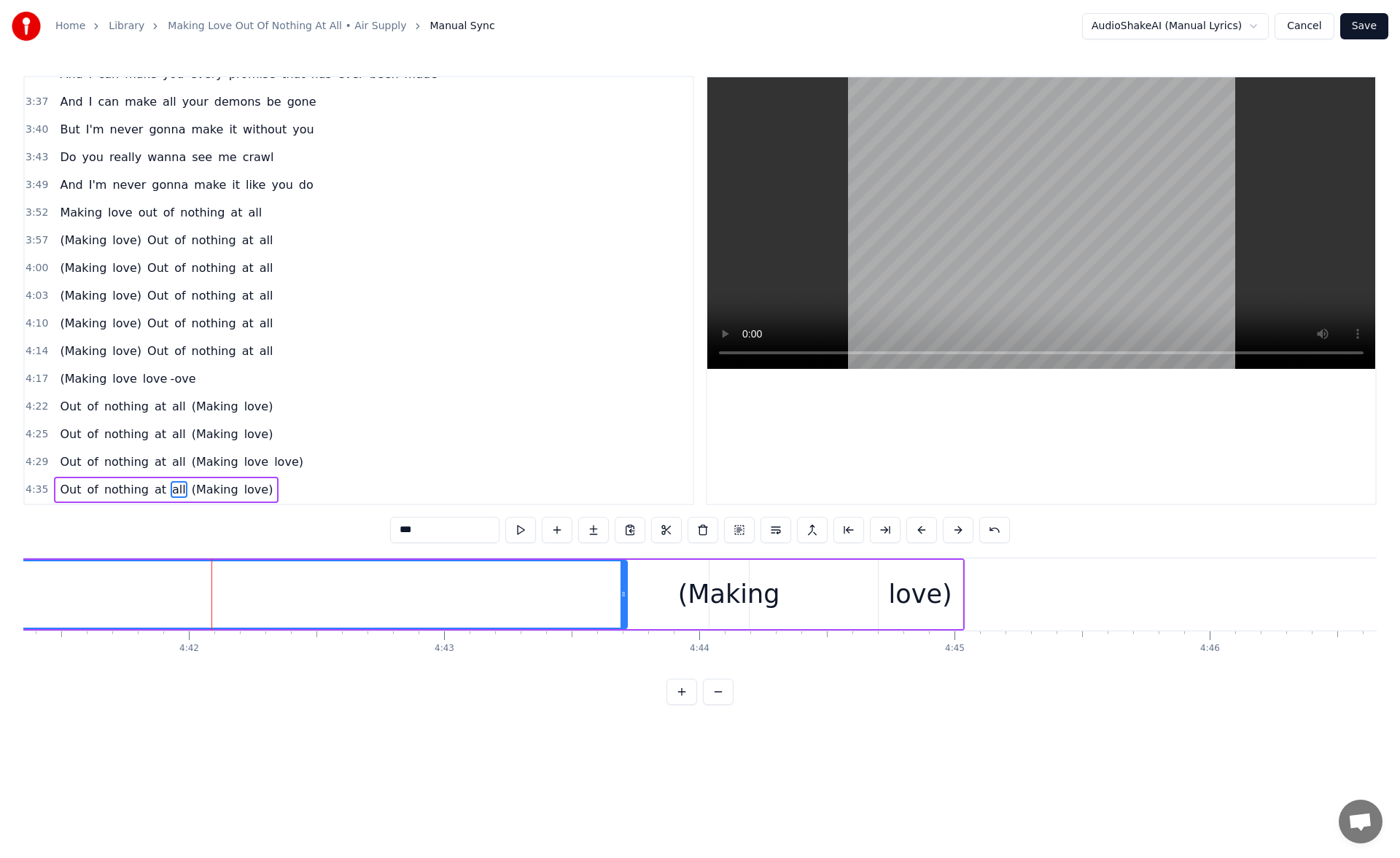
drag, startPoint x: 234, startPoint y: 596, endPoint x: 648, endPoint y: 622, distance: 414.8
click at [626, 622] on div at bounding box center [623, 594] width 6 height 66
click at [518, 533] on button at bounding box center [521, 530] width 31 height 26
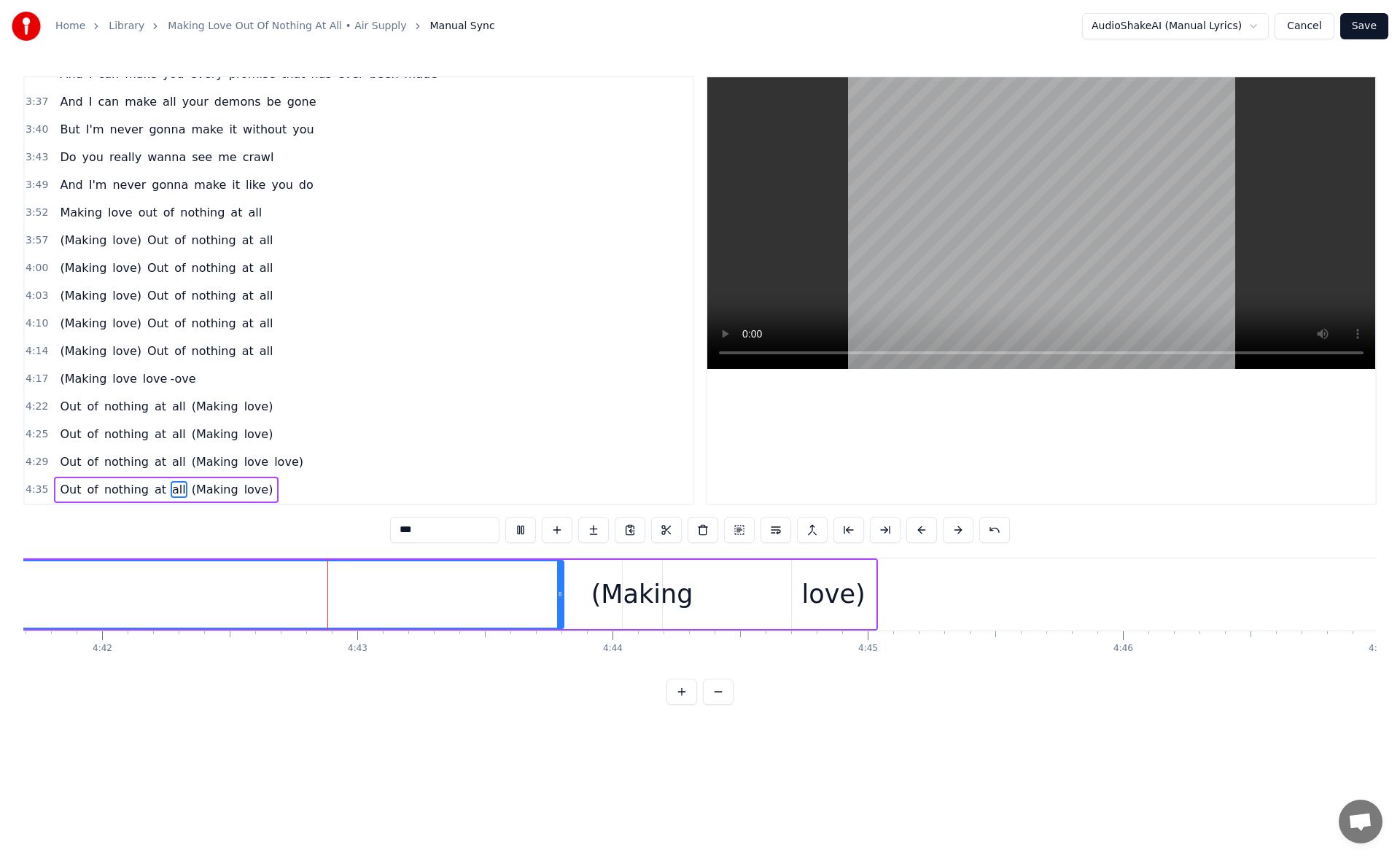
scroll to position [0, 71922]
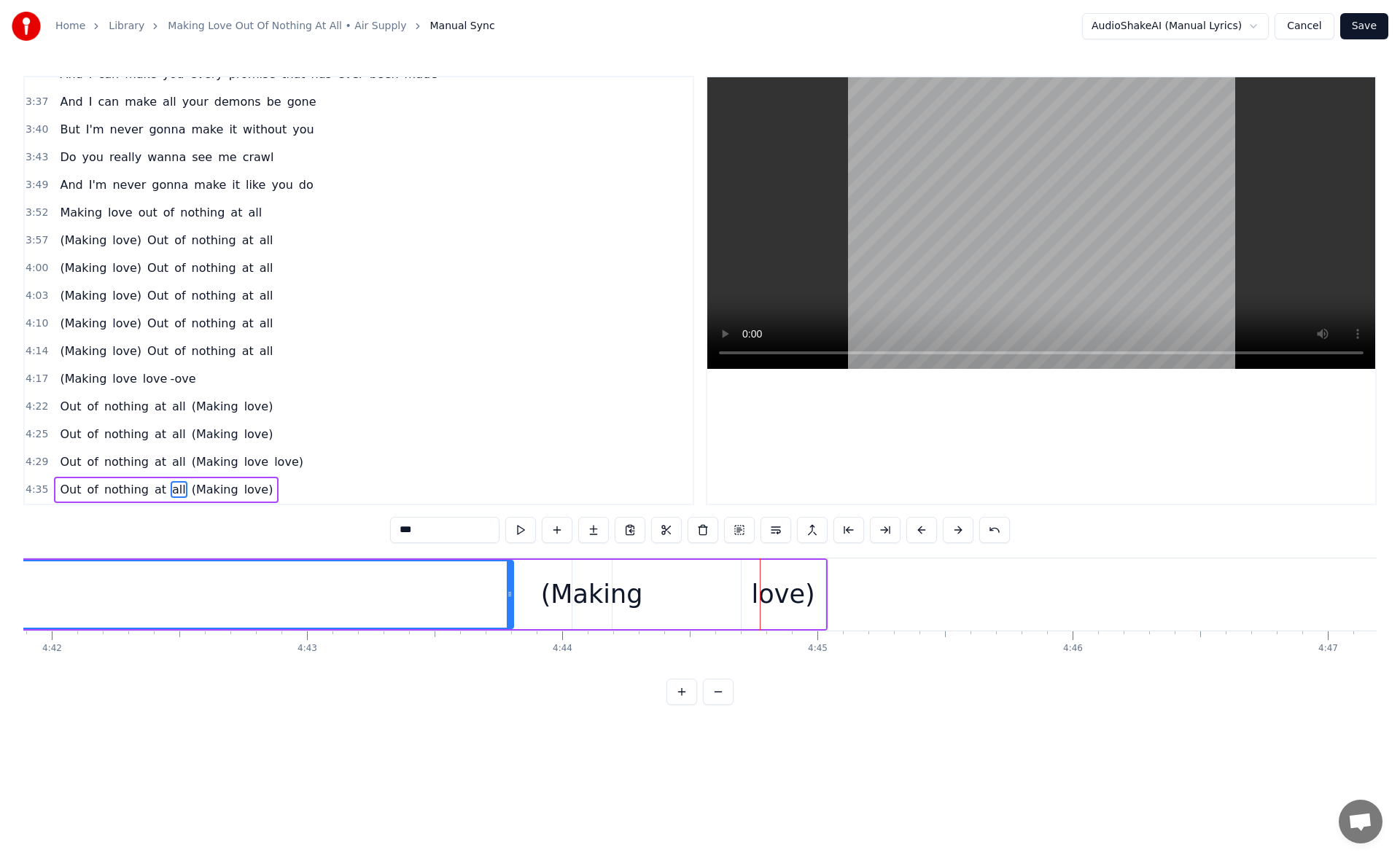
click at [601, 585] on div "(Making" at bounding box center [591, 594] width 102 height 39
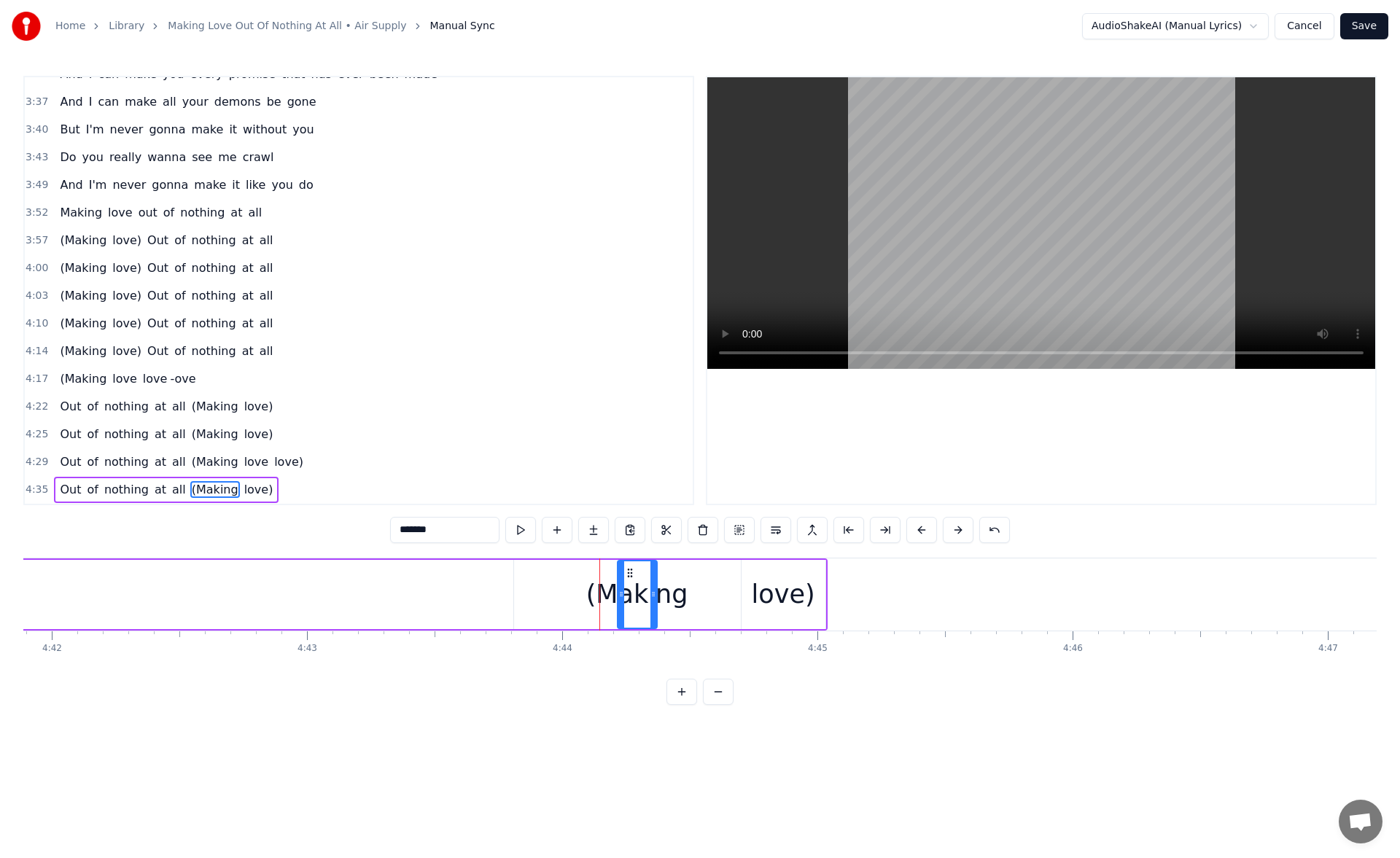
drag, startPoint x: 585, startPoint y: 573, endPoint x: 647, endPoint y: 573, distance: 62.0
click at [631, 573] on circle at bounding box center [630, 573] width 1 height 1
click at [524, 528] on button at bounding box center [521, 530] width 31 height 26
drag, startPoint x: 637, startPoint y: 592, endPoint x: 589, endPoint y: 595, distance: 48.1
click at [589, 595] on icon at bounding box center [591, 594] width 6 height 12
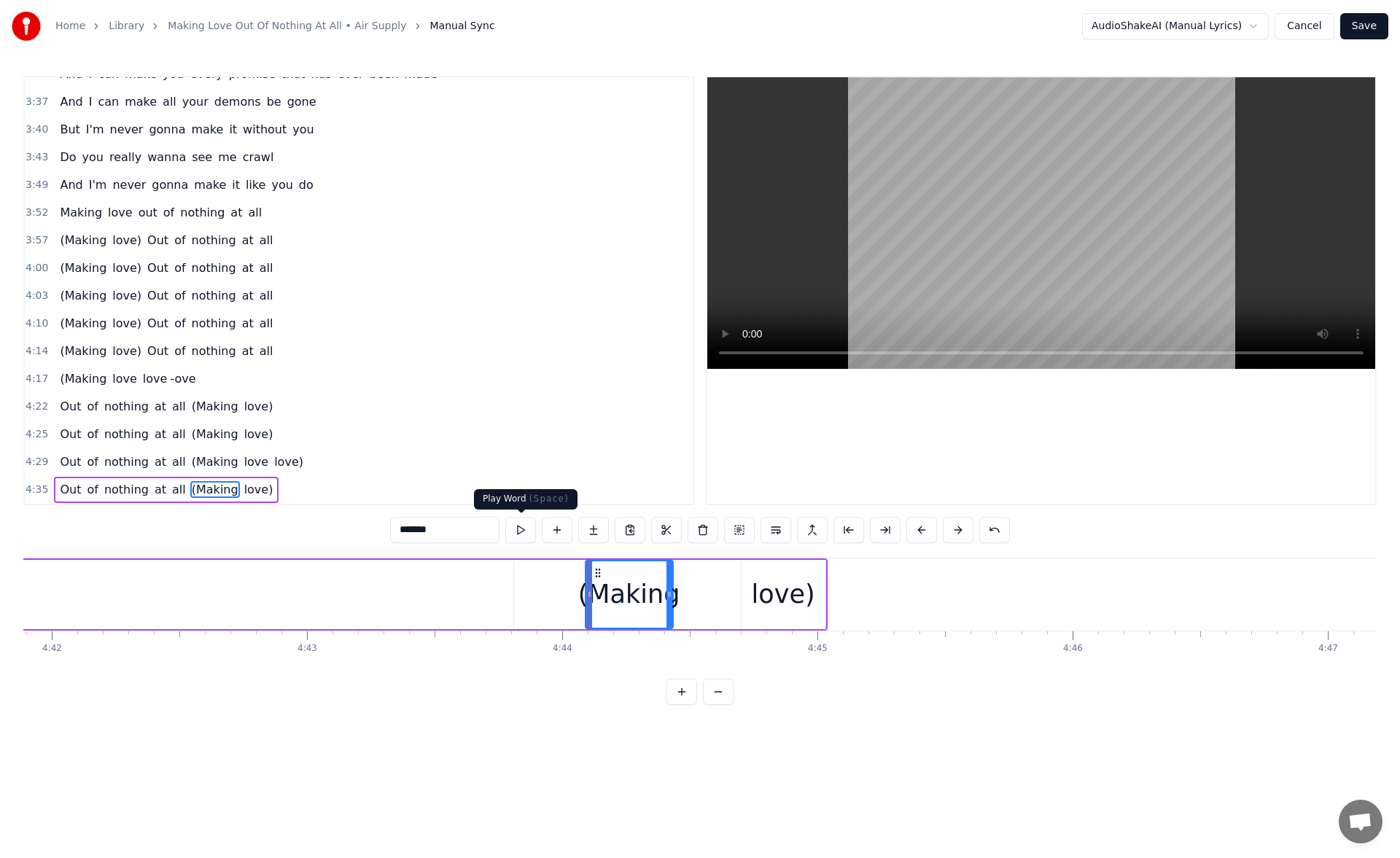
click at [522, 528] on button at bounding box center [521, 530] width 31 height 26
drag, startPoint x: 587, startPoint y: 592, endPoint x: 571, endPoint y: 589, distance: 16.3
click at [571, 589] on icon at bounding box center [572, 594] width 6 height 12
click at [518, 523] on button at bounding box center [521, 530] width 31 height 26
click at [766, 600] on div "love)" at bounding box center [784, 594] width 64 height 39
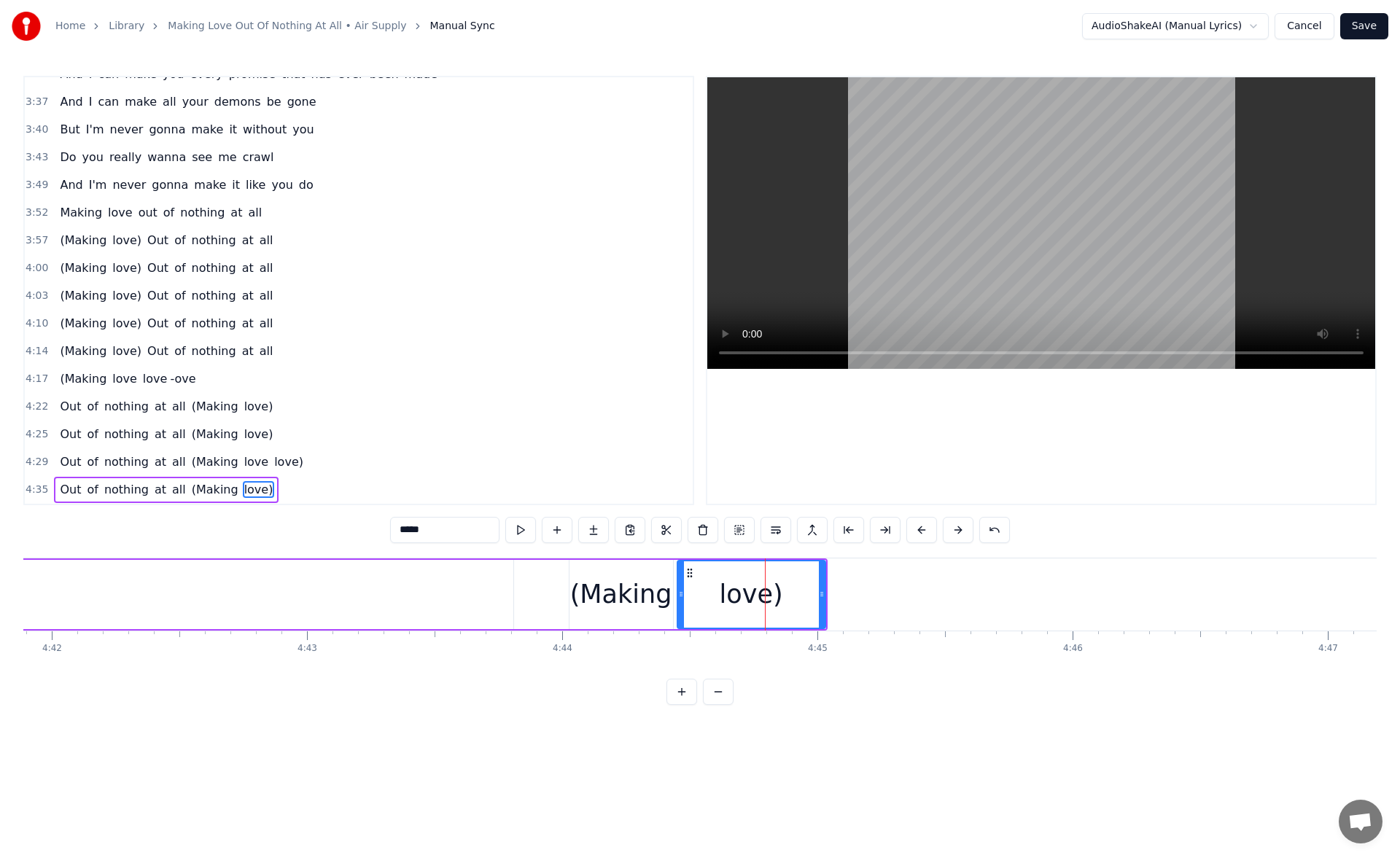
drag, startPoint x: 745, startPoint y: 594, endPoint x: 679, endPoint y: 588, distance: 66.3
click at [679, 588] on div at bounding box center [680, 594] width 6 height 66
click at [517, 531] on button at bounding box center [521, 530] width 31 height 26
drag, startPoint x: 821, startPoint y: 598, endPoint x: 895, endPoint y: 593, distance: 74.2
click at [824, 593] on icon at bounding box center [822, 594] width 6 height 12
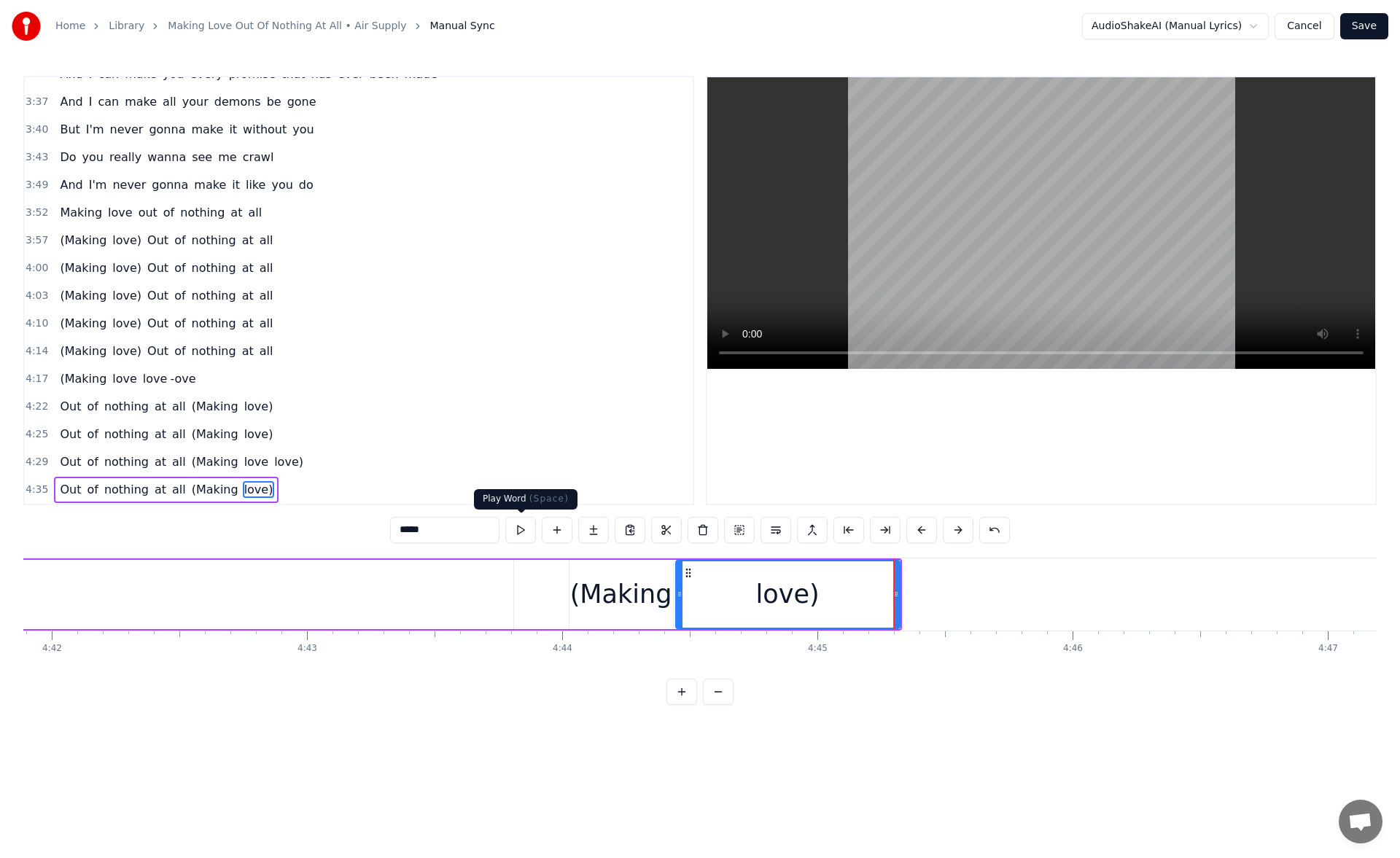
click at [523, 527] on button at bounding box center [521, 530] width 31 height 26
drag, startPoint x: 897, startPoint y: 593, endPoint x: 1013, endPoint y: 599, distance: 116.2
click at [960, 599] on icon at bounding box center [957, 594] width 6 height 12
click at [522, 530] on button at bounding box center [521, 530] width 31 height 26
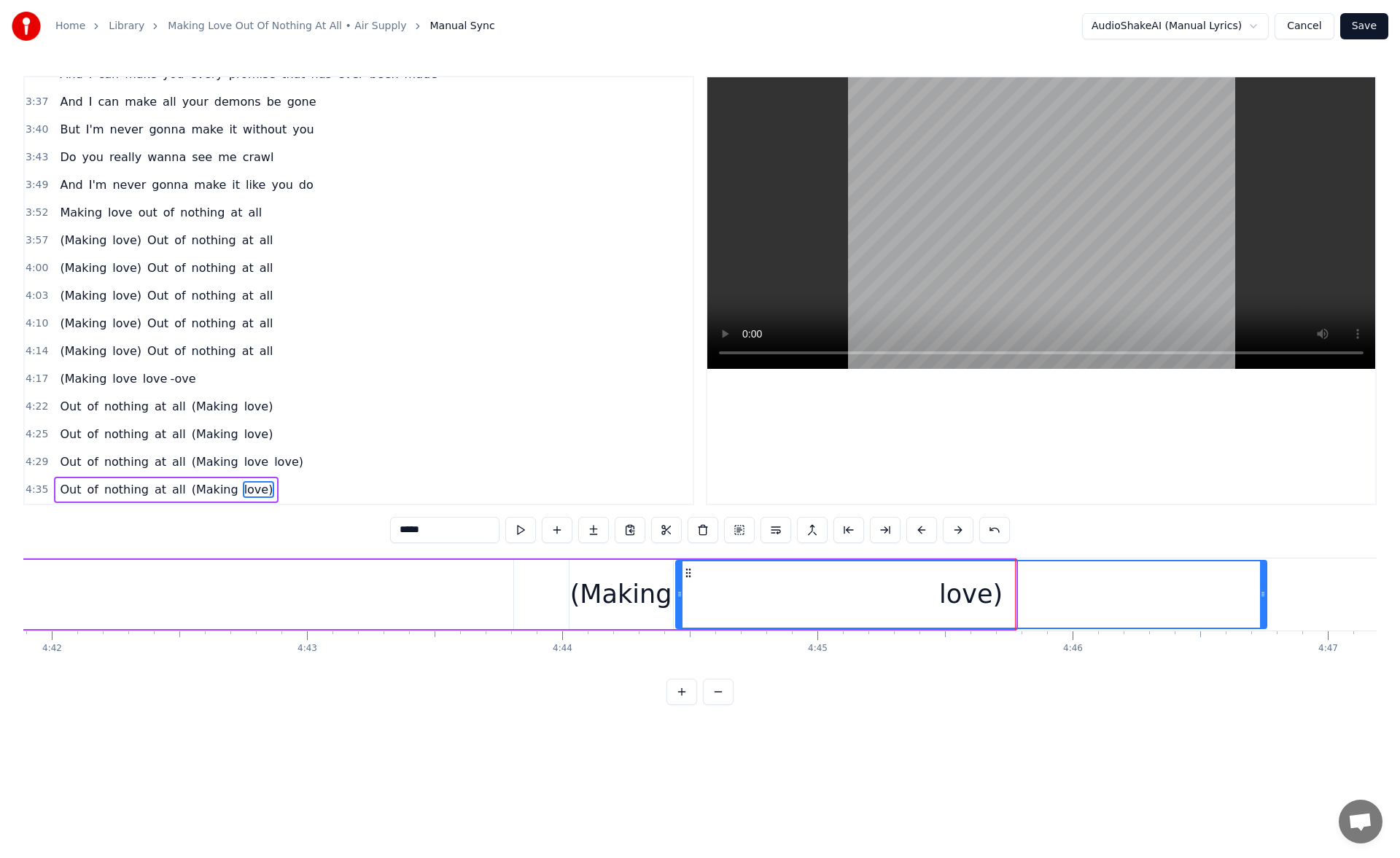
drag, startPoint x: 1013, startPoint y: 598, endPoint x: 1293, endPoint y: 604, distance: 280.1
click at [1266, 604] on div at bounding box center [1262, 594] width 6 height 66
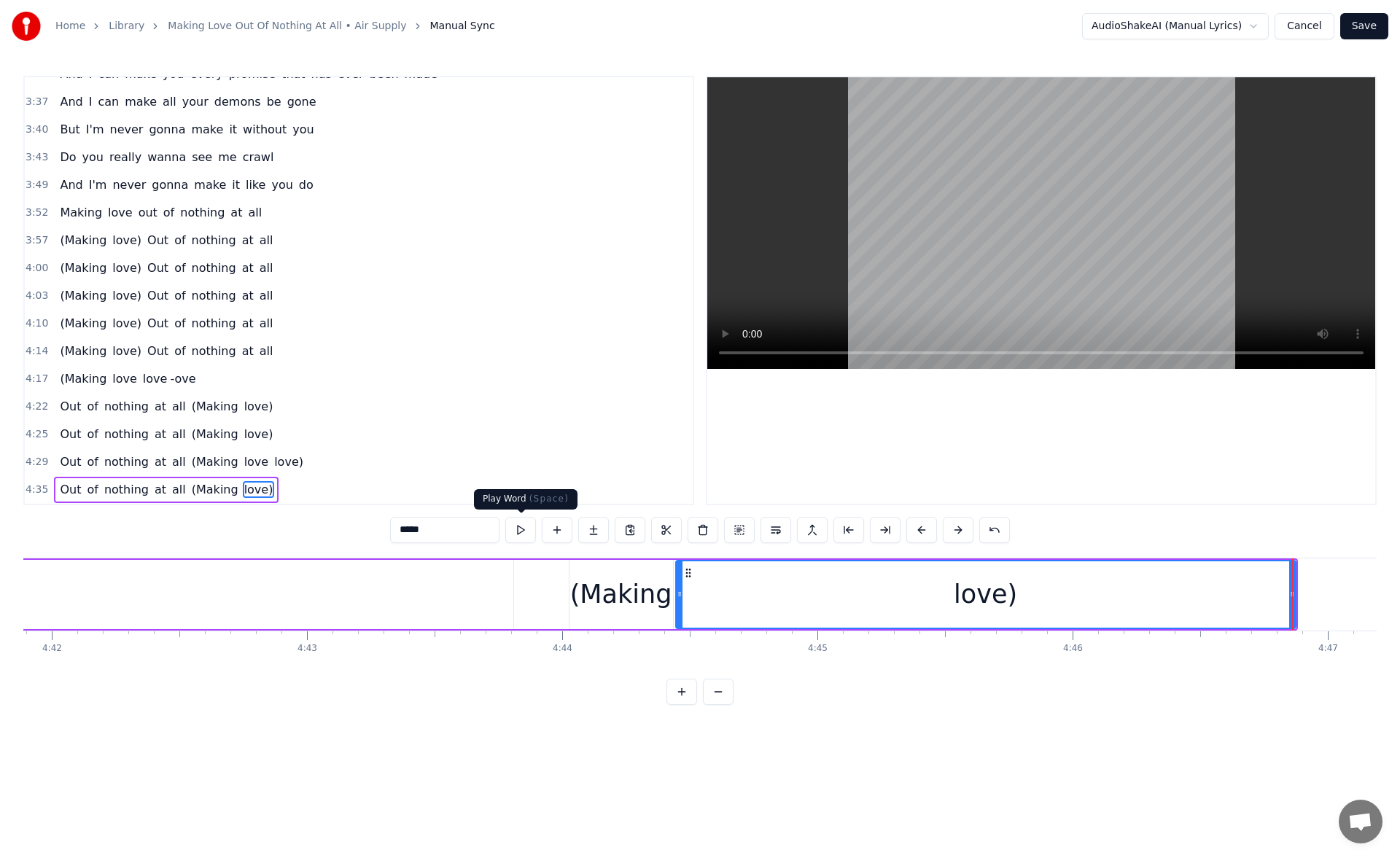
click at [517, 529] on button at bounding box center [521, 530] width 31 height 26
drag, startPoint x: 1291, startPoint y: 598, endPoint x: 1334, endPoint y: 602, distance: 43.2
click at [1295, 602] on div at bounding box center [1291, 594] width 6 height 66
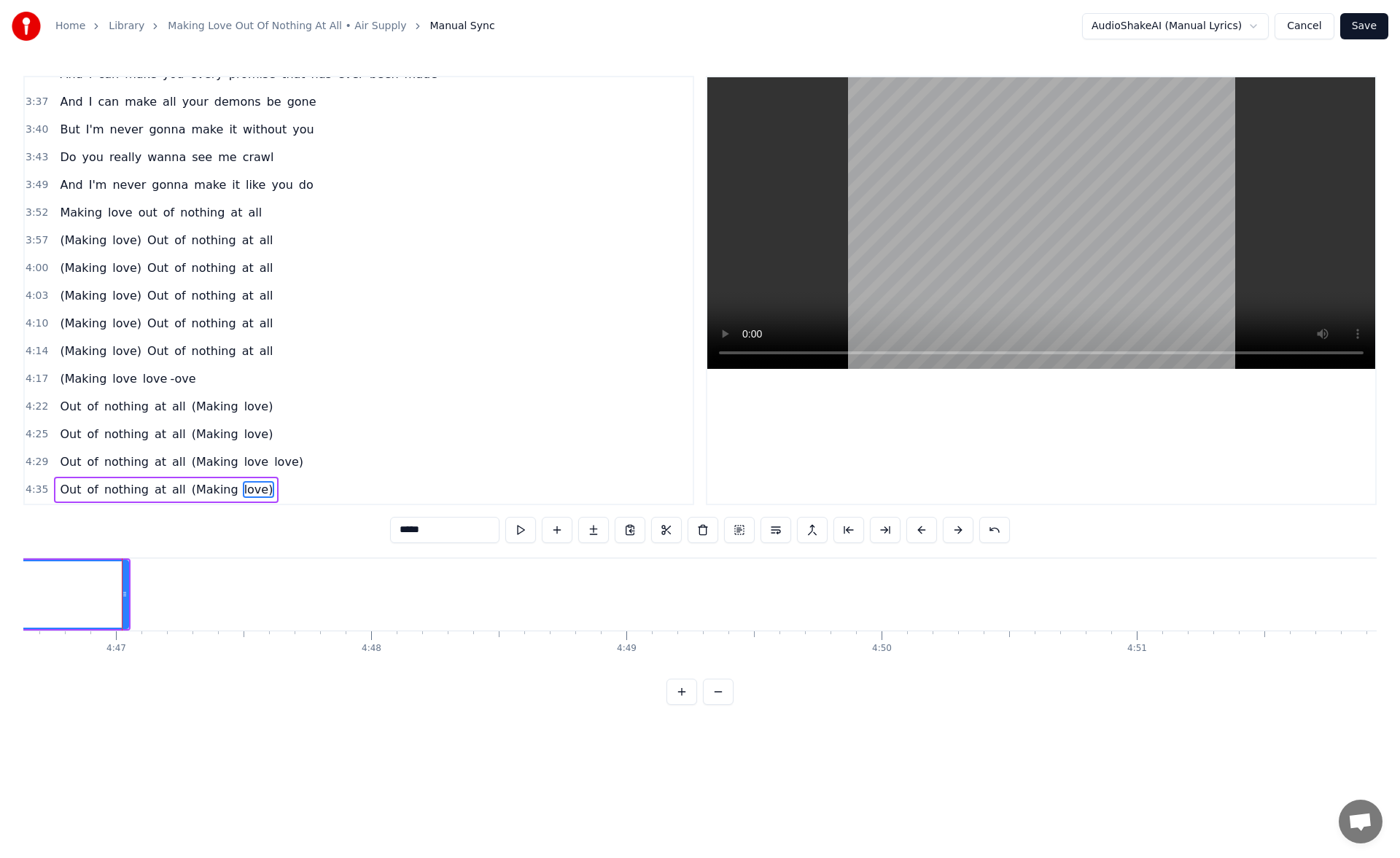
scroll to position [0, 73159]
click at [522, 523] on button at bounding box center [521, 530] width 31 height 26
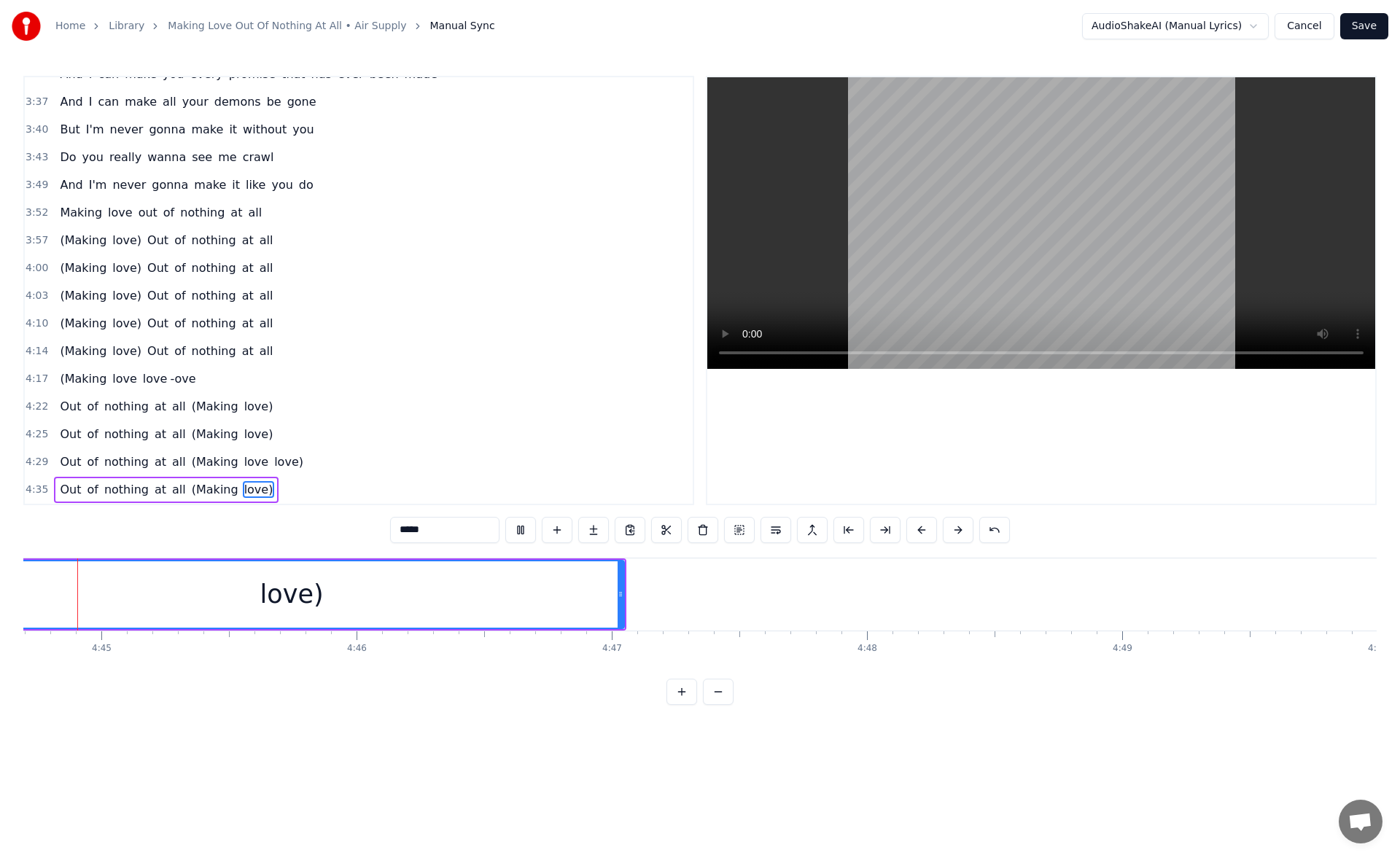
scroll to position [0, 72556]
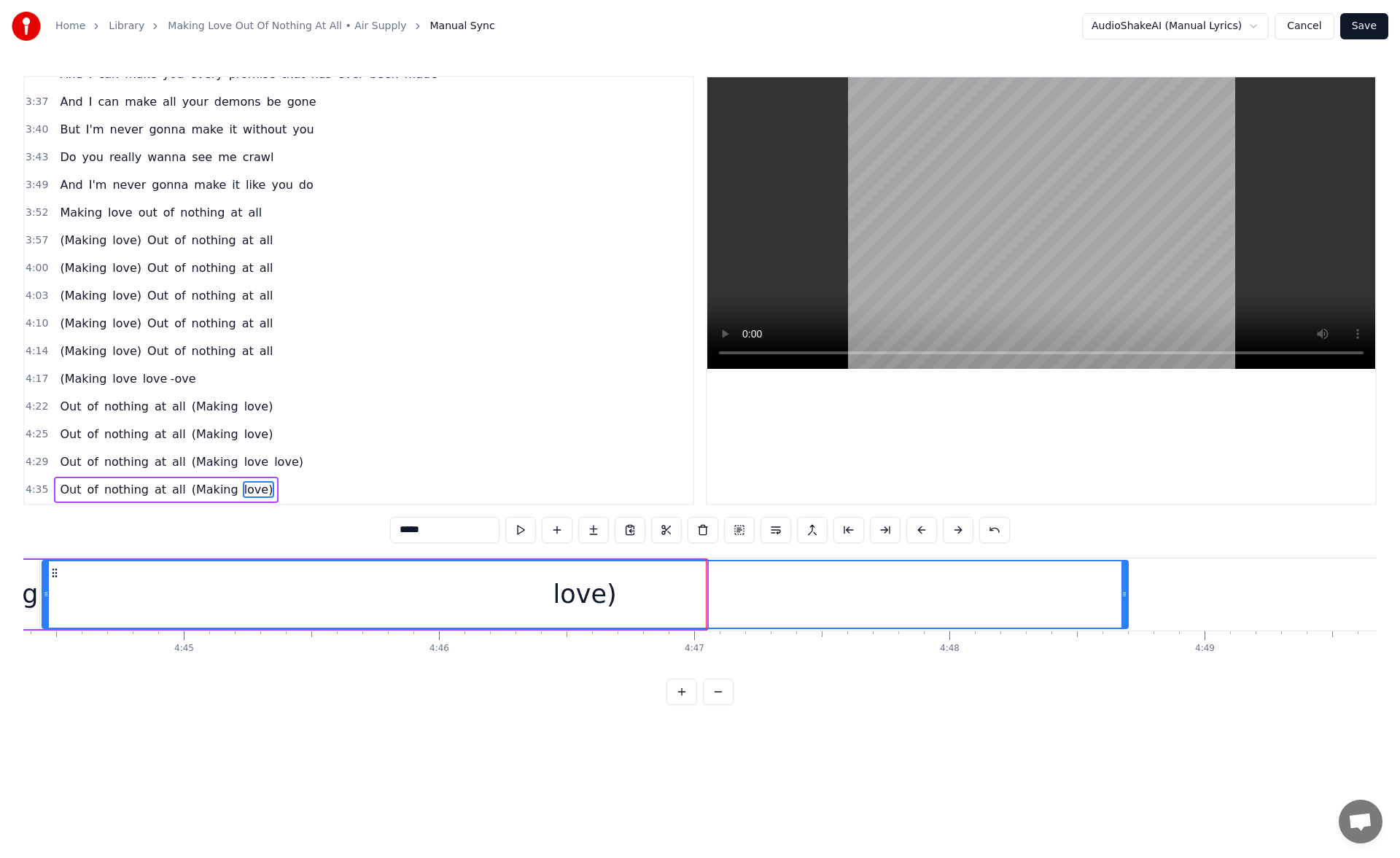
drag, startPoint x: 703, startPoint y: 595, endPoint x: 1125, endPoint y: 598, distance: 422.0
click at [1127, 593] on icon at bounding box center [1124, 594] width 6 height 12
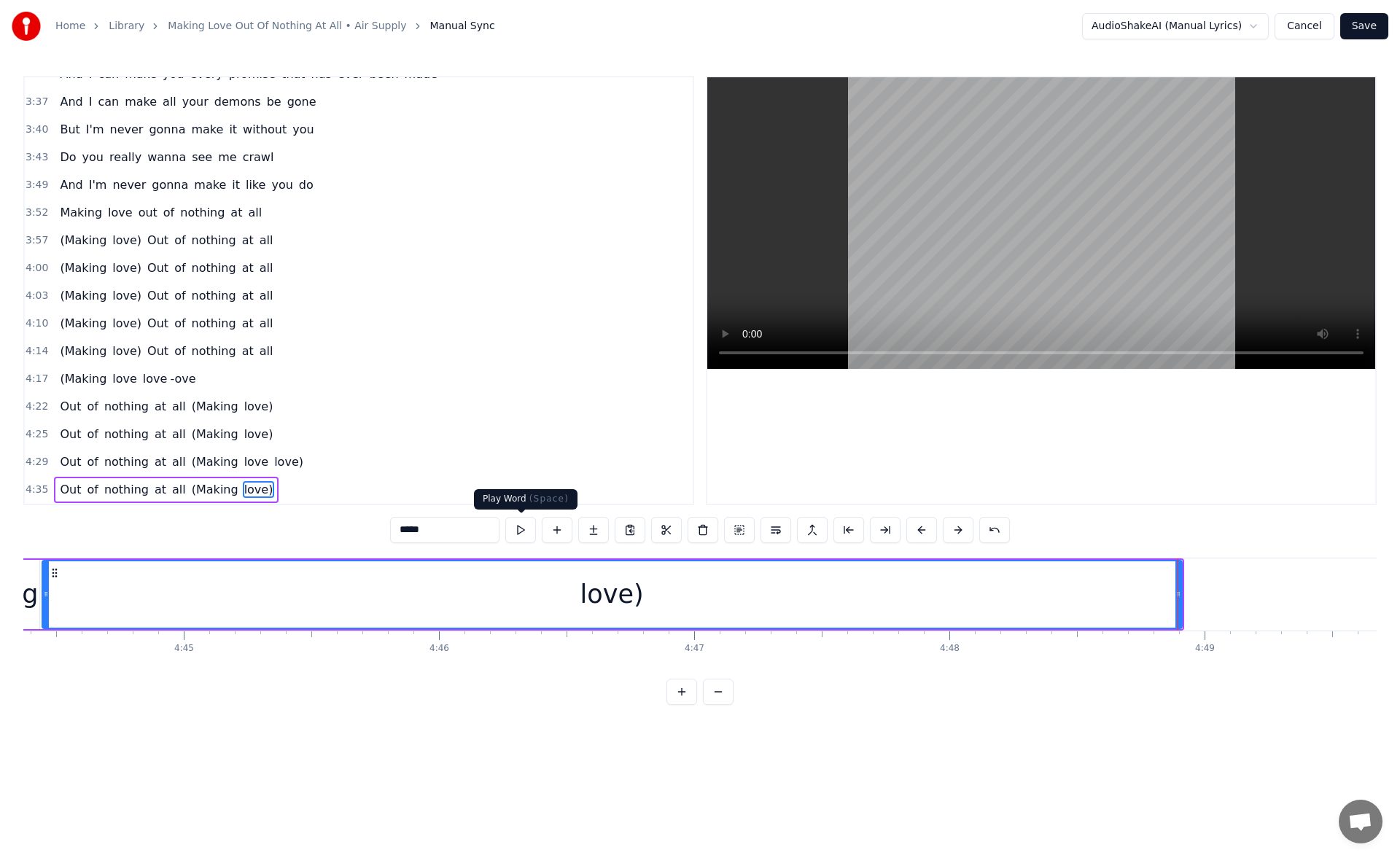
click at [514, 535] on button at bounding box center [521, 530] width 31 height 26
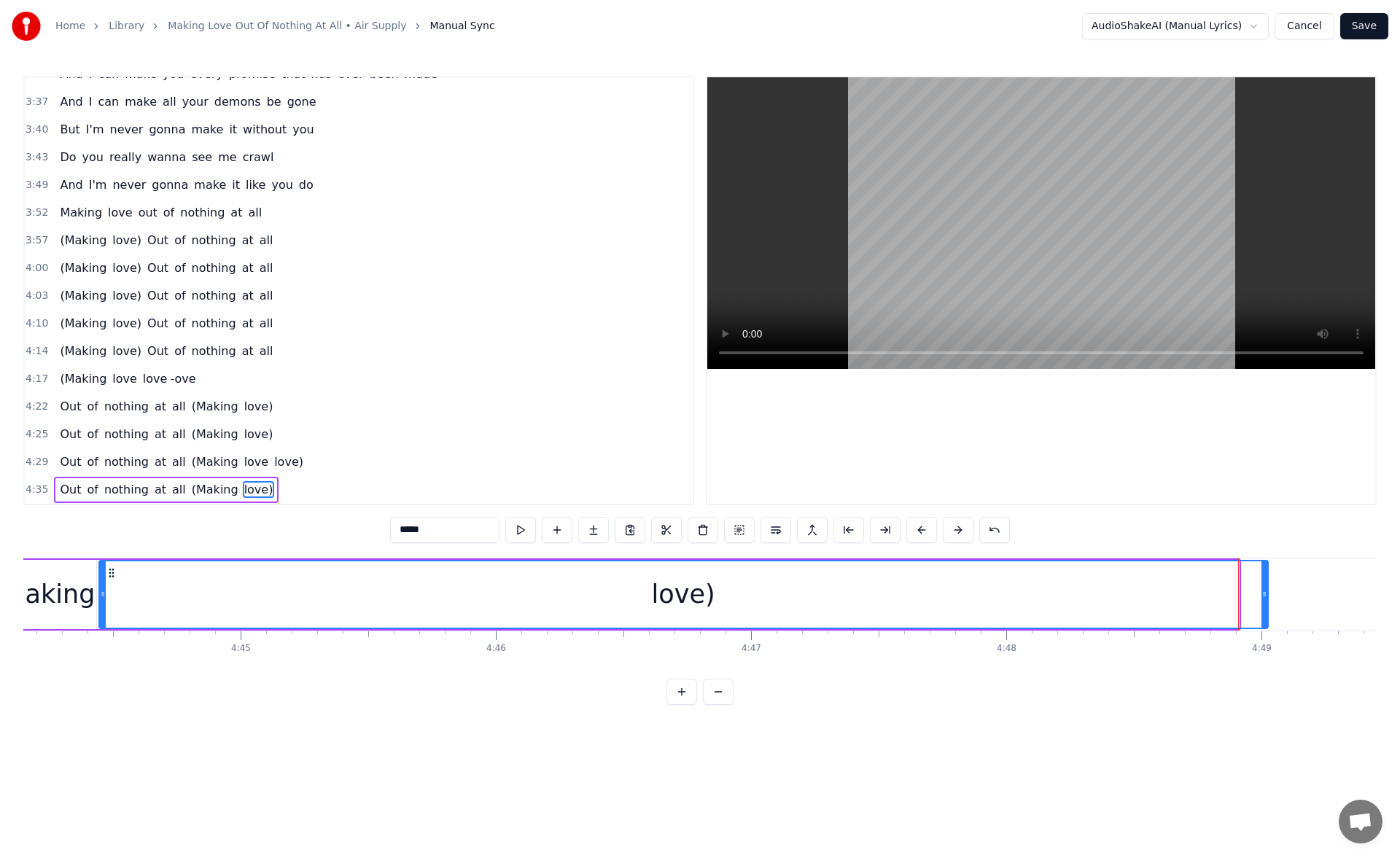
drag, startPoint x: 1234, startPoint y: 598, endPoint x: 1276, endPoint y: 600, distance: 42.0
click at [1267, 600] on div at bounding box center [1264, 594] width 6 height 66
click at [68, 179] on span "And" at bounding box center [72, 185] width 26 height 16
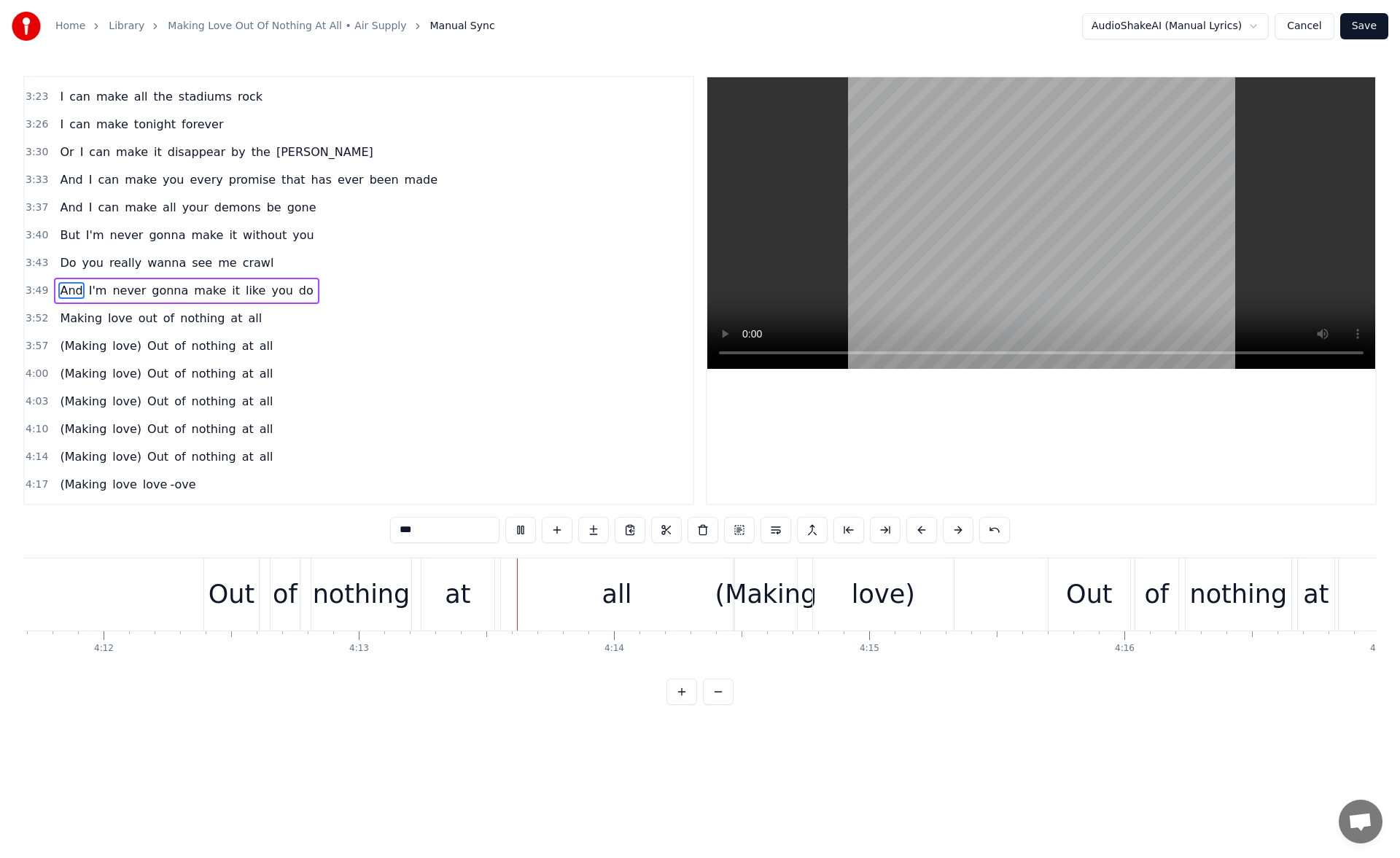
scroll to position [0, 64511]
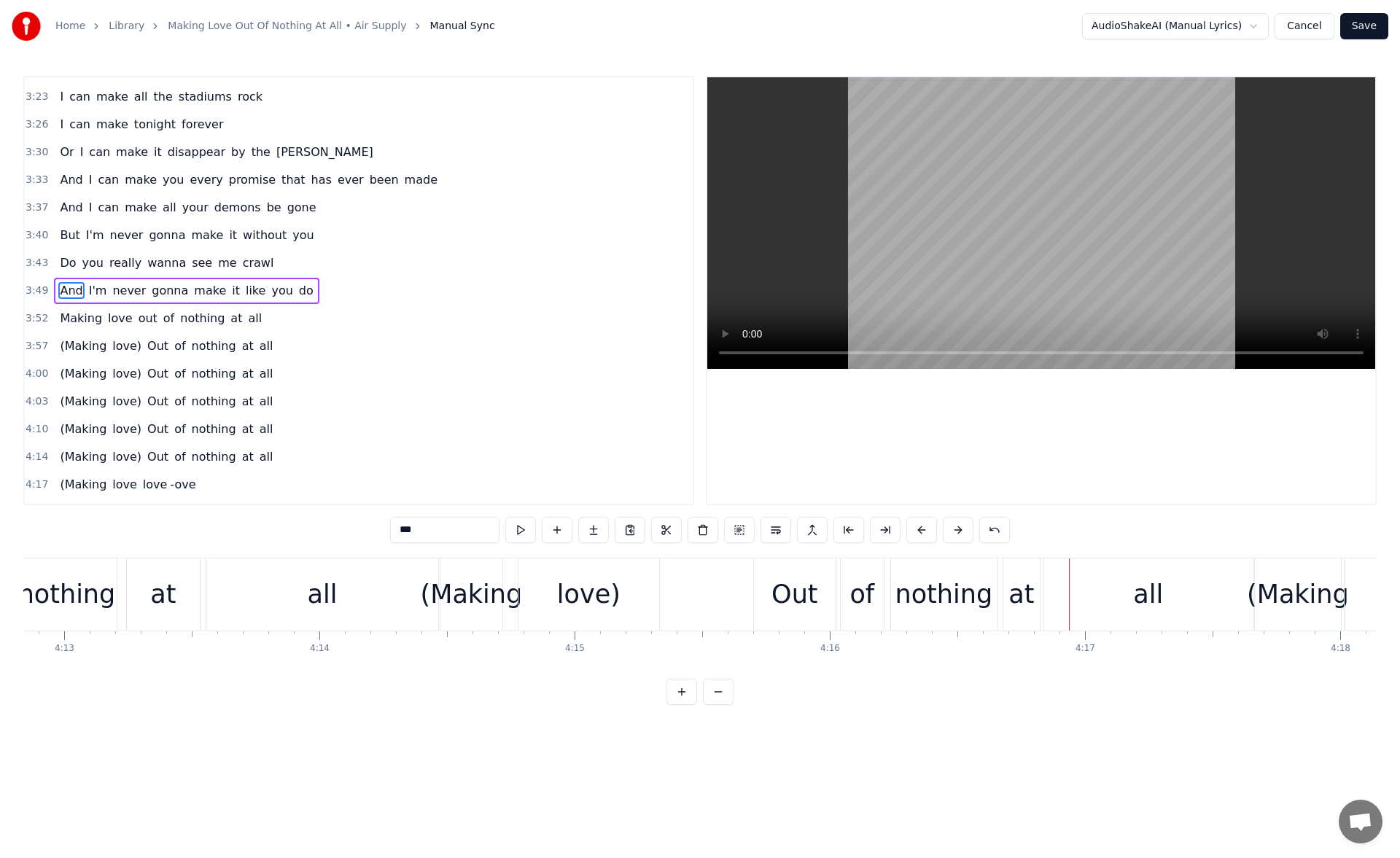
click at [323, 593] on div "all" at bounding box center [322, 594] width 30 height 39
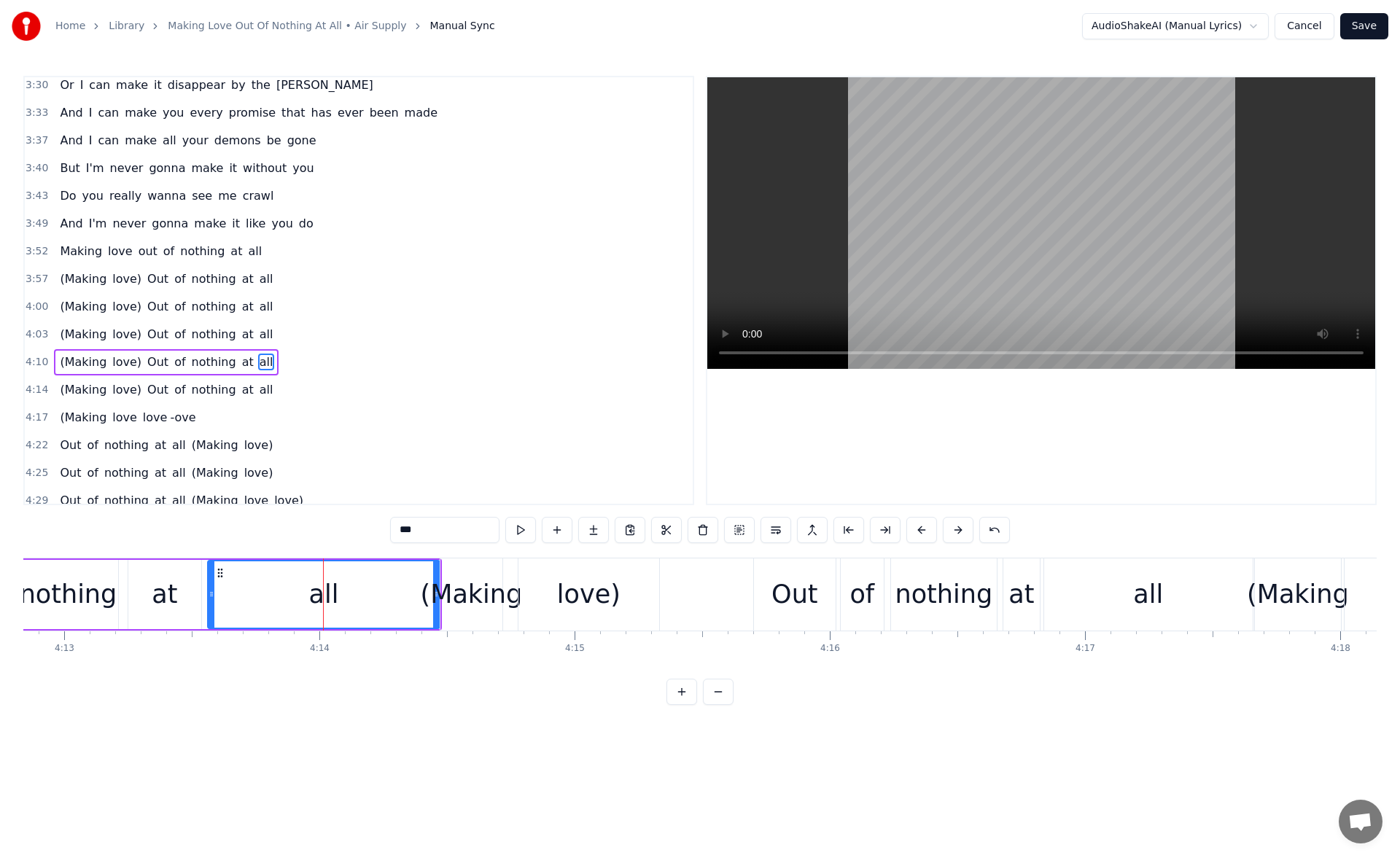
scroll to position [1319, 0]
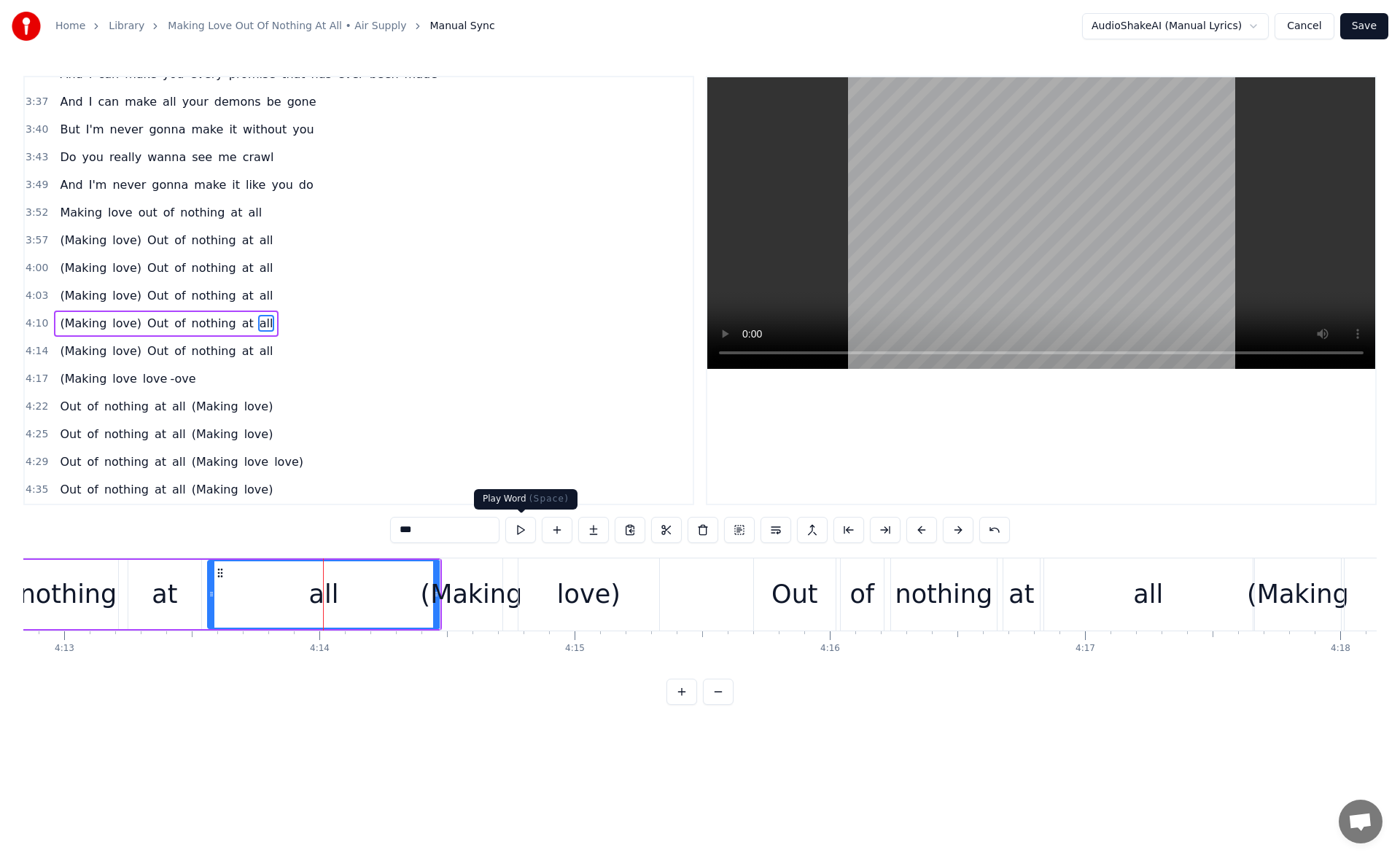
click at [516, 525] on button at bounding box center [521, 530] width 31 height 26
click at [550, 581] on div "love)" at bounding box center [588, 595] width 141 height 72
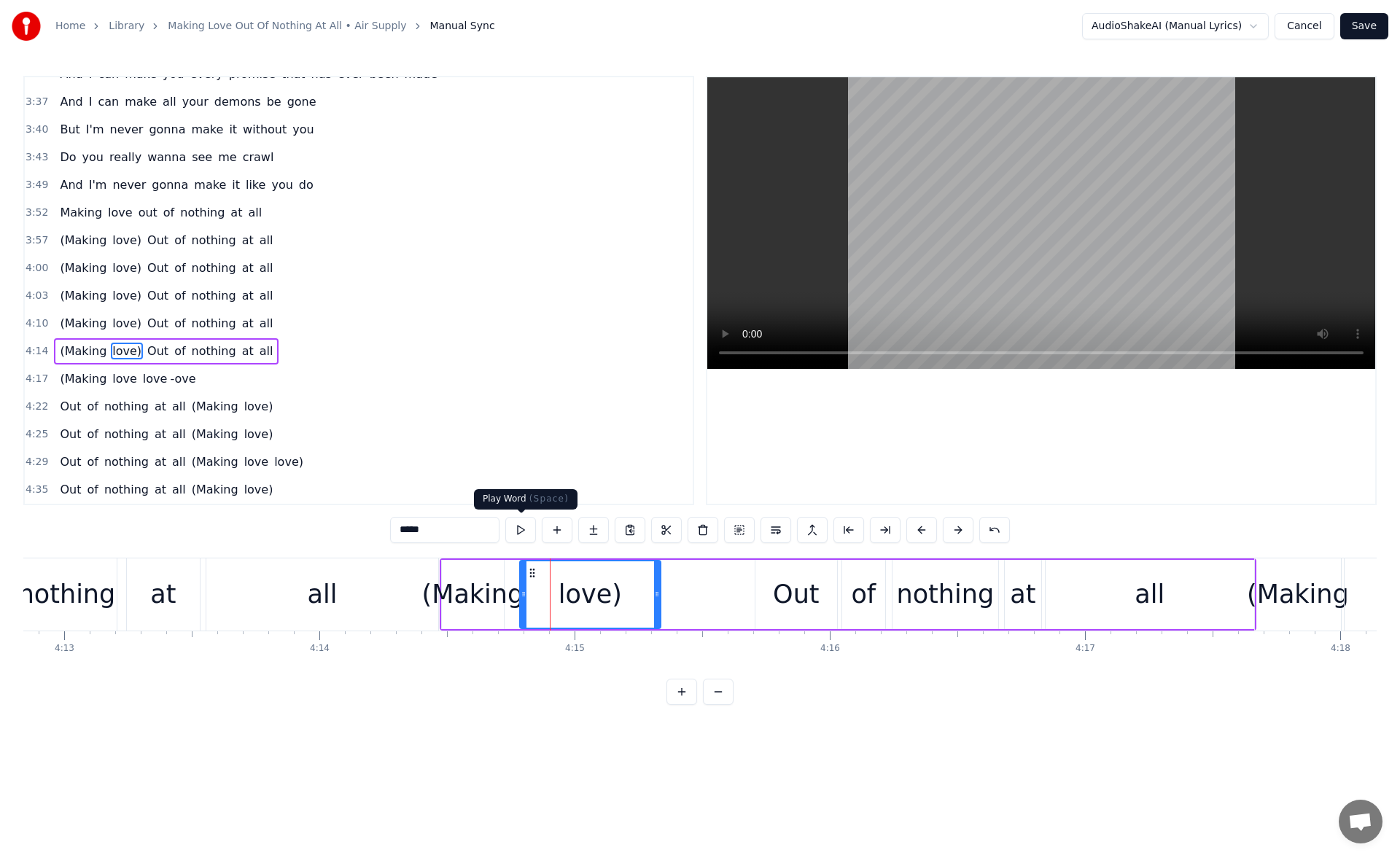
click at [522, 531] on button at bounding box center [521, 530] width 31 height 26
click at [484, 595] on div "(Making" at bounding box center [473, 594] width 102 height 39
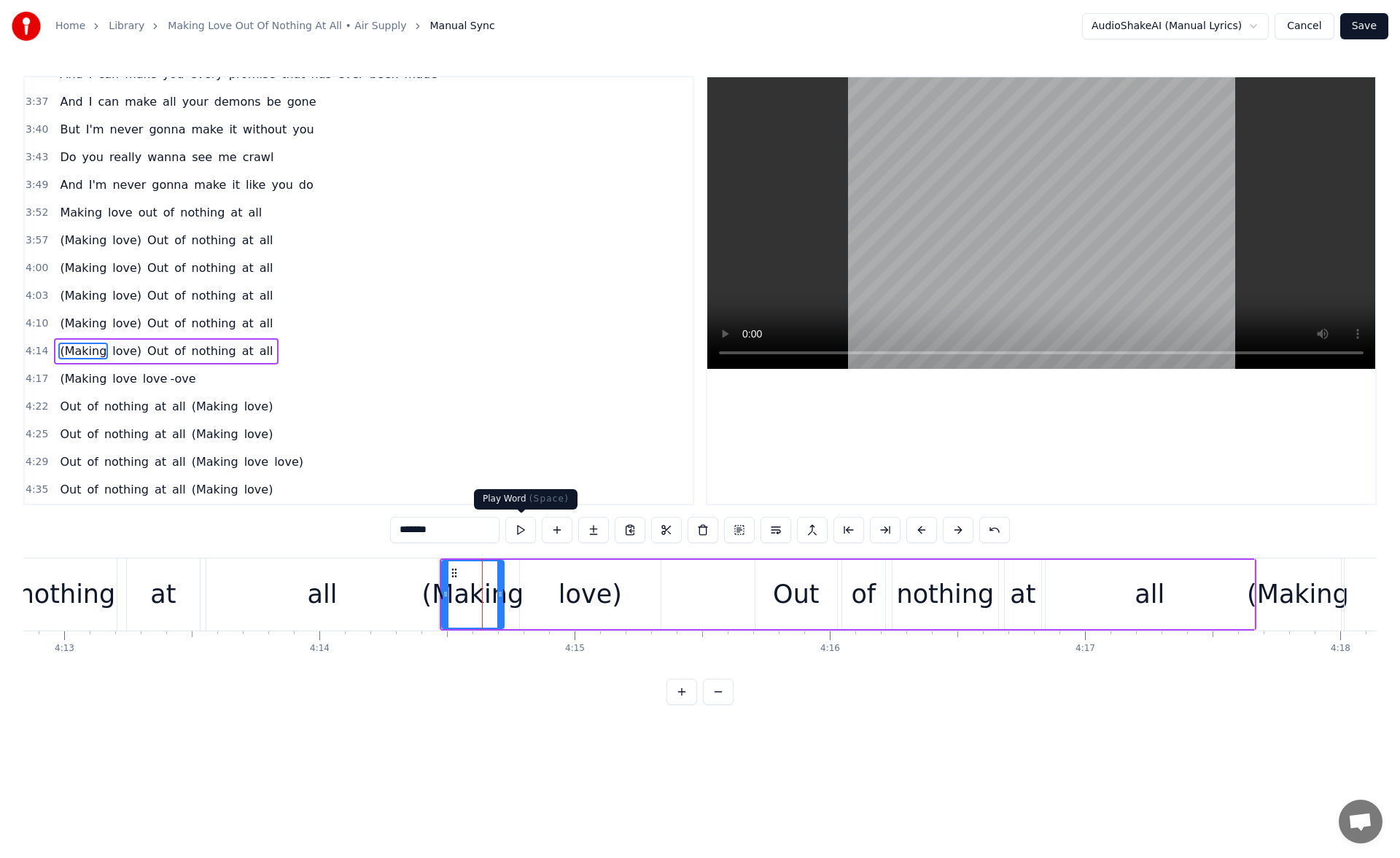
click at [522, 528] on button at bounding box center [521, 530] width 31 height 26
click at [468, 595] on div "(Making" at bounding box center [473, 594] width 102 height 39
drag, startPoint x: 444, startPoint y: 595, endPoint x: 459, endPoint y: 599, distance: 15.5
click at [459, 599] on icon at bounding box center [459, 594] width 6 height 12
drag, startPoint x: 469, startPoint y: 572, endPoint x: 483, endPoint y: 573, distance: 14.0
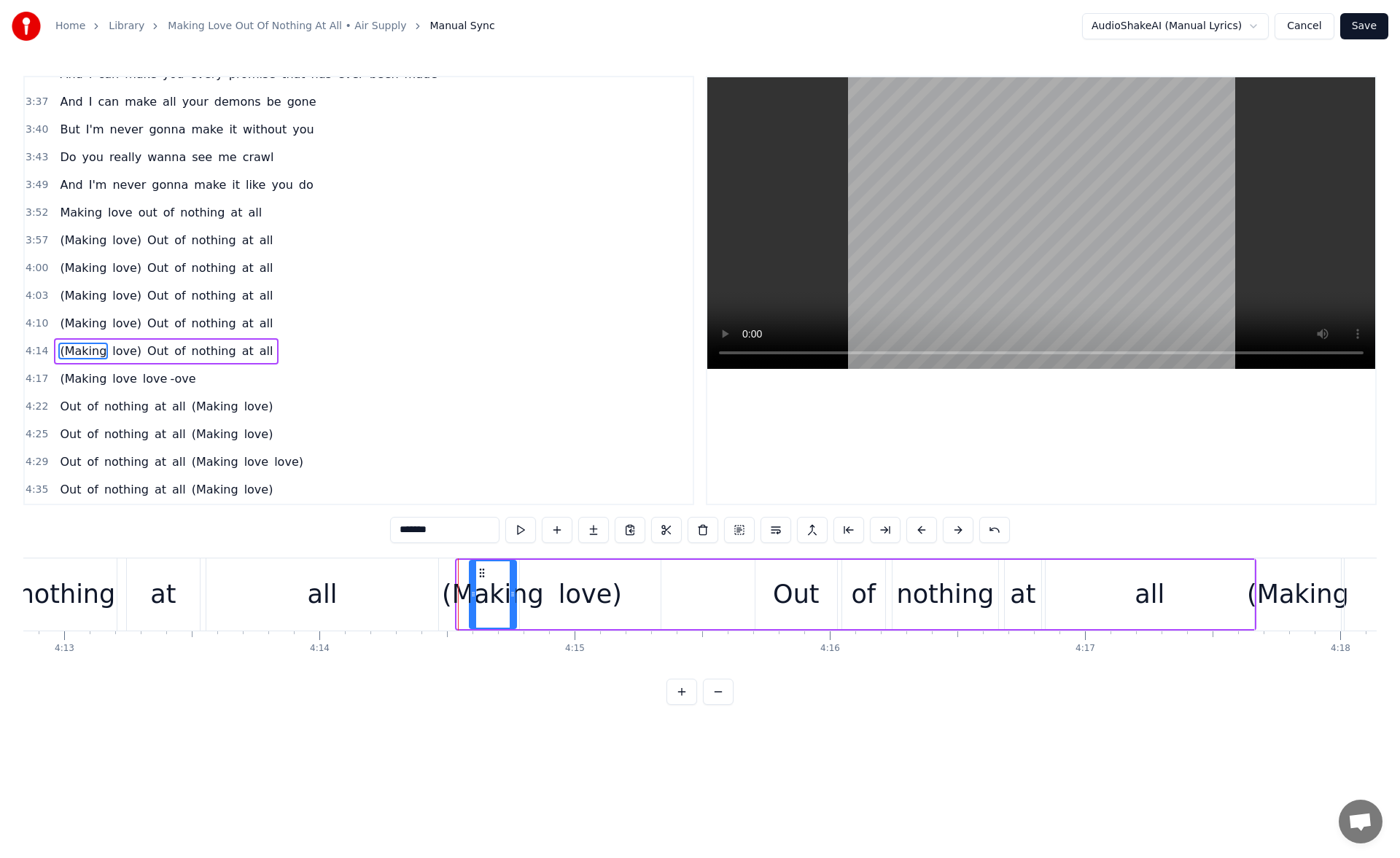
click at [483, 573] on icon at bounding box center [482, 573] width 12 height 12
click at [418, 579] on div "all" at bounding box center [322, 595] width 232 height 72
type input "***"
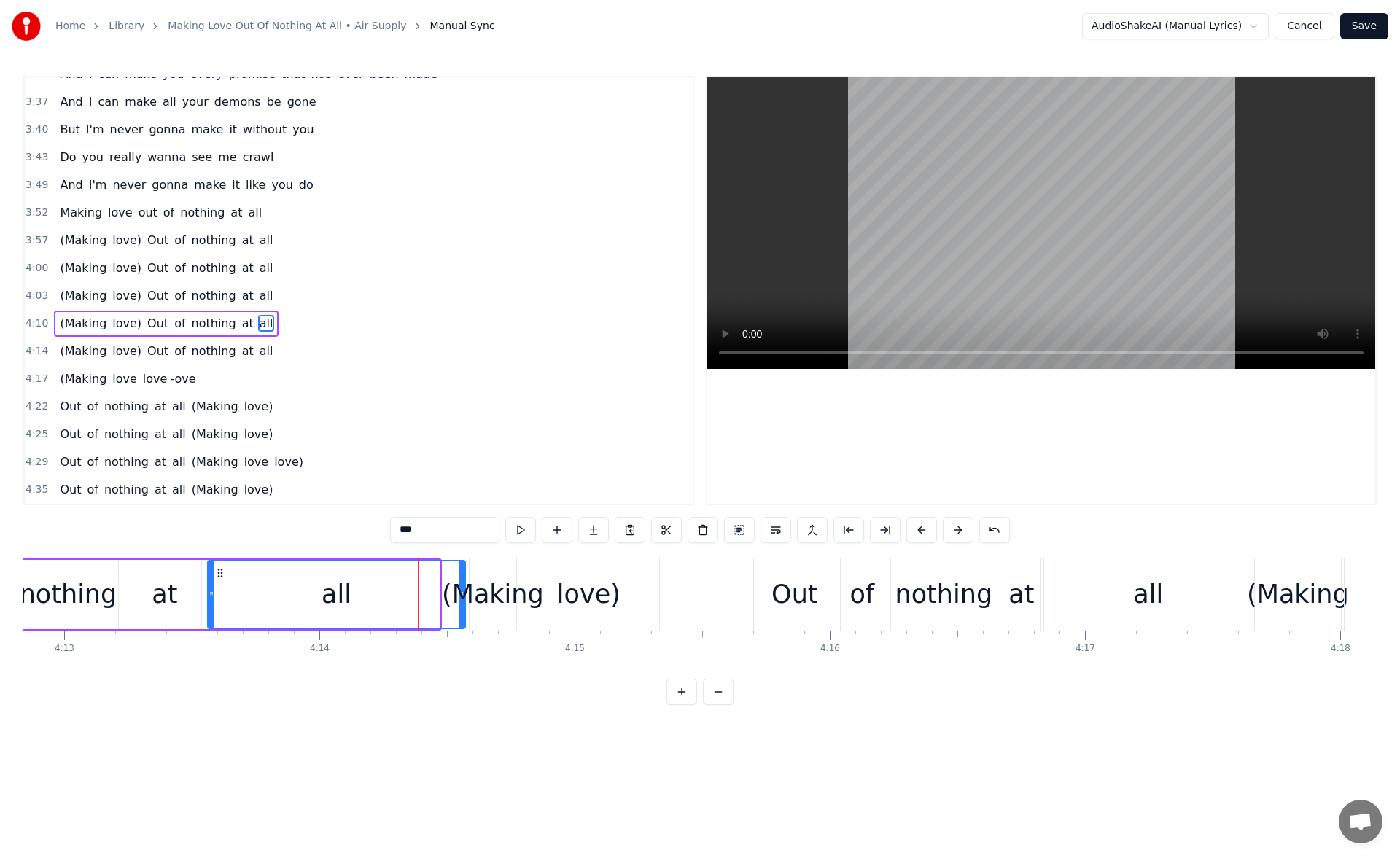
drag, startPoint x: 437, startPoint y: 597, endPoint x: 462, endPoint y: 597, distance: 25.0
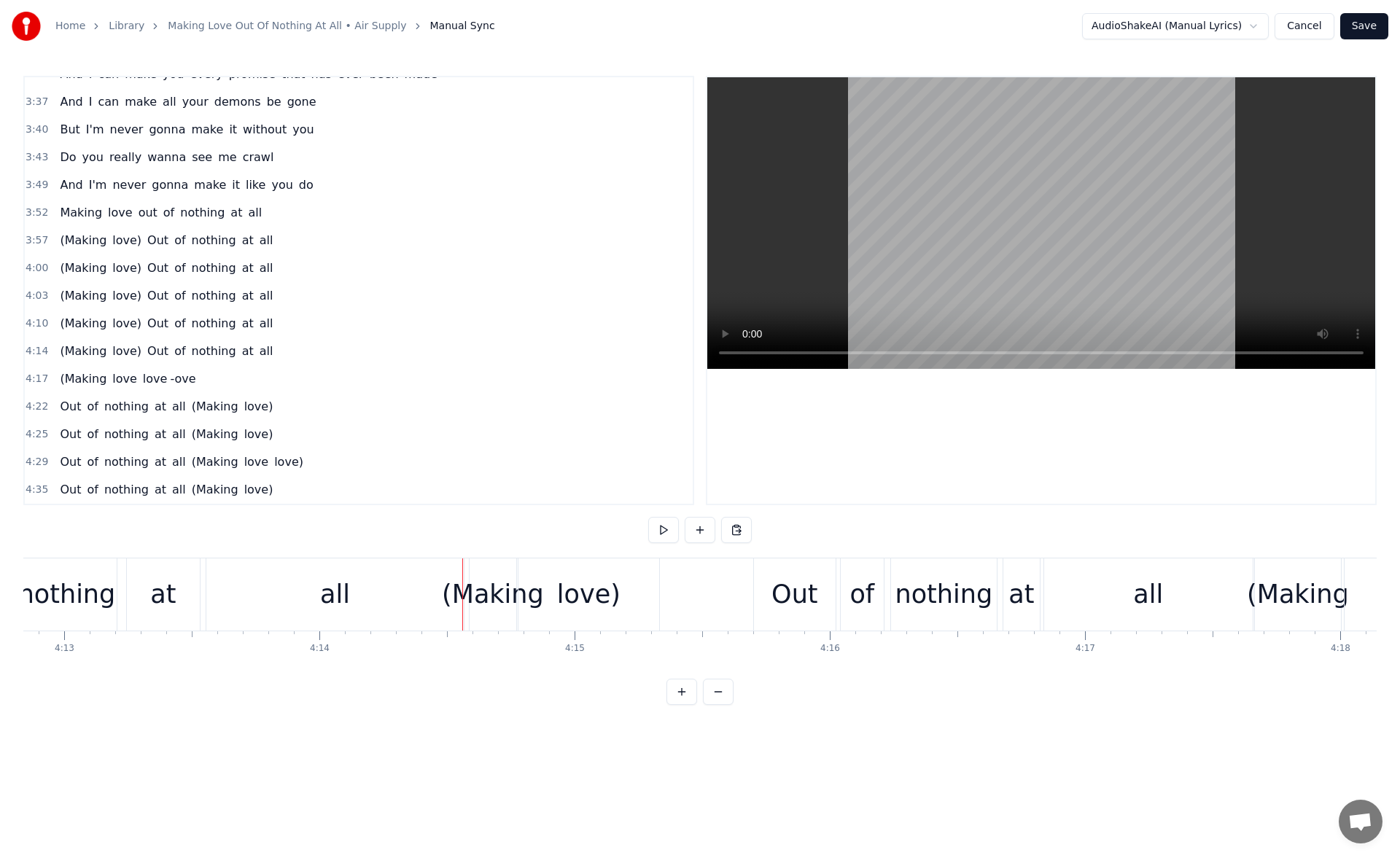
click at [178, 592] on div "at" at bounding box center [163, 595] width 73 height 72
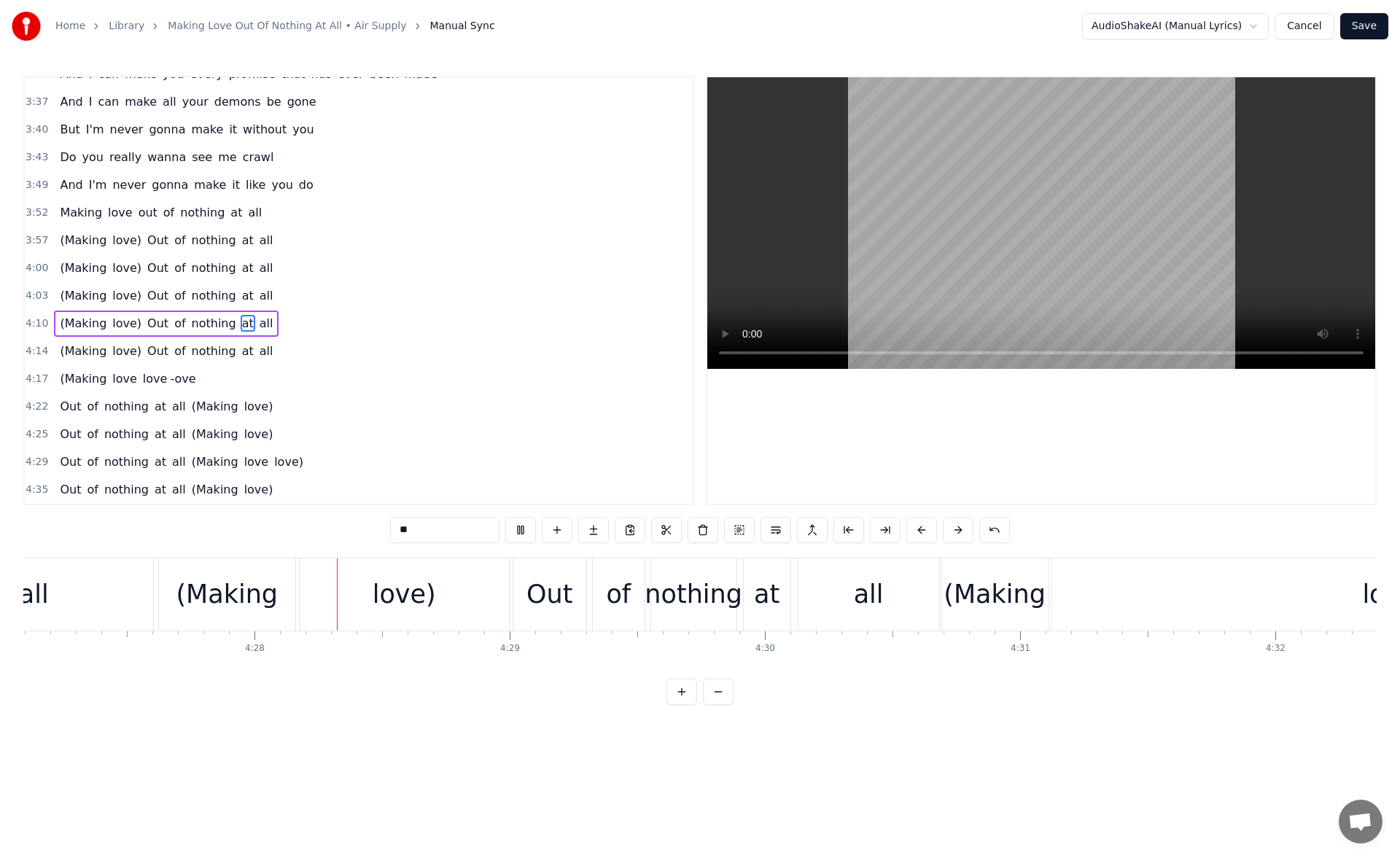
scroll to position [0, 68207]
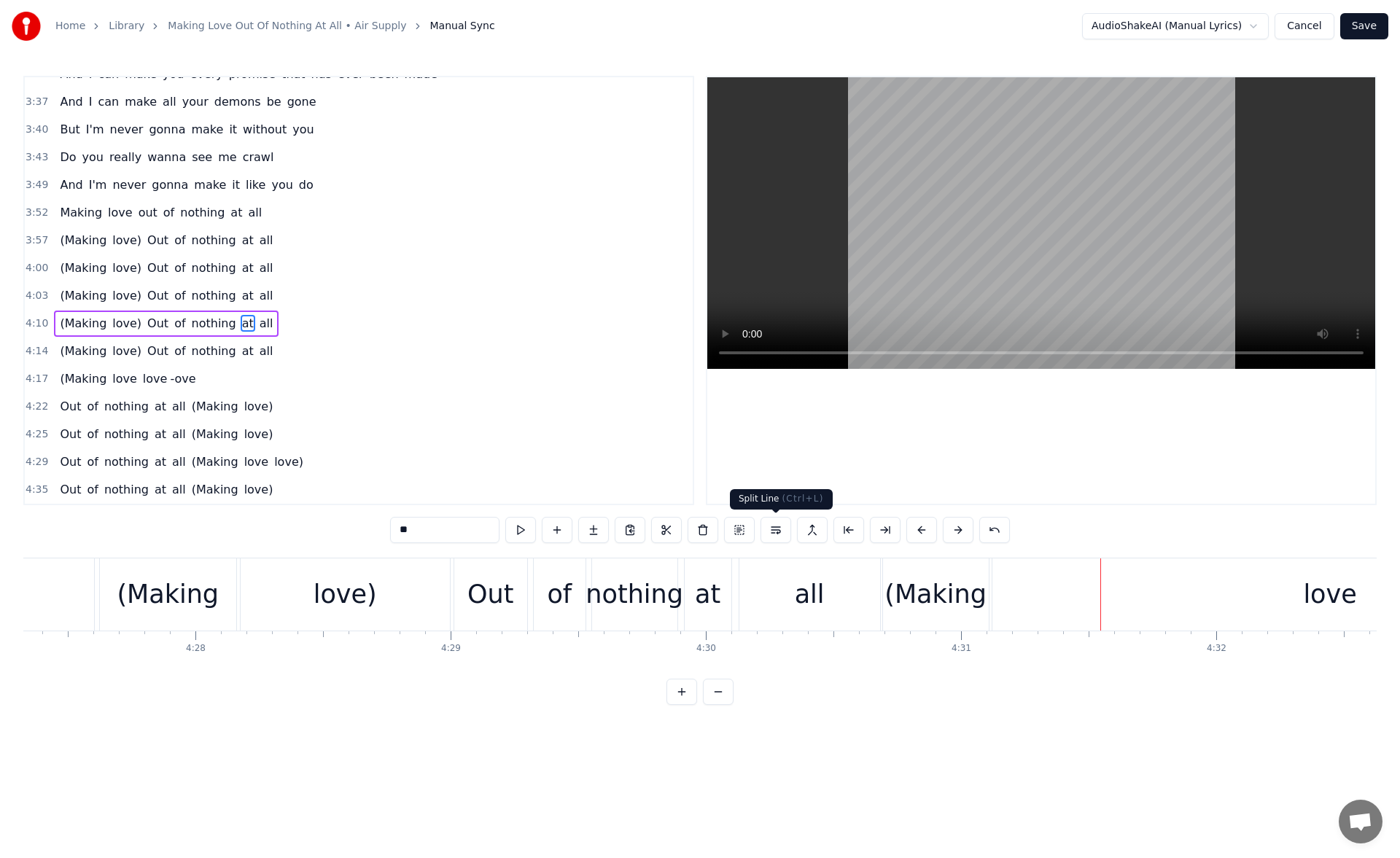
click at [772, 579] on div "all" at bounding box center [809, 595] width 141 height 72
type input "***"
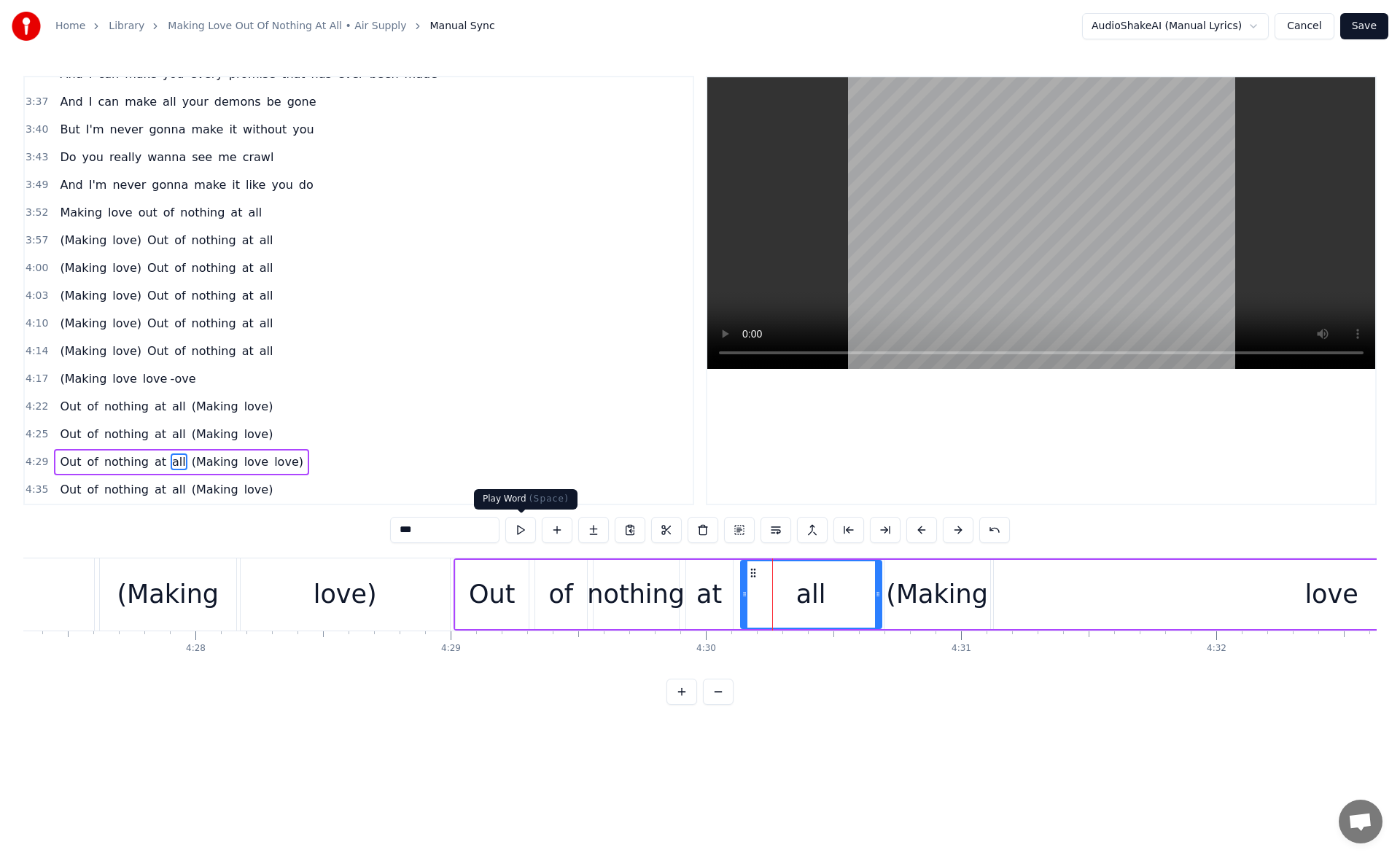
click at [513, 525] on button at bounding box center [521, 530] width 31 height 26
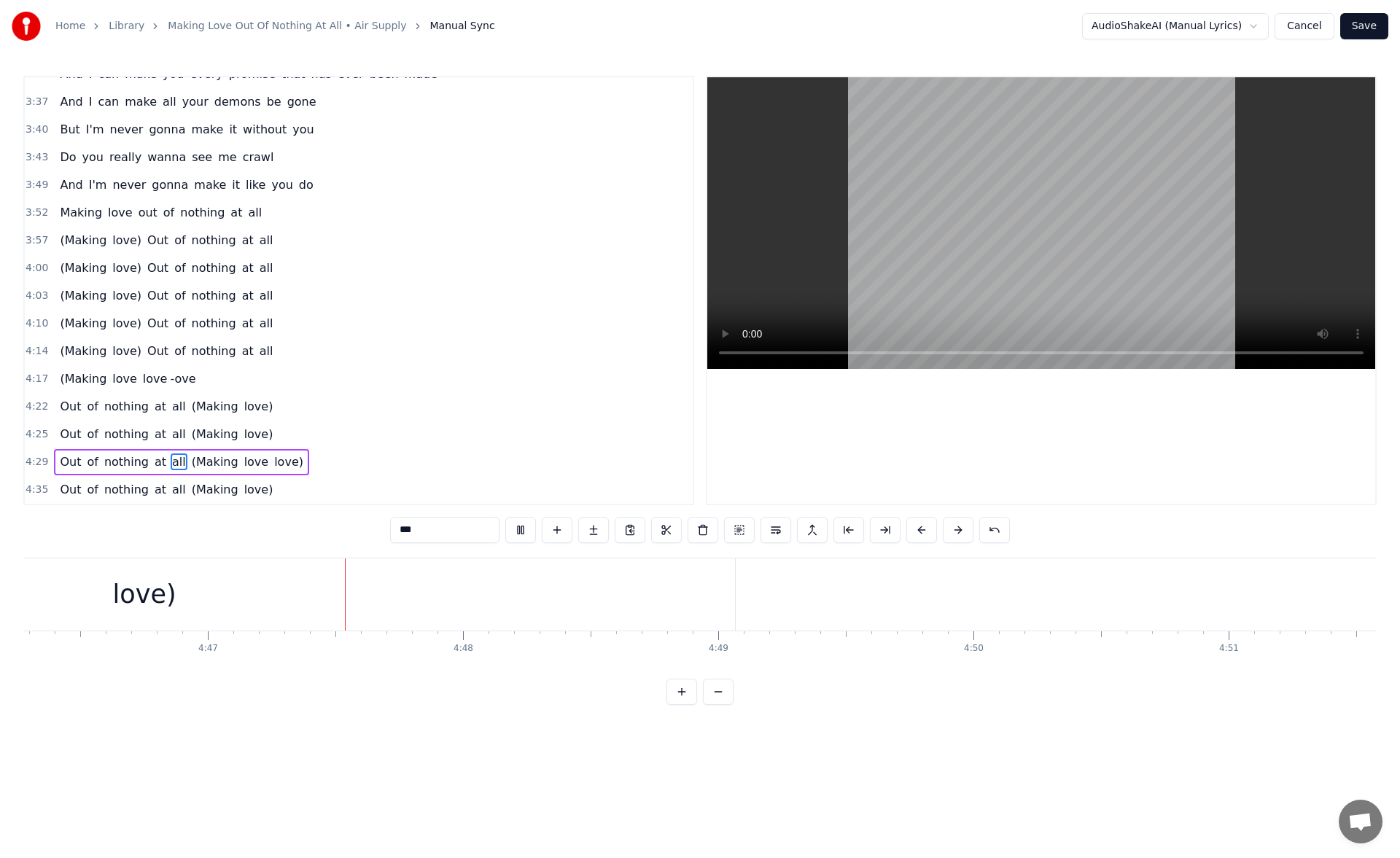
scroll to position [0, 73115]
click at [1362, 25] on button "Save" at bounding box center [1364, 26] width 48 height 26
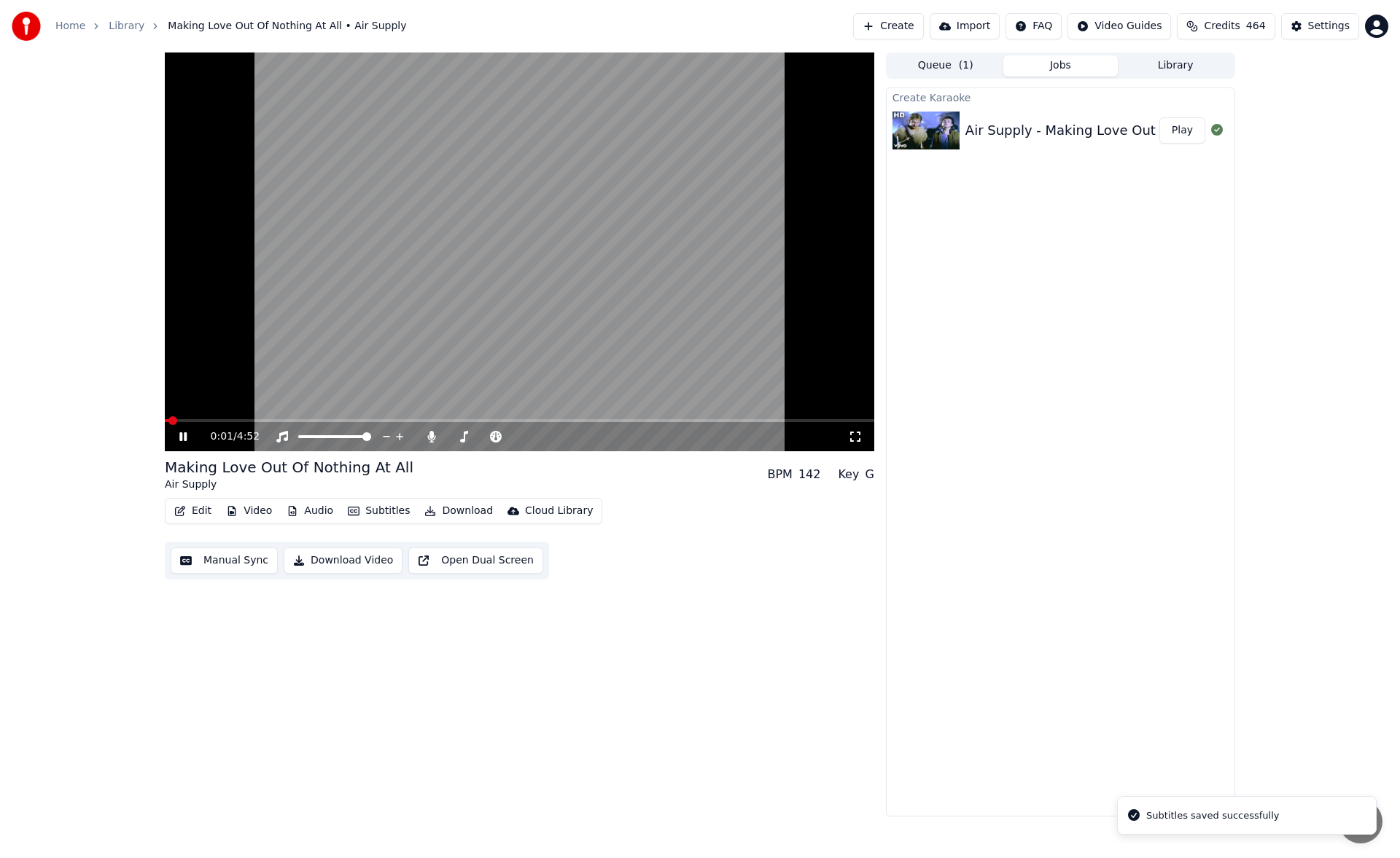
click at [1154, 65] on button "Library" at bounding box center [1175, 66] width 116 height 22
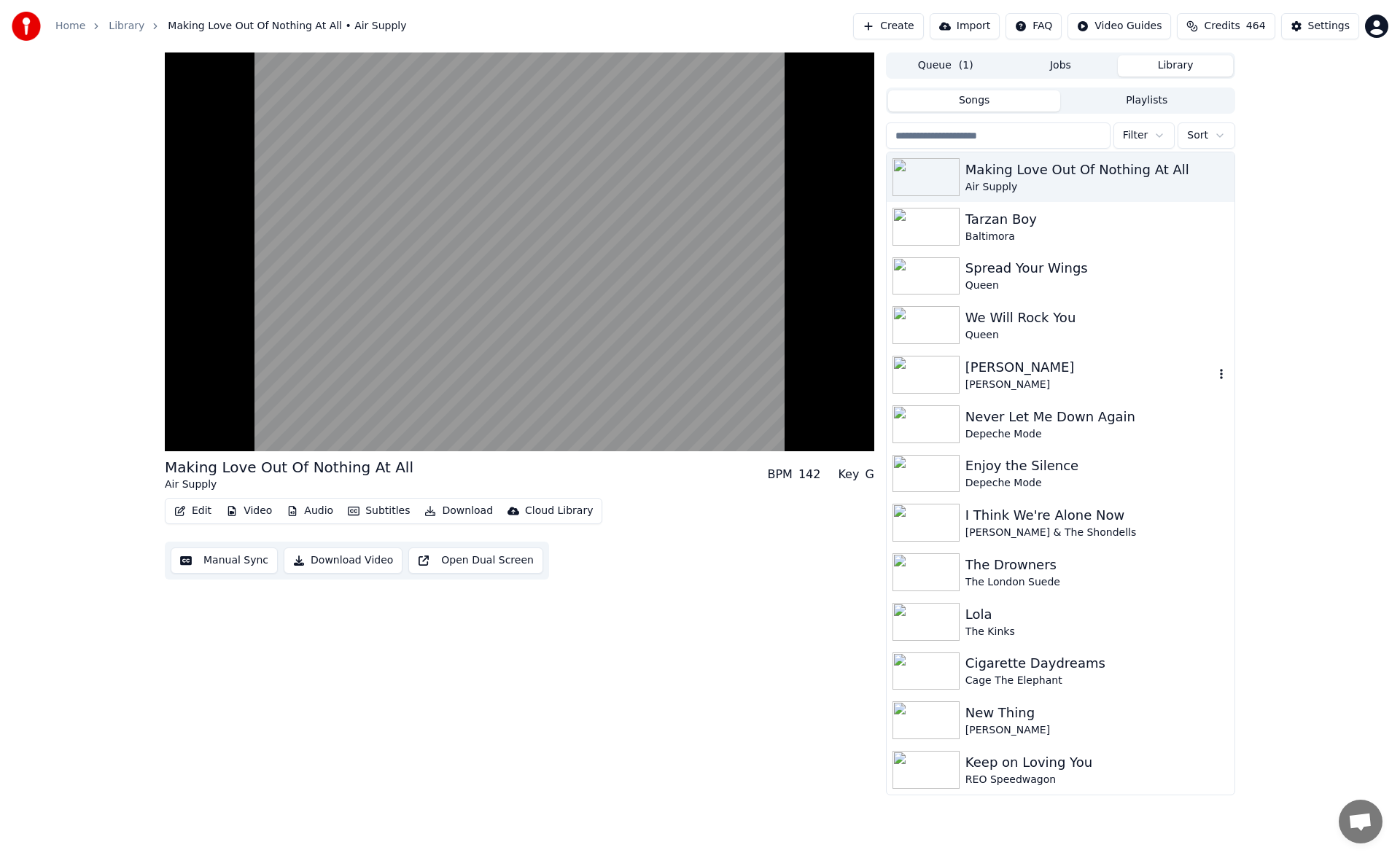
click at [994, 361] on div "[PERSON_NAME]" at bounding box center [1090, 367] width 248 height 21
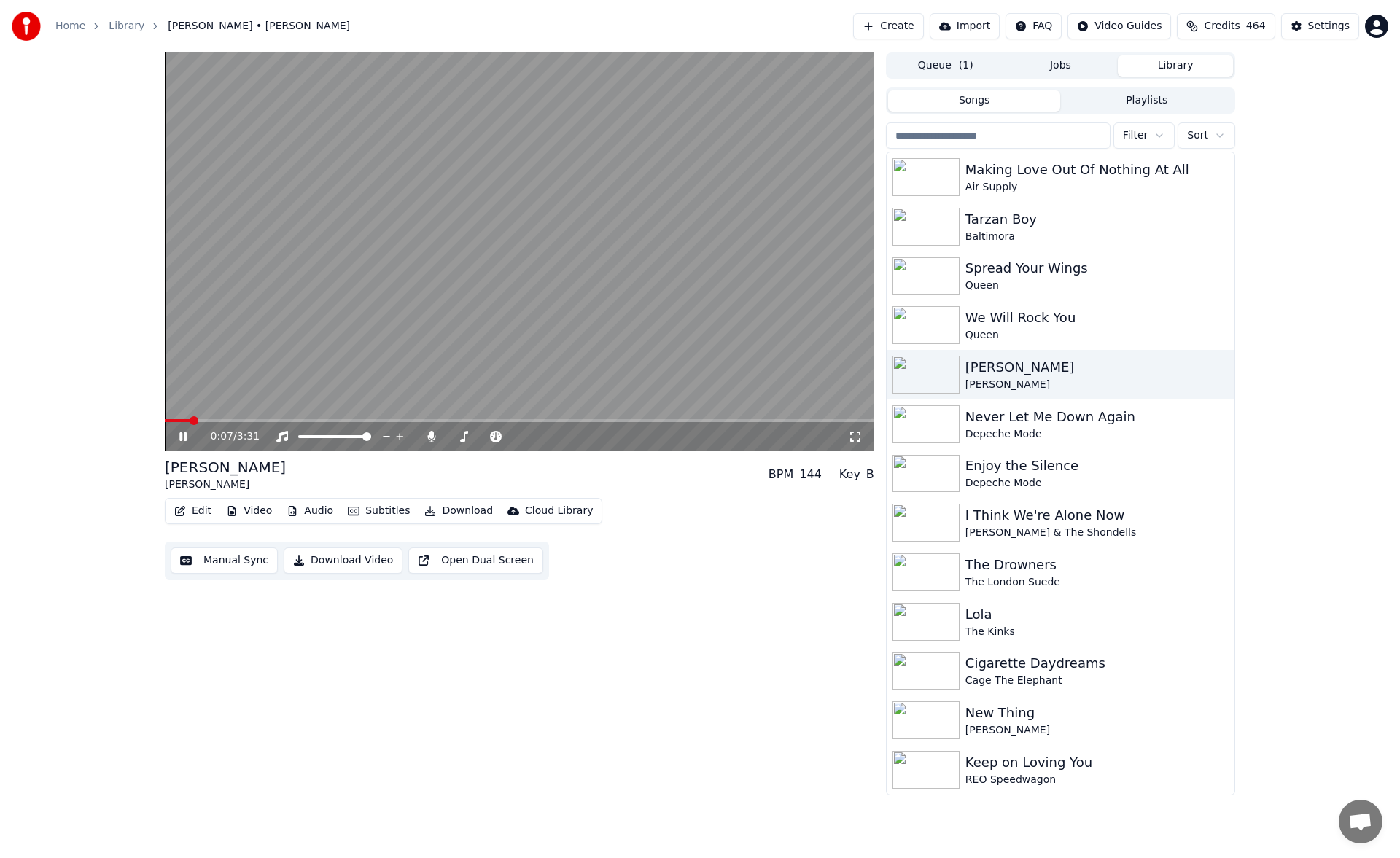
click at [182, 420] on span at bounding box center [178, 420] width 26 height 3
click at [170, 418] on video at bounding box center [519, 252] width 709 height 399
click at [173, 421] on span at bounding box center [170, 420] width 10 height 3
click at [185, 432] on icon at bounding box center [194, 437] width 34 height 12
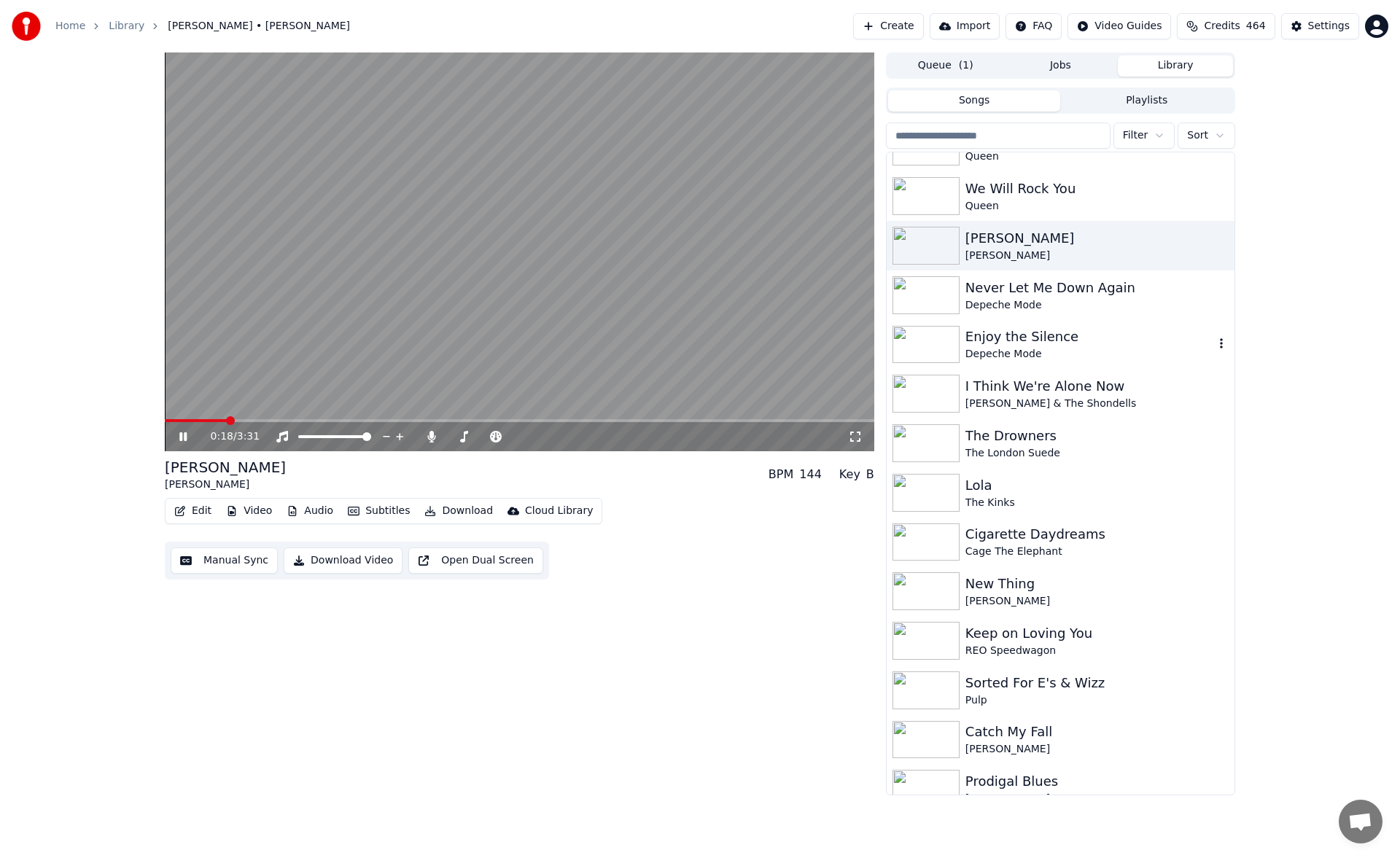
scroll to position [146, 0]
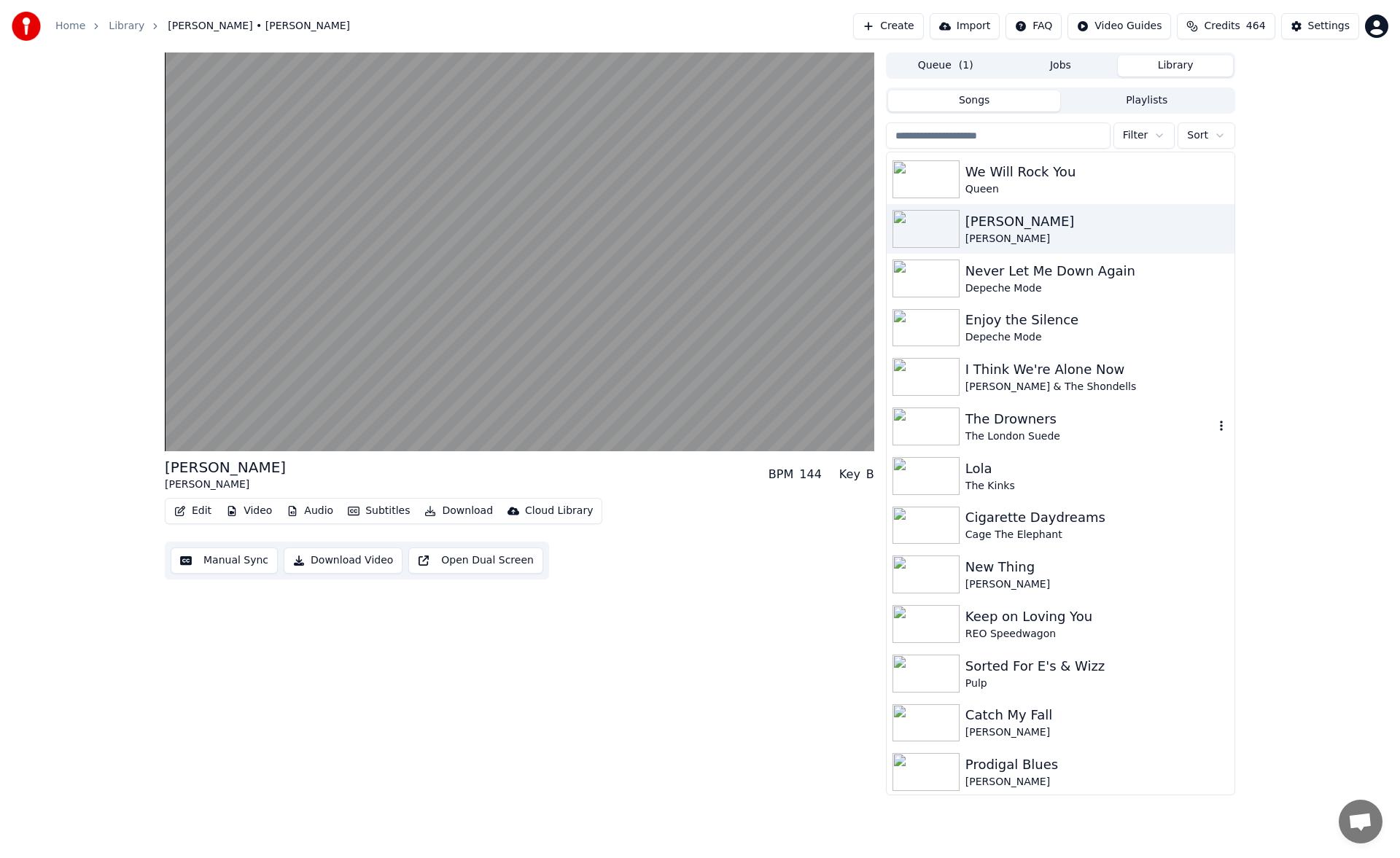
click at [1012, 421] on div "The Drowners" at bounding box center [1090, 419] width 248 height 21
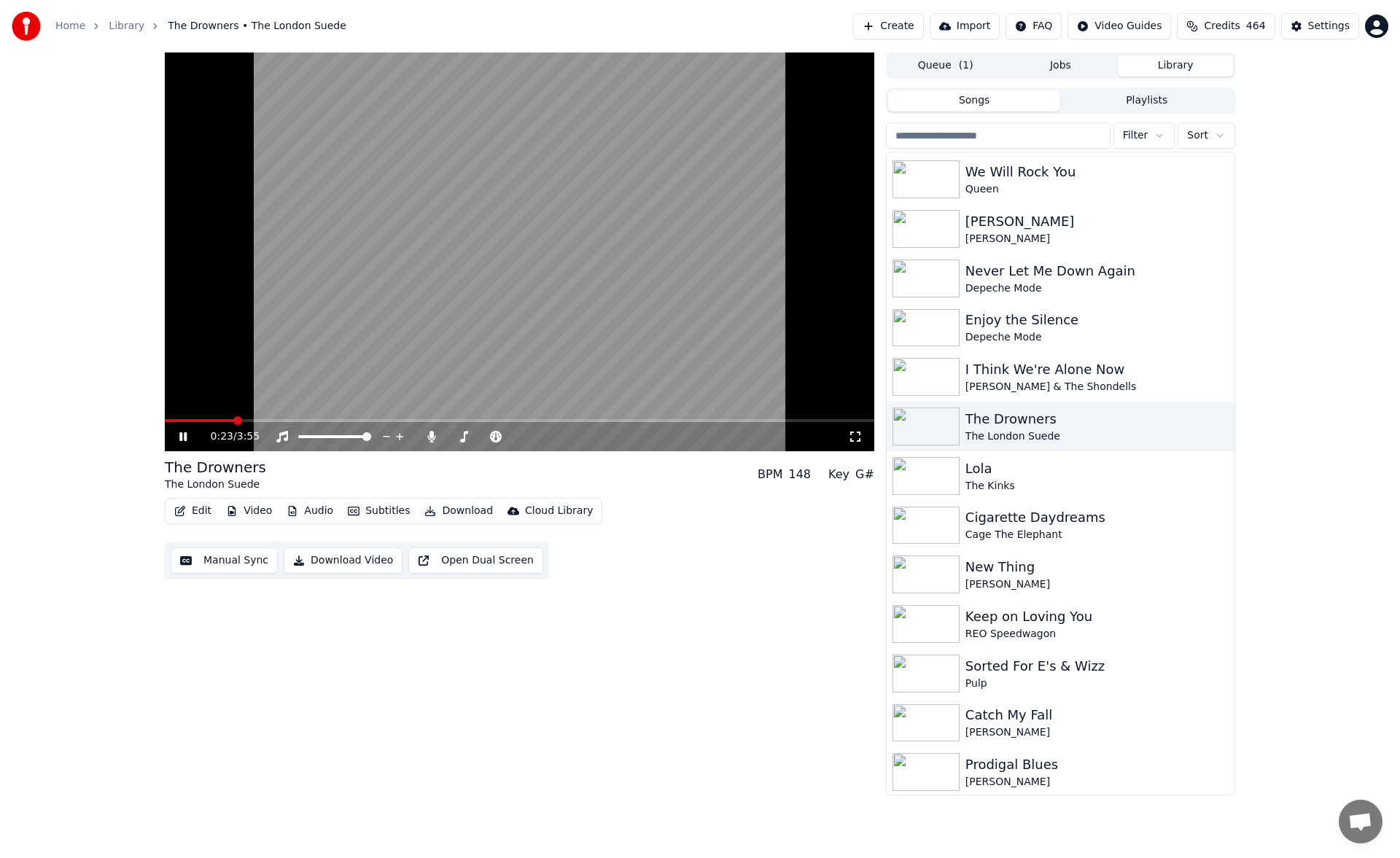
click at [235, 419] on span at bounding box center [519, 420] width 709 height 3
click at [1024, 475] on div "Lola" at bounding box center [1090, 469] width 248 height 21
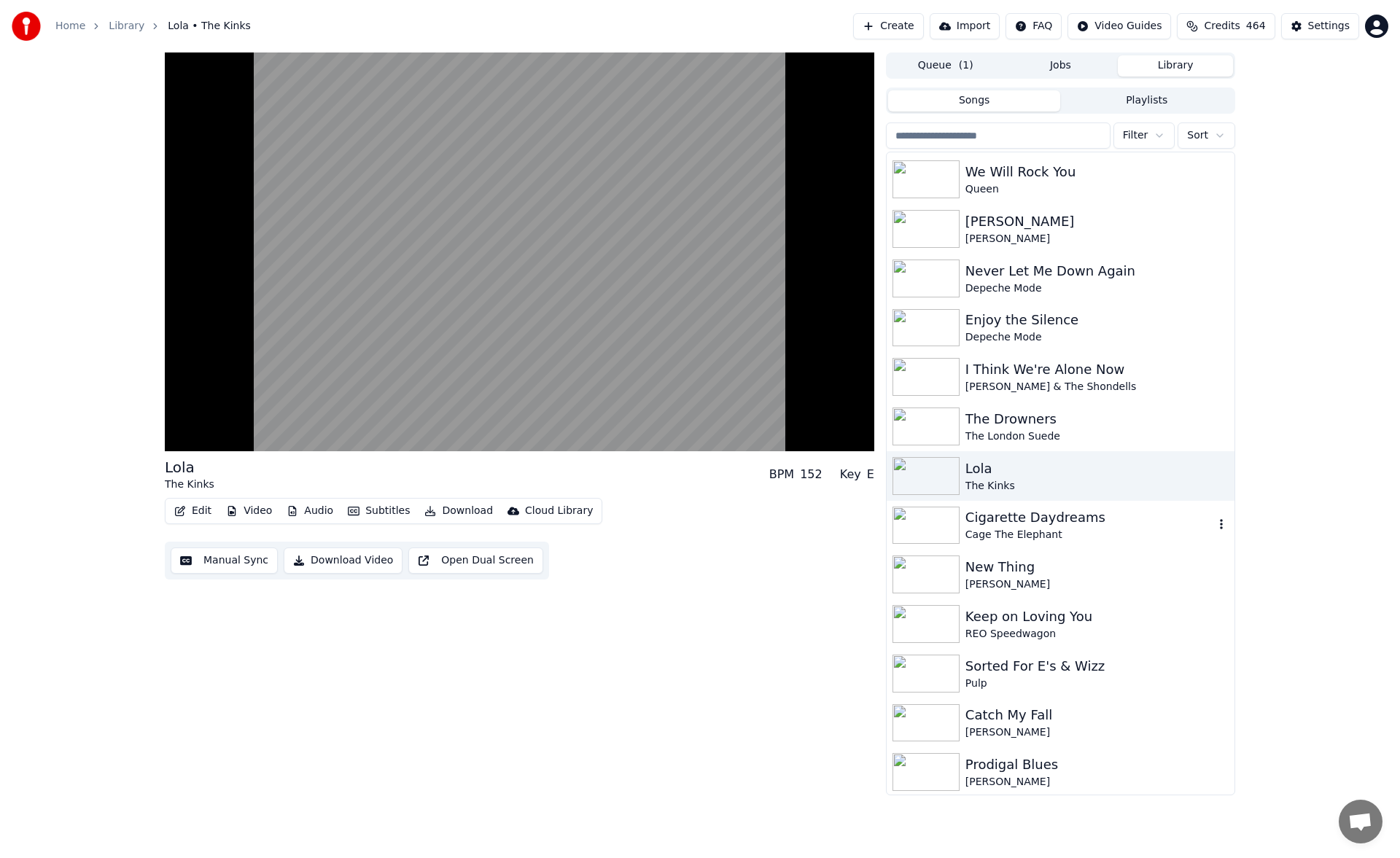
click at [1023, 522] on div "Cigarette Daydreams" at bounding box center [1090, 518] width 248 height 21
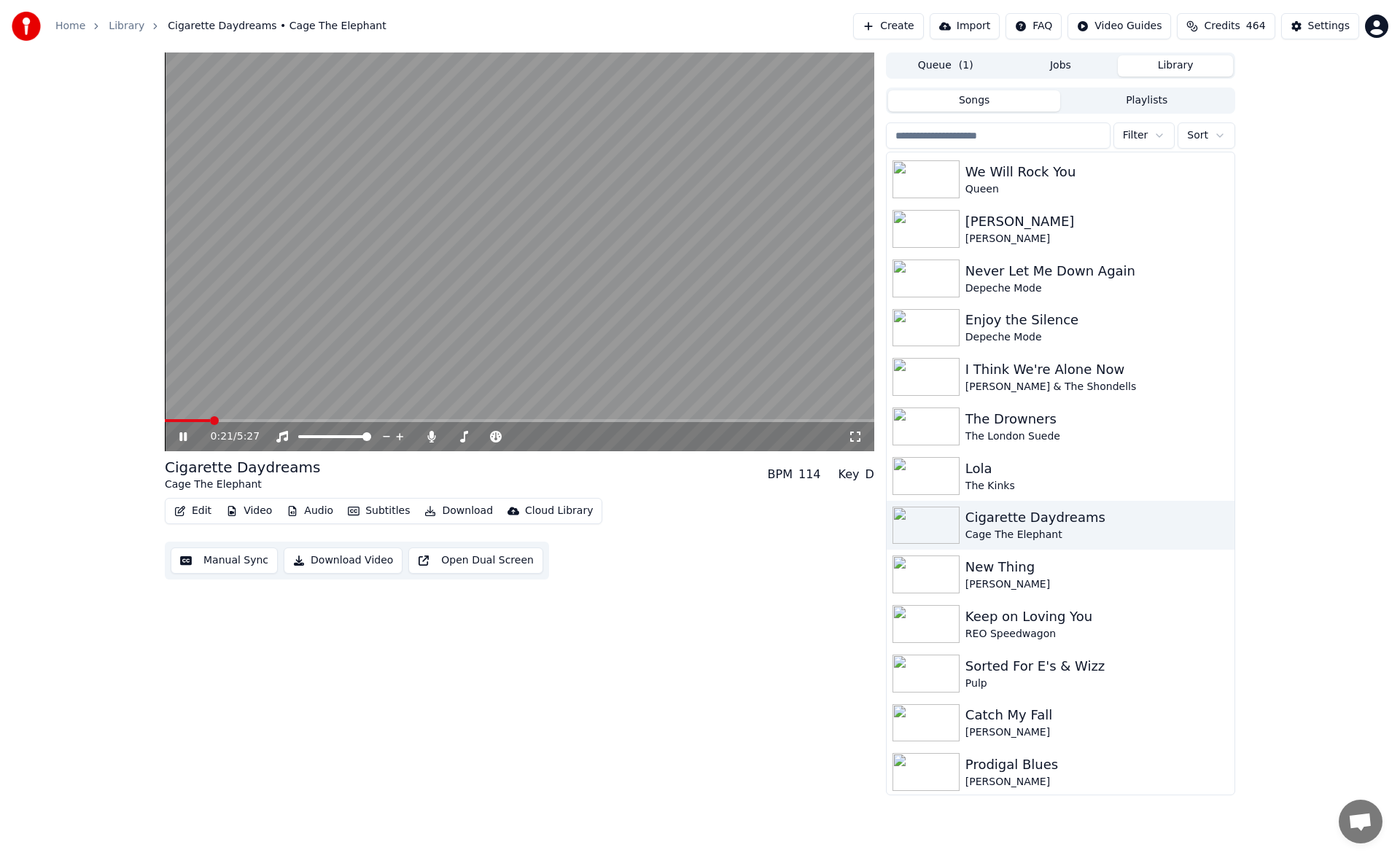
click at [210, 420] on span at bounding box center [519, 420] width 709 height 3
click at [250, 421] on span at bounding box center [519, 420] width 709 height 3
click at [282, 421] on span at bounding box center [519, 420] width 709 height 3
click at [304, 419] on span at bounding box center [519, 420] width 709 height 3
click at [331, 419] on span at bounding box center [519, 420] width 709 height 3
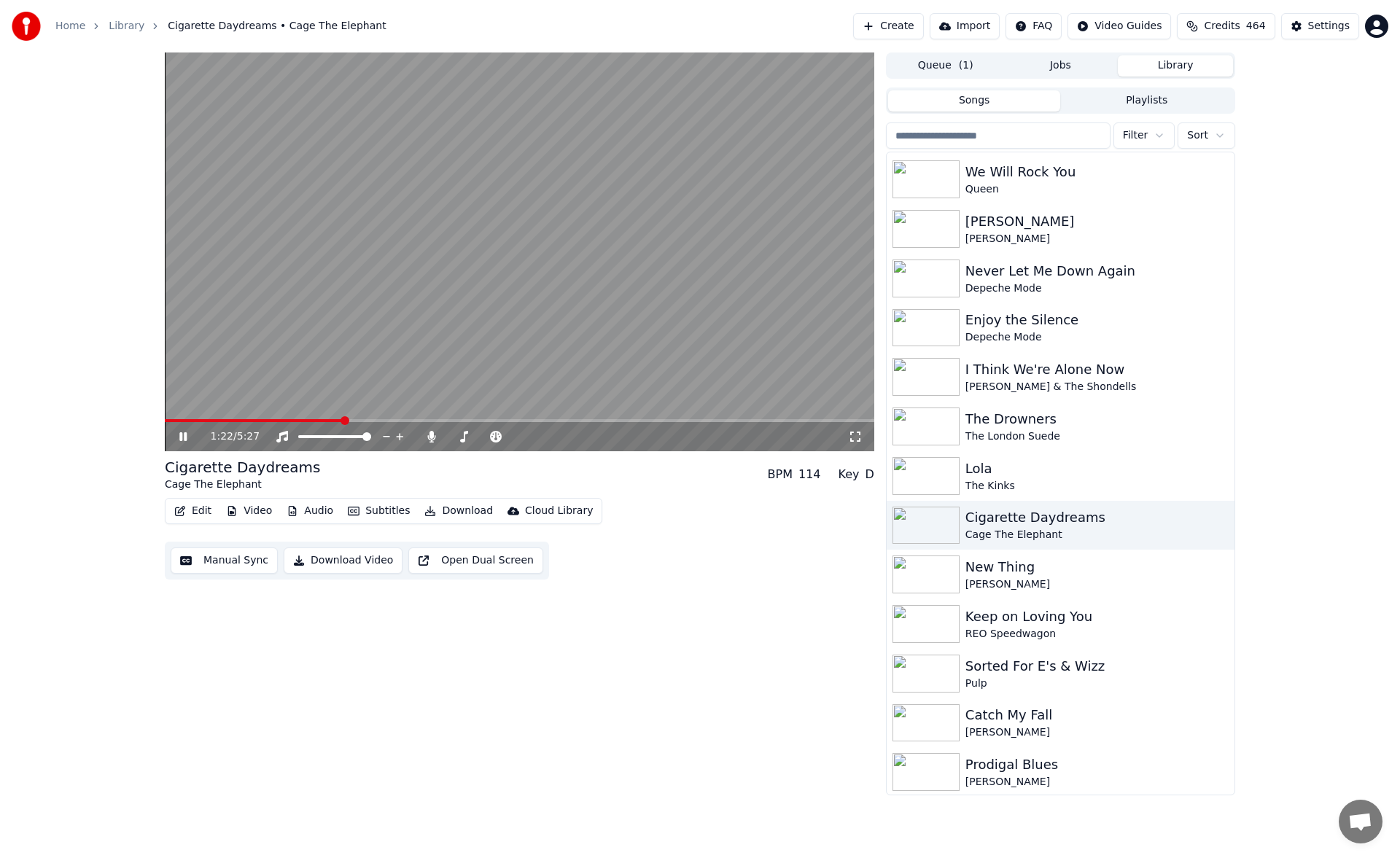
click at [376, 419] on span at bounding box center [519, 420] width 709 height 3
click at [369, 418] on video at bounding box center [519, 252] width 709 height 399
click at [368, 420] on span at bounding box center [272, 420] width 215 height 3
click at [374, 322] on video at bounding box center [519, 252] width 709 height 399
click at [185, 435] on icon at bounding box center [183, 436] width 7 height 9
